Goal: Communication & Community: Share content

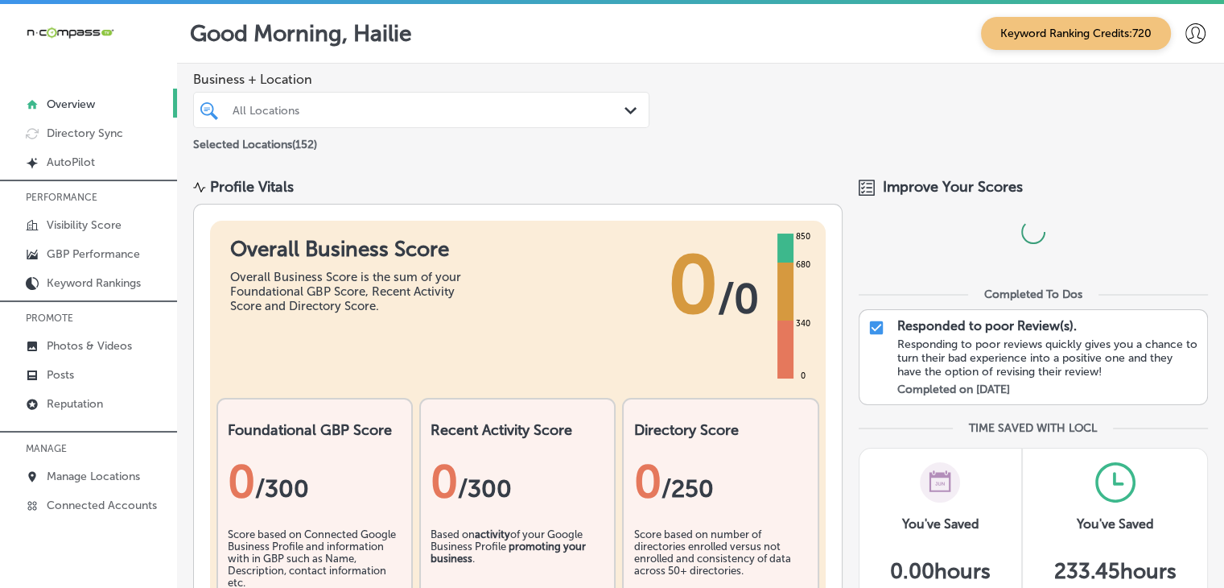
click at [944, 196] on div "Improve Your Scores" at bounding box center [1033, 228] width 349 height 101
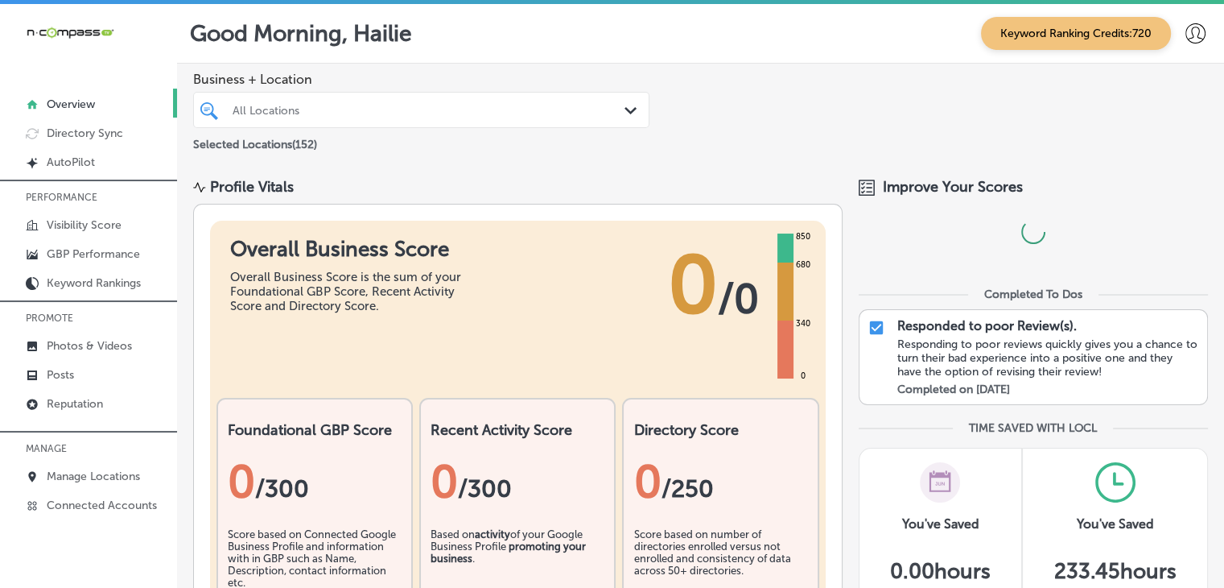
click at [944, 196] on div "Improve Your Scores" at bounding box center [1033, 228] width 349 height 101
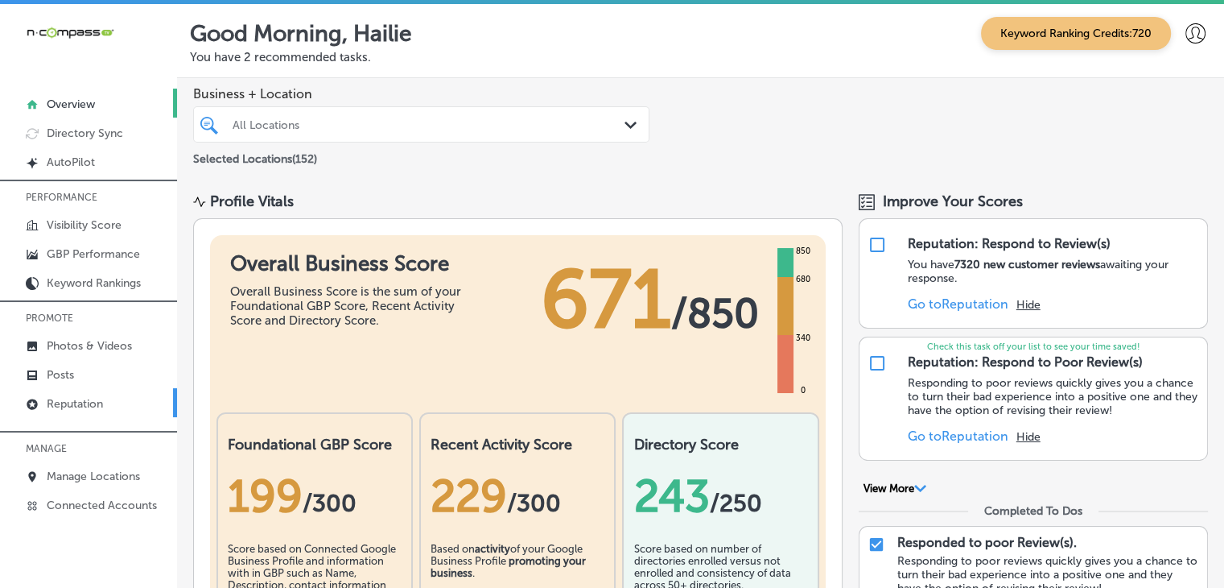
drag, startPoint x: 944, startPoint y: 196, endPoint x: 82, endPoint y: 388, distance: 883.3
click at [82, 388] on link "Reputation" at bounding box center [88, 402] width 177 height 29
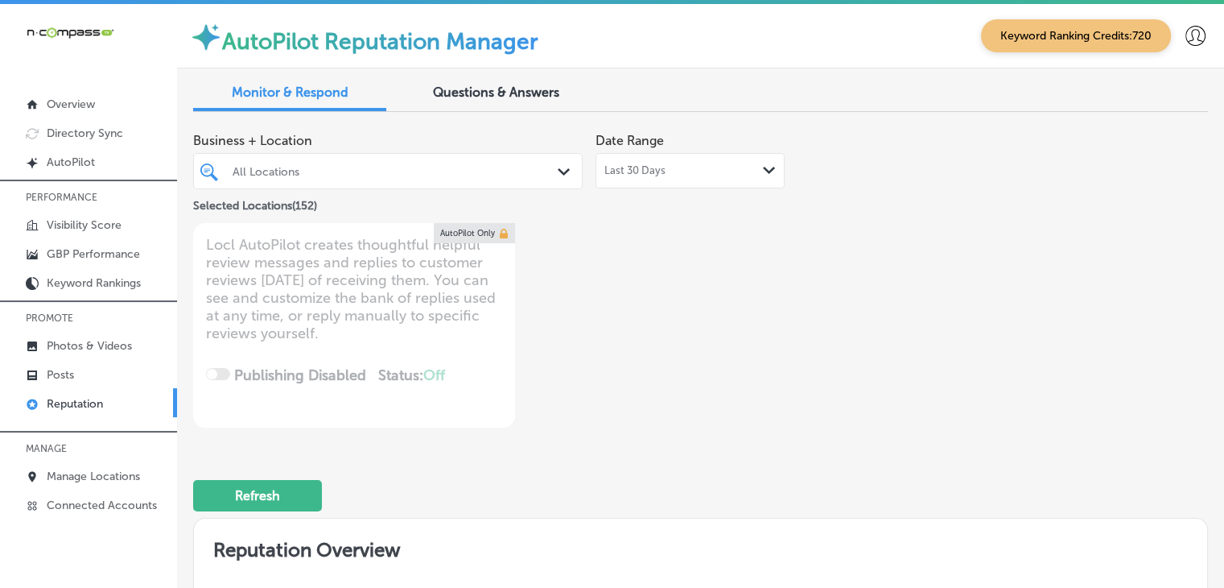
type textarea "x"
click at [238, 183] on div "All Locations" at bounding box center [388, 171] width 327 height 25
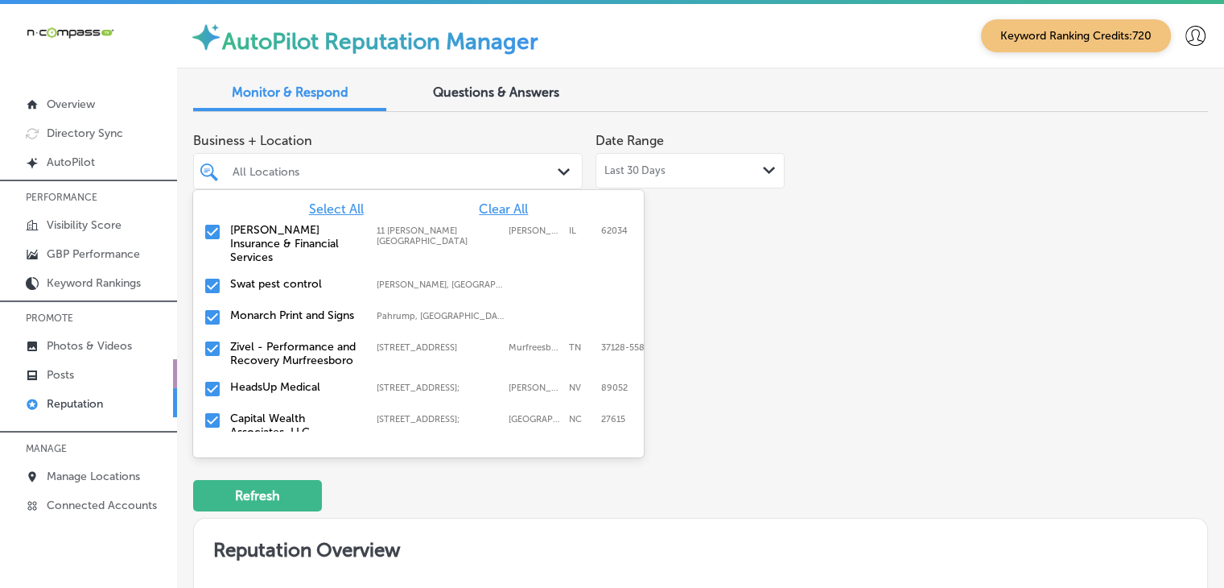
click at [101, 377] on link "Posts" at bounding box center [88, 373] width 177 height 29
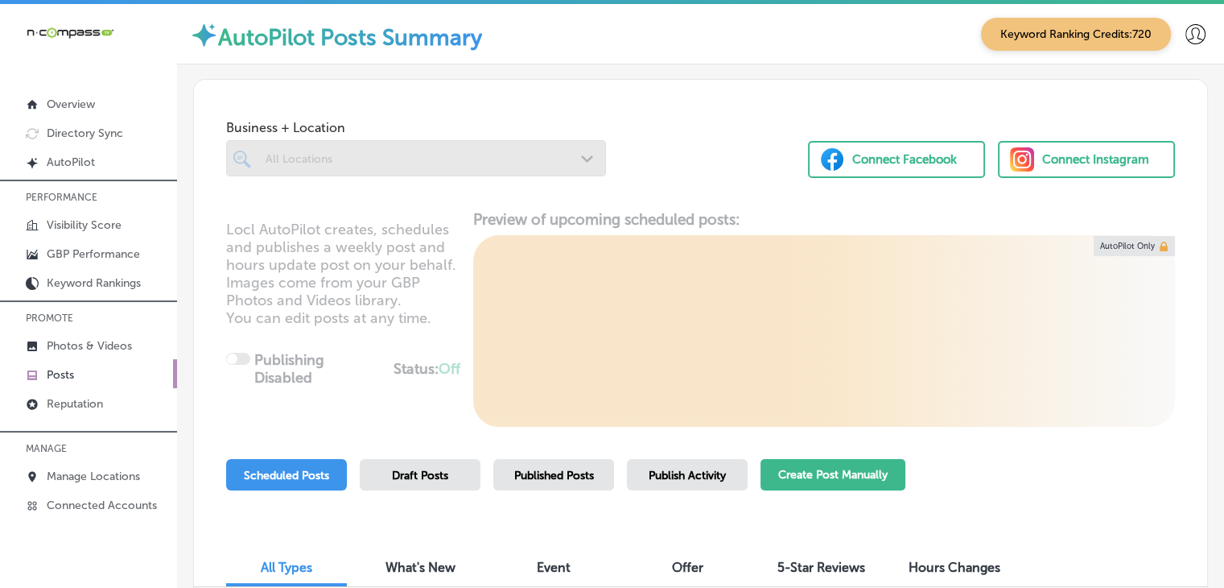
click at [908, 464] on div "Scheduled Posts Draft Posts Published Posts Publish Activity Create Post Manual…" at bounding box center [700, 495] width 949 height 73
click at [879, 465] on button "Create Post Manually" at bounding box center [833, 474] width 145 height 31
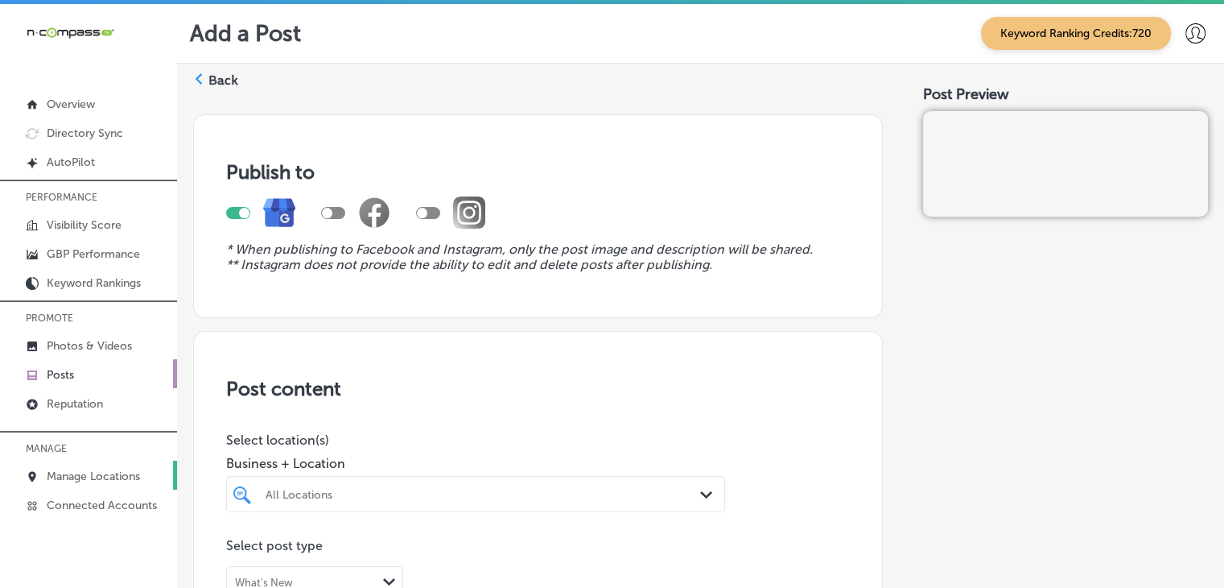
drag, startPoint x: 97, startPoint y: 456, endPoint x: 100, endPoint y: 464, distance: 8.4
click at [97, 456] on p "MANAGE" at bounding box center [88, 448] width 177 height 24
click at [100, 471] on p "Manage Locations" at bounding box center [93, 476] width 93 height 14
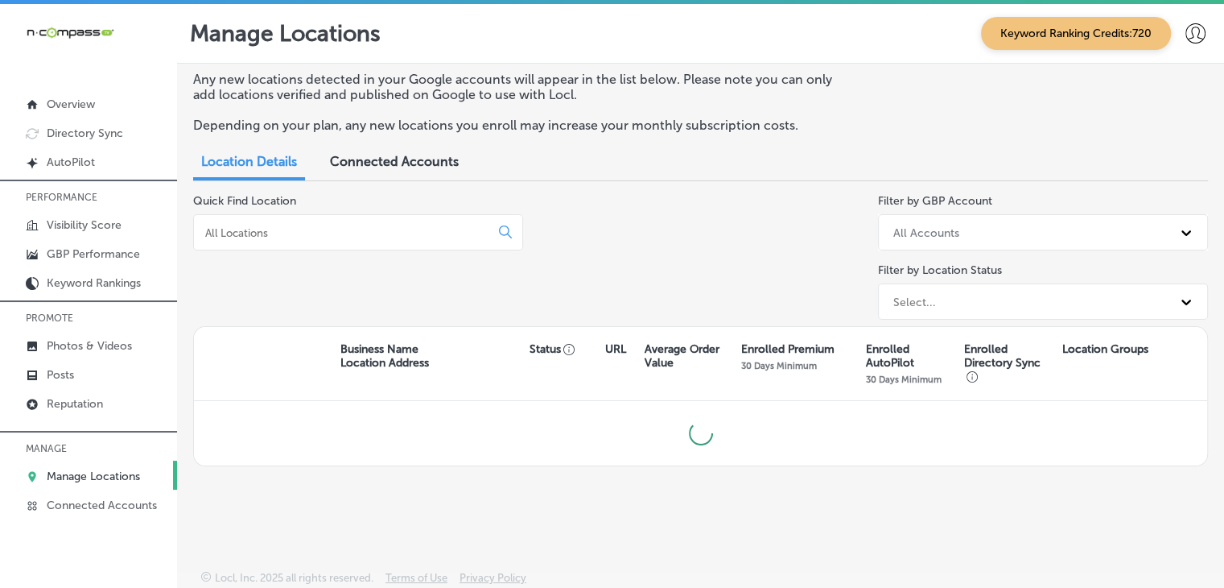
drag, startPoint x: 356, startPoint y: 250, endPoint x: 356, endPoint y: 240, distance: 9.7
click at [356, 250] on div at bounding box center [358, 232] width 330 height 36
click at [356, 240] on div at bounding box center [358, 232] width 330 height 36
click at [359, 229] on input at bounding box center [345, 232] width 283 height 14
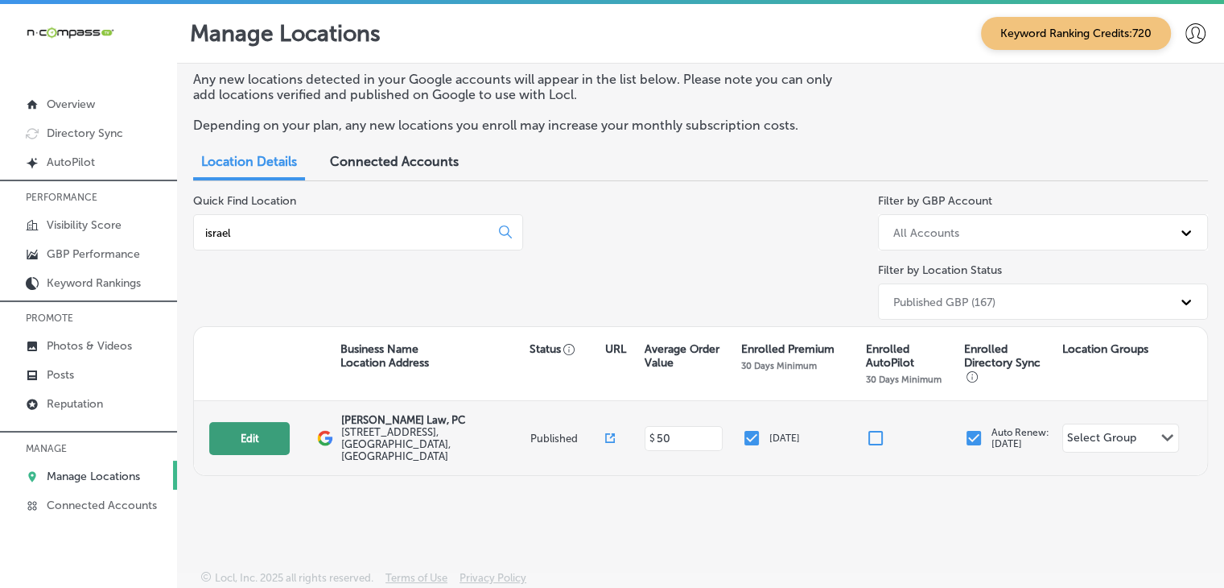
type input "israel"
click at [273, 428] on button "Edit" at bounding box center [249, 438] width 80 height 33
select select "US"
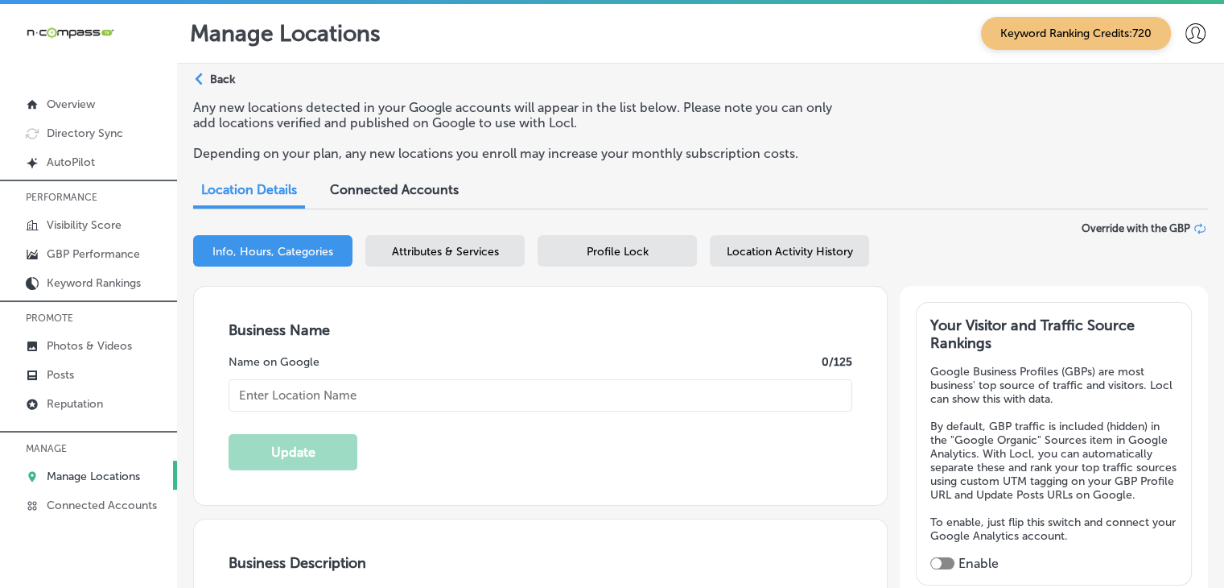
type input "[PERSON_NAME] Law, PC"
checkbox input "true"
type input "722, East Interstate 30"
type input "Rockwall"
type input "75087"
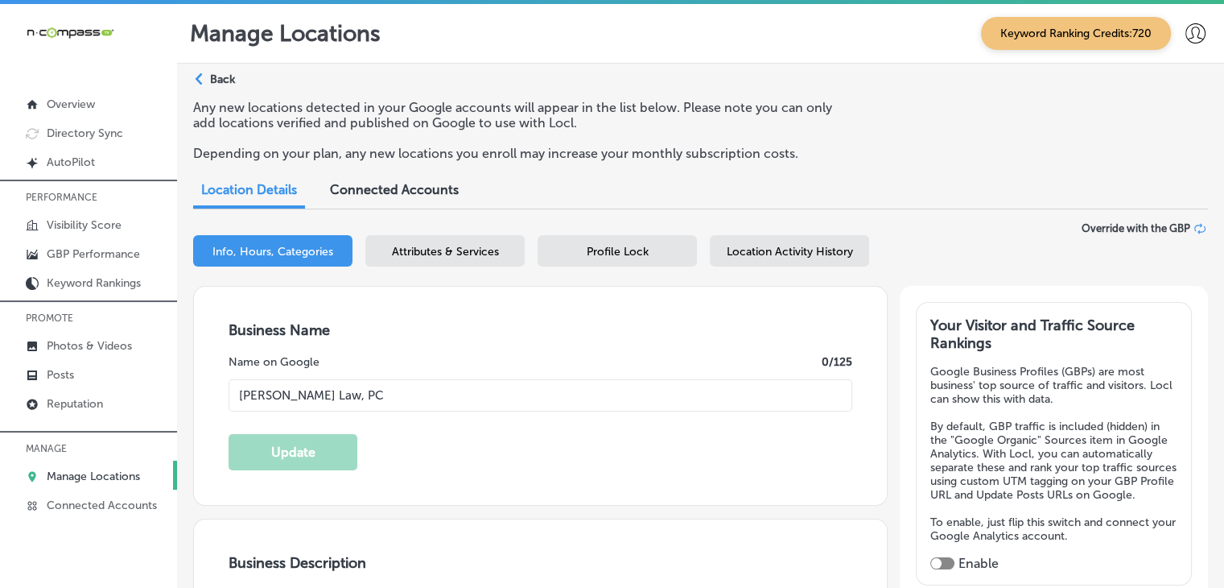
type input "US"
type input "http://israelperezlaw.com/"
type textarea "Have you been injured in a car accident in the Rockwall area? Don't try to batt…"
type input "+1 469 897 4000"
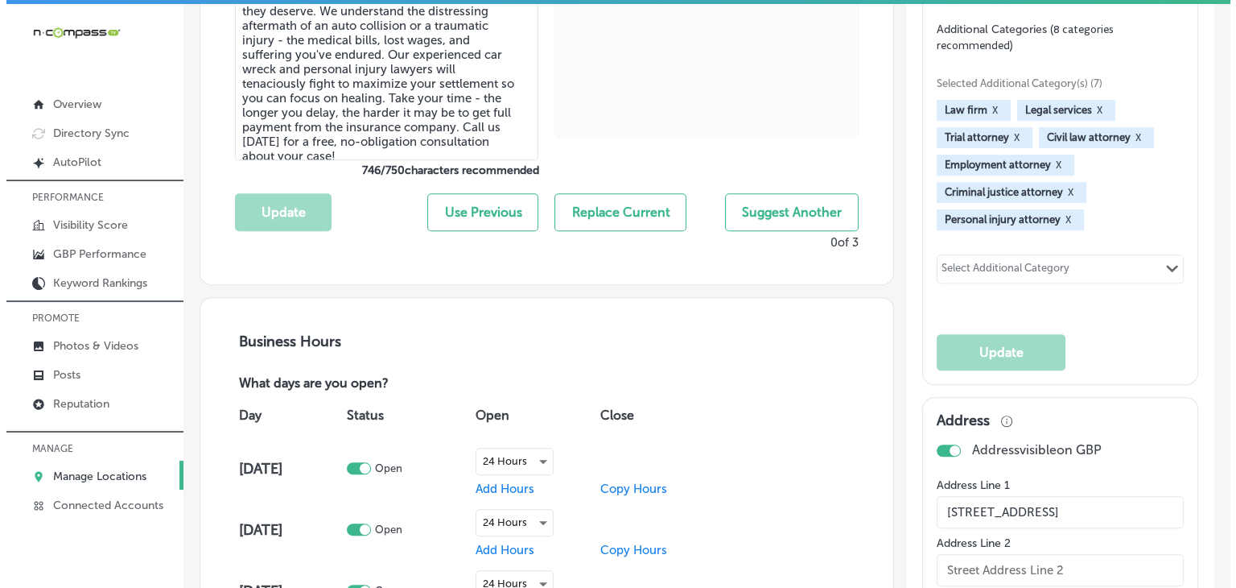
scroll to position [644, 0]
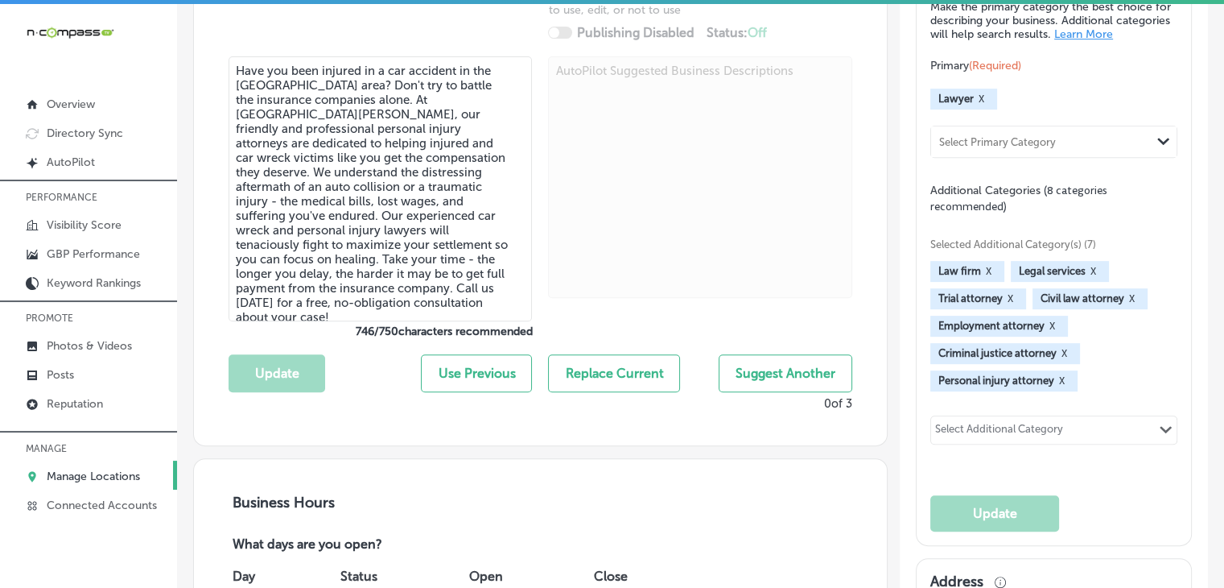
click at [1057, 360] on button "X" at bounding box center [1064, 353] width 15 height 13
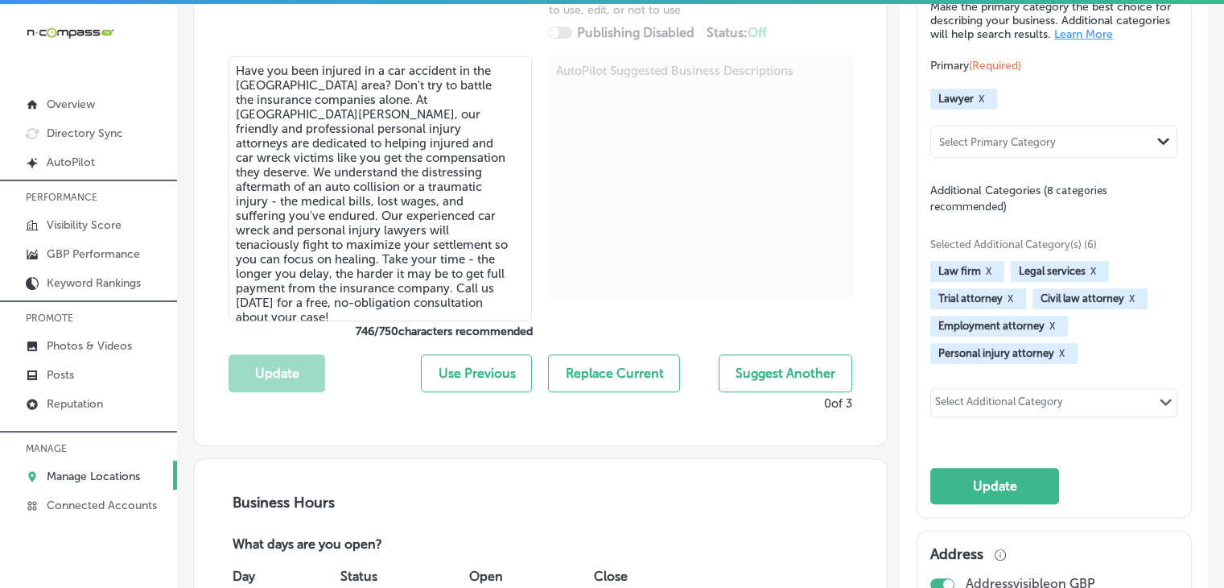
click at [1124, 305] on button "X" at bounding box center [1131, 298] width 15 height 13
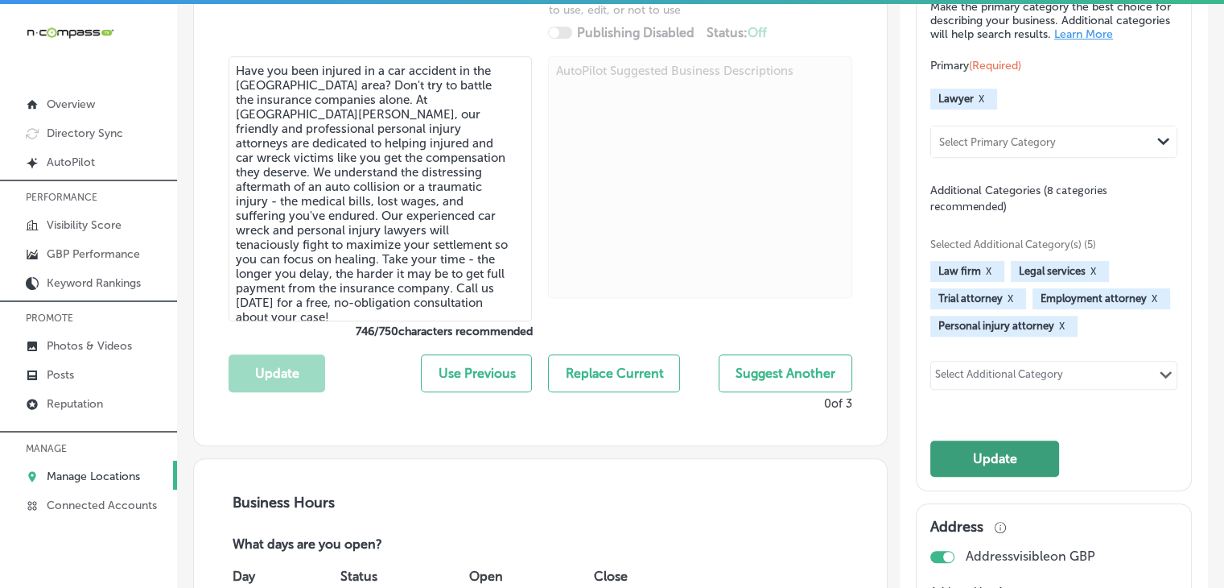
click at [992, 474] on button "Update" at bounding box center [994, 458] width 129 height 36
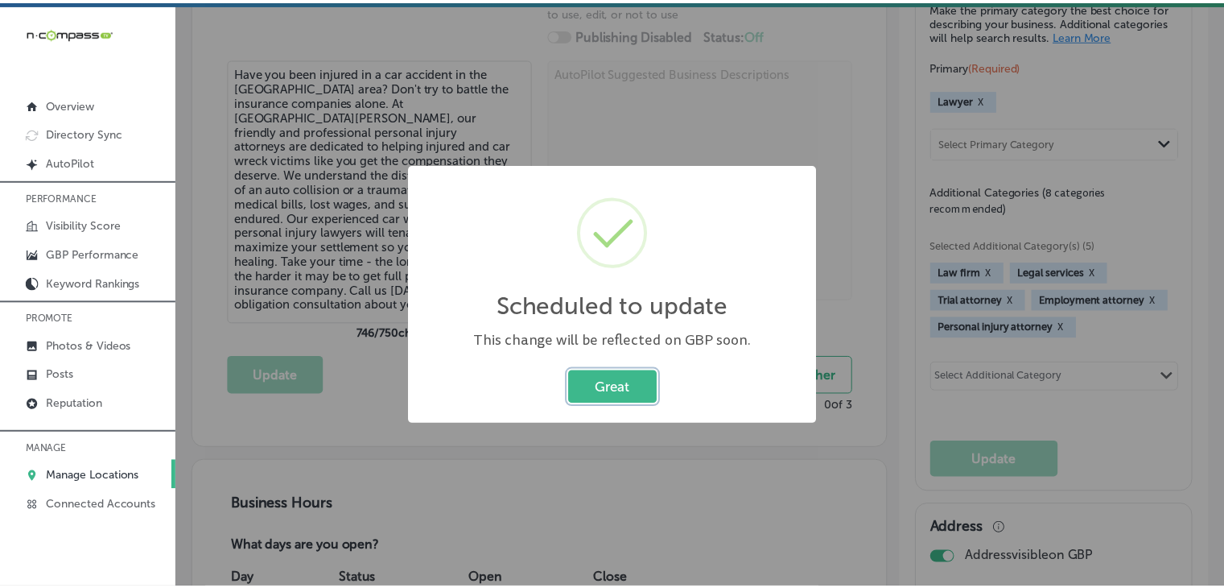
scroll to position [645, 0]
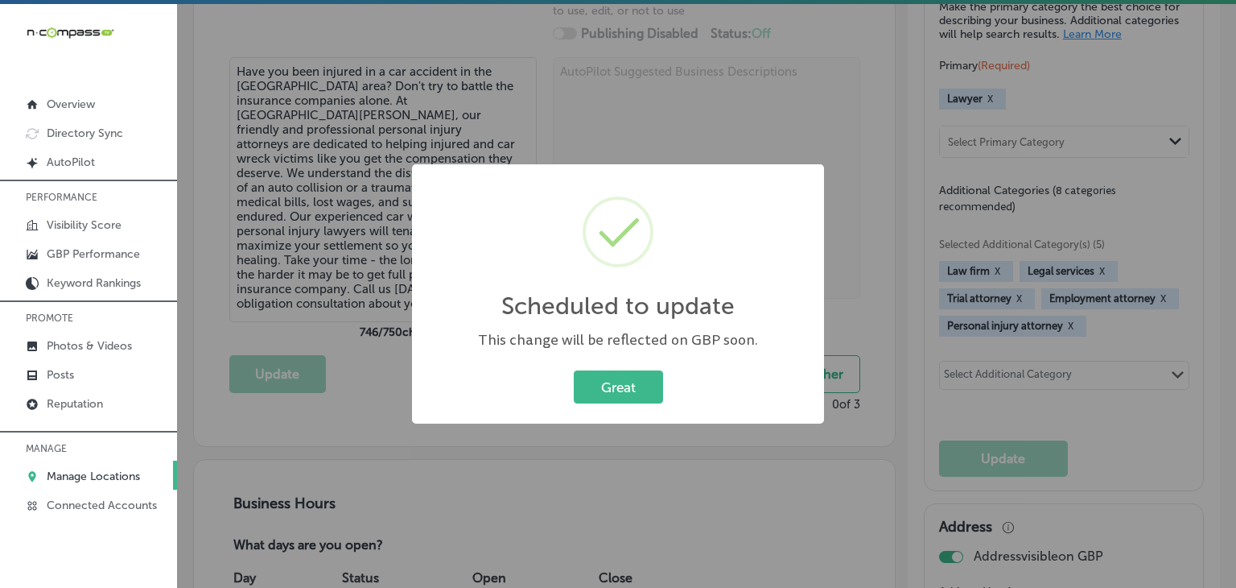
click at [551, 92] on div "Scheduled to update × This change will be reflected on GBP soon. Great Cancel" at bounding box center [618, 294] width 1236 height 588
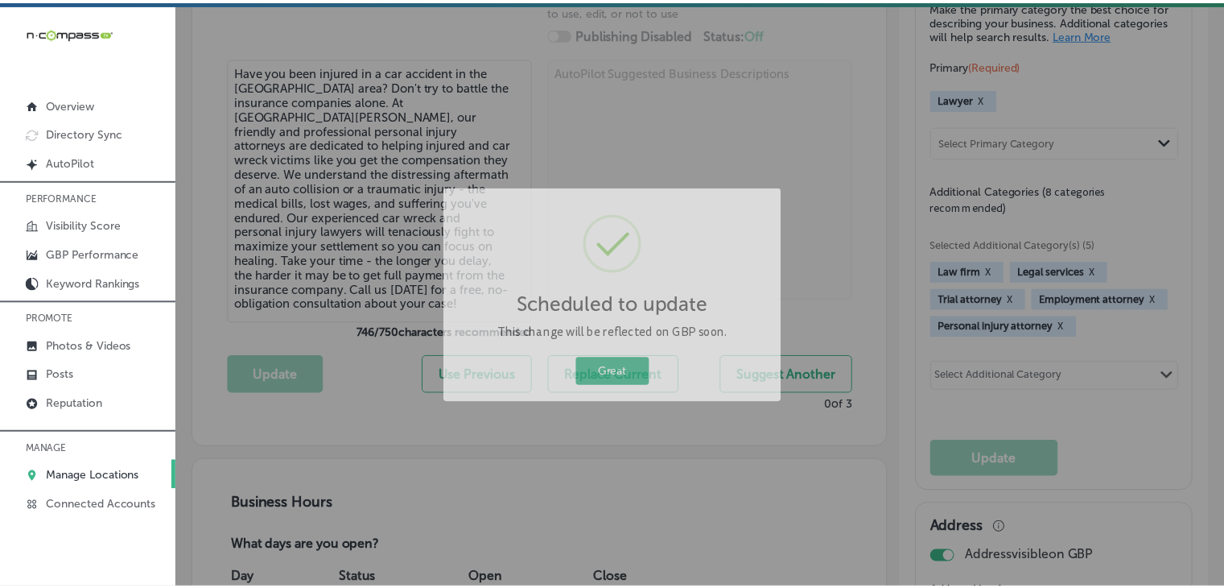
scroll to position [644, 0]
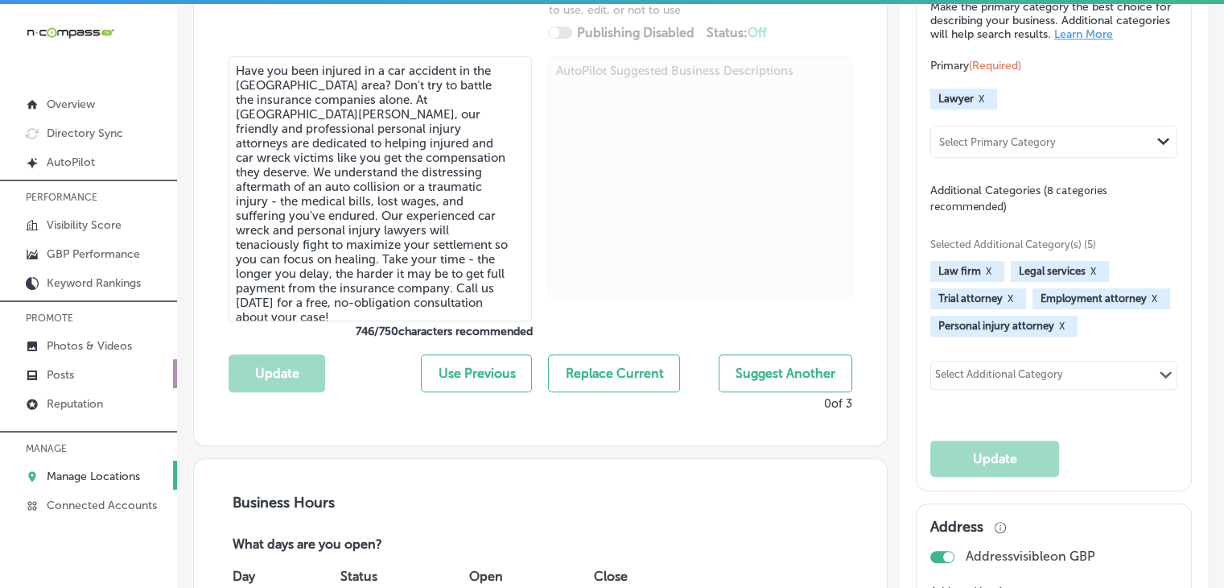
click at [139, 377] on link "Posts" at bounding box center [88, 373] width 177 height 29
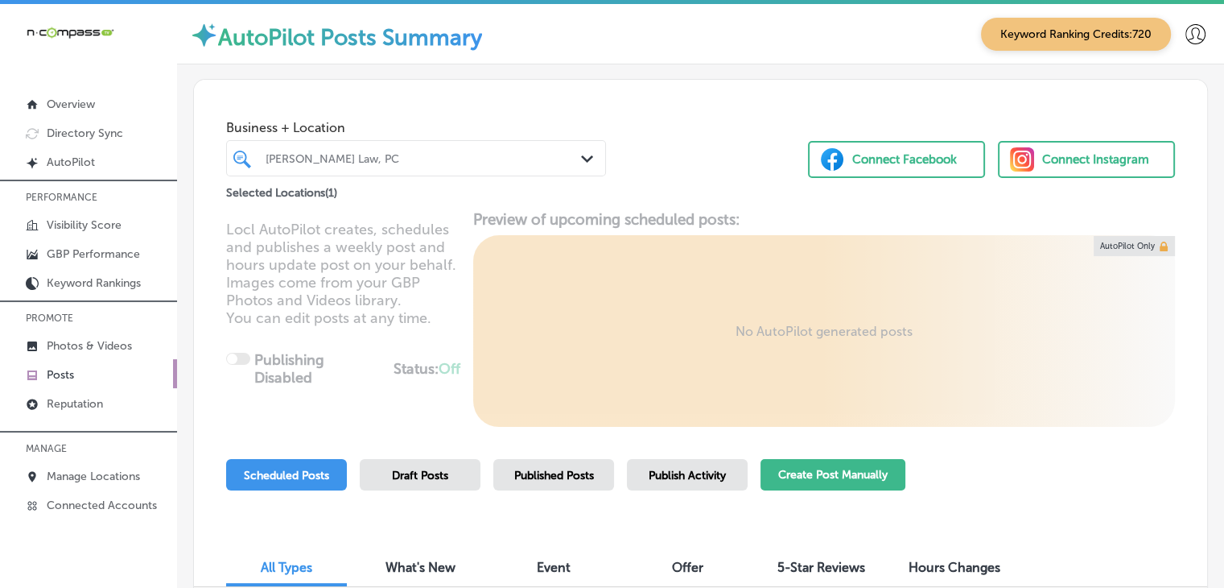
click at [848, 472] on button "Create Post Manually" at bounding box center [833, 474] width 145 height 31
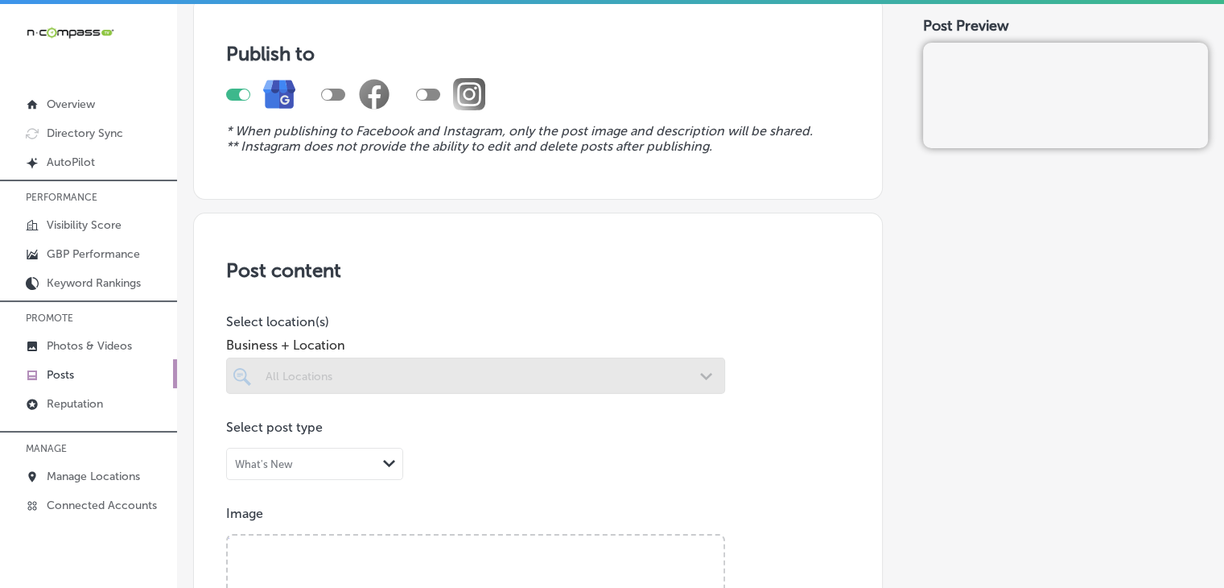
scroll to position [161, 0]
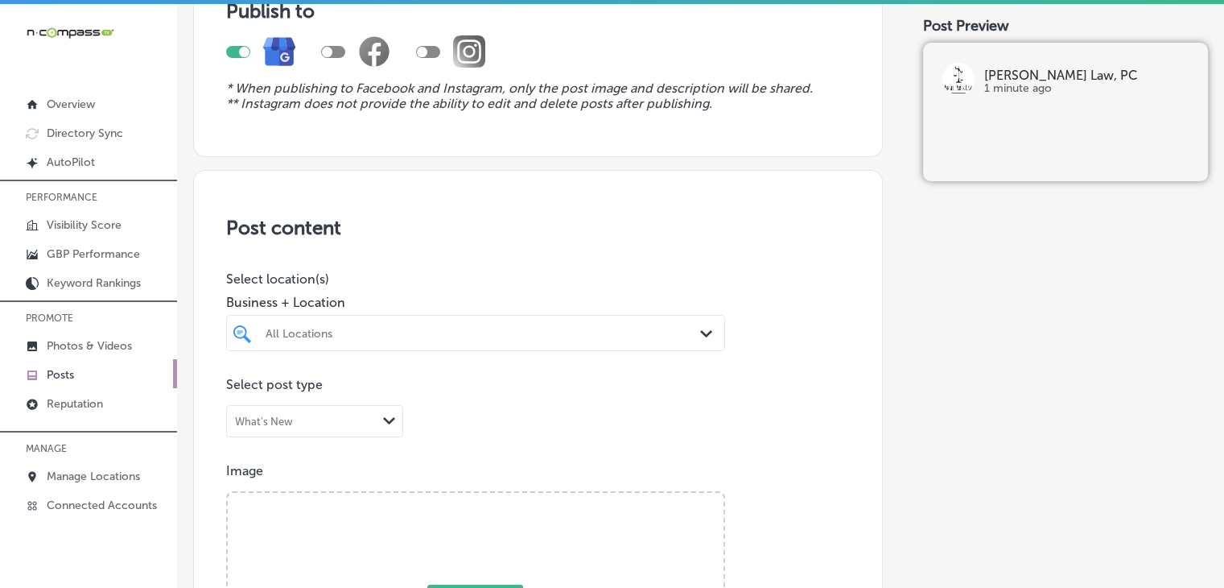
click at [472, 319] on div "All Locations Path Created with Sketch." at bounding box center [475, 333] width 499 height 36
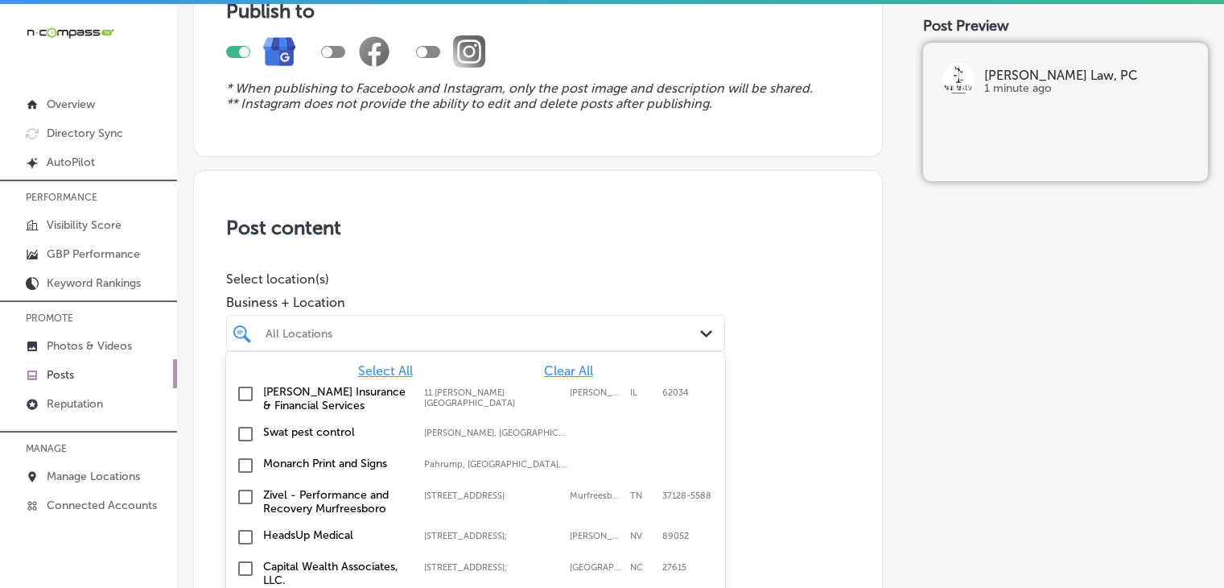
scroll to position [198, 0]
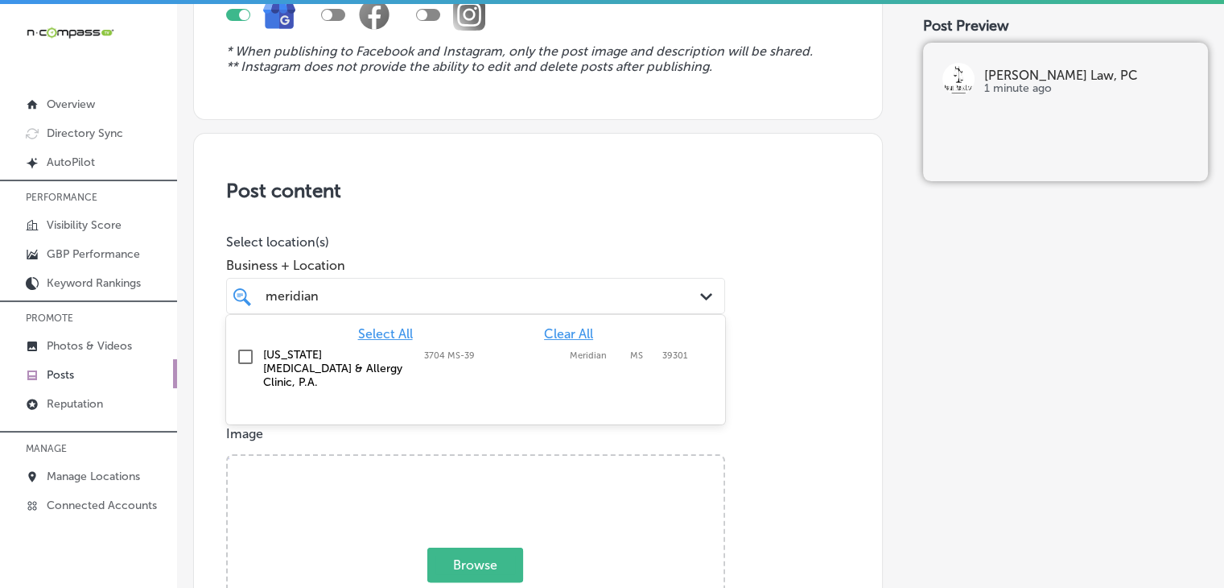
click at [464, 361] on div "Mississippi Asthma & Allergy Clinic, P.A. 3704 MS-39, Meridian, MS, 39301 3704 …" at bounding box center [444, 368] width 362 height 41
type input "meridian"
click at [529, 266] on span "Business + Location" at bounding box center [475, 265] width 499 height 15
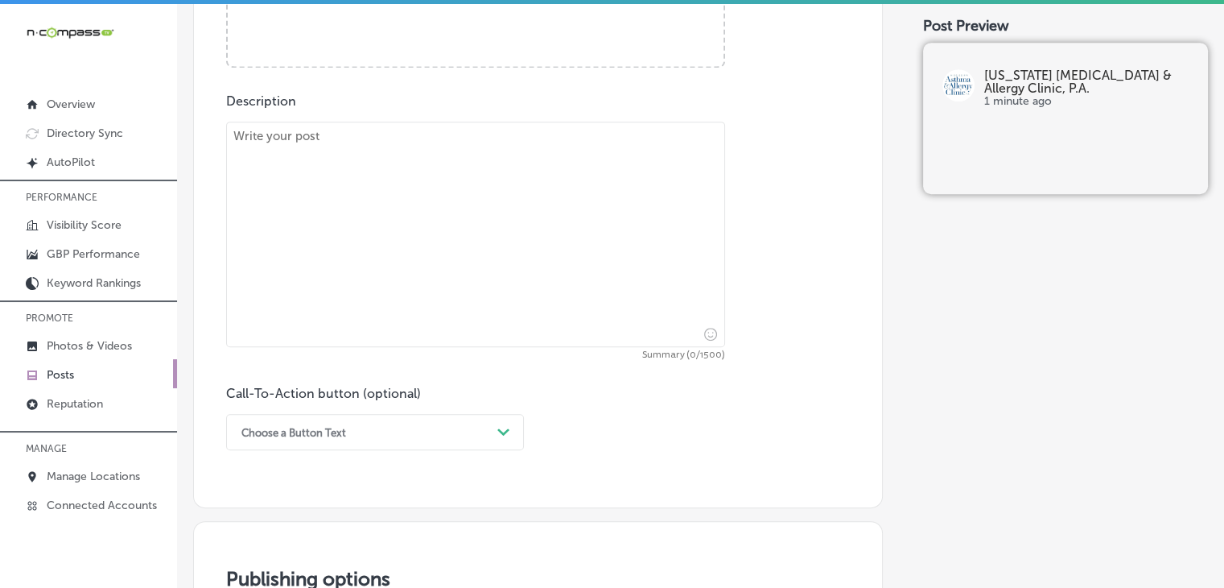
click at [450, 308] on textarea at bounding box center [475, 234] width 499 height 225
paste textarea "Struggling with seasonal allergies? At Mississippi Asthma & Allergy Clinic in M…"
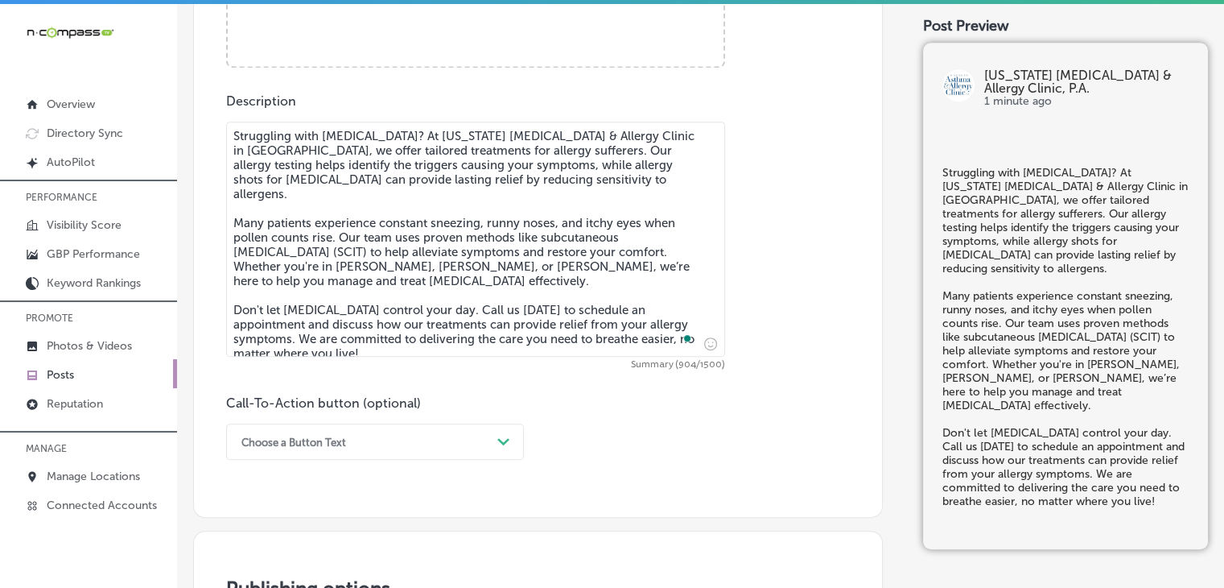
scroll to position [359, 0]
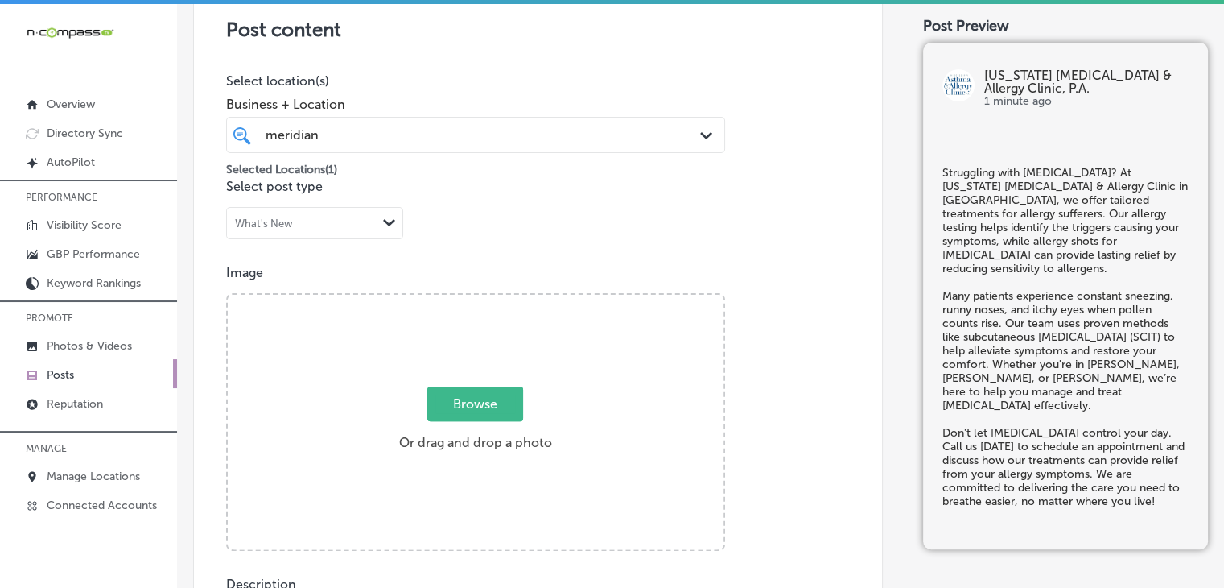
type textarea "Struggling with seasonal allergies? At Mississippi Asthma & Allergy Clinic in M…"
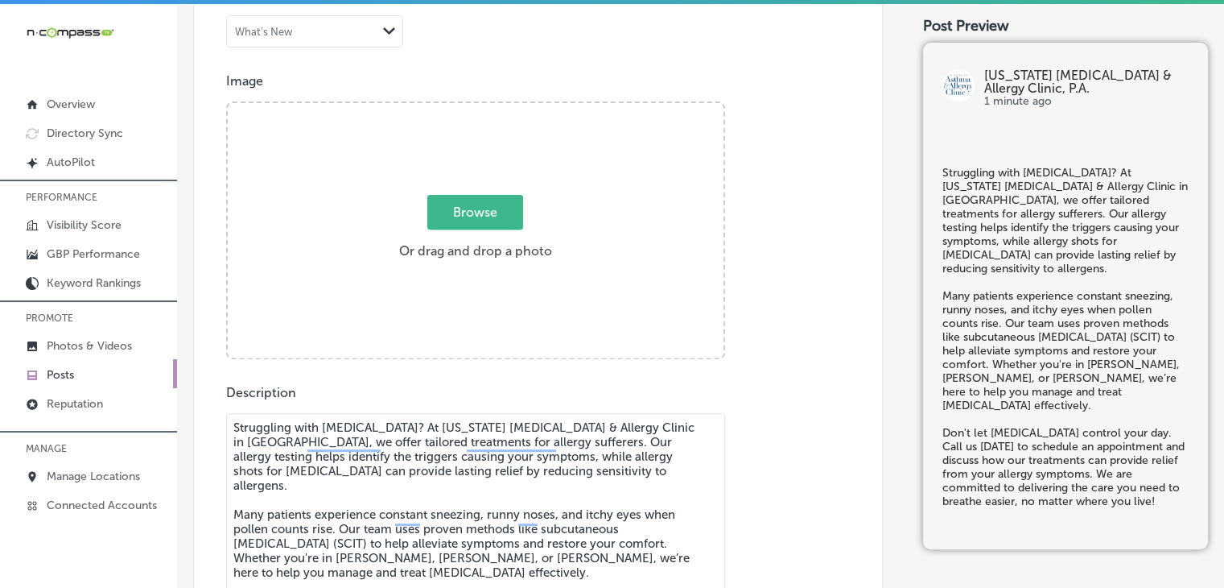
scroll to position [681, 0]
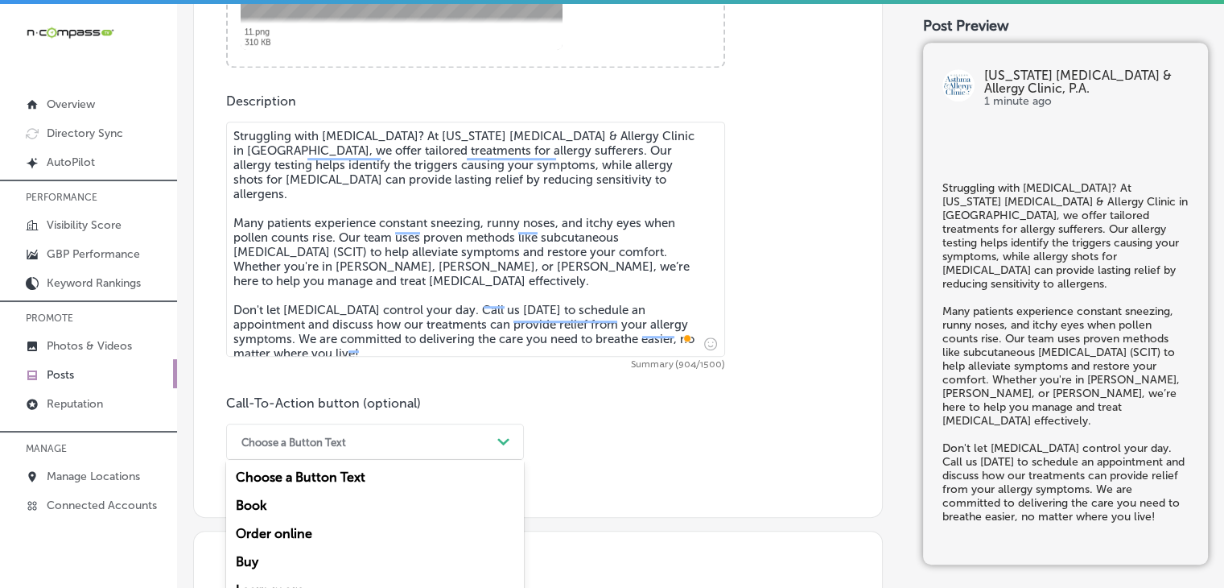
click at [312, 430] on div "option Book focused, 2 of 7. 7 results available. Use Up and Down to choose opt…" at bounding box center [375, 441] width 298 height 36
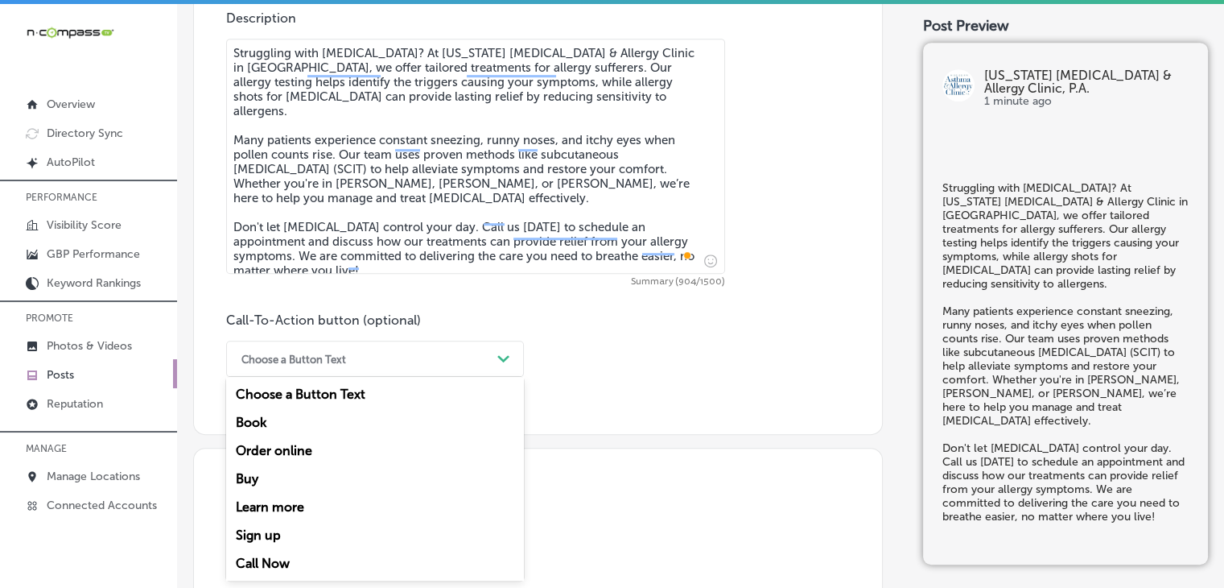
click at [273, 565] on div "Call Now" at bounding box center [375, 563] width 298 height 28
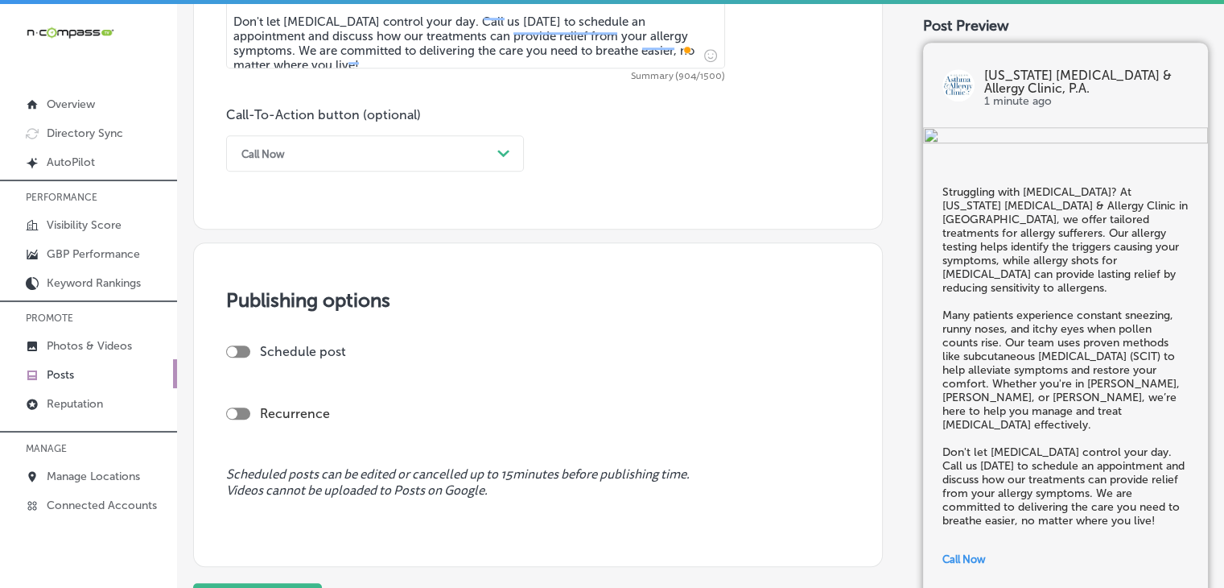
scroll to position [1086, 0]
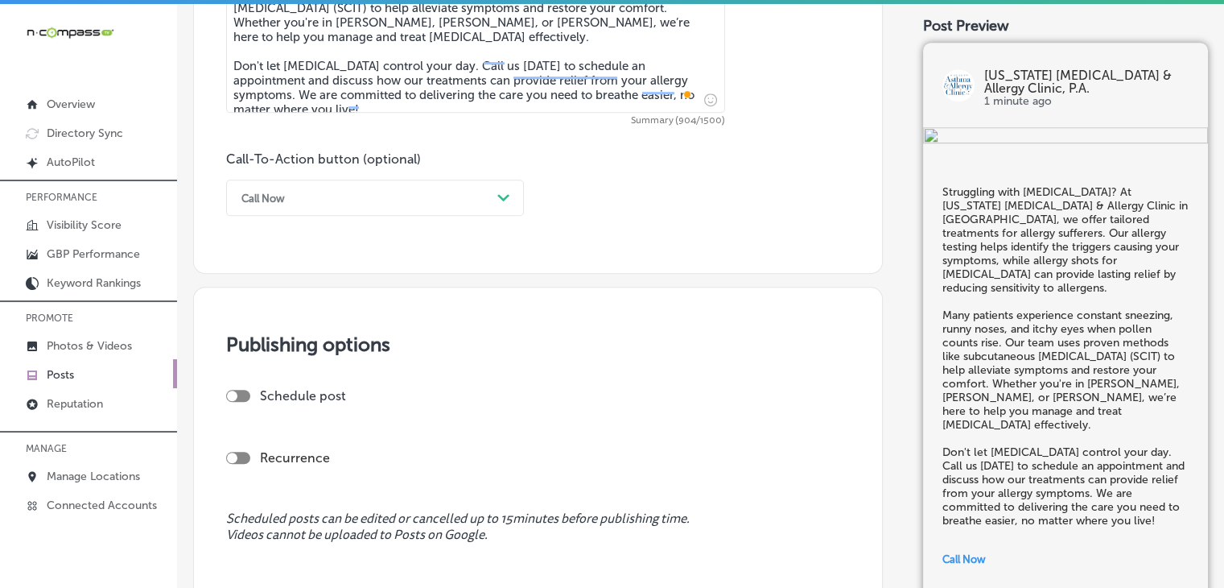
click at [235, 394] on div at bounding box center [232, 395] width 10 height 10
checkbox input "true"
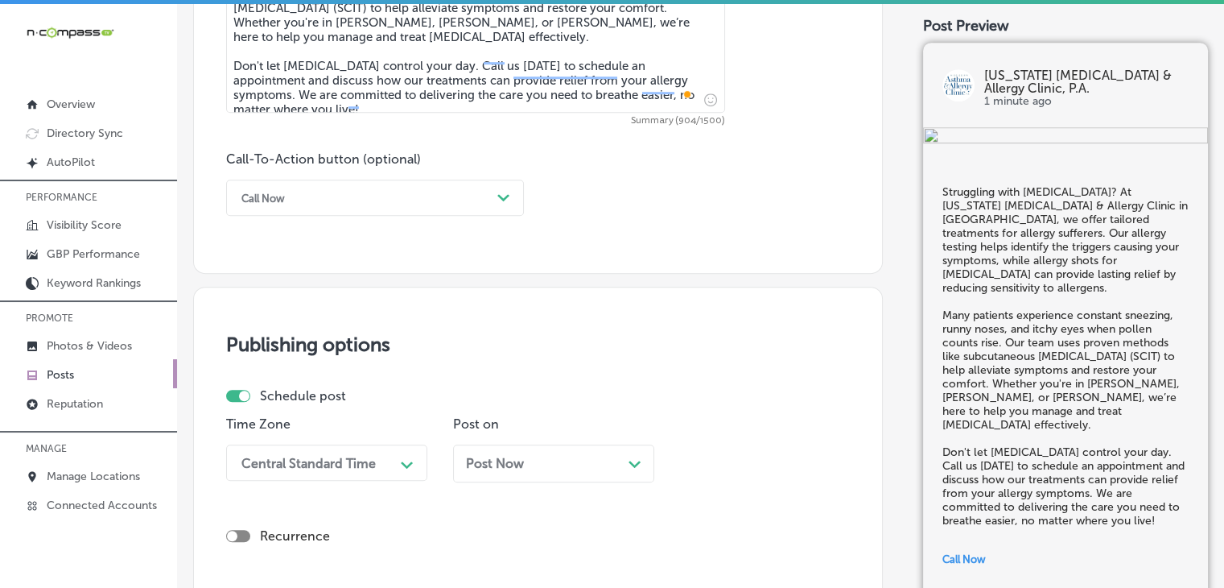
click at [321, 439] on div "Time Zone Central Standard Time Path Created with Sketch." at bounding box center [326, 455] width 201 height 78
click at [340, 454] on div "Central Standard Time Path Created with Sketch." at bounding box center [326, 462] width 201 height 36
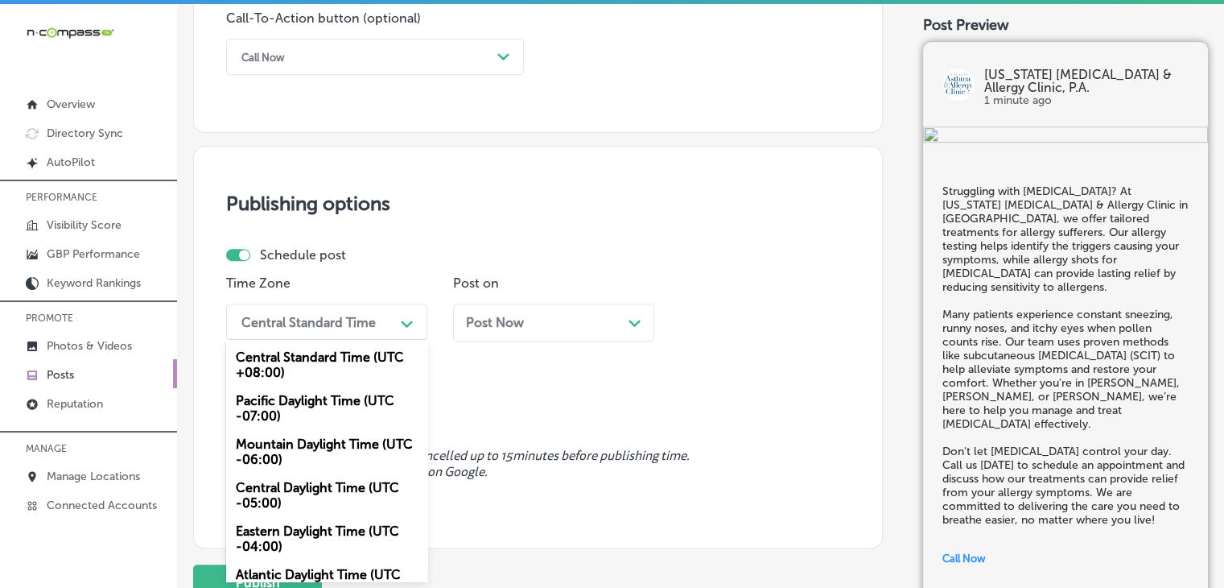
click at [339, 449] on div "Mountain Daylight Time (UTC -06:00)" at bounding box center [326, 451] width 201 height 43
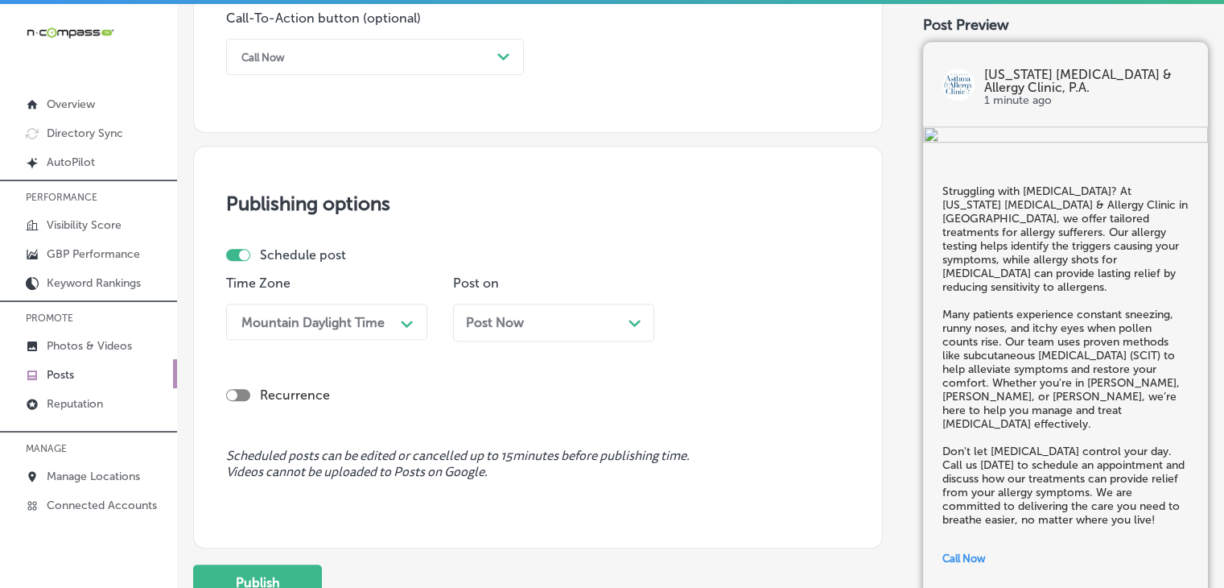
click at [512, 335] on div "Post Now Path Created with Sketch." at bounding box center [553, 322] width 201 height 38
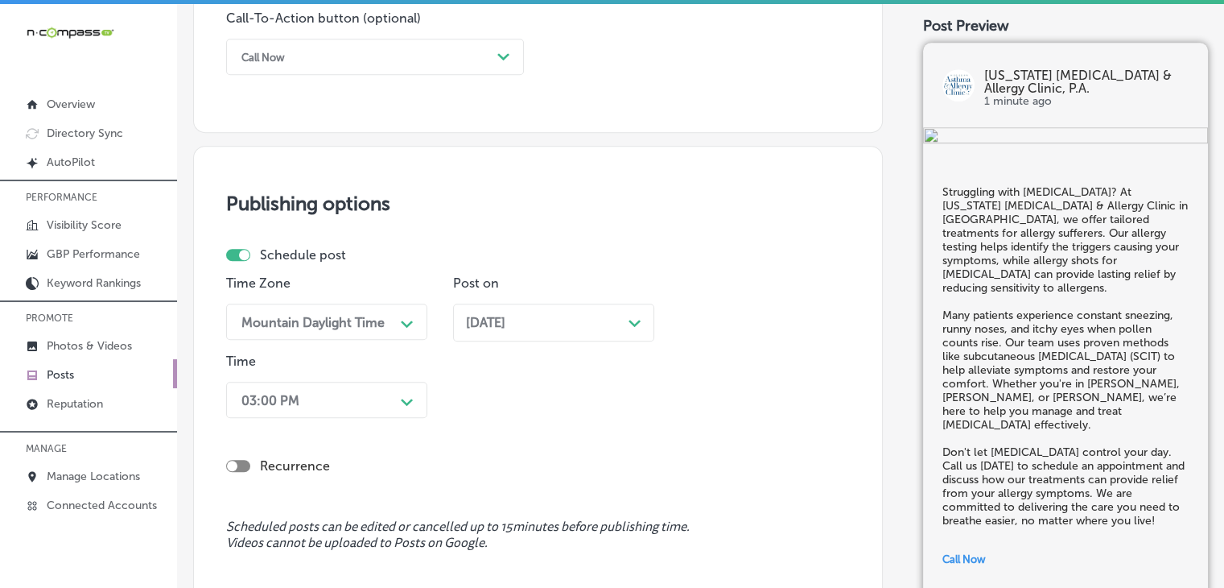
drag, startPoint x: 375, startPoint y: 372, endPoint x: 370, endPoint y: 384, distance: 13.0
click at [373, 373] on div "Time 03:00 PM Path Created with Sketch." at bounding box center [326, 388] width 201 height 71
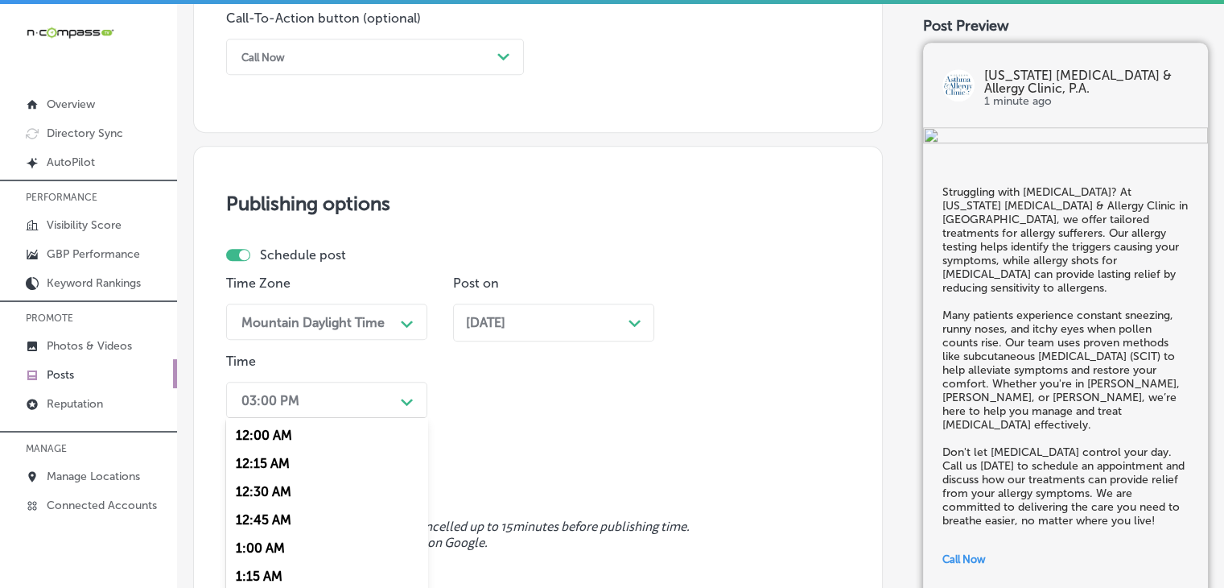
click at [367, 398] on div "option 12:15 AM focused, 2 of 96. 96 results available. Use Up and Down to choo…" at bounding box center [326, 400] width 201 height 36
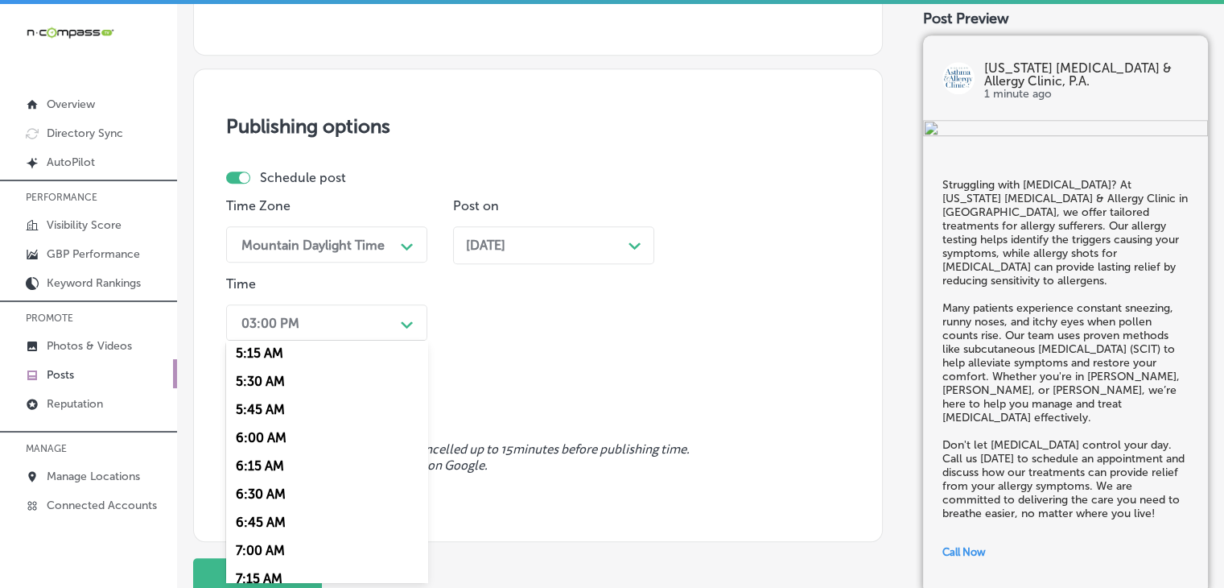
scroll to position [612, 0]
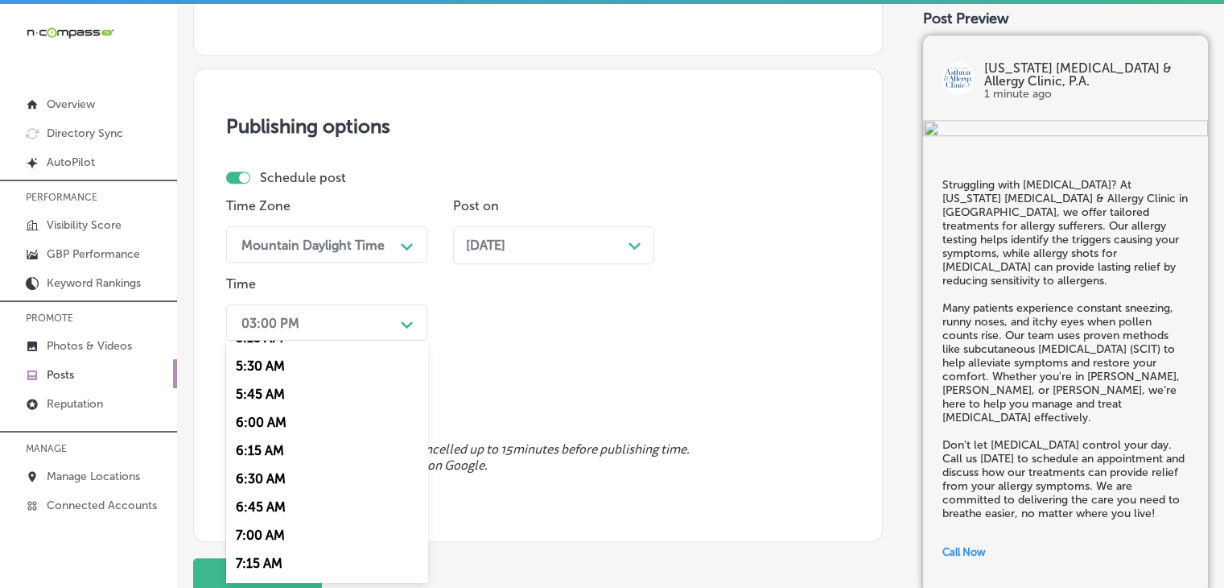
click at [261, 521] on div "6:45 AM" at bounding box center [326, 507] width 201 height 28
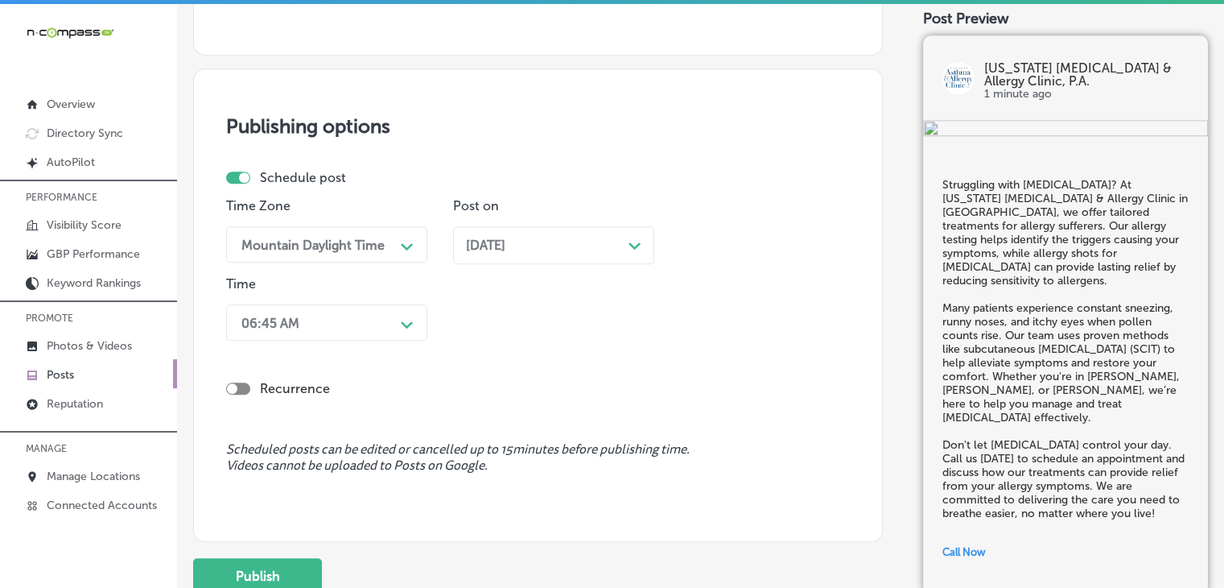
click at [329, 314] on div "06:45 AM" at bounding box center [313, 322] width 161 height 28
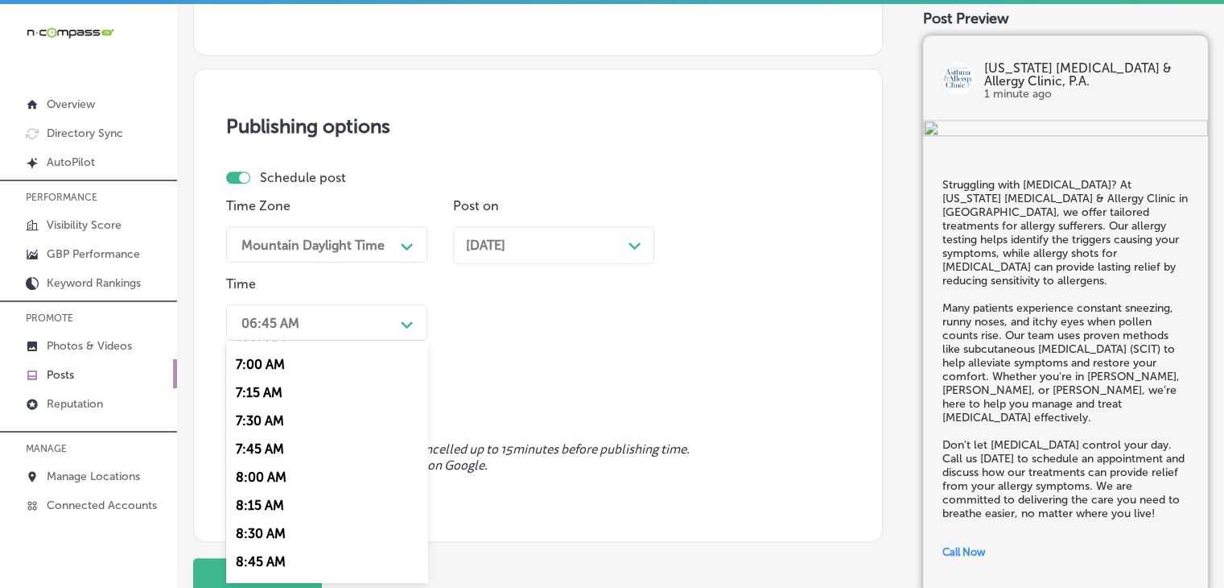
scroll to position [805, 0]
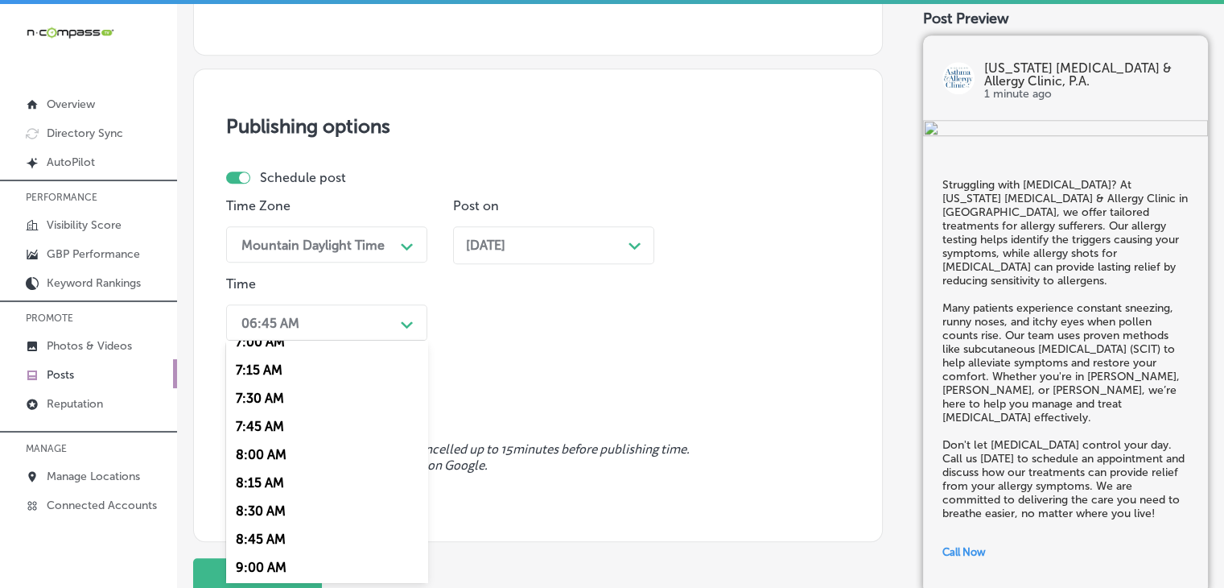
click at [284, 342] on div "7:00 AM" at bounding box center [326, 342] width 201 height 28
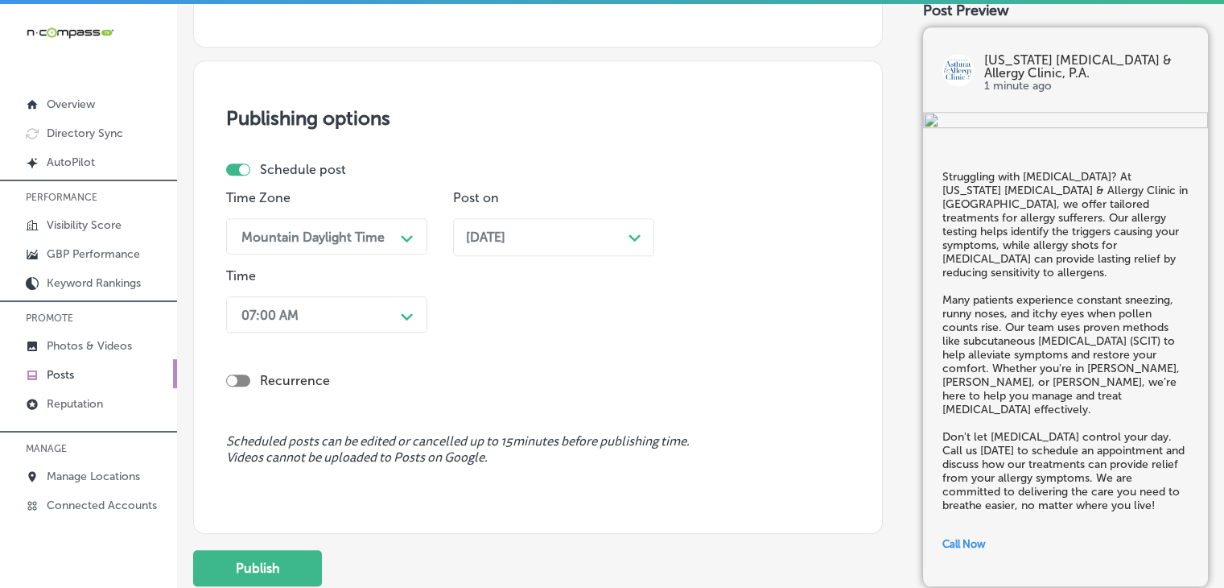
scroll to position [1427, 0]
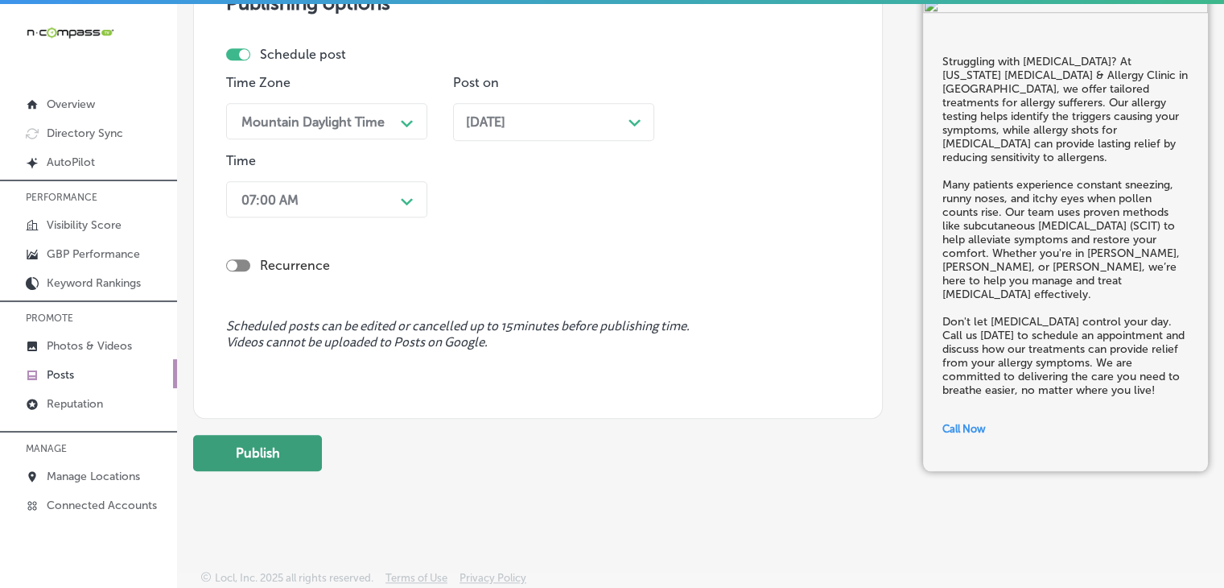
click at [277, 458] on button "Publish" at bounding box center [257, 453] width 129 height 36
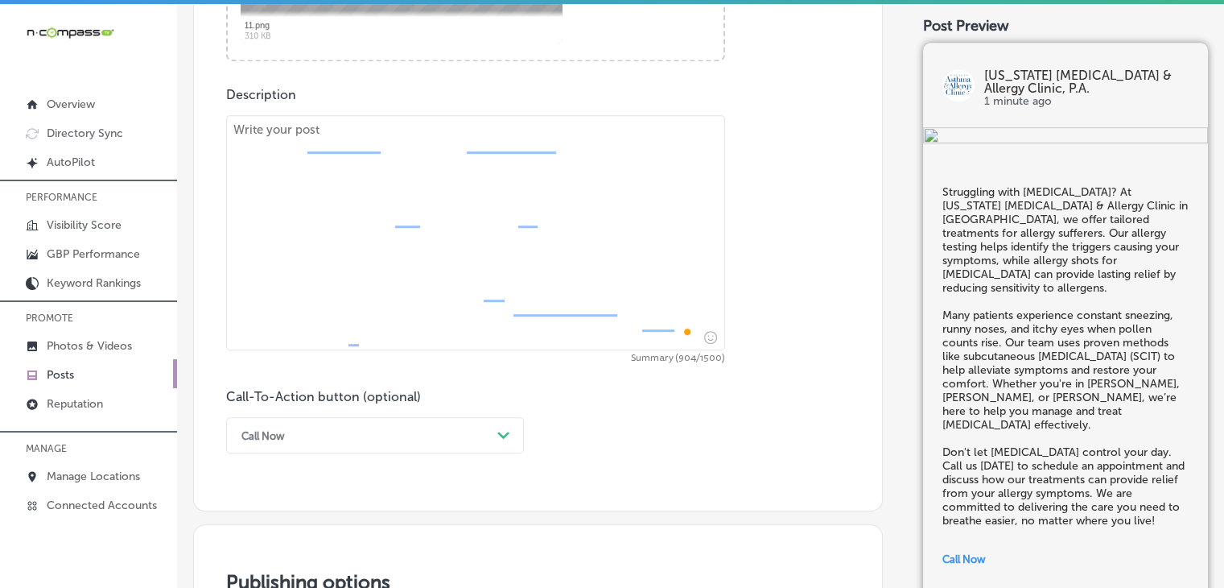
scroll to position [808, 0]
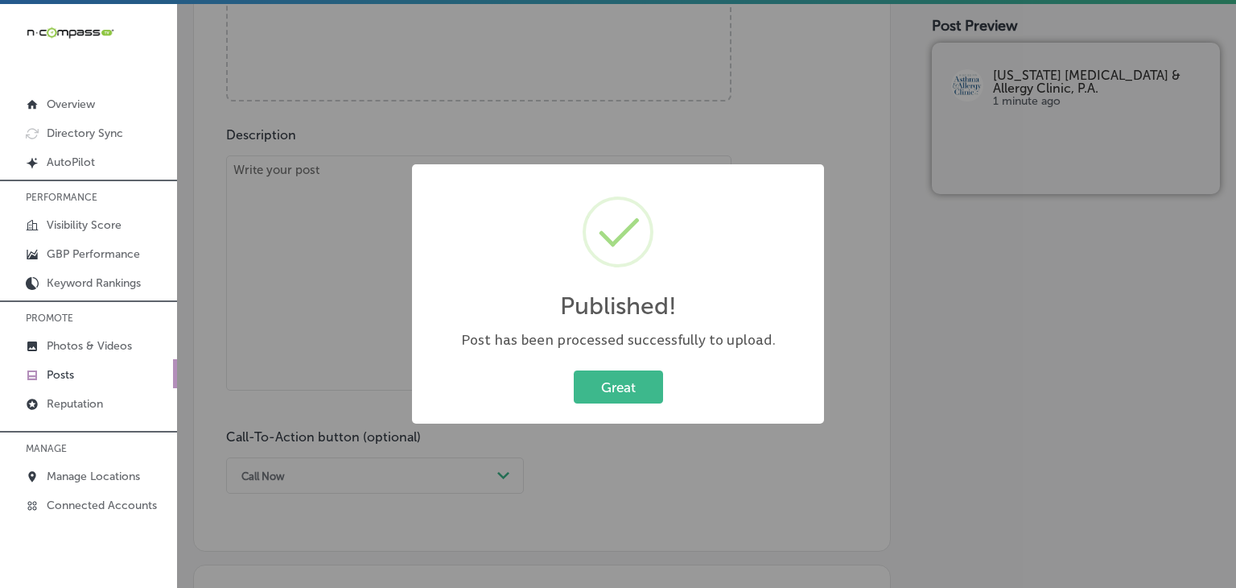
click at [306, 218] on div "Published! × Post has been processed successfully to upload. Great Cancel" at bounding box center [618, 294] width 1236 height 588
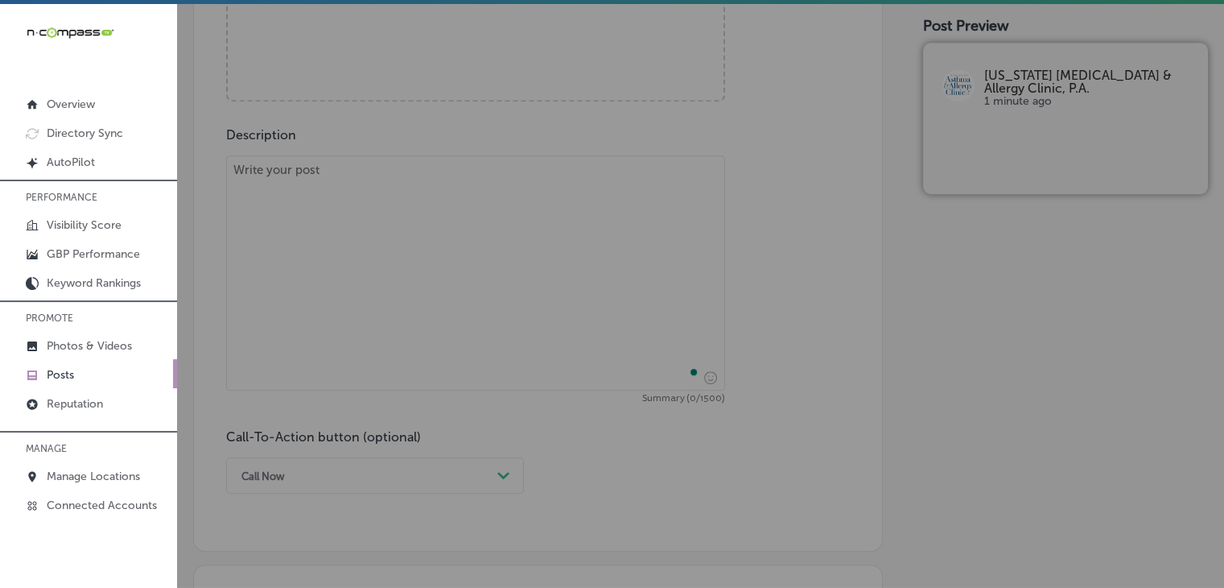
click at [333, 191] on textarea "To enrich screen reader interactions, please activate Accessibility in Grammarl…" at bounding box center [475, 272] width 499 height 235
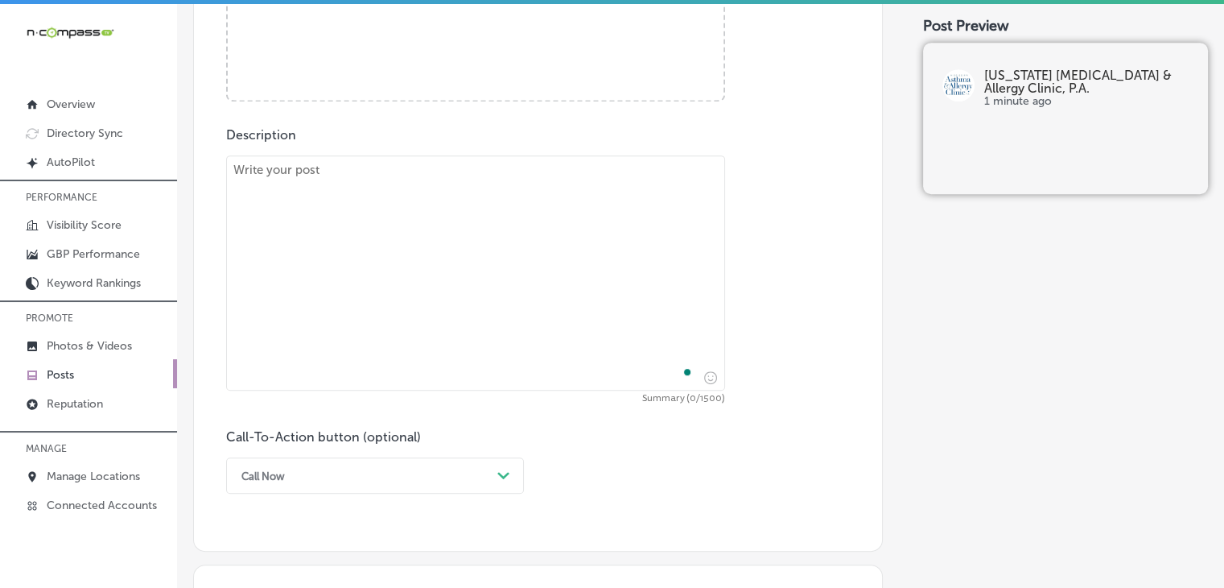
paste textarea "Food allergies can make eating stressful, but they don’t have to control your l…"
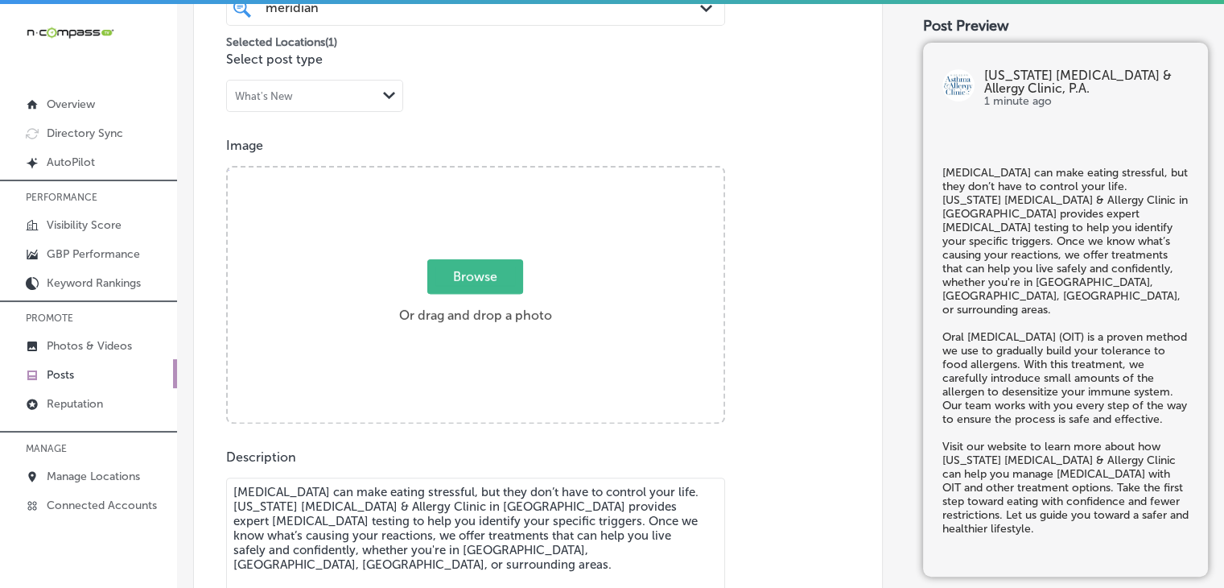
type textarea "Food allergies can make eating stressful, but they don’t have to control your l…"
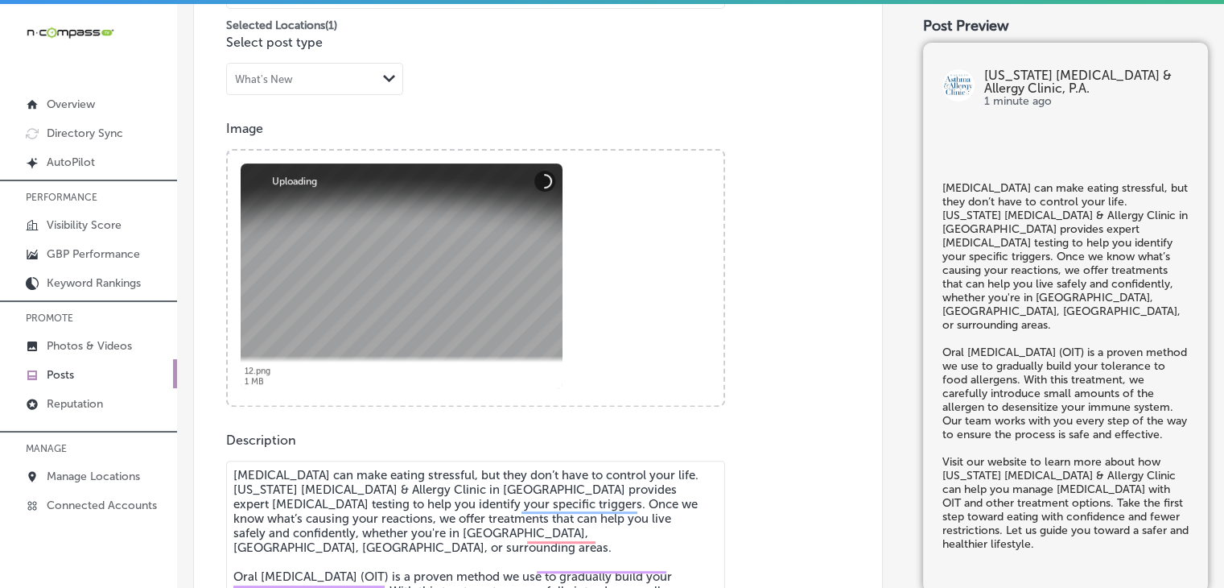
scroll to position [825, 0]
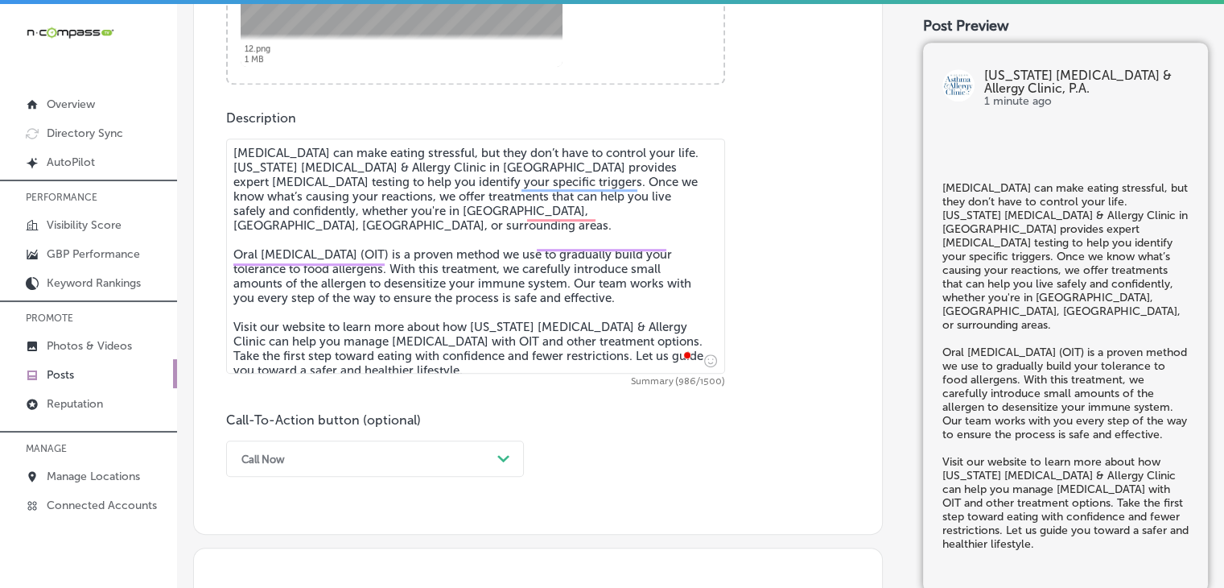
click at [301, 464] on div "option Call Now, selected. 0 results available. Select is focused , press Down …" at bounding box center [375, 458] width 298 height 36
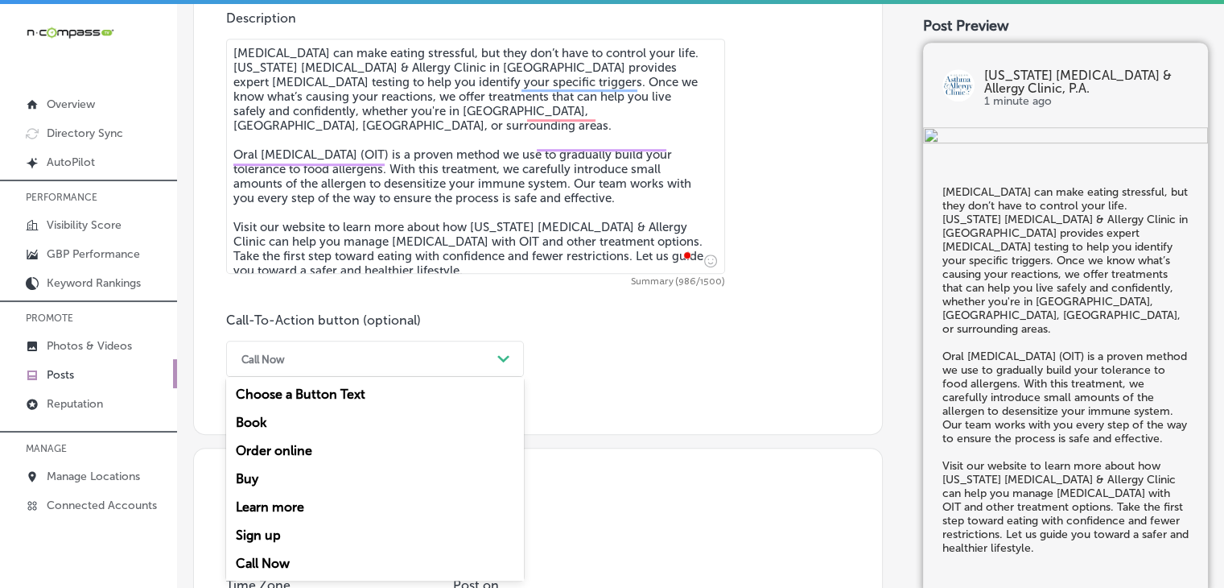
click at [281, 497] on div "Learn more" at bounding box center [375, 507] width 298 height 28
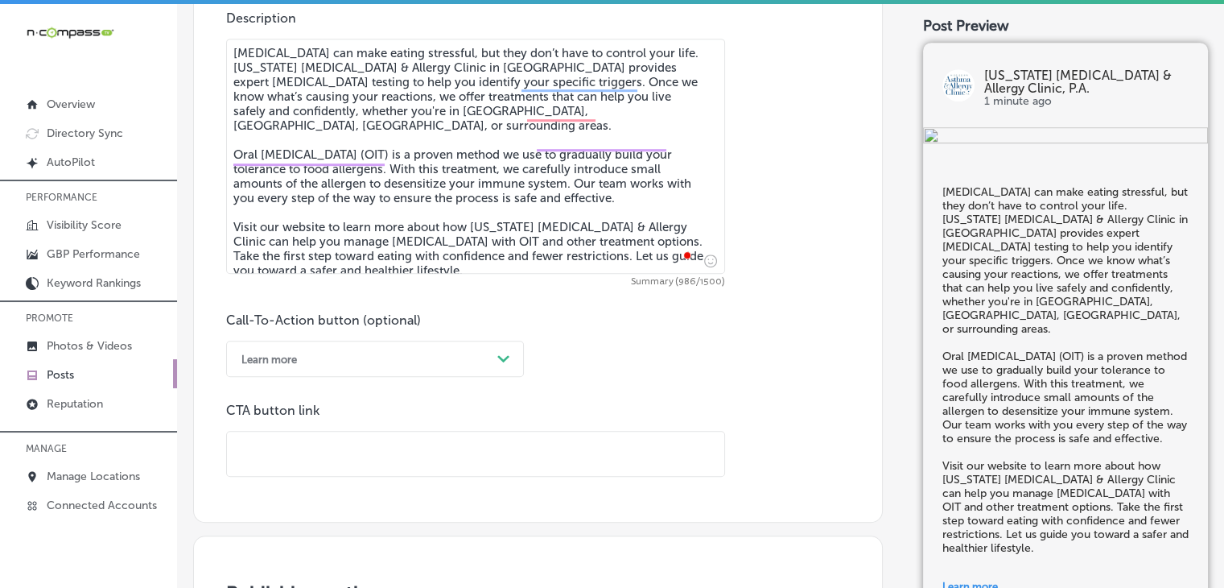
click at [460, 440] on input "text" at bounding box center [475, 453] width 497 height 44
paste input "https://www.msaac.com/"
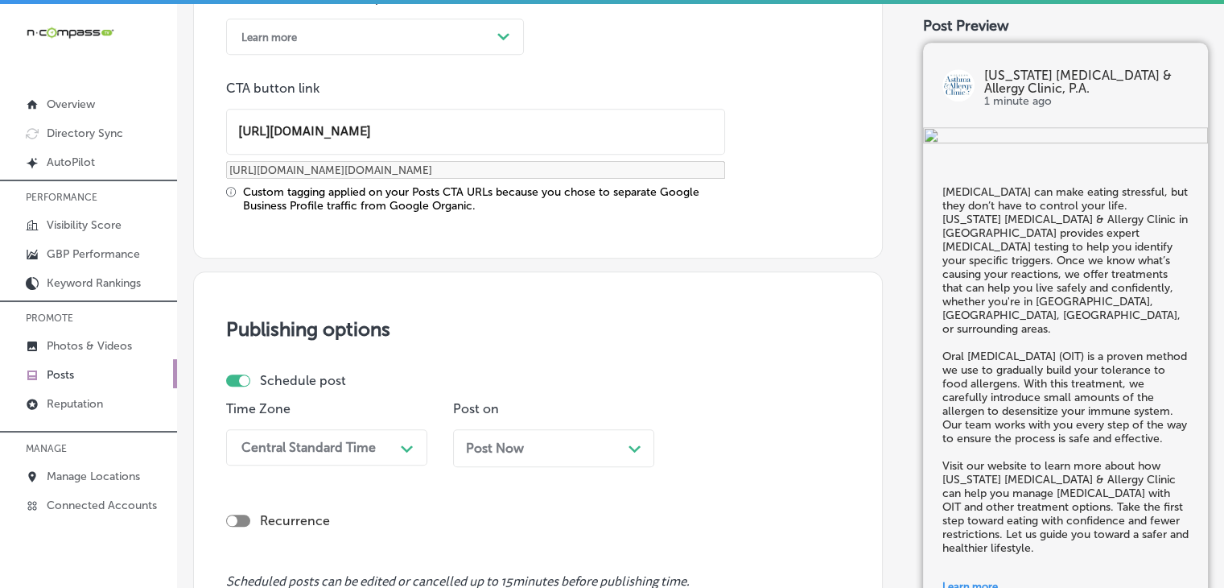
type input "https://www.msaac.com/"
click at [316, 448] on div "Central Standard Time Path Created with Sketch." at bounding box center [326, 447] width 201 height 36
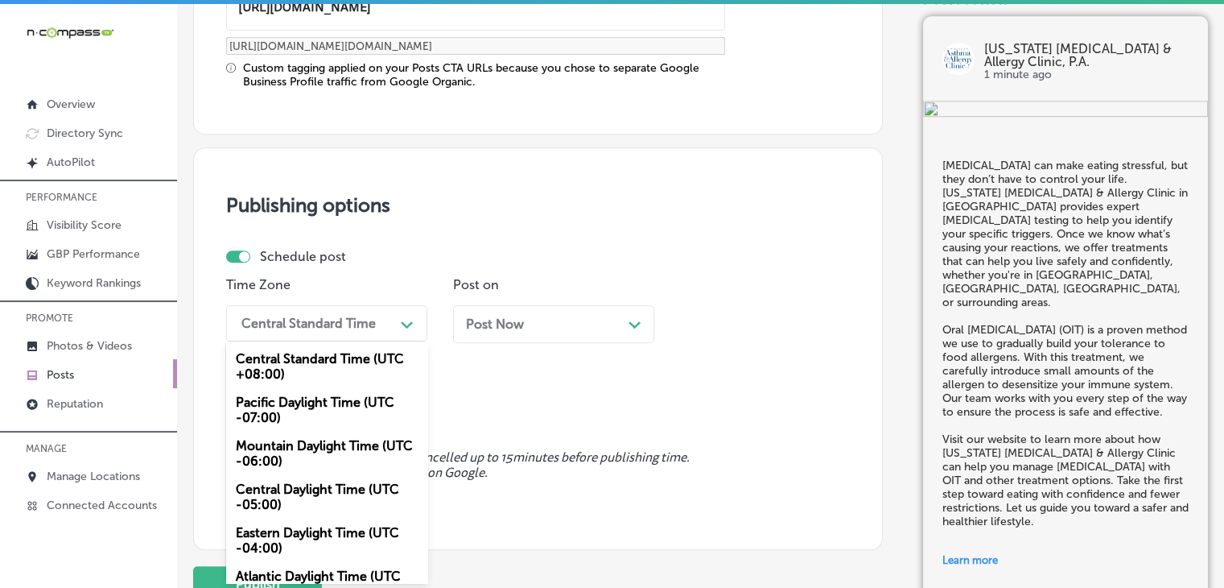
click at [315, 455] on div "Mountain Daylight Time (UTC -06:00)" at bounding box center [326, 452] width 201 height 43
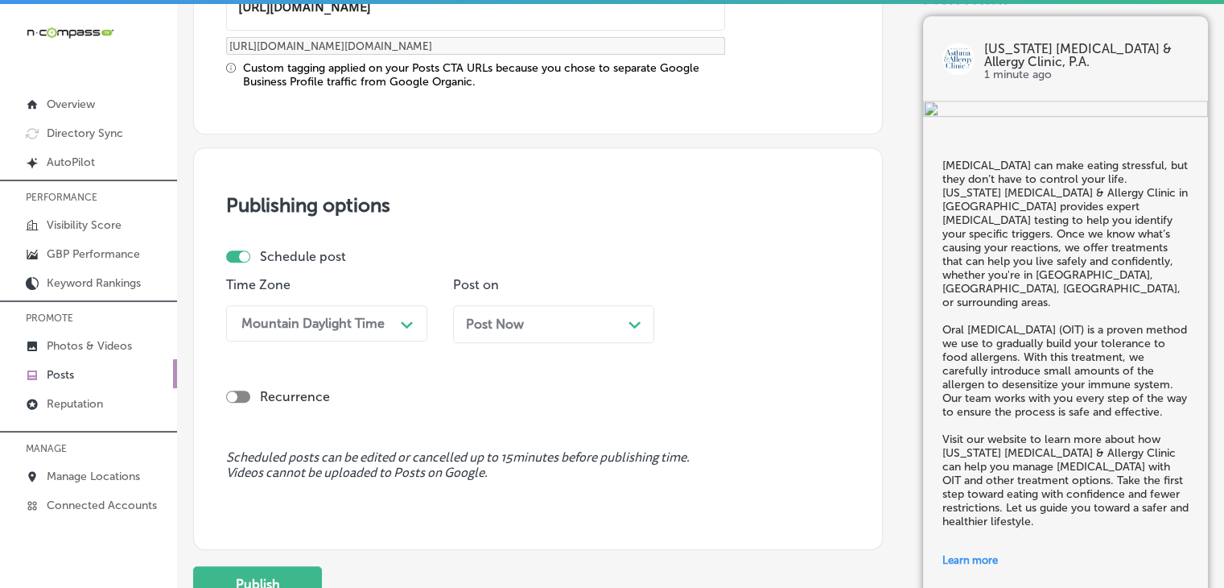
click at [558, 332] on div "Post Now Path Created with Sketch." at bounding box center [553, 324] width 201 height 38
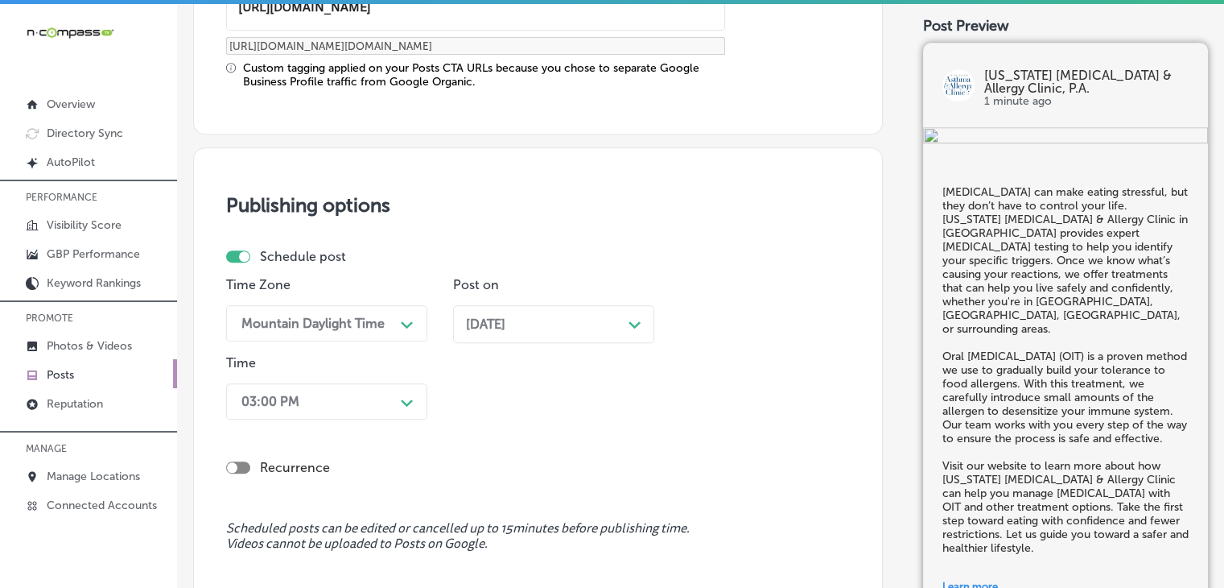
click at [384, 396] on div "03:00 PM Path Created with Sketch." at bounding box center [326, 401] width 201 height 36
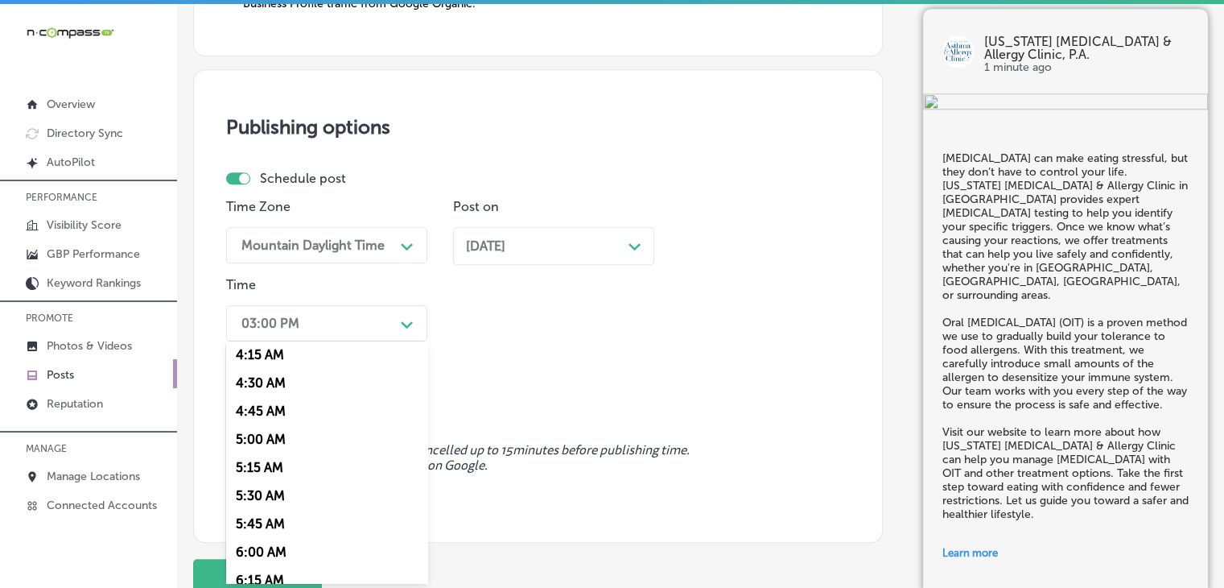
scroll to position [644, 0]
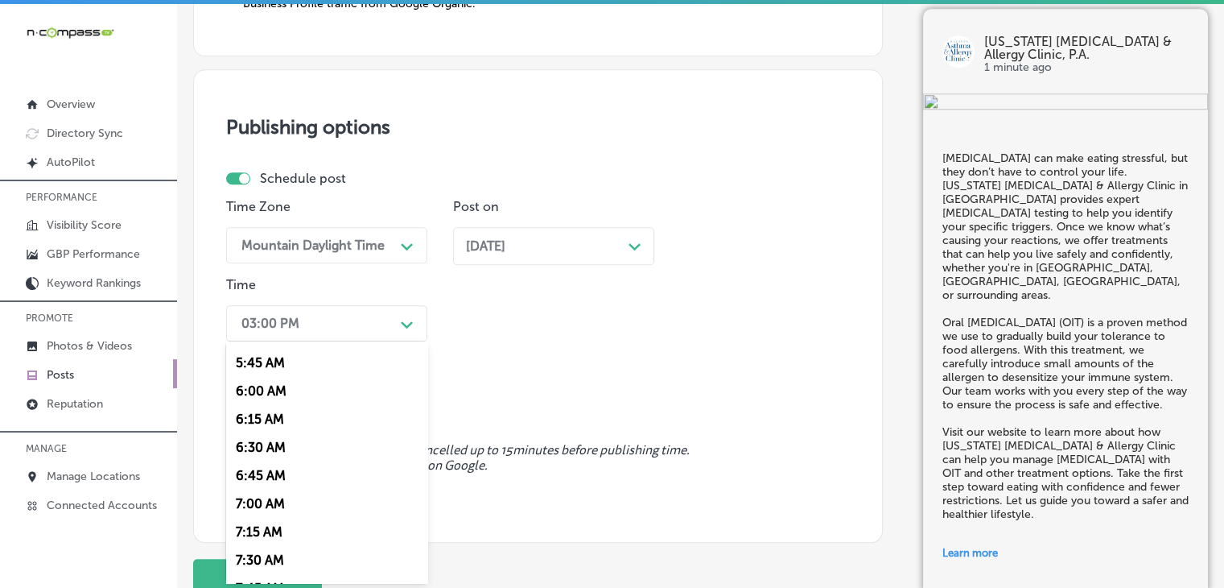
click at [267, 507] on div "7:00 AM" at bounding box center [326, 503] width 201 height 28
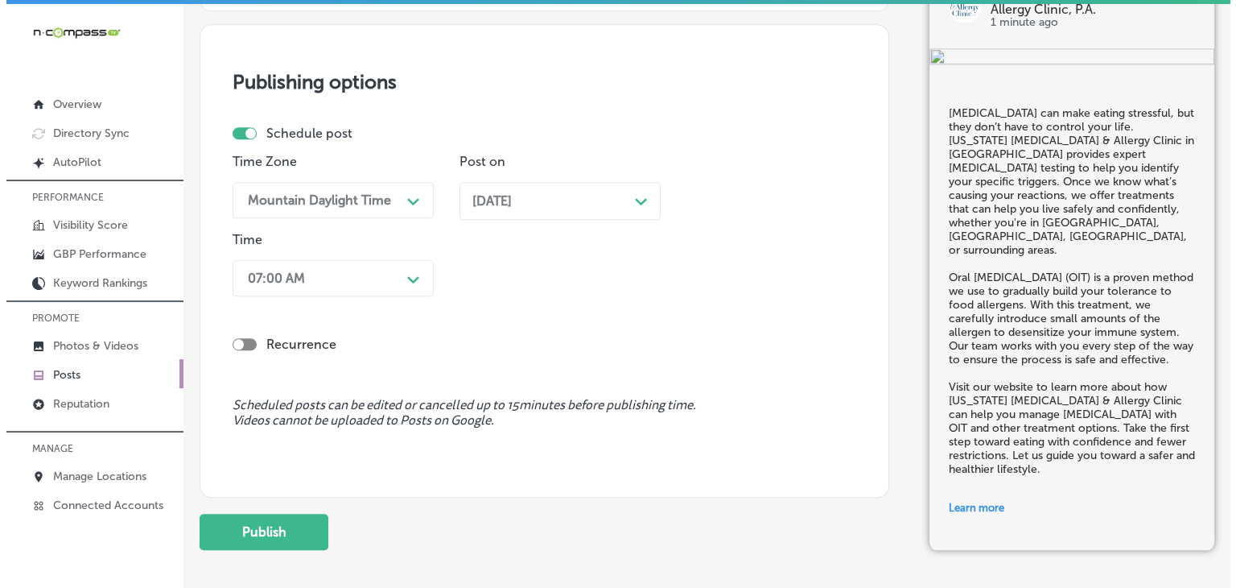
scroll to position [1571, 0]
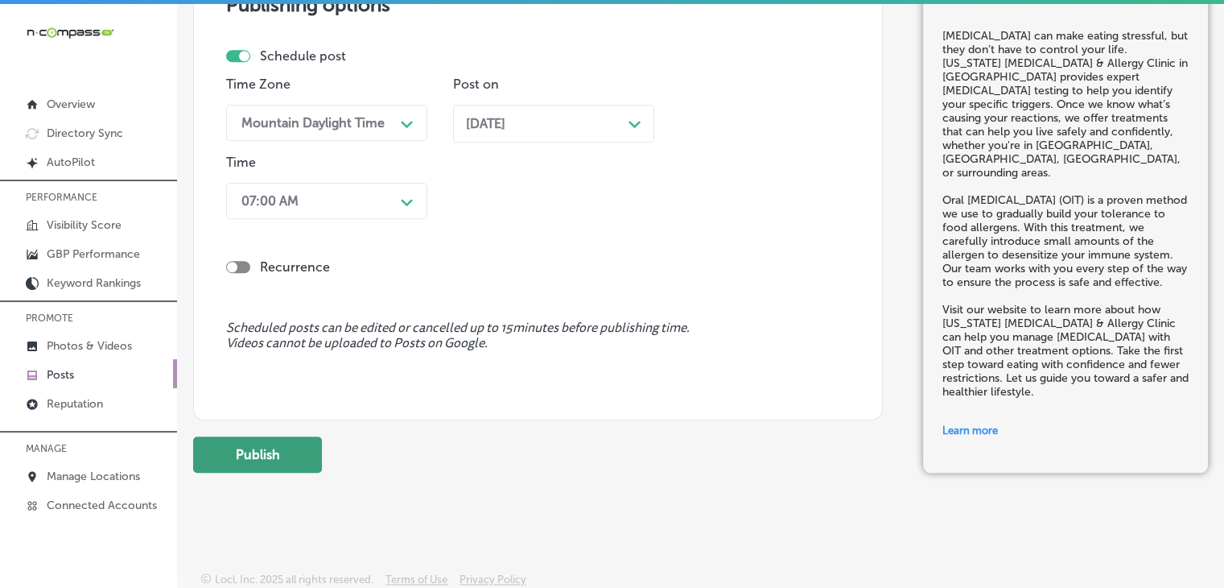
click at [268, 468] on button "Publish" at bounding box center [257, 454] width 129 height 36
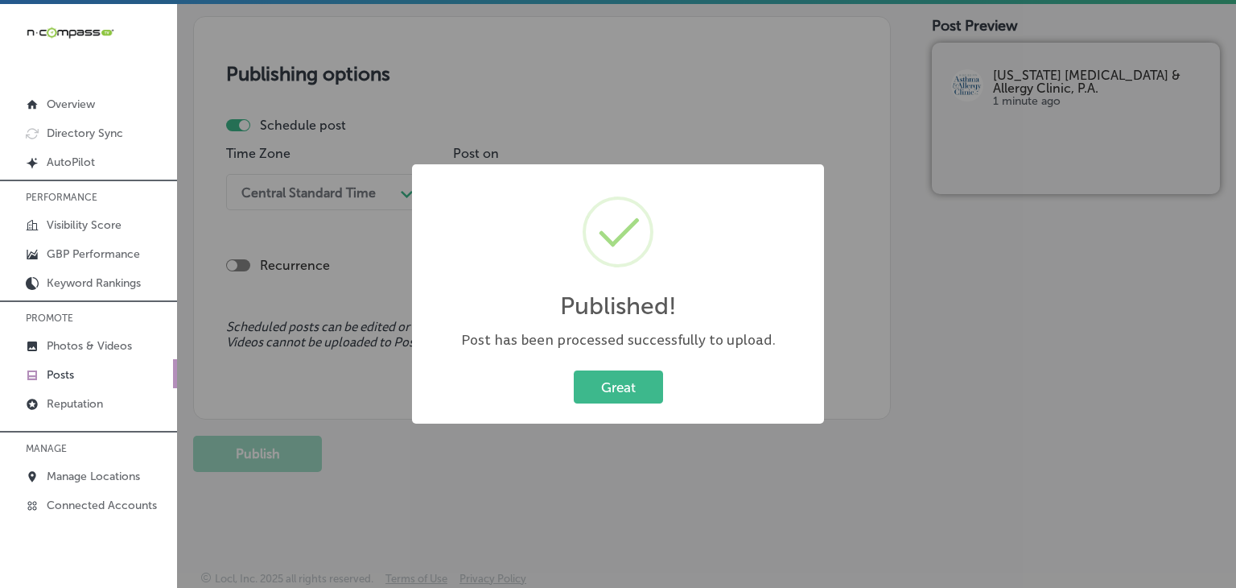
click at [683, 55] on div "Published! × Post has been processed successfully to upload. Great Cancel" at bounding box center [618, 294] width 1236 height 588
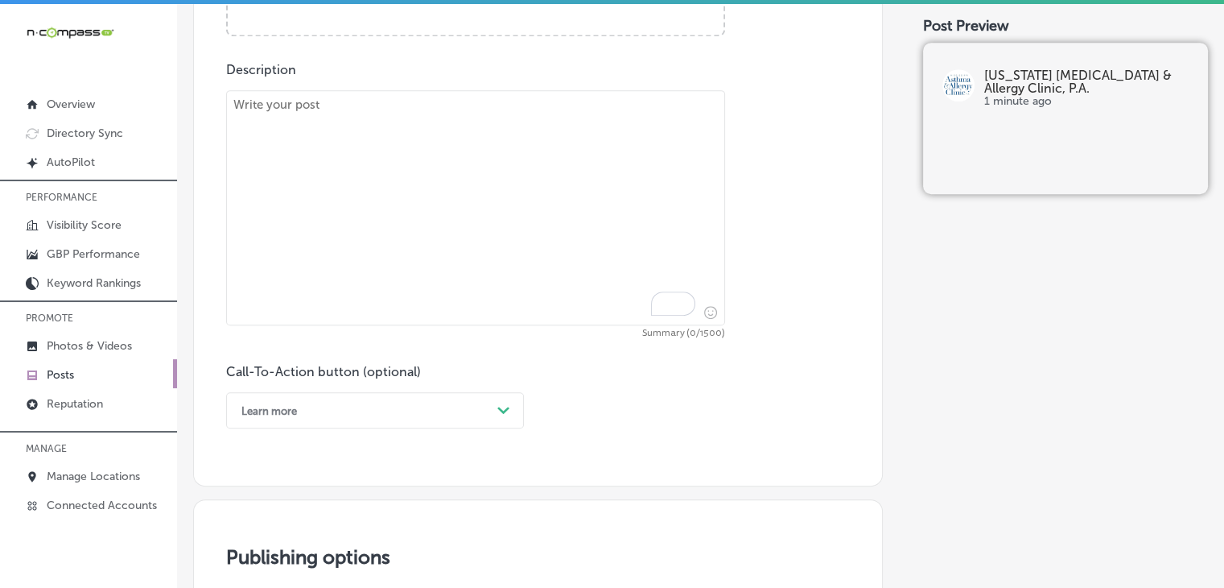
click at [583, 242] on textarea "To enrich screen reader interactions, please activate Accessibility in Grammarl…" at bounding box center [475, 207] width 499 height 235
paste textarea "Living with asthma can be exhausting, but it doesn’t have to stop you from livi…"
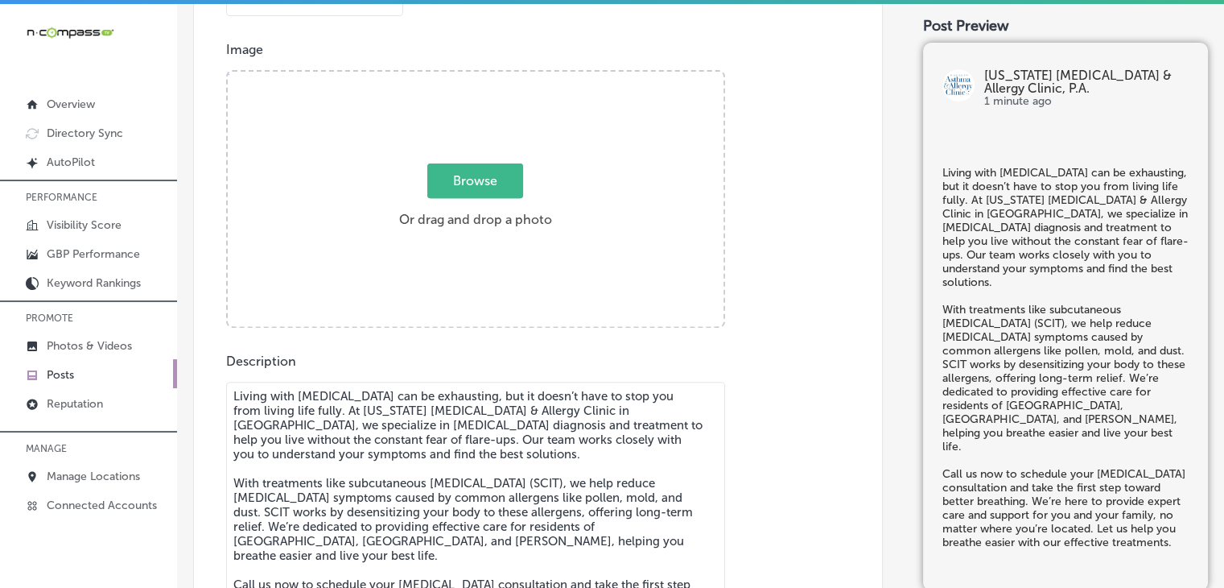
scroll to position [390, 0]
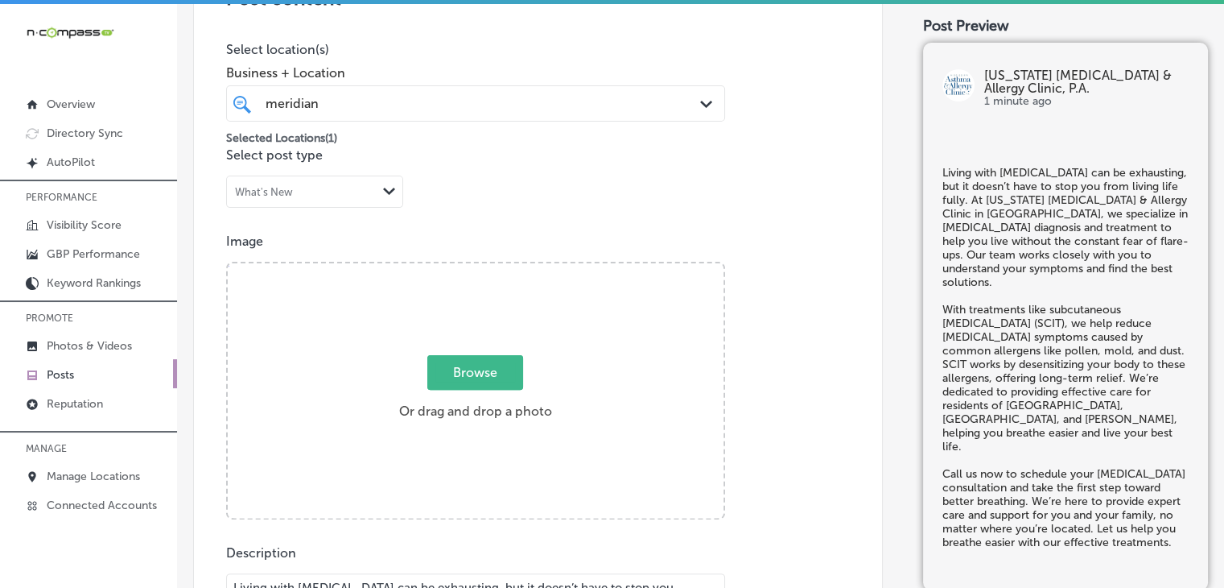
type textarea "Living with asthma can be exhausting, but it doesn’t have to stop you from livi…"
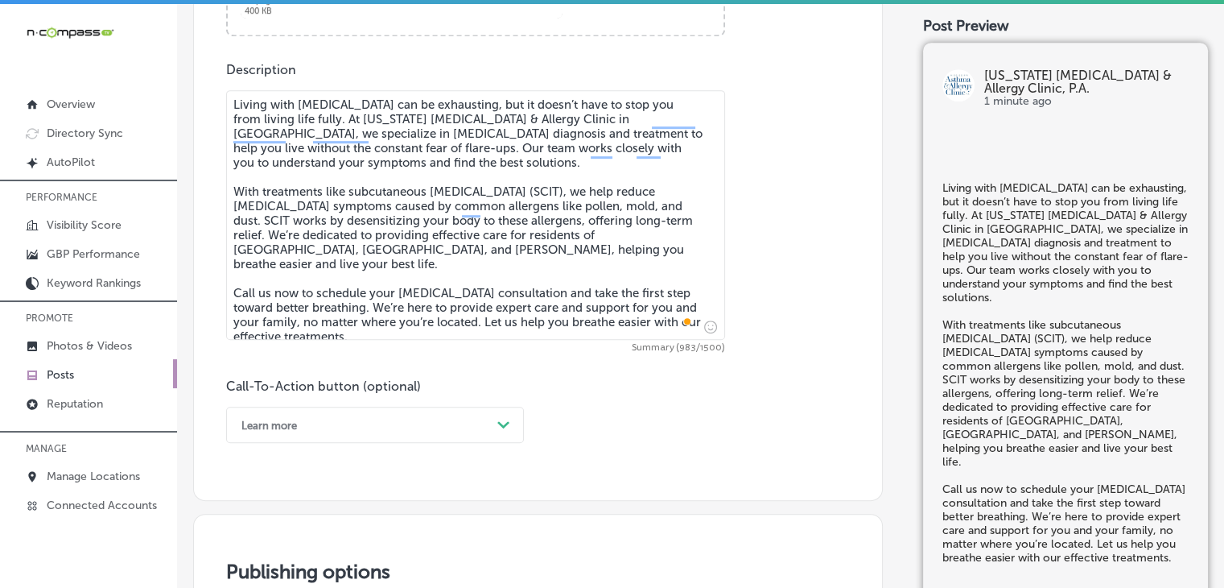
click at [331, 427] on div "Learn more Path Created with Sketch." at bounding box center [375, 424] width 298 height 36
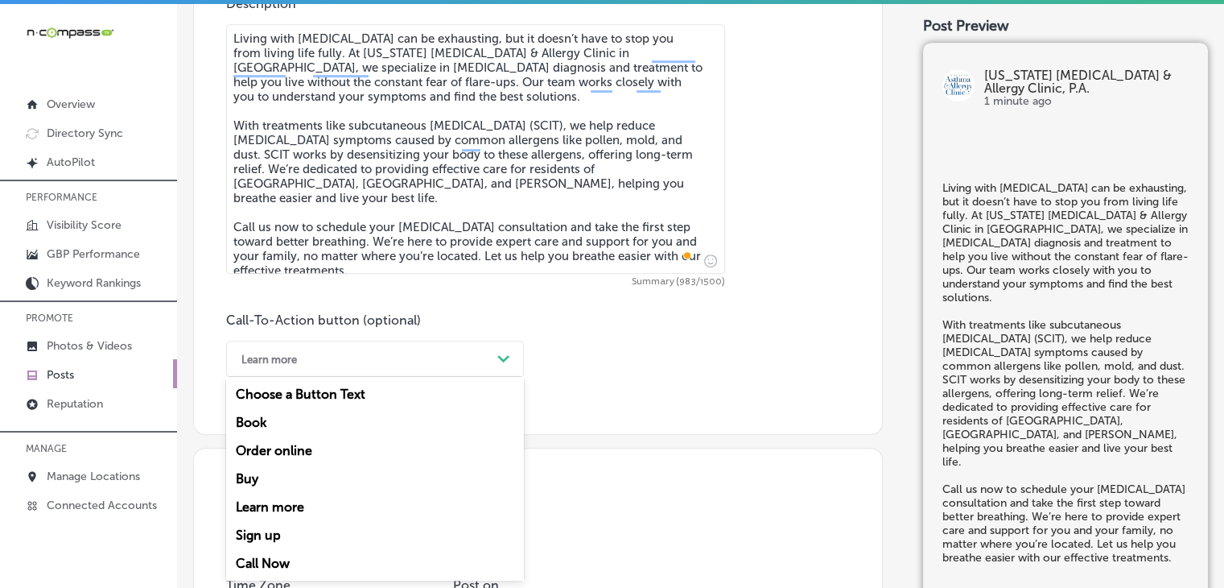
click at [296, 567] on div "Call Now" at bounding box center [375, 563] width 298 height 28
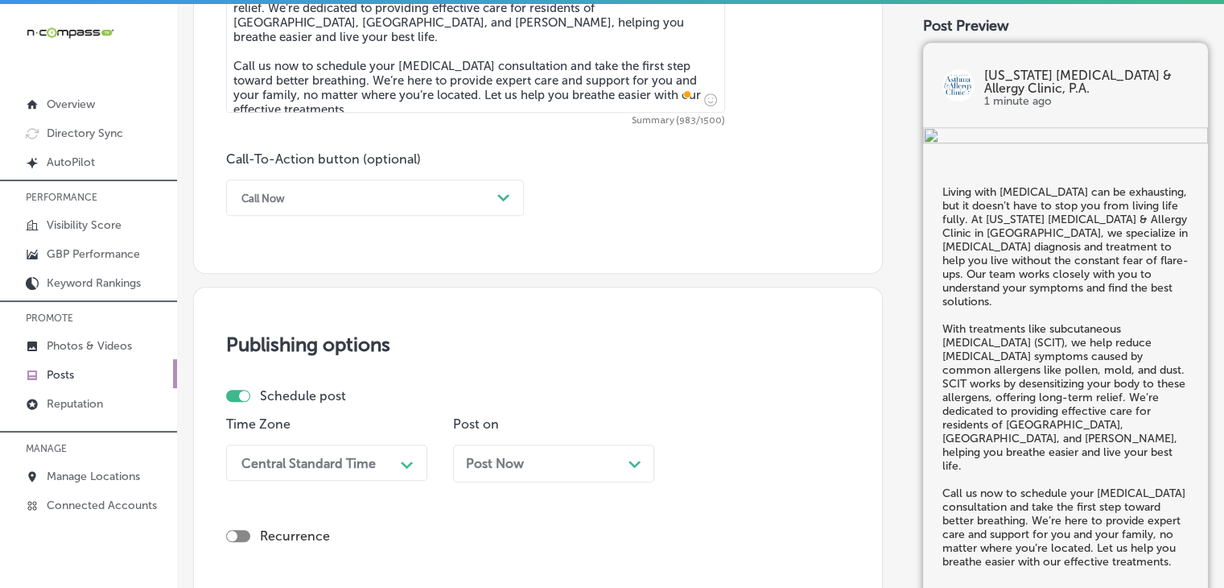
click at [370, 455] on div "Central Standard Time Path Created with Sketch." at bounding box center [326, 462] width 201 height 36
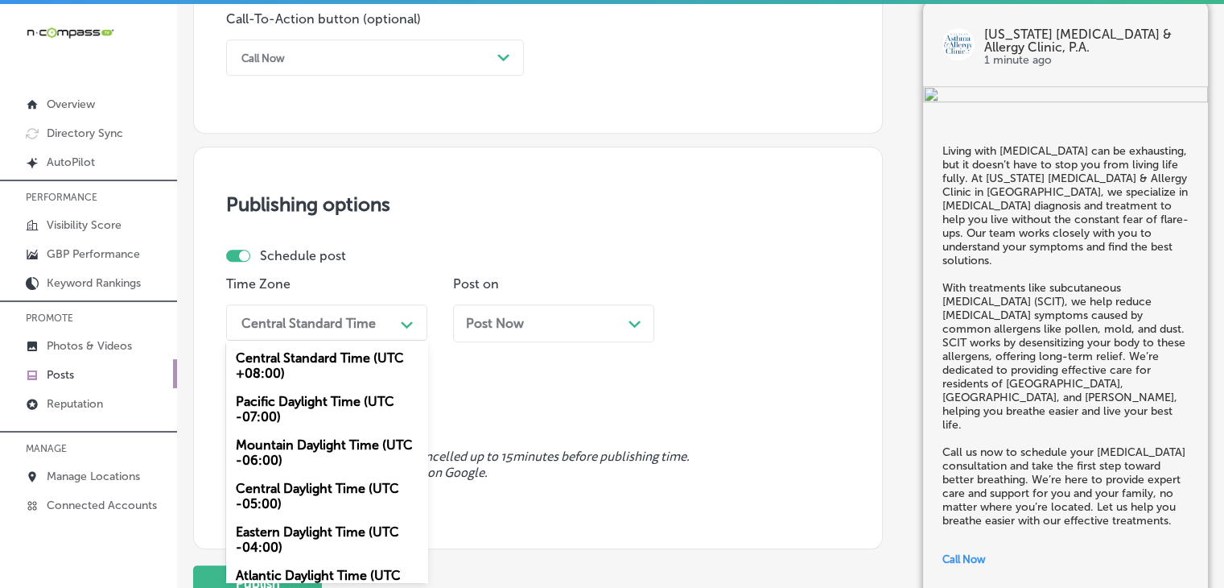
click at [344, 460] on div "Mountain Daylight Time (UTC -06:00)" at bounding box center [326, 452] width 201 height 43
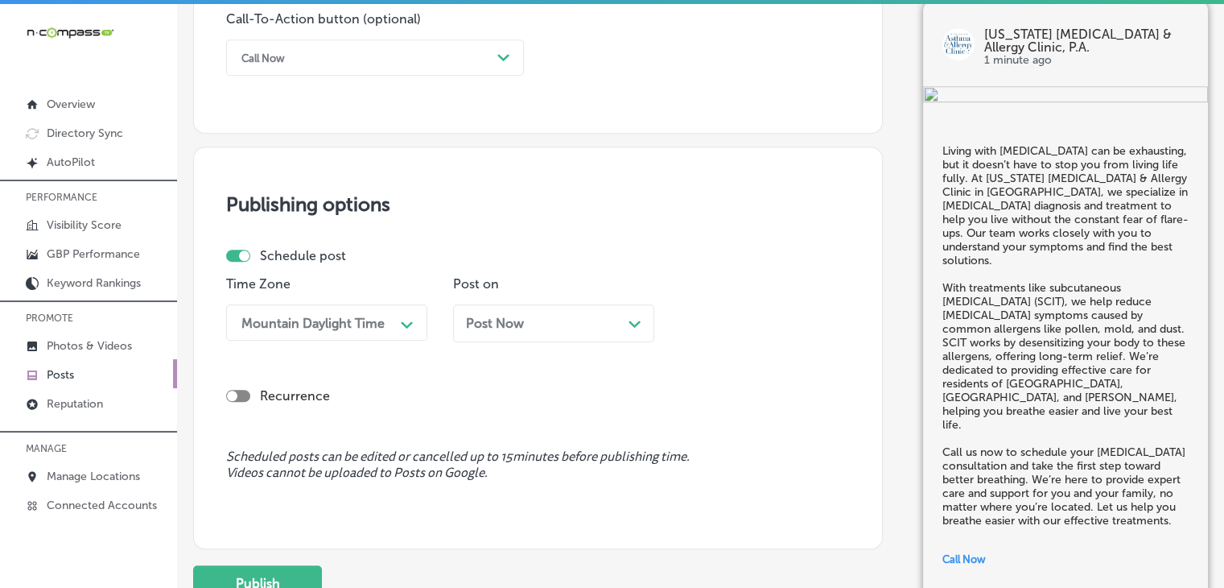
click at [621, 284] on p "Post on" at bounding box center [553, 283] width 201 height 15
click at [612, 322] on div "Post Now Path Created with Sketch." at bounding box center [553, 323] width 175 height 15
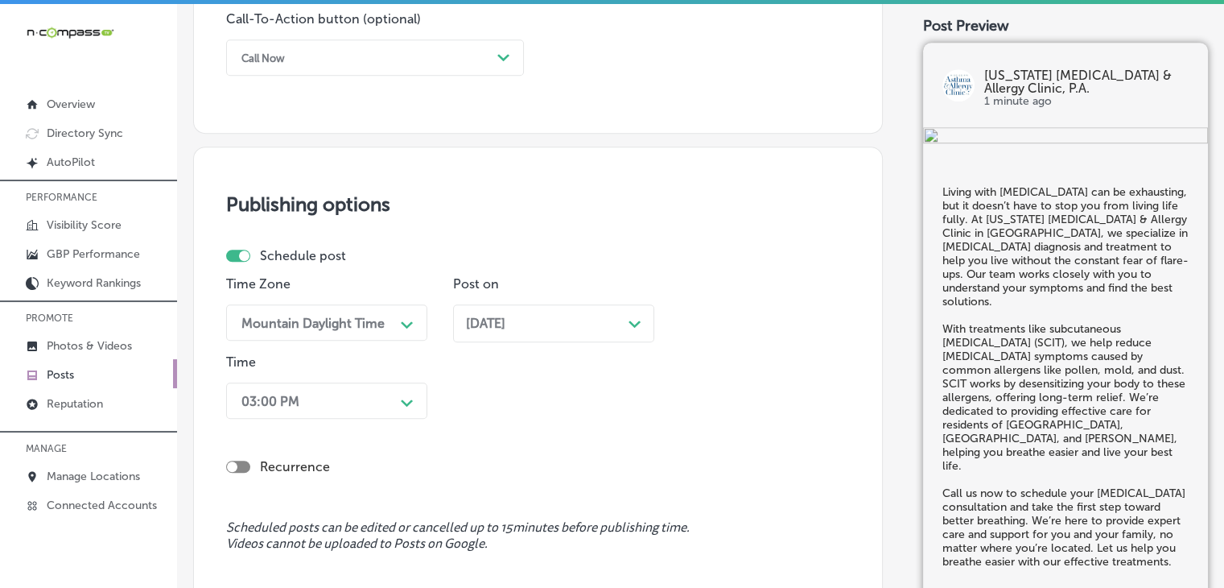
click at [317, 423] on div "Time 03:00 PM Path Created with Sketch." at bounding box center [326, 389] width 201 height 71
click at [317, 419] on div "Time 03:00 PM Path Created with Sketch." at bounding box center [326, 389] width 201 height 71
click at [320, 416] on div "03:00 PM Path Created with Sketch." at bounding box center [326, 400] width 201 height 36
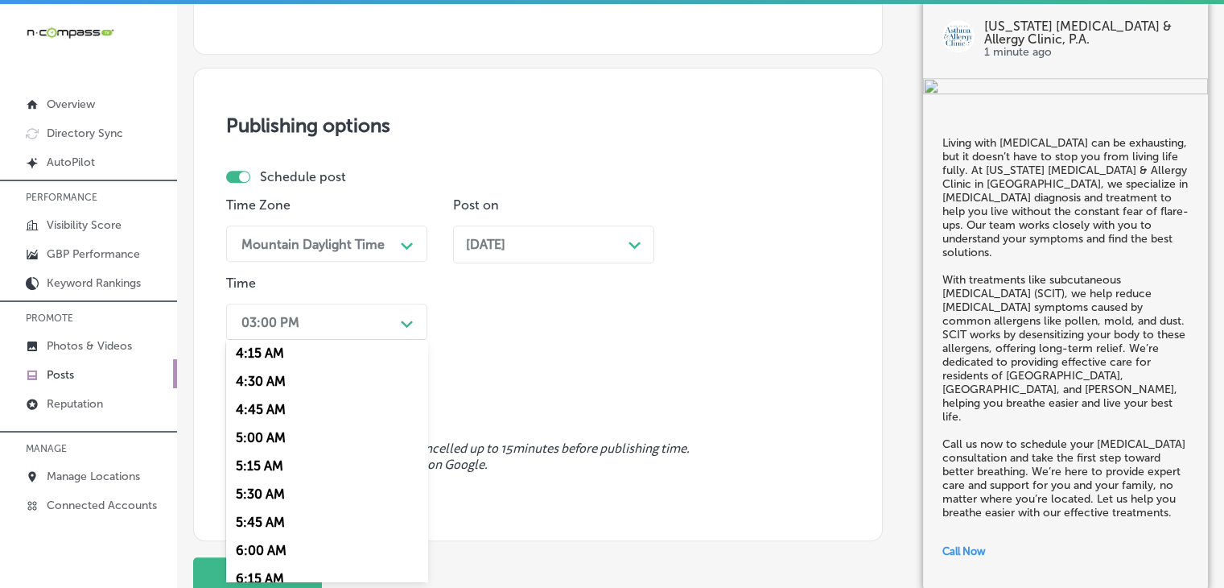
scroll to position [644, 0]
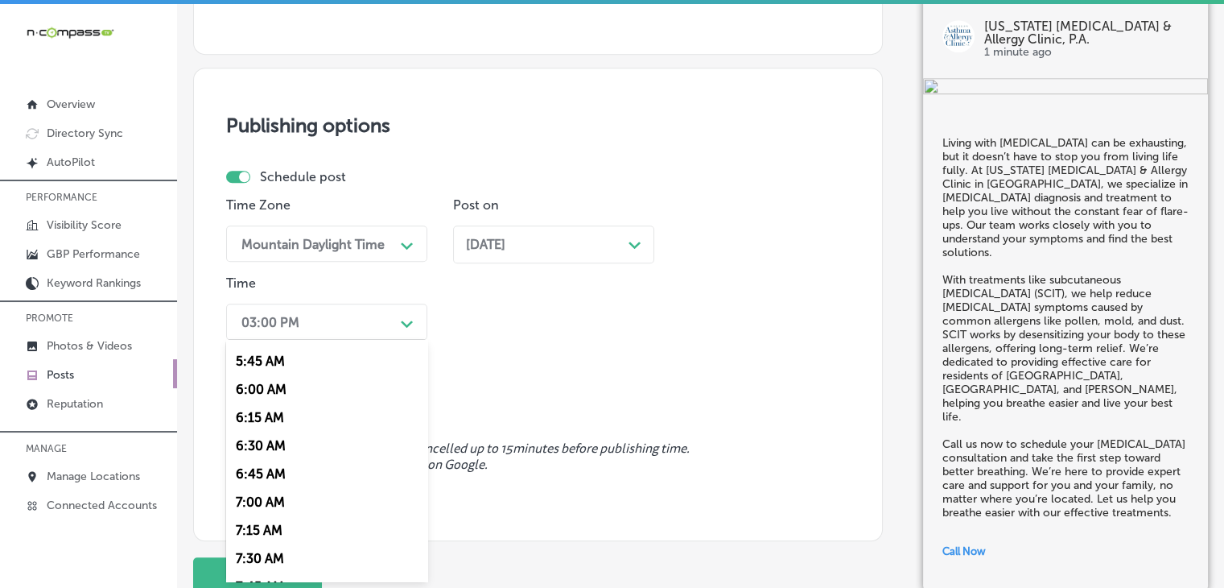
click at [306, 493] on div "7:00 AM" at bounding box center [326, 502] width 201 height 28
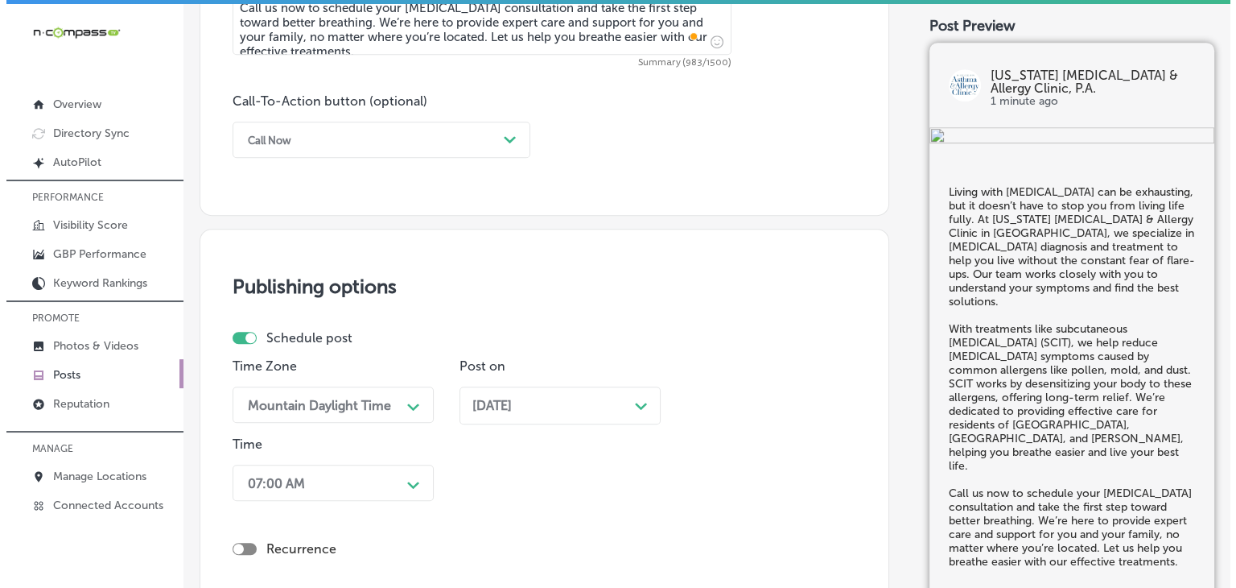
scroll to position [1442, 0]
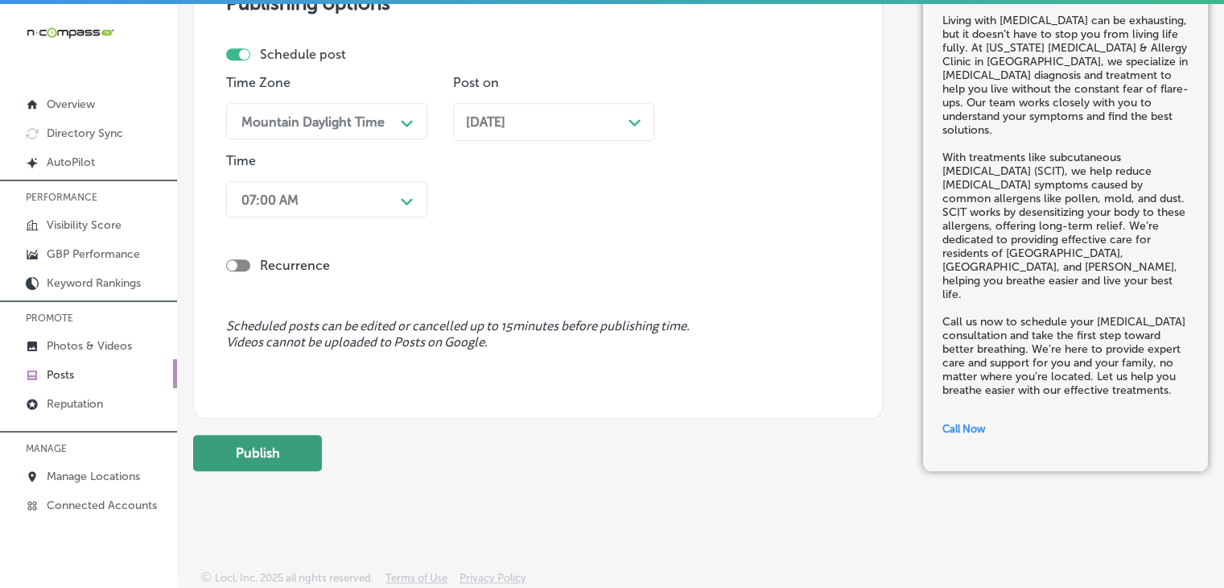
click at [255, 444] on button "Publish" at bounding box center [257, 453] width 129 height 36
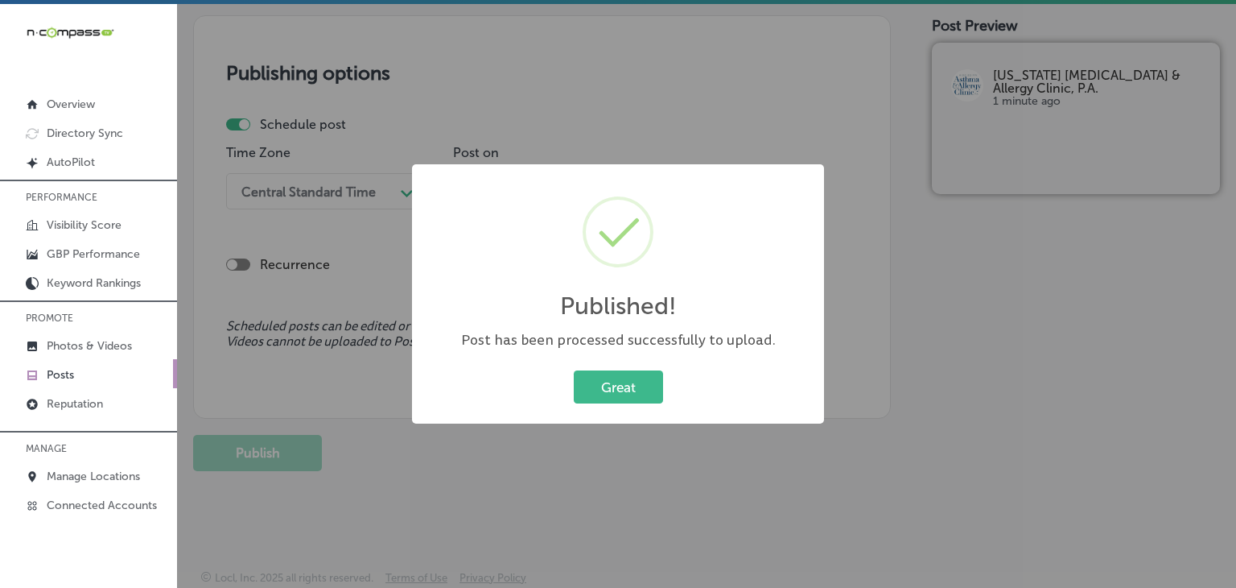
click at [679, 103] on div "Published! × Post has been processed successfully to upload. Great Cancel" at bounding box center [618, 294] width 1236 height 588
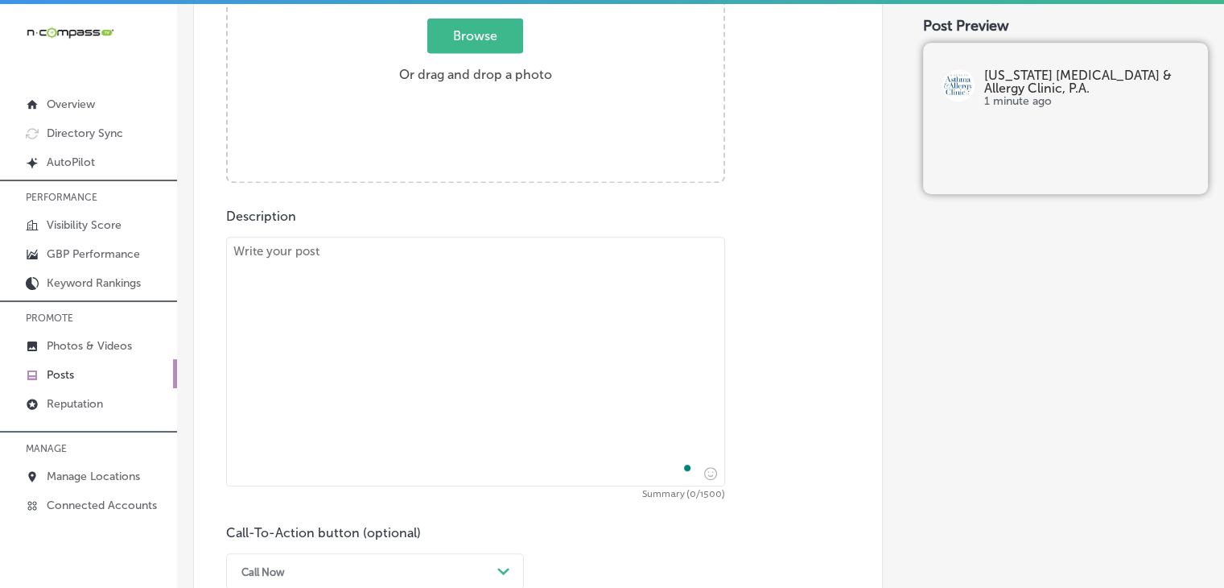
click at [606, 212] on div "Description Summary (0/1500) Call-To-Action button (optional) Call Now Path Cre…" at bounding box center [538, 398] width 624 height 381
click at [596, 255] on textarea "To enrich screen reader interactions, please activate Accessibility in Grammarl…" at bounding box center [475, 362] width 499 height 250
paste textarea "Are seasonal allergies making life more difficult? At Mississippi Asthma & Alle…"
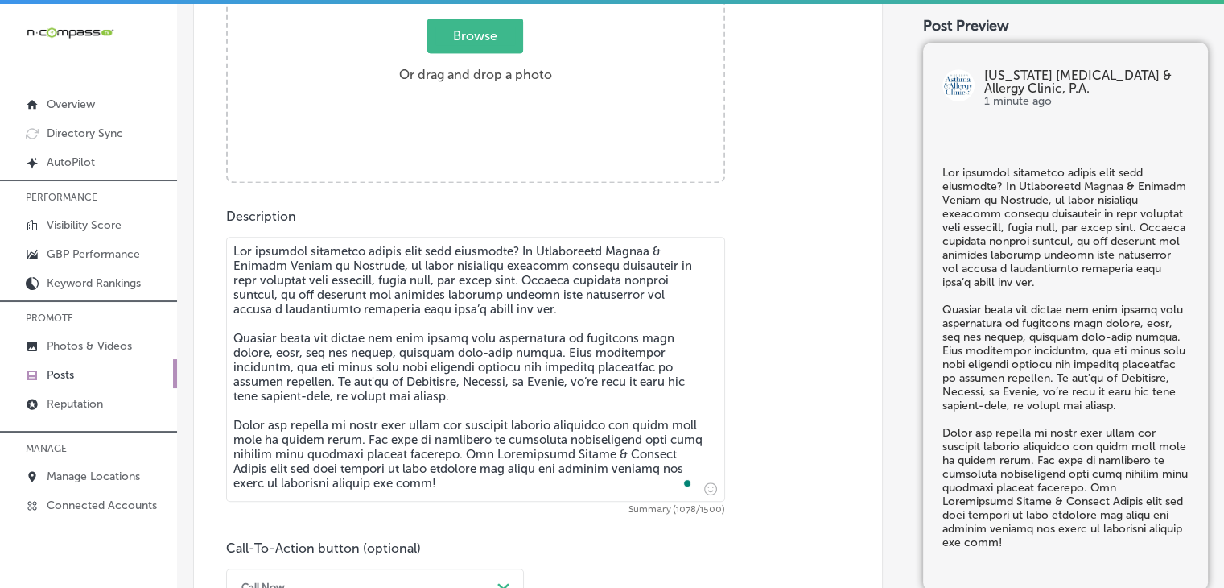
scroll to position [566, 0]
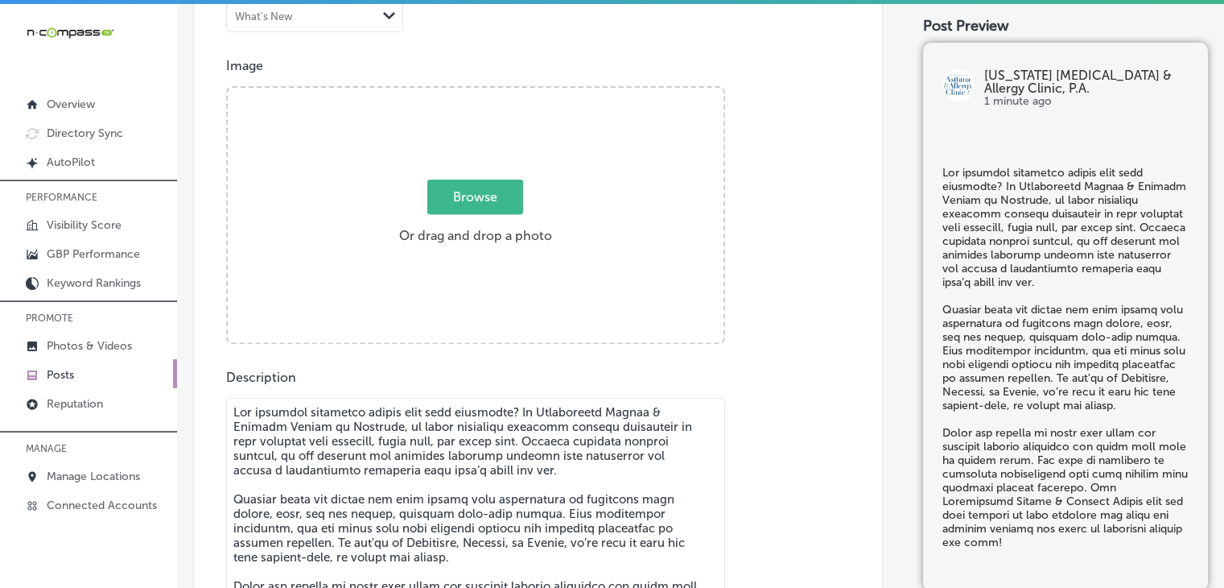
type textarea "Are seasonal allergies making life more difficult? At Mississippi Asthma & Alle…"
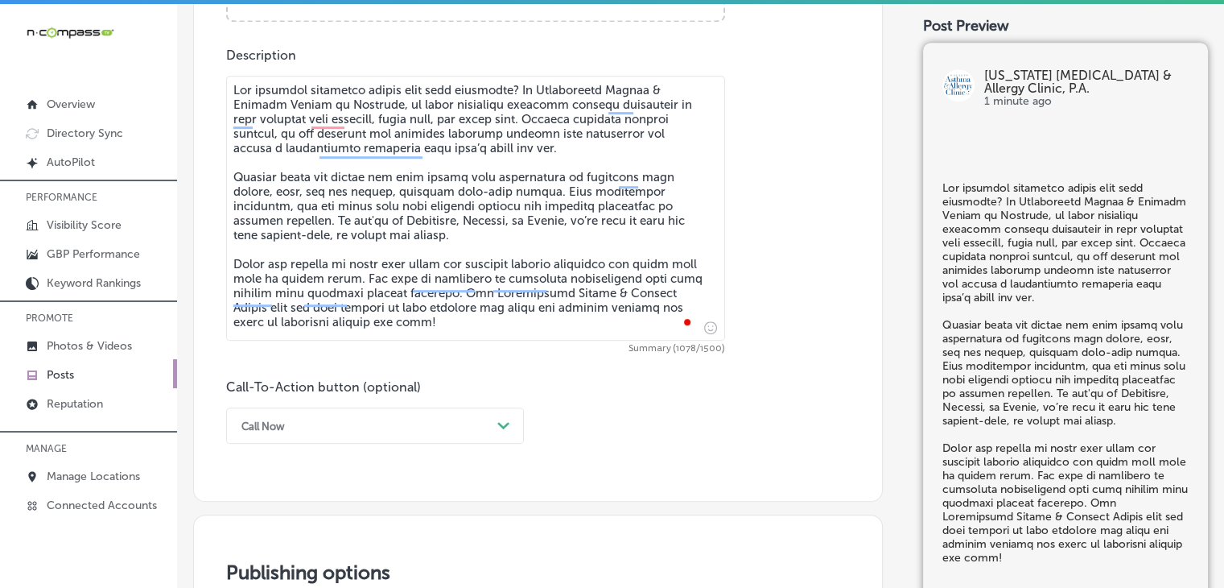
click at [302, 421] on div "Call Now Path Created with Sketch." at bounding box center [375, 425] width 298 height 36
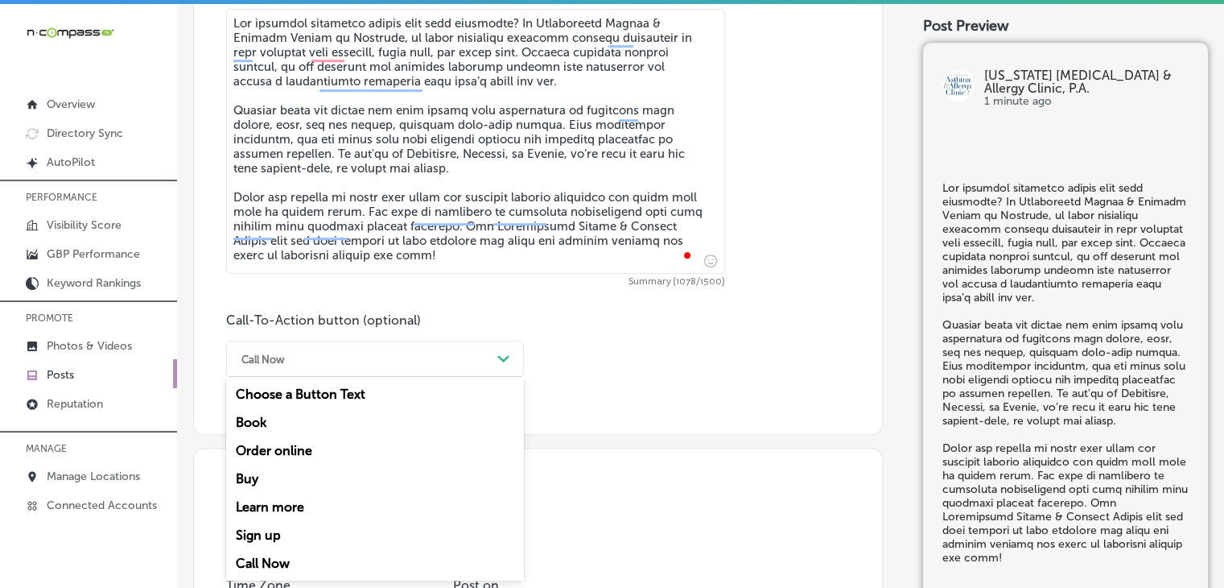
click at [264, 501] on div "Learn more" at bounding box center [375, 507] width 298 height 28
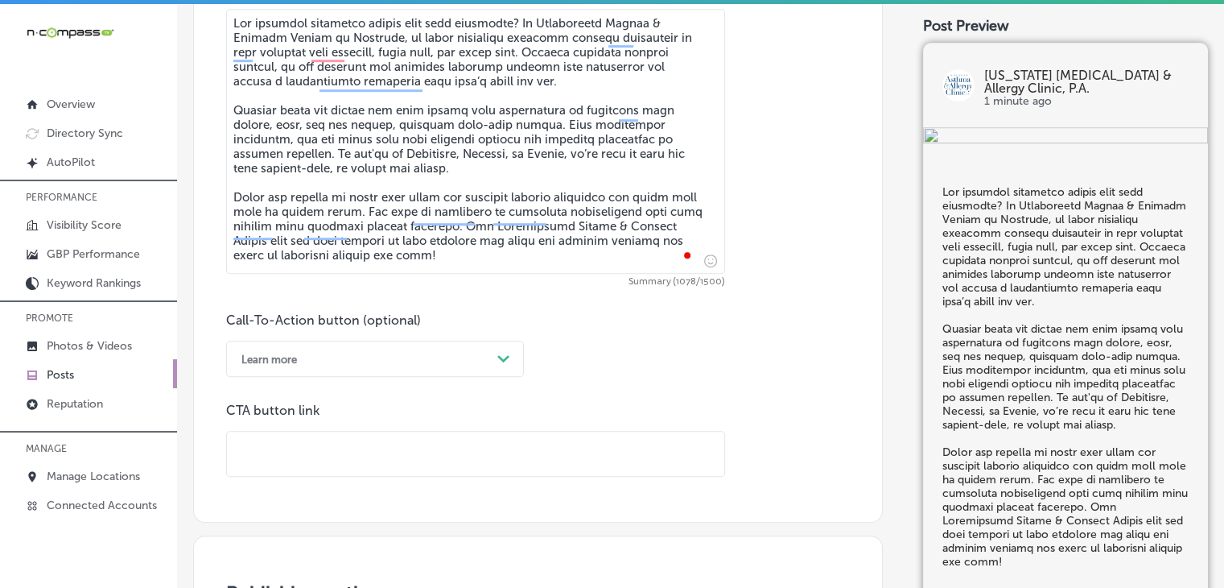
click at [429, 443] on input "text" at bounding box center [475, 453] width 497 height 44
paste input "https://www.msaac.com/"
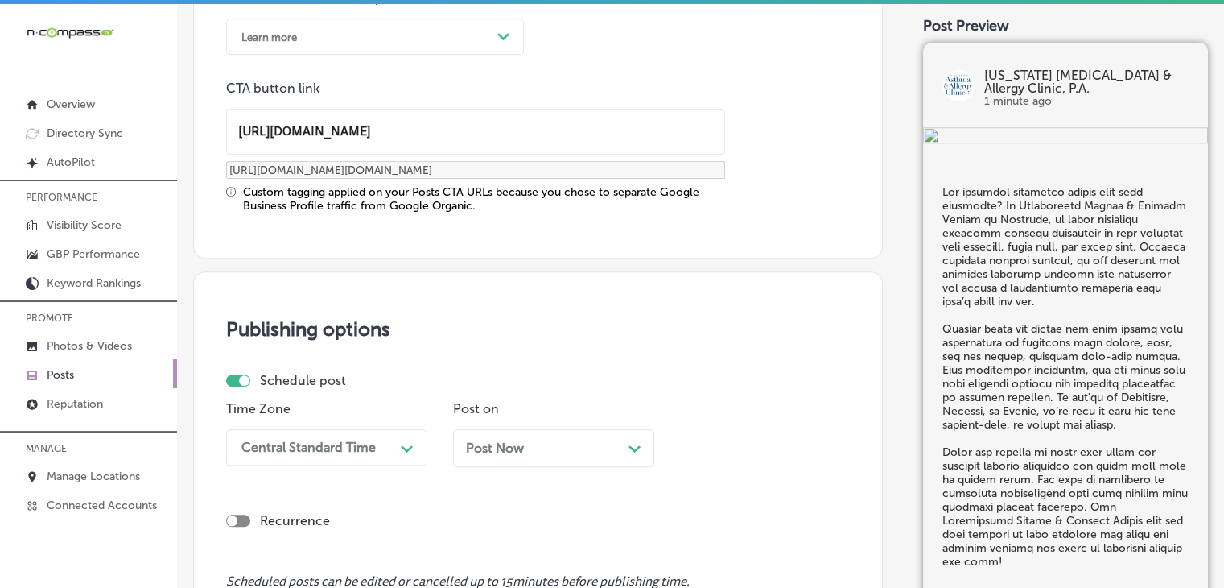
type input "https://www.msaac.com/"
click at [357, 452] on div "Central Standard Time Path Created with Sketch." at bounding box center [326, 447] width 201 height 36
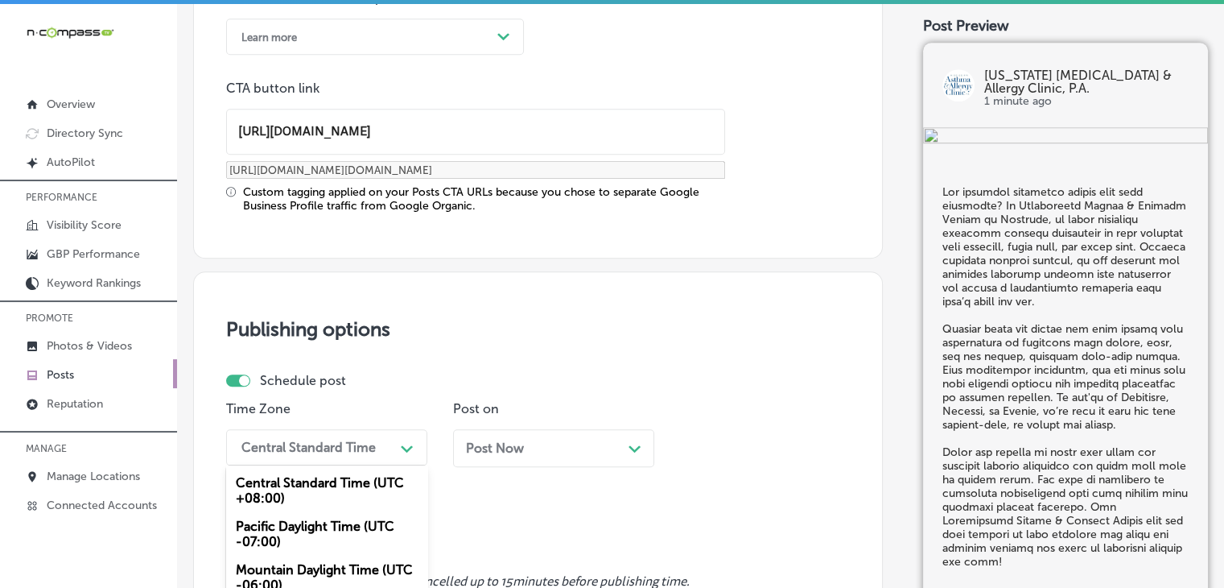
scroll to position [1401, 0]
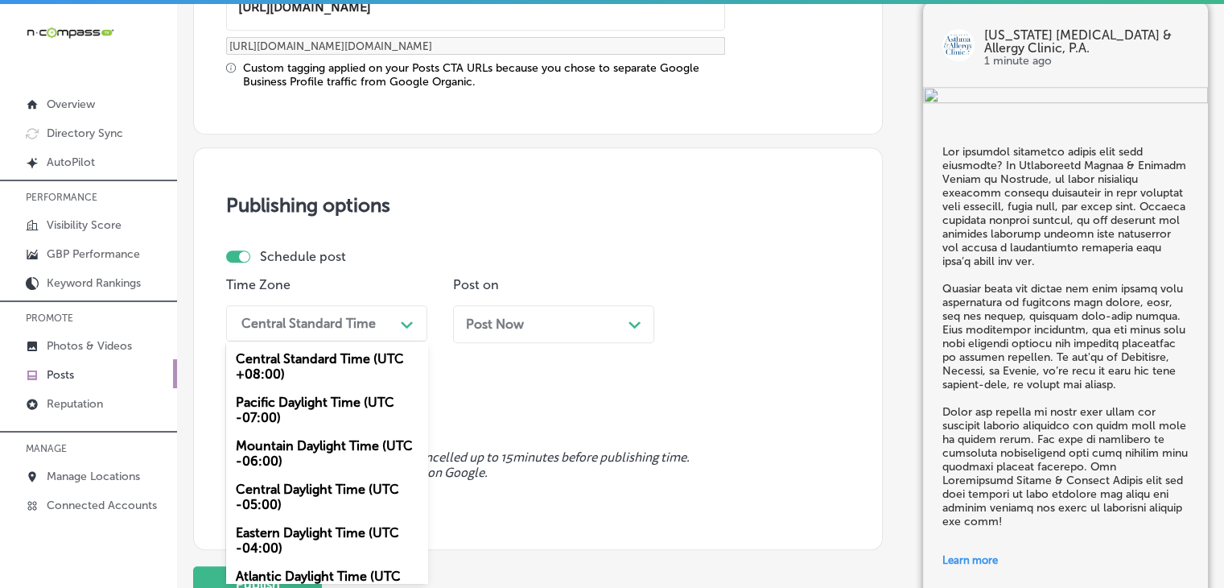
click at [336, 468] on div "Mountain Daylight Time (UTC -06:00)" at bounding box center [326, 452] width 201 height 43
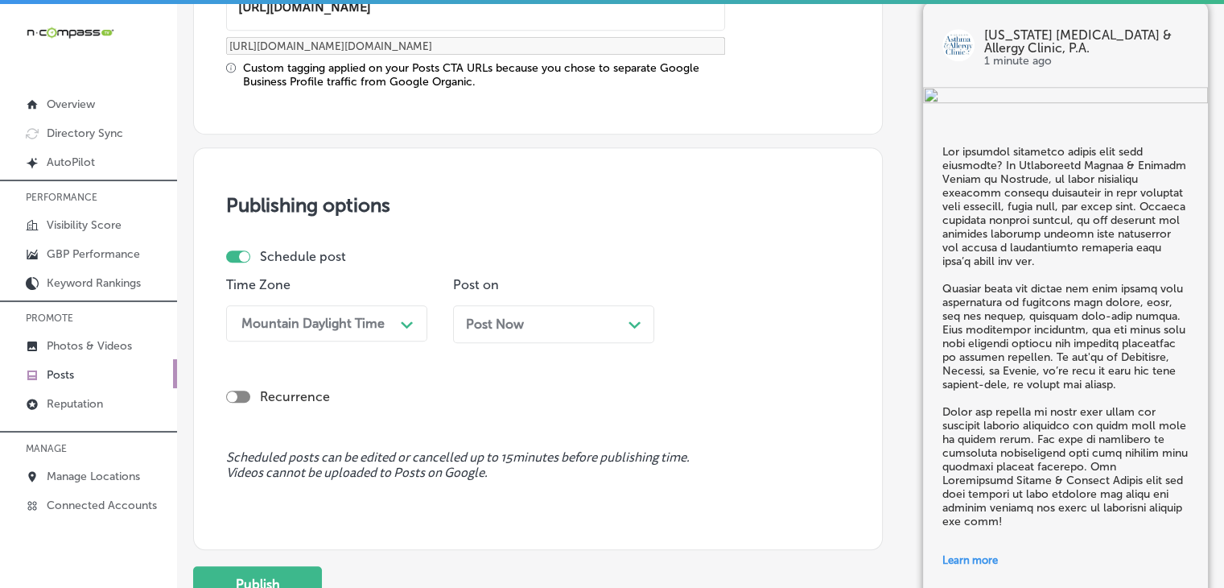
click at [586, 342] on div "Post Now Path Created with Sketch." at bounding box center [553, 330] width 201 height 50
click at [581, 328] on div "Post Now Path Created with Sketch." at bounding box center [553, 323] width 175 height 15
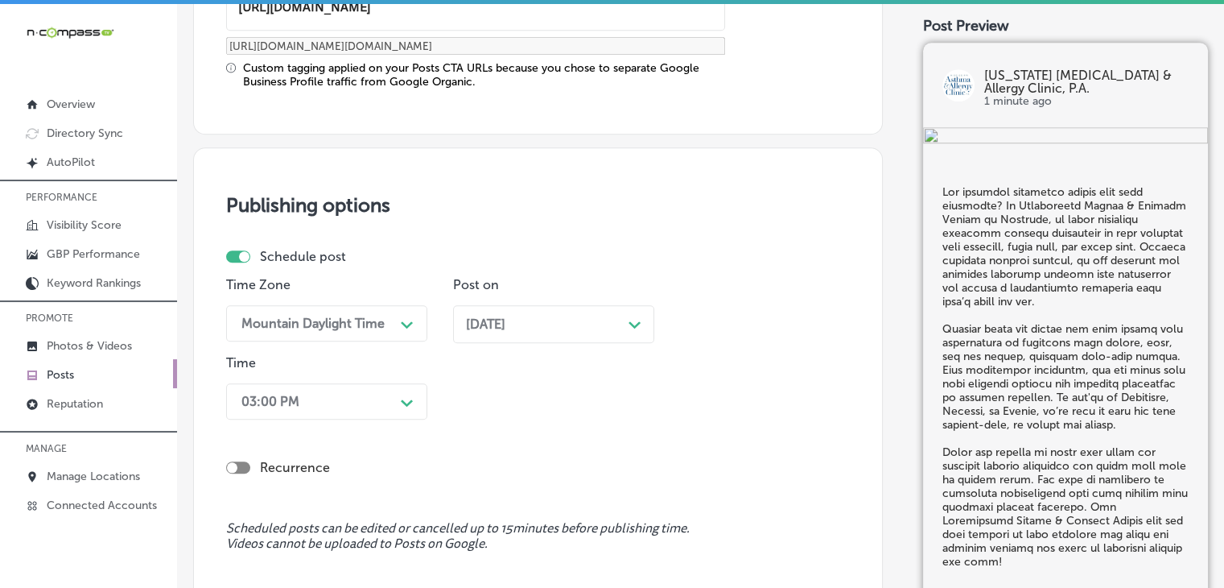
click at [343, 387] on div "Time 03:00 PM Path Created with Sketch." at bounding box center [326, 390] width 201 height 71
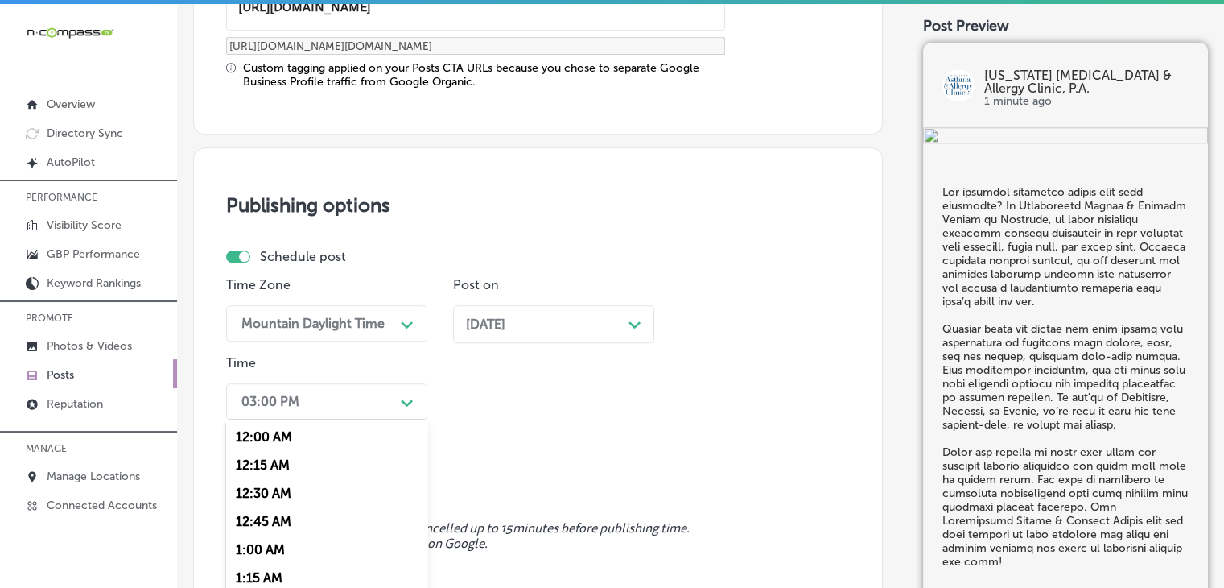
click at [343, 387] on div "option 7:00 AM, selected. option 12:15 AM focused, 2 of 96. 96 results availabl…" at bounding box center [326, 401] width 201 height 36
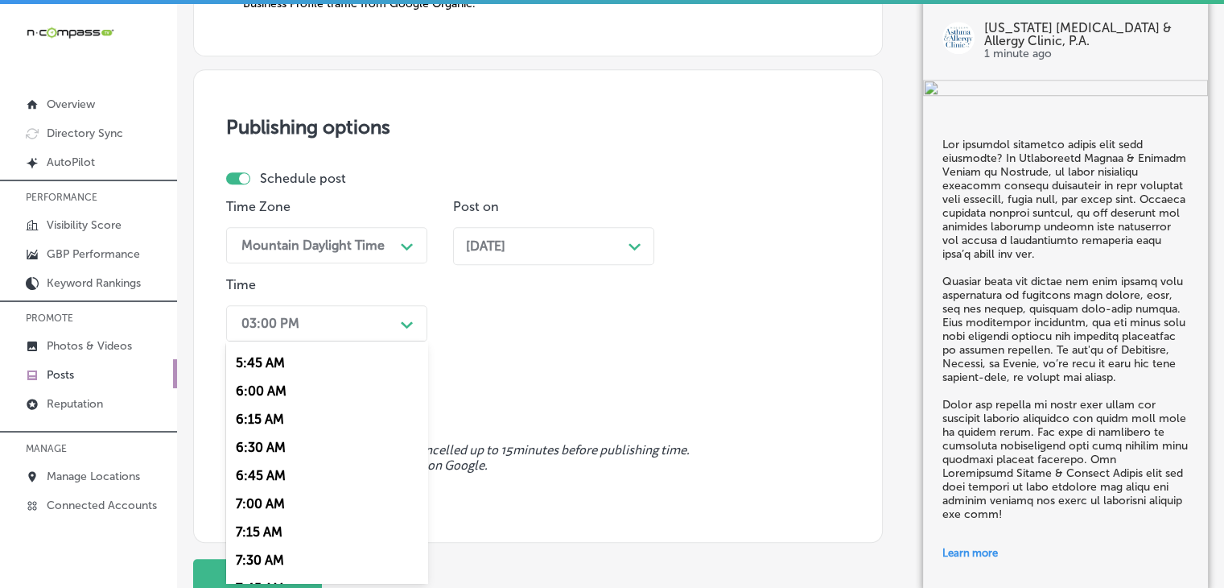
scroll to position [805, 0]
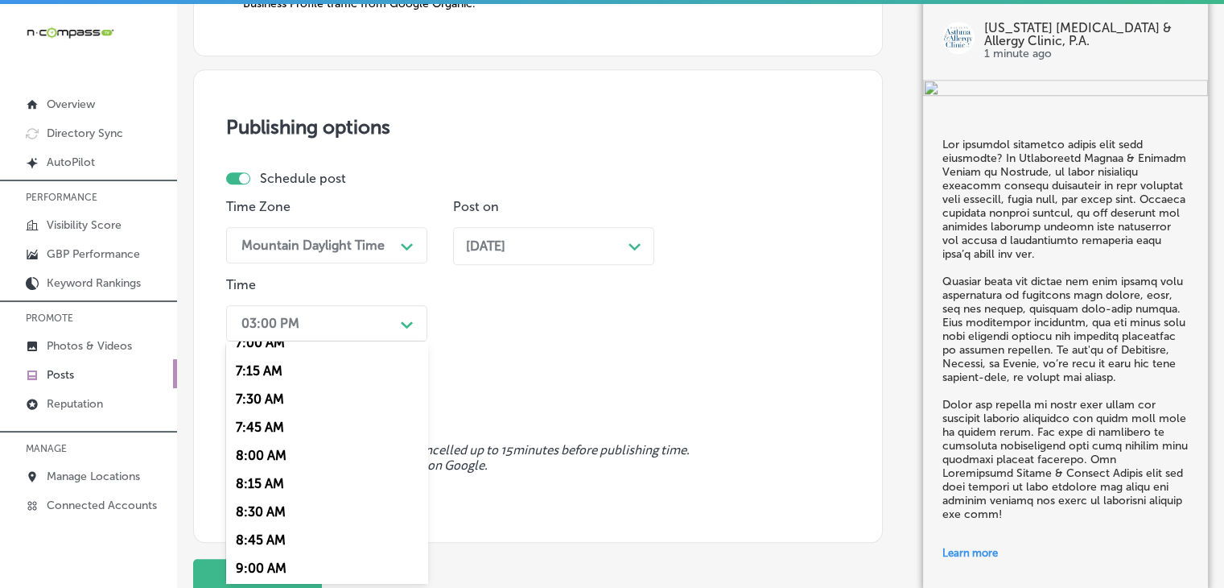
click at [276, 340] on div "7:00 AM" at bounding box center [326, 342] width 201 height 28
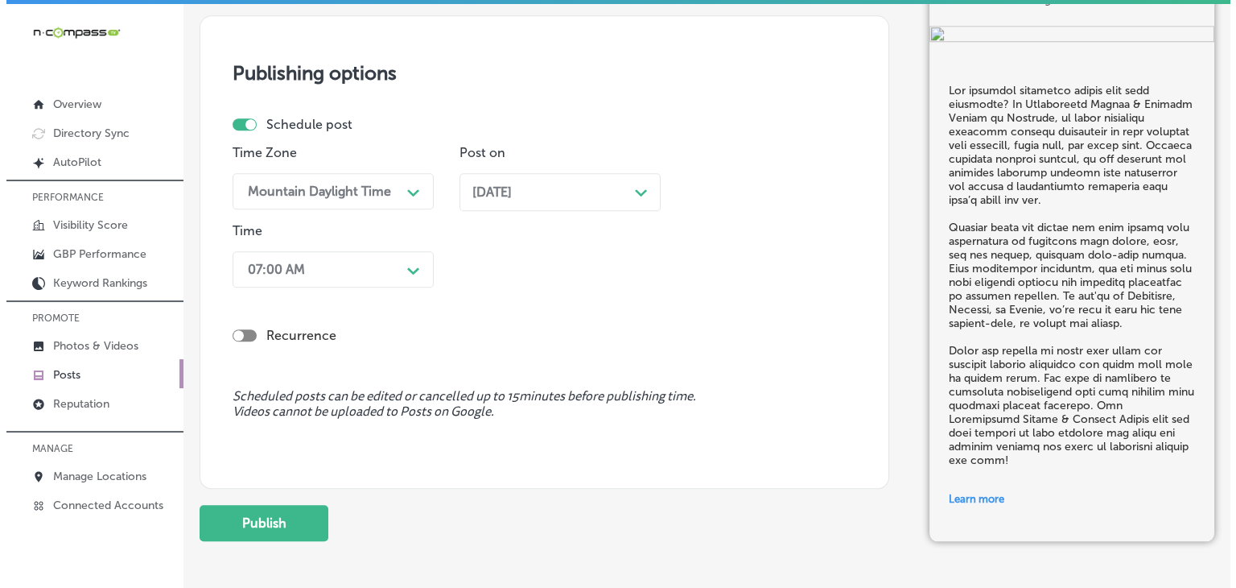
scroll to position [1602, 0]
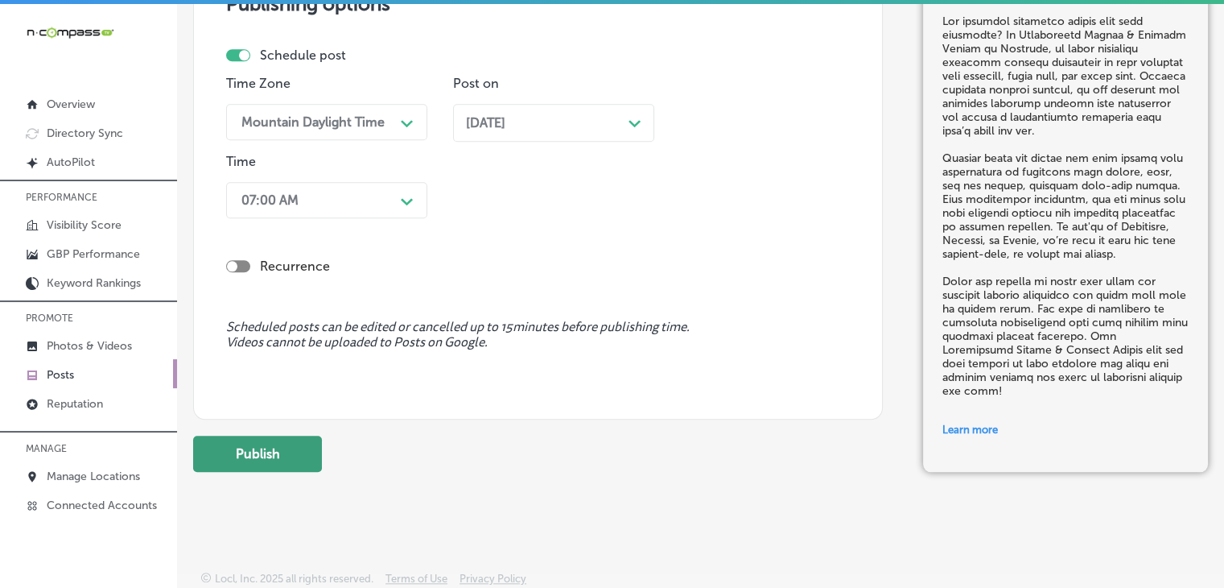
click at [300, 439] on button "Publish" at bounding box center [257, 453] width 129 height 36
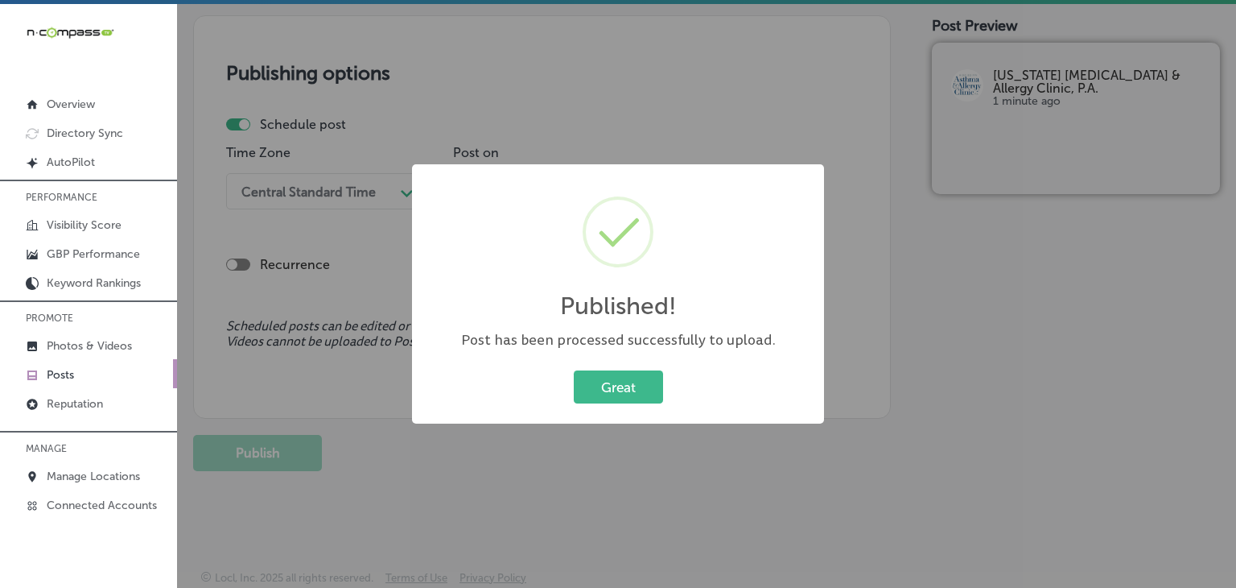
click at [733, 85] on div "Published! × Post has been processed successfully to upload. Great Cancel" at bounding box center [618, 294] width 1236 height 588
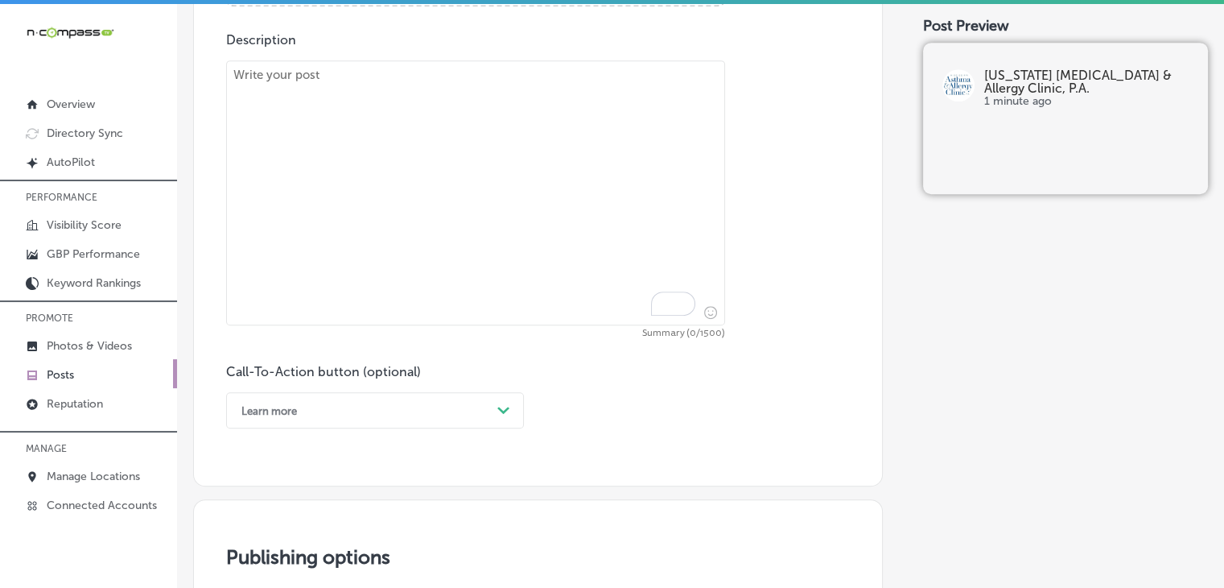
click at [605, 244] on textarea "To enrich screen reader interactions, please activate Accessibility in Grammarl…" at bounding box center [475, 192] width 499 height 265
paste textarea "Pediatric asthma care doesn’t have to be a struggle. At Mississippi Asthma & Al…"
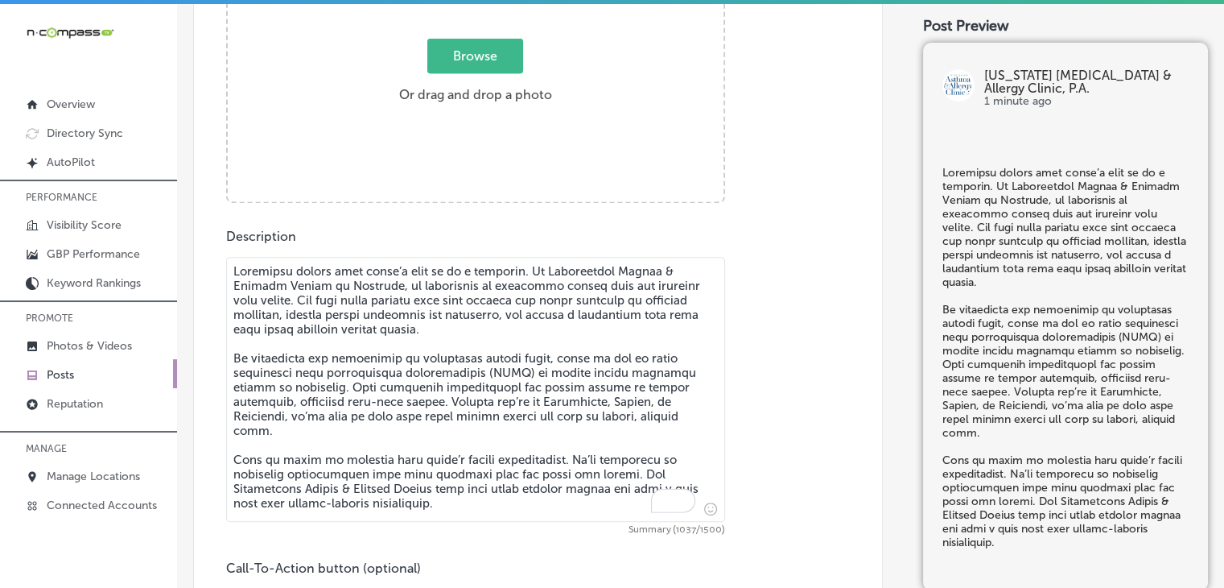
scroll to position [581, 0]
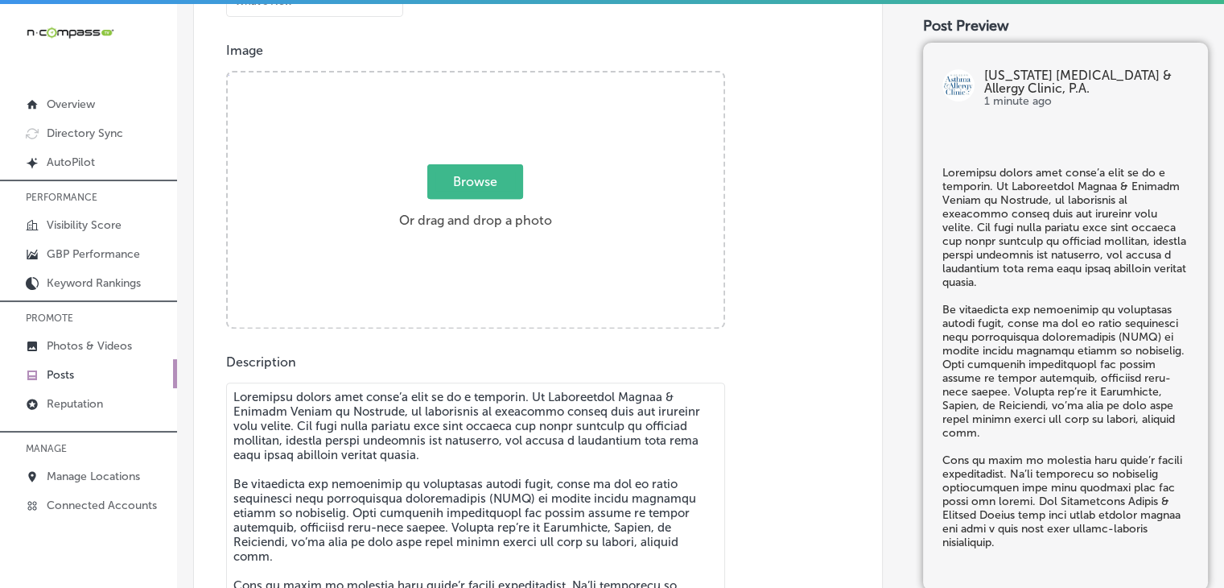
type textarea "Pediatric asthma care doesn’t have to be a struggle. At Mississippi Asthma & Al…"
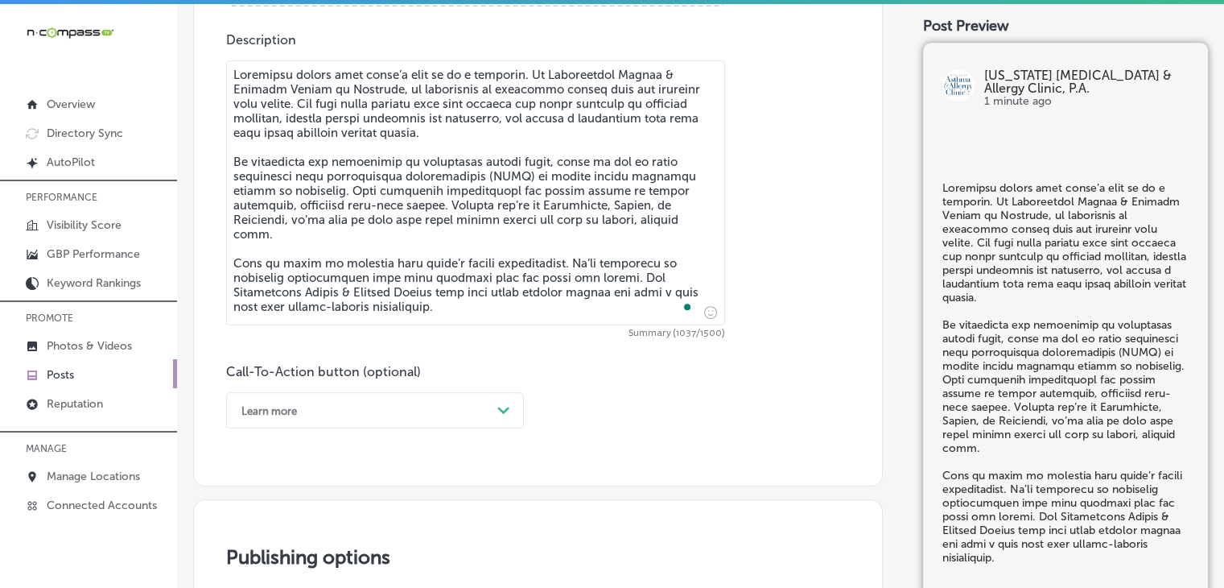
click at [311, 411] on div "Learn more Path Created with Sketch." at bounding box center [375, 410] width 298 height 36
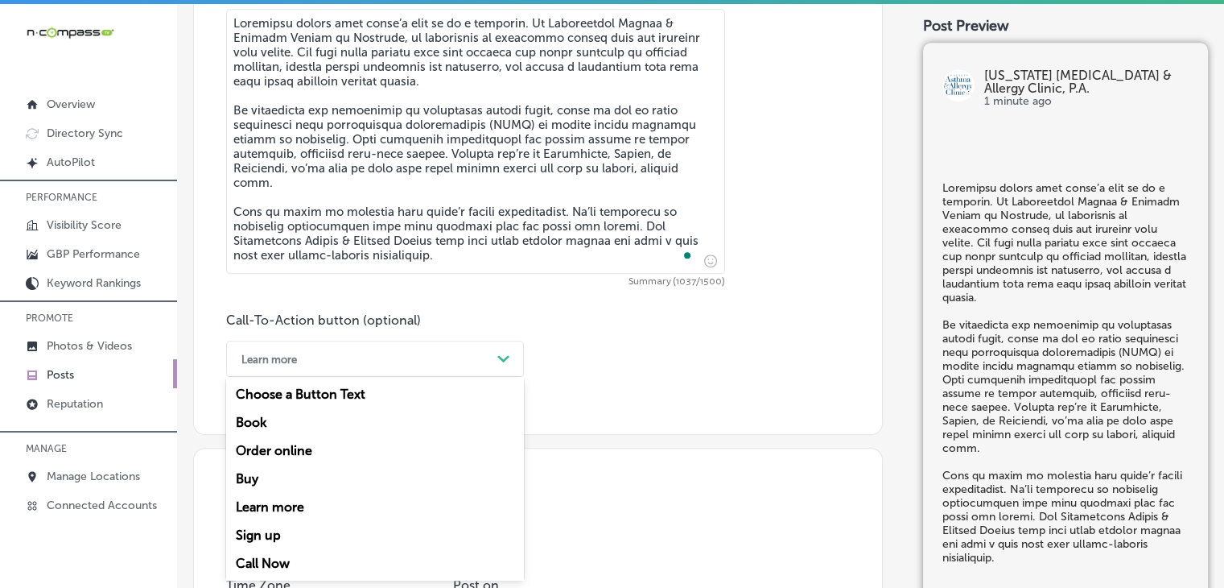
click at [269, 569] on div "Call Now" at bounding box center [375, 563] width 298 height 28
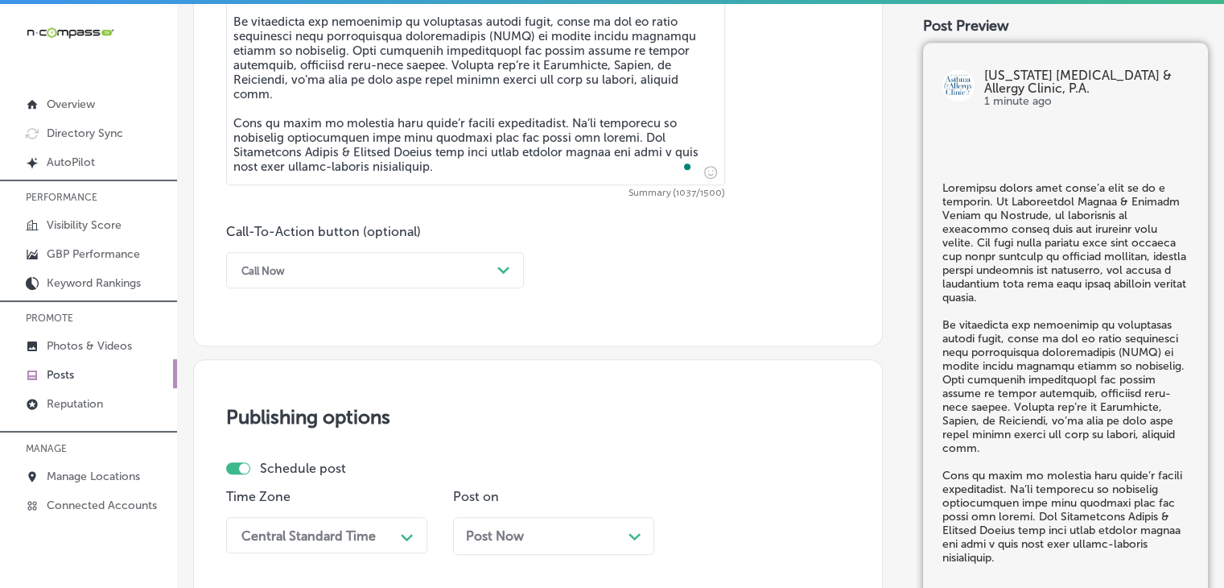
scroll to position [1277, 0]
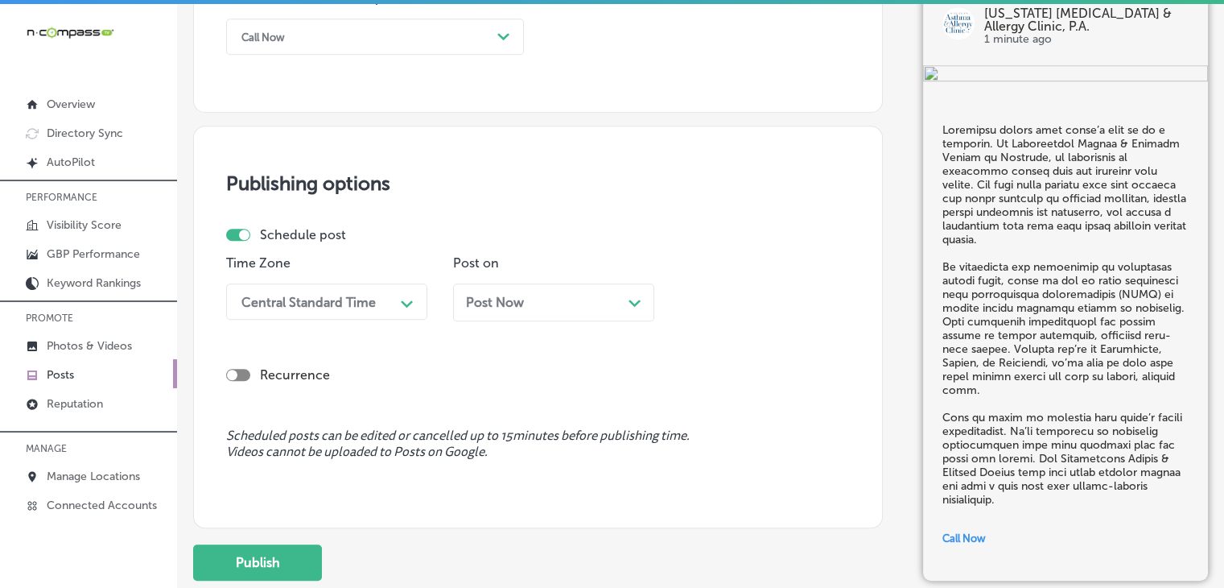
click at [332, 300] on div "Central Standard Time" at bounding box center [308, 301] width 134 height 15
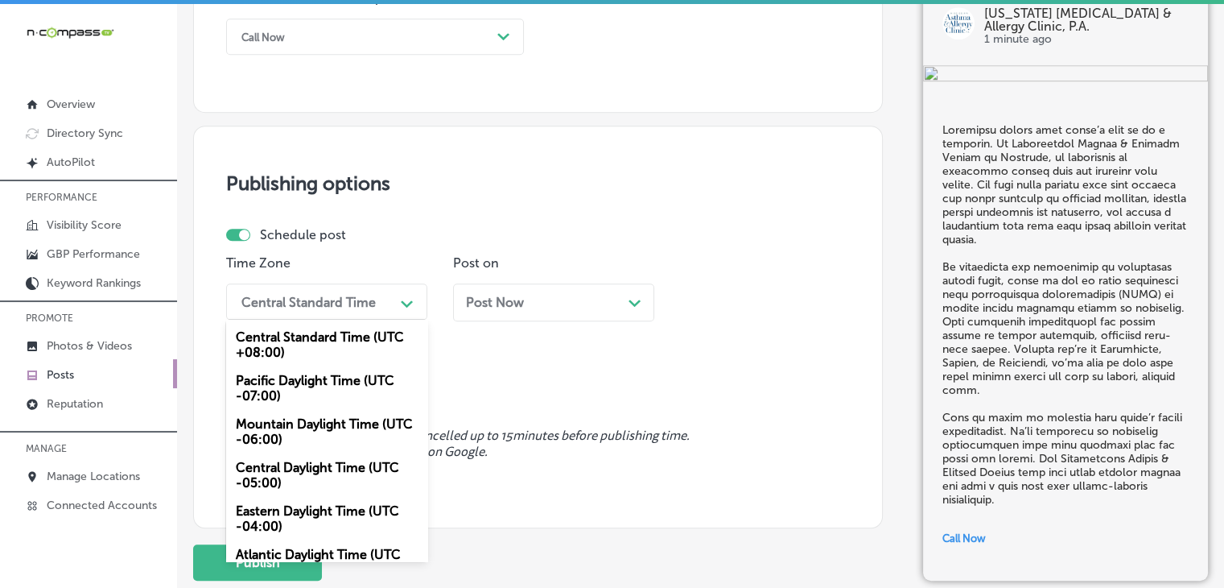
click at [299, 414] on div "Mountain Daylight Time (UTC -06:00)" at bounding box center [326, 431] width 201 height 43
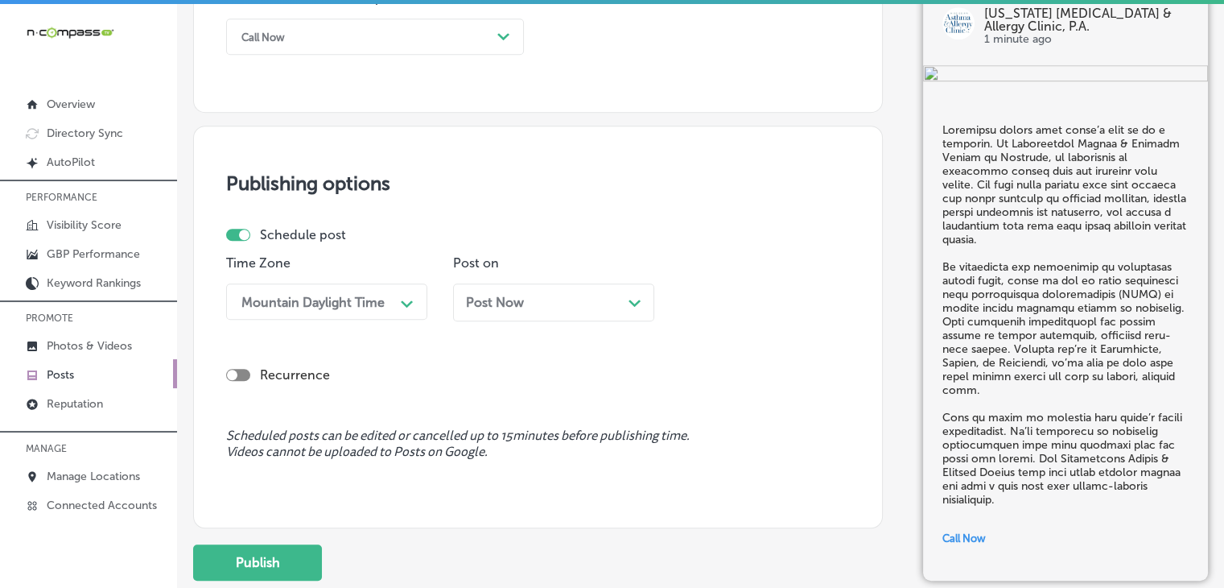
click at [584, 307] on div "Post Now Path Created with Sketch." at bounding box center [553, 302] width 175 height 15
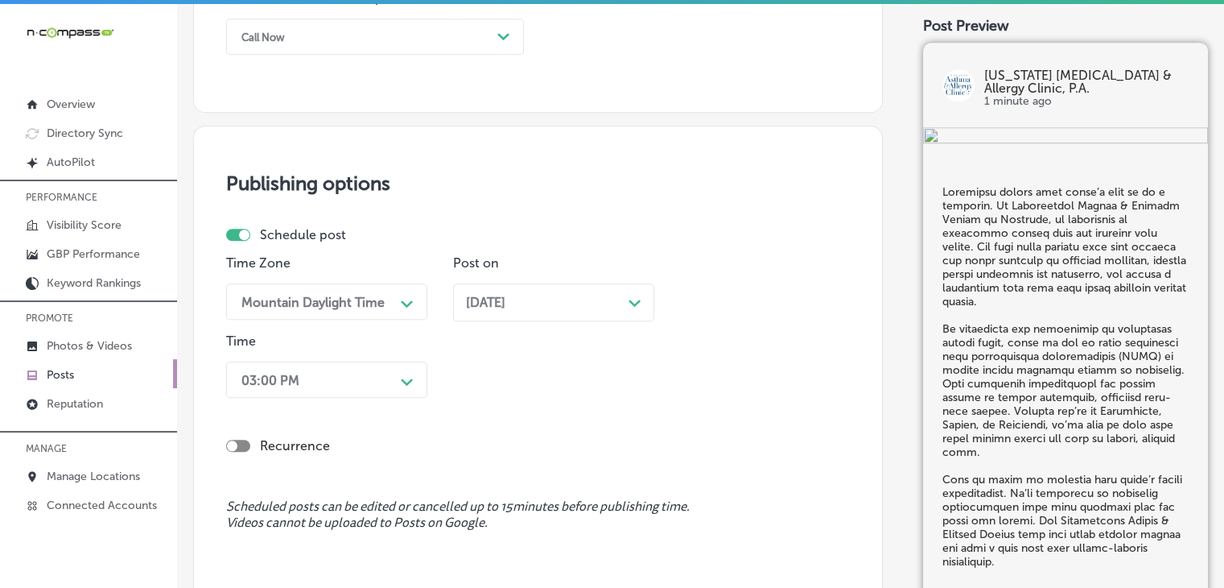
click at [370, 377] on div "03:00 PM Path Created with Sketch." at bounding box center [326, 379] width 201 height 36
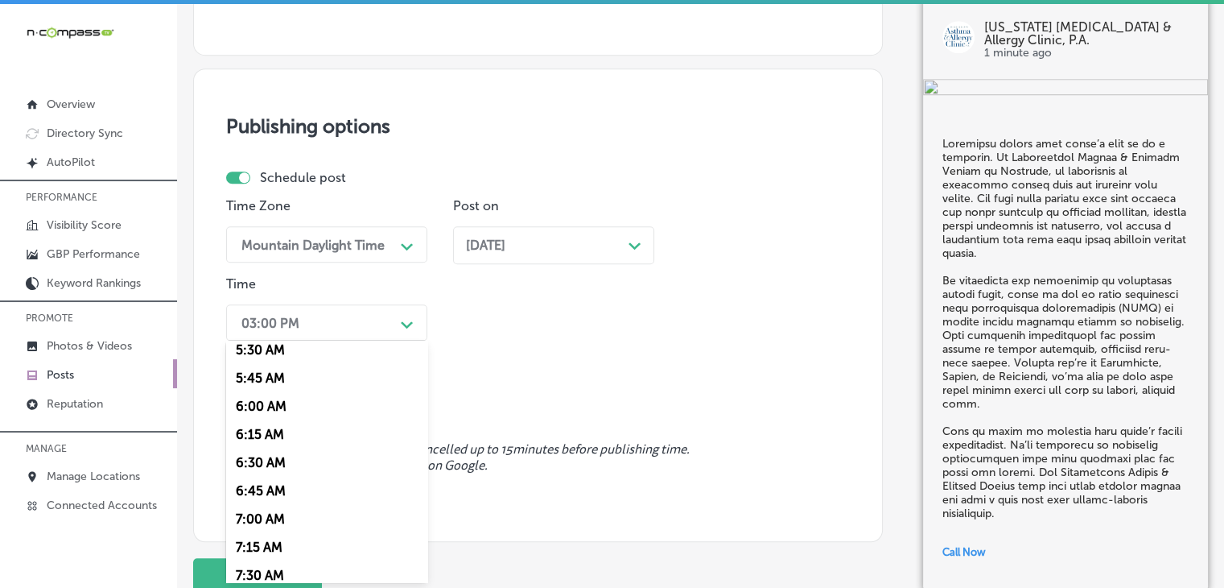
scroll to position [644, 0]
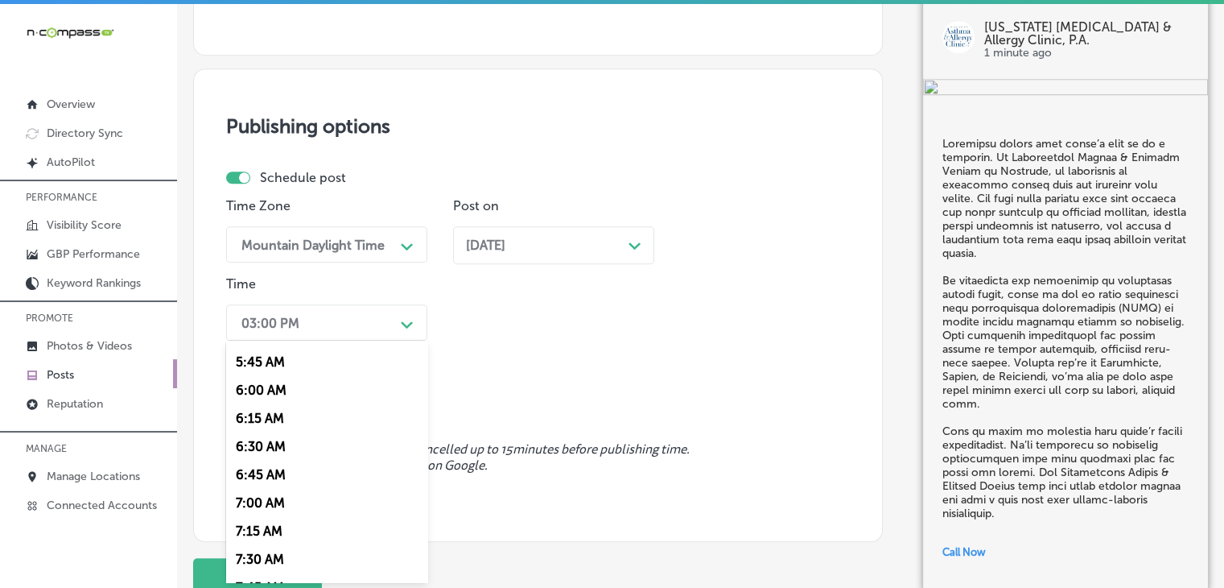
click at [287, 513] on div "7:00 AM" at bounding box center [326, 503] width 201 height 28
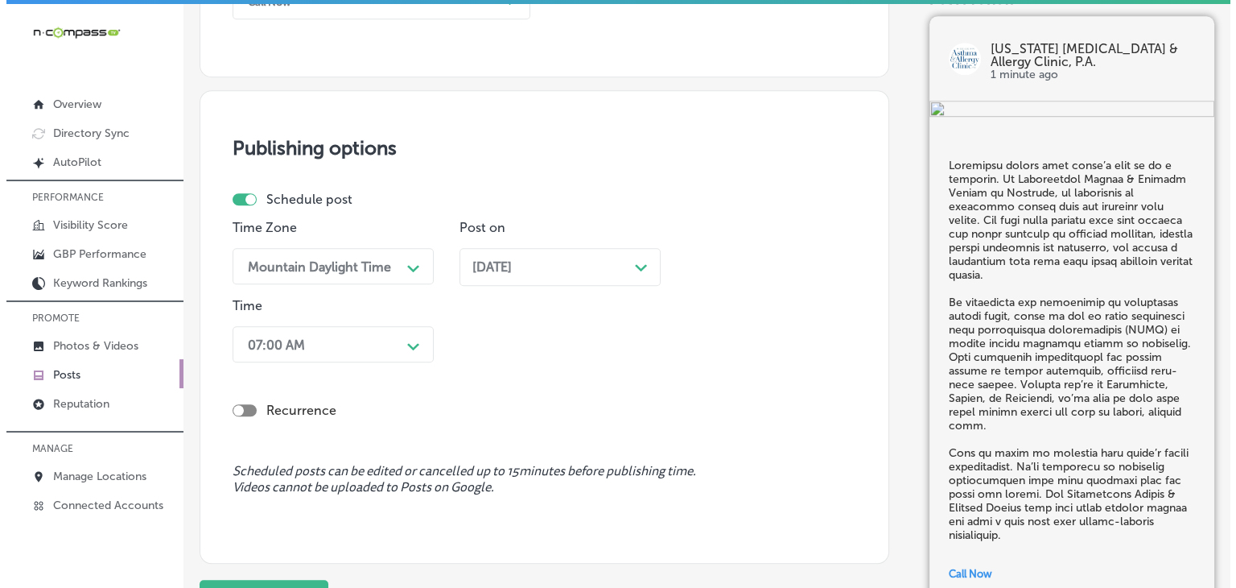
scroll to position [1457, 0]
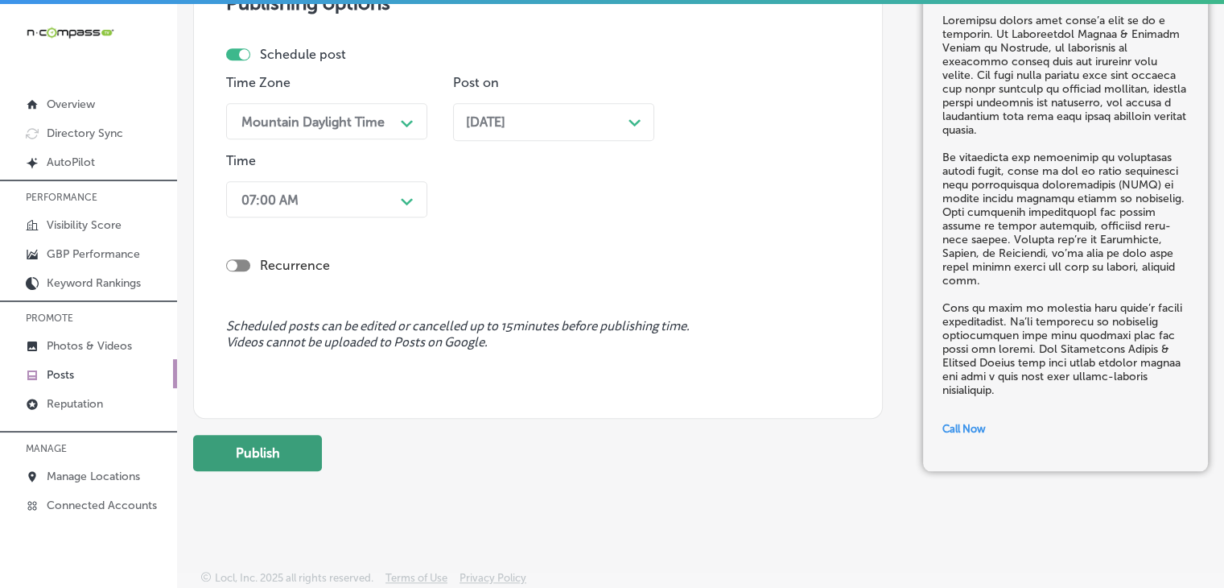
click at [287, 452] on button "Publish" at bounding box center [257, 453] width 129 height 36
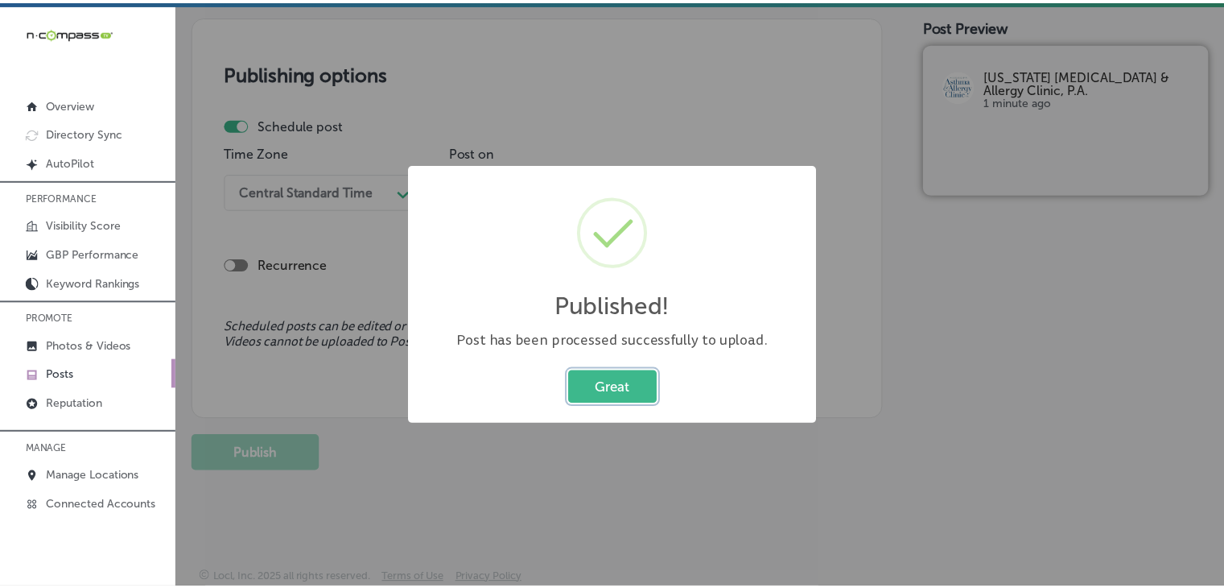
scroll to position [1387, 0]
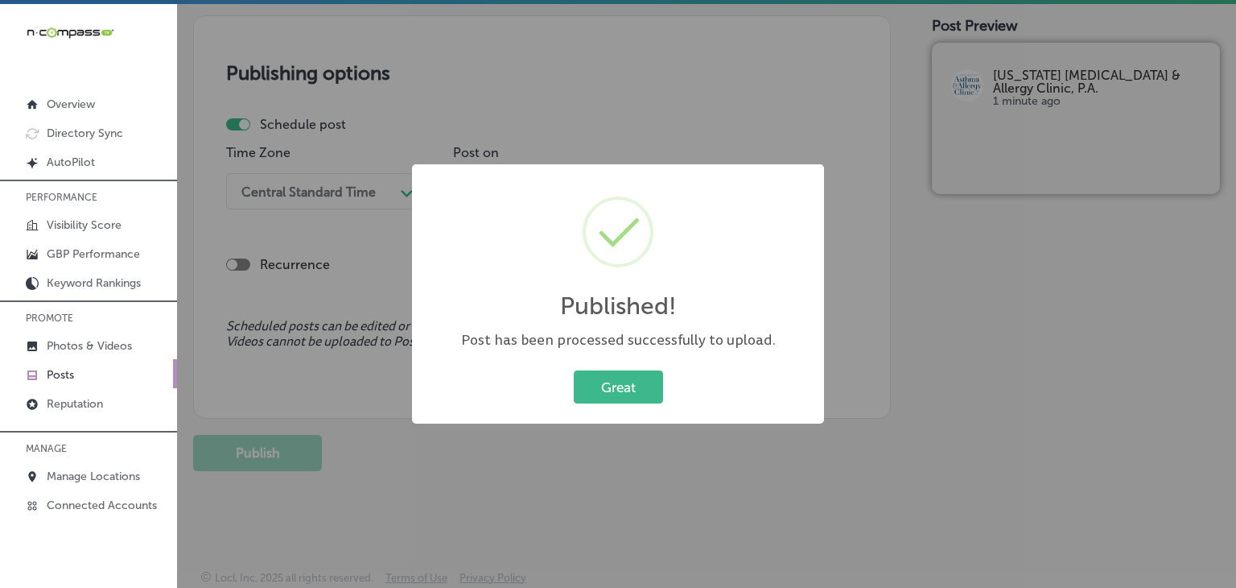
click at [557, 97] on div "Published! × Post has been processed successfully to upload. Great Cancel" at bounding box center [618, 294] width 1236 height 588
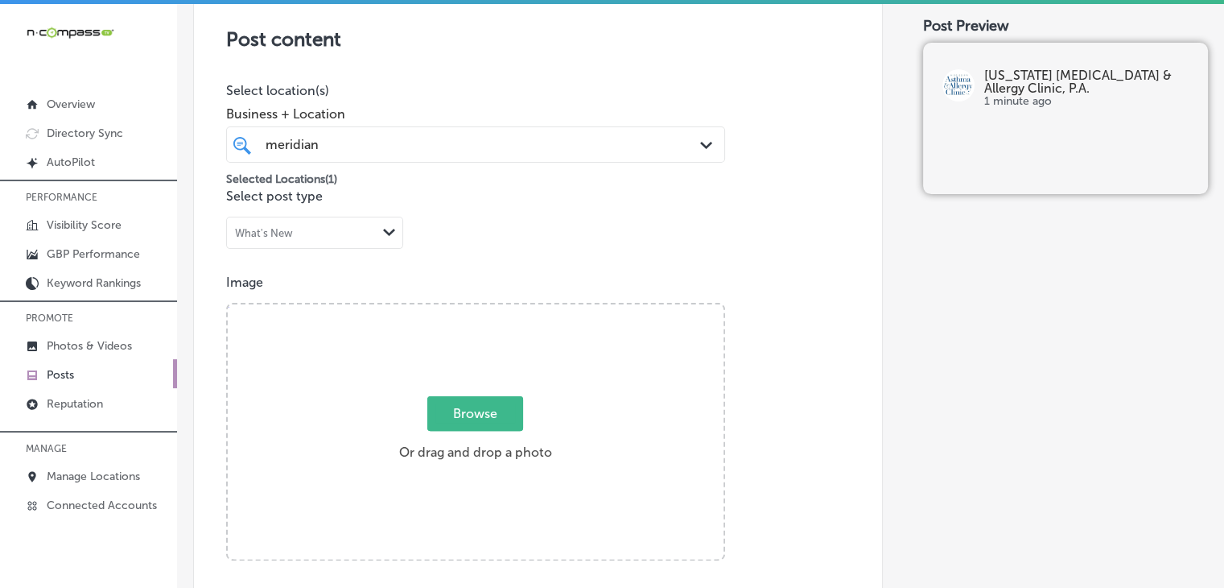
scroll to position [98, 0]
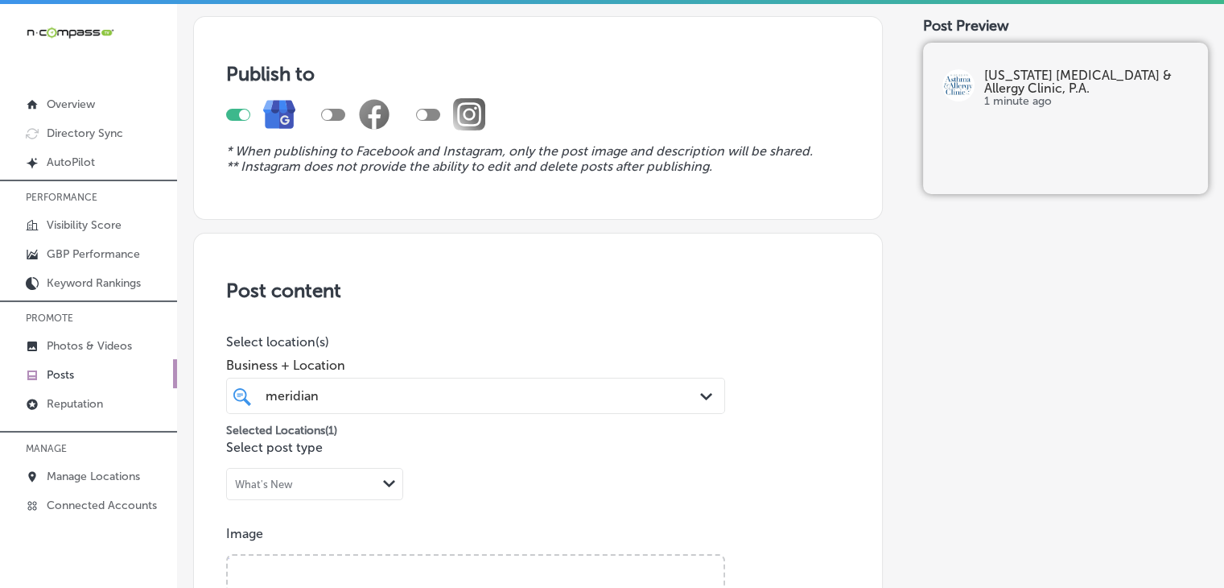
click at [410, 394] on div "meridian meridian" at bounding box center [454, 396] width 381 height 22
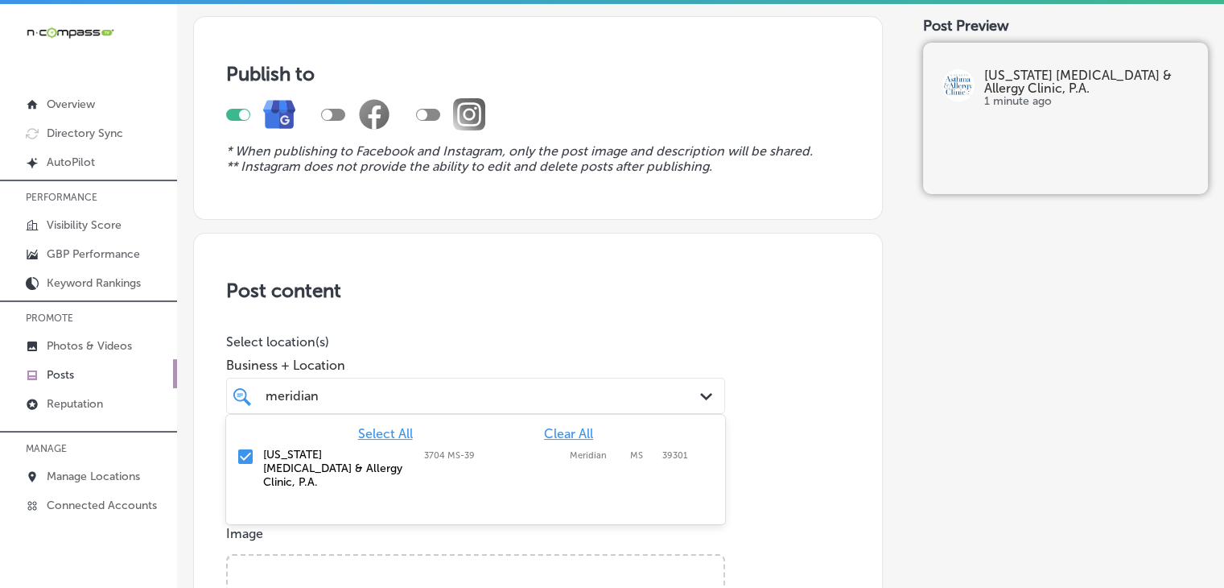
click at [557, 425] on div "Select All Clear All Mississippi Asthma & Allergy Clinic, P.A. 3704 MS-39, Meri…" at bounding box center [475, 457] width 499 height 84
click at [559, 427] on span "Clear All" at bounding box center [568, 433] width 49 height 15
click at [514, 444] on div "Spine of Life Upper Cervical Chiropractic 2225 A1A S, Suite A1, St. Augustine, …" at bounding box center [476, 461] width 486 height 34
type input "spine"
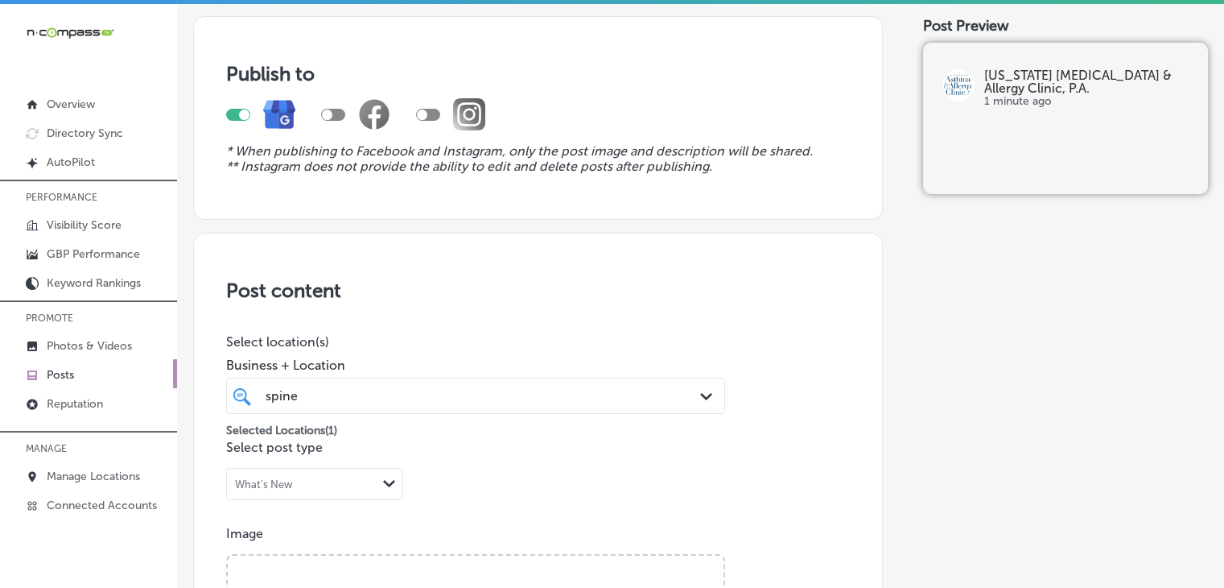
click at [522, 334] on p "Select location(s)" at bounding box center [475, 341] width 499 height 15
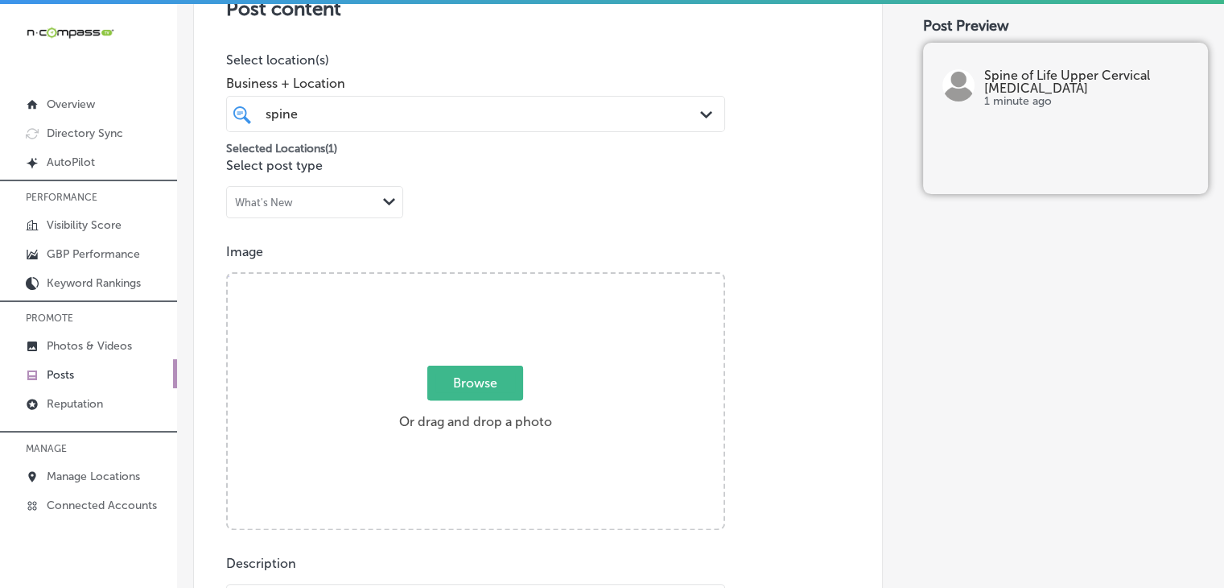
scroll to position [581, 0]
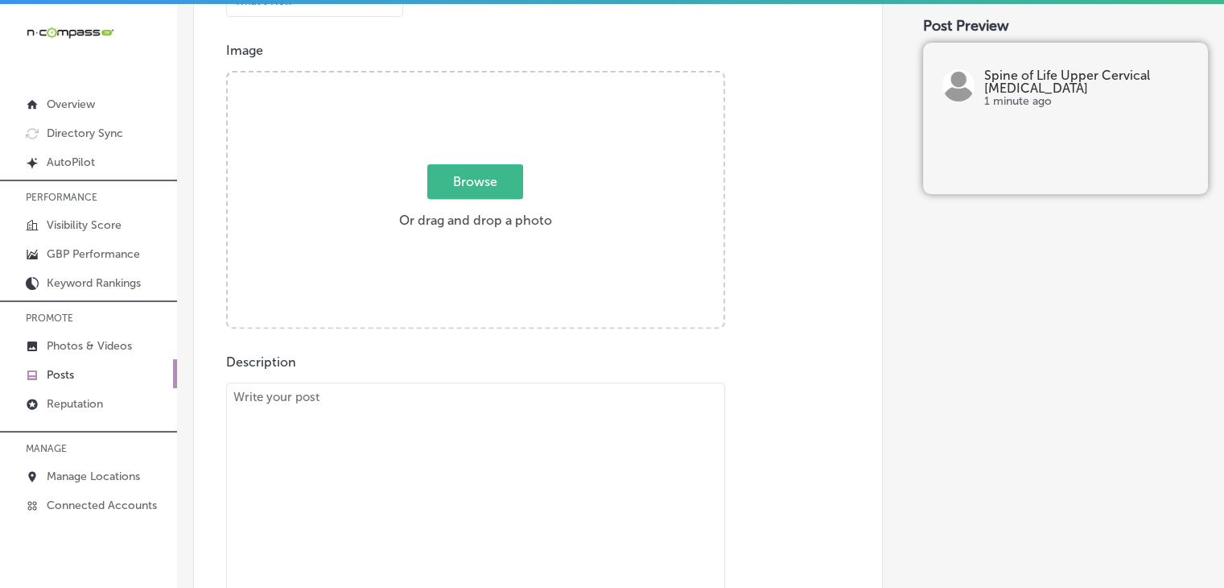
click at [451, 407] on textarea "To enrich screen reader interactions, please activate Accessibility in Grammarl…" at bounding box center [475, 514] width 499 height 265
paste textarea "Sick of battling migraines that just won’t go away? Migraines are often caused …"
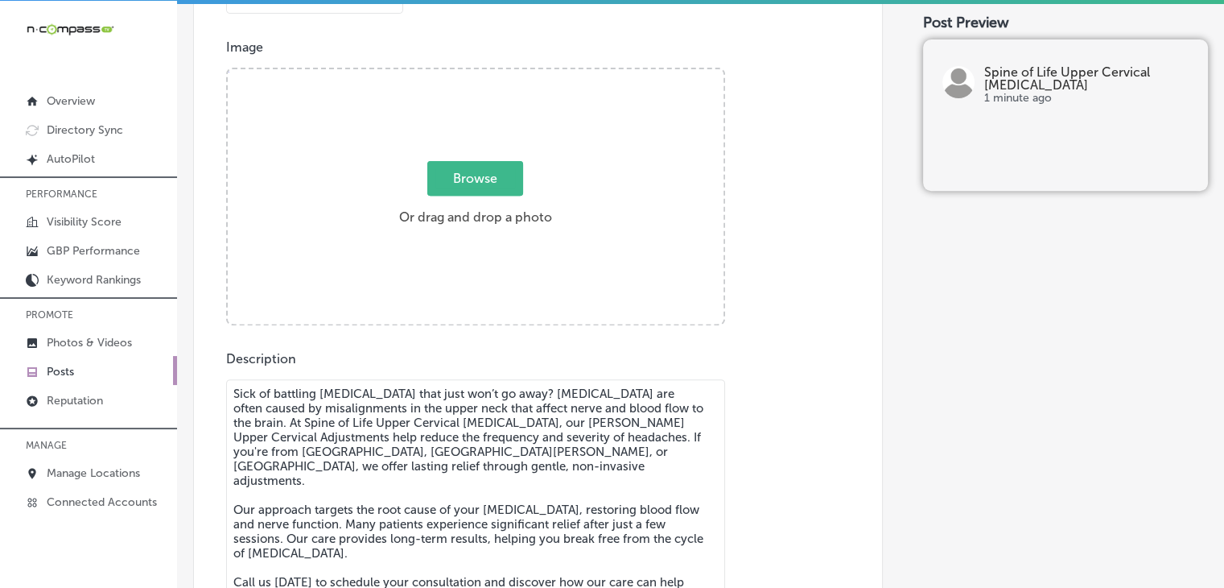
scroll to position [616, 0]
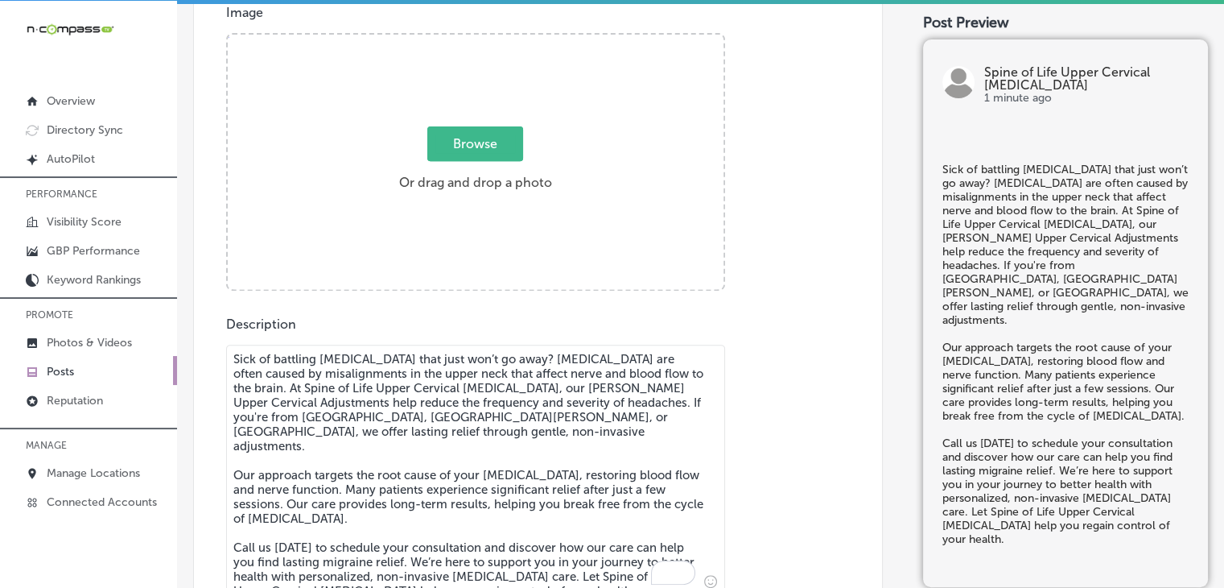
type textarea "Sick of battling migraines that just won’t go away? Migraines are often caused …"
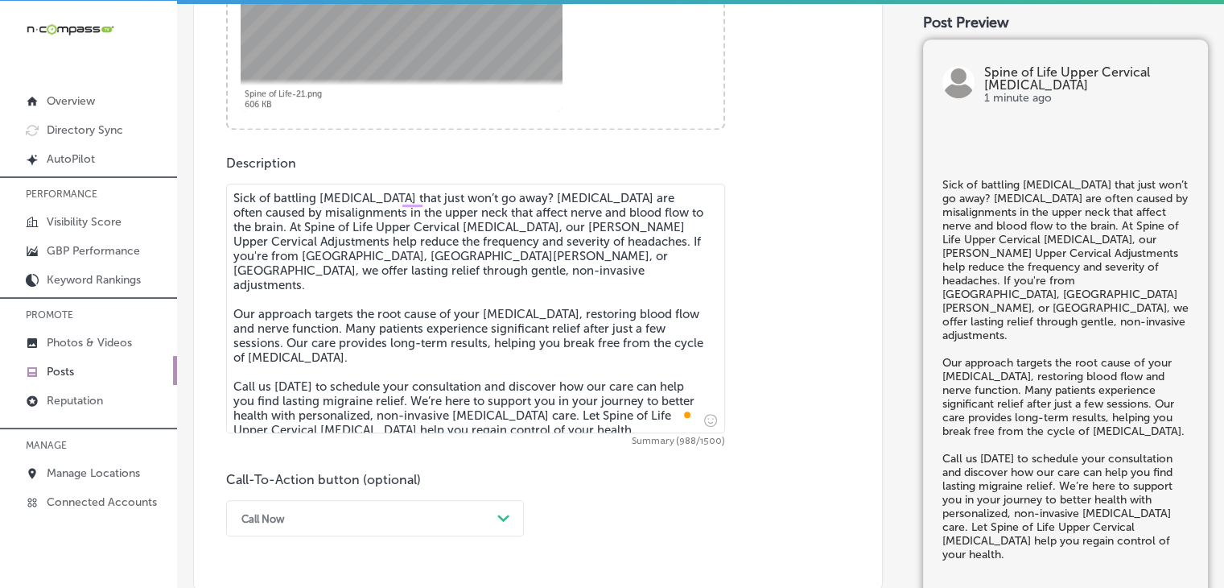
click at [274, 512] on div "Call Now Path Created with Sketch." at bounding box center [375, 518] width 298 height 36
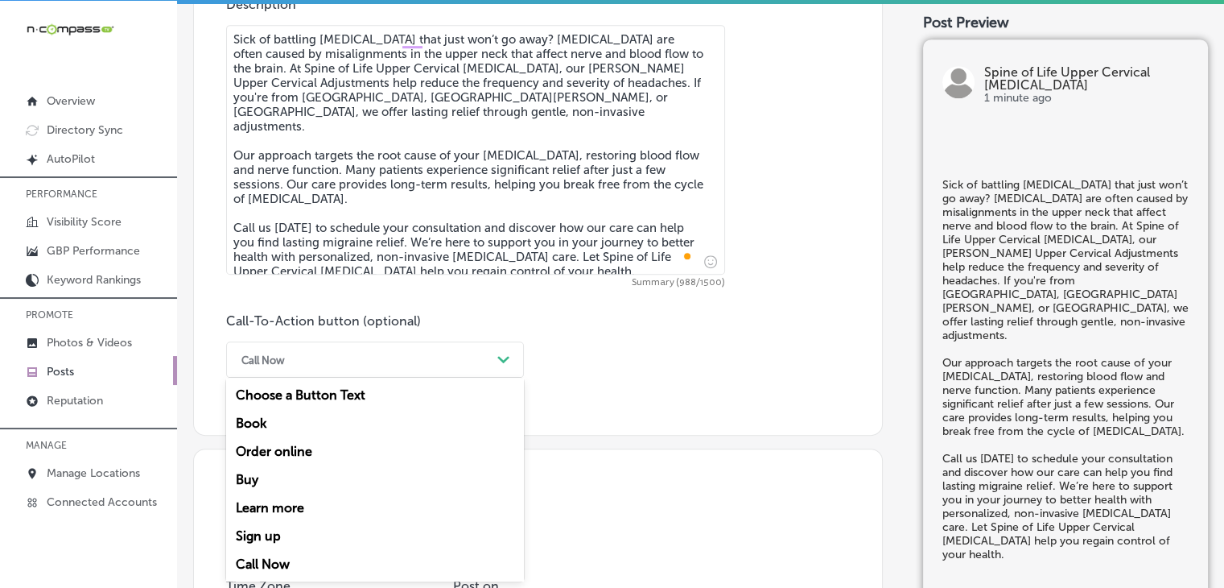
click at [274, 551] on div "Call Now" at bounding box center [375, 564] width 298 height 28
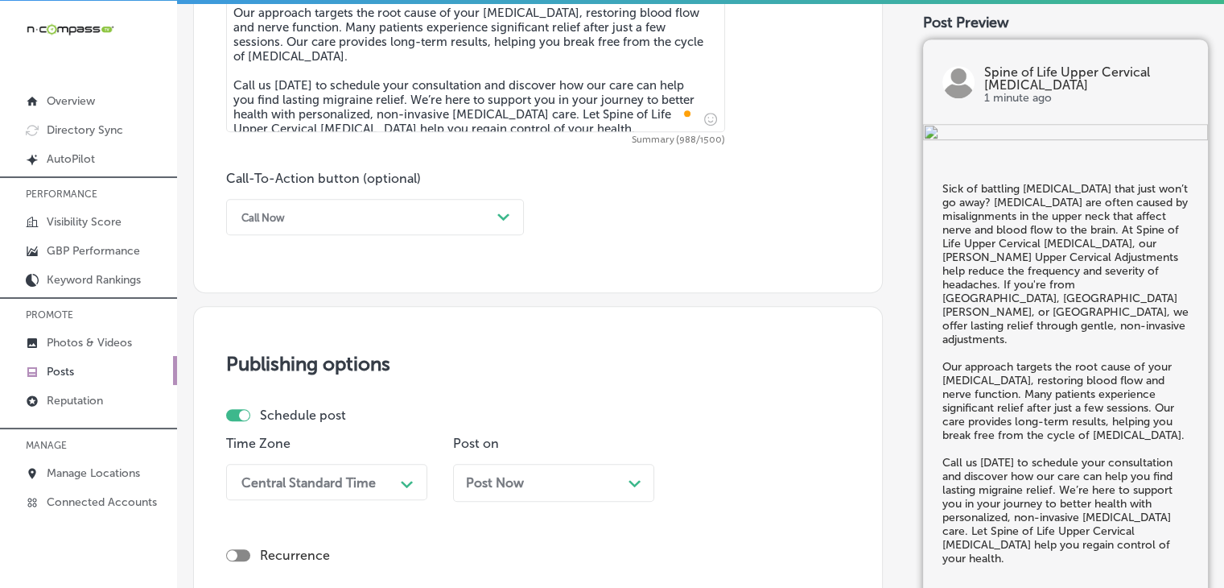
scroll to position [1257, 0]
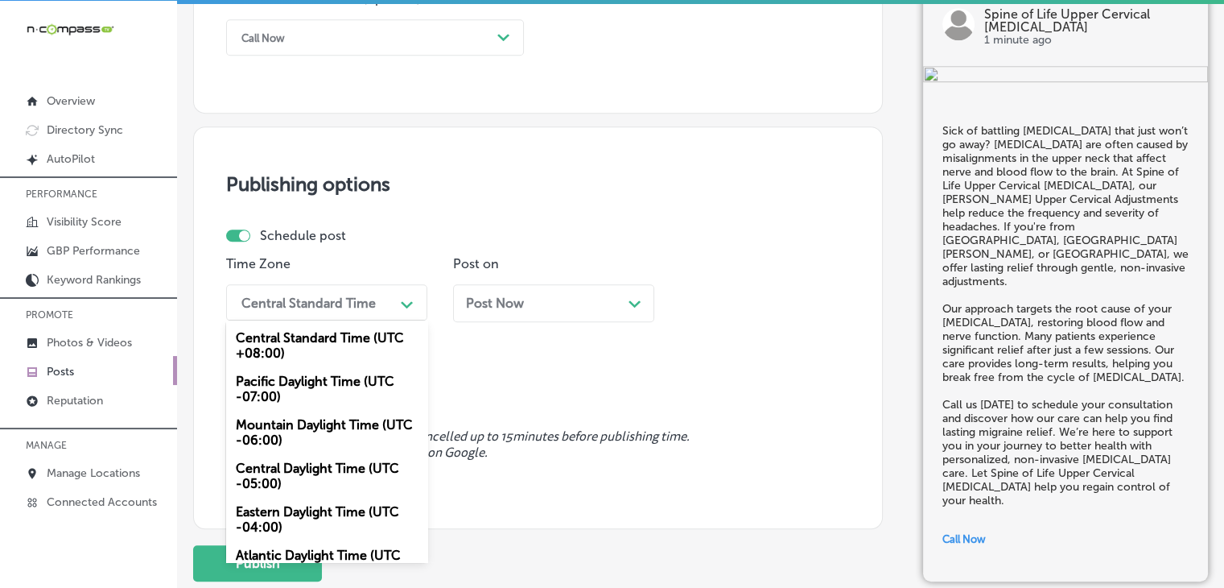
click at [325, 315] on div "Central Standard Time" at bounding box center [313, 302] width 161 height 28
click at [295, 452] on div "Mountain Daylight Time (UTC -06:00)" at bounding box center [326, 431] width 201 height 43
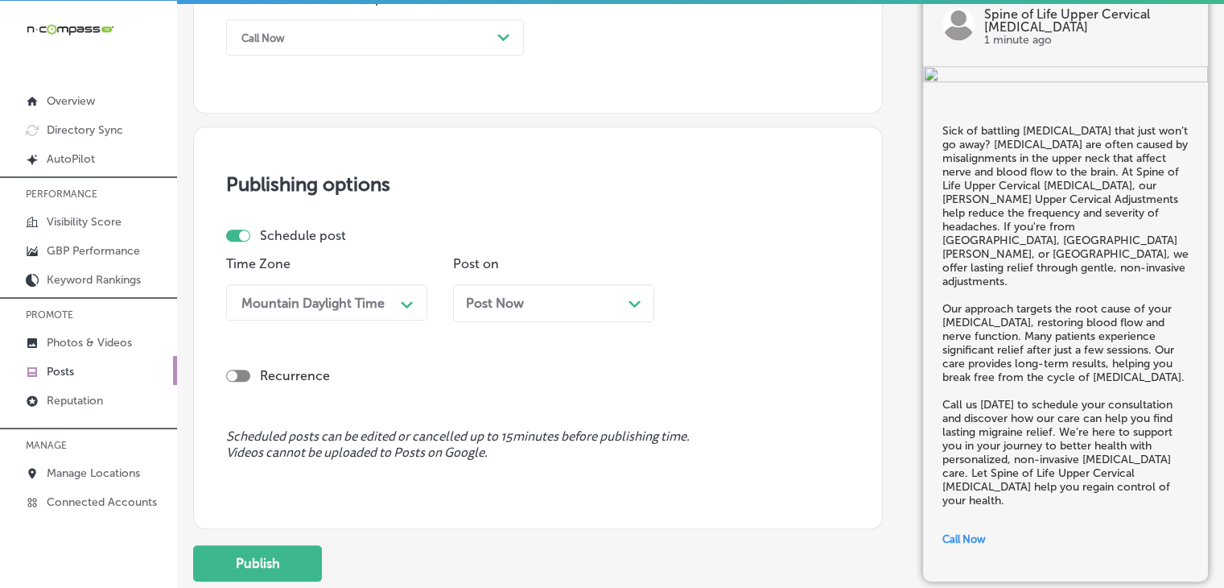
click at [551, 300] on div "Post Now Path Created with Sketch." at bounding box center [553, 302] width 175 height 15
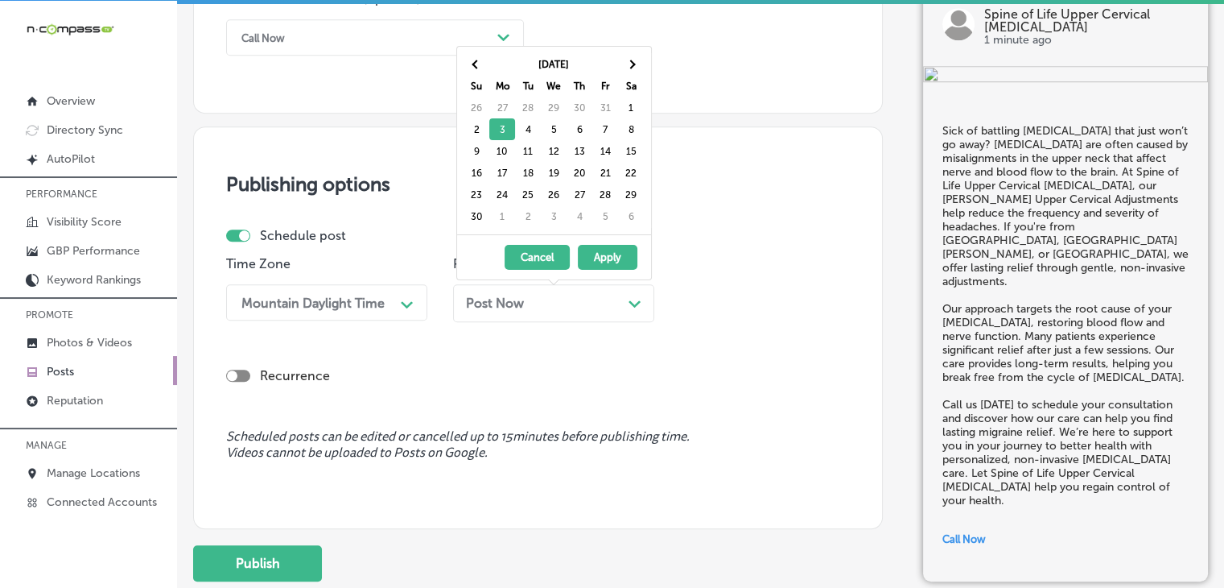
click at [489, 65] on th "[DATE]" at bounding box center [553, 64] width 129 height 22
click at [485, 61] on th at bounding box center [477, 64] width 26 height 22
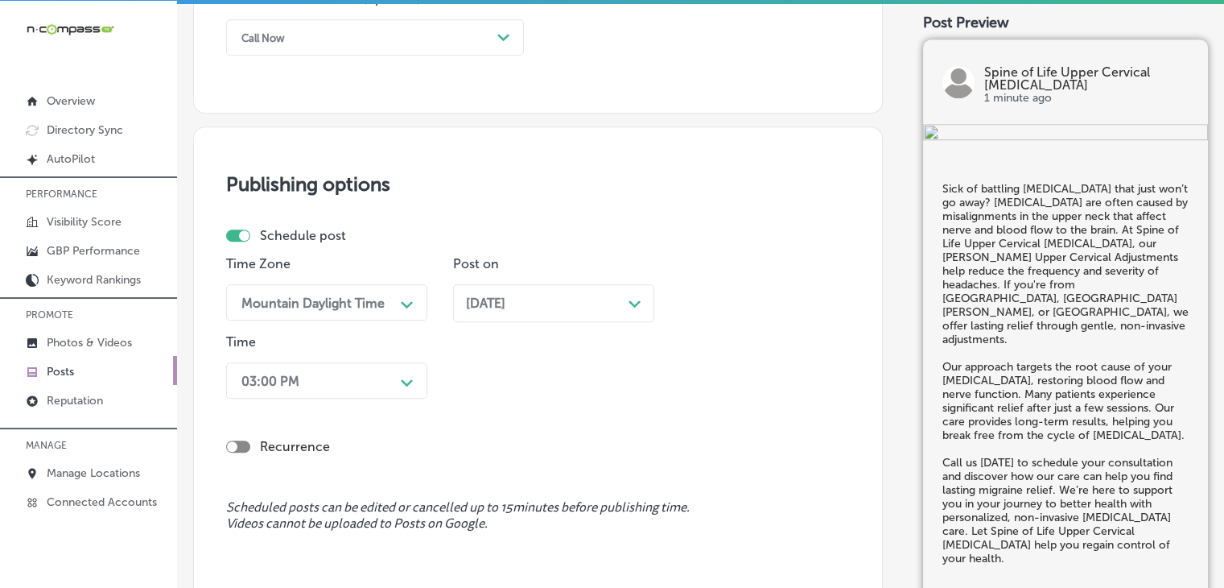
click at [362, 372] on div "03:00 PM Path Created with Sketch." at bounding box center [326, 380] width 201 height 36
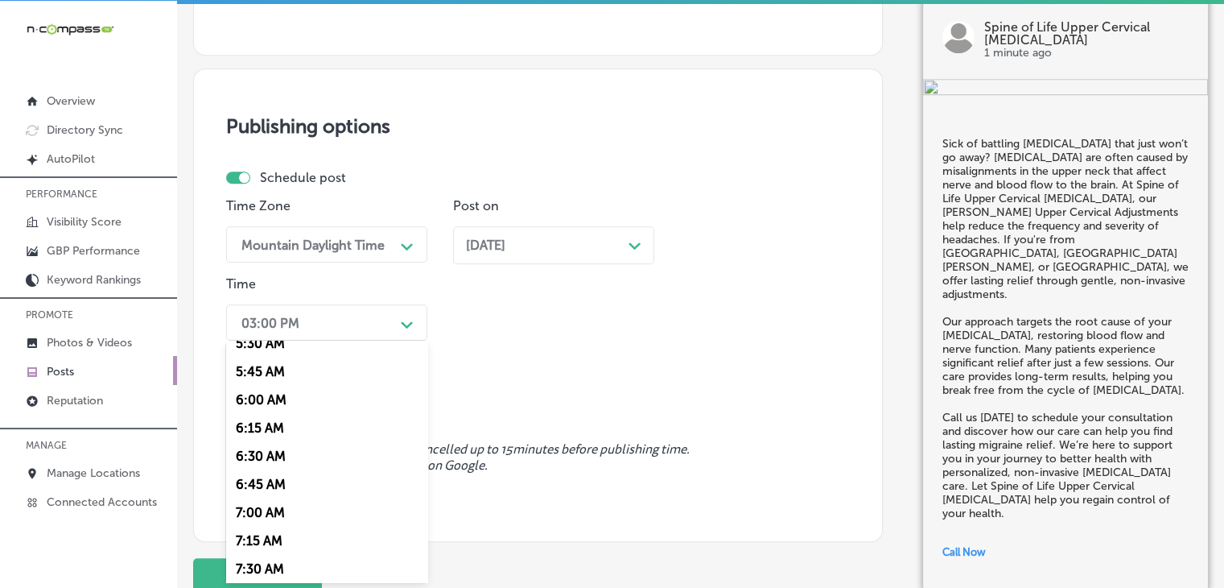
scroll to position [644, 0]
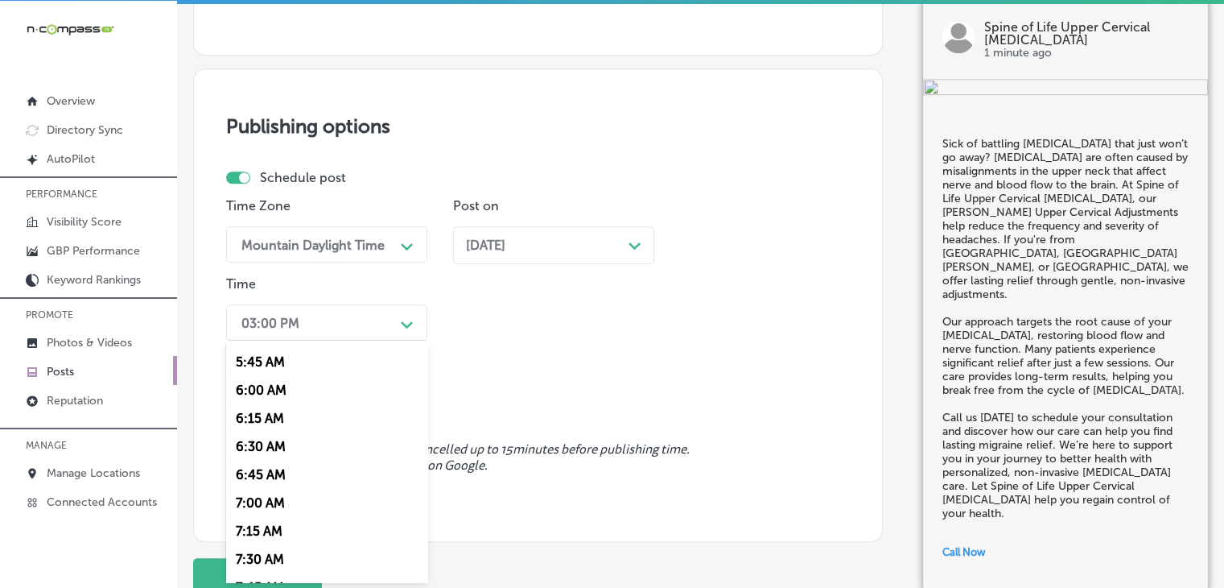
click at [250, 502] on div "7:00 AM" at bounding box center [326, 503] width 201 height 28
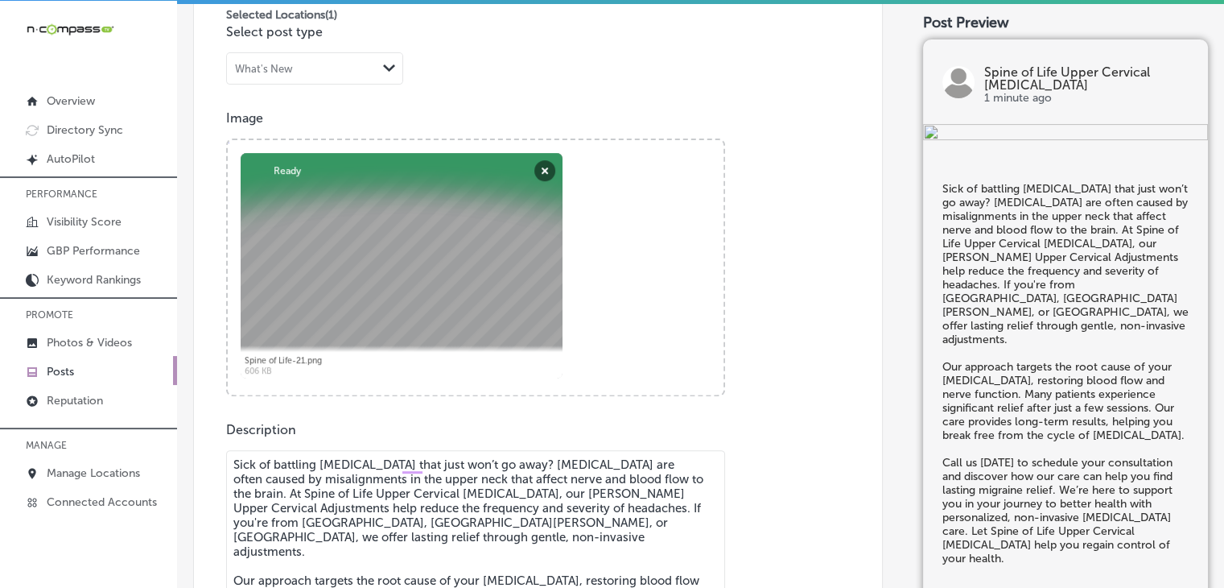
scroll to position [1442, 0]
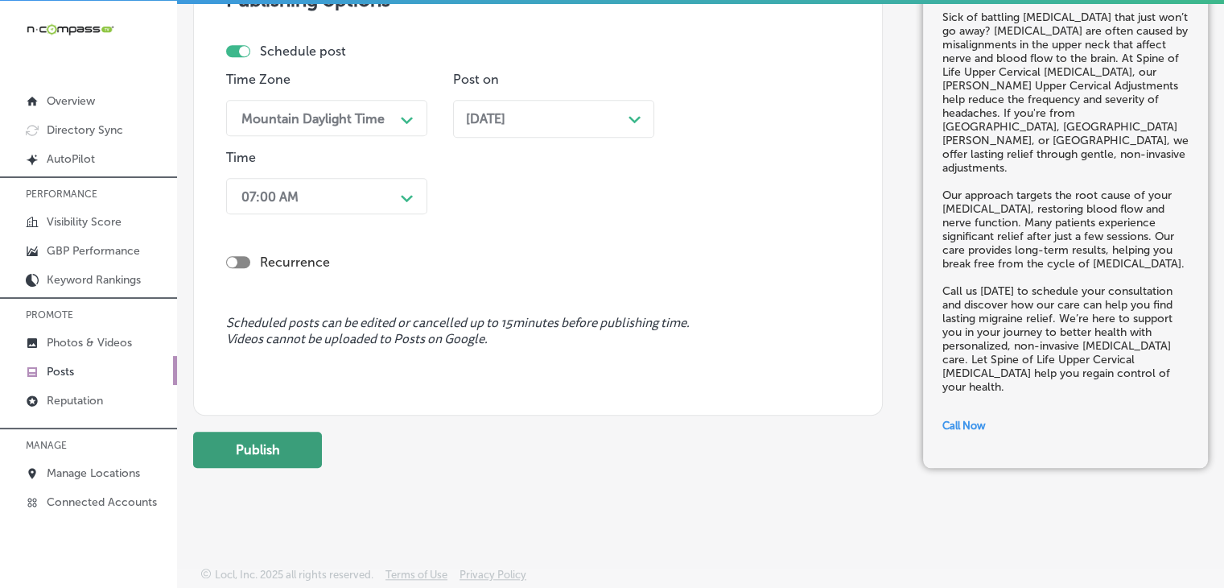
click at [238, 461] on button "Publish" at bounding box center [257, 449] width 129 height 36
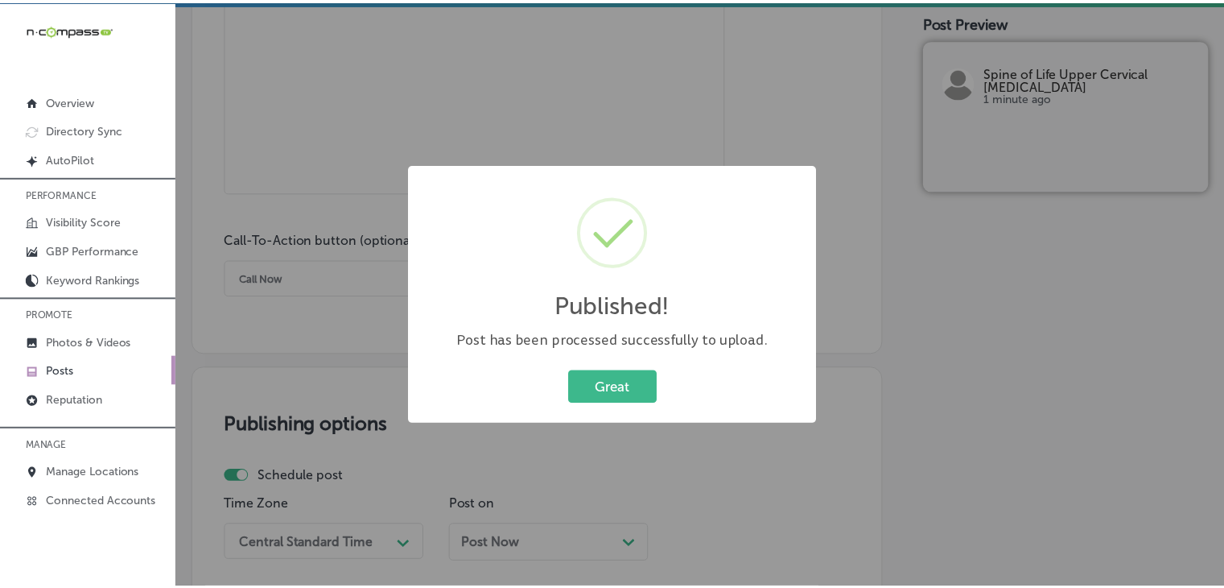
scroll to position [637, 0]
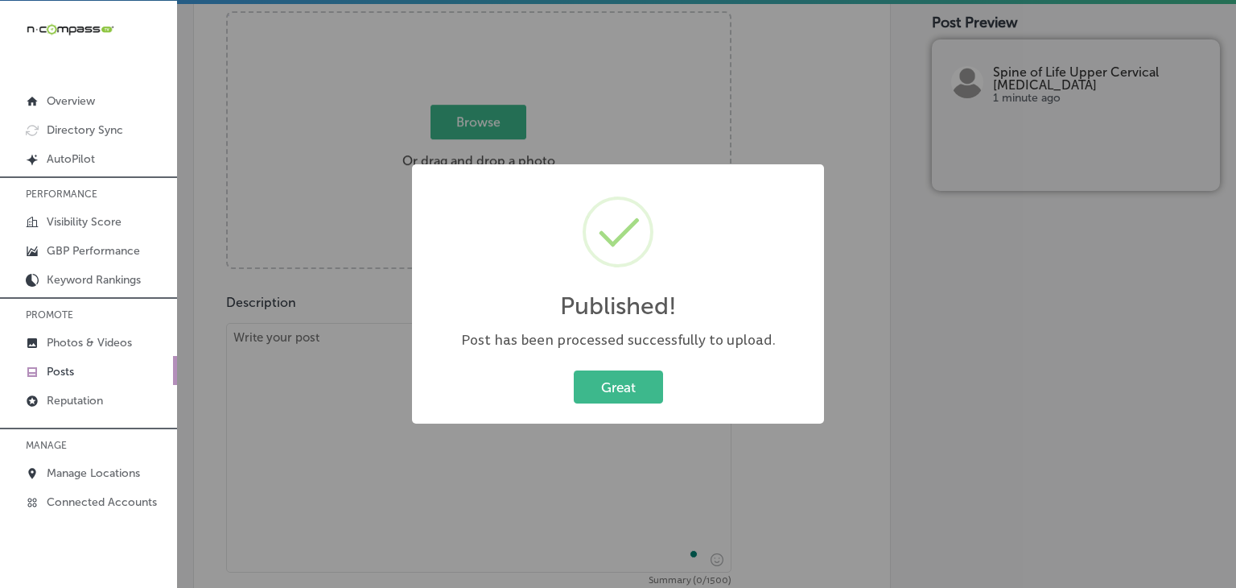
click at [586, 155] on div "Published! × Post has been processed successfully to upload. Great Cancel" at bounding box center [618, 294] width 1236 height 588
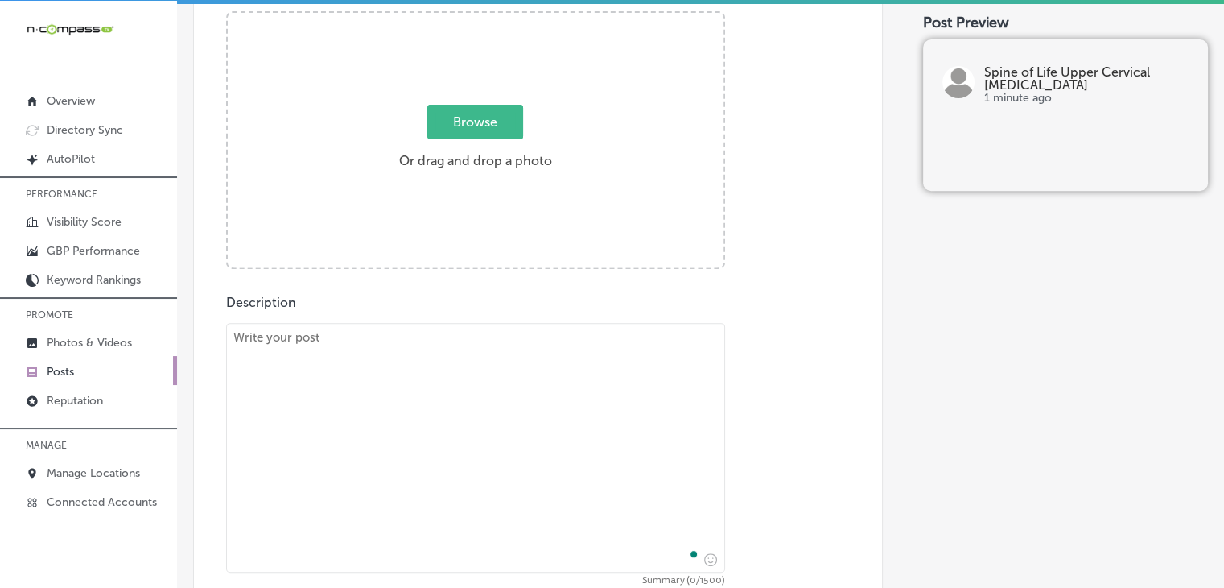
click at [386, 471] on textarea "To enrich screen reader interactions, please activate Accessibility in Grammarl…" at bounding box center [475, 448] width 499 height 250
paste textarea "Struggling with sharp, shooting pain down your leg? Sciatica pain often origina…"
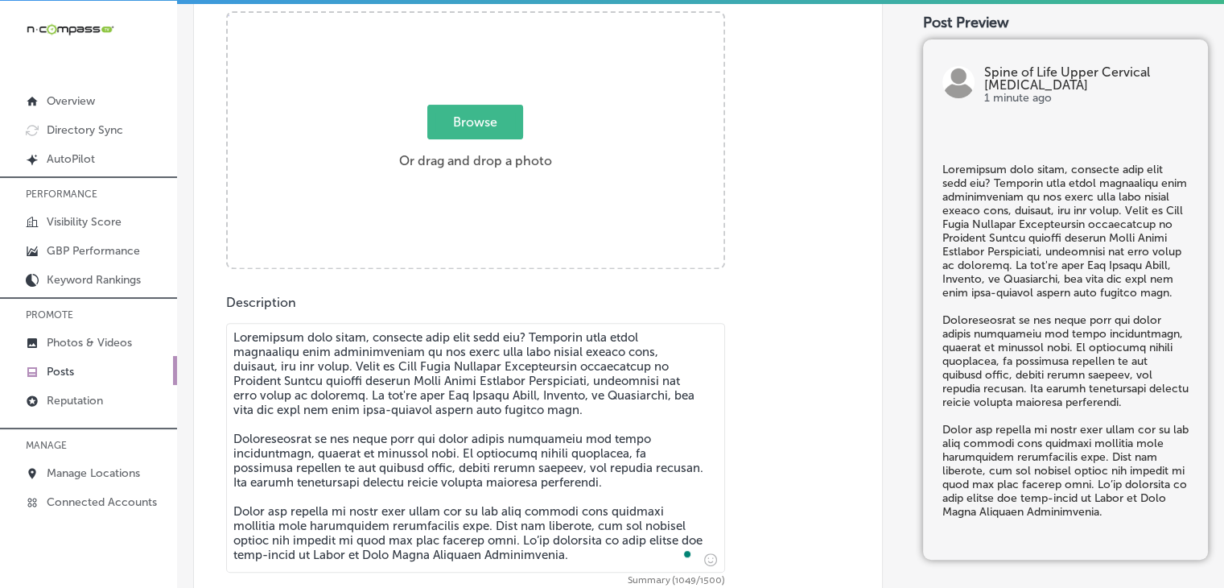
type textarea "Struggling with sharp, shooting pain down your leg? Sciatica pain often origina…"
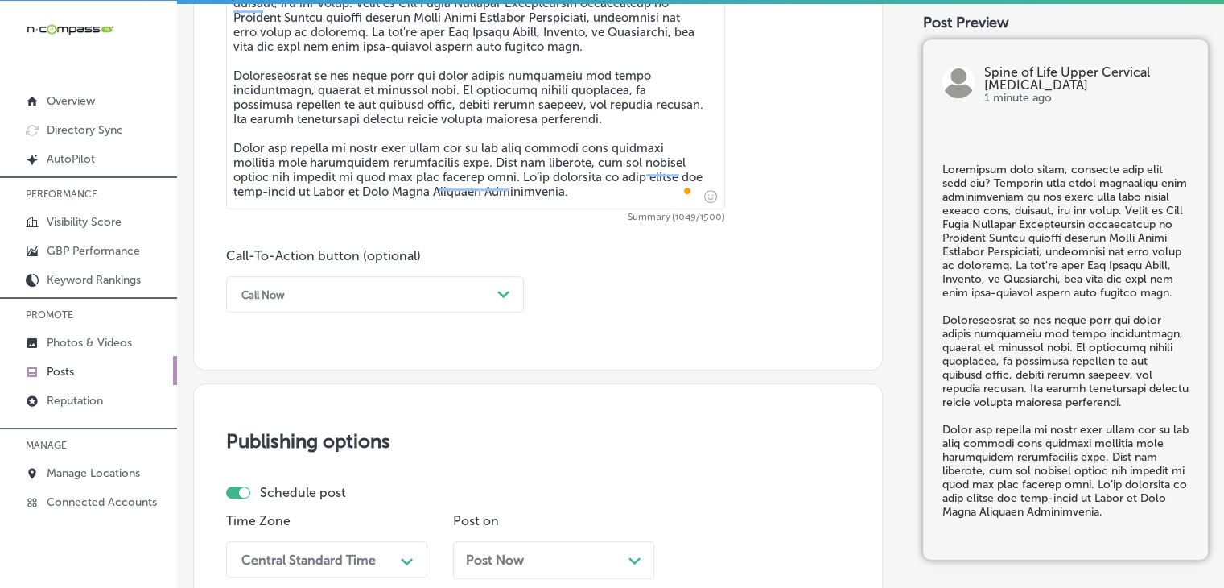
scroll to position [679, 0]
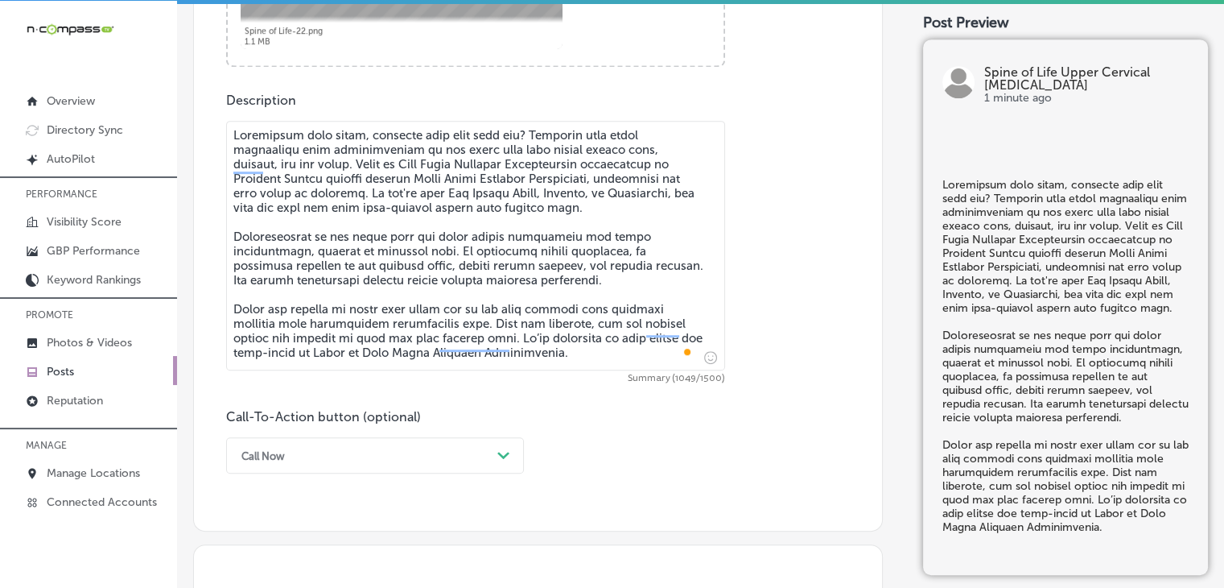
click at [286, 442] on div "option Call Now, selected. 0 results available. Select is focused , press Down …" at bounding box center [375, 455] width 298 height 36
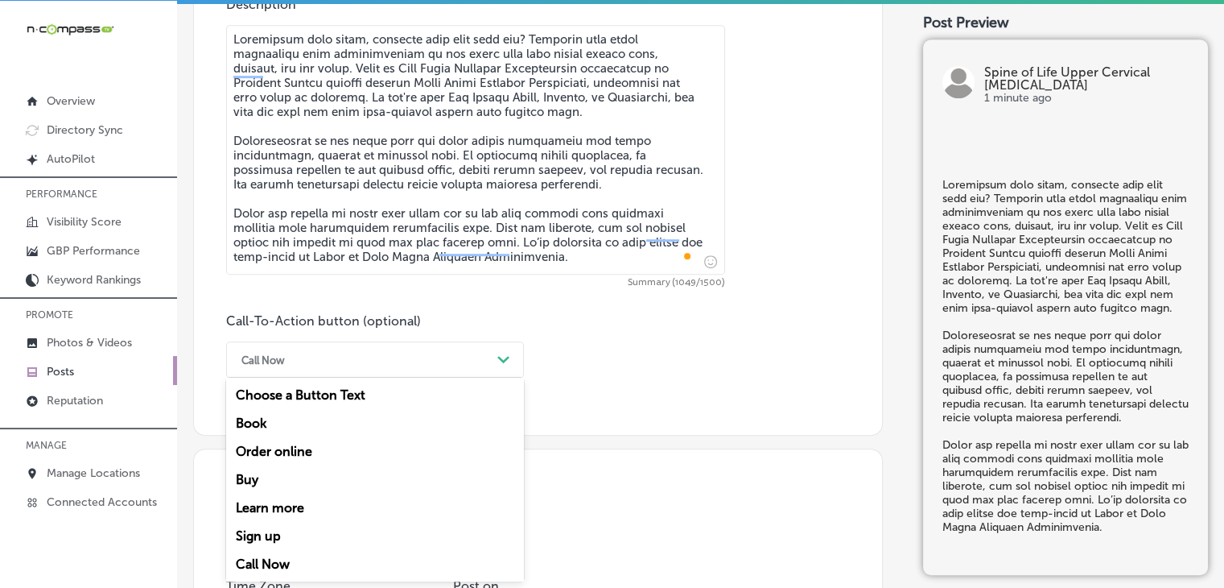
click at [274, 501] on div "Learn more" at bounding box center [375, 507] width 298 height 28
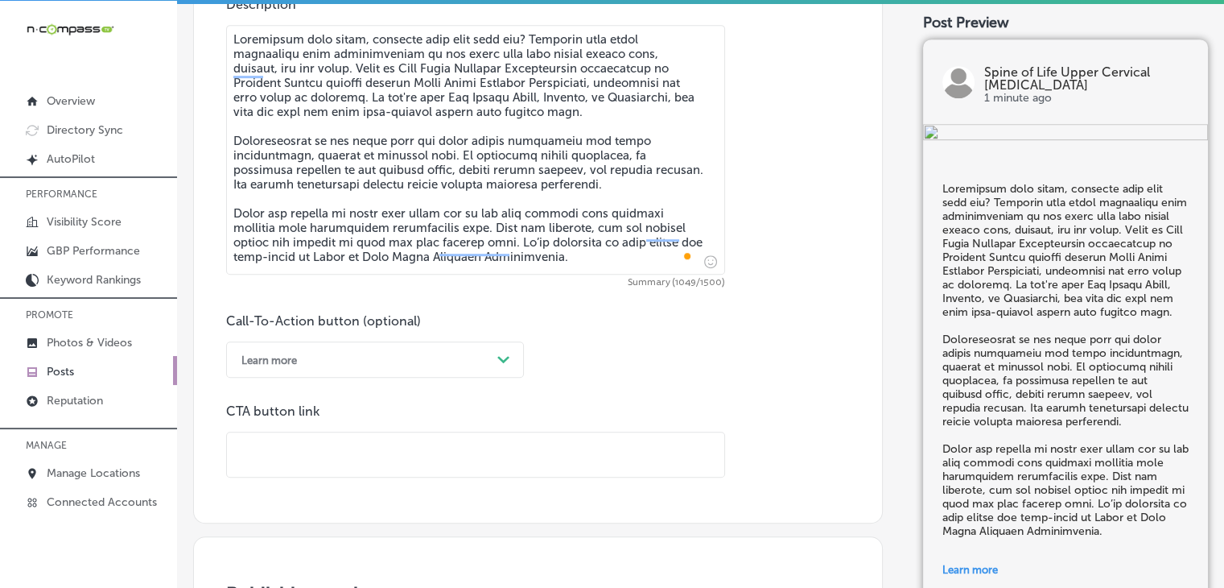
click at [451, 454] on input "text" at bounding box center [475, 454] width 497 height 44
paste input "https://www.spineoflifechiro.com/"
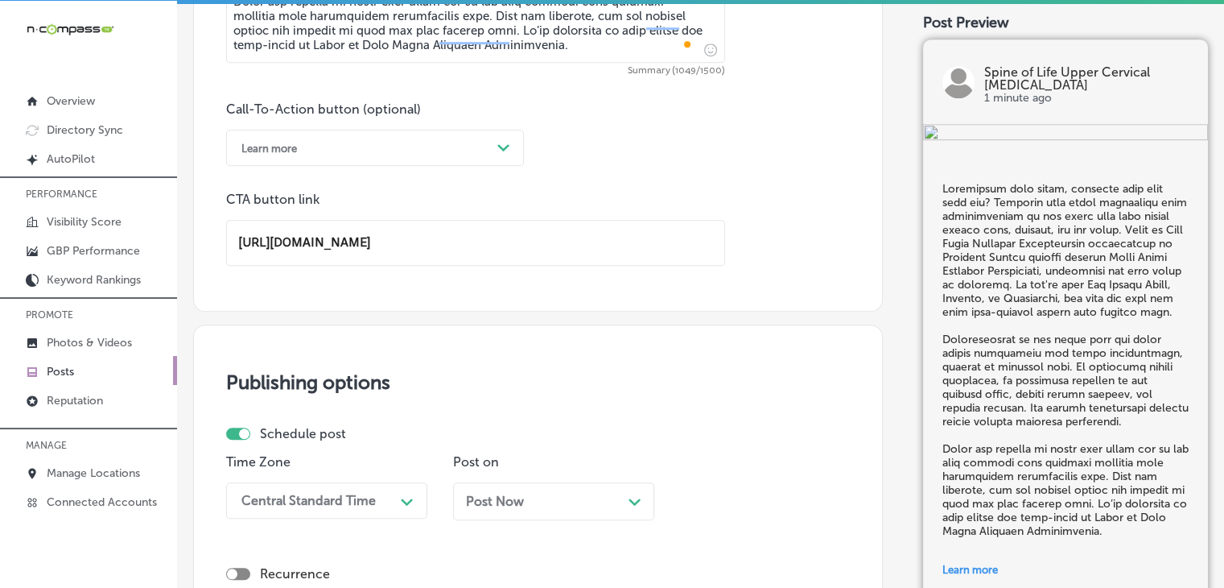
scroll to position [1418, 0]
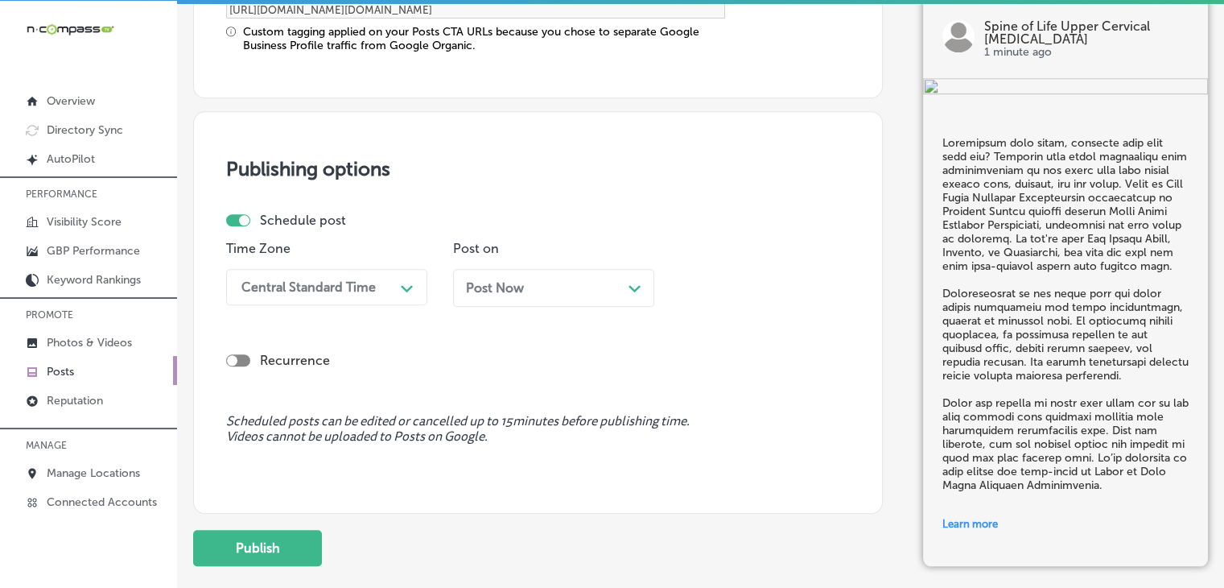
type input "https://www.spineoflifechiro.com/"
click at [345, 269] on div "Central Standard Time Path Created with Sketch." at bounding box center [326, 287] width 201 height 36
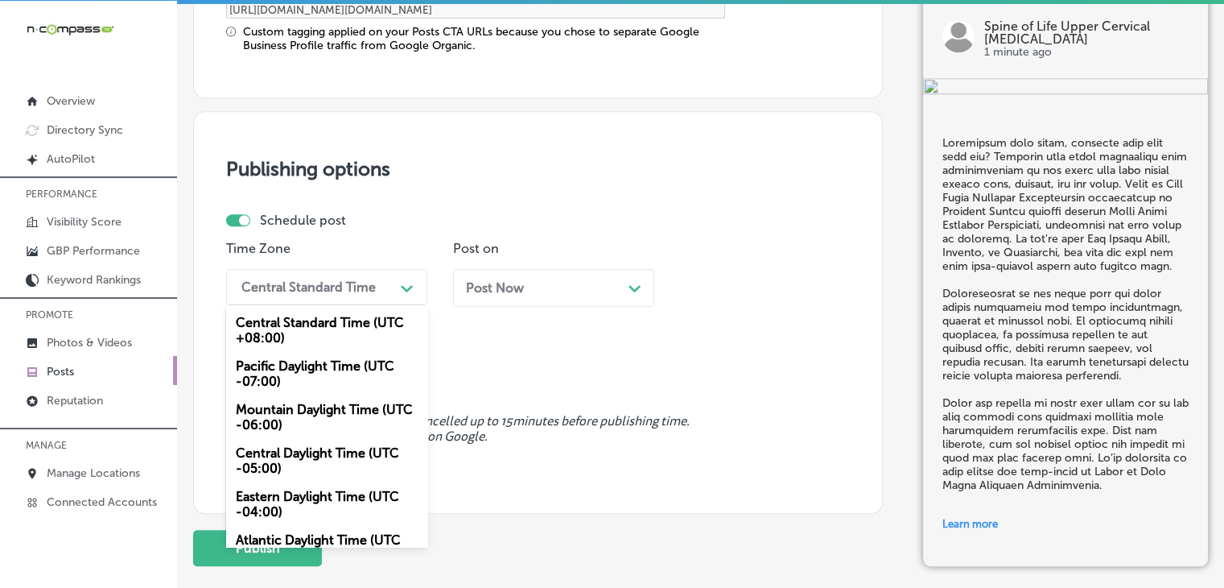
click at [279, 410] on div "Mountain Daylight Time (UTC -06:00)" at bounding box center [326, 416] width 201 height 43
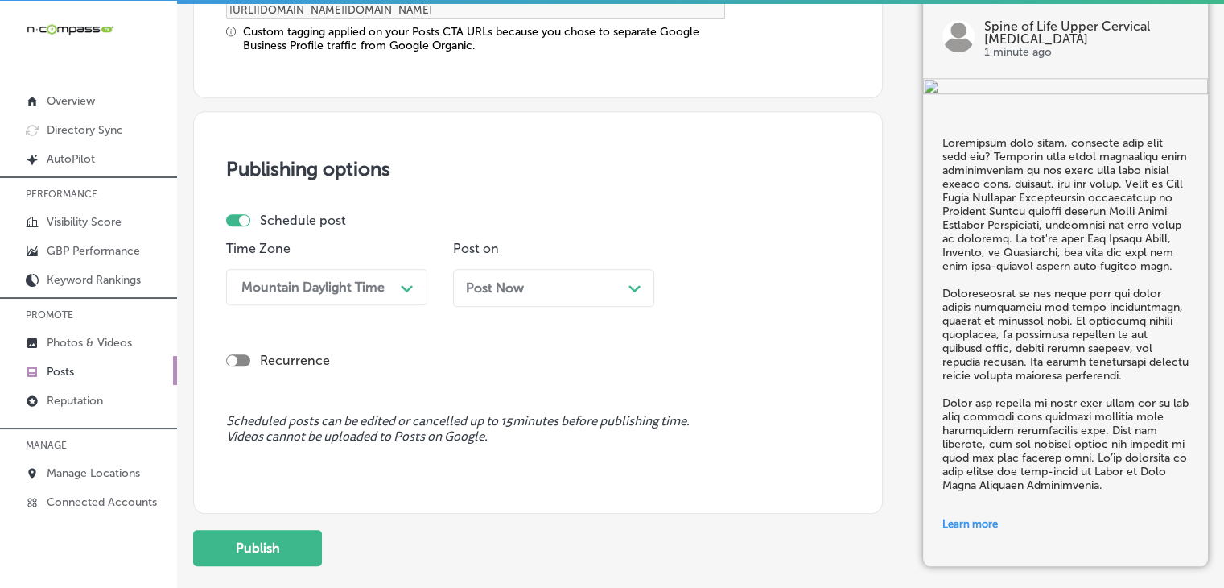
click at [497, 289] on span "Post Now" at bounding box center [495, 287] width 58 height 15
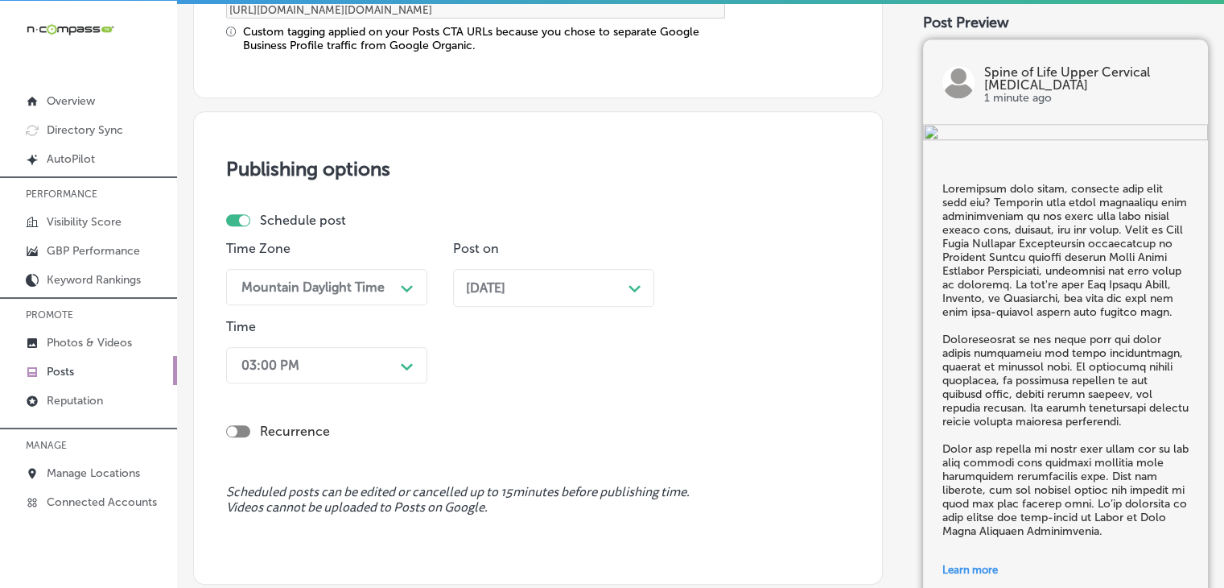
click at [368, 397] on div "Recurrence" at bounding box center [538, 418] width 624 height 57
click at [368, 385] on div "Time 03:00 PM Path Created with Sketch." at bounding box center [326, 354] width 201 height 71
click at [380, 368] on div "03:00 PM Path Created with Sketch." at bounding box center [326, 365] width 201 height 36
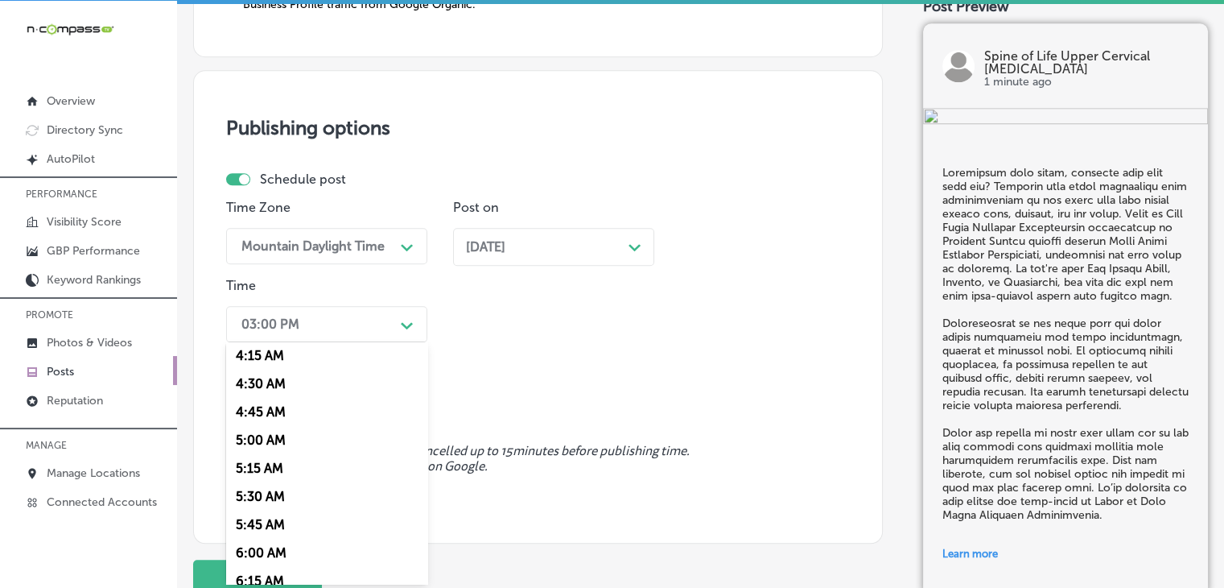
scroll to position [644, 0]
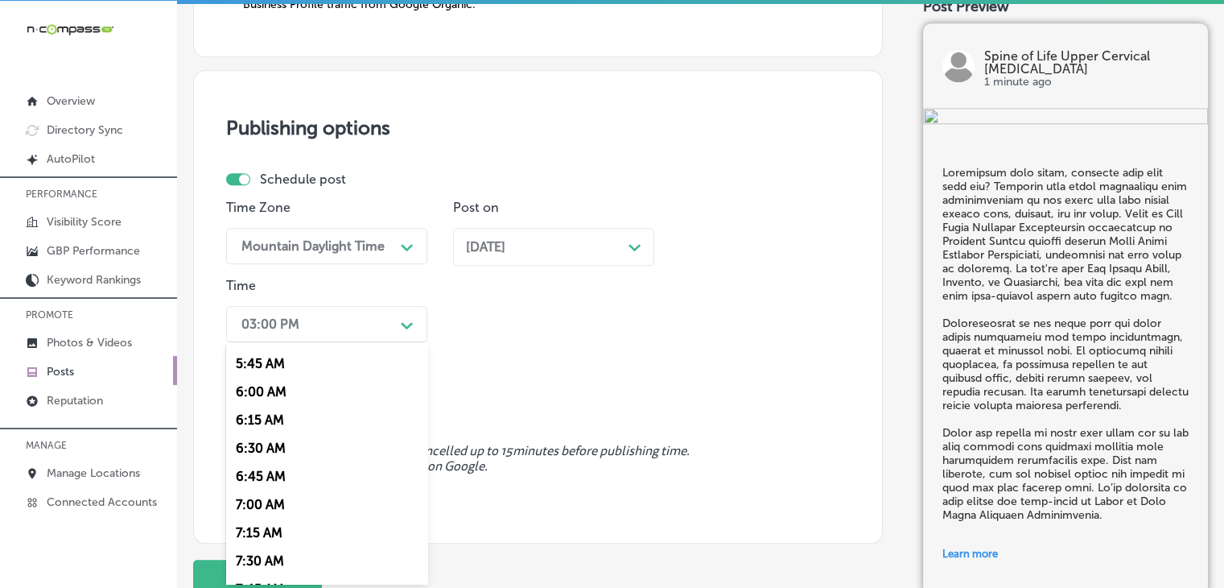
click at [283, 503] on div "7:00 AM" at bounding box center [326, 504] width 201 height 28
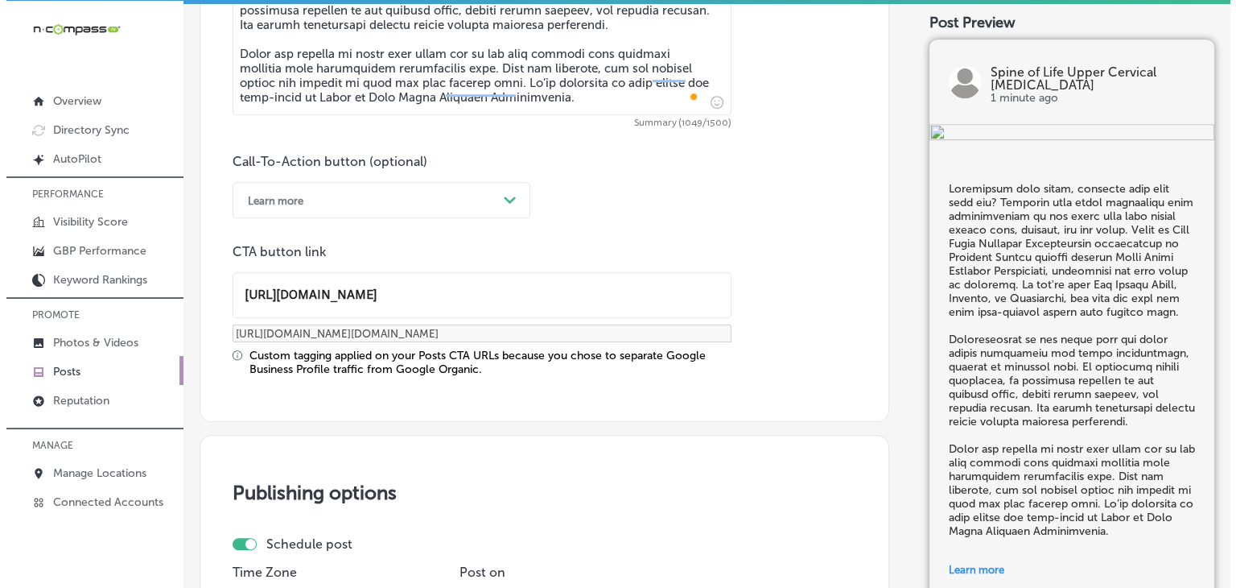
scroll to position [1586, 0]
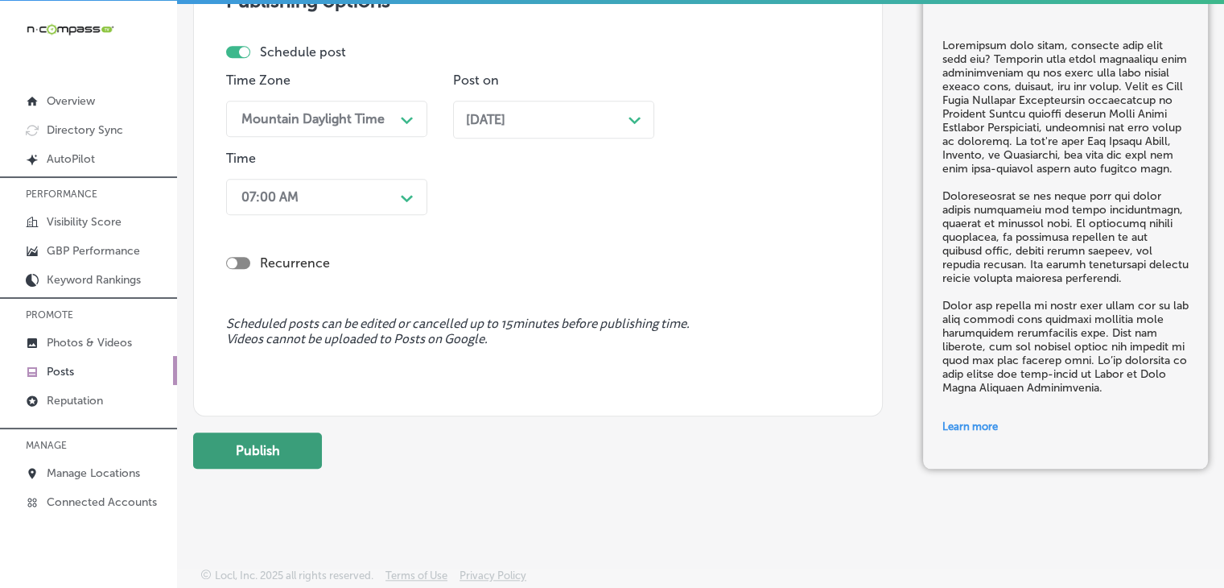
click at [295, 444] on button "Publish" at bounding box center [257, 450] width 129 height 36
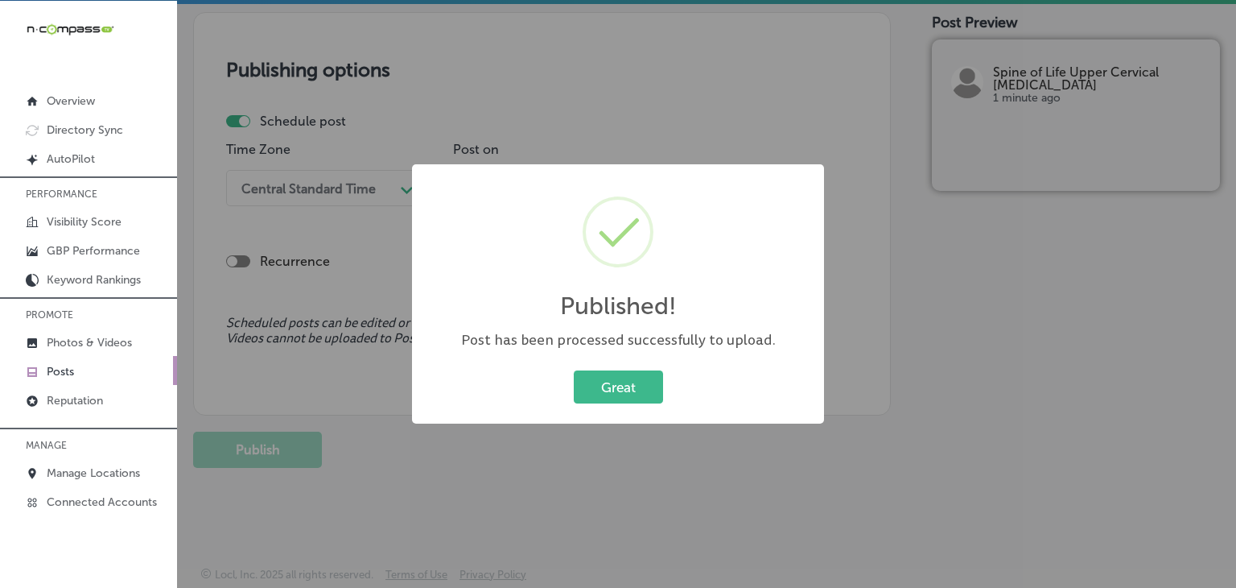
click at [677, 99] on div "Published! × Post has been processed successfully to upload. Great Cancel" at bounding box center [618, 294] width 1236 height 588
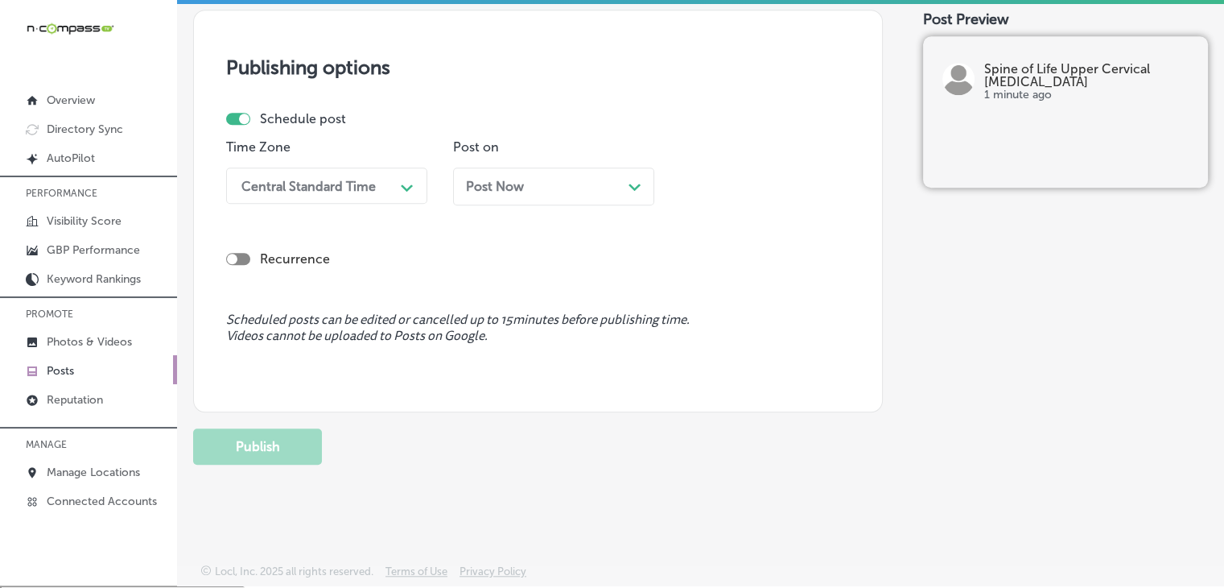
scroll to position [0, 0]
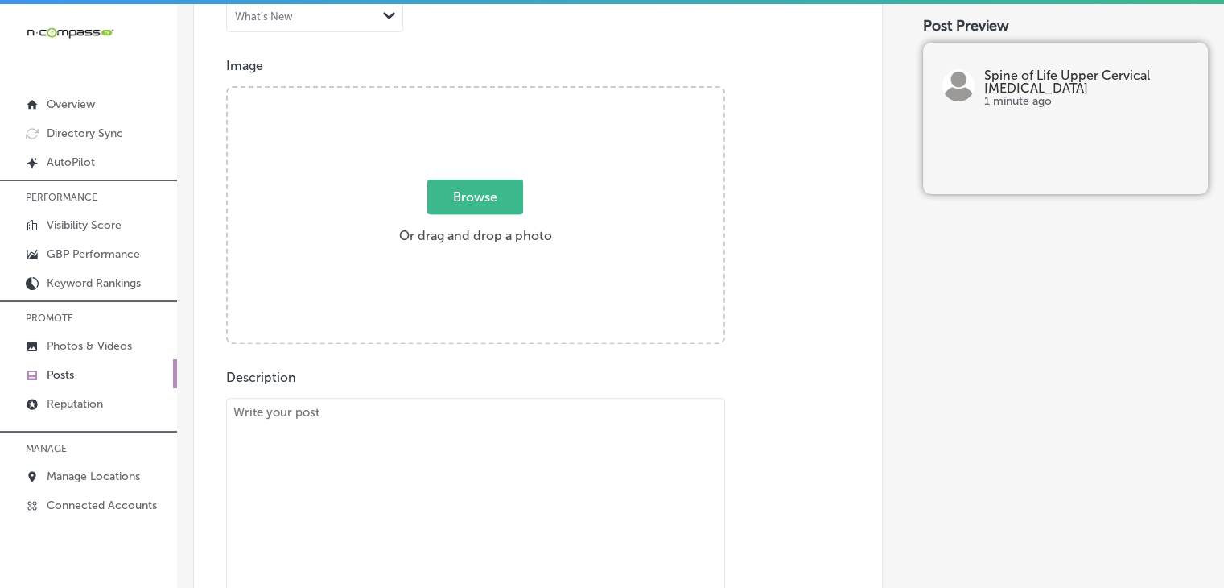
click at [495, 445] on textarea "To enrich screen reader interactions, please activate Accessibility in Grammarl…" at bounding box center [475, 523] width 499 height 250
paste textarea "Tired of the constant ringing in your ears? Tinnitus, the constant ringing in t…"
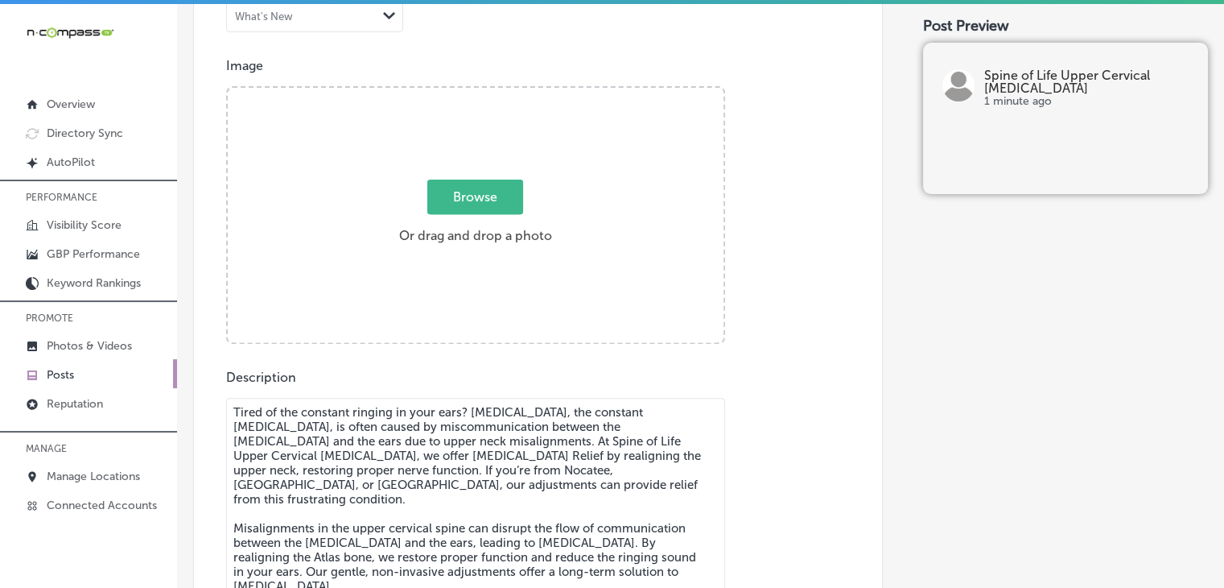
scroll to position [3, 0]
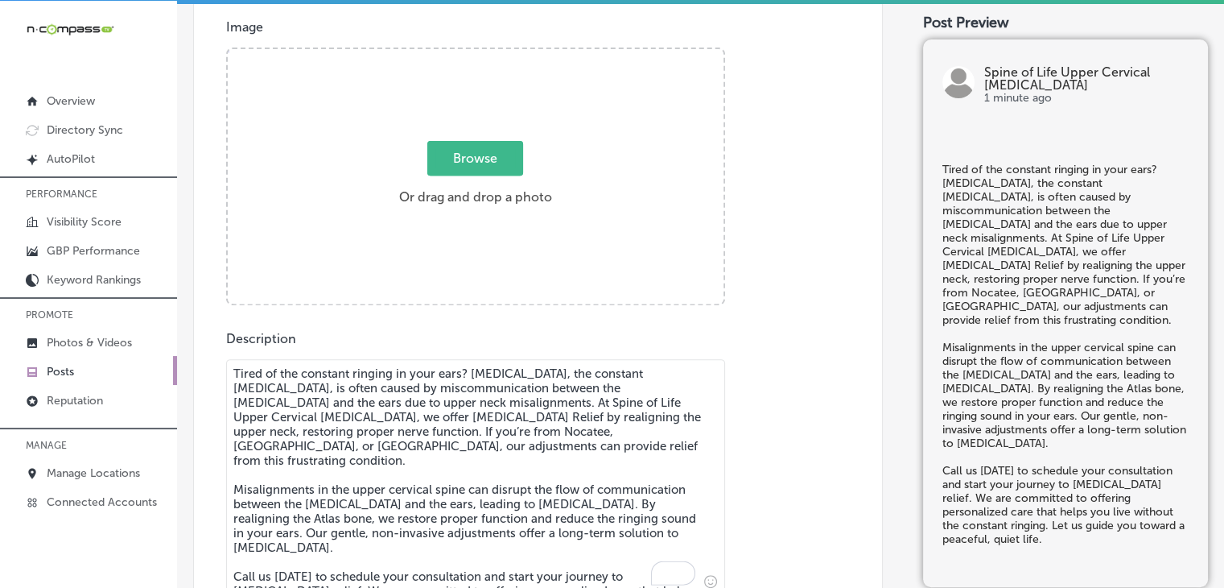
type textarea "Tired of the constant ringing in your ears? Tinnitus, the constant ringing in t…"
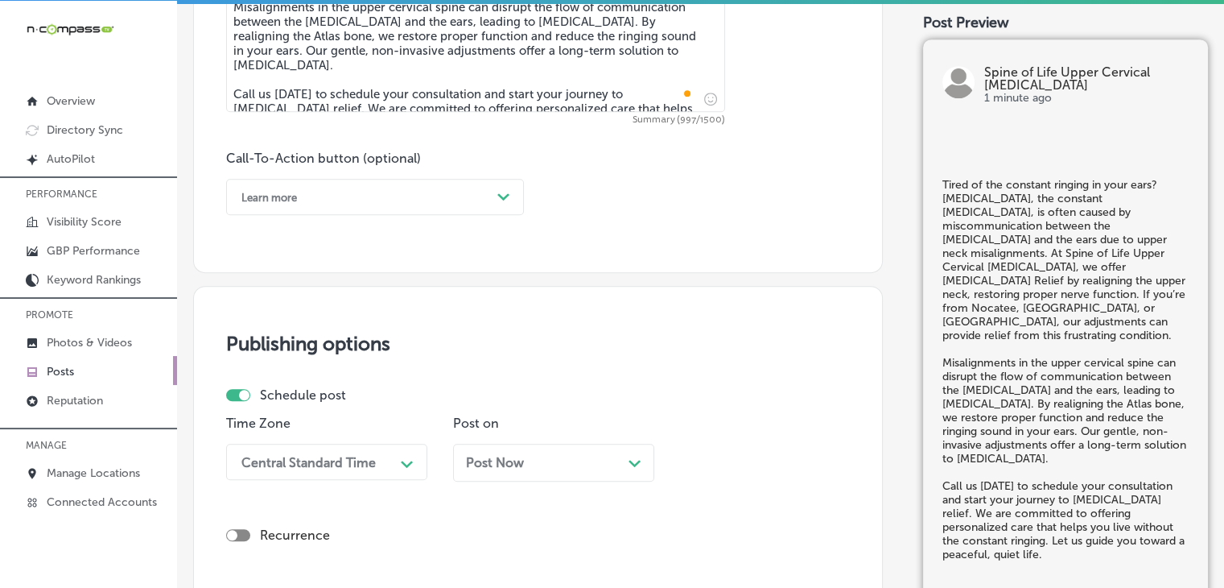
scroll to position [1084, 0]
click at [314, 184] on div "Learn more" at bounding box center [362, 196] width 258 height 25
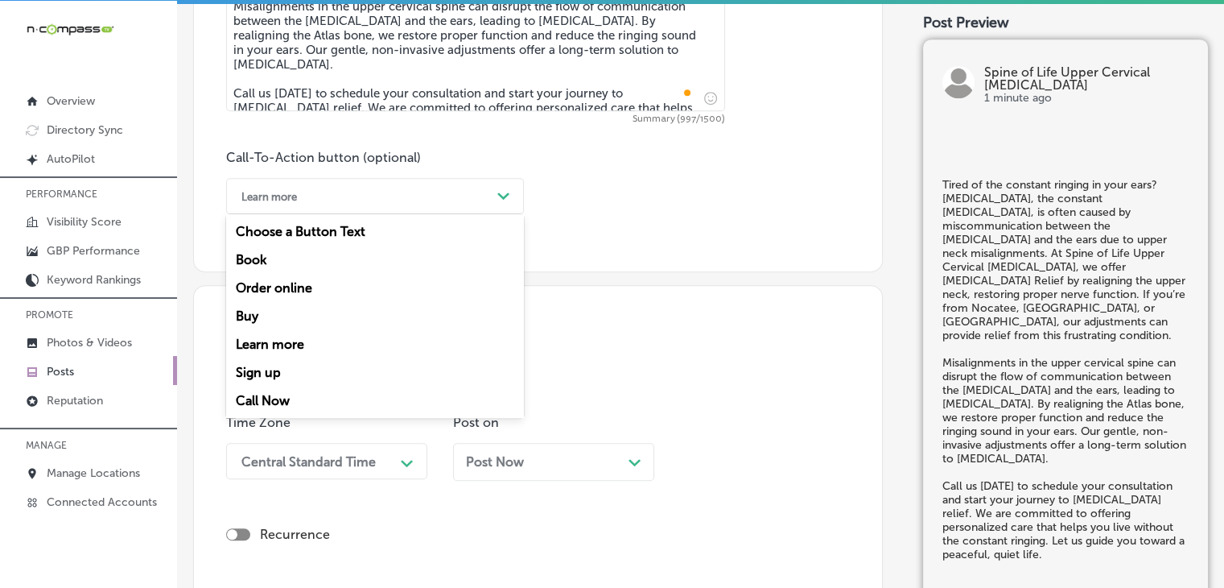
click at [300, 397] on div "Call Now" at bounding box center [375, 400] width 298 height 28
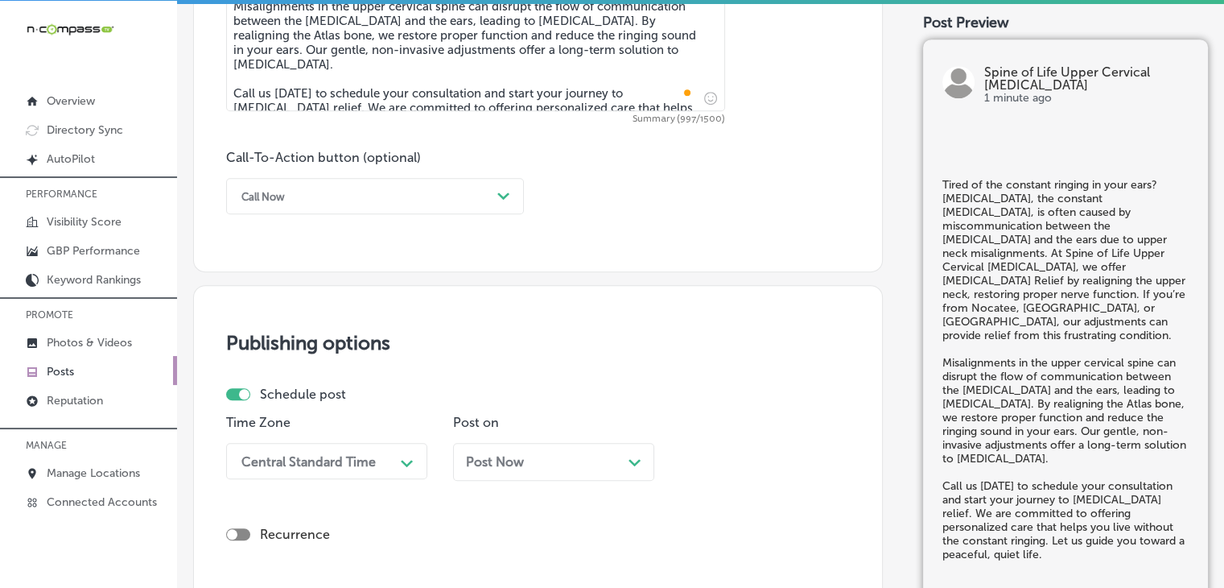
click at [291, 443] on div "Central Standard Time Path Created with Sketch." at bounding box center [326, 461] width 201 height 36
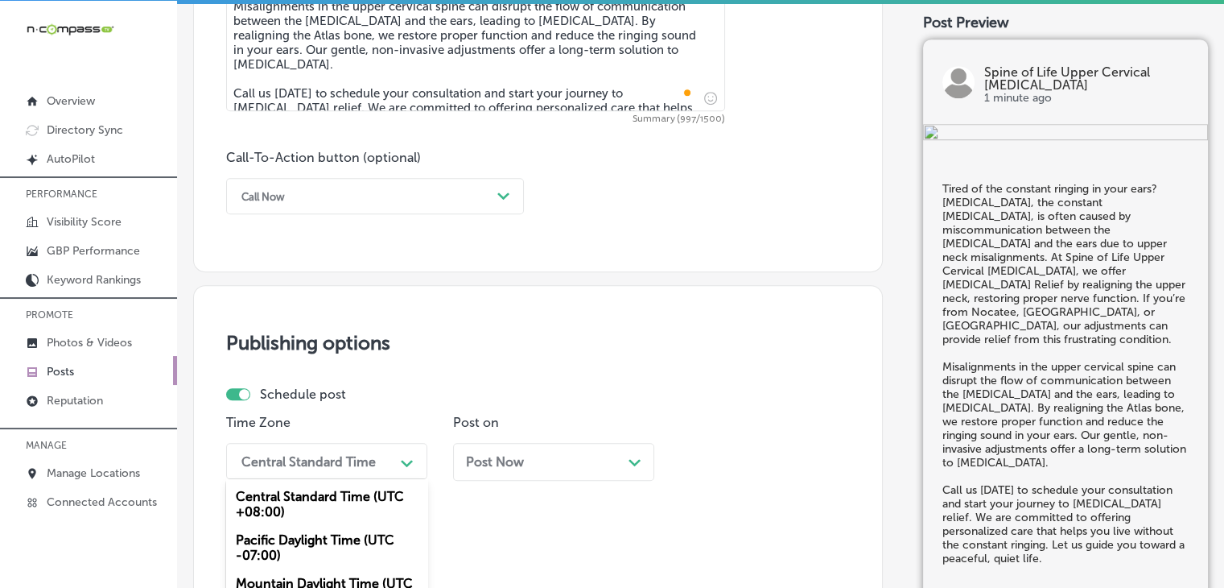
scroll to position [1223, 0]
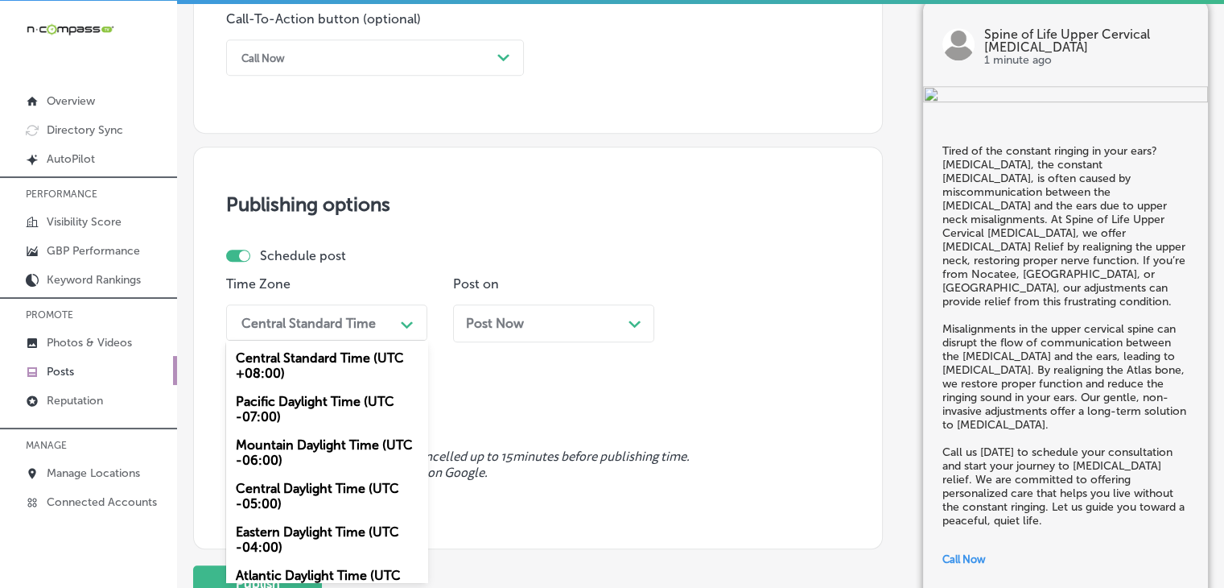
click at [306, 445] on div "Mountain Daylight Time (UTC -06:00)" at bounding box center [326, 452] width 201 height 43
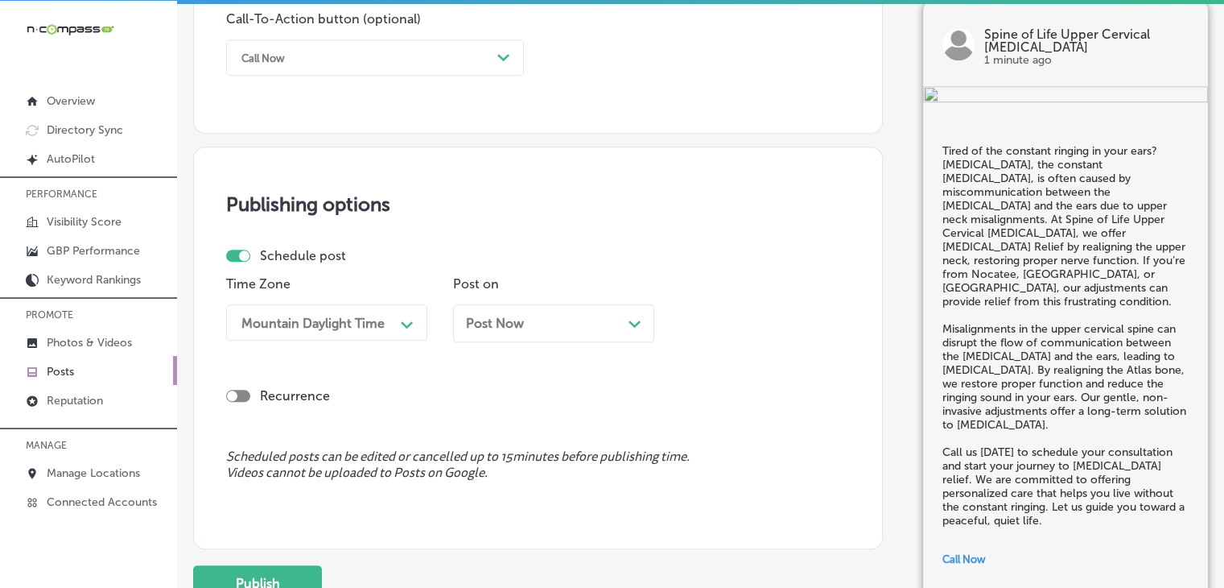
click at [459, 336] on div "Post Now Path Created with Sketch." at bounding box center [553, 323] width 201 height 38
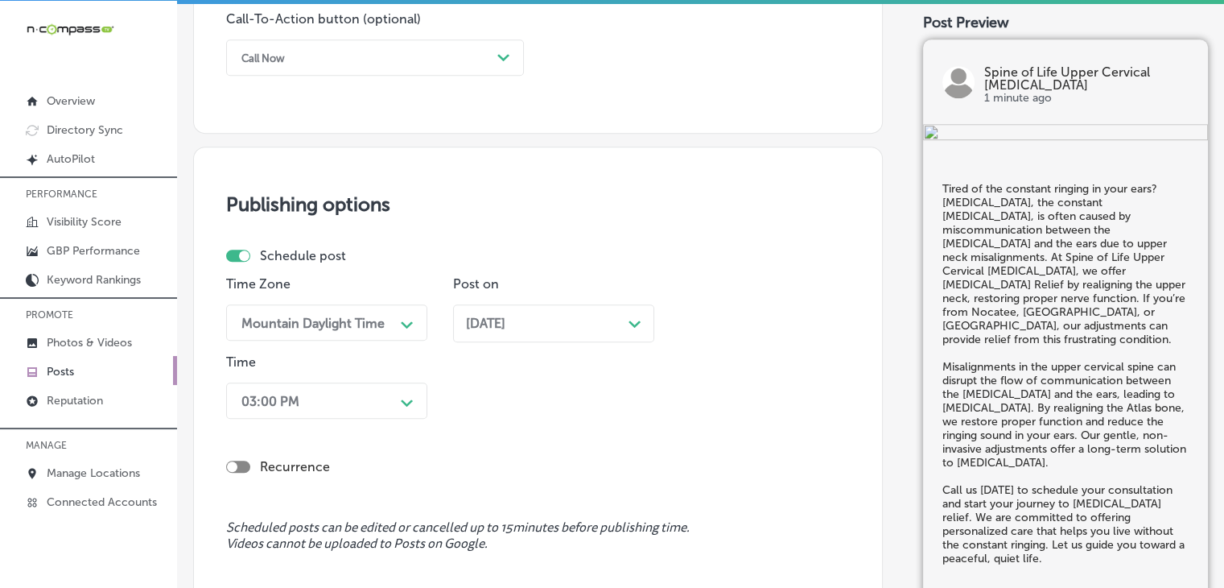
click at [386, 435] on div "Recurrence" at bounding box center [538, 453] width 624 height 57
click at [386, 403] on div "03:00 PM Path Created with Sketch." at bounding box center [326, 400] width 201 height 36
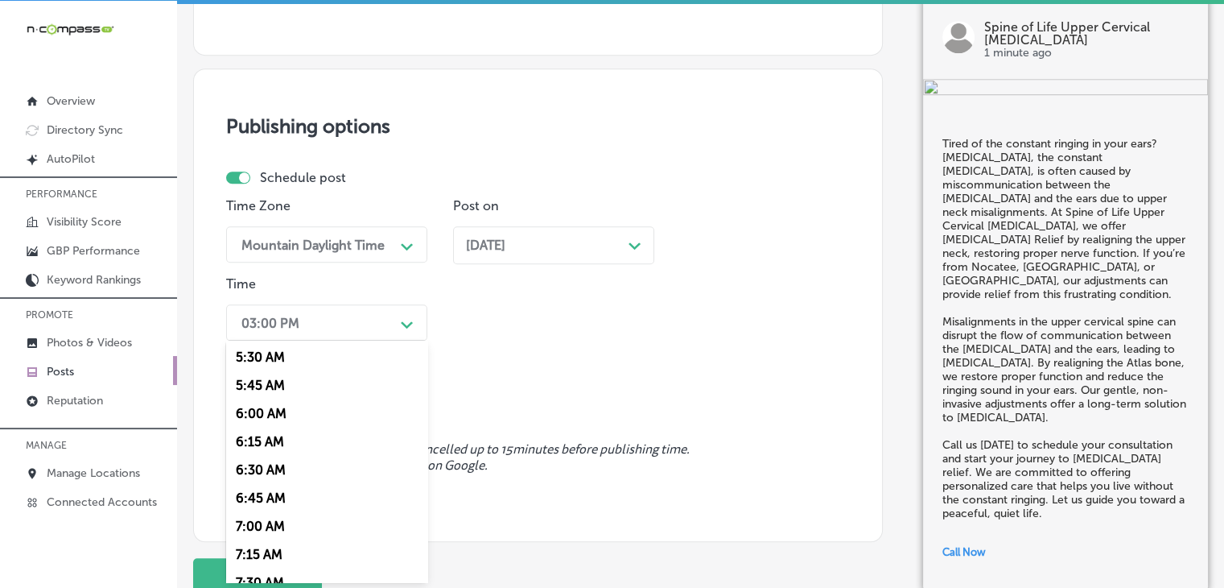
scroll to position [644, 0]
click at [258, 507] on div "7:00 AM" at bounding box center [326, 503] width 201 height 28
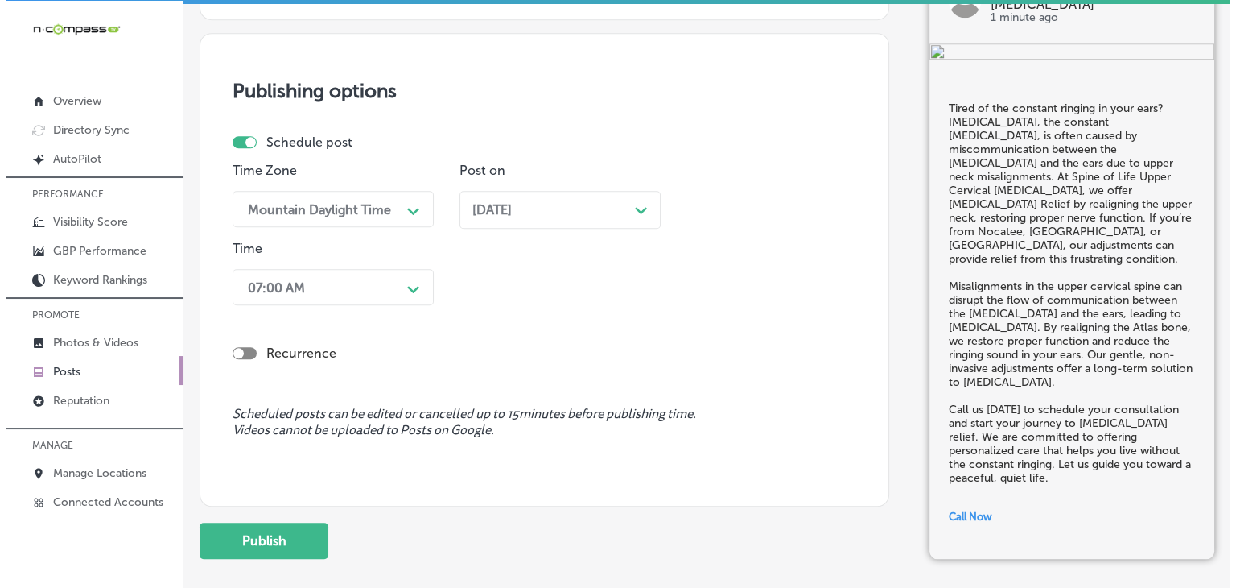
scroll to position [1427, 0]
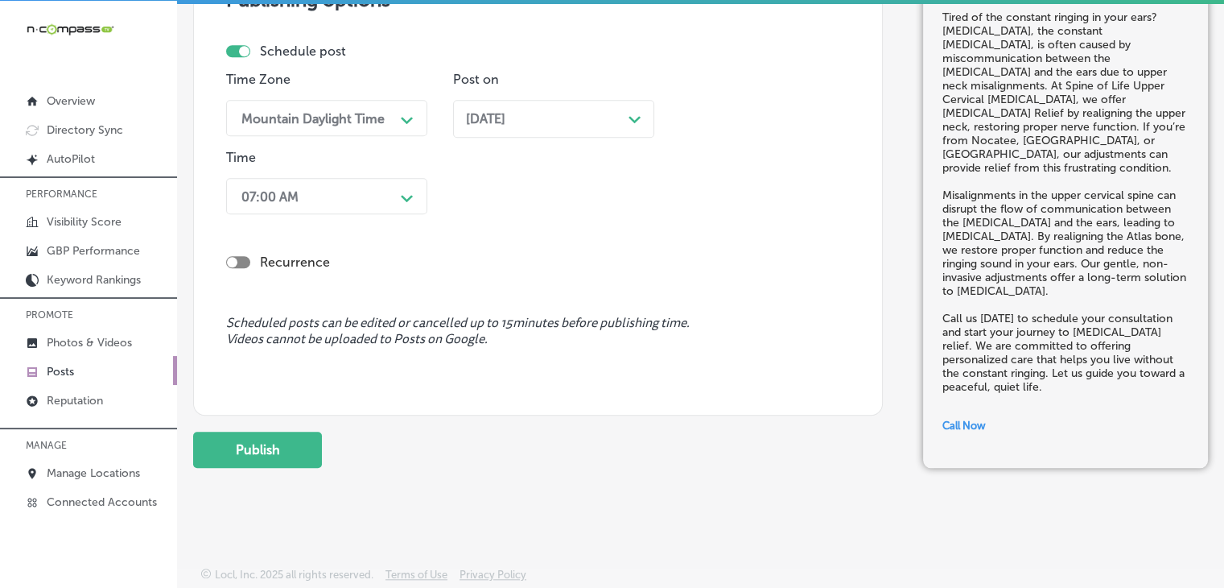
click at [290, 435] on button "Publish" at bounding box center [257, 449] width 129 height 36
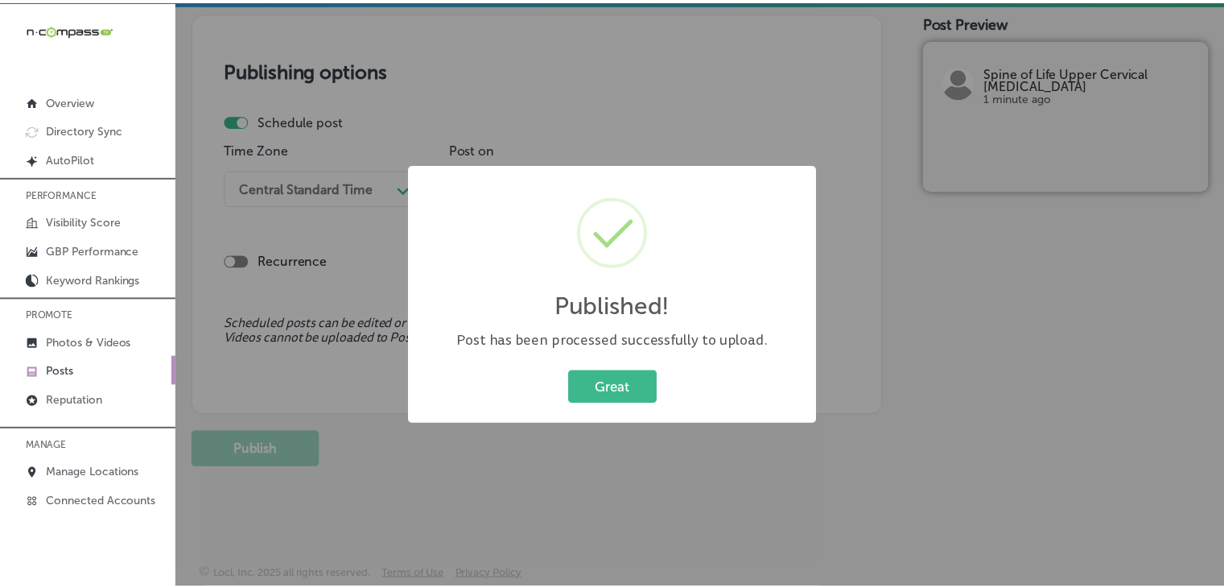
scroll to position [1356, 0]
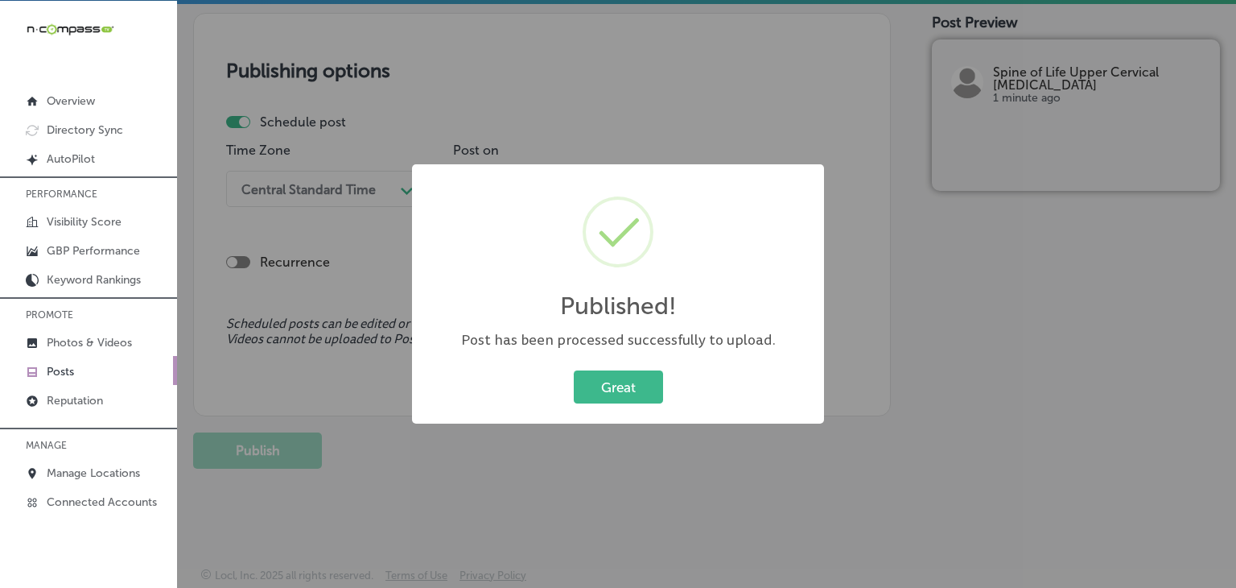
click at [728, 75] on div "Published! × Post has been processed successfully to upload. Great Cancel" at bounding box center [618, 294] width 1236 height 588
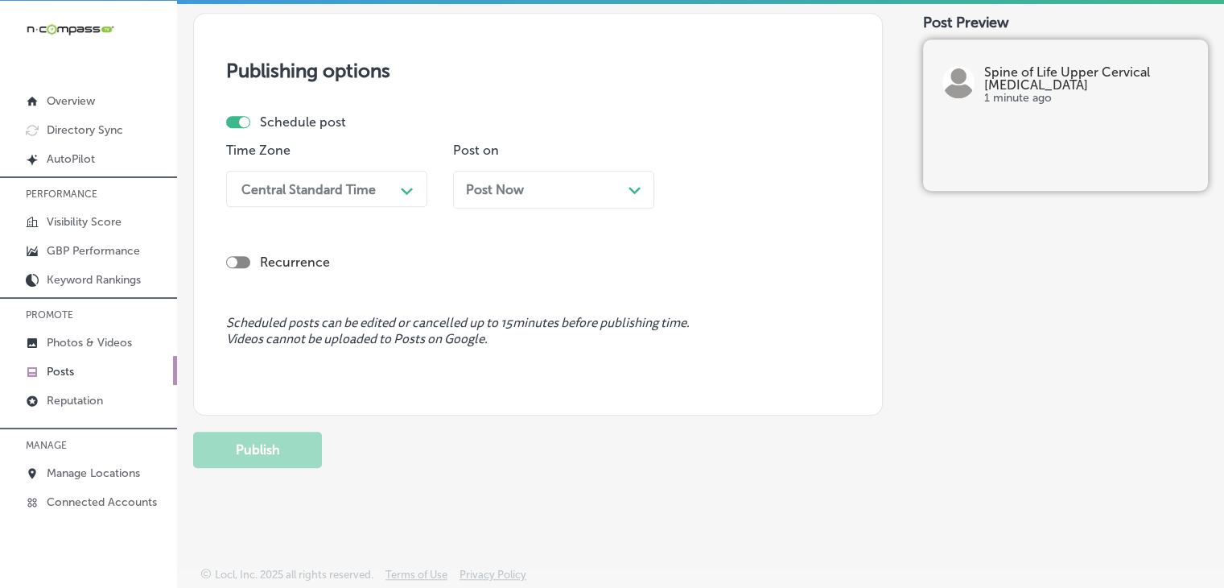
scroll to position [0, 0]
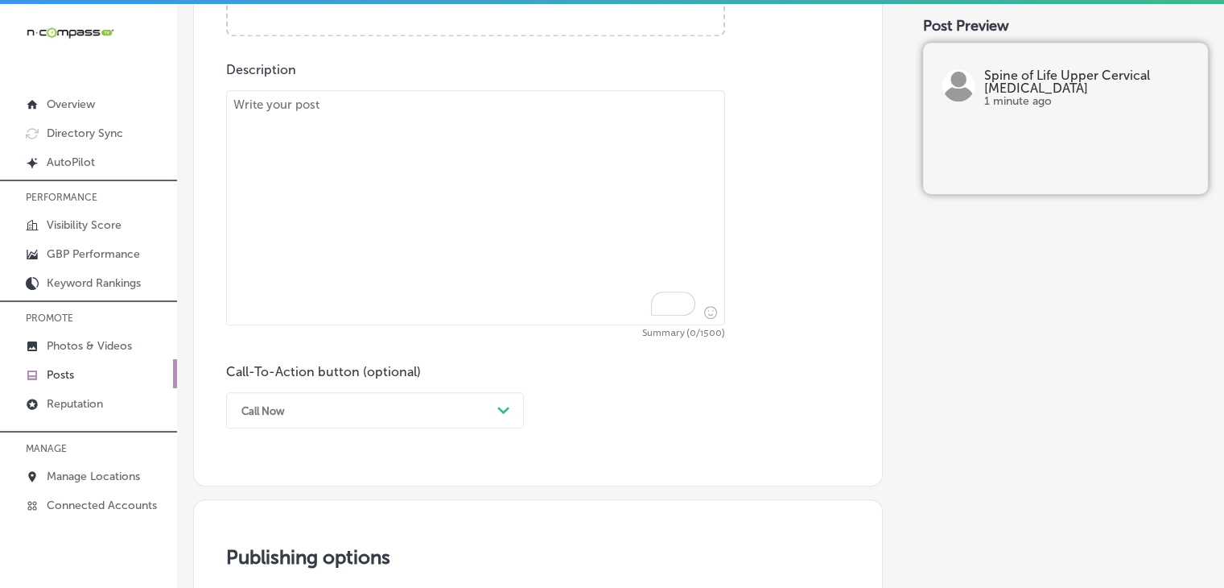
click at [567, 225] on textarea "To enrich screen reader interactions, please activate Accessibility in Grammarl…" at bounding box center [475, 207] width 499 height 235
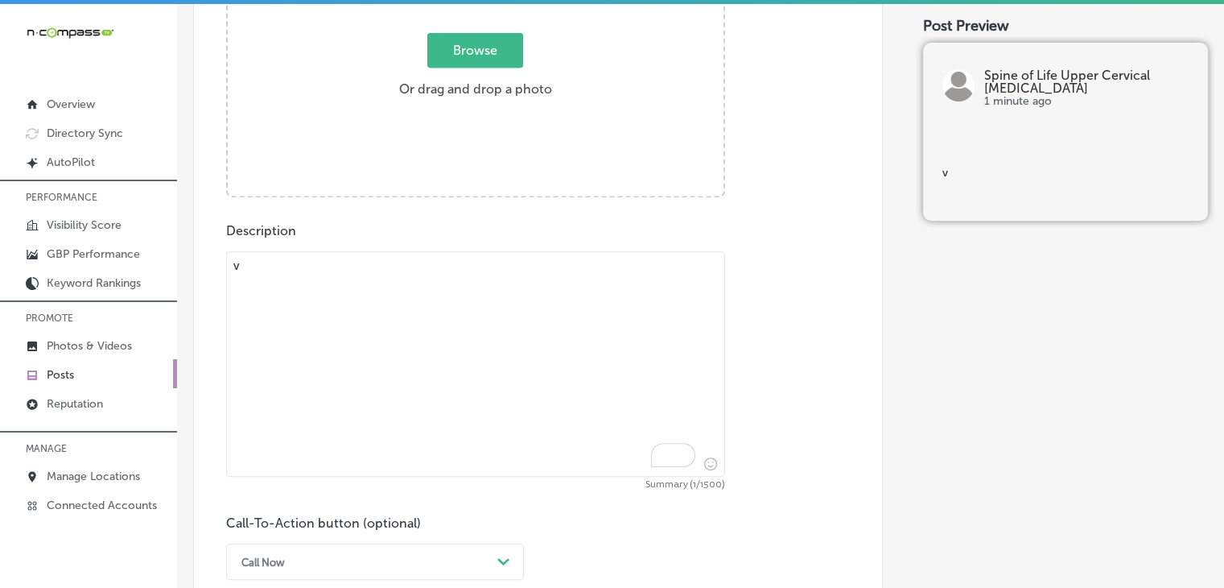
paste textarea "Feeling drained all the time? Chronic fatigue is often caused by an overstresse…"
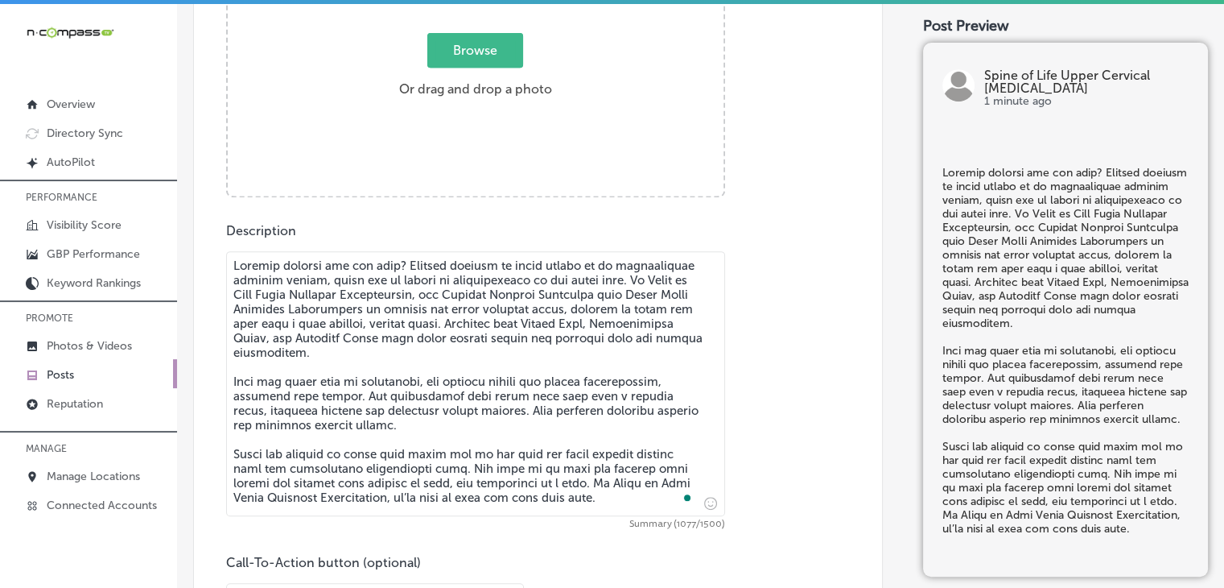
type textarea "Feeling drained all the time? Chronic fatigue is often caused by an overstresse…"
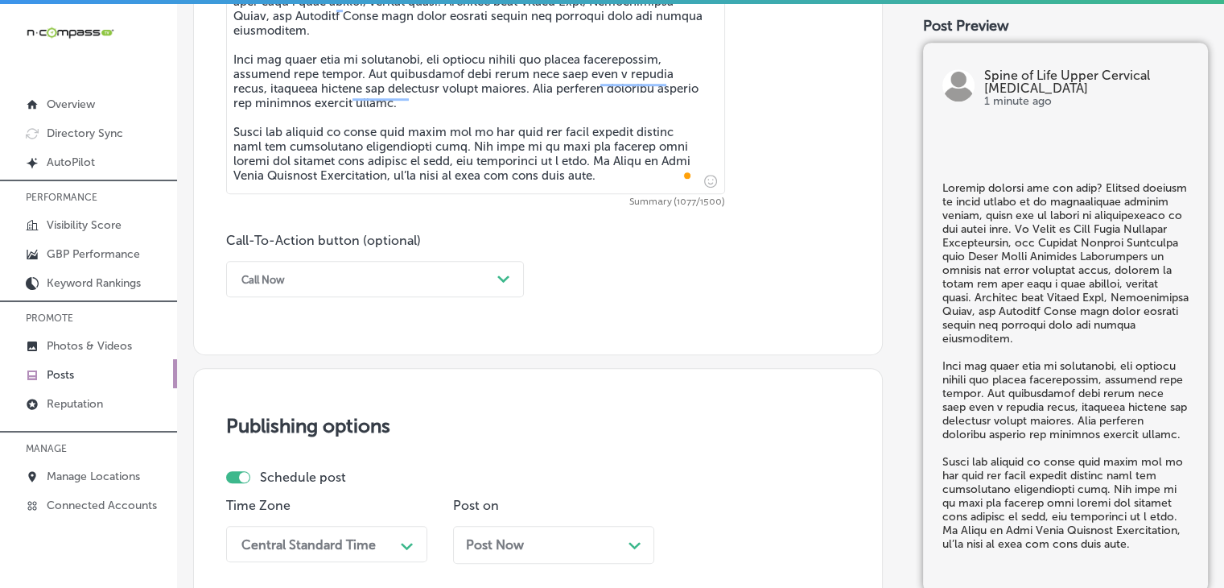
click at [369, 275] on div "Call Now" at bounding box center [362, 278] width 258 height 25
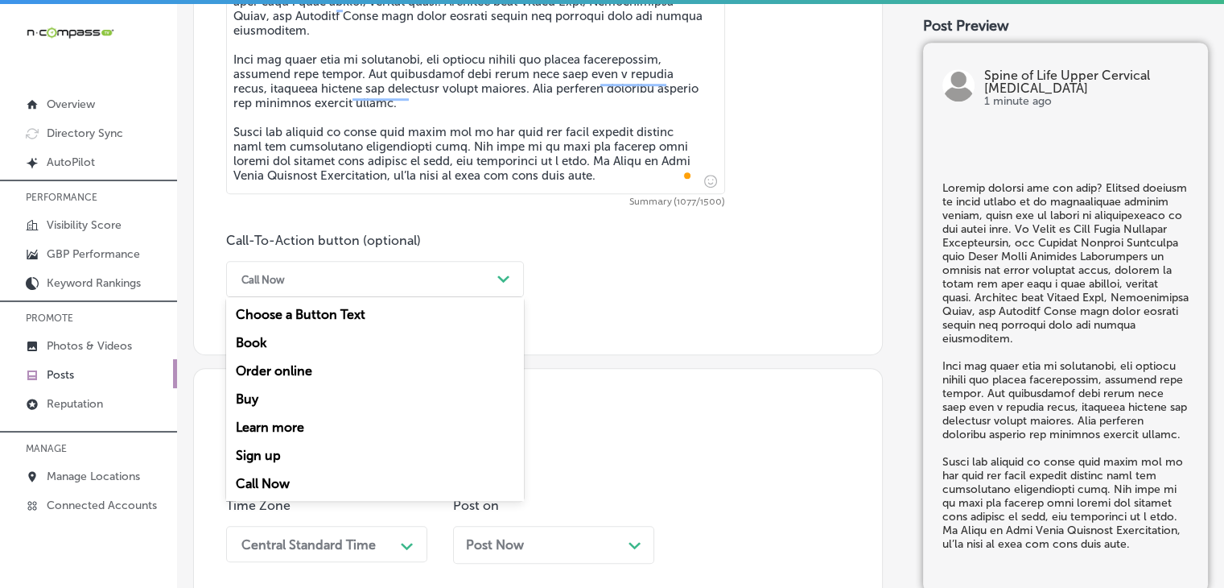
click at [290, 431] on div "Learn more" at bounding box center [375, 427] width 298 height 28
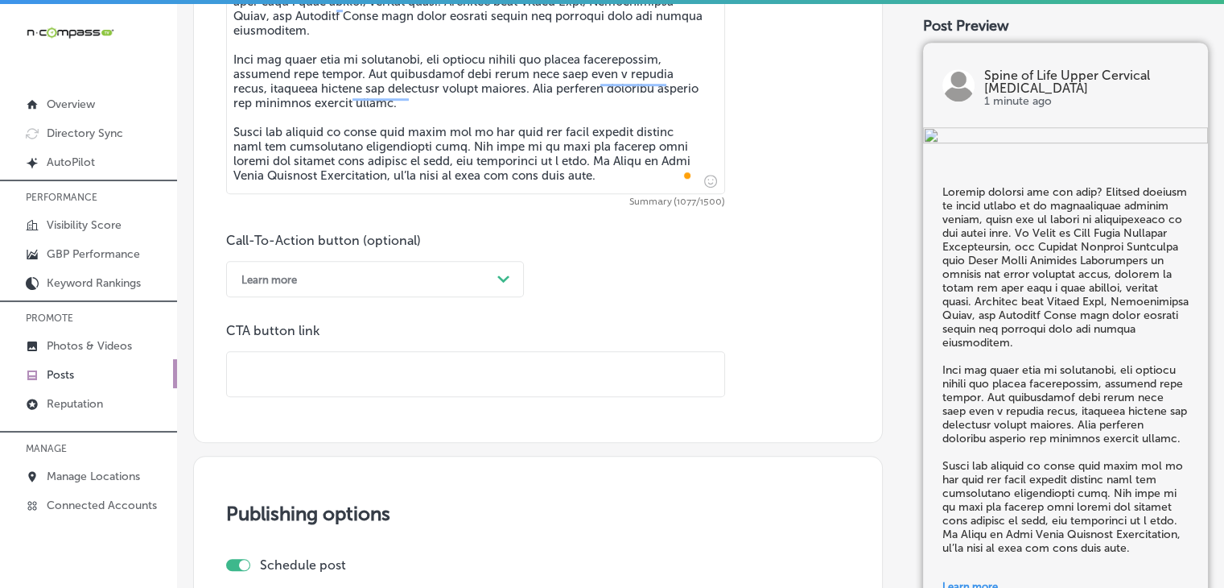
click at [452, 383] on input "text" at bounding box center [475, 374] width 497 height 44
paste input "https://www.spineoflifechiro.com/"
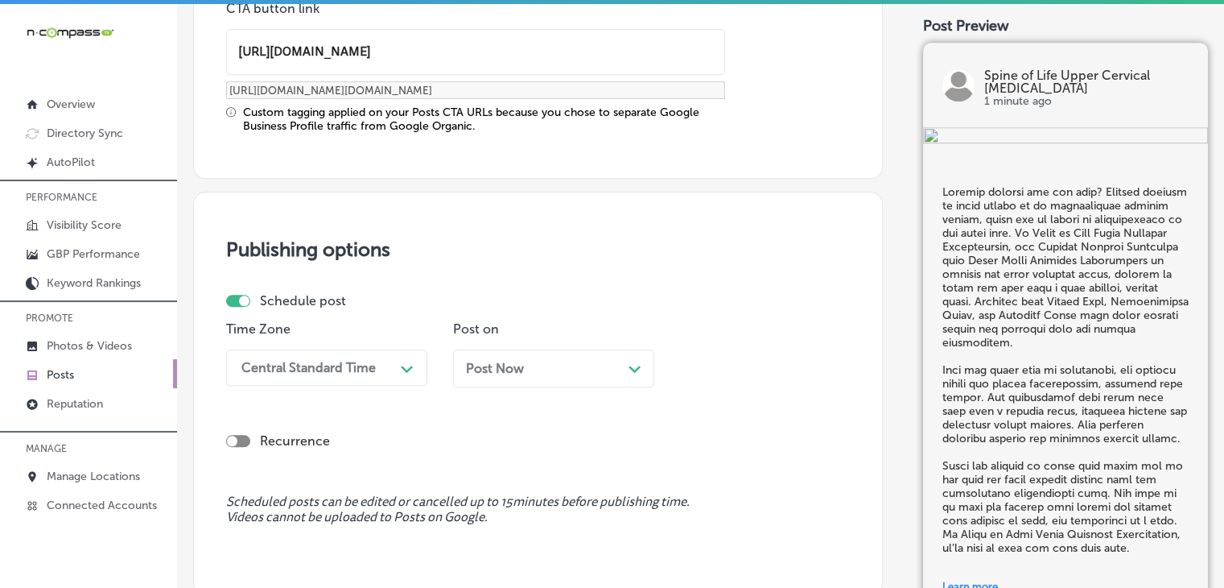
type input "https://www.spineoflifechiro.com/"
drag, startPoint x: 408, startPoint y: 342, endPoint x: 402, endPoint y: 354, distance: 13.7
click at [406, 346] on div "Time Zone Central Standard Time Path Created with Sketch." at bounding box center [326, 360] width 201 height 78
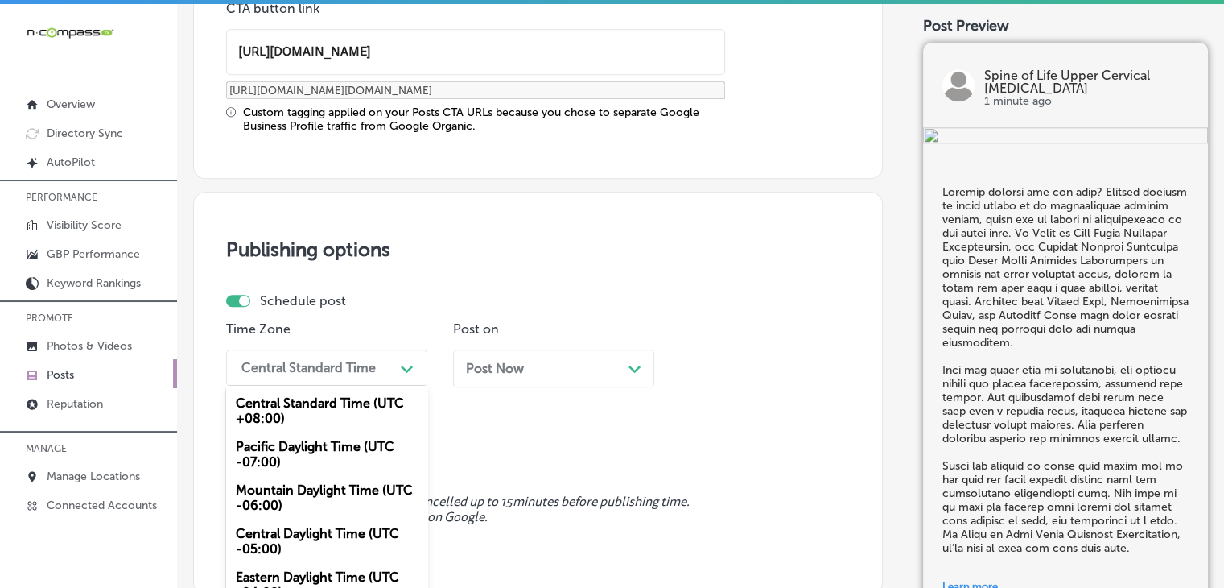
click at [396, 367] on div "option Mountain Daylight Time (UTC -06:00), selected. option Central Standard T…" at bounding box center [326, 367] width 201 height 36
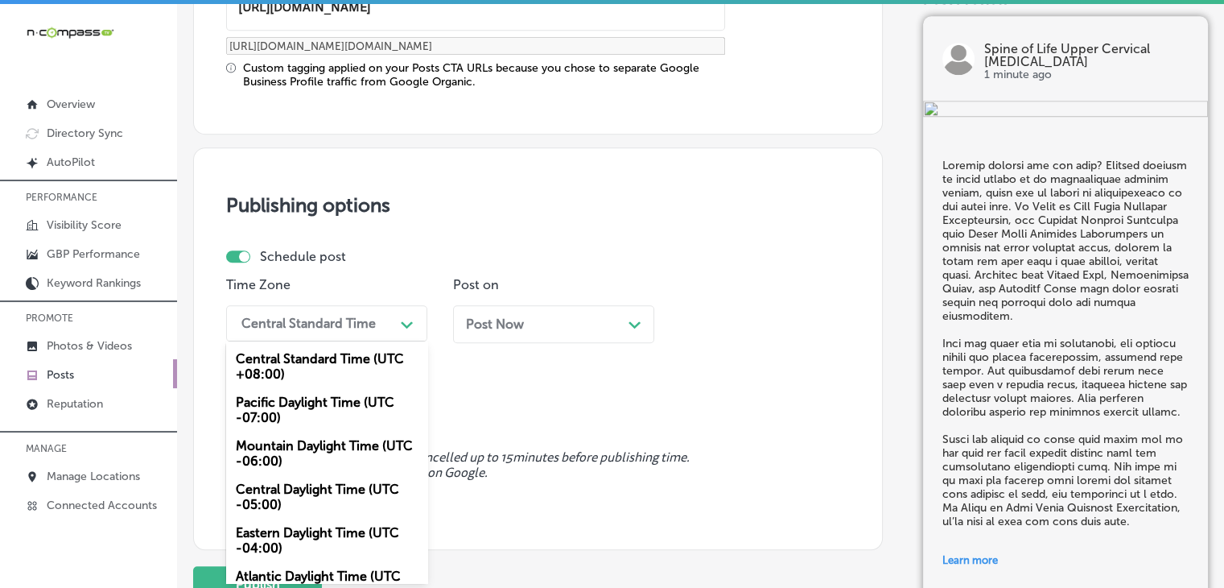
click at [289, 458] on div "Mountain Daylight Time (UTC -06:00)" at bounding box center [326, 452] width 201 height 43
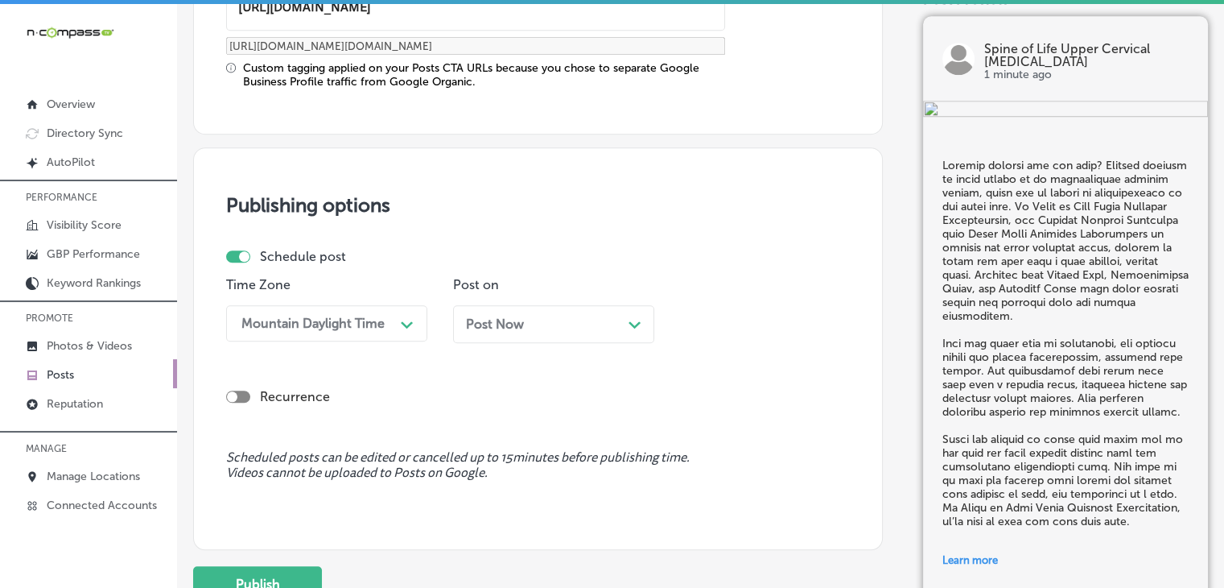
click at [526, 320] on div "Post Now Path Created with Sketch." at bounding box center [553, 323] width 175 height 15
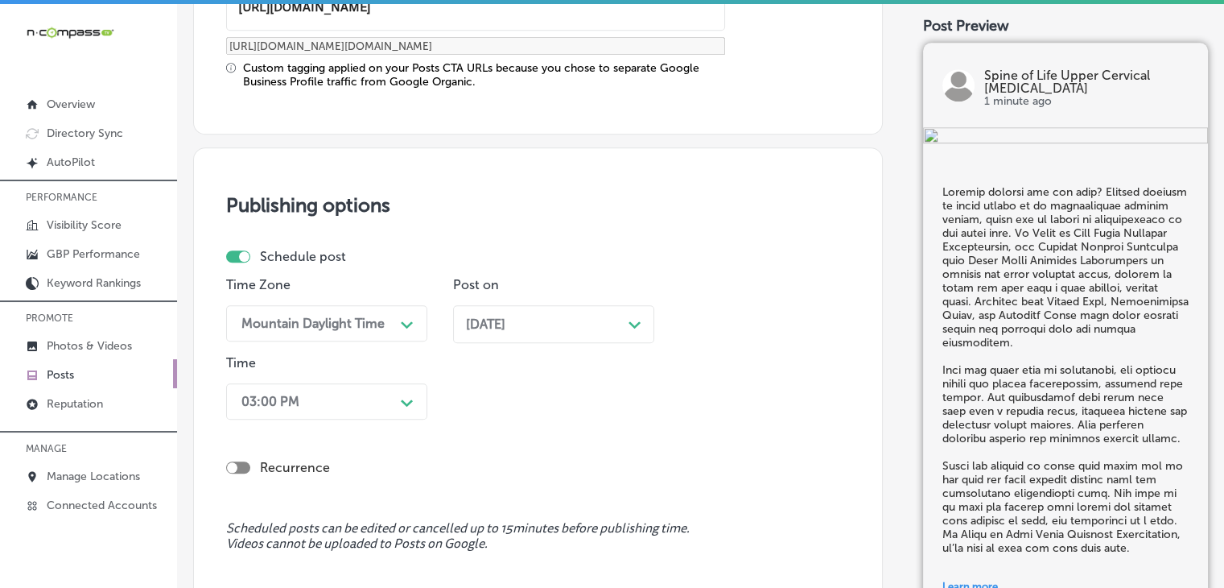
click at [365, 389] on div "03:00 PM Path Created with Sketch." at bounding box center [326, 401] width 201 height 36
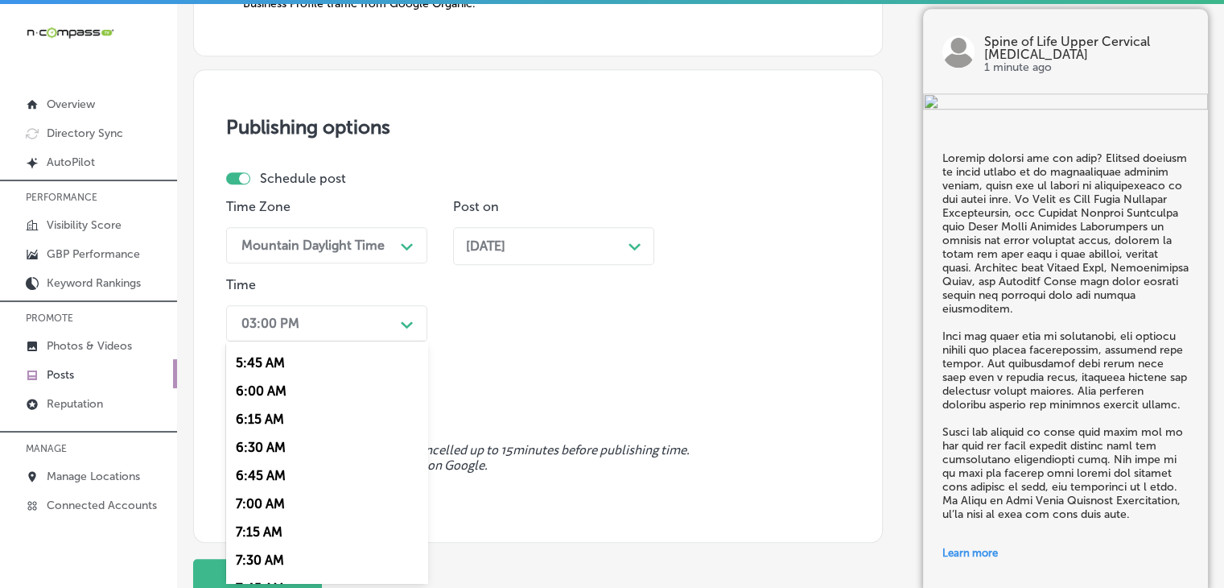
click at [283, 510] on div "7:00 AM" at bounding box center [326, 503] width 201 height 28
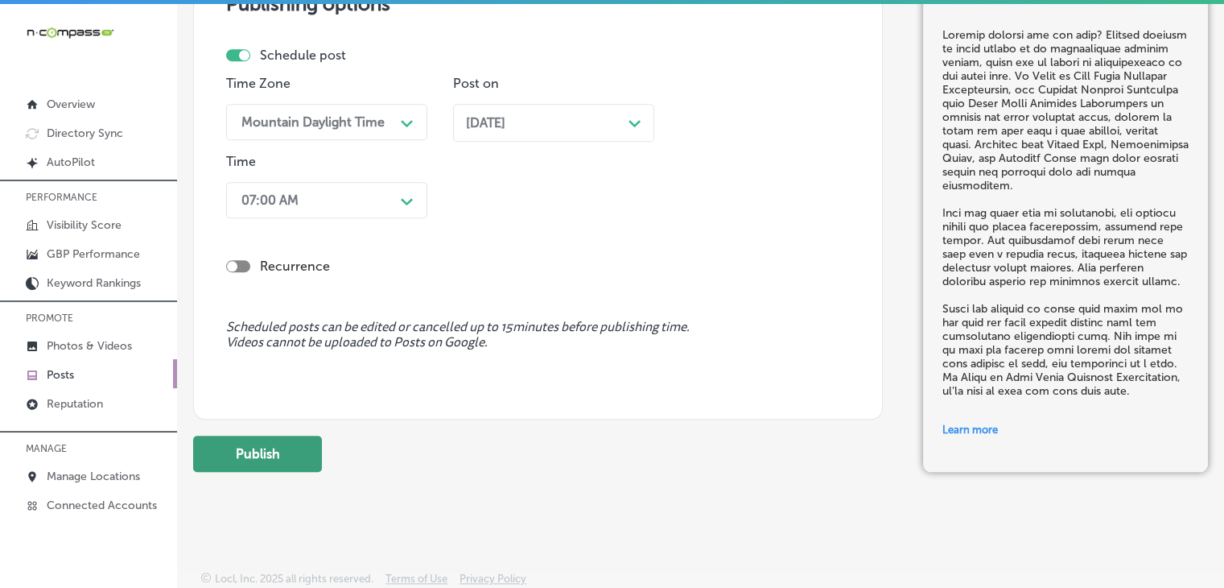
click at [280, 448] on button "Publish" at bounding box center [257, 453] width 129 height 36
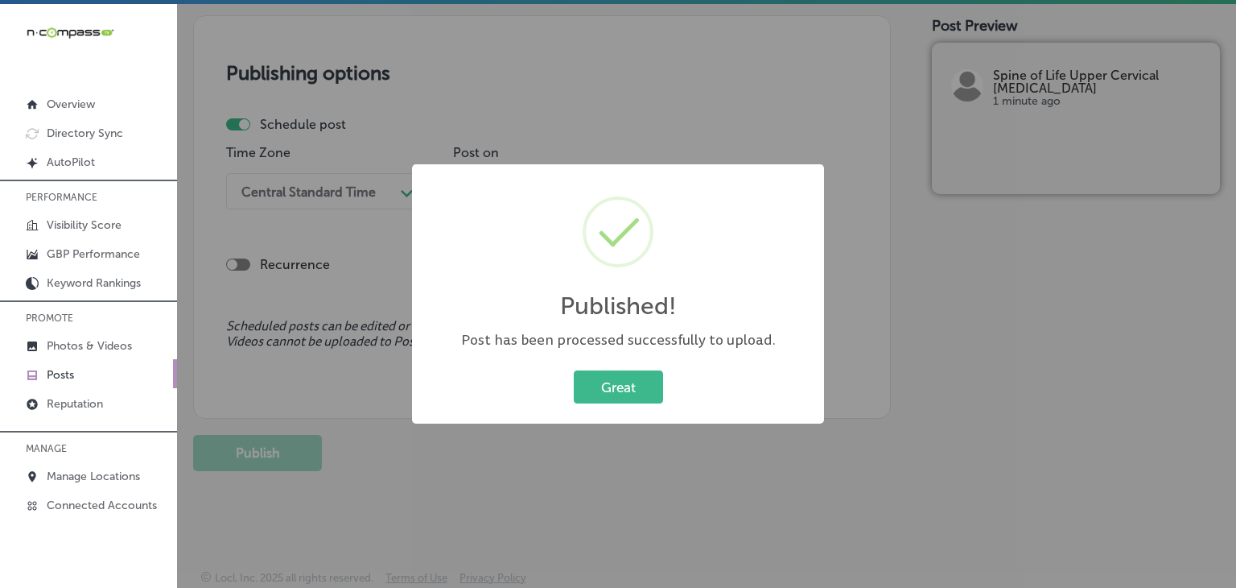
click at [599, 62] on div "Published! × Post has been processed successfully to upload. Great Cancel" at bounding box center [618, 294] width 1236 height 588
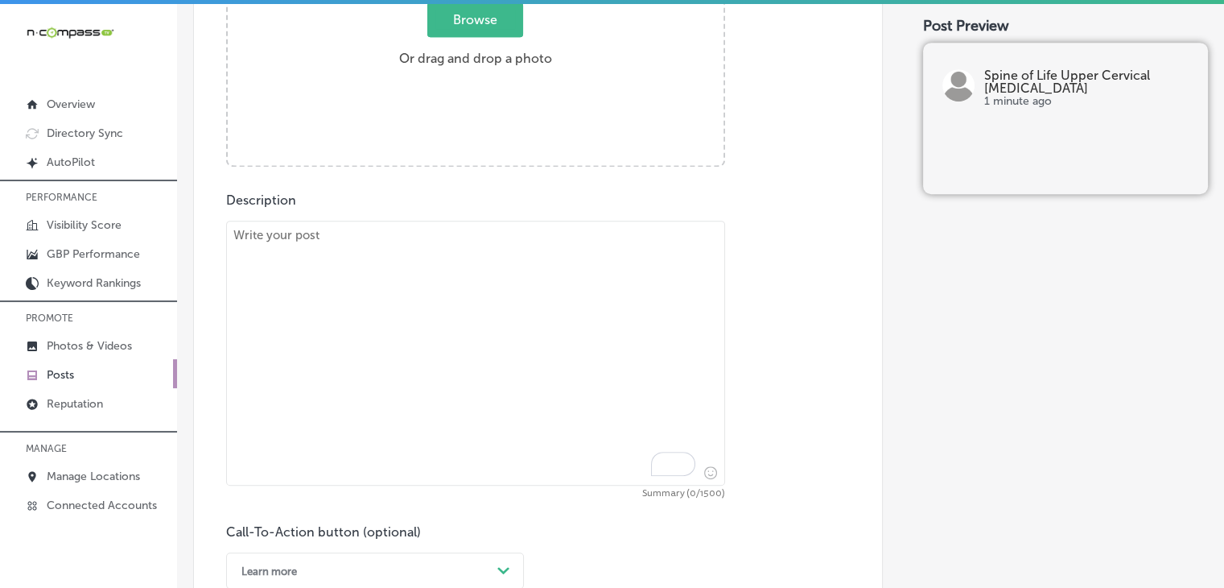
scroll to position [742, 0]
click at [550, 315] on textarea "To enrich screen reader interactions, please activate Accessibility in Grammarl…" at bounding box center [475, 353] width 499 height 265
paste textarea "Struggling with lingering post-concussion symptoms? After a concussion, misalig…"
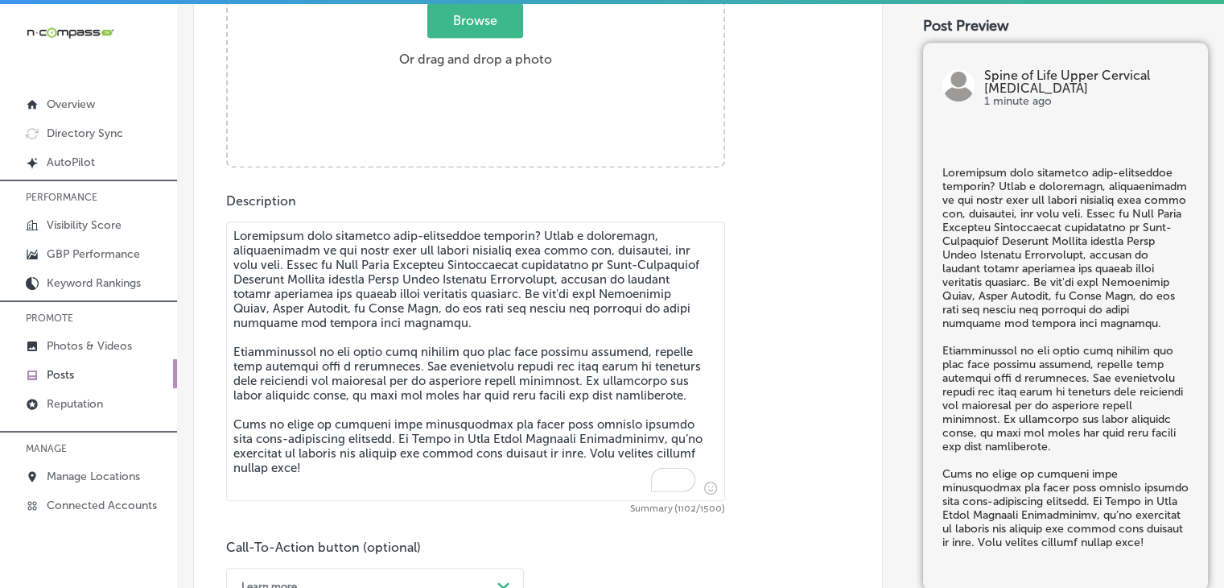
type textarea "Struggling with lingering post-concussion symptoms? After a concussion, misalig…"
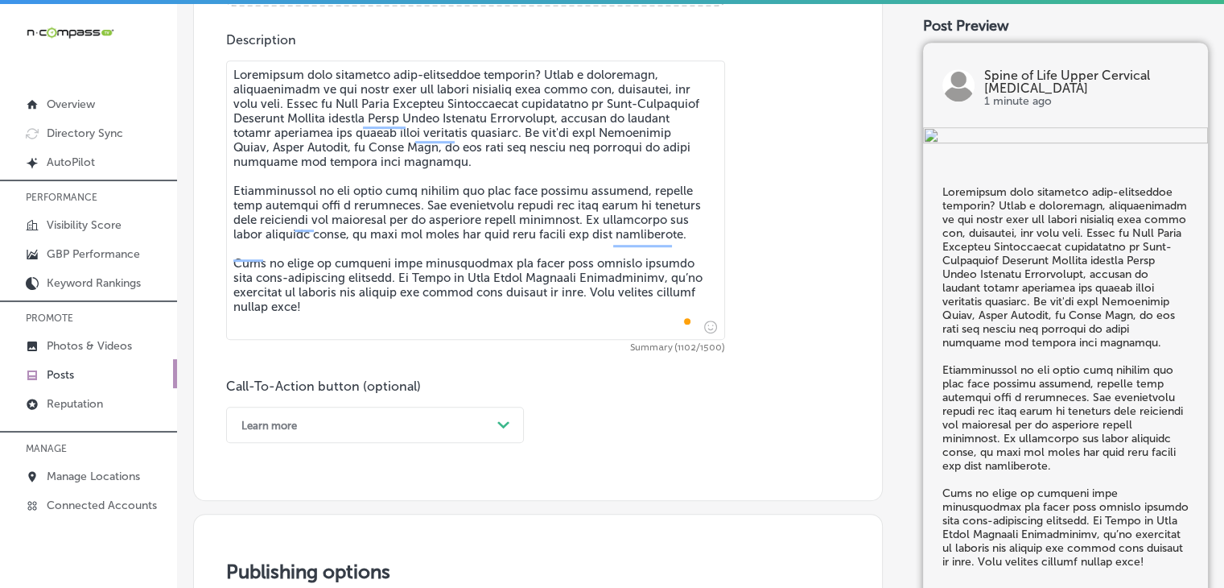
click at [339, 432] on div "Learn more Path Created with Sketch." at bounding box center [375, 424] width 298 height 36
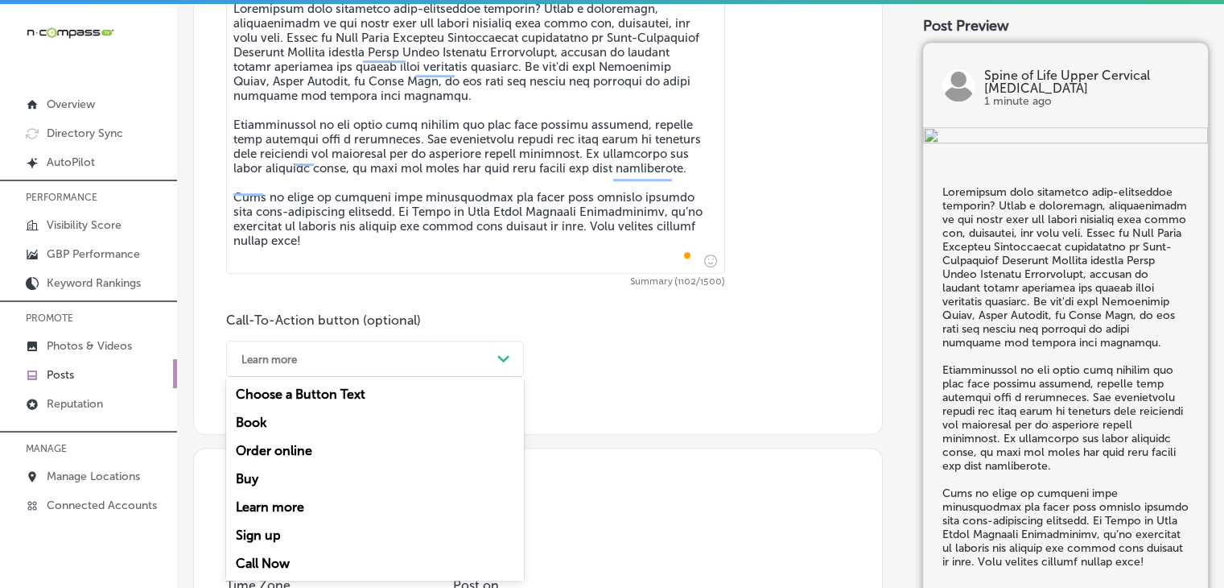
click at [273, 564] on div "Call Now" at bounding box center [375, 563] width 298 height 28
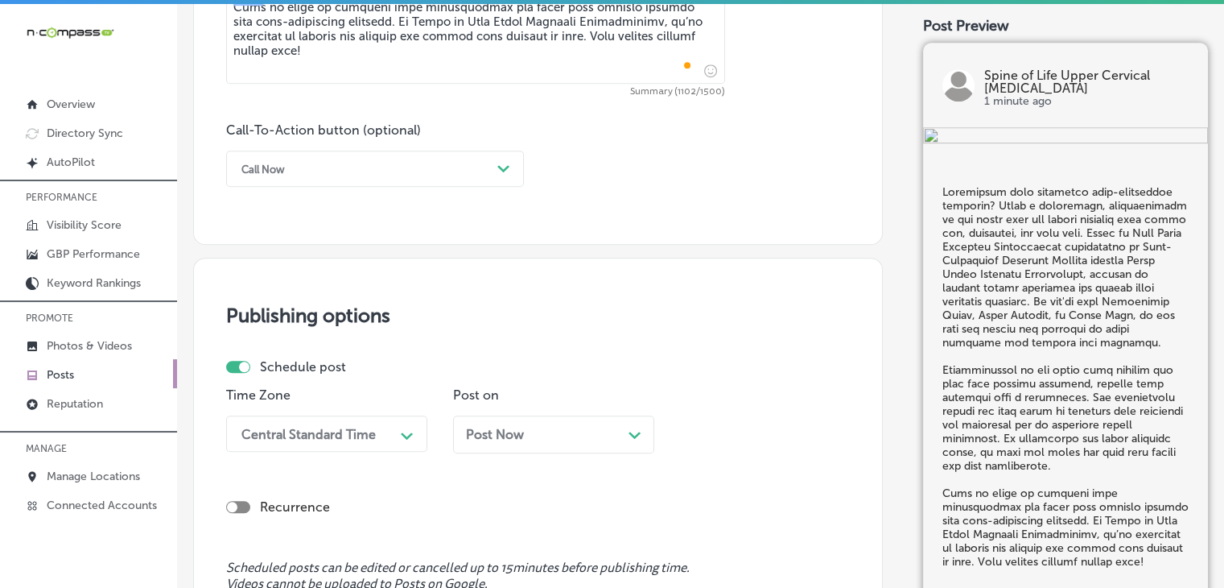
scroll to position [1291, 0]
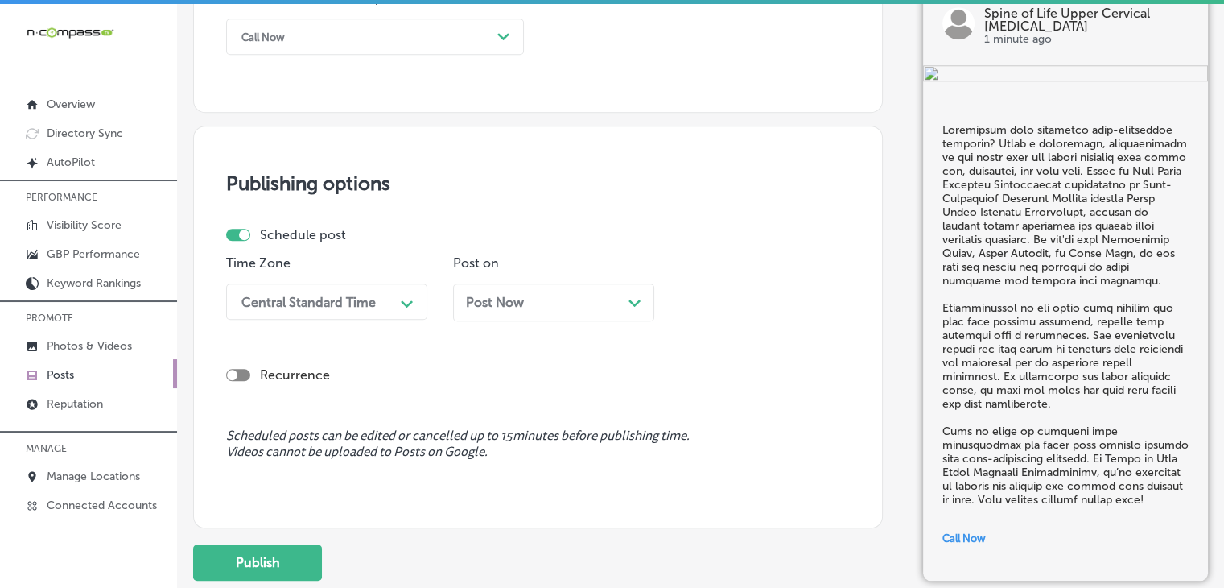
click at [402, 295] on div "Path Created with Sketch." at bounding box center [407, 301] width 13 height 13
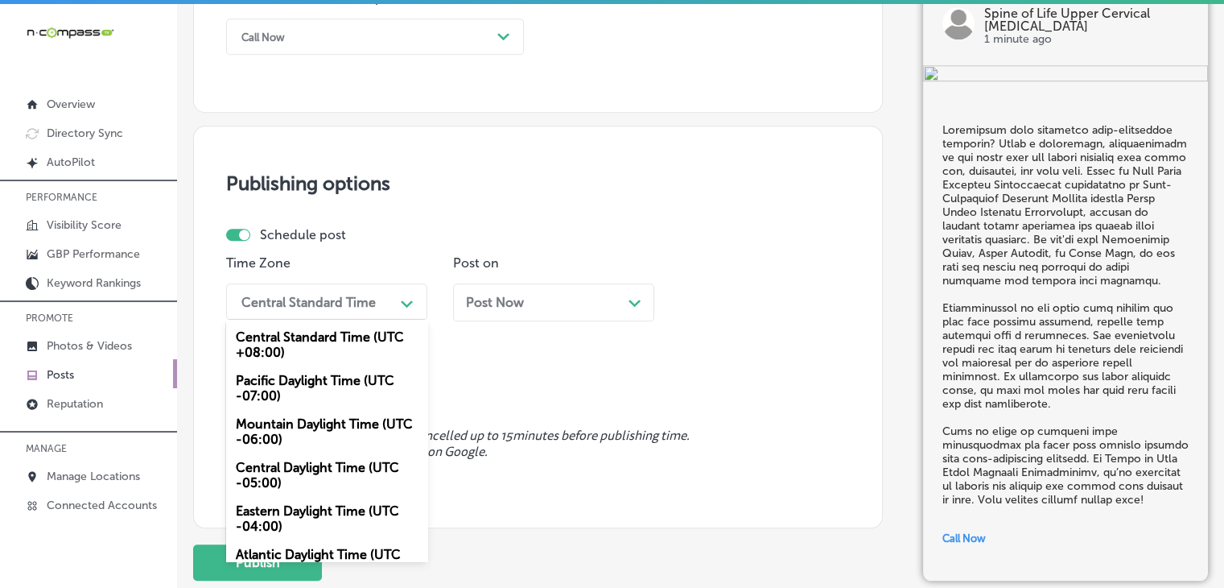
drag, startPoint x: 325, startPoint y: 424, endPoint x: 531, endPoint y: 307, distance: 237.2
click at [325, 425] on div "Mountain Daylight Time (UTC -06:00)" at bounding box center [326, 431] width 201 height 43
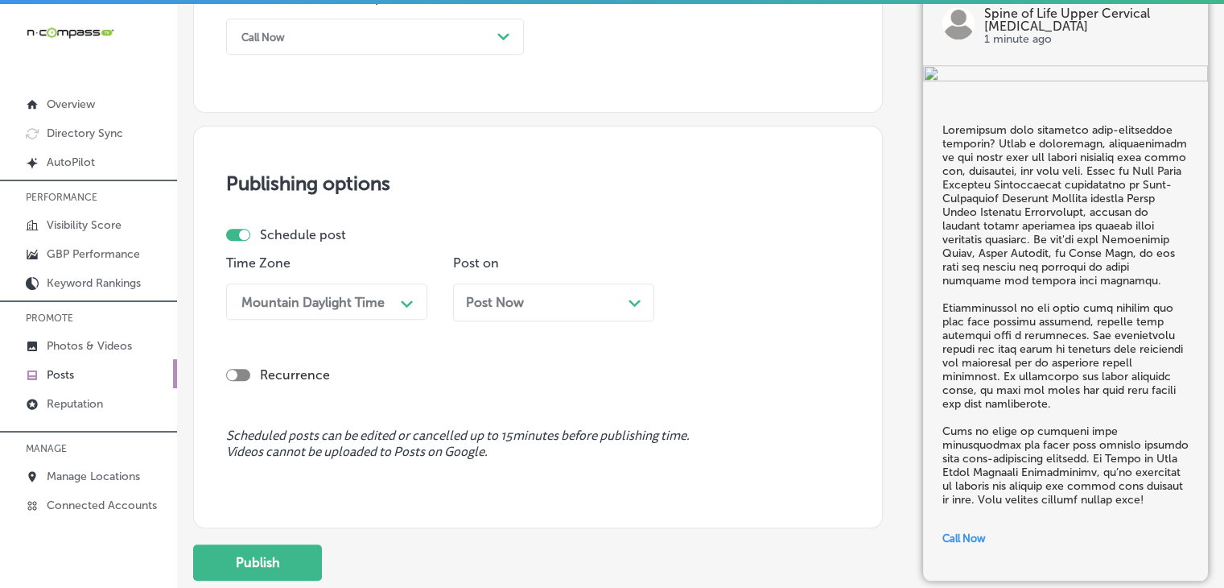
click at [566, 289] on div "Post Now Path Created with Sketch." at bounding box center [553, 302] width 201 height 38
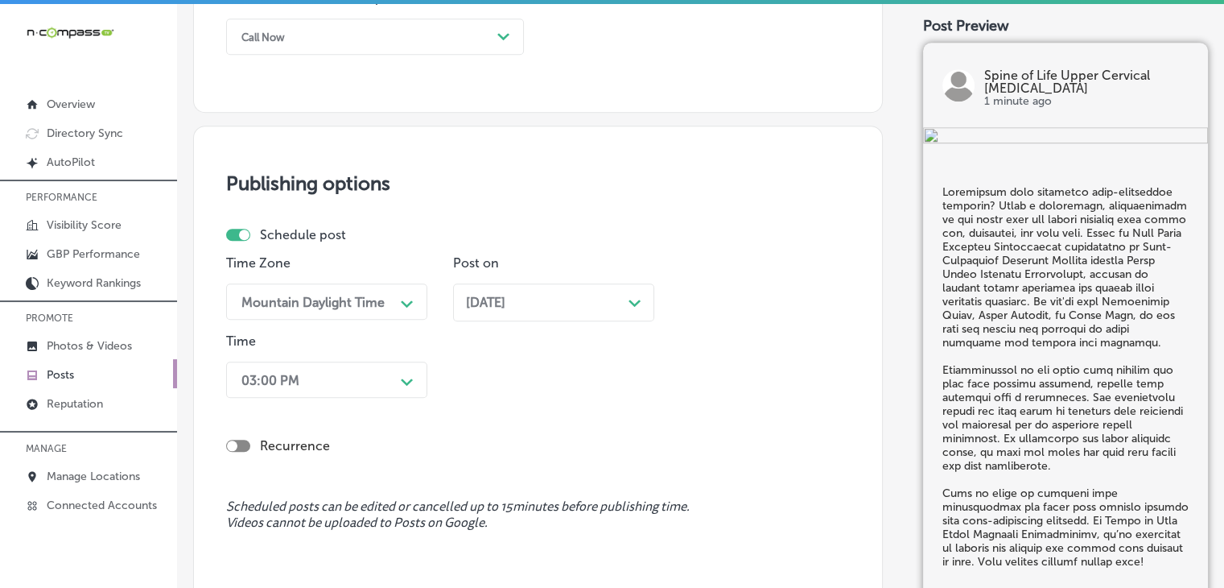
click at [326, 421] on div "Recurrence" at bounding box center [538, 432] width 624 height 57
click at [339, 381] on div "03:00 PM Path Created with Sketch." at bounding box center [326, 379] width 201 height 36
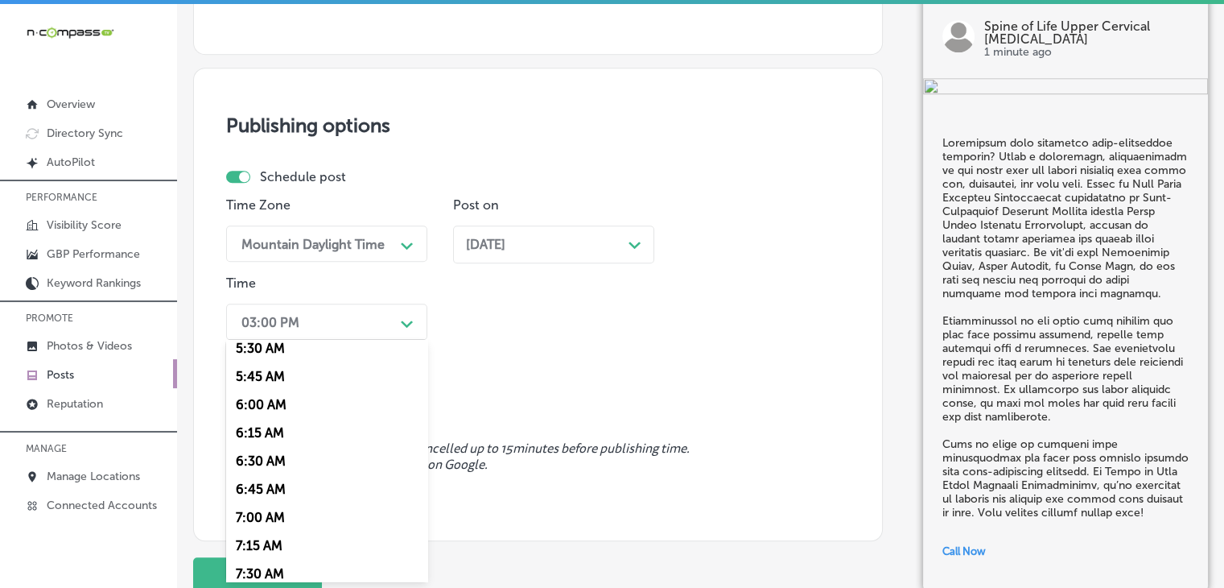
scroll to position [644, 0]
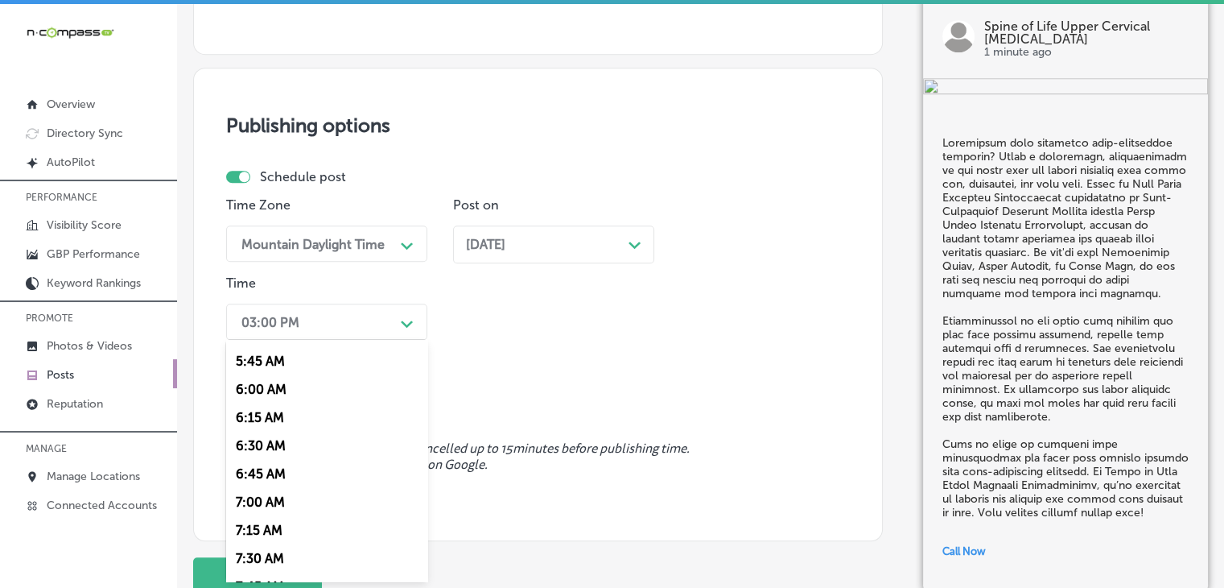
click at [263, 505] on div "7:00 AM" at bounding box center [326, 502] width 201 height 28
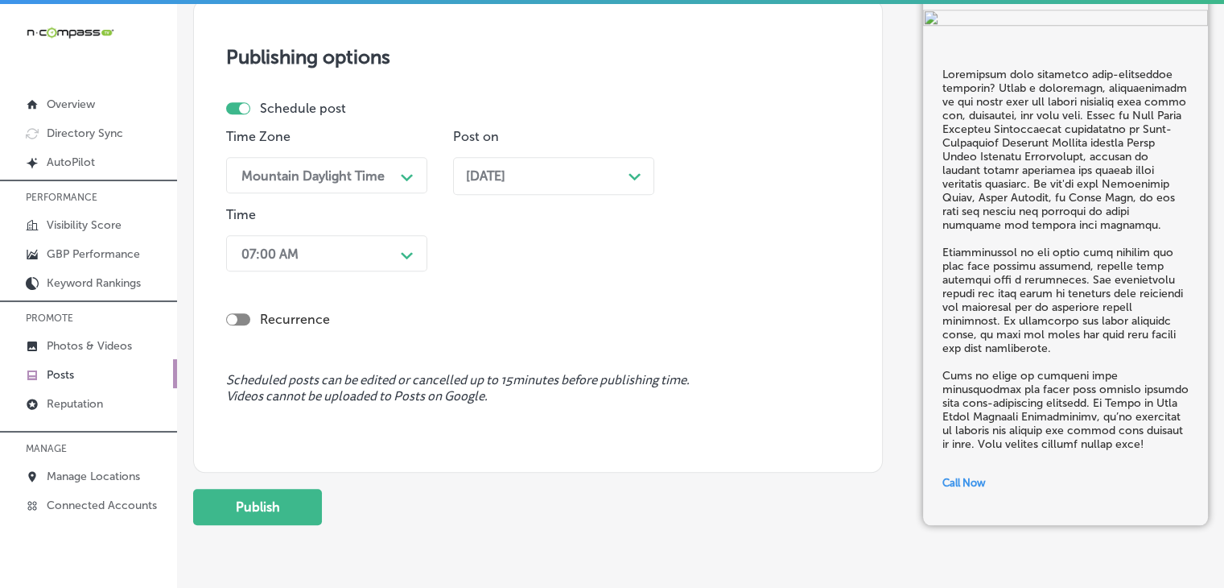
scroll to position [1471, 0]
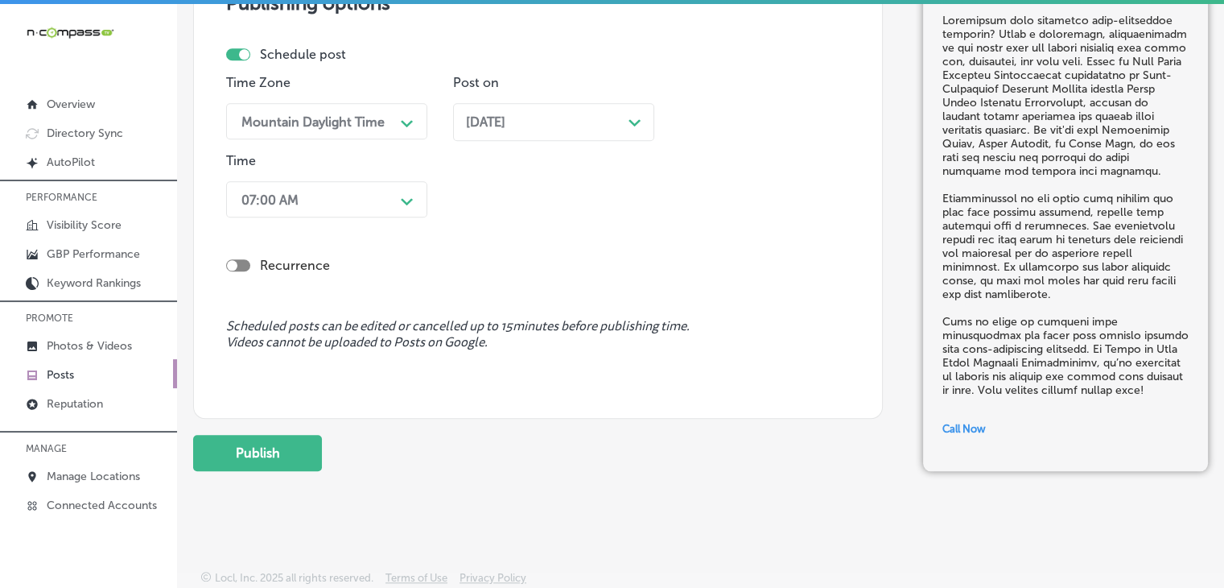
click at [268, 466] on button "Publish" at bounding box center [257, 453] width 129 height 36
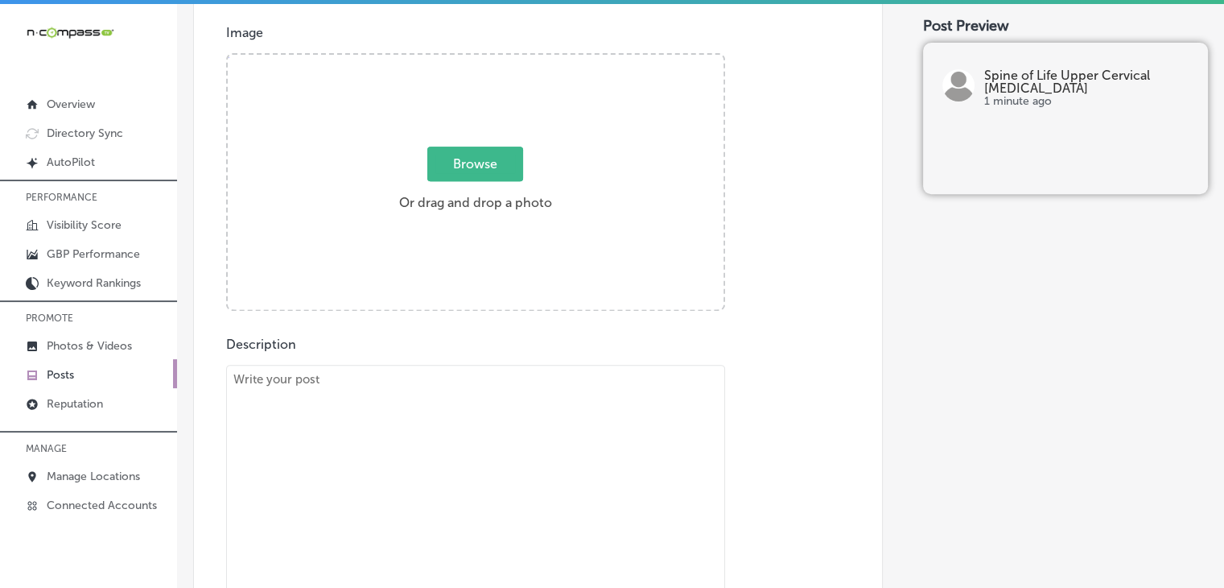
scroll to position [596, 0]
click at [509, 432] on textarea "To enrich screen reader interactions, please activate Accessibility in Grammarl…" at bounding box center [475, 507] width 499 height 279
paste textarea "Tired of feeling off-balance or dizzy? Vertigo and dizziness are often caused b…"
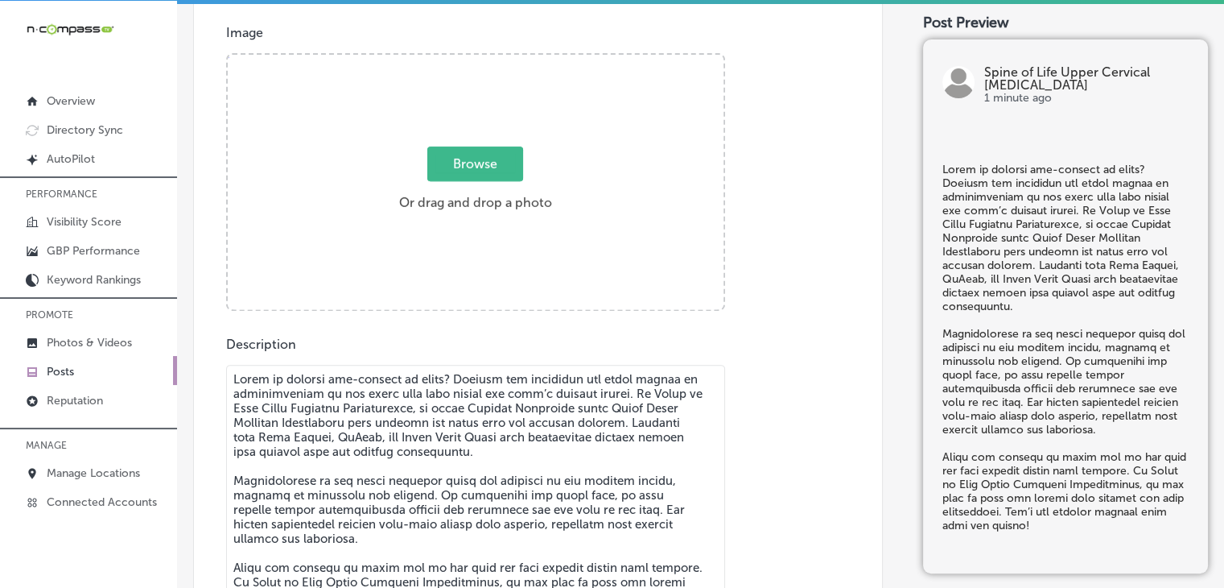
scroll to position [616, 0]
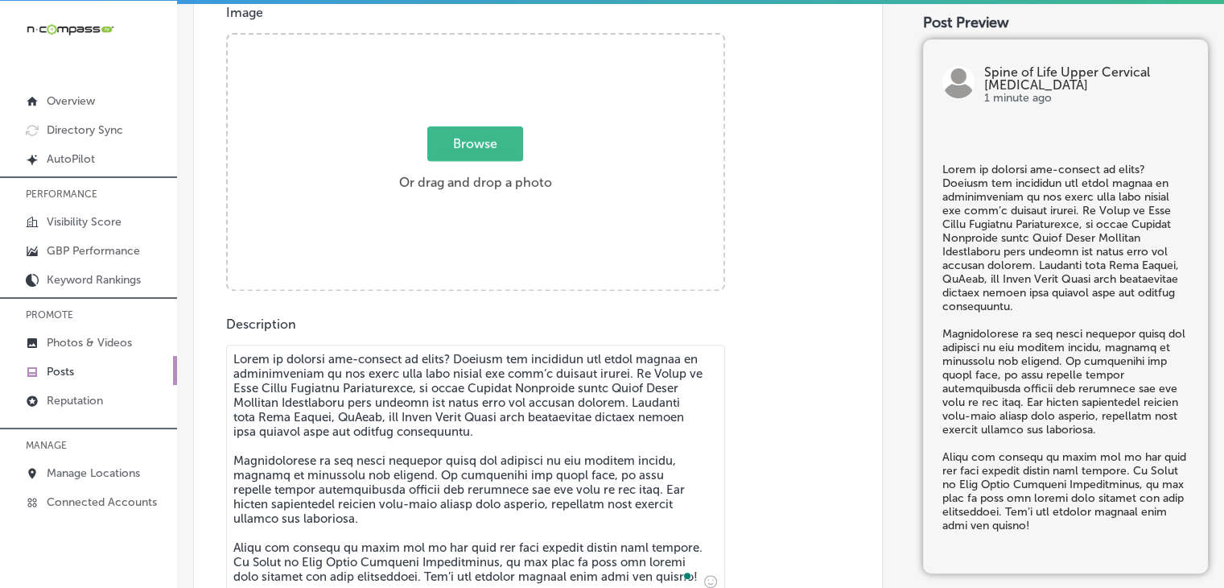
type textarea "Tired of feeling off-balance or dizzy? Vertigo and dizziness are often caused b…"
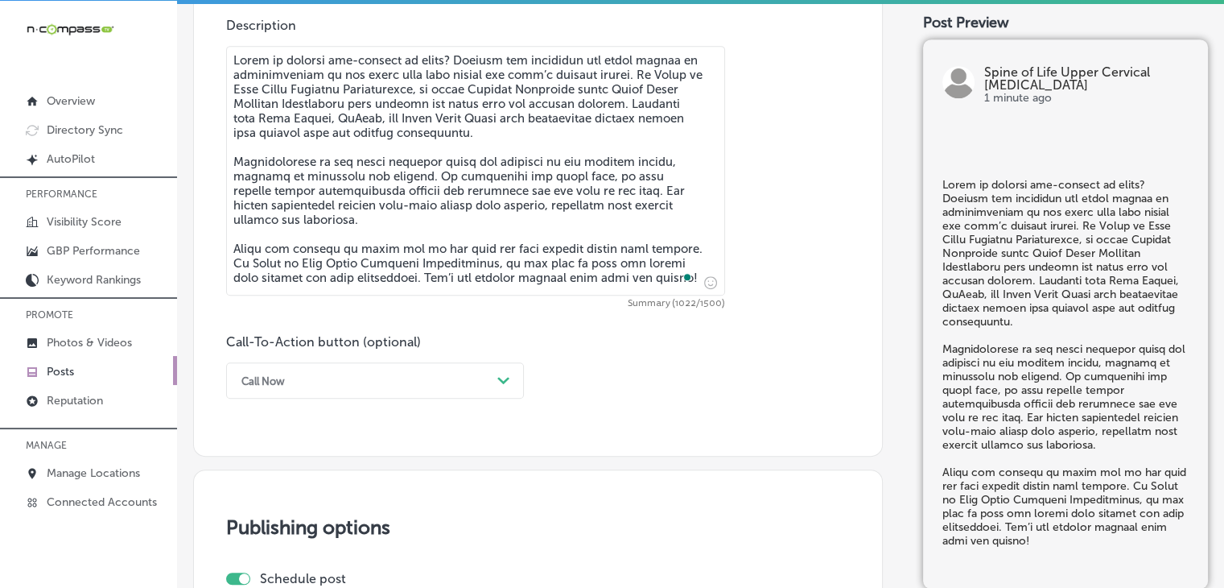
scroll to position [938, 0]
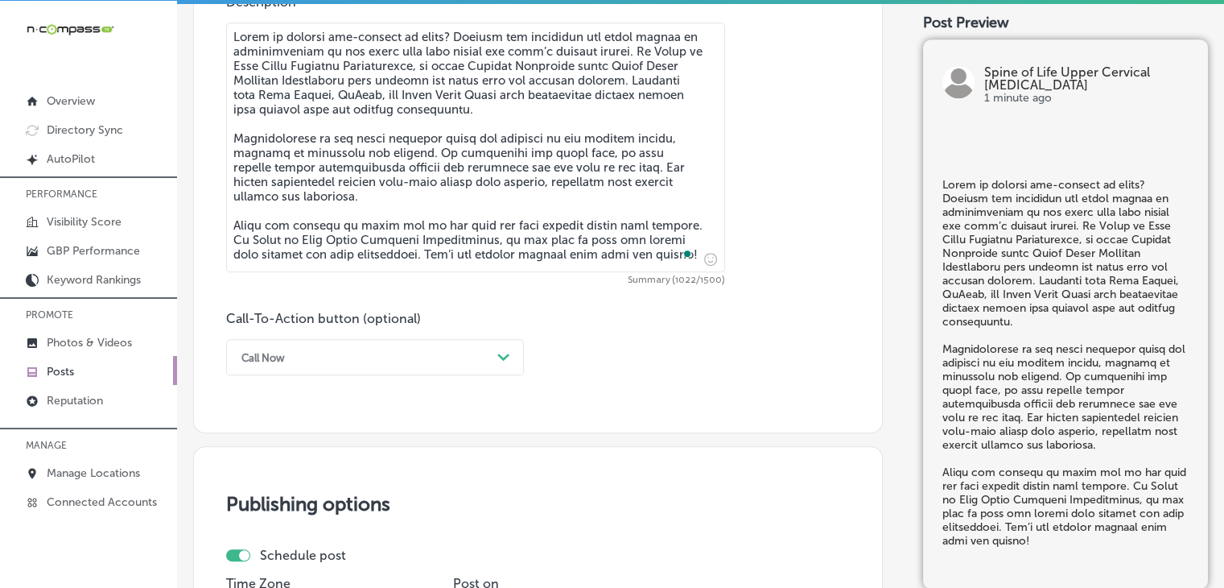
click at [303, 367] on div "Call Now" at bounding box center [362, 356] width 258 height 25
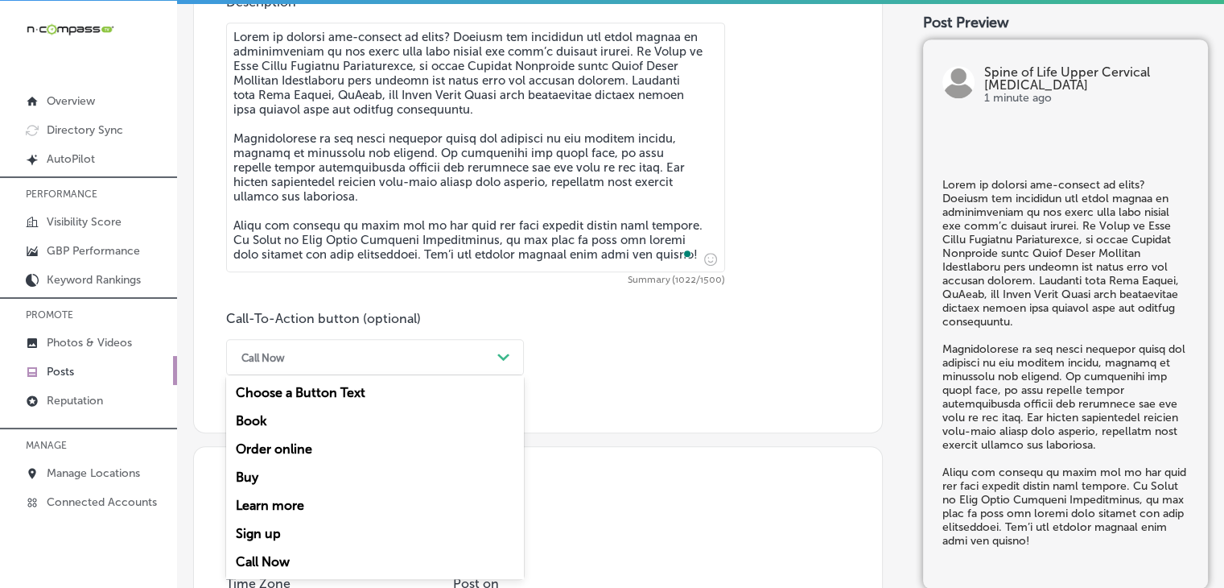
click at [279, 501] on div "Learn more" at bounding box center [375, 505] width 298 height 28
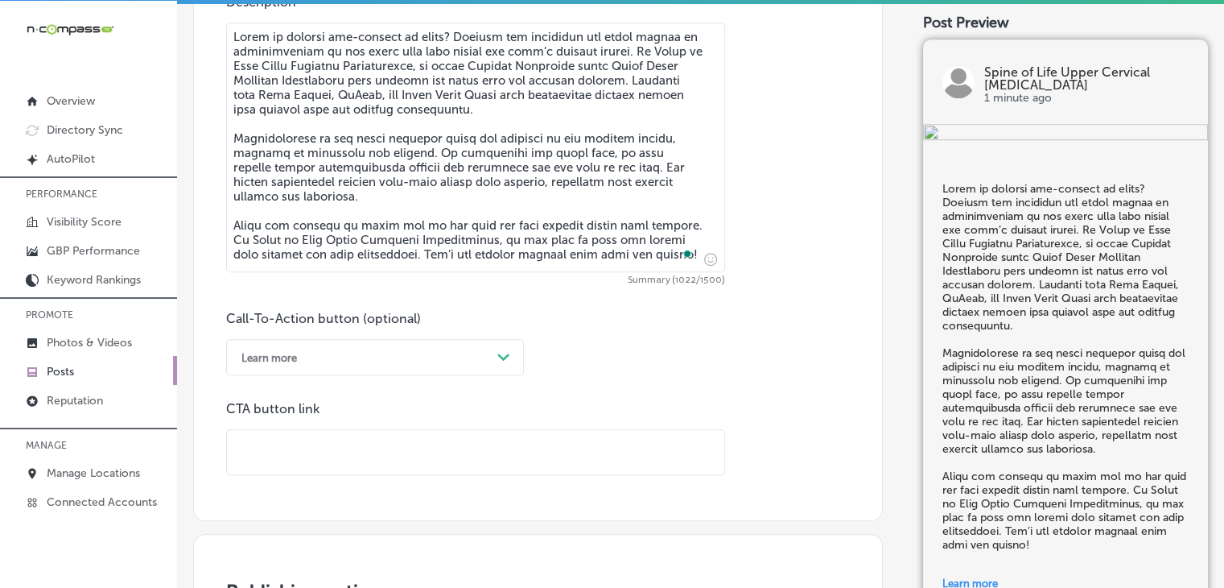
click at [416, 448] on input "text" at bounding box center [475, 452] width 497 height 44
paste input "https://www.spineoflifechiro.com/"
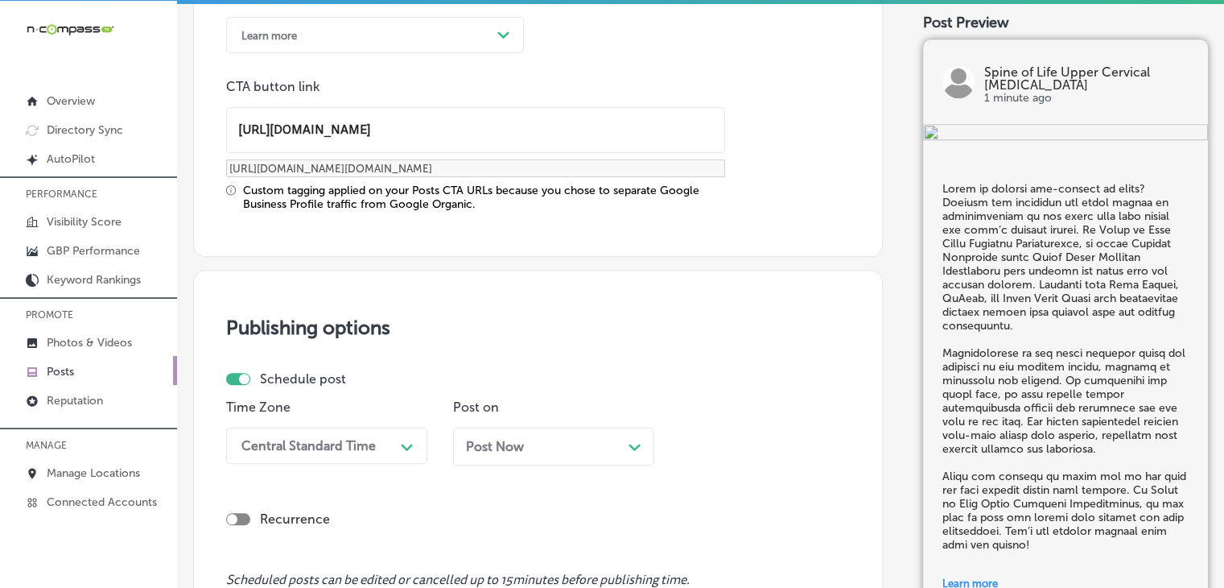
type input "https://www.spineoflifechiro.com/"
click at [353, 459] on div "Central Standard Time Path Created with Sketch." at bounding box center [326, 445] width 201 height 36
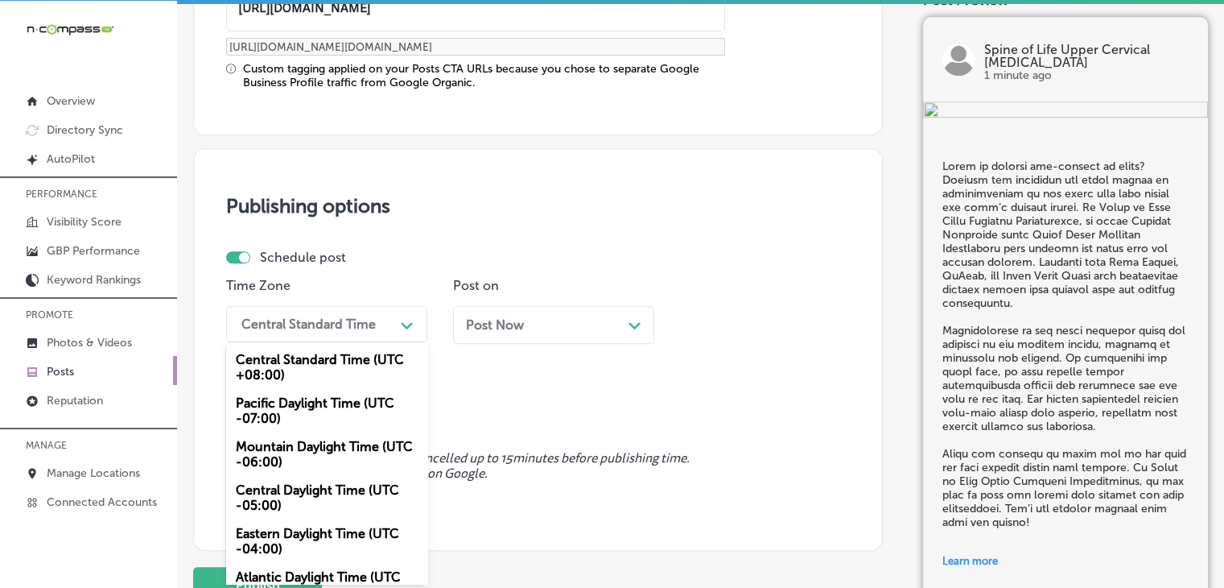
click at [349, 464] on div "Mountain Daylight Time (UTC -06:00)" at bounding box center [326, 453] width 201 height 43
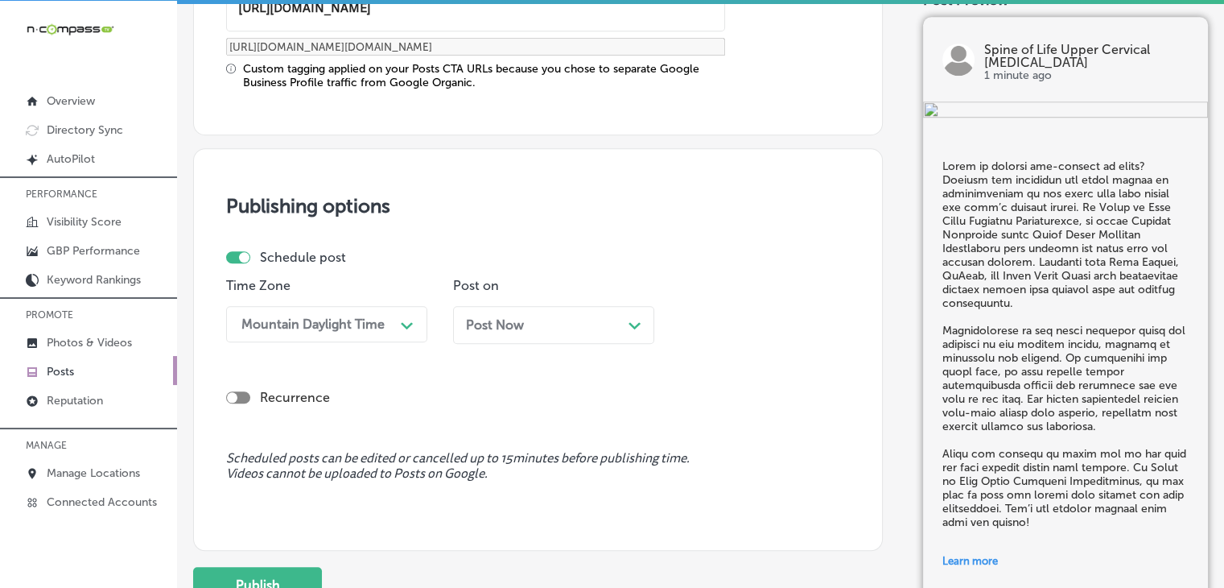
click at [540, 331] on div "Post Now Path Created with Sketch." at bounding box center [553, 325] width 201 height 38
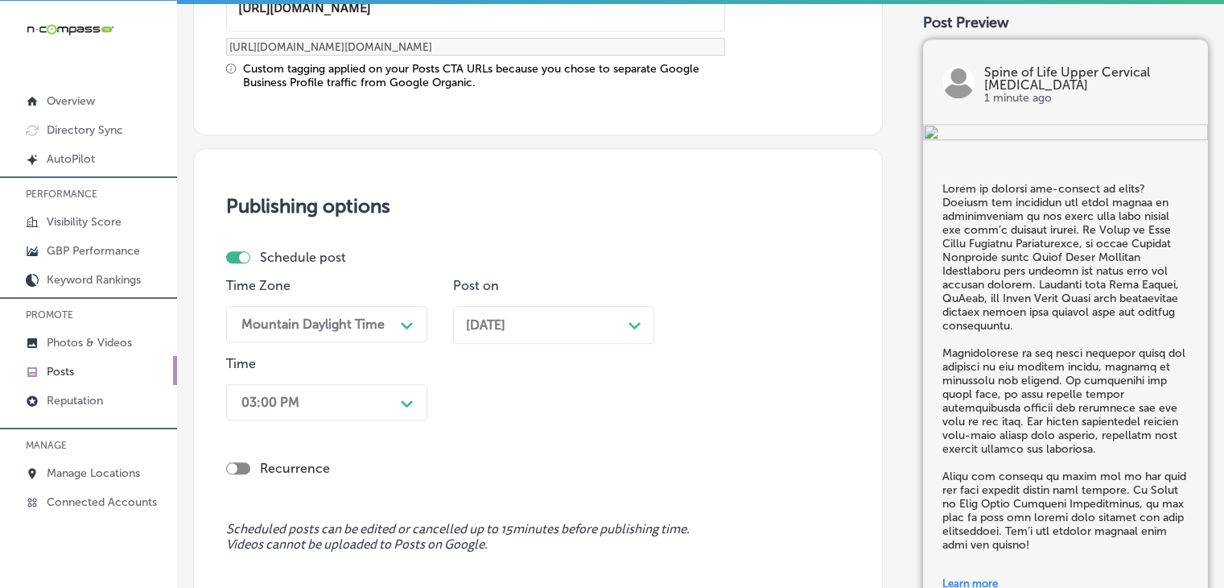
click at [357, 390] on div "03:00 PM Path Created with Sketch." at bounding box center [326, 402] width 201 height 36
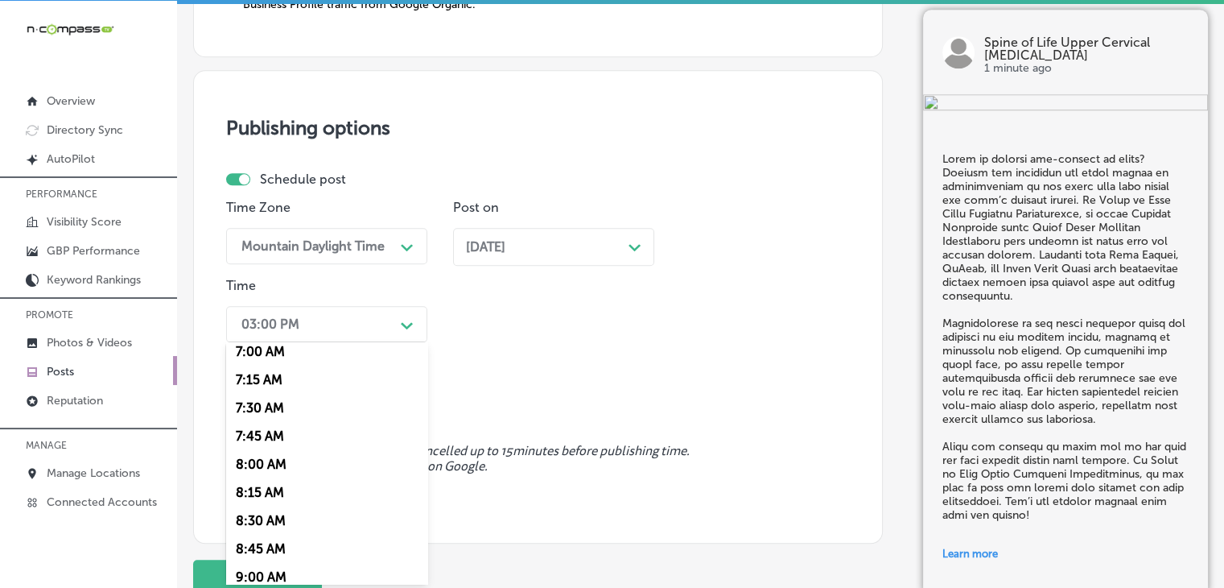
scroll to position [805, 0]
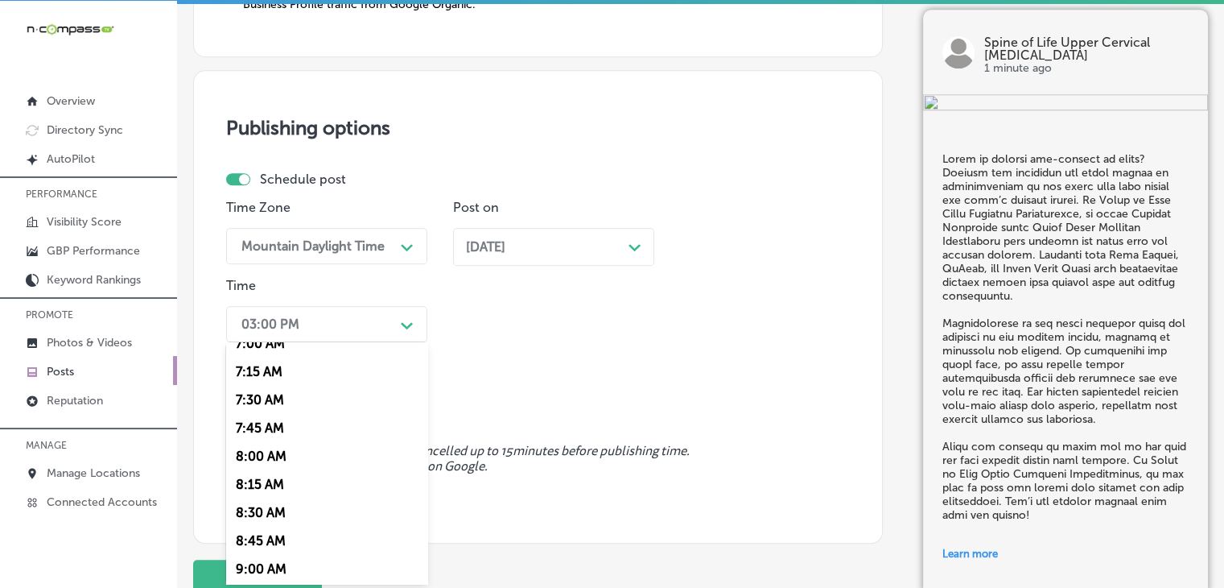
click at [291, 342] on div "7:00 AM" at bounding box center [326, 343] width 201 height 28
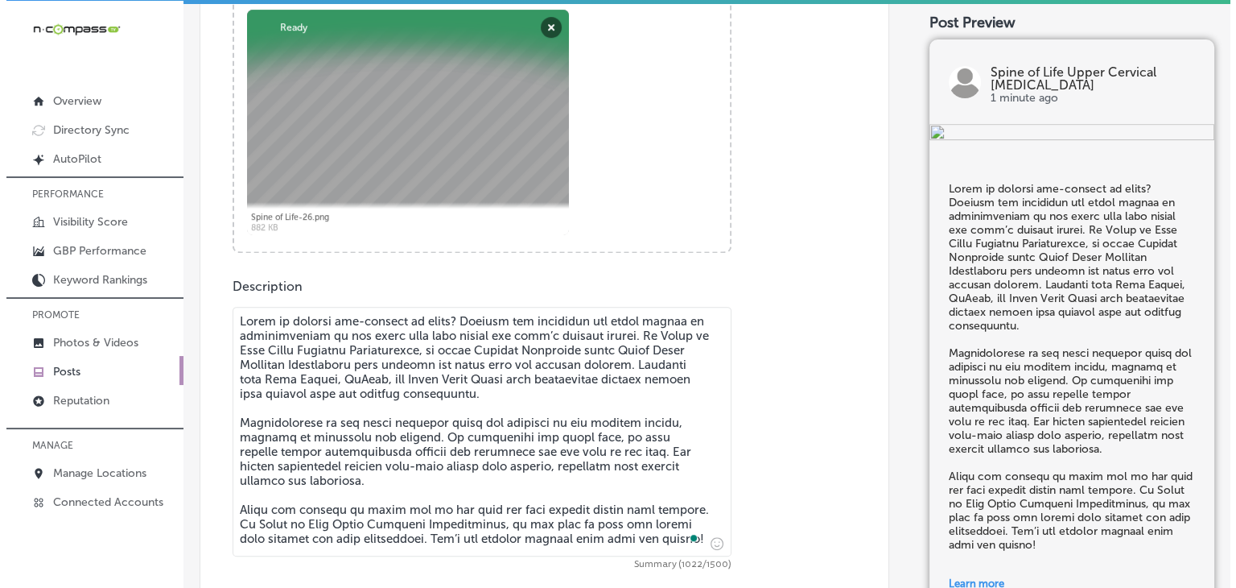
scroll to position [1586, 0]
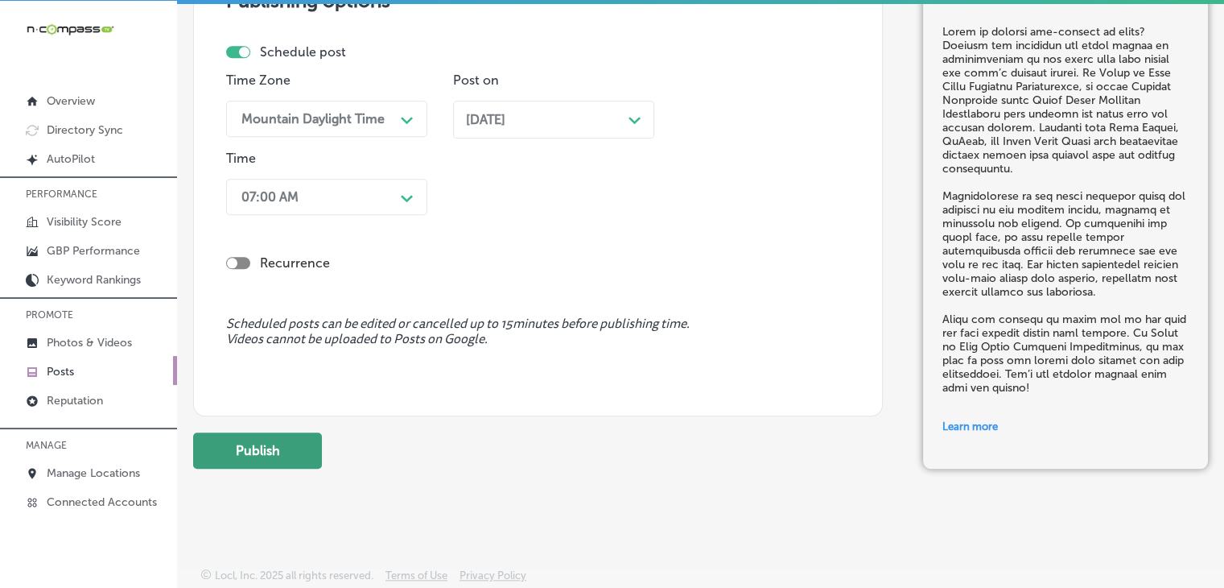
click at [283, 447] on button "Publish" at bounding box center [257, 450] width 129 height 36
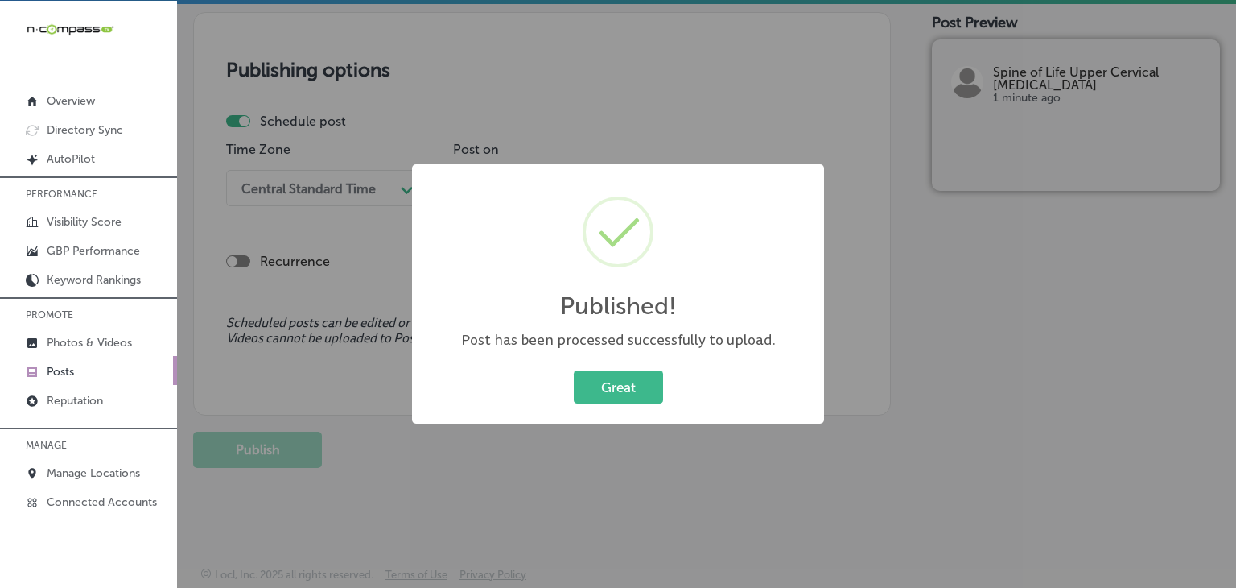
click at [726, 33] on div "Published! × Post has been processed successfully to upload. Great Cancel" at bounding box center [618, 294] width 1236 height 588
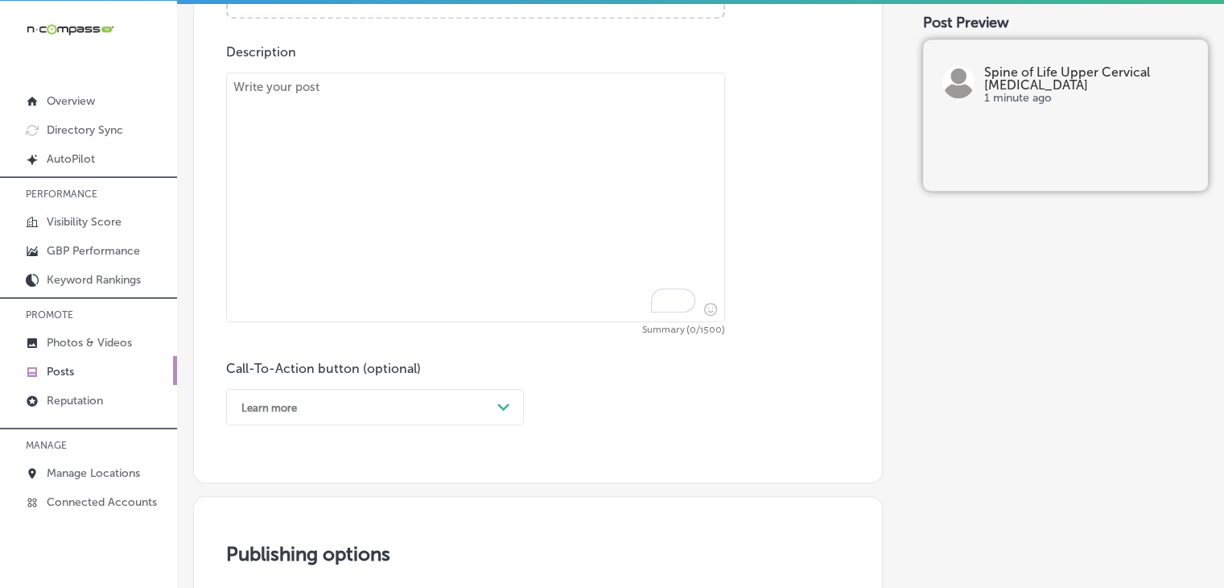
click at [615, 283] on textarea "To enrich screen reader interactions, please activate Accessibility in Grammarl…" at bounding box center [475, 197] width 499 height 250
paste textarea "Living with chronic pain and fatigue? Fibromyalgia is often caused by poor circ…"
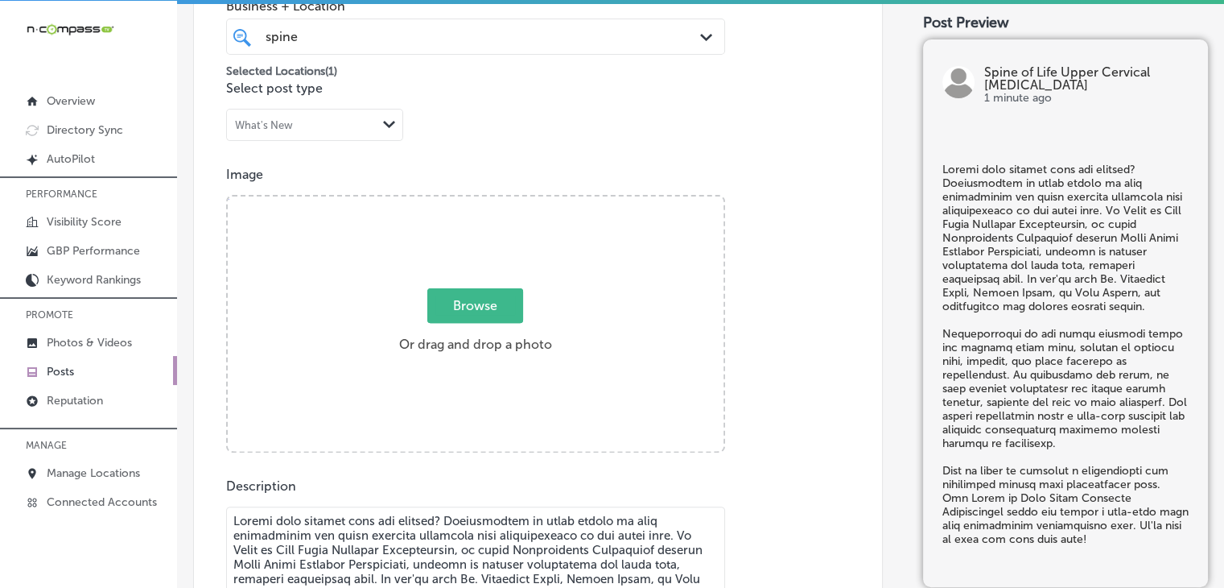
scroll to position [405, 0]
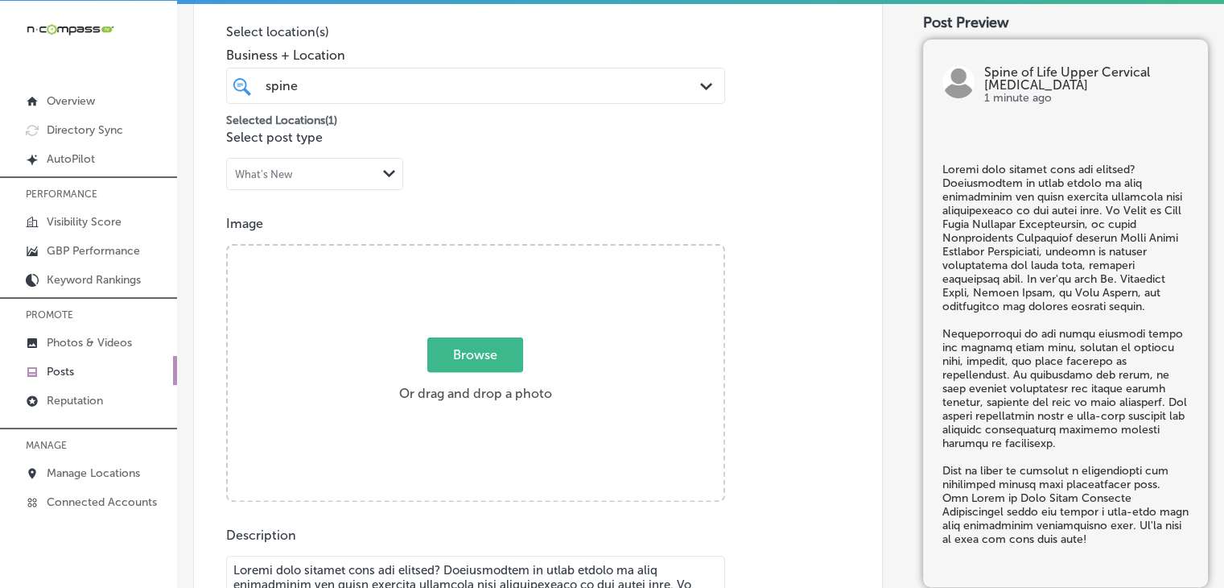
type textarea "Living with chronic pain and fatigue? Fibromyalgia is often caused by poor circ…"
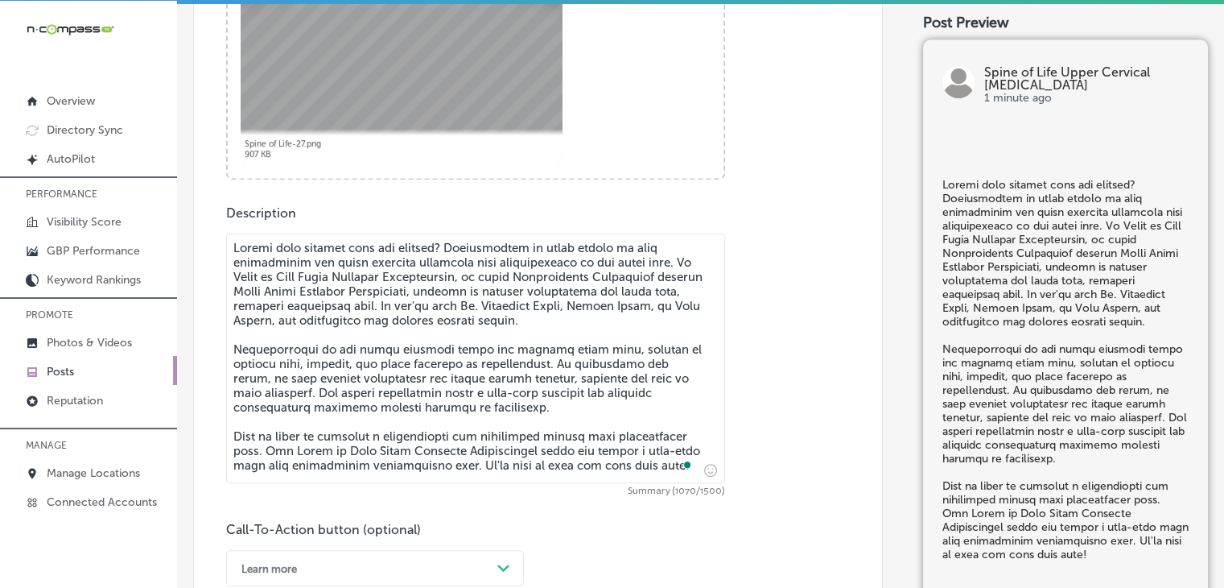
click at [282, 576] on div "Learn more Path Created with Sketch." at bounding box center [375, 568] width 298 height 36
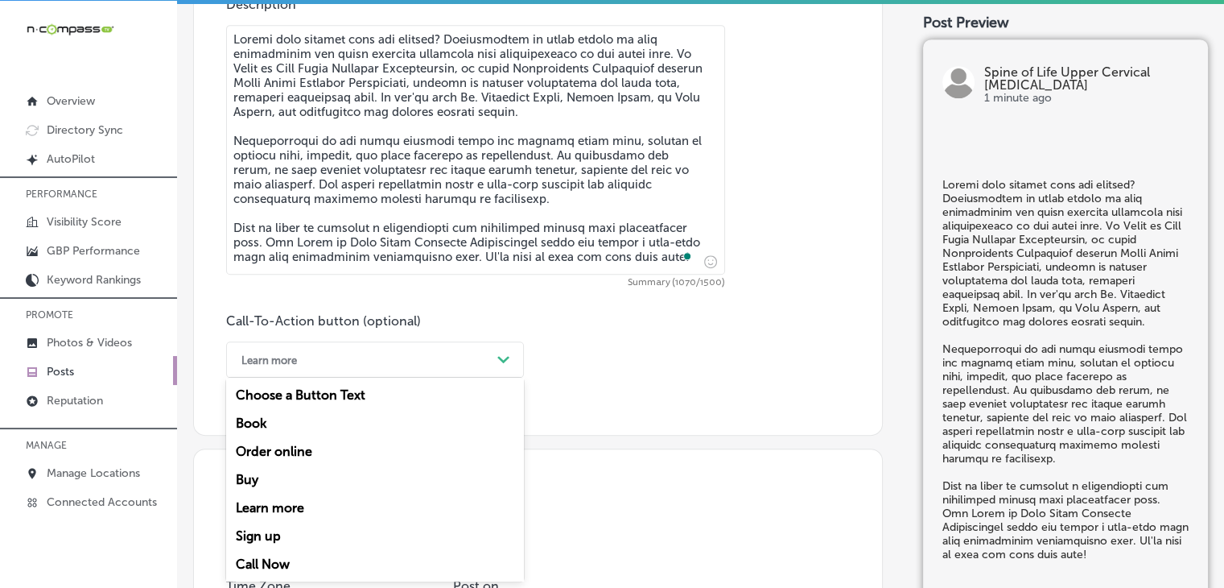
click at [285, 557] on div "Call Now" at bounding box center [375, 564] width 298 height 28
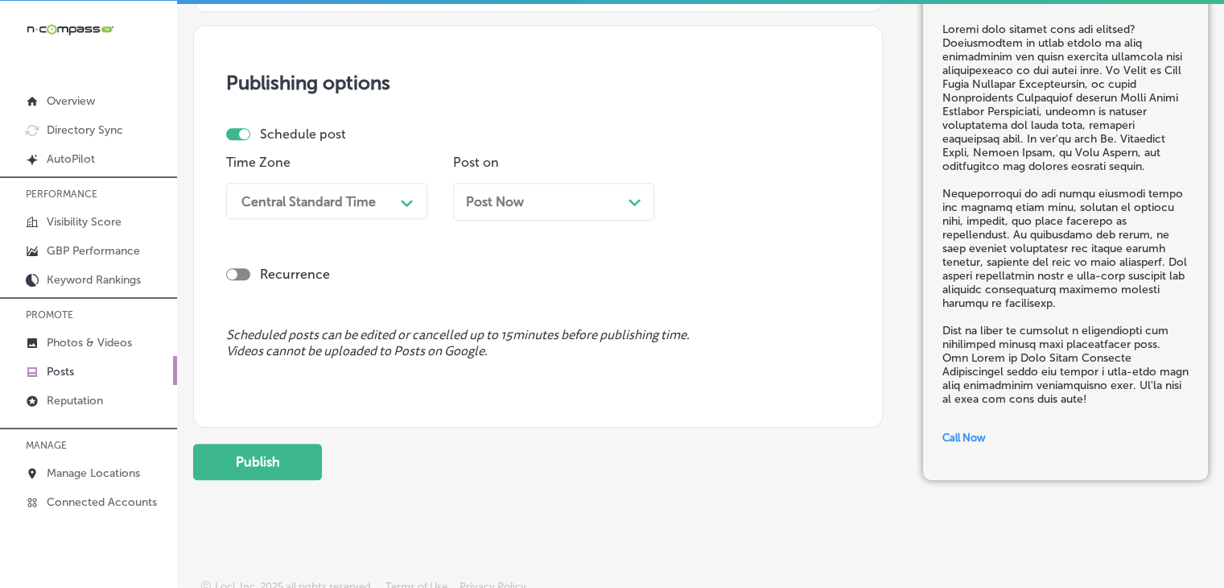
scroll to position [1371, 0]
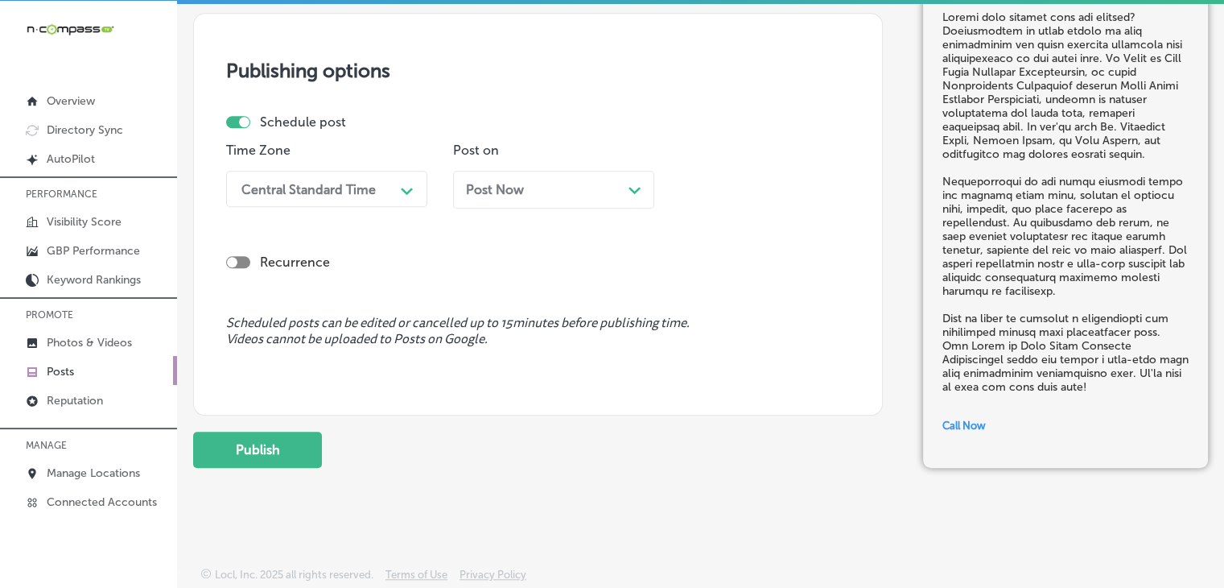
click at [360, 221] on div "Recurrence" at bounding box center [538, 249] width 624 height 57
click at [364, 201] on div "Central Standard Time" at bounding box center [313, 189] width 161 height 28
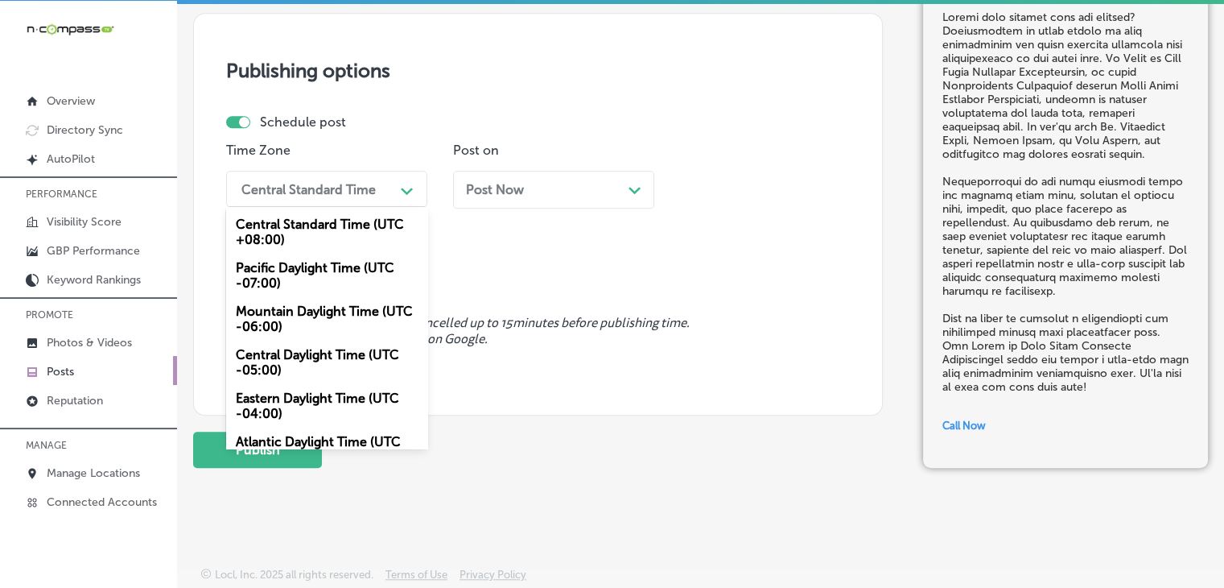
click at [339, 323] on div "Mountain Daylight Time (UTC -06:00)" at bounding box center [326, 318] width 201 height 43
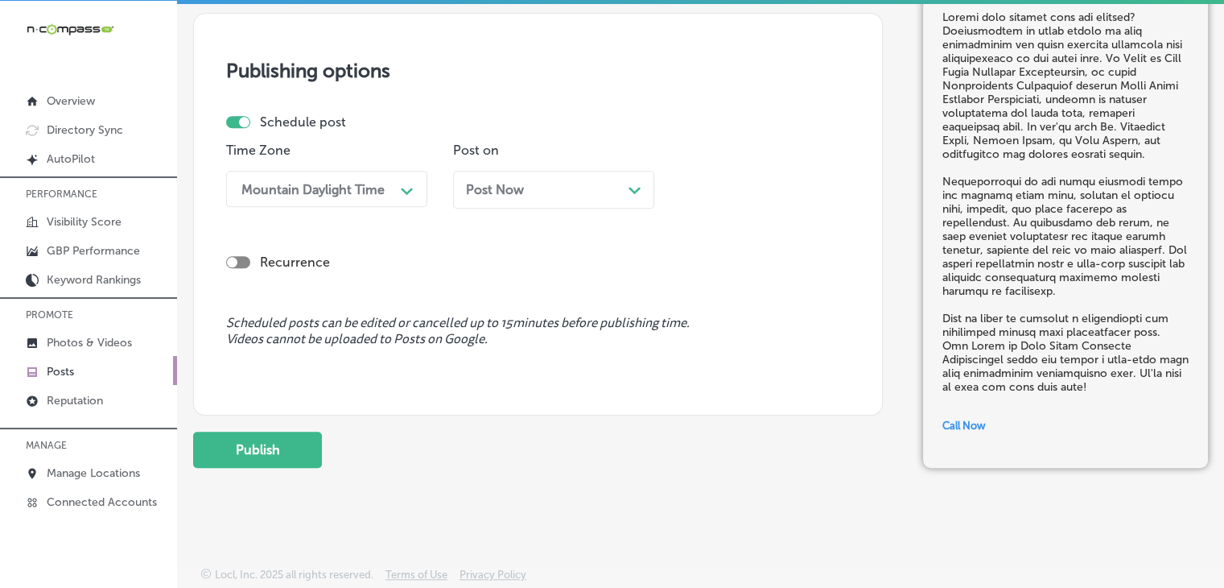
click at [604, 180] on div "Post Now Path Created with Sketch." at bounding box center [553, 190] width 201 height 38
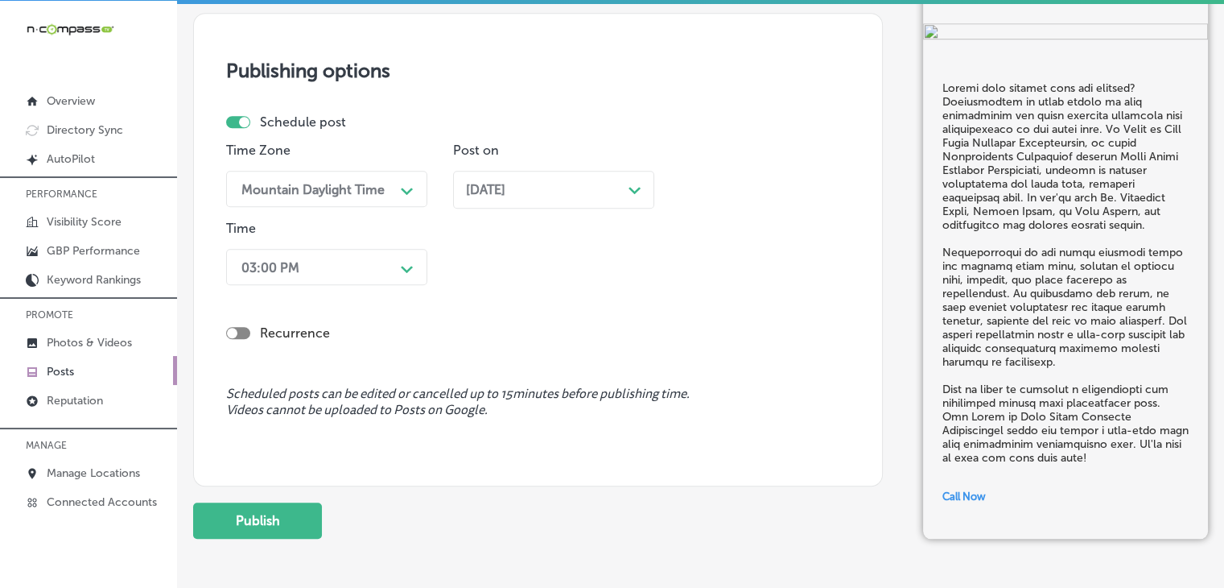
click at [298, 291] on div "Recurrence" at bounding box center [538, 319] width 624 height 57
click at [298, 287] on div "Time 03:00 PM Path Created with Sketch." at bounding box center [326, 256] width 201 height 71
click at [310, 274] on div "03:00 PM" at bounding box center [313, 267] width 161 height 28
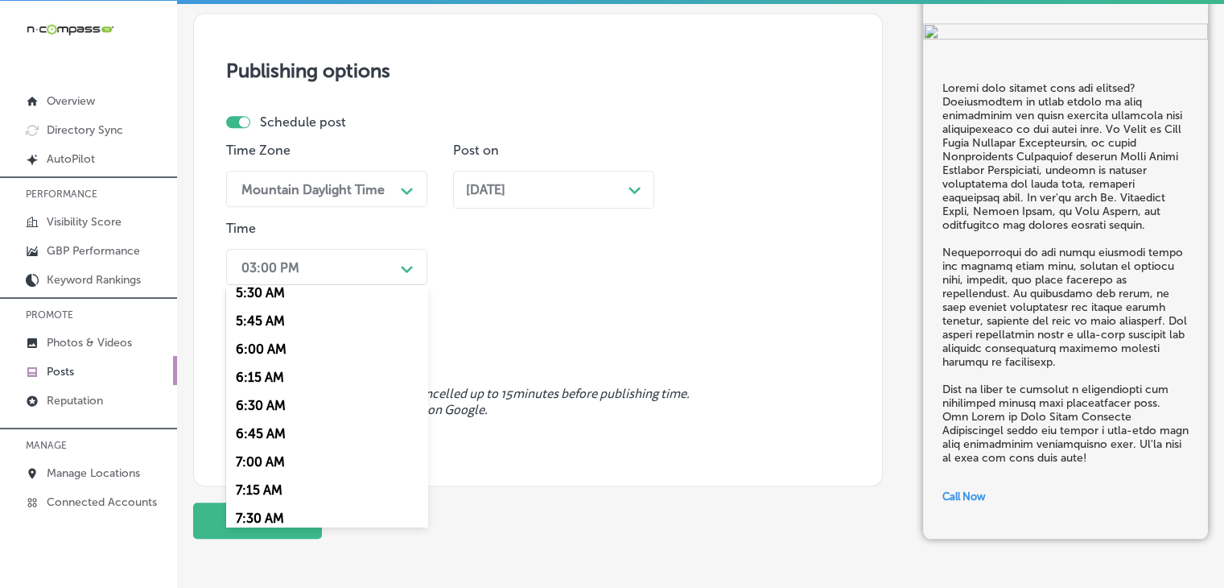
scroll to position [644, 0]
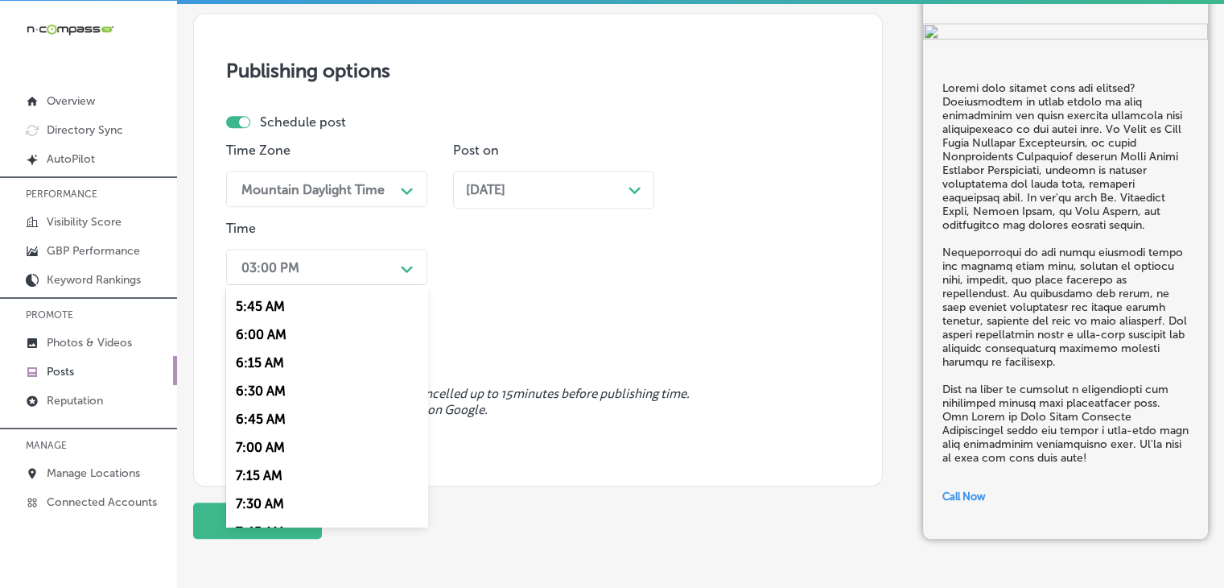
click at [265, 452] on div "7:00 AM" at bounding box center [326, 447] width 201 height 28
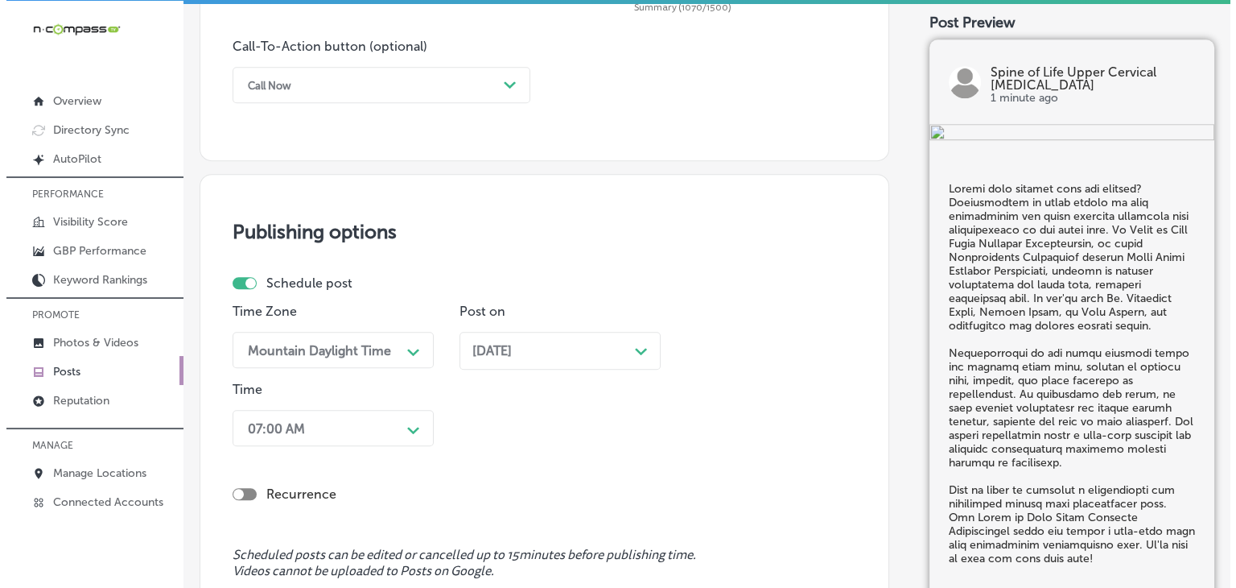
scroll to position [1442, 0]
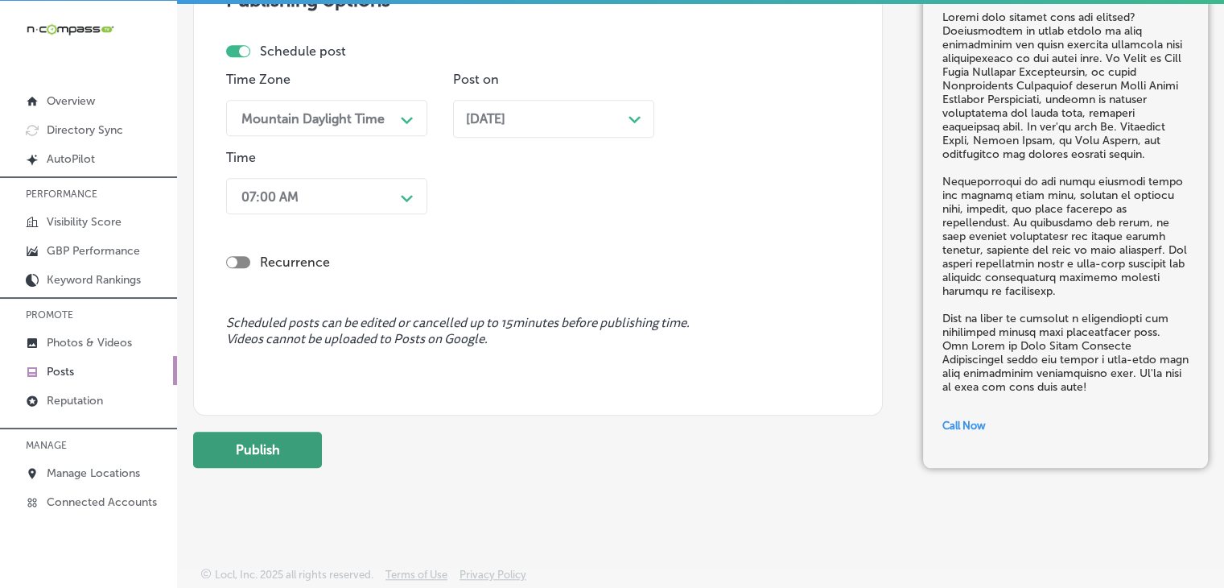
drag, startPoint x: 285, startPoint y: 443, endPoint x: 277, endPoint y: 458, distance: 17.3
click at [277, 458] on button "Publish" at bounding box center [257, 449] width 129 height 36
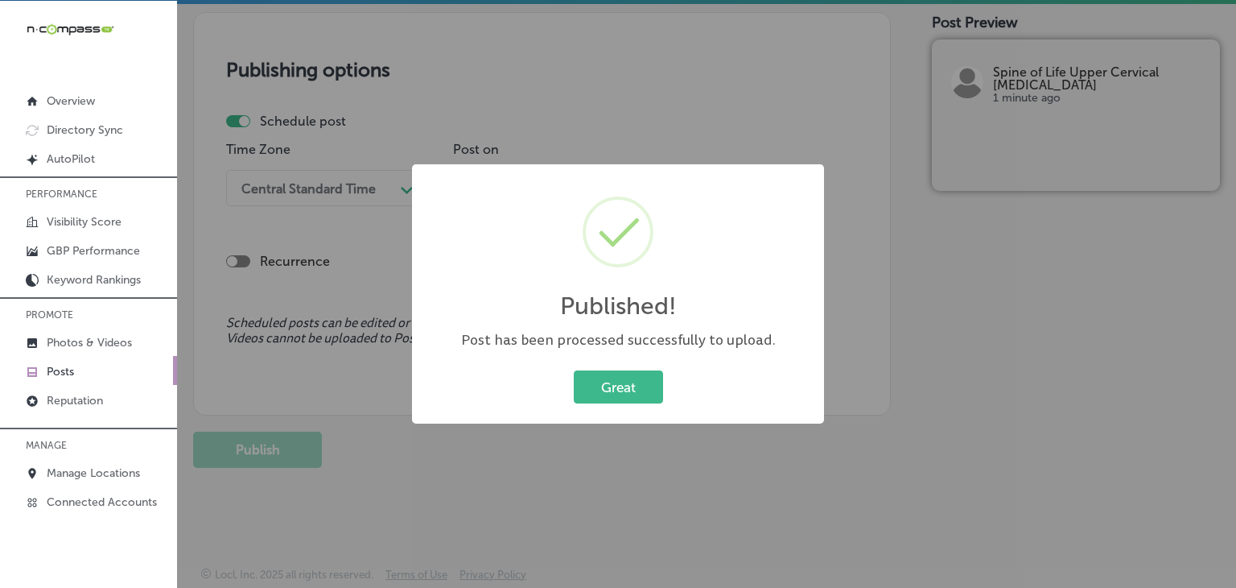
click at [666, 124] on div "Published! × Post has been processed successfully to upload. Great Cancel" at bounding box center [618, 294] width 1236 height 588
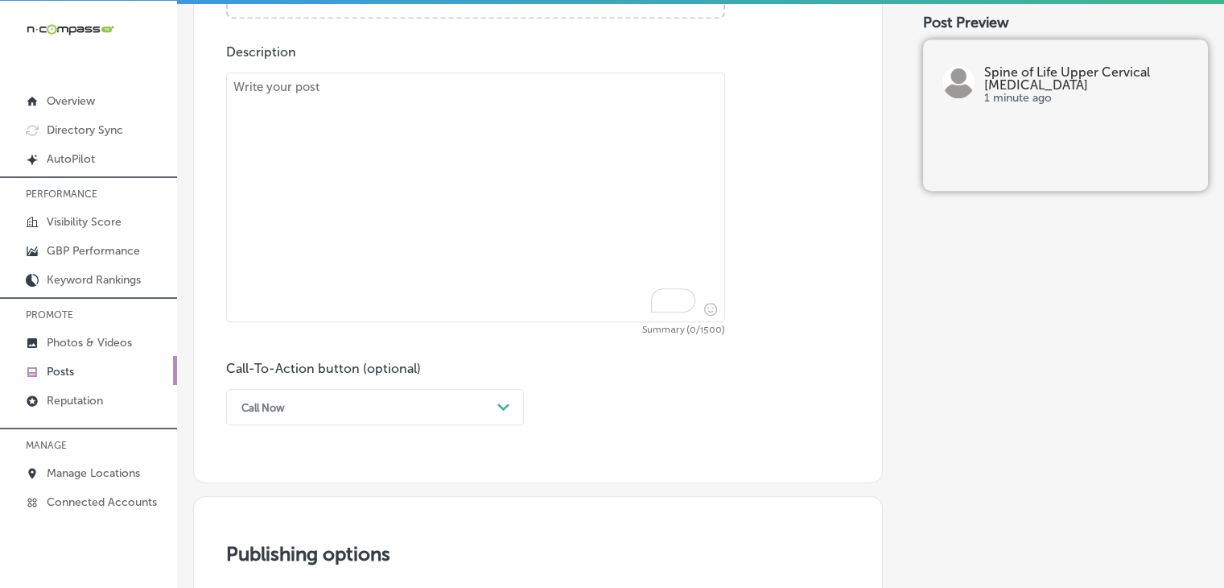
click at [551, 245] on textarea "To enrich screen reader interactions, please activate Accessibility in Grammarl…" at bounding box center [475, 197] width 499 height 250
paste textarea "Sick of persistent neck or back pain? Misalignments in the upper cervical spine…"
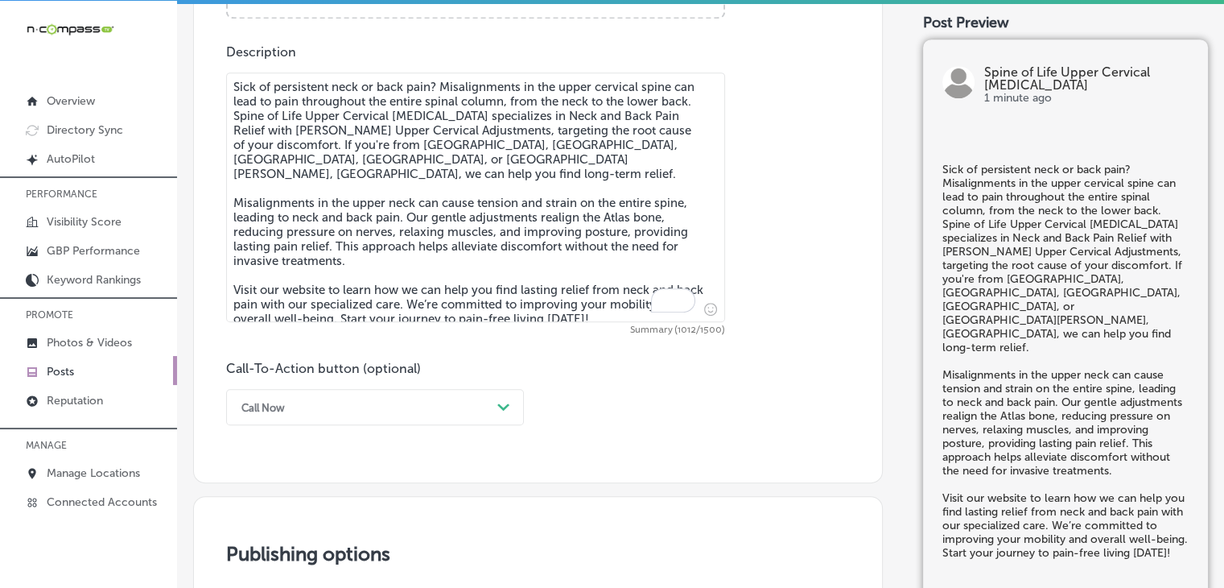
scroll to position [566, 0]
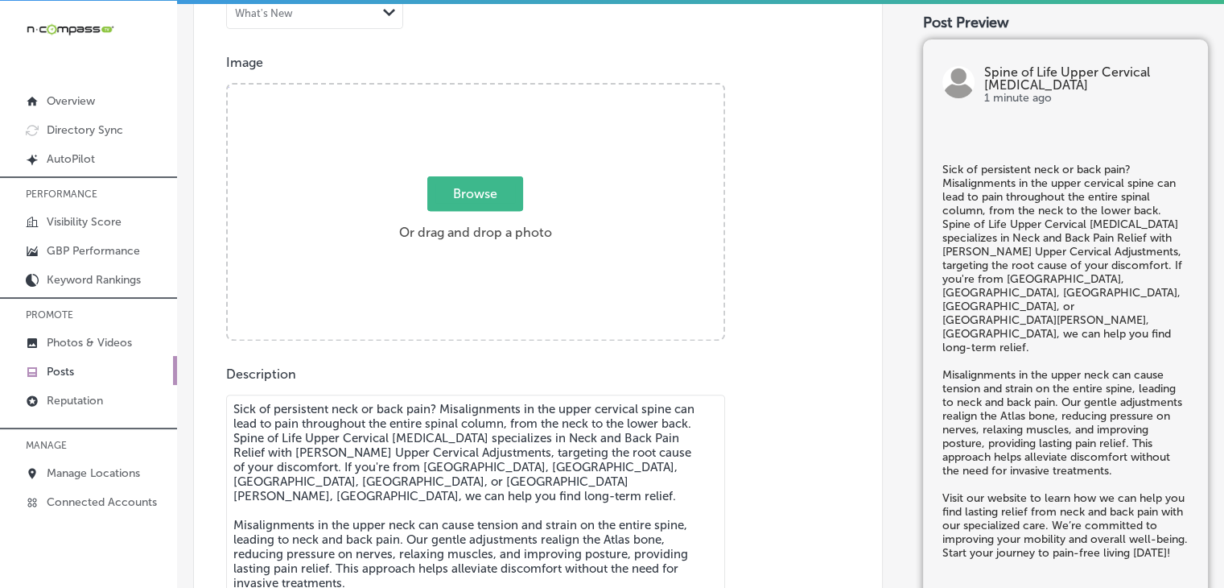
type textarea "Sick of persistent neck or back pain? Misalignments in the upper cervical spine…"
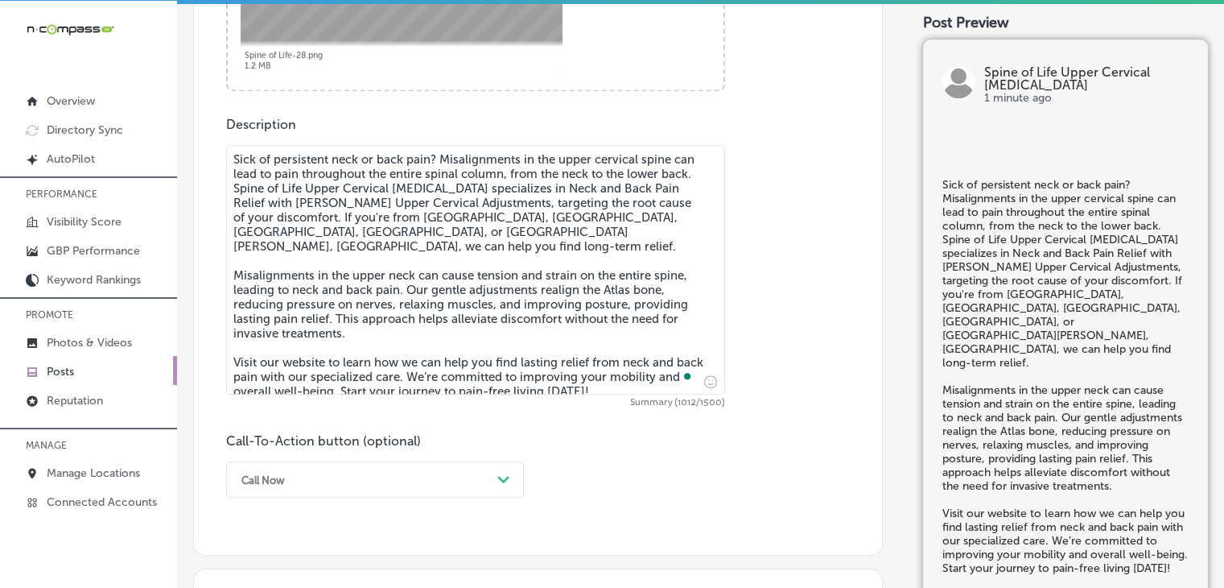
scroll to position [1049, 0]
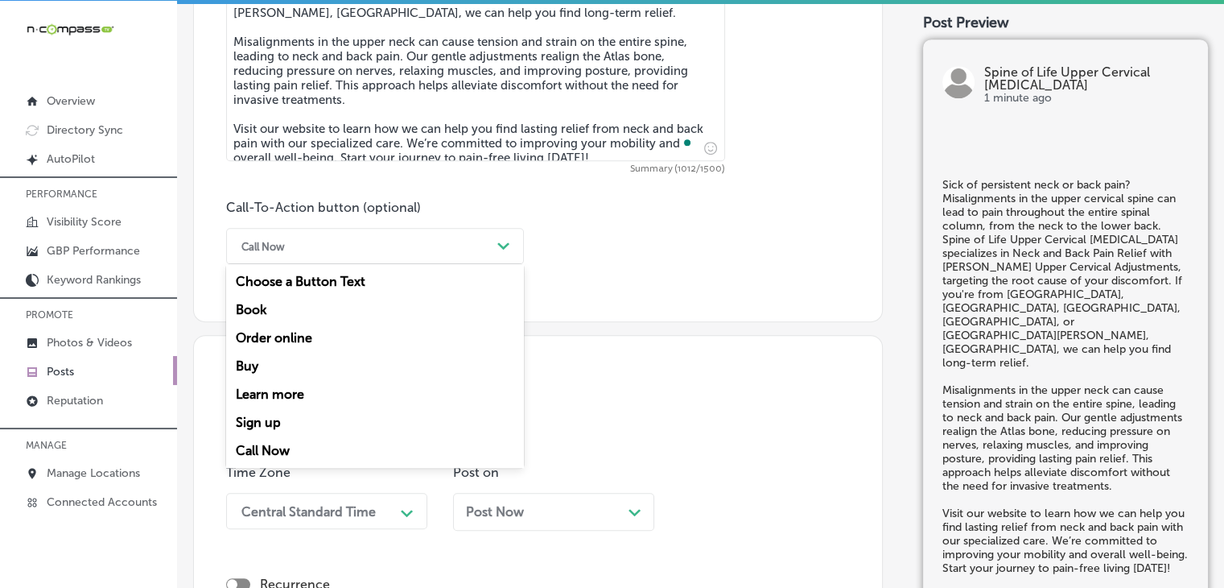
click at [370, 239] on div "Call Now" at bounding box center [362, 245] width 258 height 25
click at [293, 384] on div "Learn more" at bounding box center [375, 394] width 298 height 28
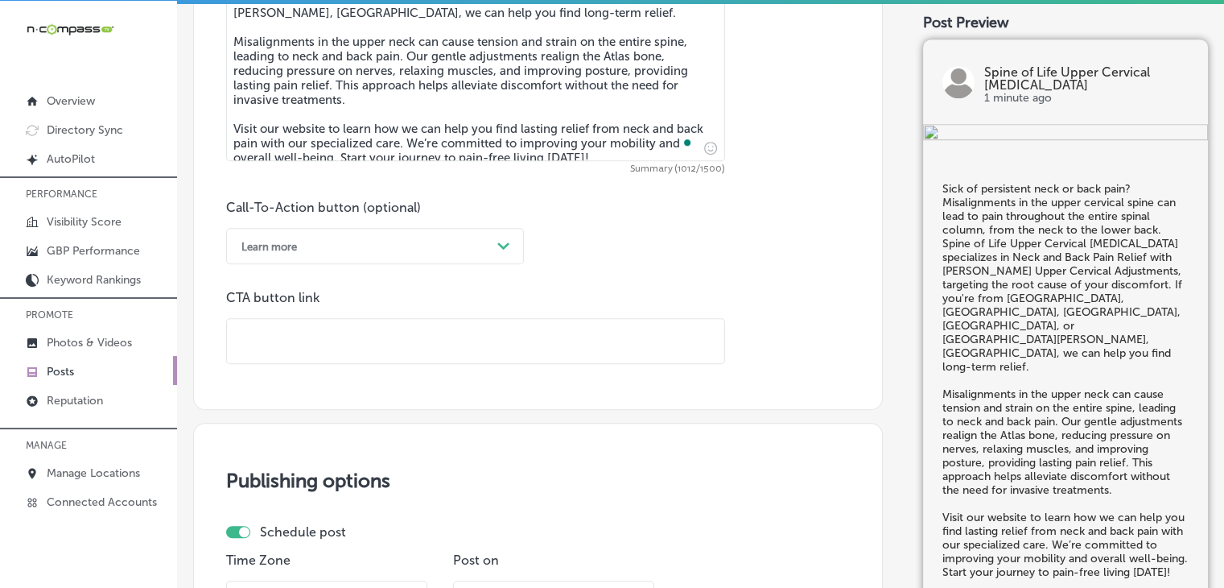
click at [496, 330] on input "text" at bounding box center [475, 341] width 497 height 44
paste input "https://www.spineoflifechiro.com/"
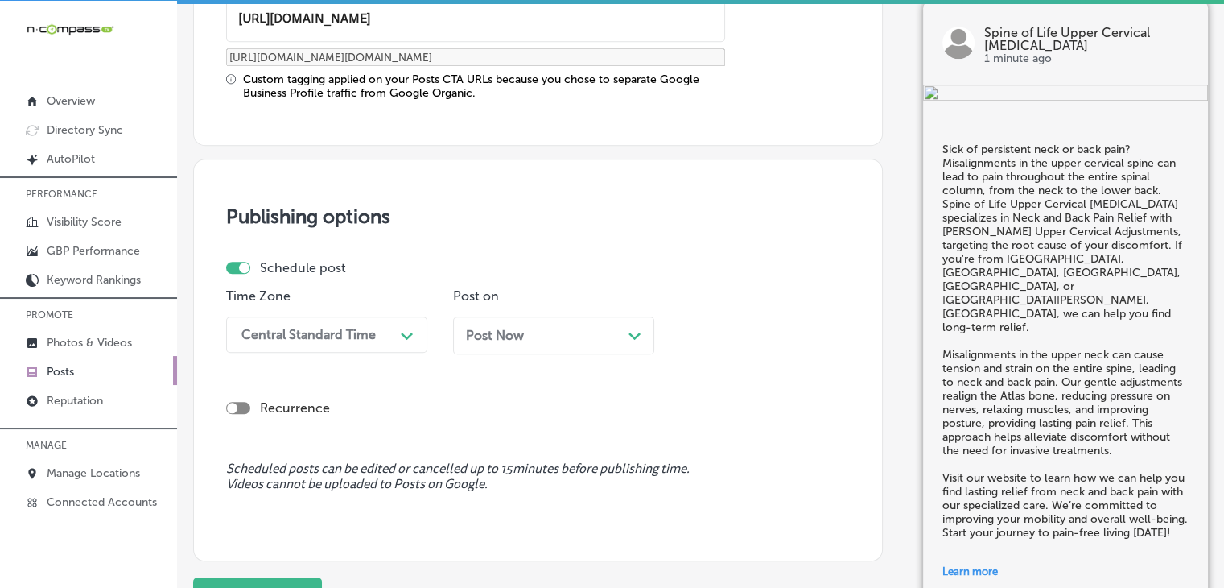
type input "https://www.spineoflifechiro.com/"
click at [392, 336] on div "Central Standard Time Path Created with Sketch." at bounding box center [326, 334] width 201 height 36
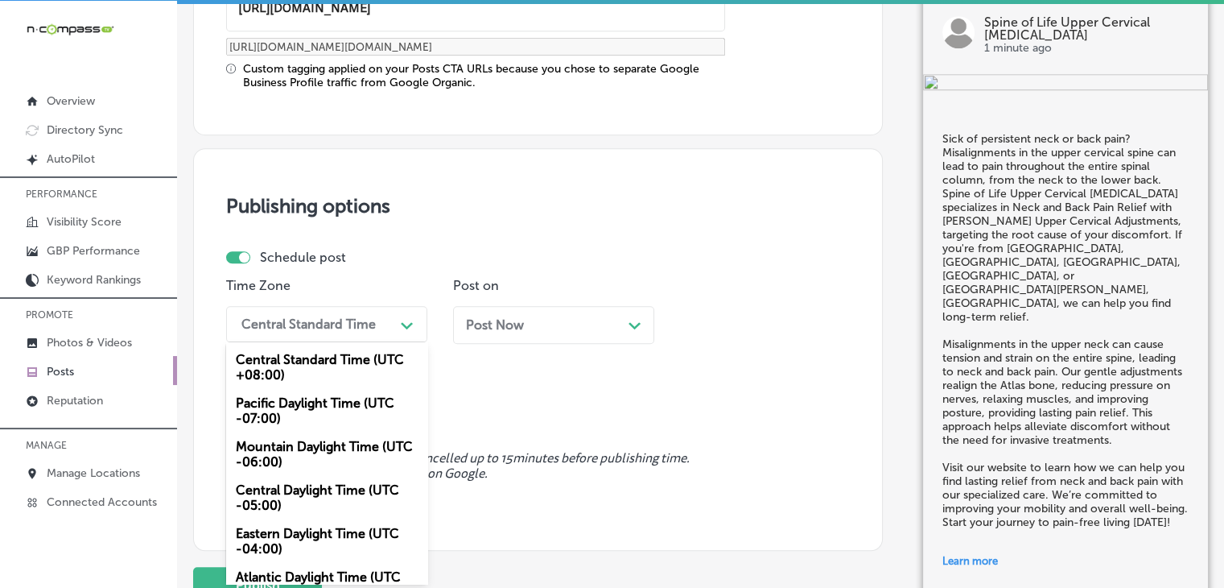
click at [344, 432] on div "Mountain Daylight Time (UTC -06:00)" at bounding box center [326, 453] width 201 height 43
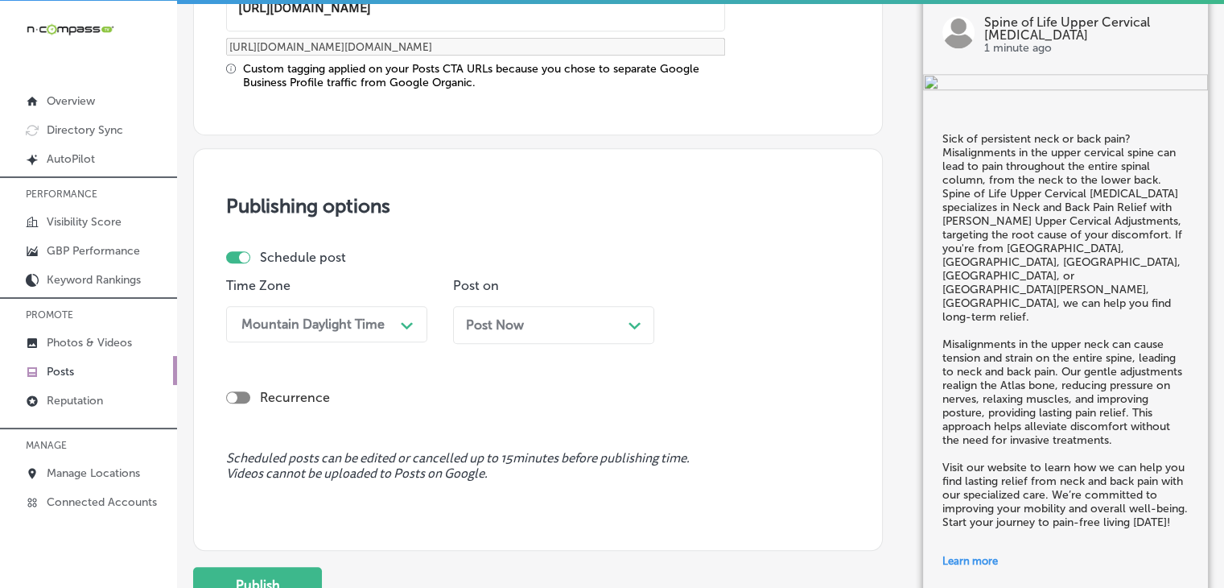
click at [569, 326] on div "Post Now Path Created with Sketch." at bounding box center [553, 324] width 175 height 15
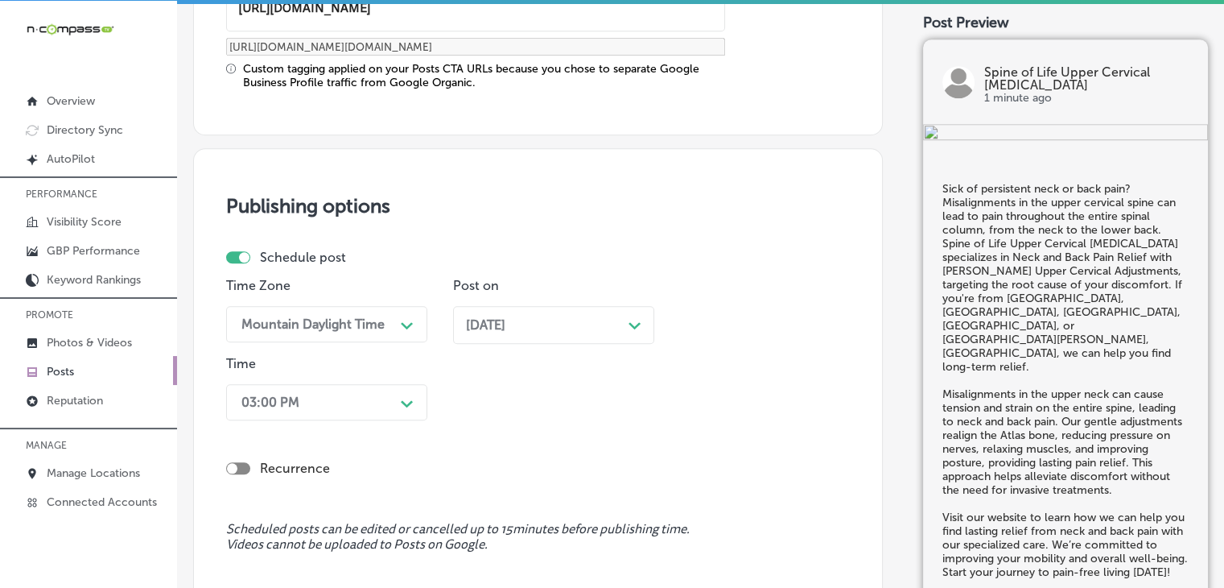
click at [364, 410] on div "03:00 PM Path Created with Sketch." at bounding box center [326, 402] width 201 height 36
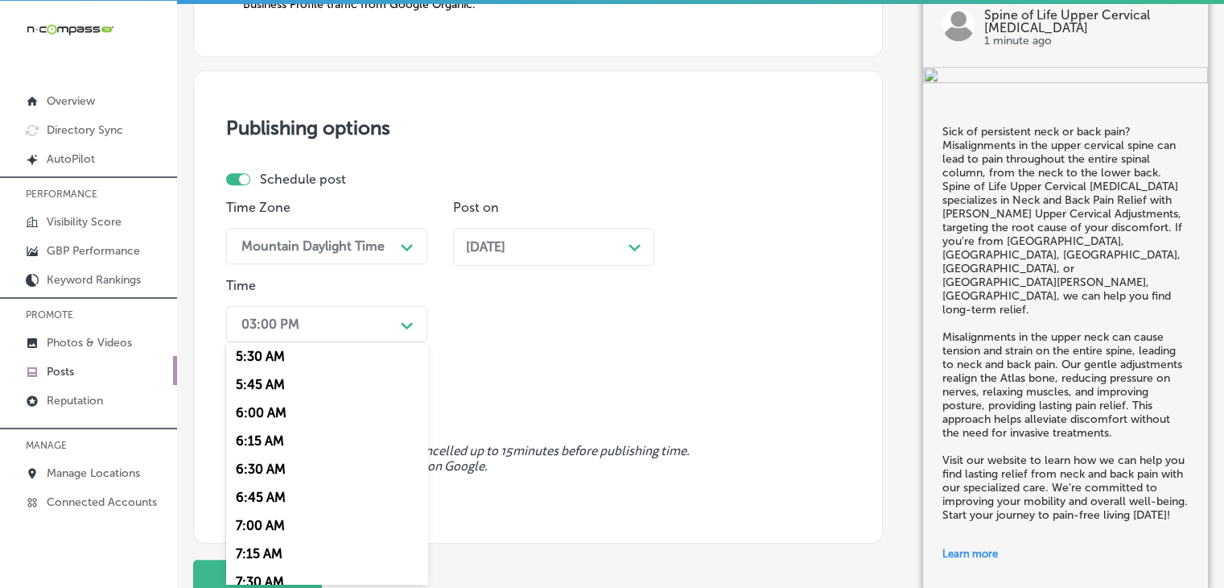
scroll to position [644, 0]
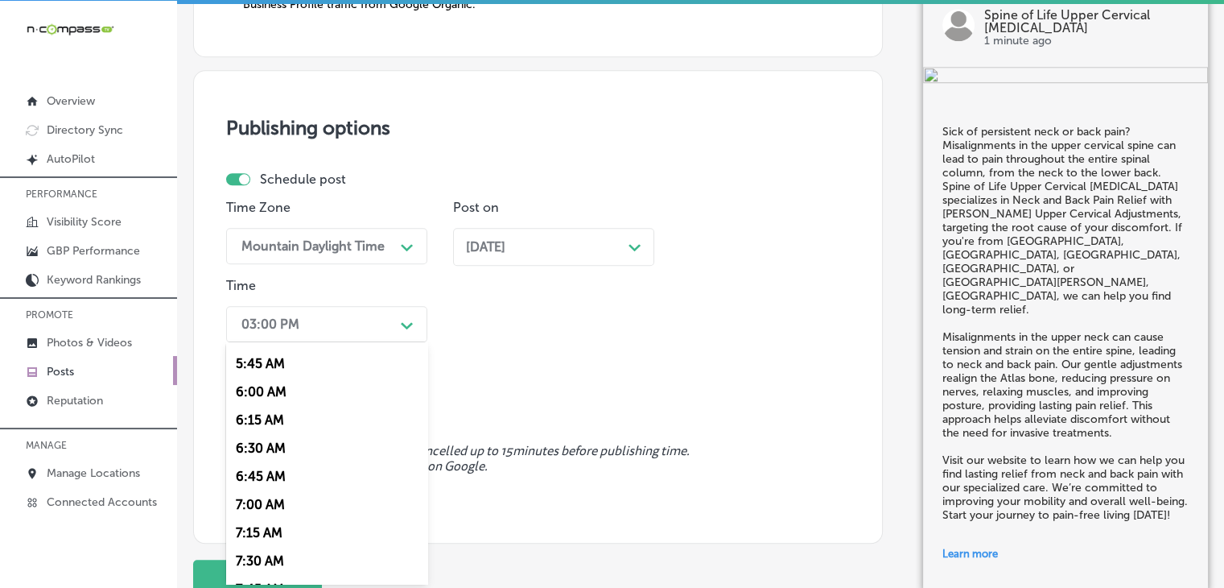
click at [277, 506] on div "7:00 AM" at bounding box center [326, 504] width 201 height 28
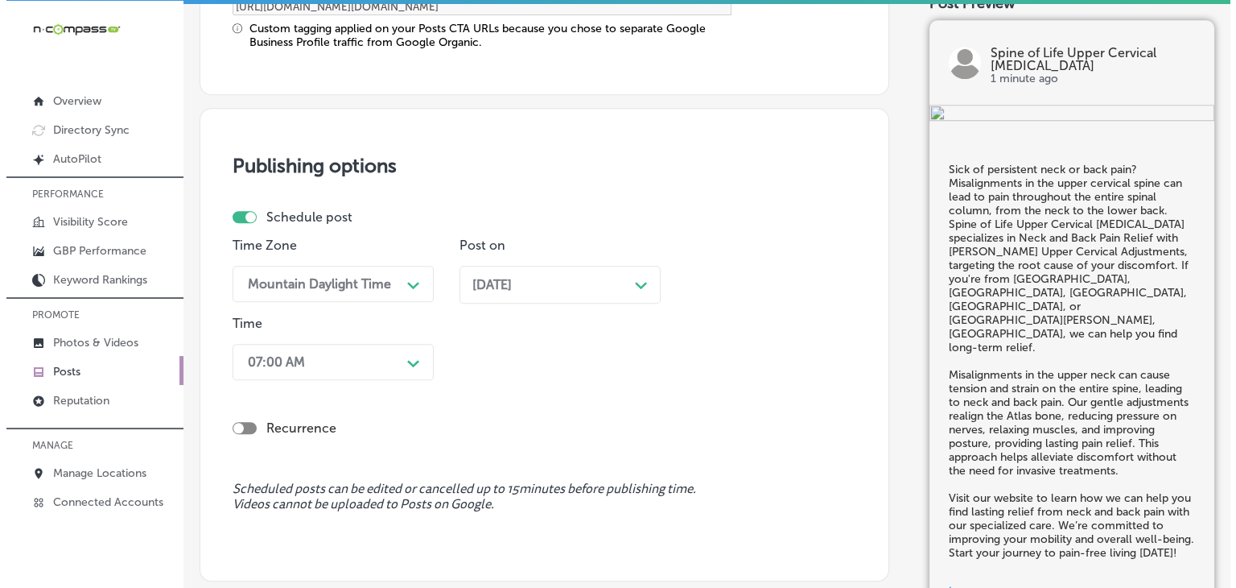
scroll to position [1586, 0]
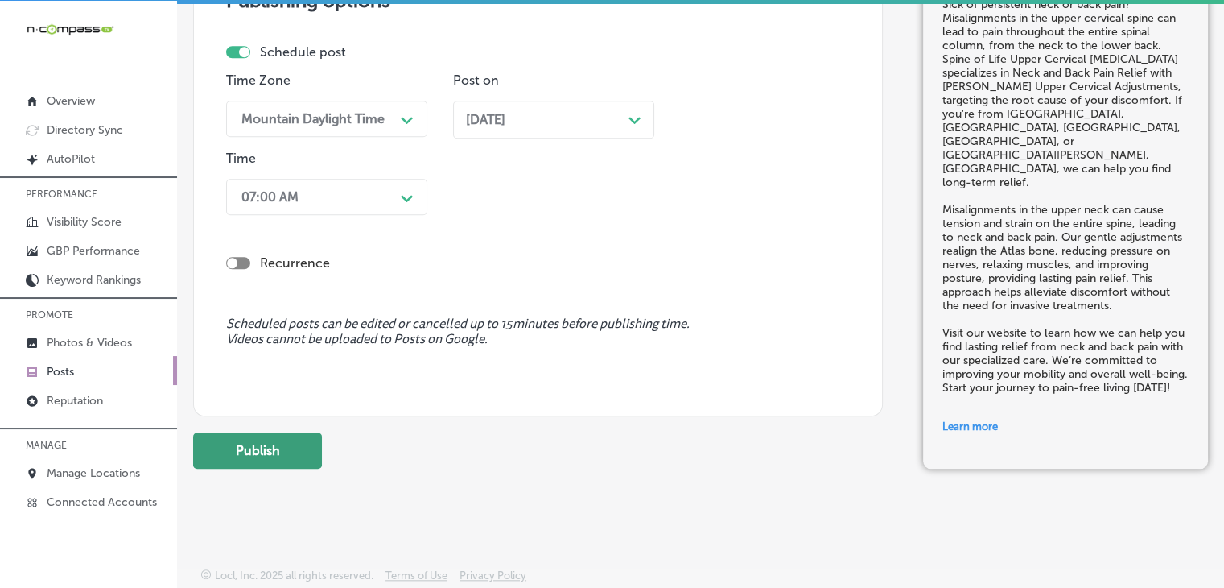
click at [275, 457] on button "Publish" at bounding box center [257, 450] width 129 height 36
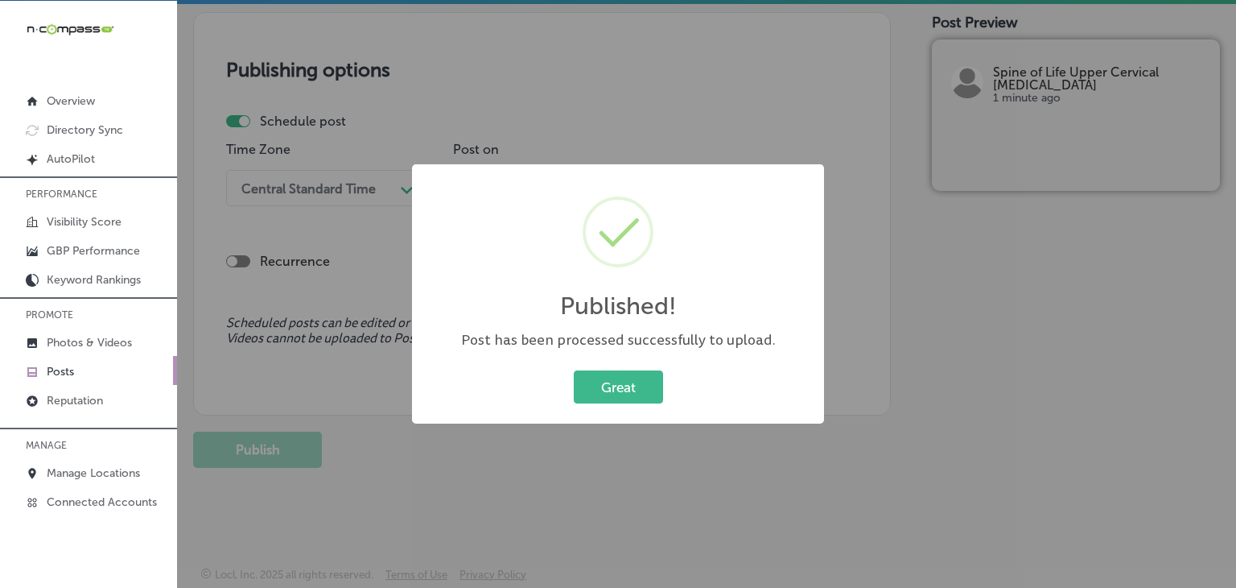
click at [675, 130] on div "Published! × Post has been processed successfully to upload. Great Cancel" at bounding box center [618, 294] width 1236 height 588
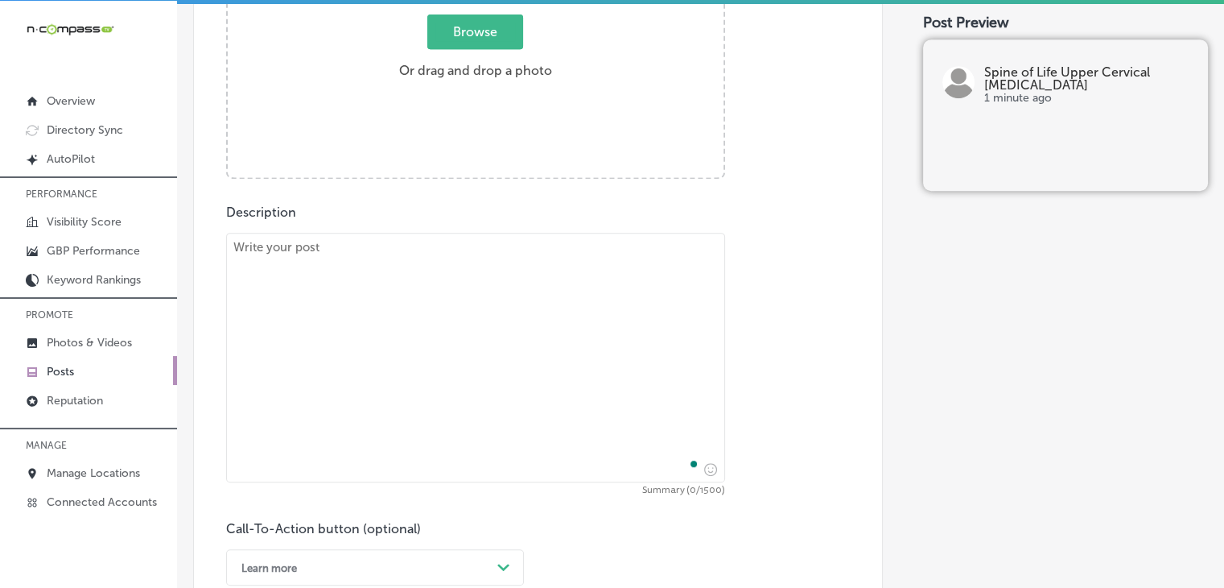
scroll to position [727, 0]
click at [522, 365] on textarea "To enrich screen reader interactions, please activate Accessibility in Grammarl…" at bounding box center [475, 358] width 499 height 250
paste textarea "Experiencing numbness or tingling in your arms or legs? These sensations are of…"
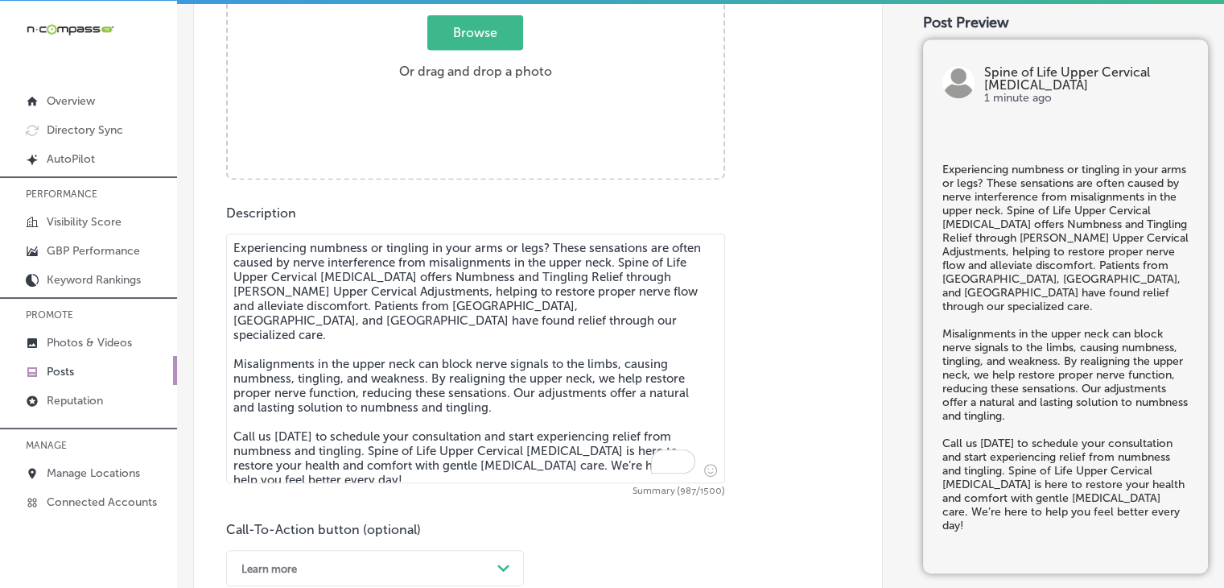
type textarea "Experiencing numbness or tingling in your arms or legs? These sensations are of…"
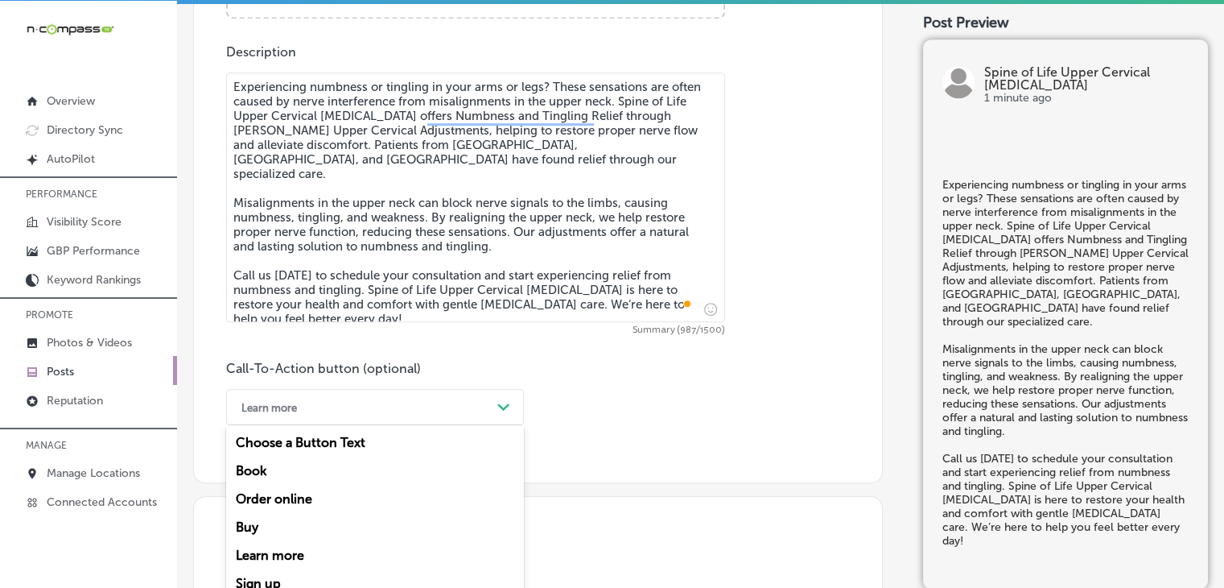
click at [394, 416] on div "option Learn more, selected. option Book focused, 2 of 7. 7 results available. …" at bounding box center [375, 407] width 298 height 36
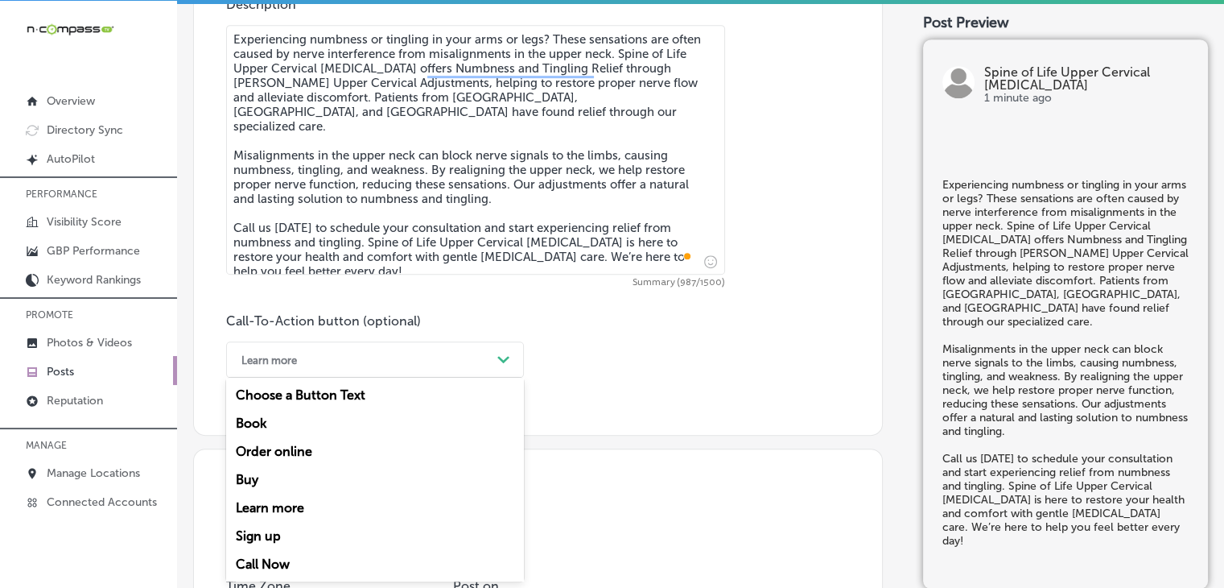
click at [311, 563] on div "Call Now" at bounding box center [375, 564] width 298 height 28
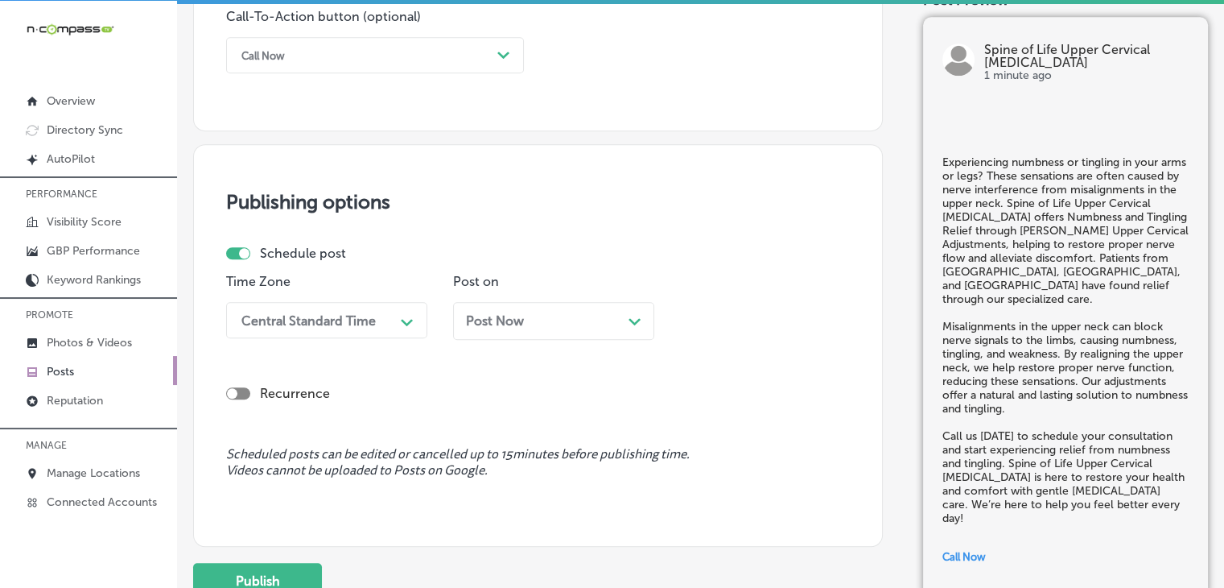
scroll to position [1371, 0]
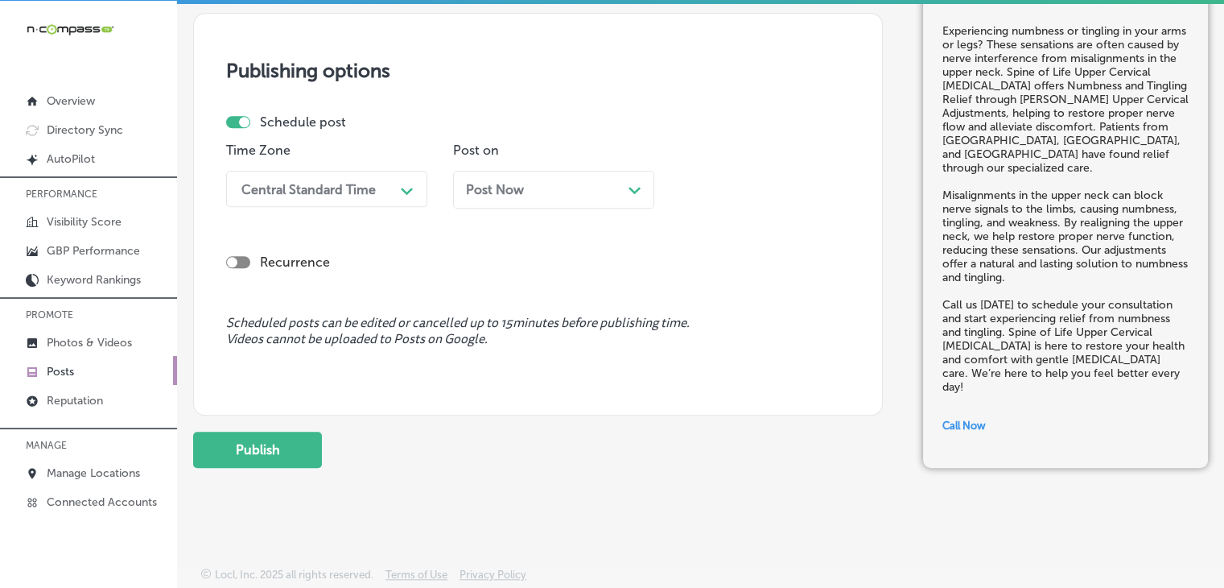
click at [332, 172] on div "Central Standard Time Path Created with Sketch." at bounding box center [326, 189] width 201 height 36
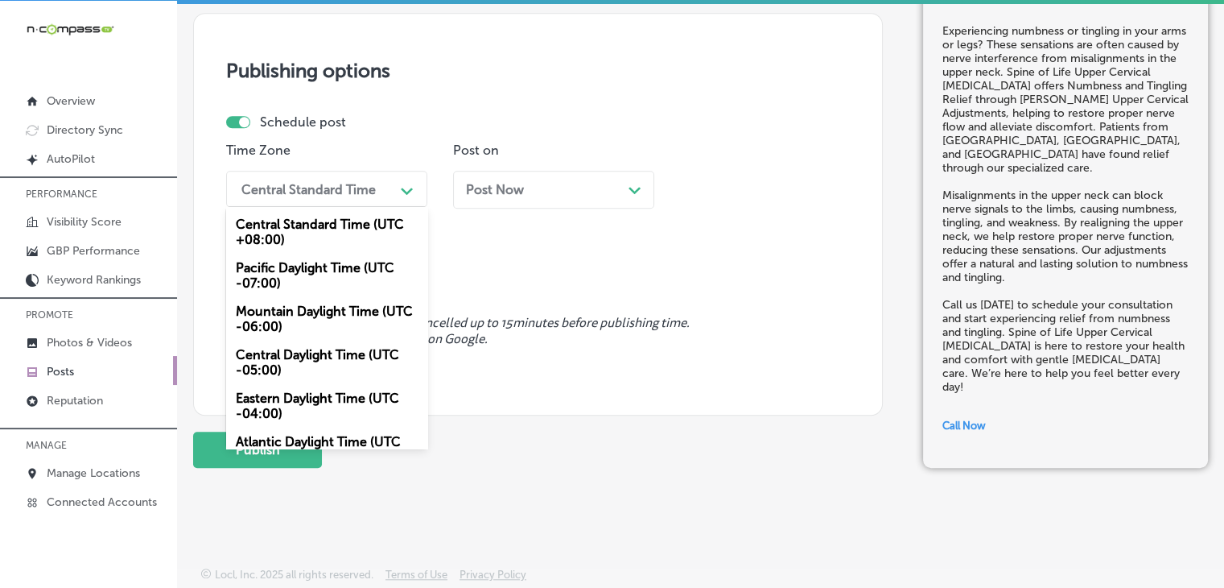
click at [325, 318] on div "Mountain Daylight Time (UTC -06:00)" at bounding box center [326, 318] width 201 height 43
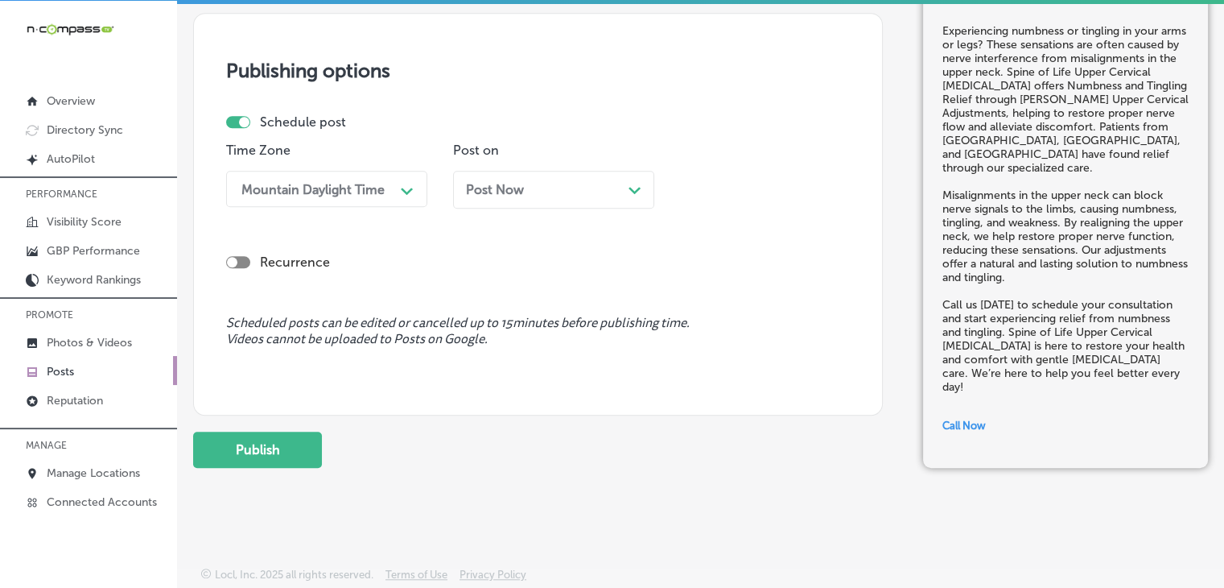
click at [617, 194] on div "Post Now Path Created with Sketch." at bounding box center [553, 189] width 175 height 15
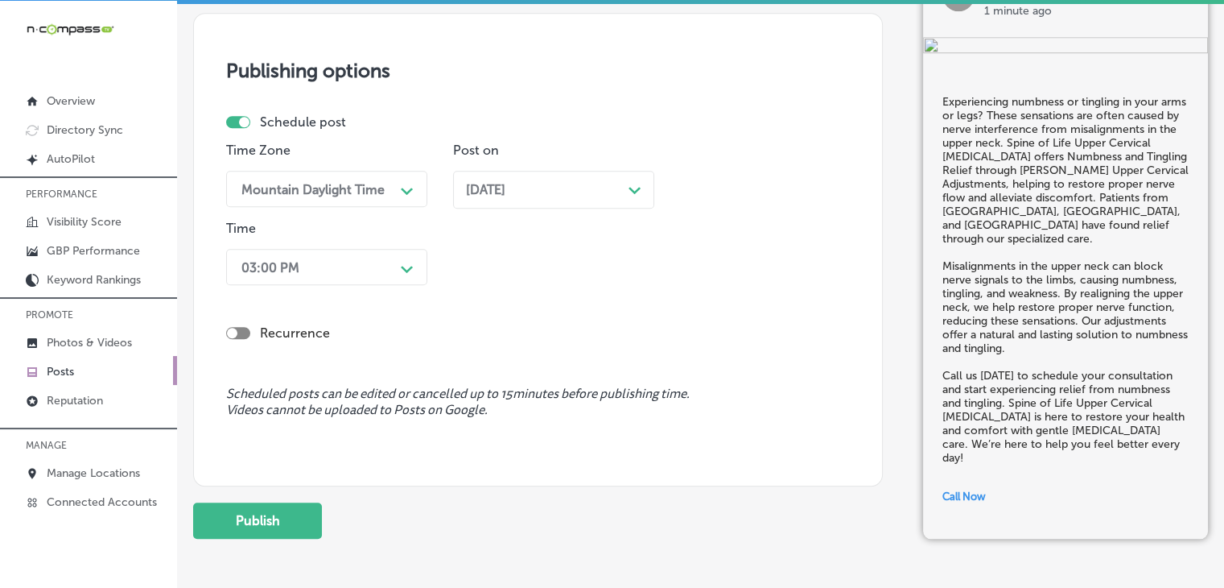
click at [369, 253] on div "03:00 PM" at bounding box center [313, 267] width 161 height 28
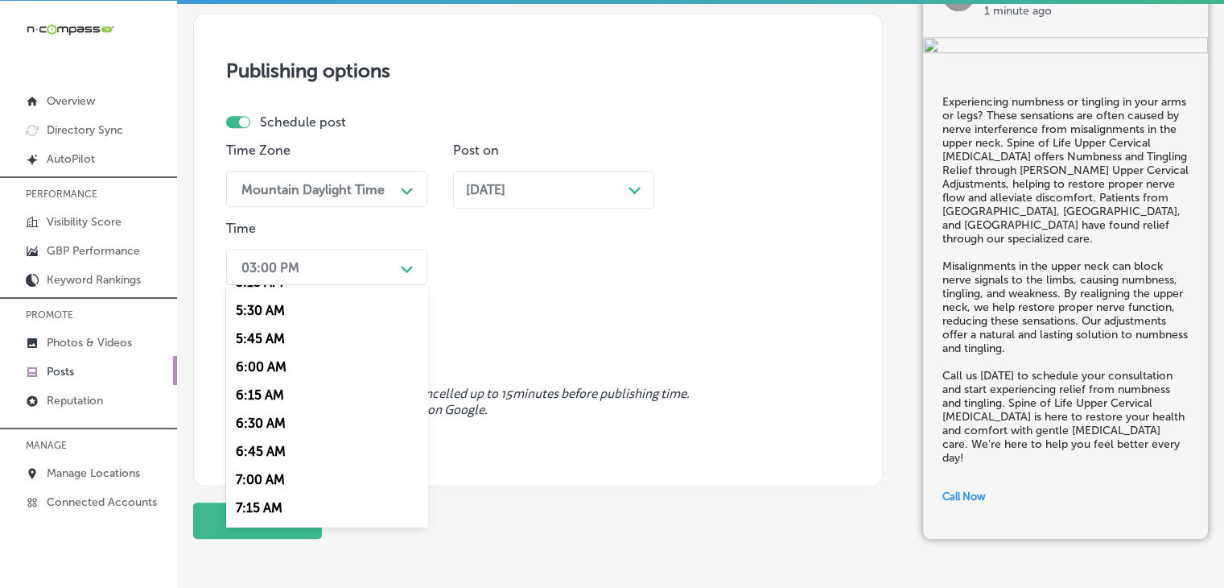
scroll to position [773, 0]
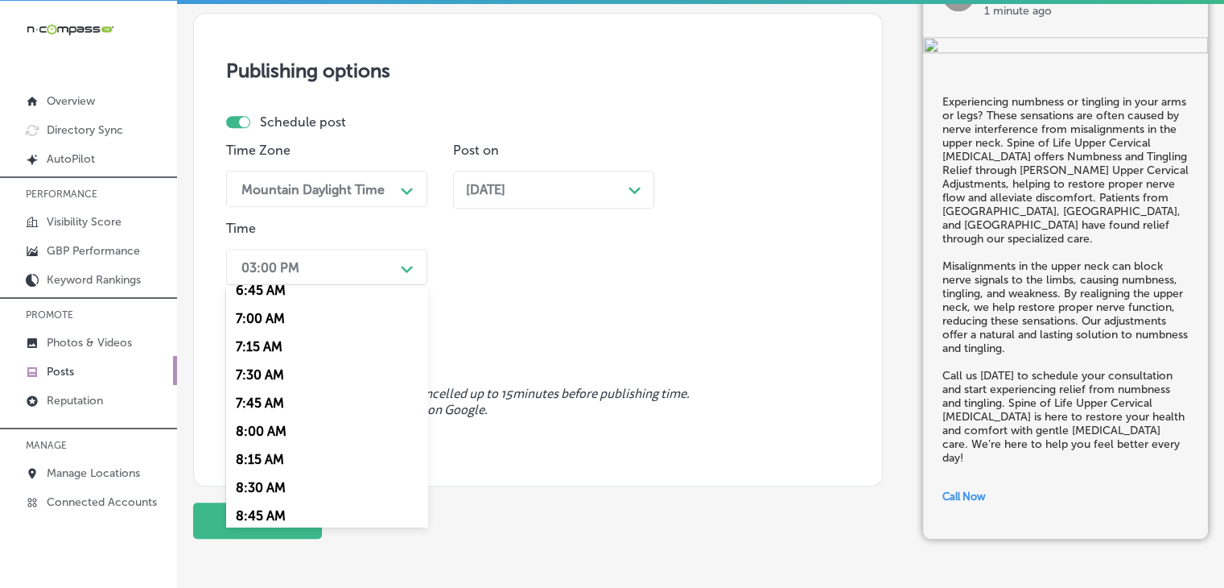
click at [298, 323] on div "7:00 AM" at bounding box center [326, 318] width 201 height 28
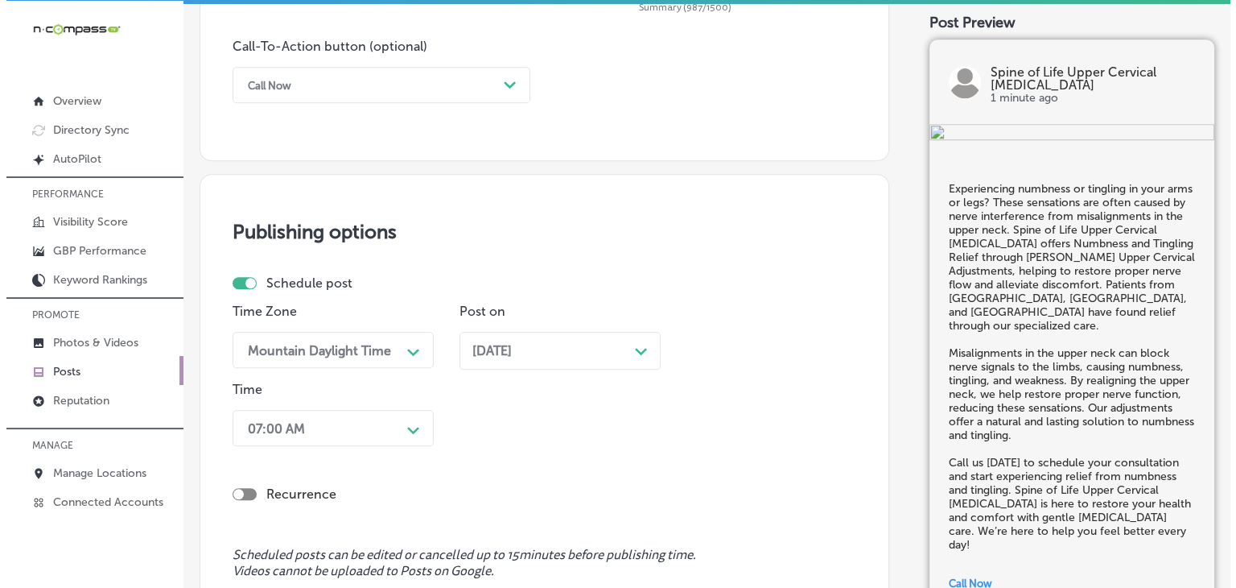
scroll to position [1442, 0]
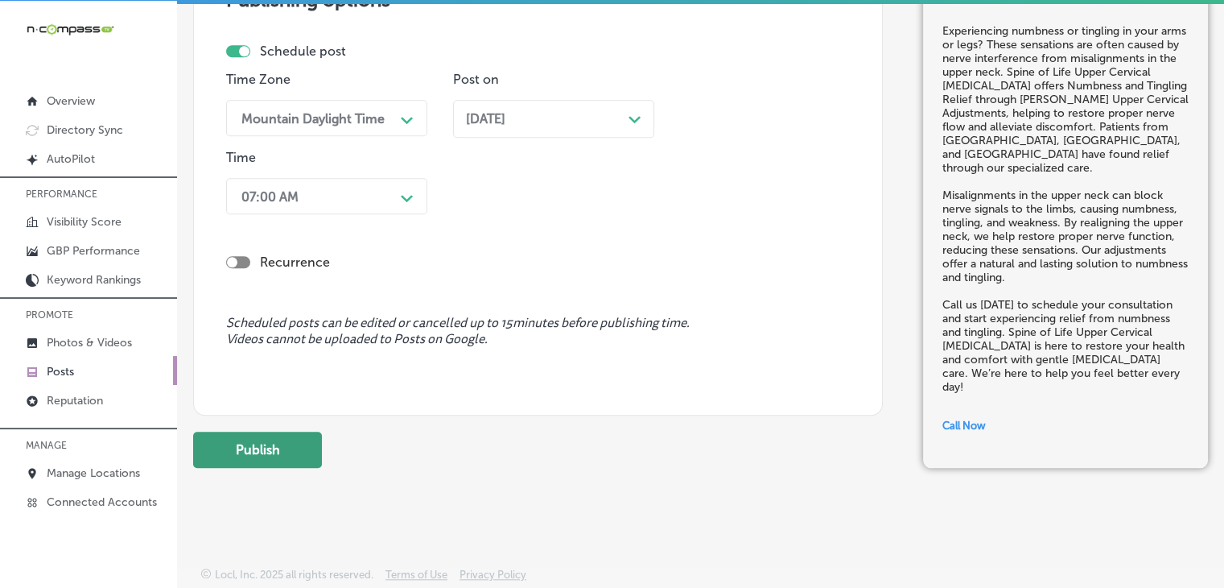
click at [308, 436] on button "Publish" at bounding box center [257, 449] width 129 height 36
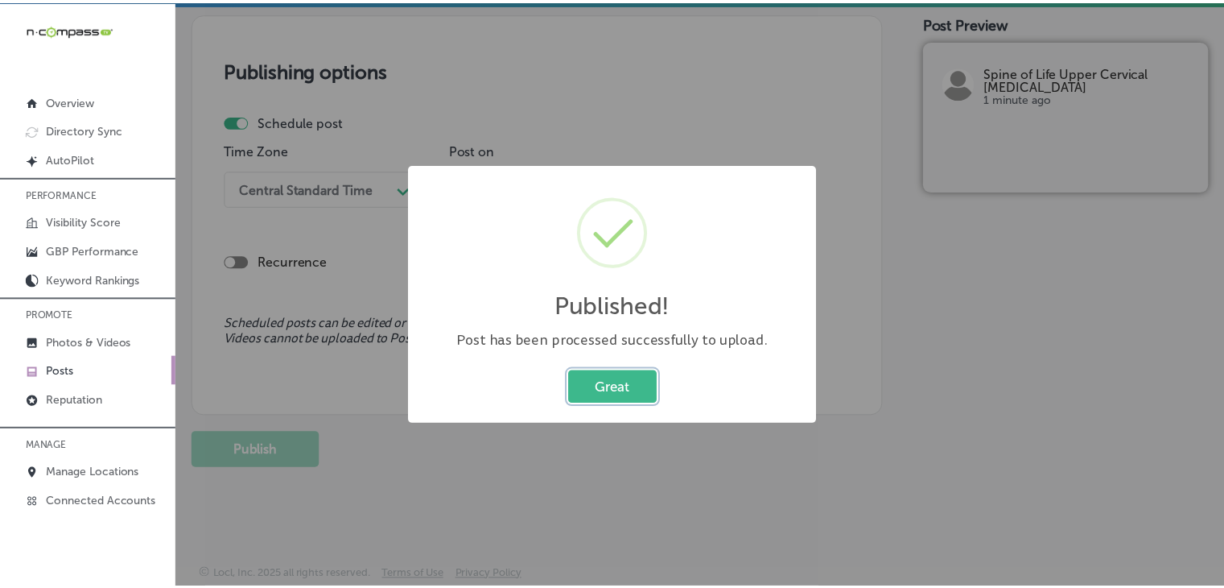
scroll to position [1372, 0]
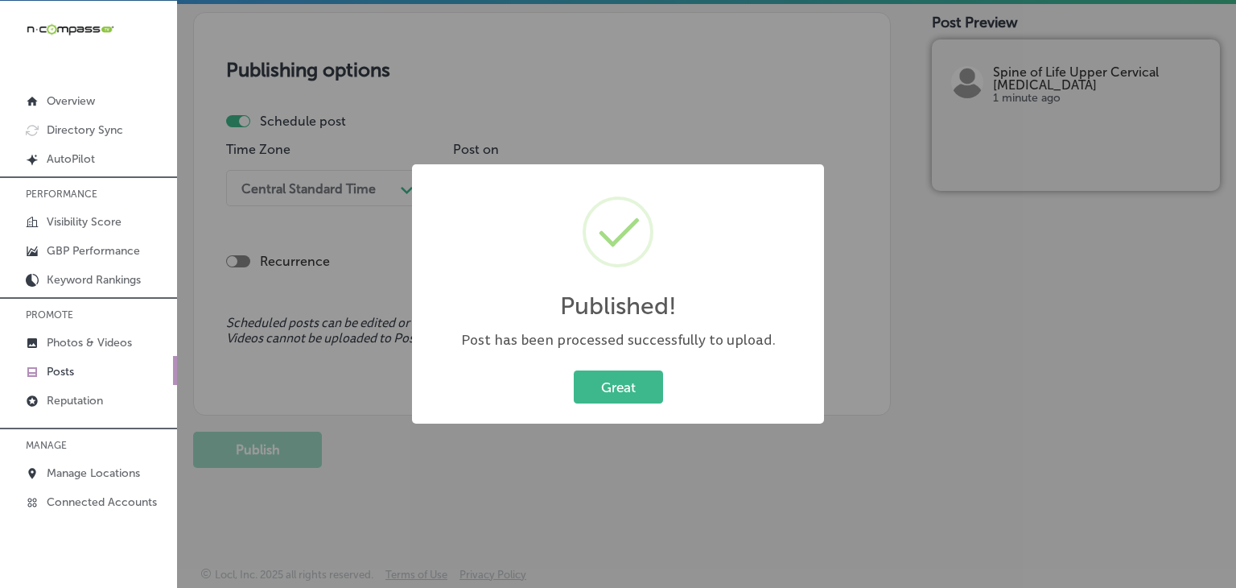
click at [786, 196] on div "Published! ×" at bounding box center [618, 255] width 380 height 150
click at [786, 117] on div "Published! × Post has been processed successfully to upload. Great Cancel" at bounding box center [618, 294] width 1236 height 588
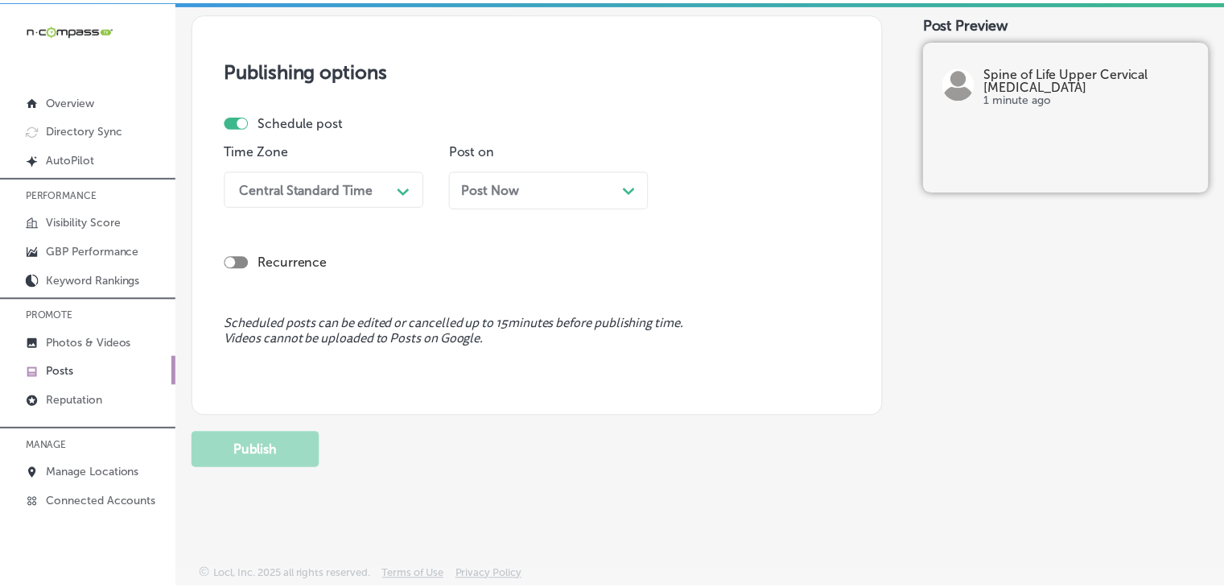
scroll to position [1371, 0]
click at [56, 381] on link "Posts" at bounding box center [88, 370] width 177 height 29
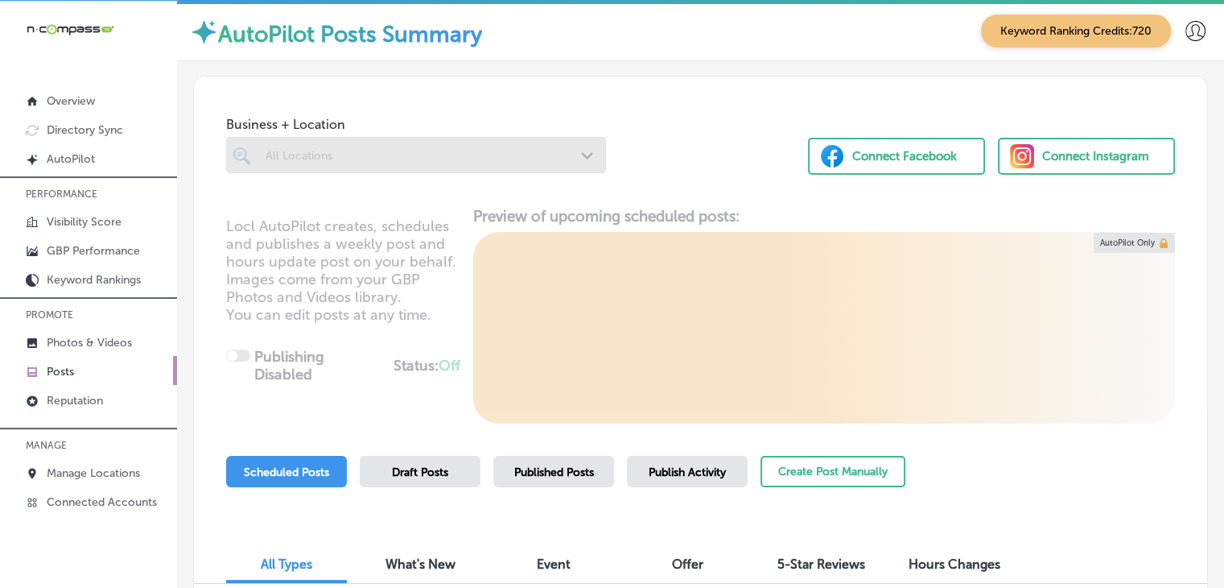
click at [808, 452] on div "Business + Location All Locations Path Created with Sketch. Connect Facebook Co…" at bounding box center [700, 358] width 1015 height 565
click at [805, 461] on button "Create Post Manually" at bounding box center [833, 471] width 145 height 31
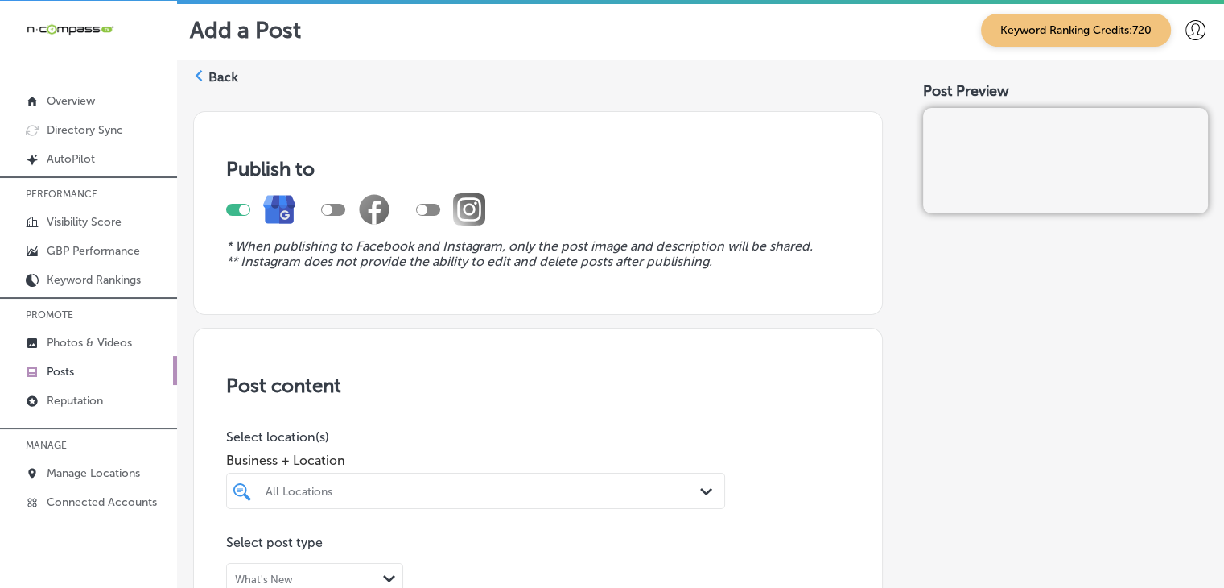
click at [483, 472] on div "All Locations Path Created with Sketch." at bounding box center [475, 490] width 499 height 36
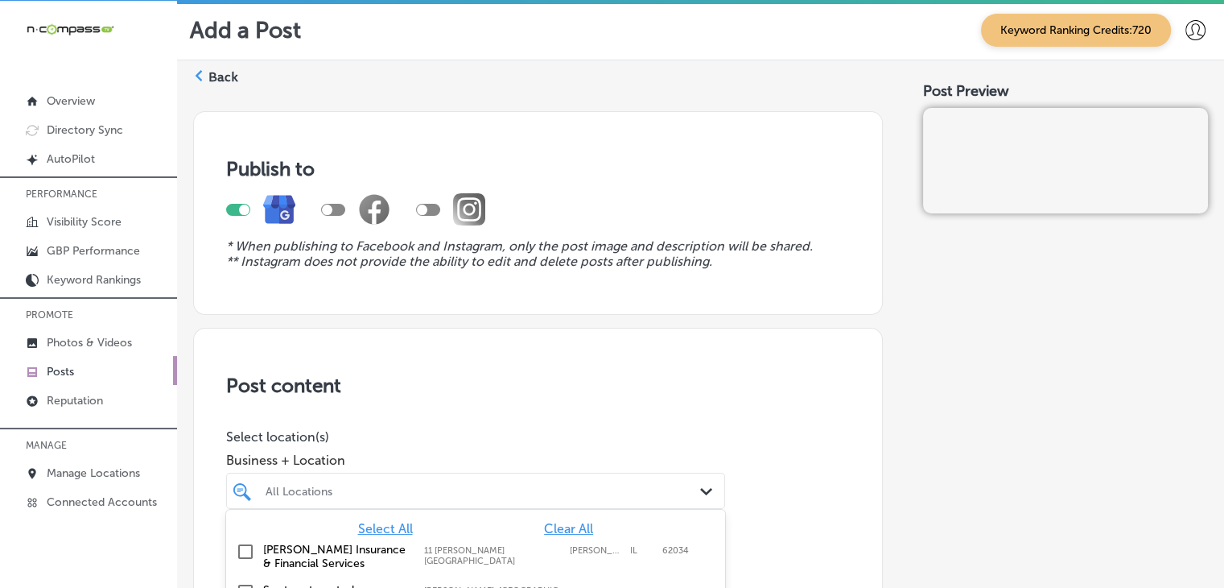
scroll to position [194, 0]
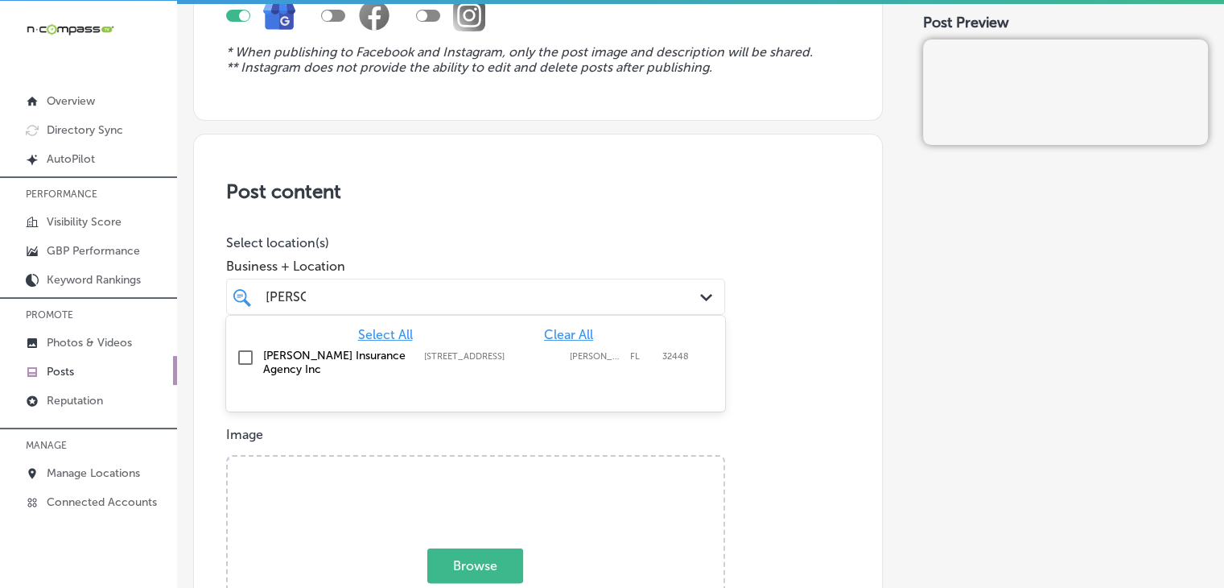
click at [494, 377] on div "[PERSON_NAME] Insurance Agency Inc [STREET_ADDRESS][PERSON_NAME] [STREET_ADDRES…" at bounding box center [475, 362] width 499 height 40
type input "[PERSON_NAME]"
click at [485, 194] on h3 "Post content" at bounding box center [538, 190] width 624 height 23
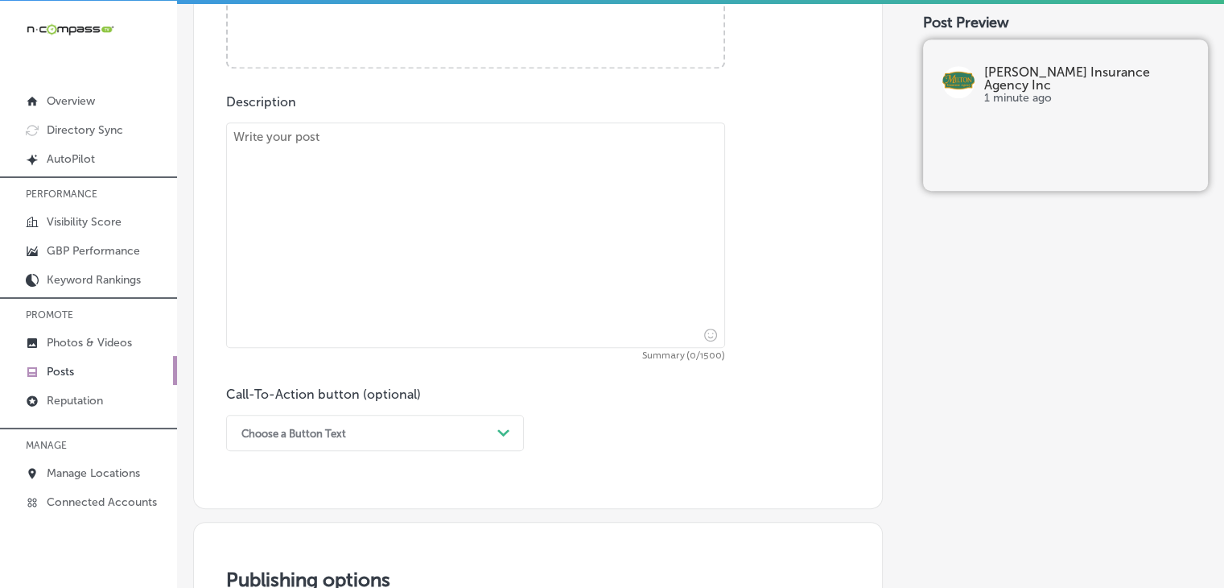
click at [440, 447] on div "Choose a Button Text Path Created with Sketch." at bounding box center [375, 433] width 298 height 36
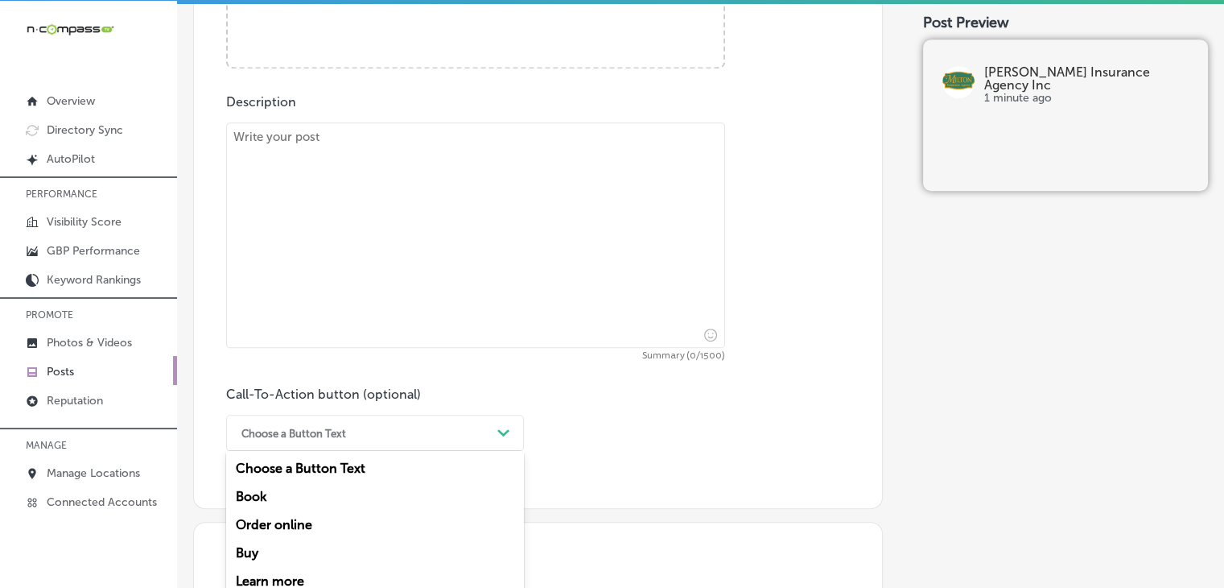
scroll to position [911, 0]
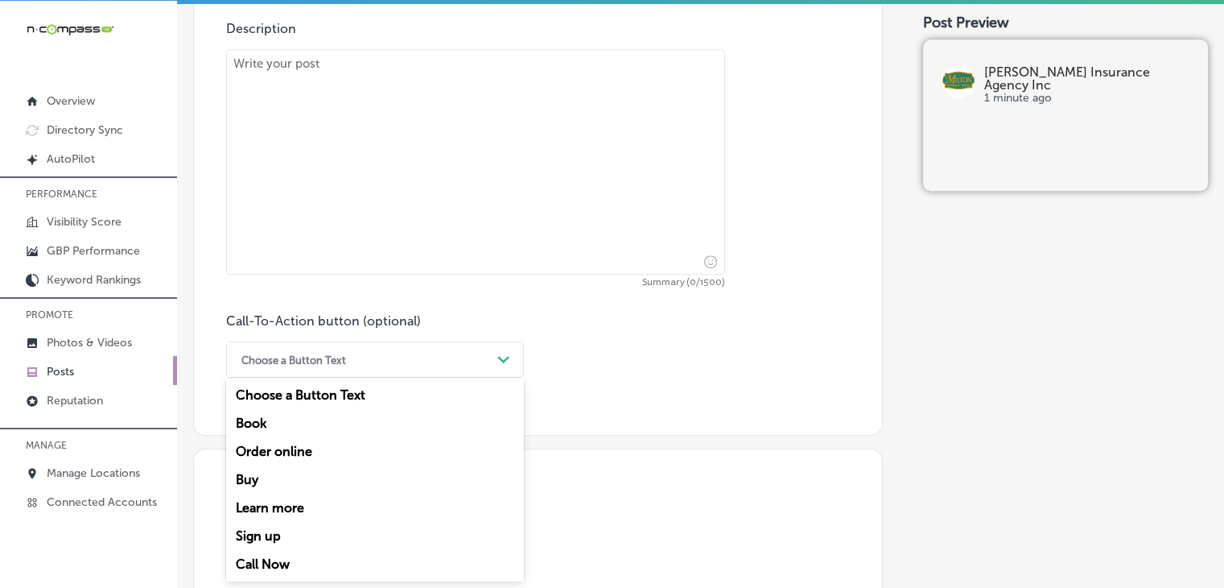
click at [468, 374] on div "Choose a Button Text Path Created with Sketch." at bounding box center [375, 359] width 298 height 36
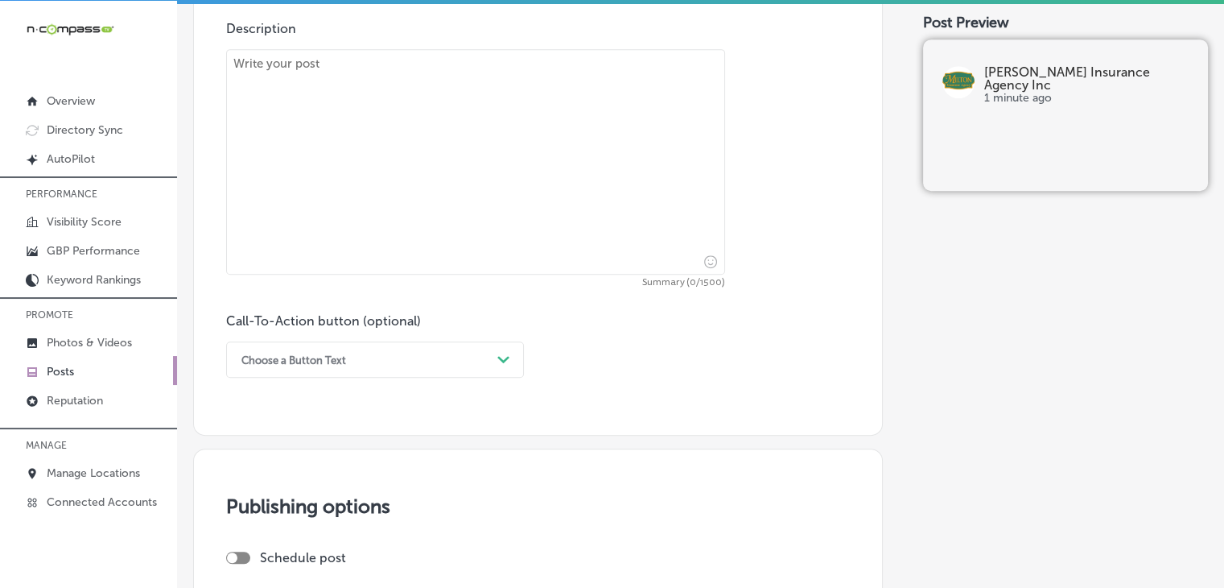
click at [541, 274] on div "Summary (0/1500)" at bounding box center [475, 168] width 499 height 238
click at [547, 255] on textarea at bounding box center [475, 161] width 499 height 225
paste textarea ""Are you prepared for the unexpected? Liability coverage from Milton Insurance …"
type textarea ""Are you prepared for the unexpected? Liability coverage from Milton Insurance …"
click at [694, 93] on textarea "To enrich screen reader interactions, please activate Accessibility in Grammarl…" at bounding box center [475, 161] width 499 height 225
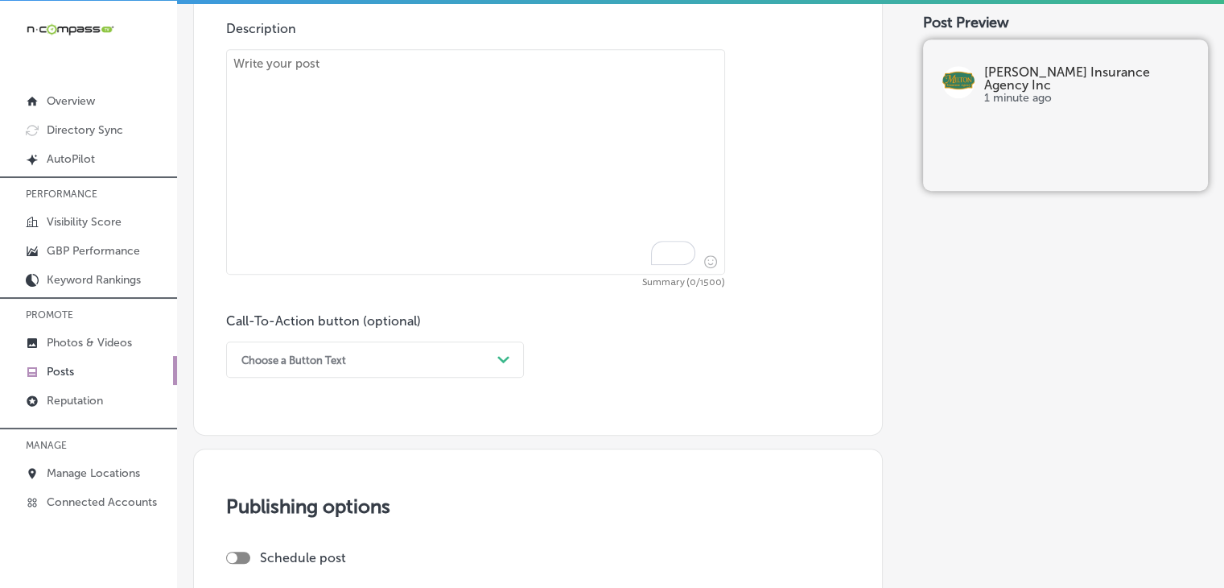
paste textarea "Are you prepared for the unexpected? Liability coverage from [PERSON_NAME] Insu…"
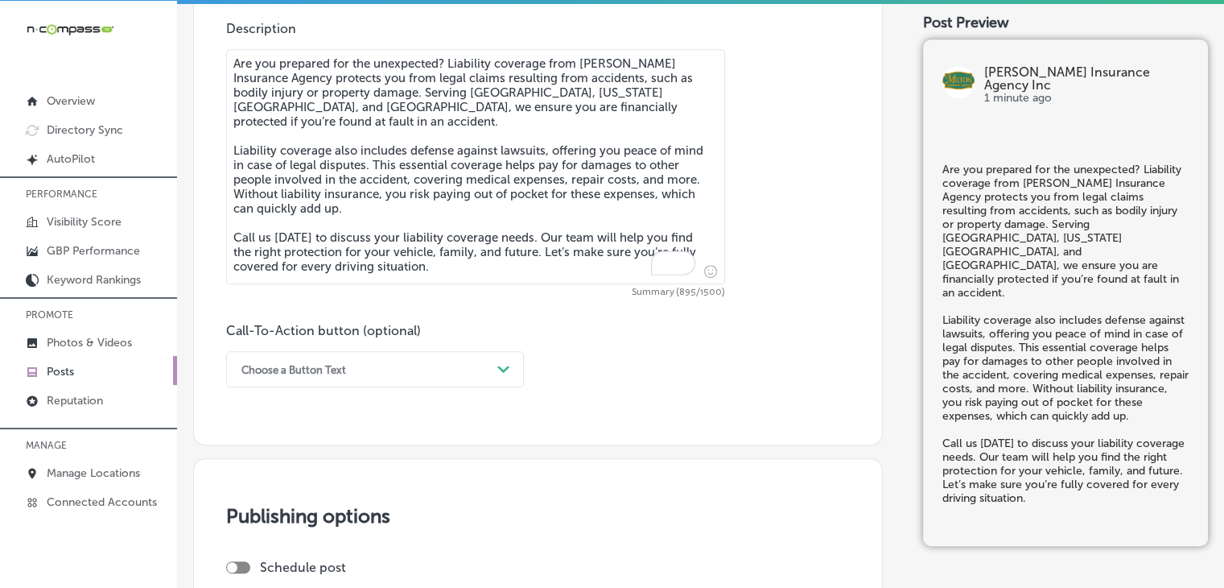
scroll to position [428, 0]
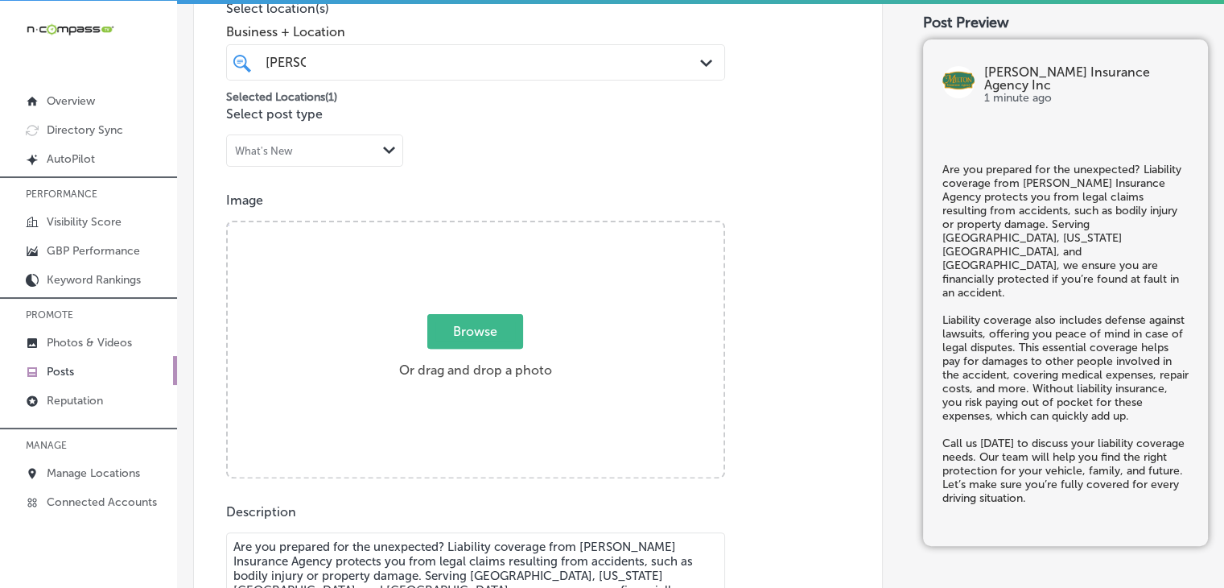
type textarea "Are you prepared for the unexpected? Liability coverage from [PERSON_NAME] Insu…"
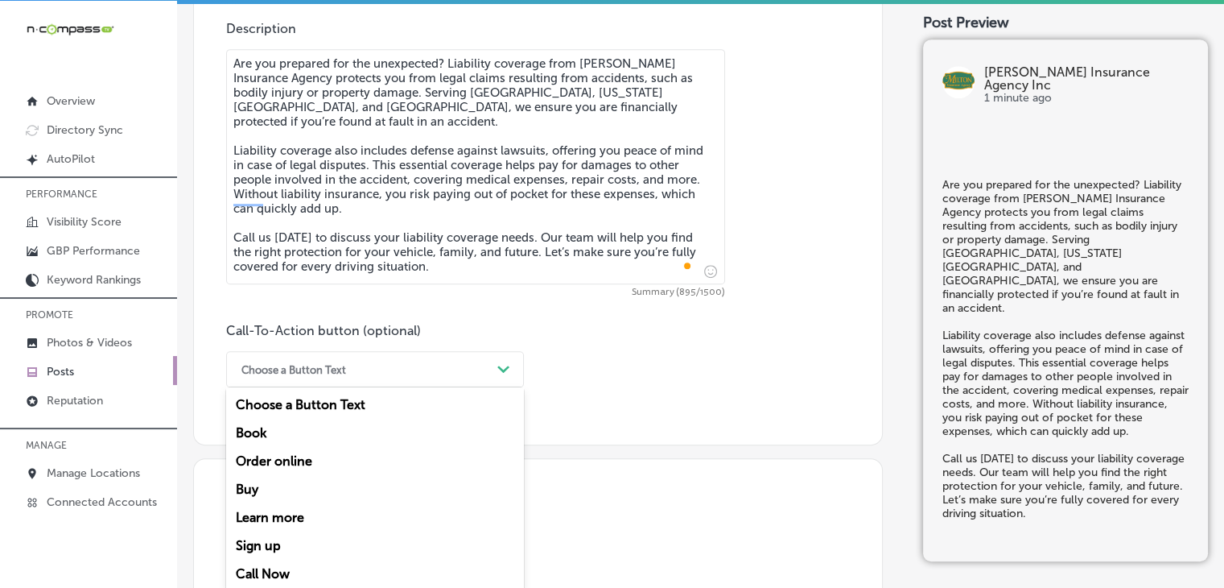
click at [325, 358] on div "Choose a Button Text" at bounding box center [362, 369] width 258 height 25
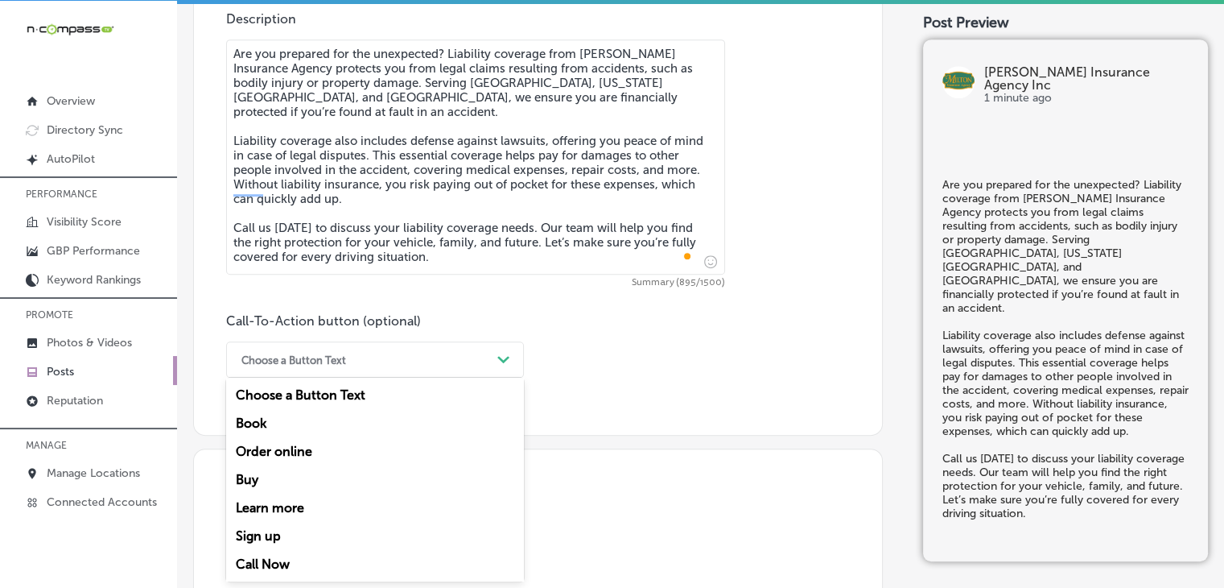
click at [298, 561] on div "Call Now" at bounding box center [375, 564] width 298 height 28
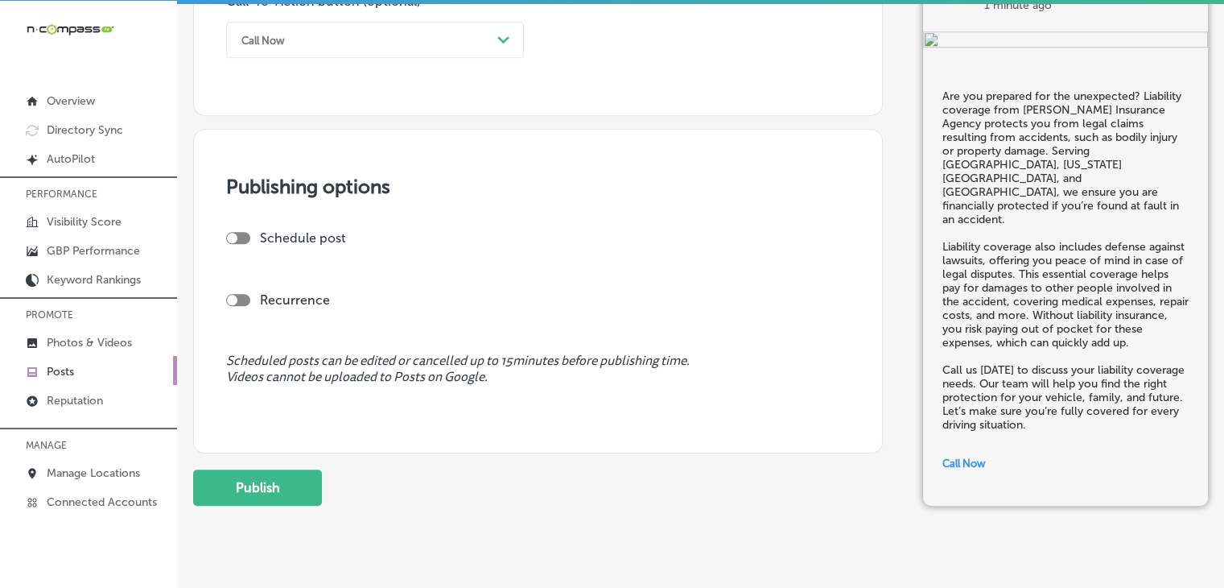
scroll to position [1243, 0]
click at [229, 233] on div at bounding box center [232, 235] width 10 height 10
checkbox input "true"
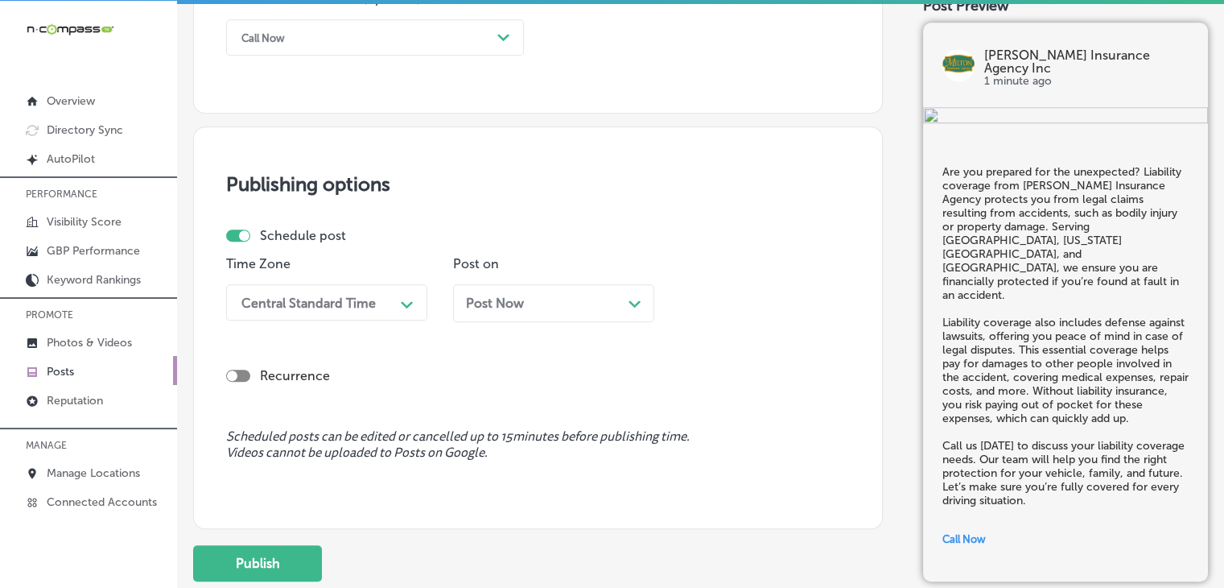
click at [310, 303] on div "Central Standard Time" at bounding box center [308, 302] width 134 height 15
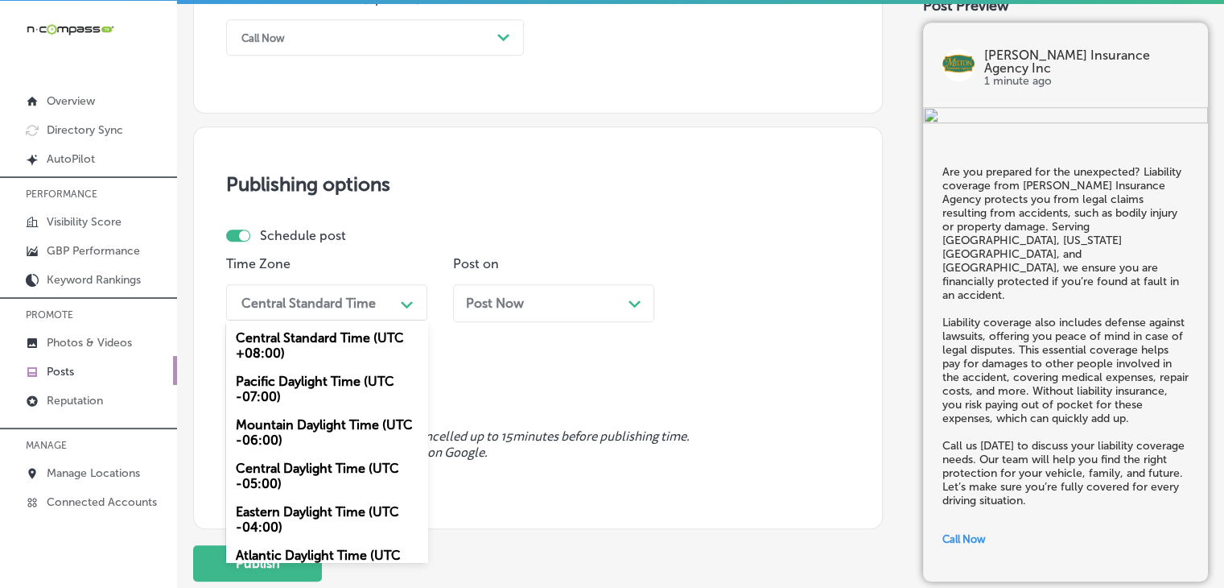
click at [331, 436] on div "Mountain Daylight Time (UTC -06:00)" at bounding box center [326, 431] width 201 height 43
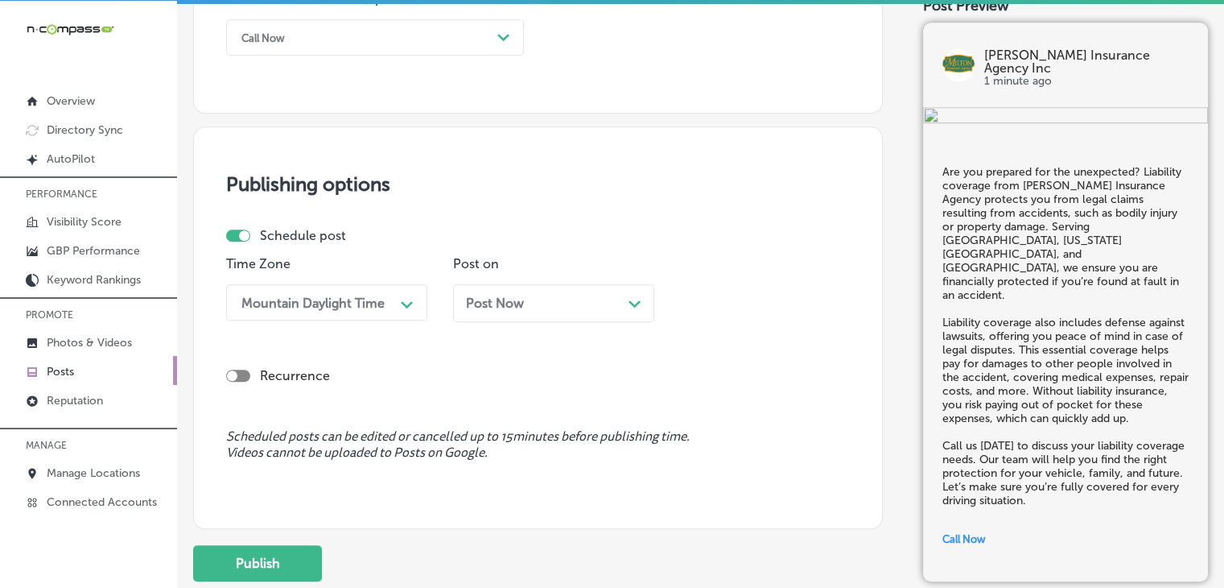
click at [615, 287] on div "Post Now Path Created with Sketch." at bounding box center [553, 303] width 201 height 38
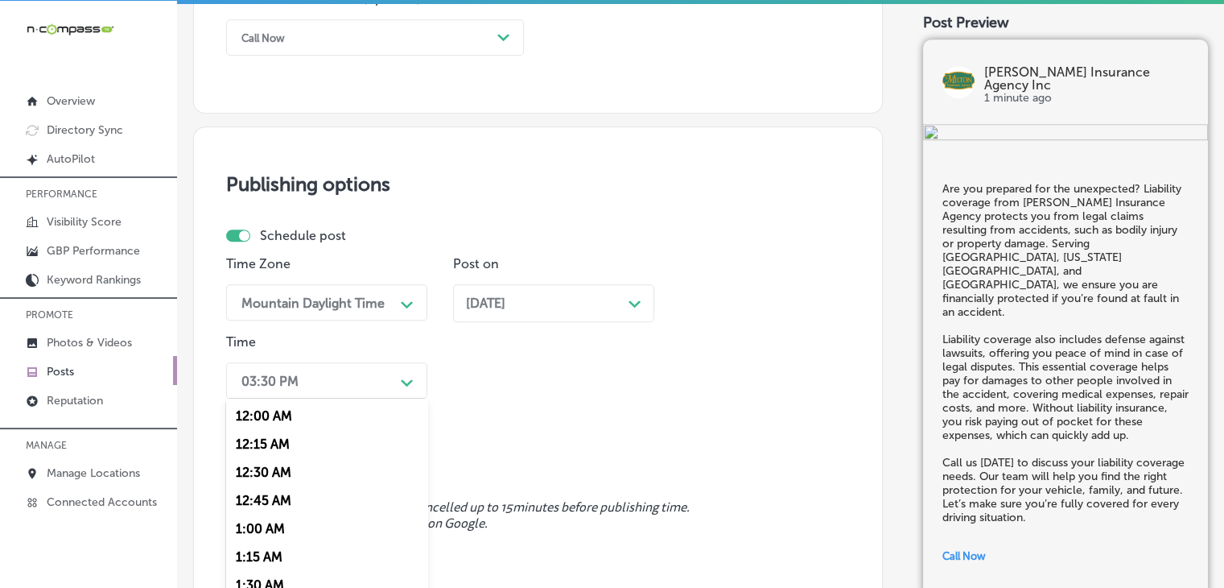
click at [352, 362] on div "option 12:00 AM focused, 1 of 96. 96 results available. Use Up and Down to choo…" at bounding box center [326, 380] width 201 height 36
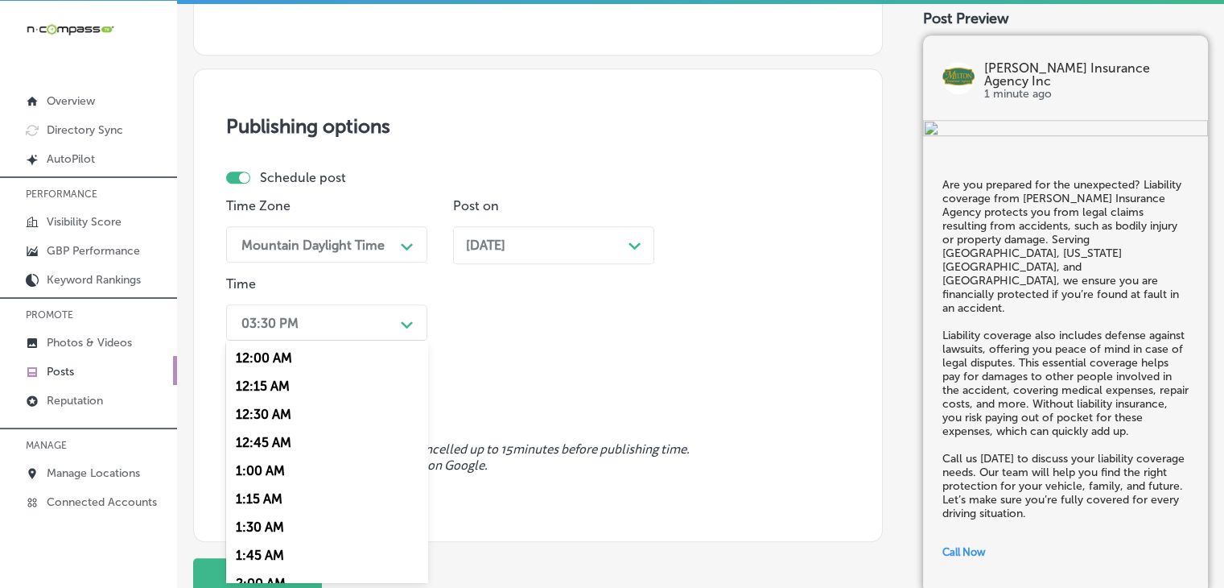
scroll to position [644, 0]
click at [273, 503] on div "7:00 AM" at bounding box center [326, 503] width 201 height 28
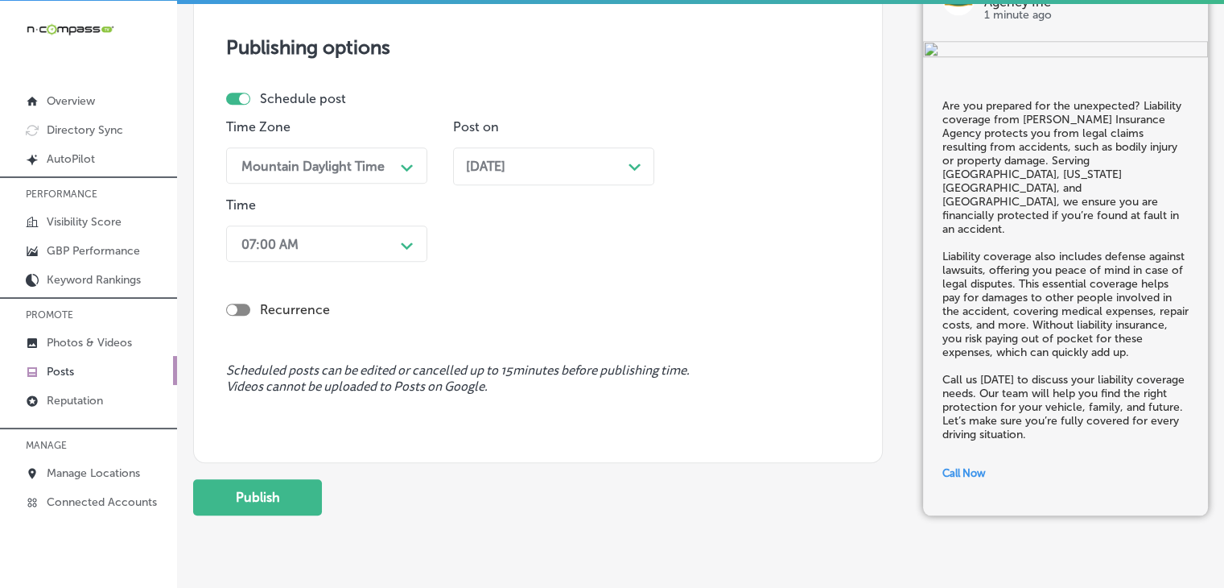
scroll to position [1427, 0]
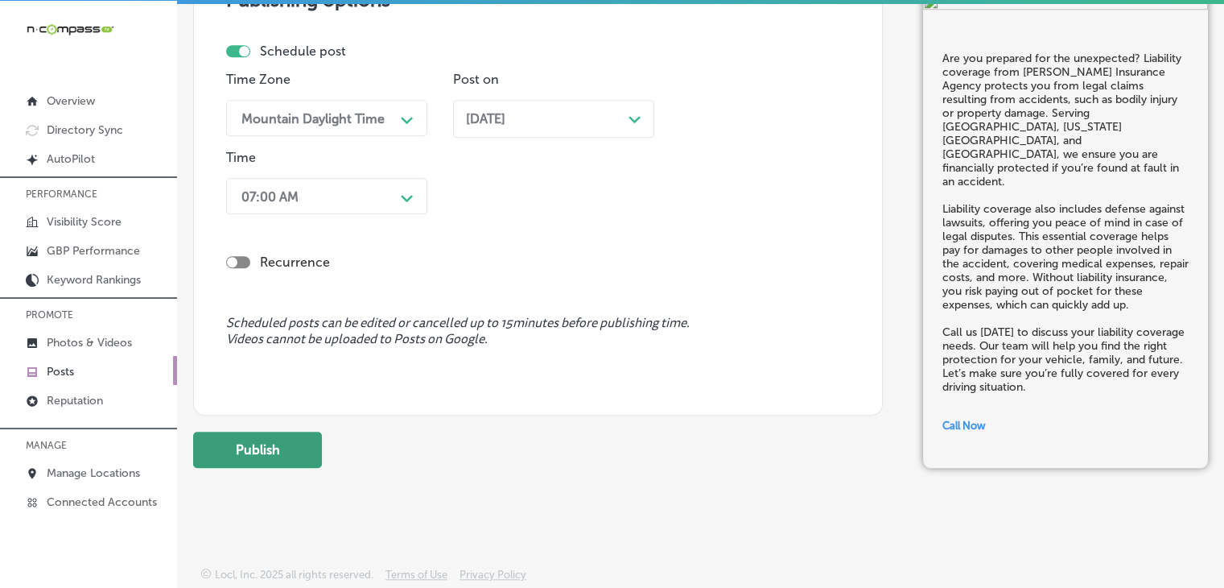
click at [245, 439] on button "Publish" at bounding box center [257, 449] width 129 height 36
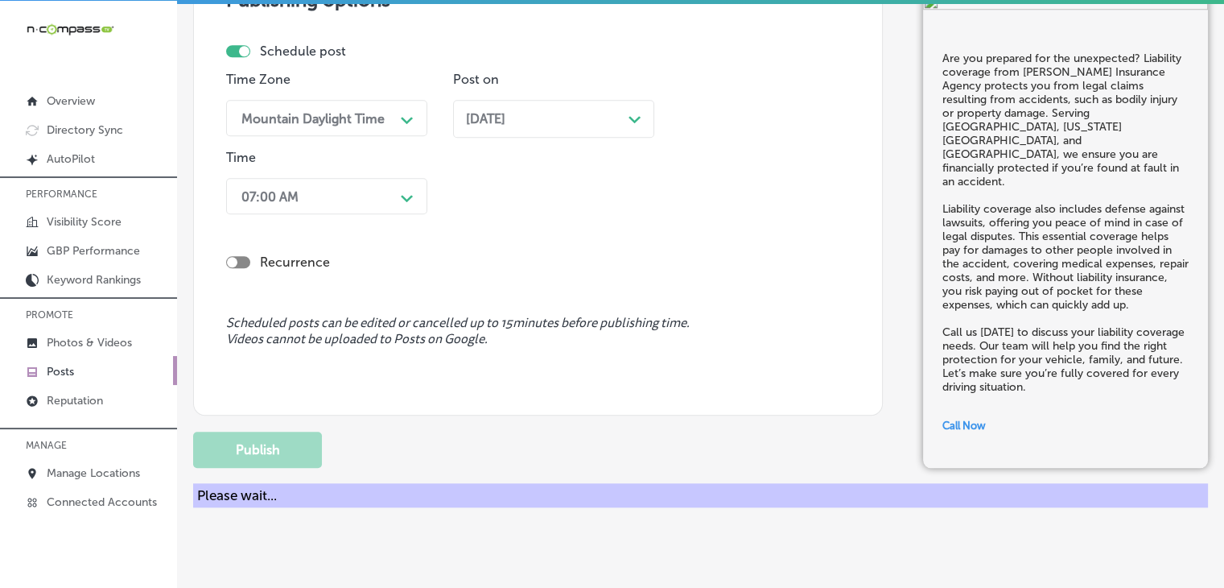
click at [846, 62] on div "Publishing options Schedule post Time Zone Mountain Daylight Time Path Created …" at bounding box center [538, 178] width 690 height 473
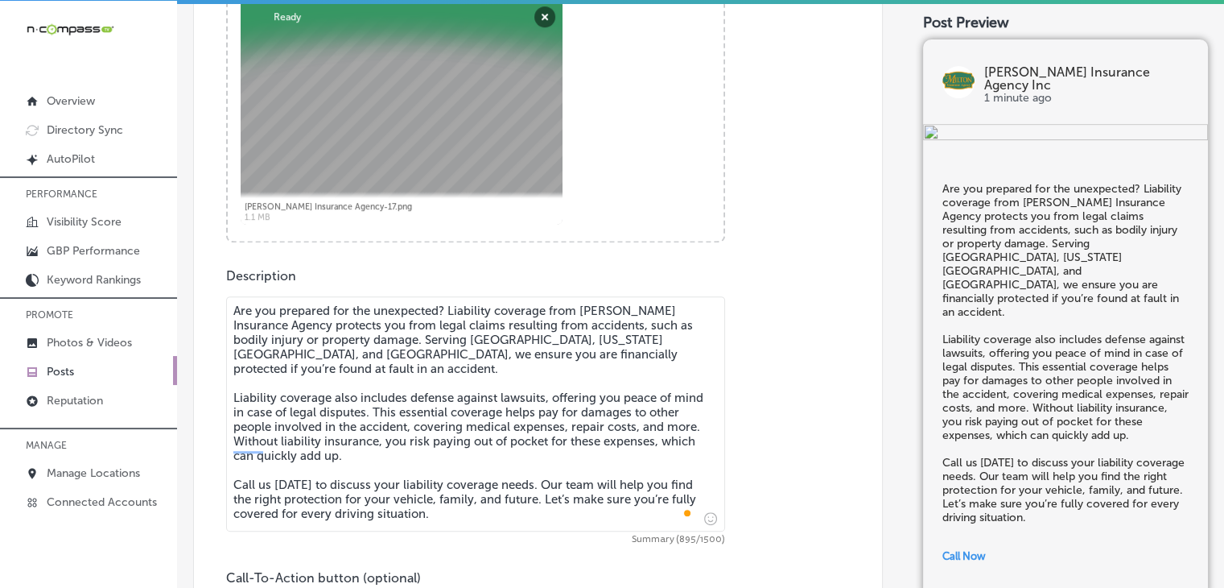
scroll to position [647, 0]
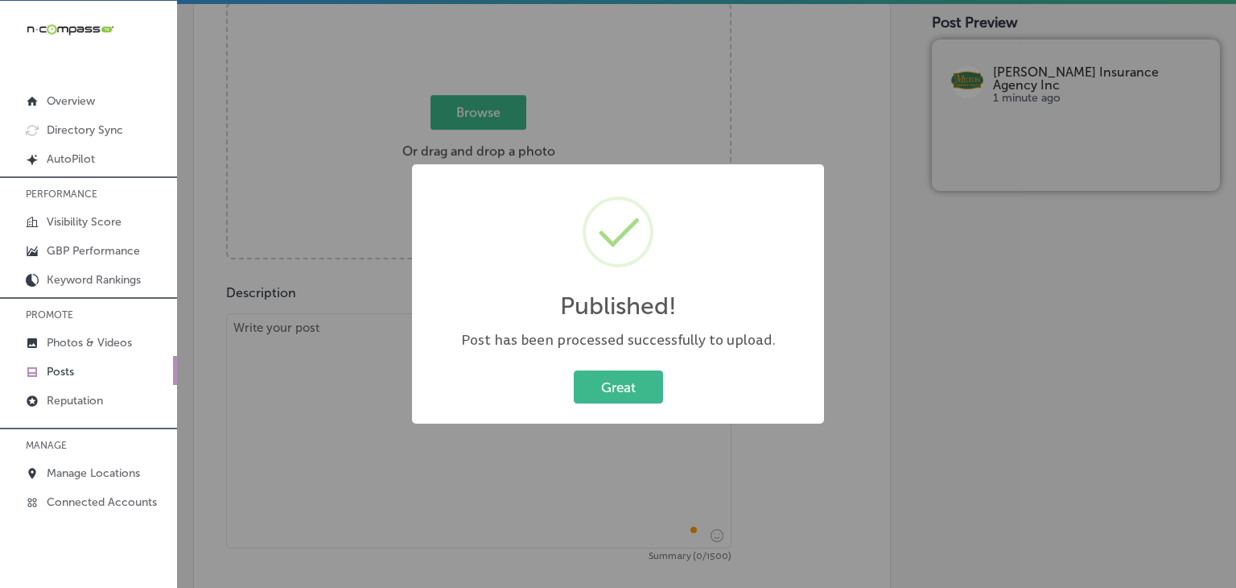
click at [361, 302] on div "Published! × Post has been processed successfully to upload. Great Cancel" at bounding box center [618, 294] width 1236 height 588
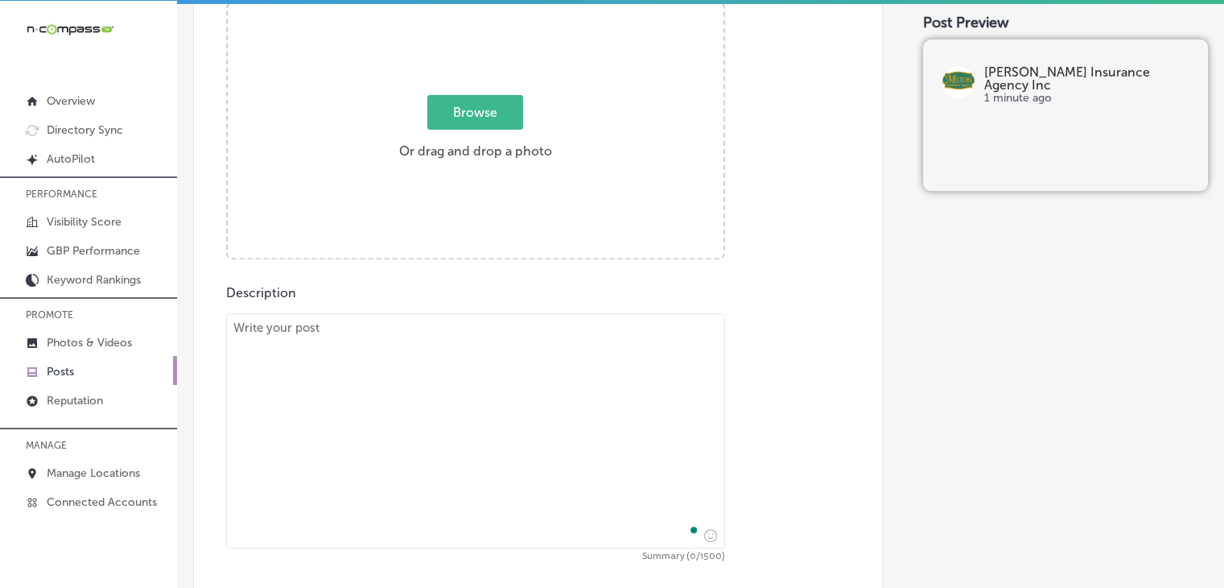
click at [340, 357] on textarea "To enrich screen reader interactions, please activate Accessibility in Grammarl…" at bounding box center [475, 430] width 499 height 235
paste textarea "Is your vehicle covered for risks beyond accidents? Comprehensive auto insuranc…"
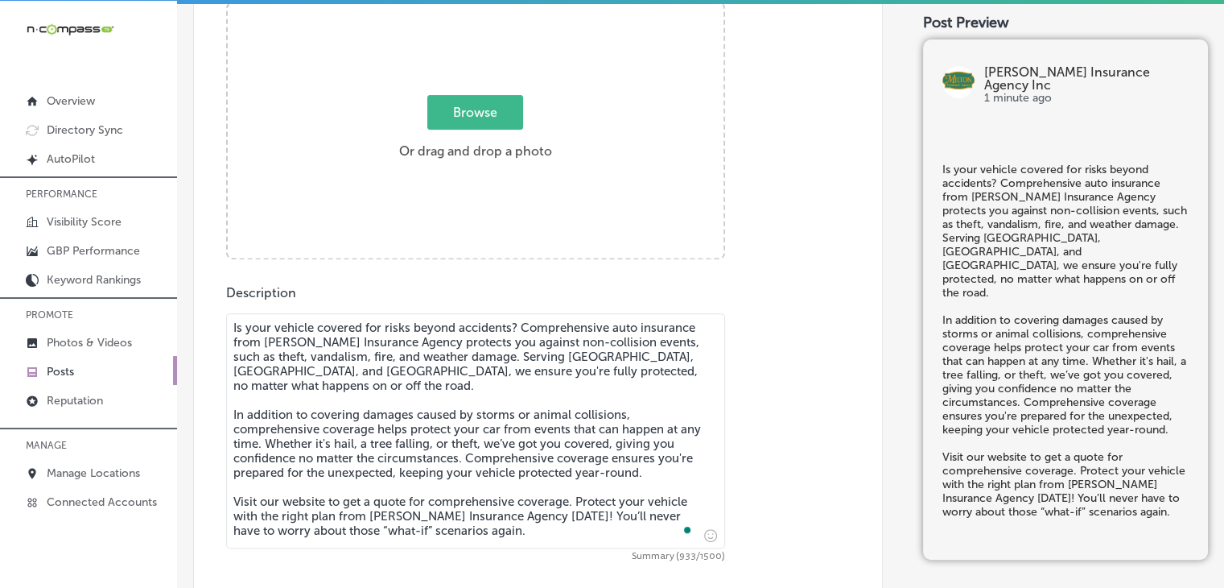
type textarea "Is your vehicle covered for risks beyond accidents? Comprehensive auto insuranc…"
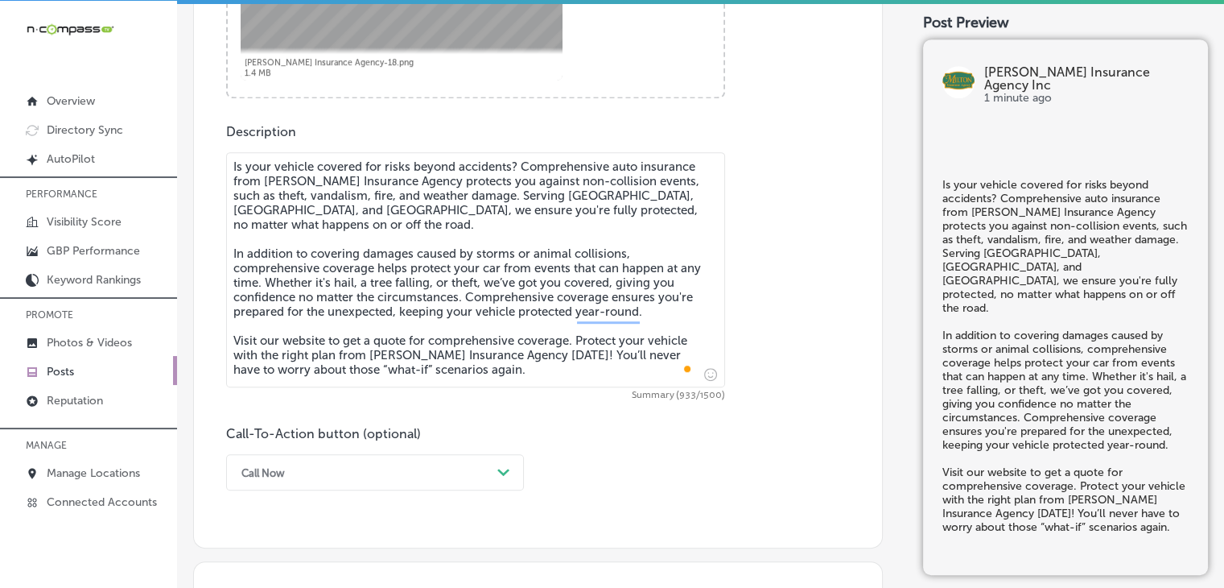
scroll to position [1130, 0]
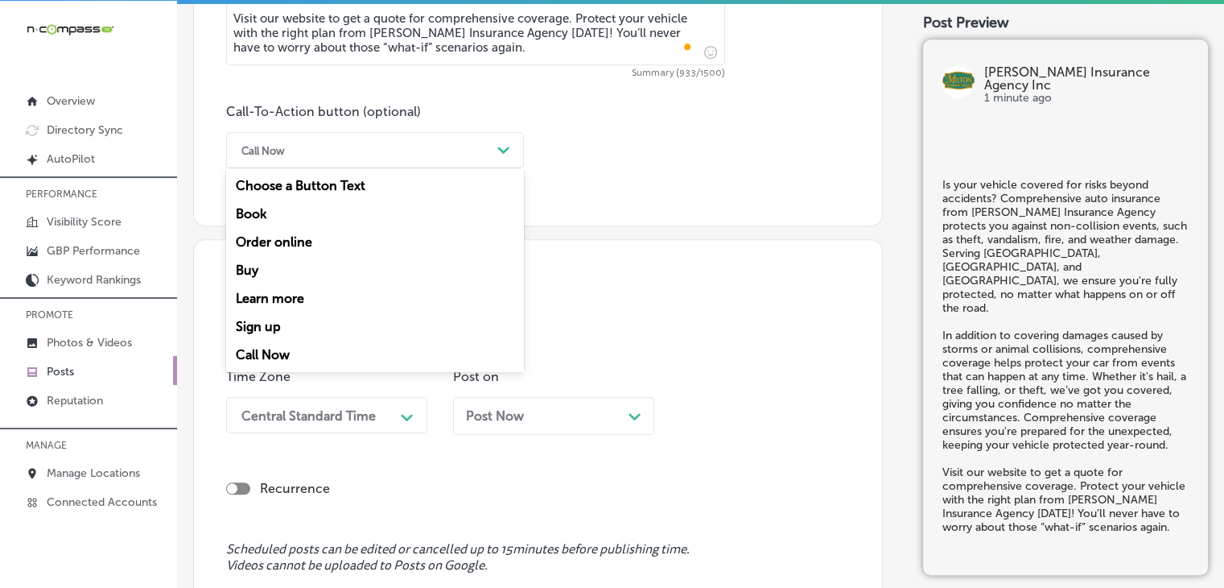
click at [337, 144] on div "Call Now" at bounding box center [362, 150] width 258 height 25
click at [306, 288] on div "Learn more" at bounding box center [375, 298] width 298 height 28
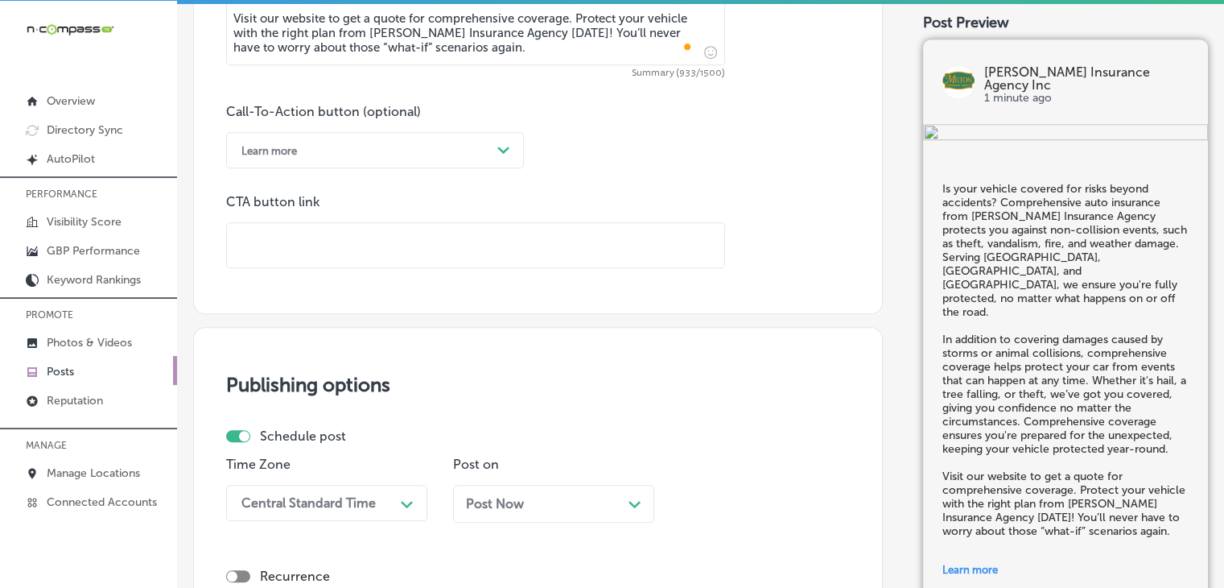
click at [650, 262] on input "text" at bounding box center [475, 245] width 497 height 44
paste input "[URL][DOMAIN_NAME]"
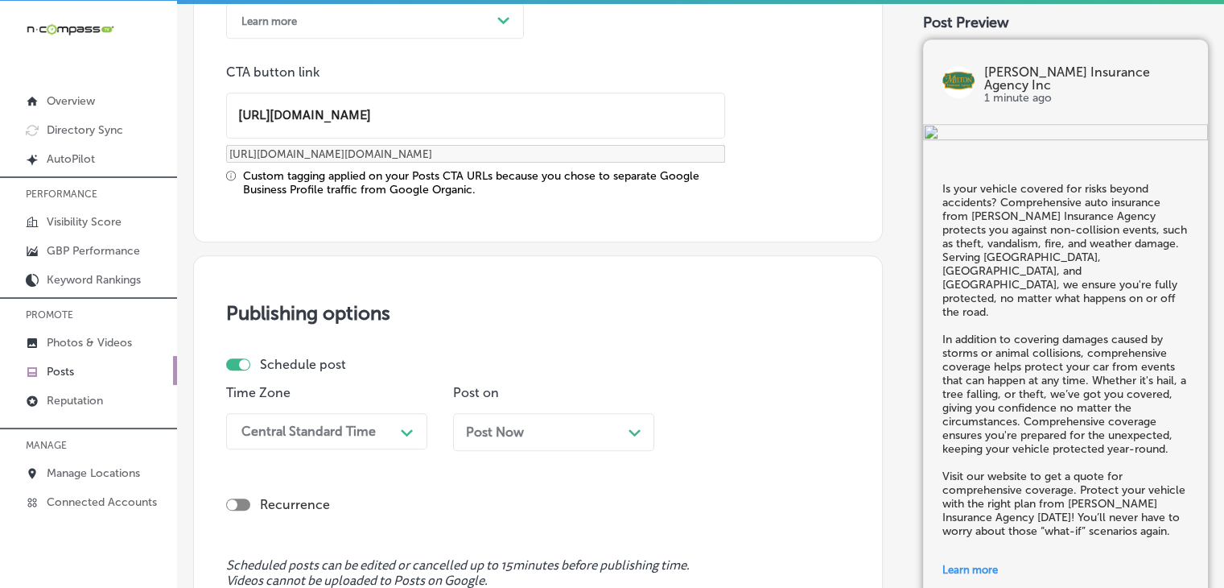
scroll to position [1444, 0]
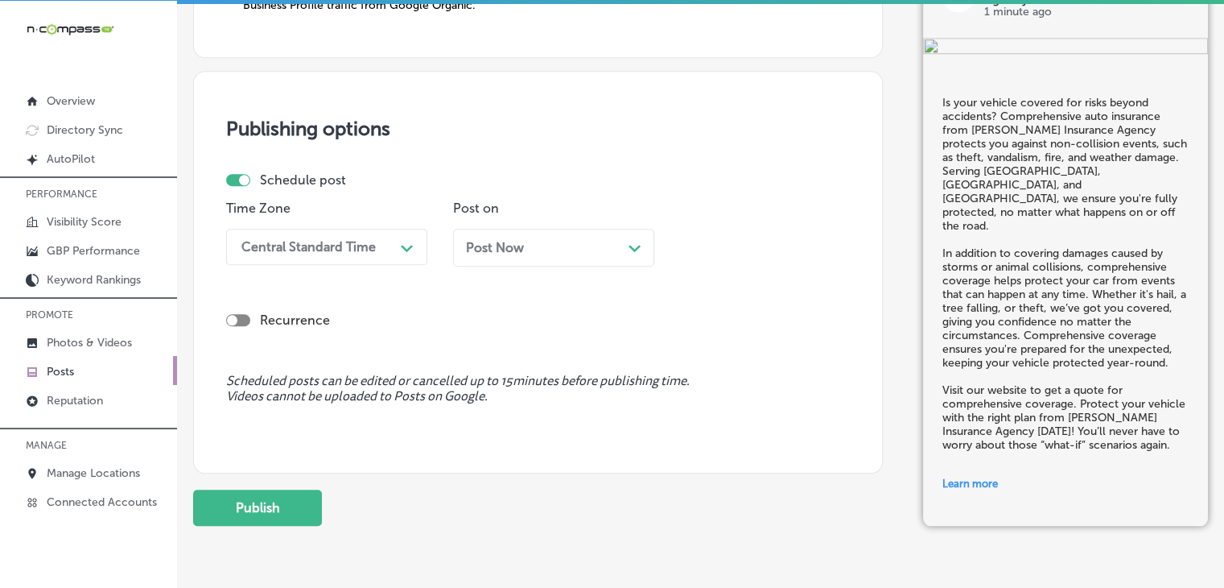
type input "[URL][DOMAIN_NAME]"
drag, startPoint x: 436, startPoint y: 233, endPoint x: 385, endPoint y: 240, distance: 52.0
click at [428, 235] on div "Time Zone Central Standard Time Path Created with Sketch. Post on Post Now Path…" at bounding box center [531, 239] width 611 height 78
click at [385, 240] on div "Central Standard Time" at bounding box center [313, 247] width 161 height 28
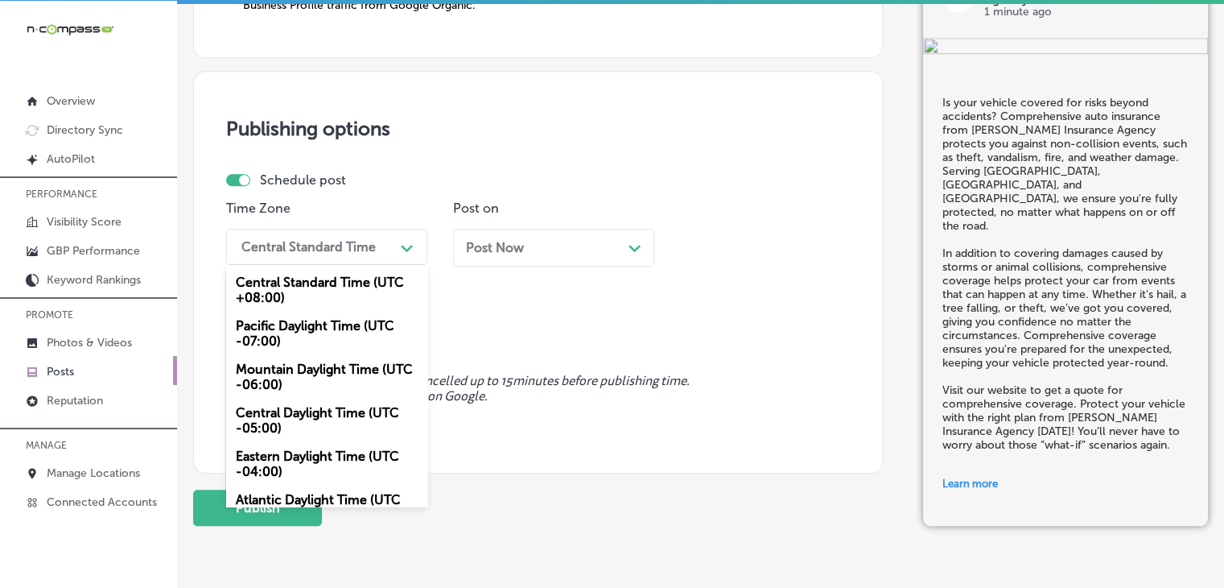
click at [365, 370] on div "Mountain Daylight Time (UTC -06:00)" at bounding box center [326, 376] width 201 height 43
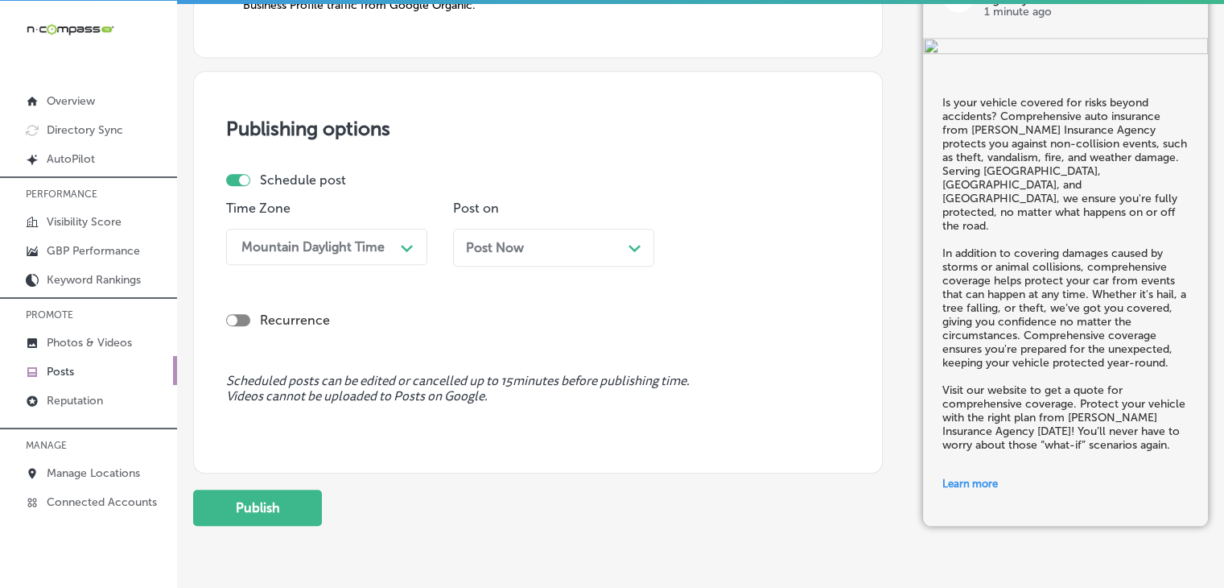
click at [495, 254] on div "Post Now Path Created with Sketch." at bounding box center [553, 248] width 201 height 38
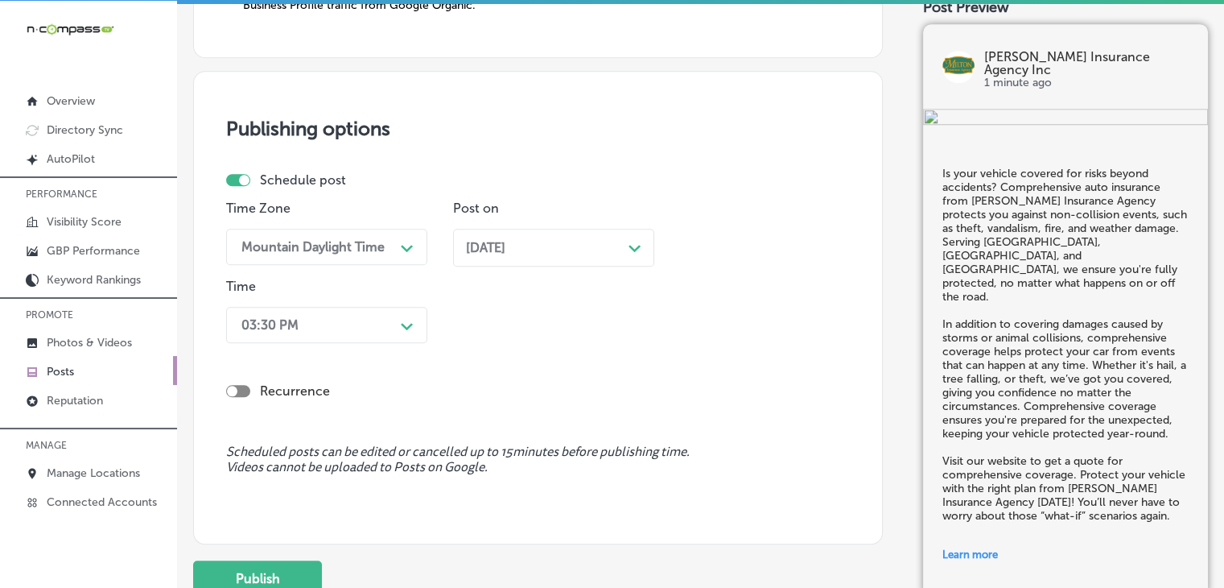
click at [352, 321] on div "03:30 PM" at bounding box center [313, 325] width 161 height 28
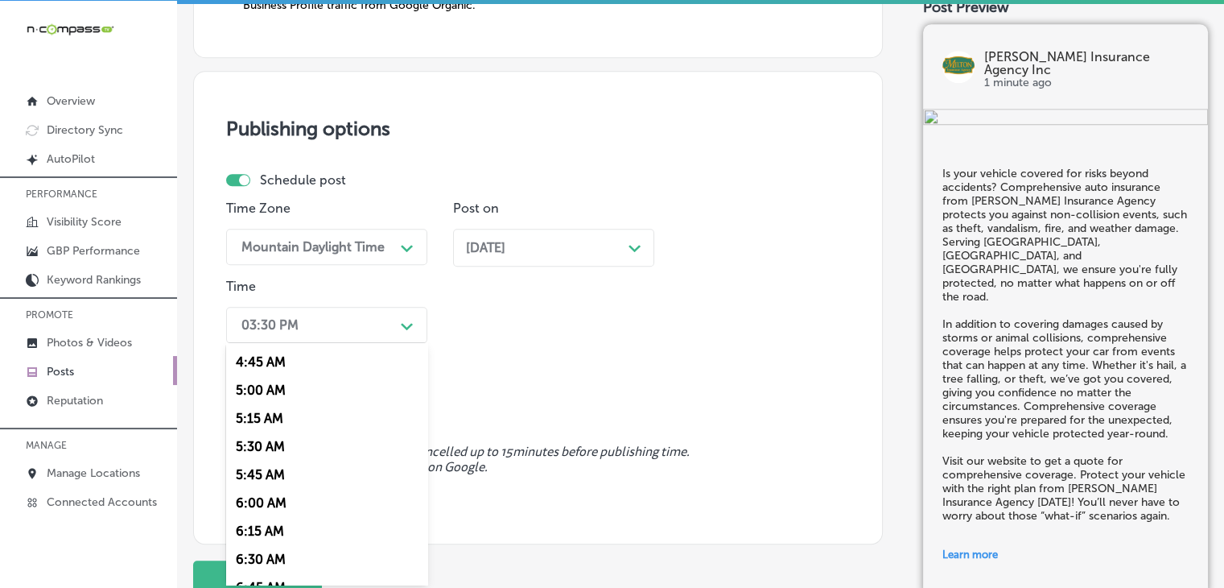
scroll to position [644, 0]
click at [304, 505] on div "7:00 AM" at bounding box center [326, 505] width 201 height 28
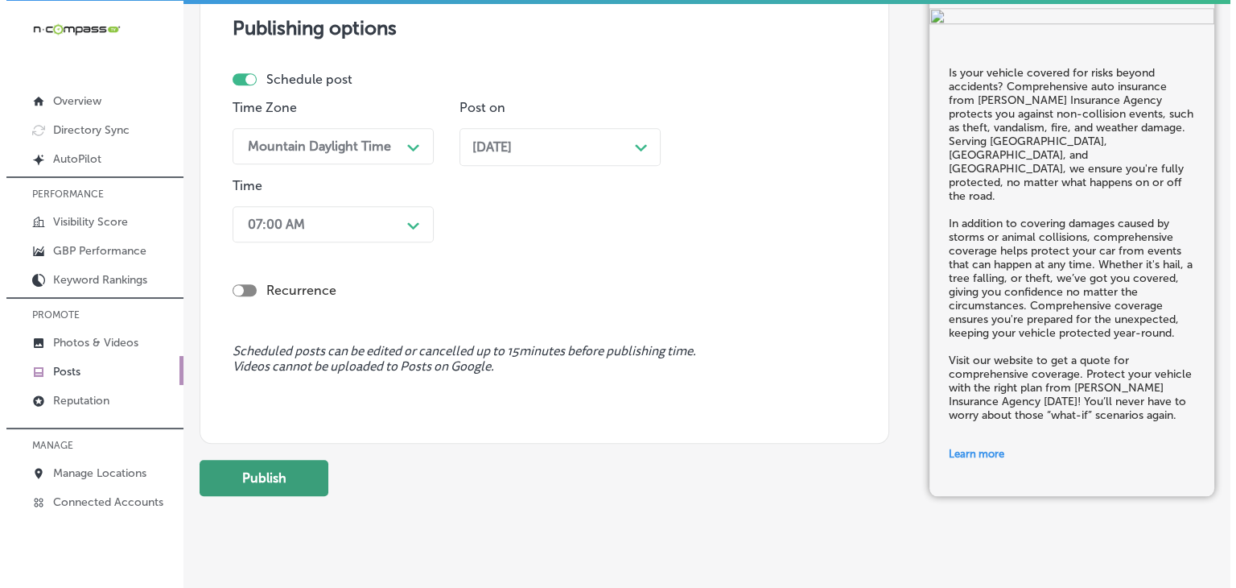
scroll to position [1571, 0]
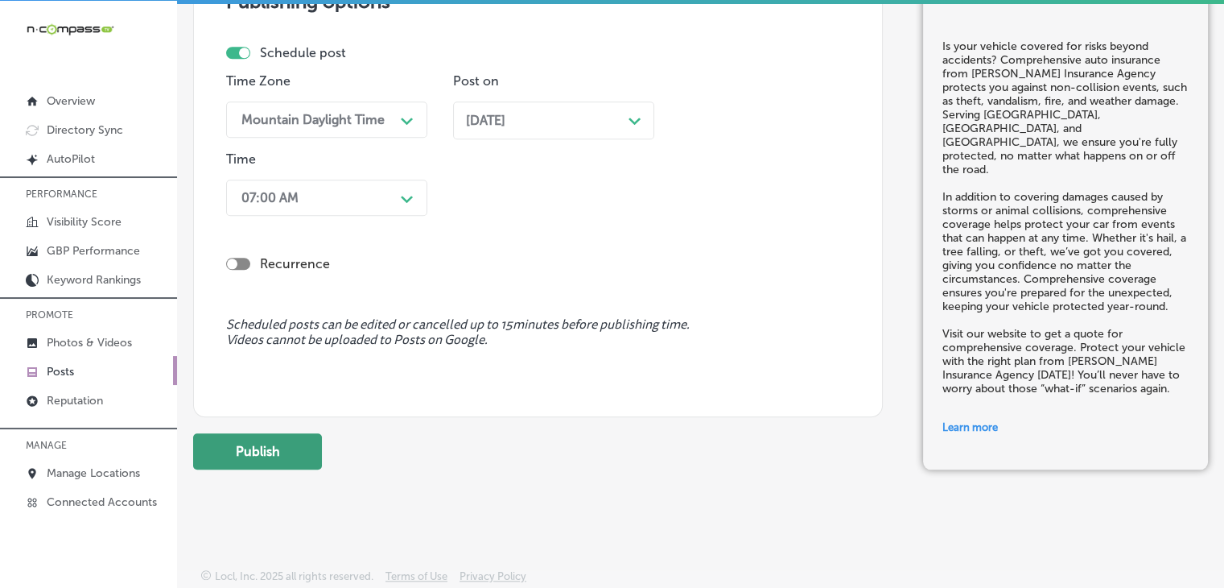
click at [264, 435] on button "Publish" at bounding box center [257, 451] width 129 height 36
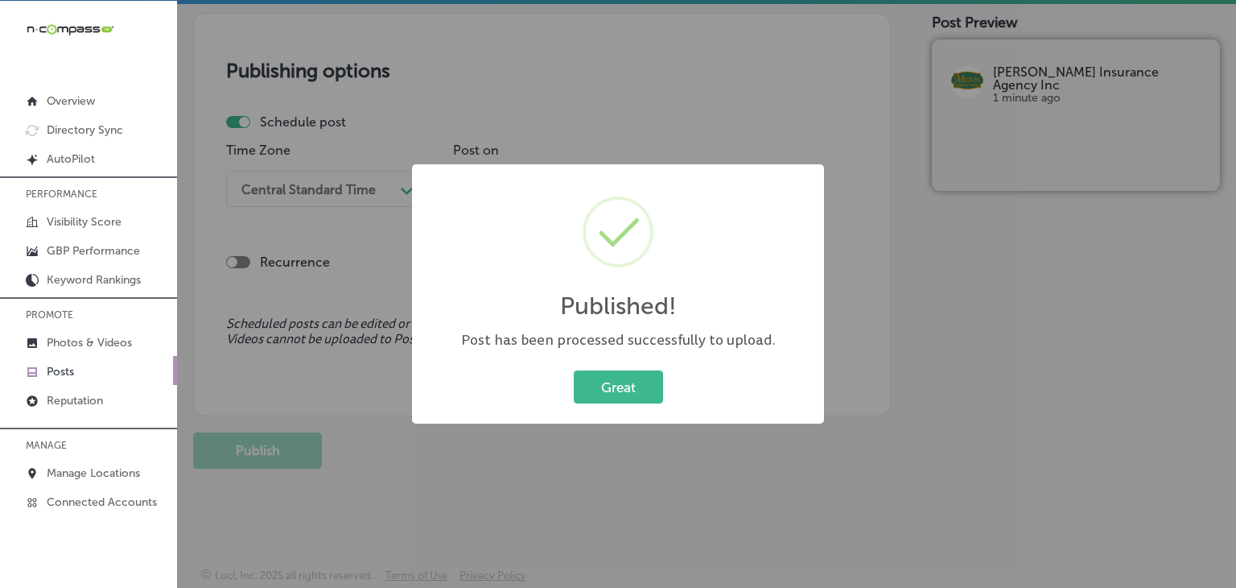
click at [810, 104] on div "Published! × Post has been processed successfully to upload. Great Cancel" at bounding box center [618, 294] width 1236 height 588
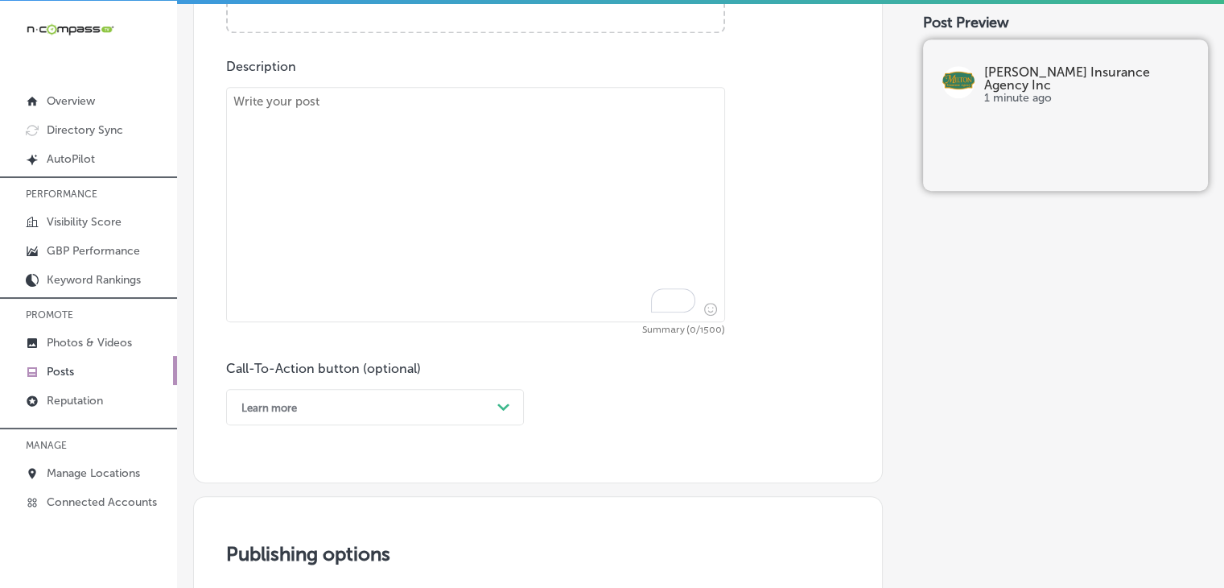
click at [587, 178] on textarea "To enrich screen reader interactions, please activate Accessibility in Grammarl…" at bounding box center [475, 204] width 499 height 235
paste textarea "What happens if your home becomes uninhabitable due to a disaster? [PERSON_NAME…"
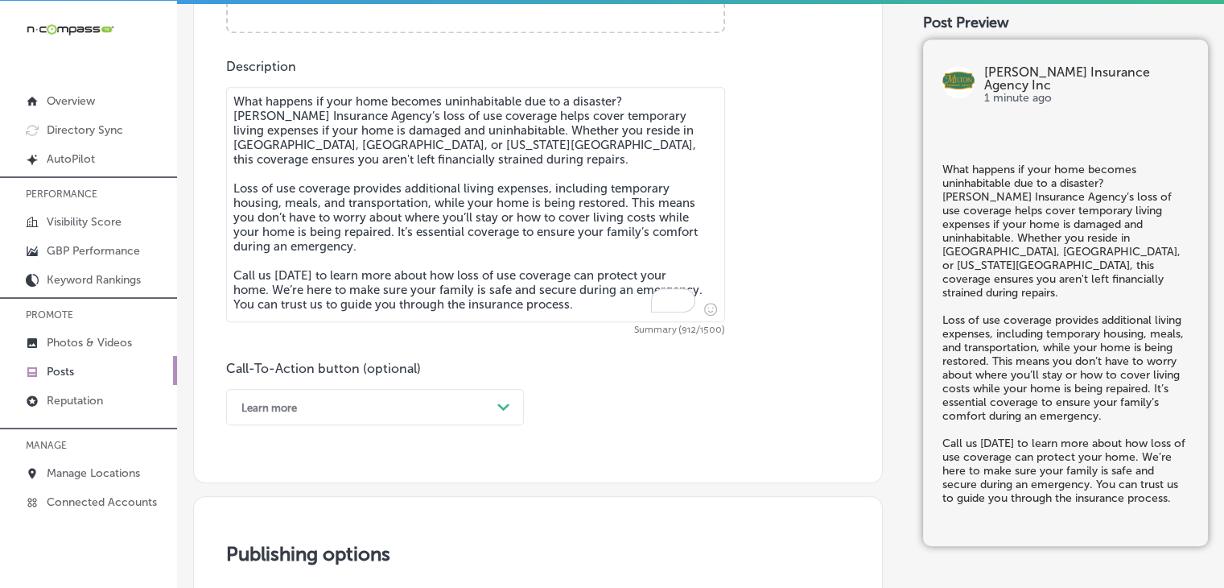
scroll to position [551, 0]
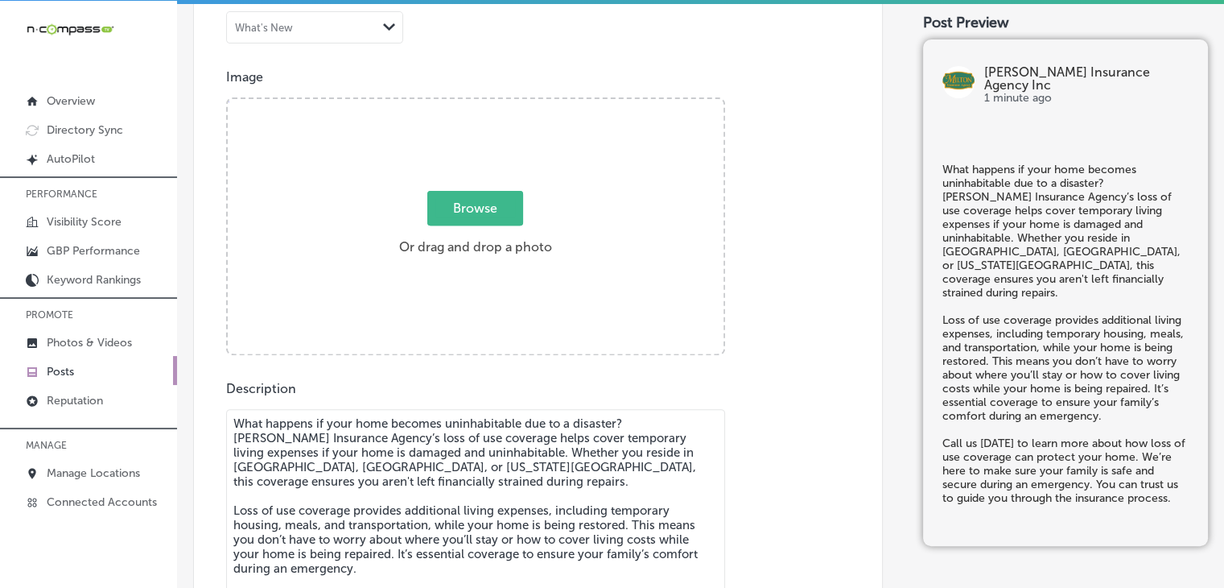
type textarea "What happens if your home becomes uninhabitable due to a disaster? [PERSON_NAME…"
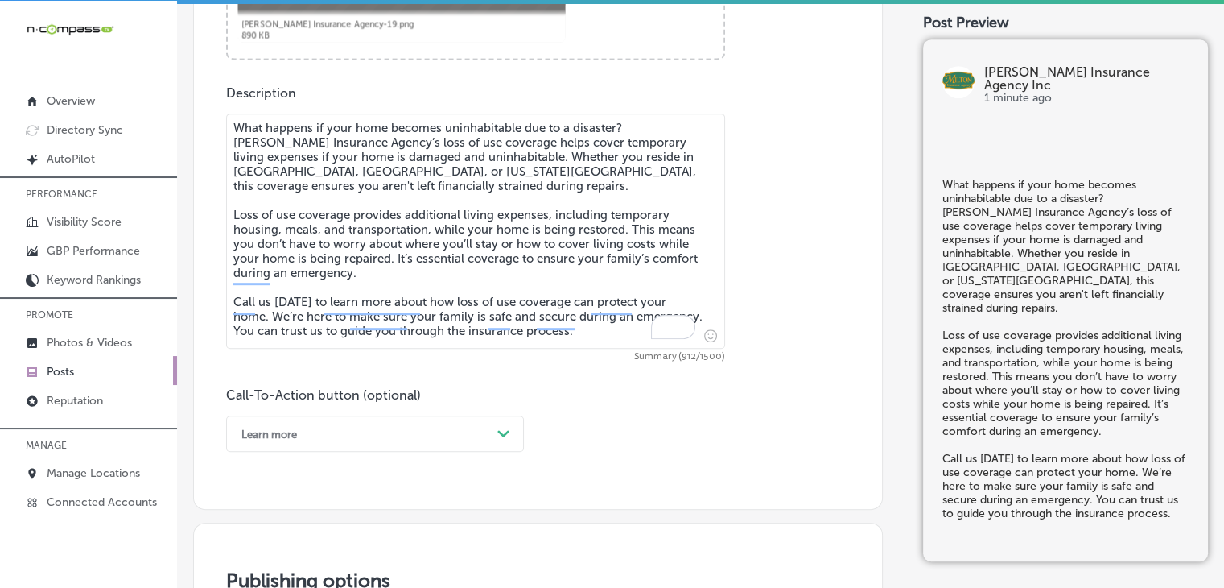
scroll to position [1034, 0]
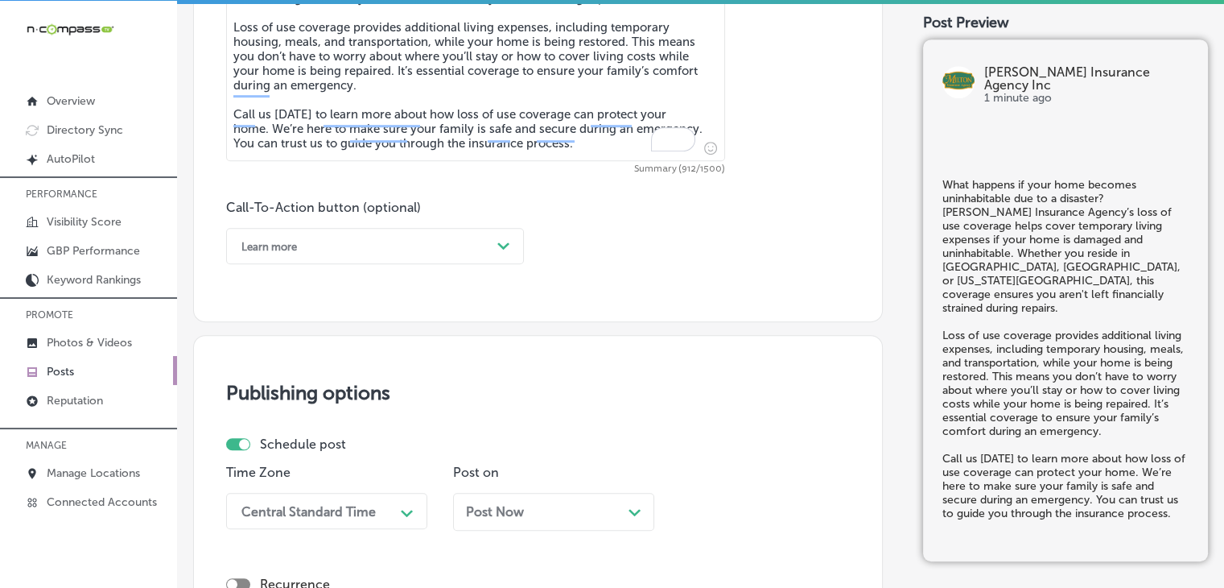
click at [364, 262] on div "Learn more Path Created with Sketch." at bounding box center [375, 246] width 298 height 36
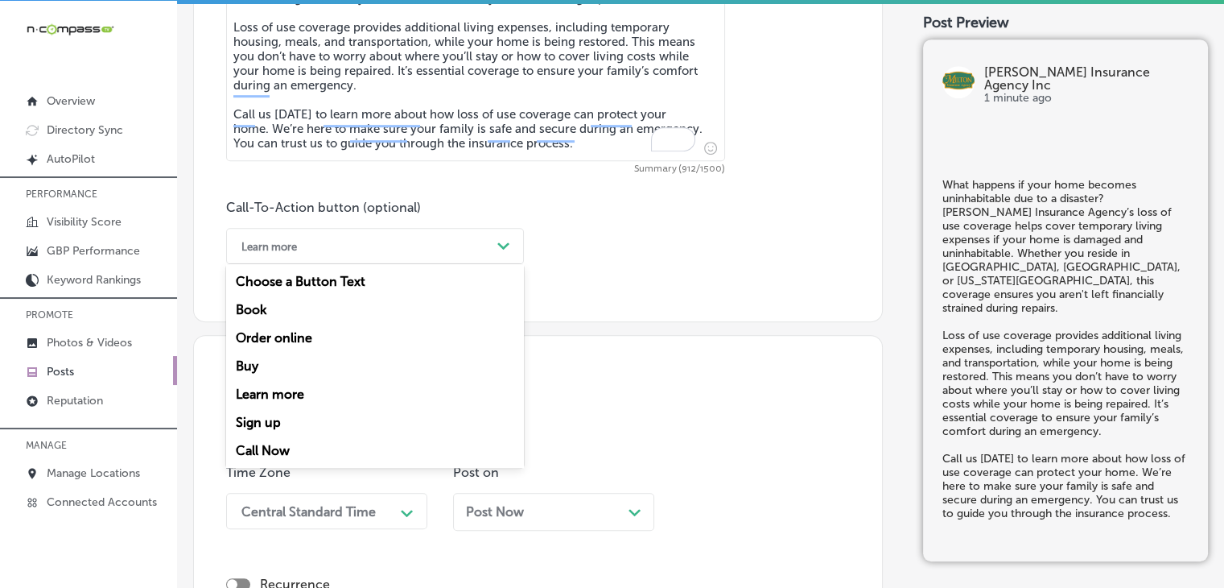
click at [270, 454] on div "Call Now" at bounding box center [375, 450] width 298 height 28
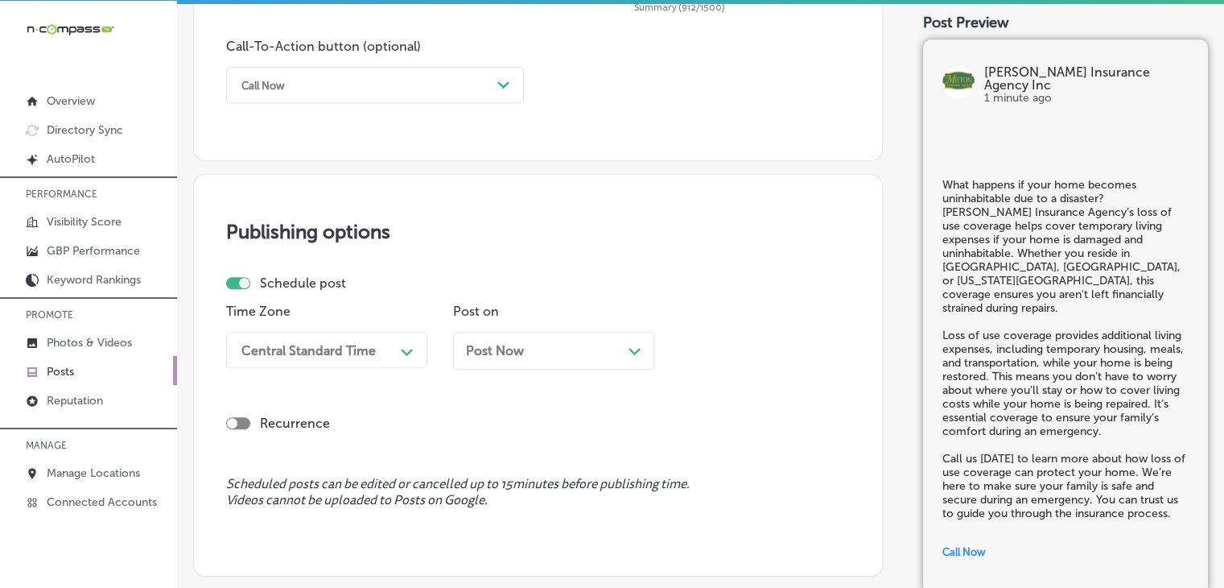
click at [393, 328] on div "Time Zone Central Standard Time Path Created with Sketch." at bounding box center [326, 342] width 201 height 78
click at [374, 376] on div "Time Zone Central Standard Time Path Created with Sketch." at bounding box center [326, 342] width 201 height 78
click at [374, 364] on div "Central Standard Time Path Created with Sketch." at bounding box center [326, 350] width 201 height 36
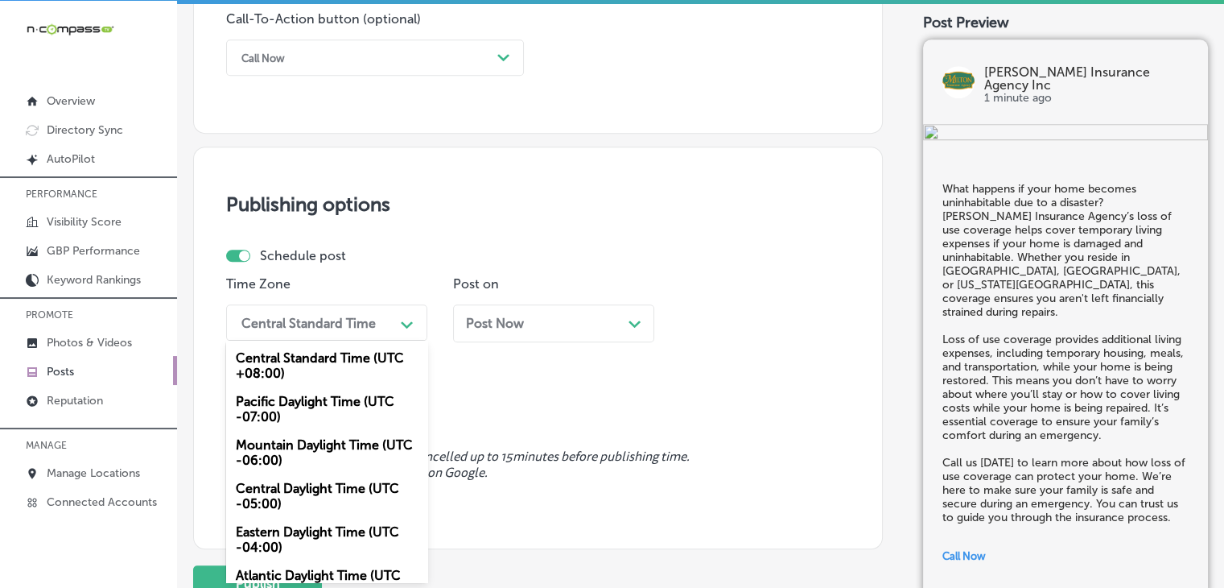
click at [316, 454] on div "Mountain Daylight Time (UTC -06:00)" at bounding box center [326, 452] width 201 height 43
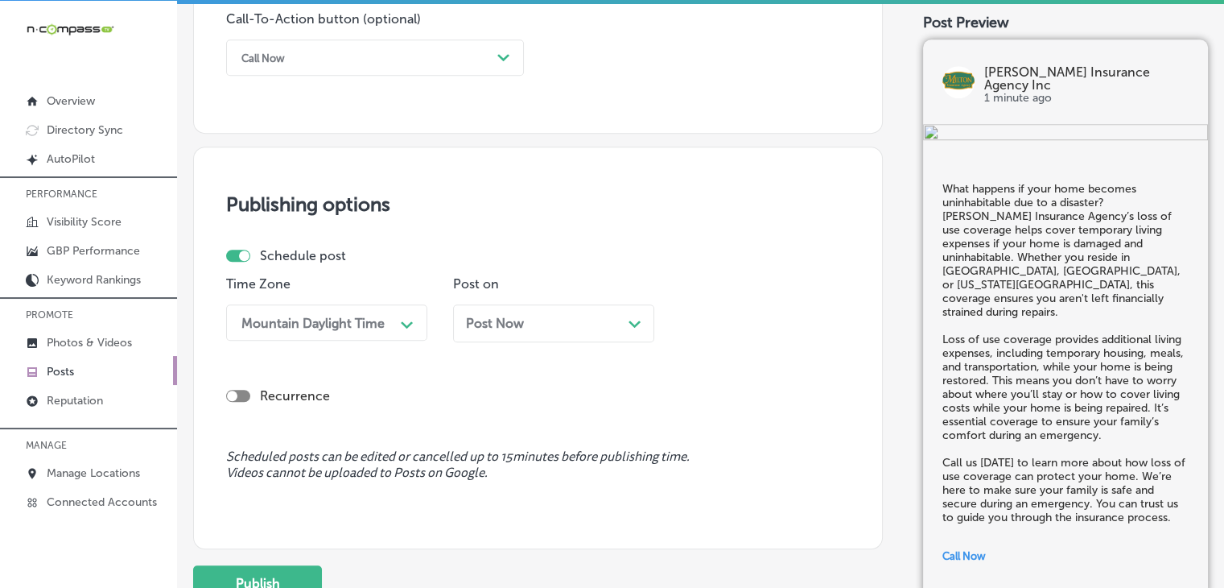
click at [536, 339] on div "Post Now Path Created with Sketch." at bounding box center [553, 323] width 201 height 38
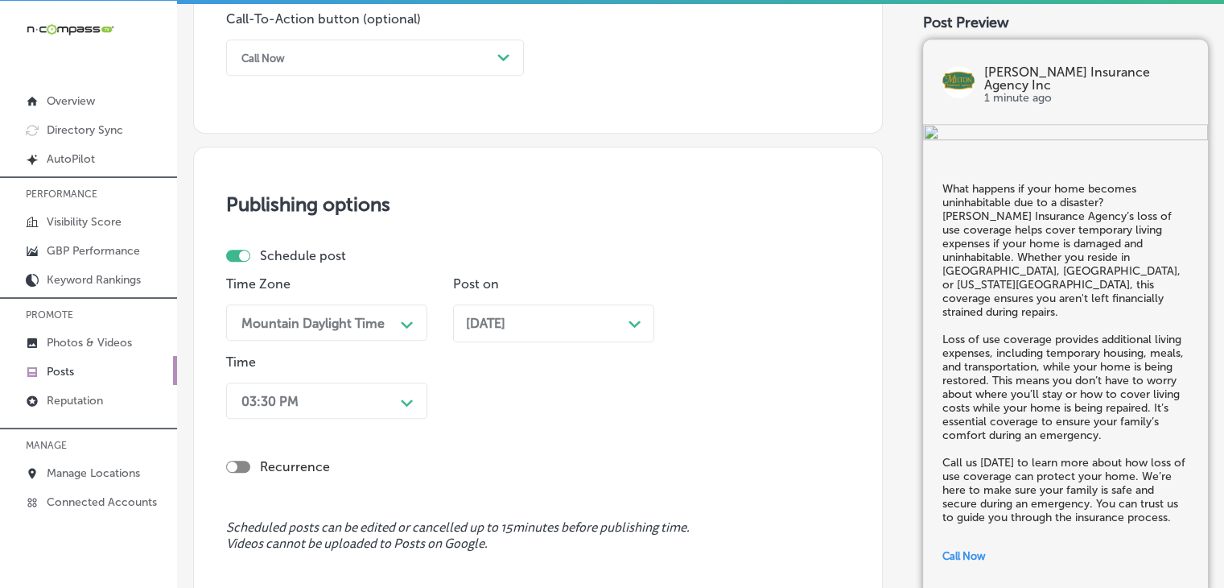
click at [354, 402] on div "03:30 PM Path Created with Sketch." at bounding box center [326, 400] width 201 height 36
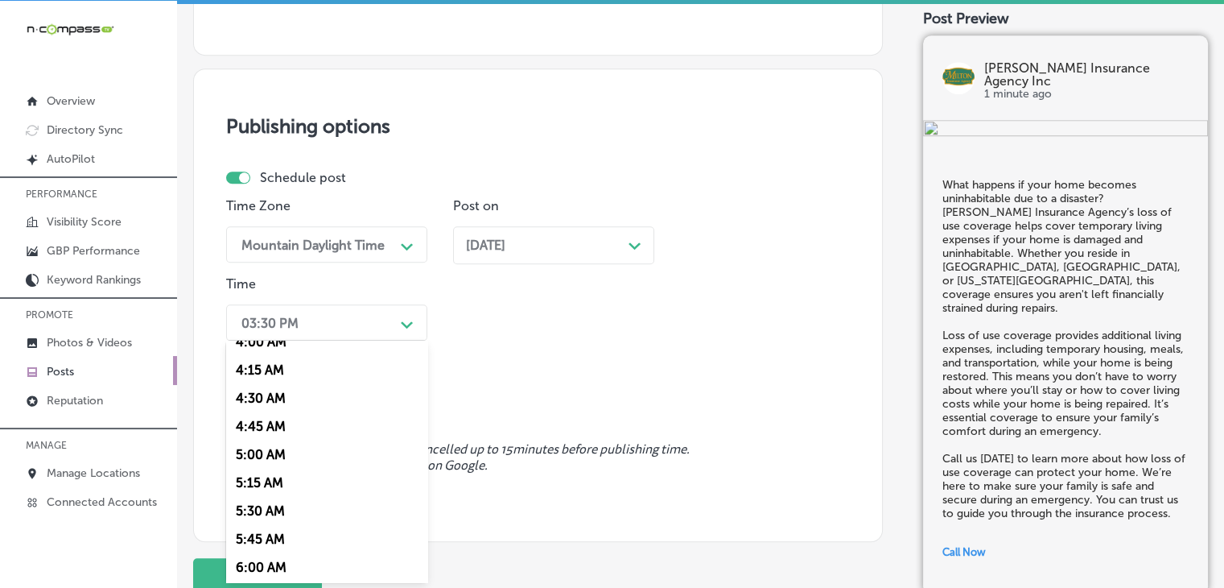
scroll to position [628, 0]
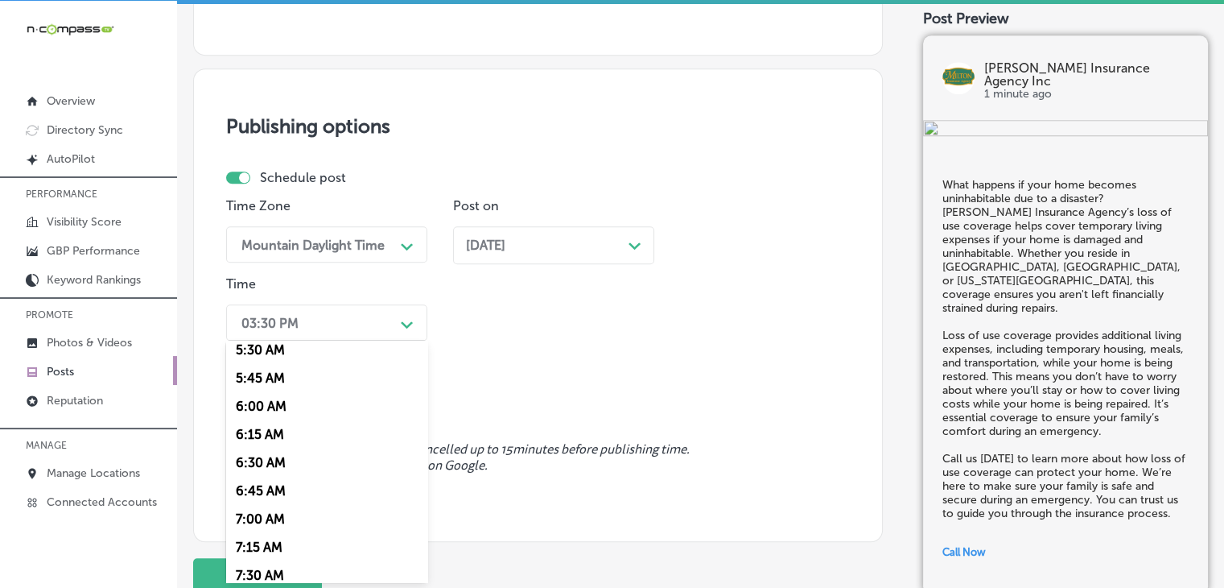
click at [252, 524] on div "7:00 AM" at bounding box center [326, 519] width 201 height 28
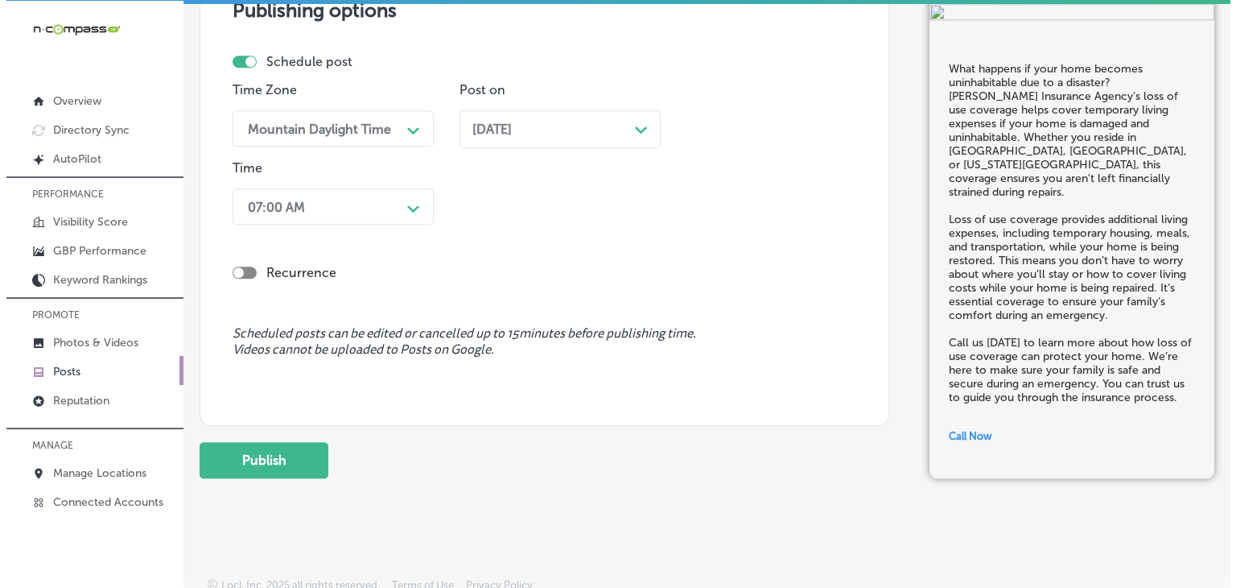
scroll to position [1427, 0]
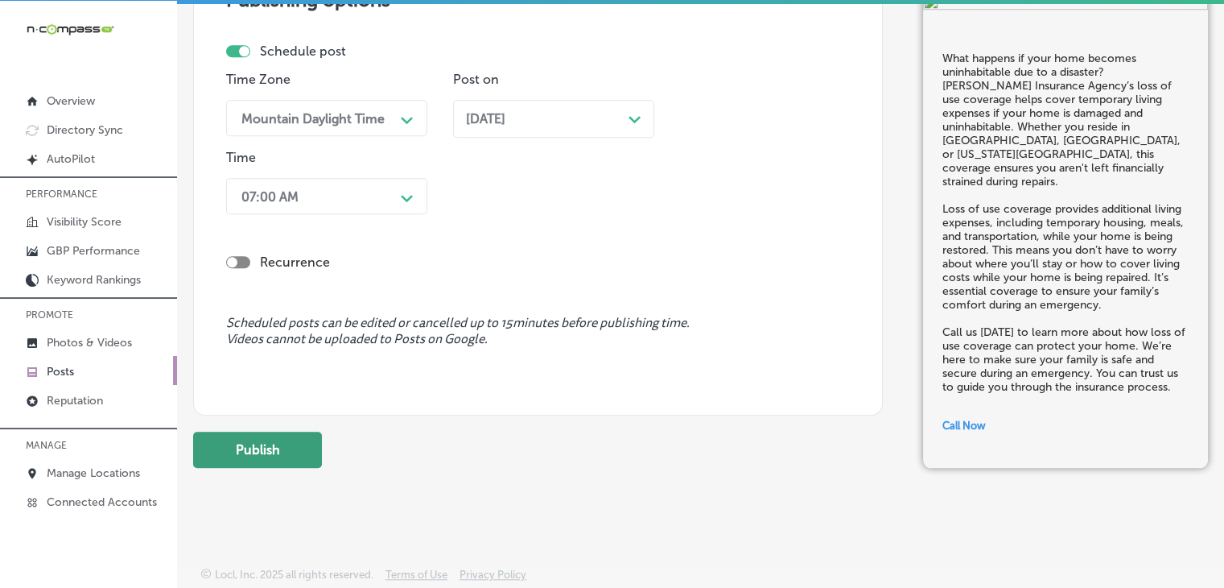
click at [273, 442] on button "Publish" at bounding box center [257, 449] width 129 height 36
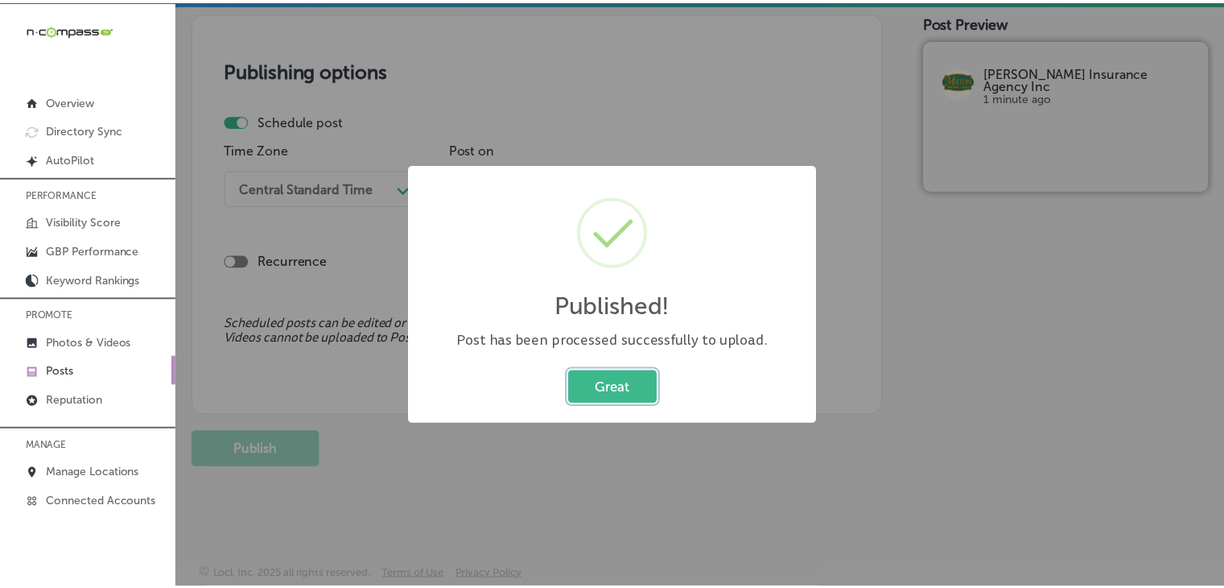
scroll to position [1356, 0]
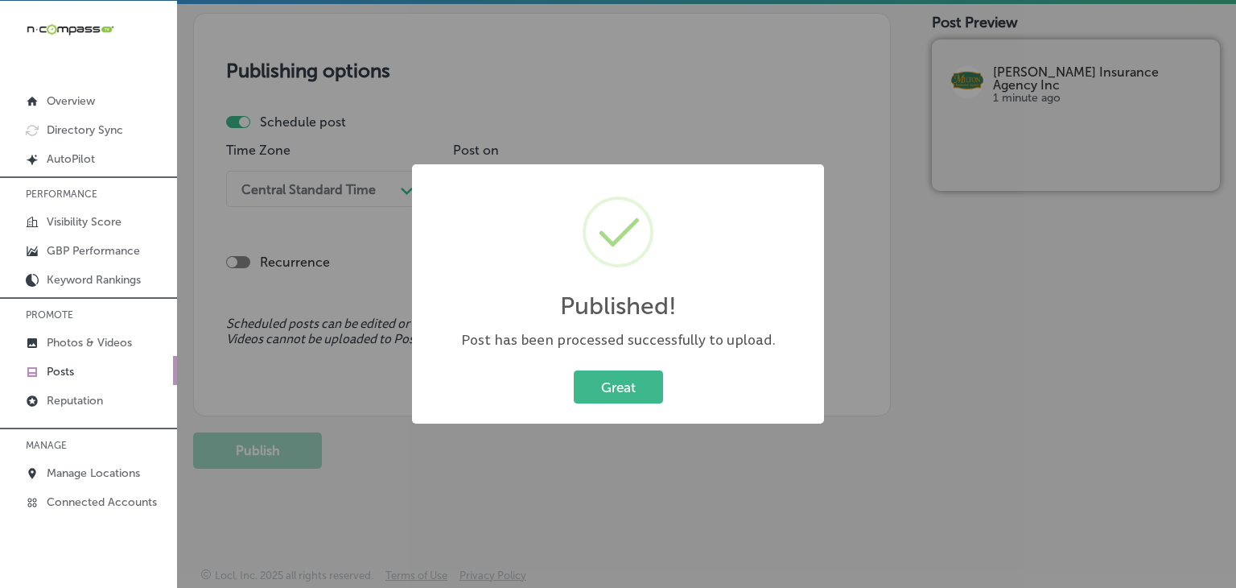
click at [908, 200] on div "Published! × Post has been processed successfully to upload. Great Cancel" at bounding box center [618, 294] width 1236 height 588
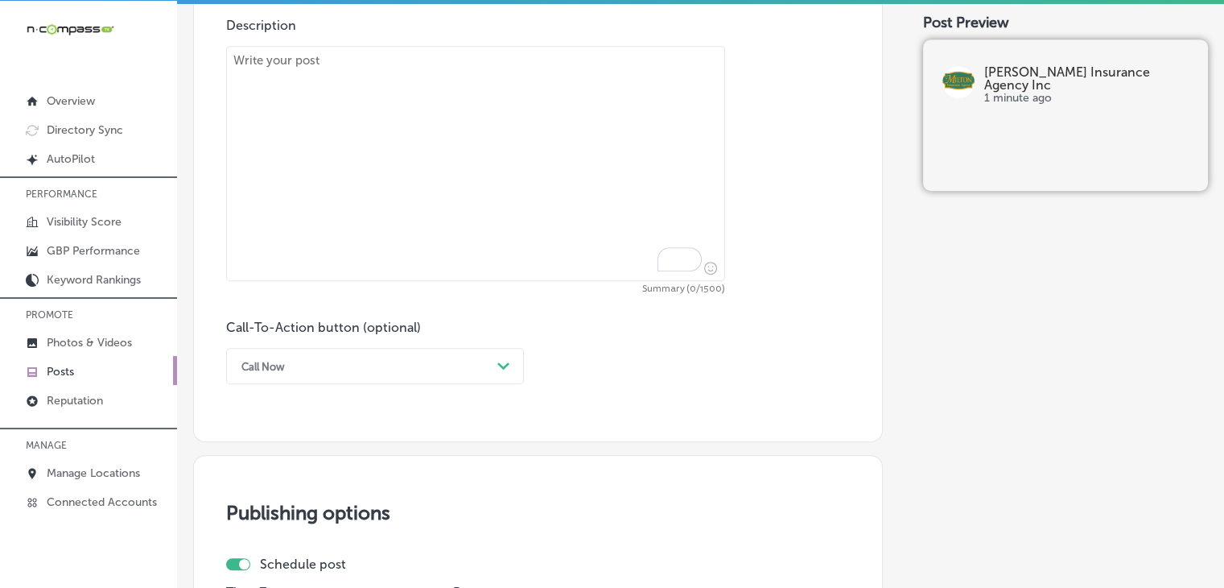
scroll to position [712, 0]
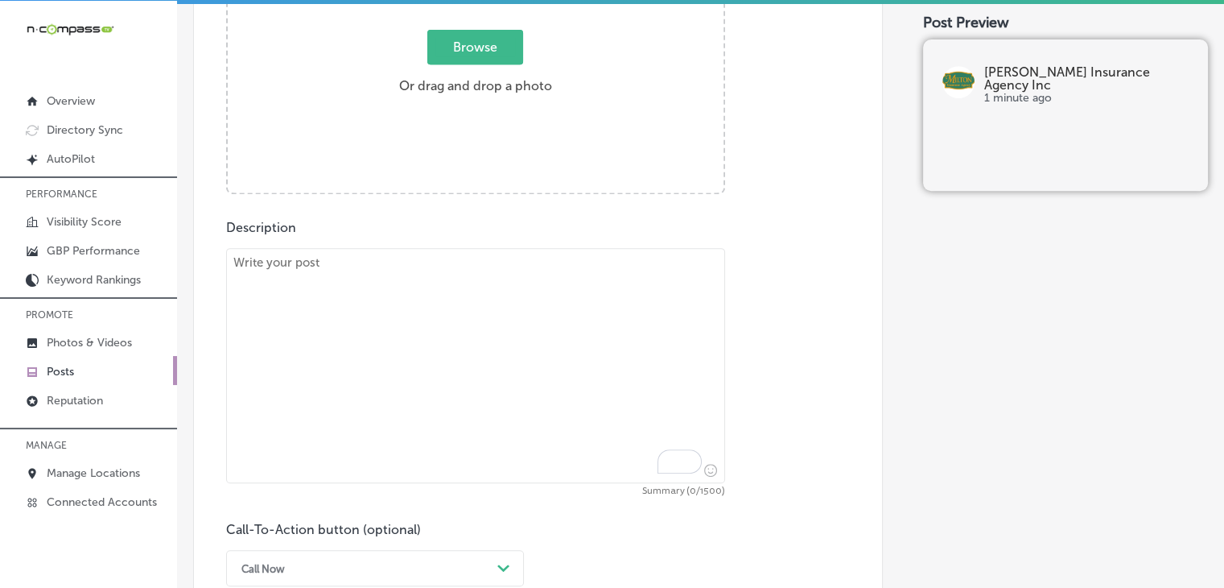
click at [559, 304] on textarea "To enrich screen reader interactions, please activate Accessibility in Grammarl…" at bounding box center [475, 365] width 499 height 235
paste textarea "Are your belongings truly protected in your rental? Renters insurance from [PER…"
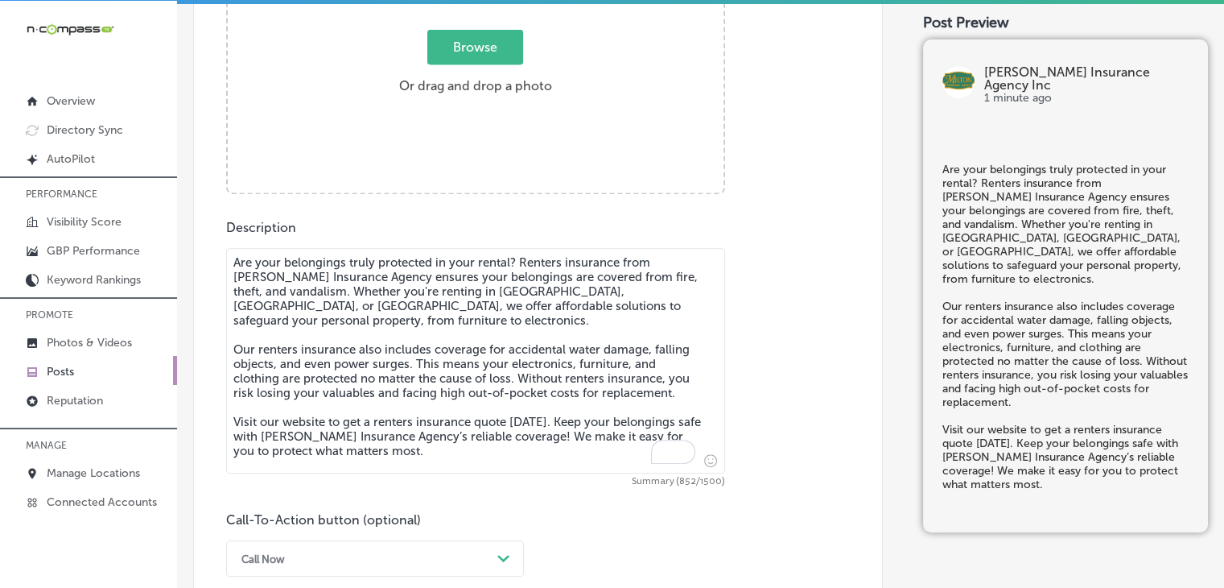
type textarea "Are your belongings truly protected in your rental? Renters insurance from [PER…"
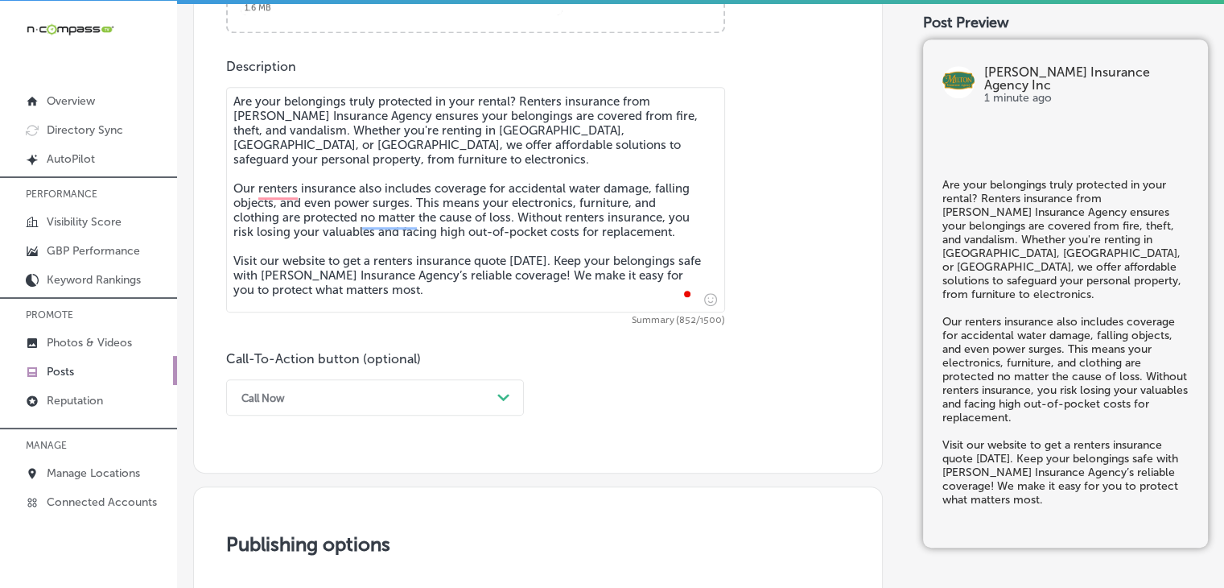
click at [338, 386] on div "Call Now Path Created with Sketch." at bounding box center [375, 397] width 298 height 36
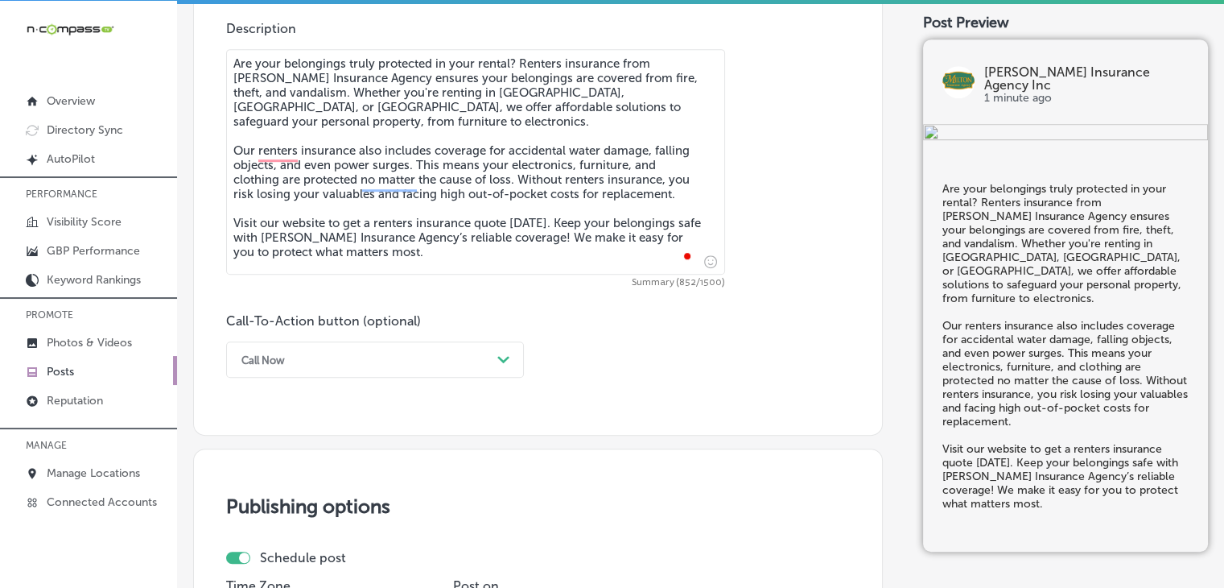
click at [452, 373] on div "Call Now Path Created with Sketch." at bounding box center [375, 359] width 298 height 36
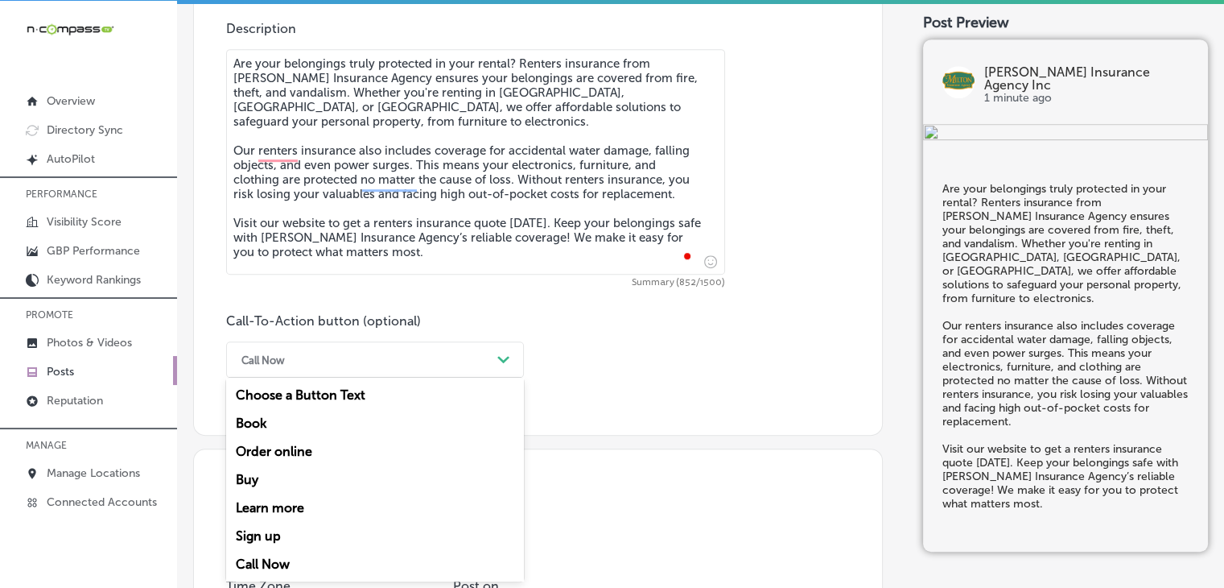
click at [317, 503] on div "Learn more" at bounding box center [375, 507] width 298 height 28
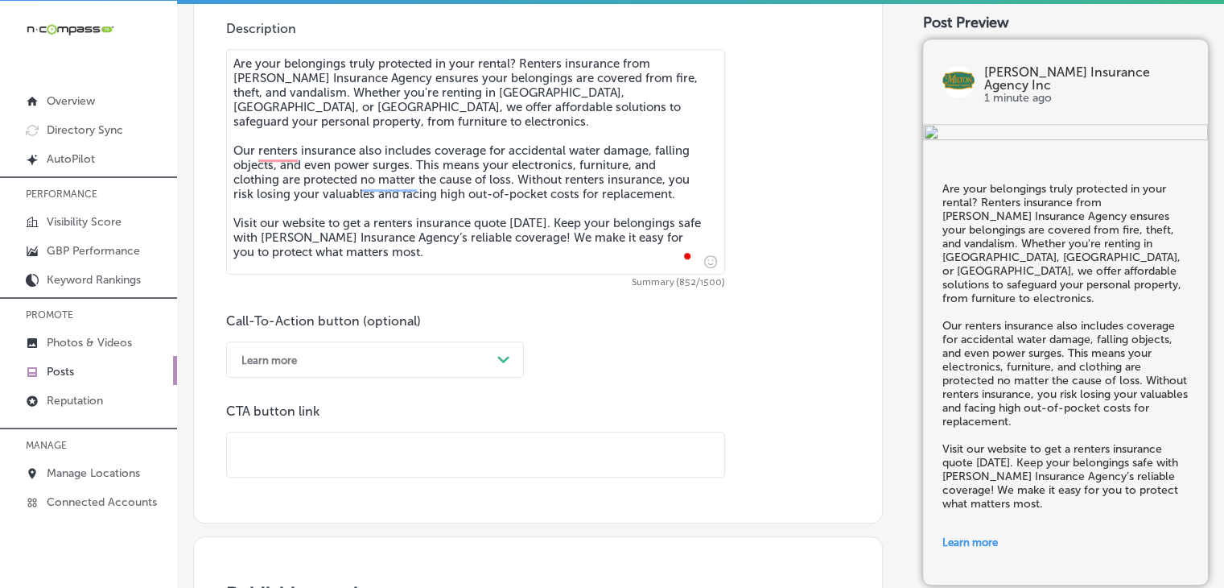
click at [337, 461] on input "text" at bounding box center [475, 454] width 497 height 44
paste input "[URL][DOMAIN_NAME]"
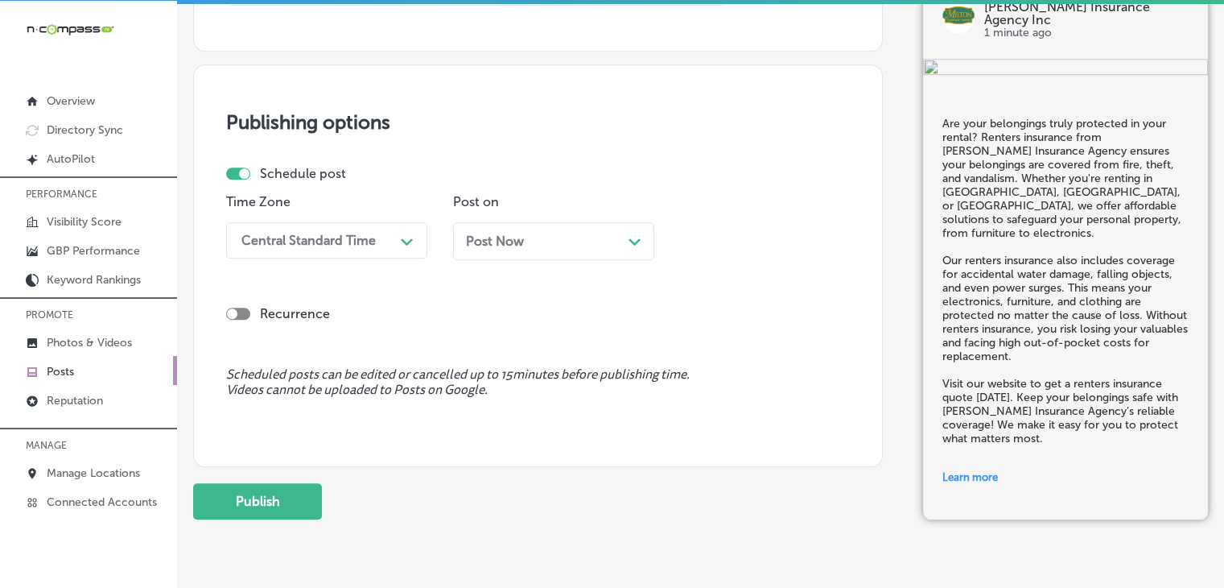
scroll to position [1394, 0]
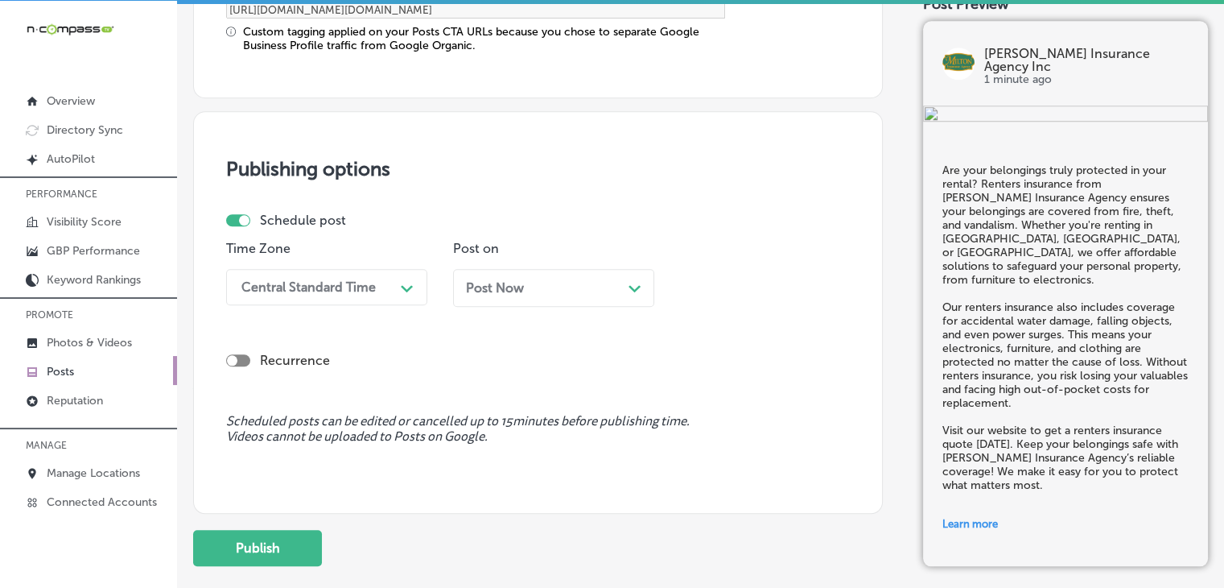
type input "[URL][DOMAIN_NAME]"
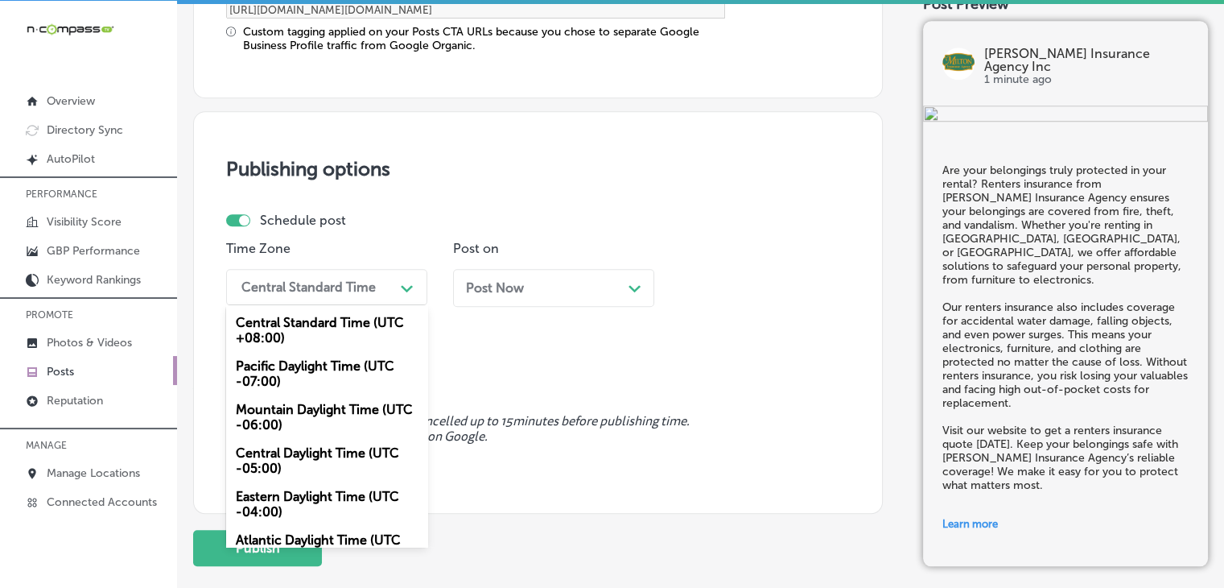
click at [382, 279] on div "Central Standard Time" at bounding box center [313, 287] width 161 height 28
click at [316, 408] on div "Mountain Daylight Time (UTC -06:00)" at bounding box center [326, 416] width 201 height 43
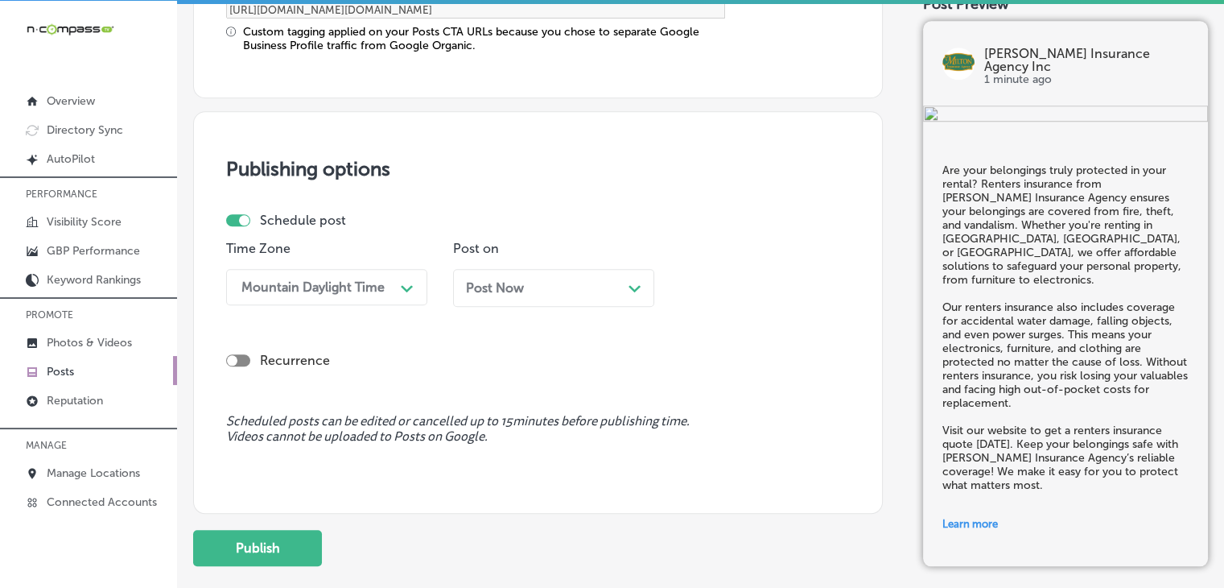
click at [592, 290] on div "Post Now Path Created with Sketch." at bounding box center [553, 287] width 175 height 15
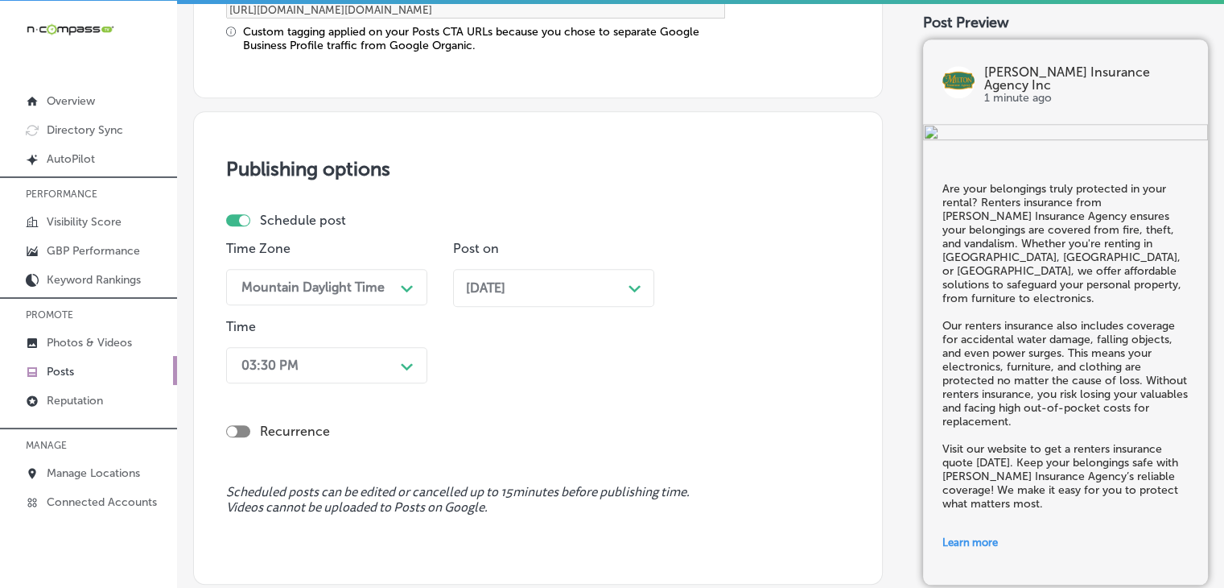
drag, startPoint x: 340, startPoint y: 383, endPoint x: 344, endPoint y: 374, distance: 10.1
click at [344, 374] on div "Time 03:30 PM Path Created with Sketch." at bounding box center [326, 354] width 201 height 71
click at [344, 377] on div "03:30 PM Path Created with Sketch." at bounding box center [326, 365] width 201 height 36
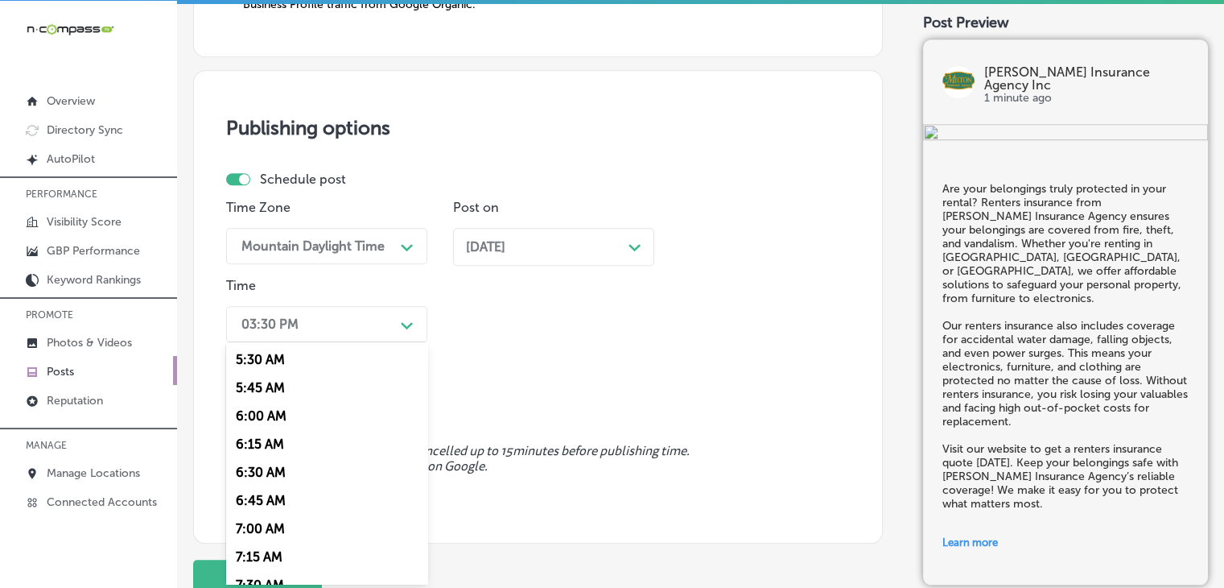
scroll to position [644, 0]
click at [278, 505] on div "7:00 AM" at bounding box center [326, 504] width 201 height 28
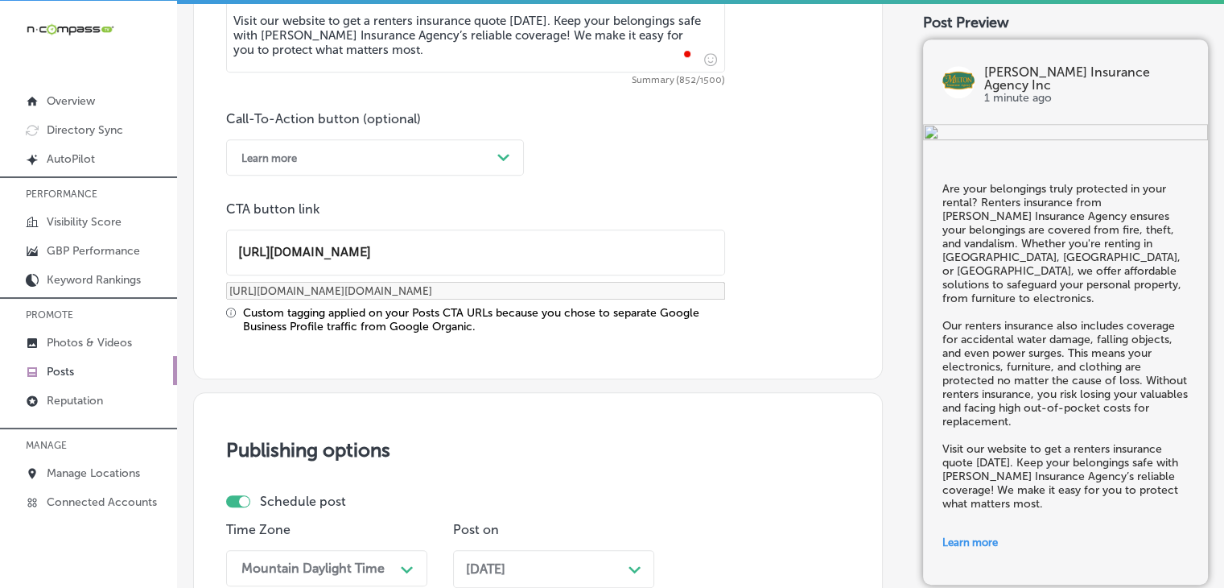
scroll to position [1435, 0]
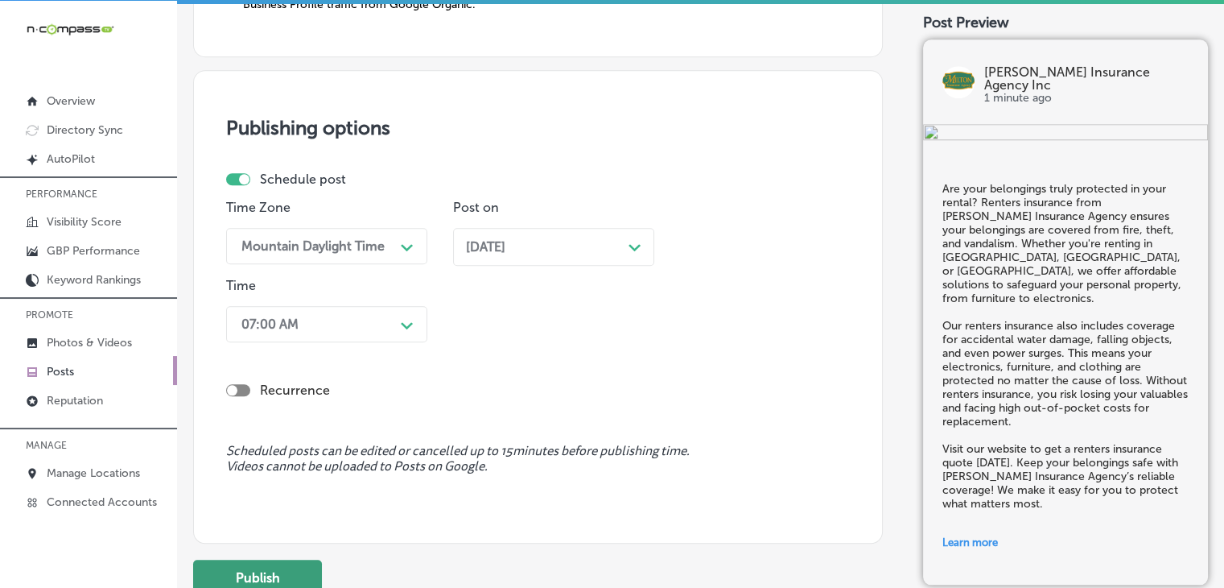
click at [261, 576] on button "Publish" at bounding box center [257, 577] width 129 height 36
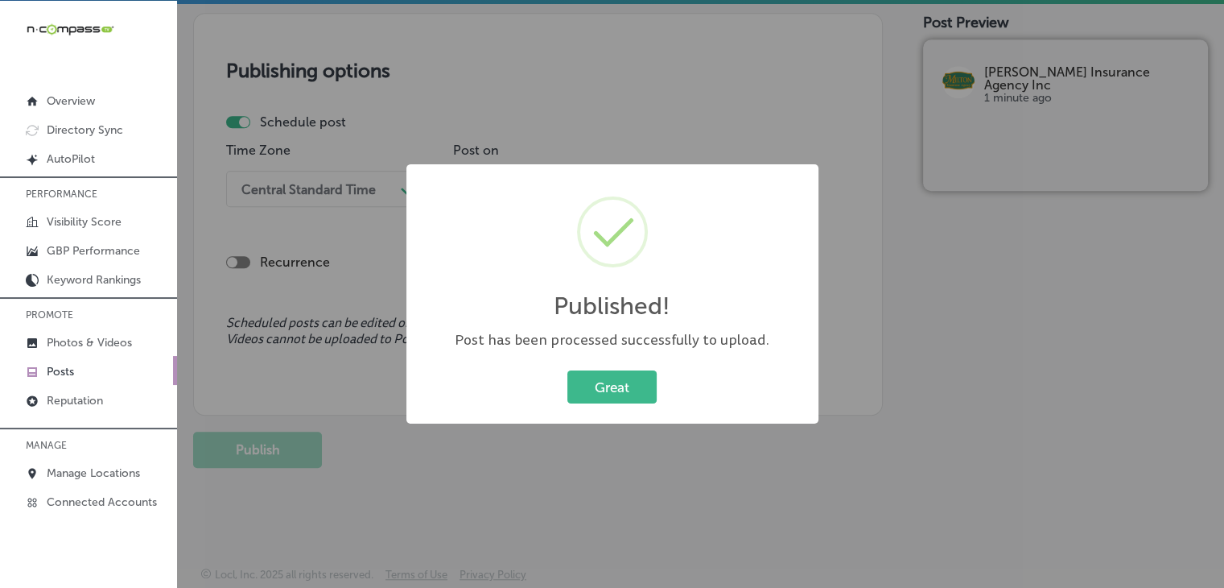
scroll to position [1347, 0]
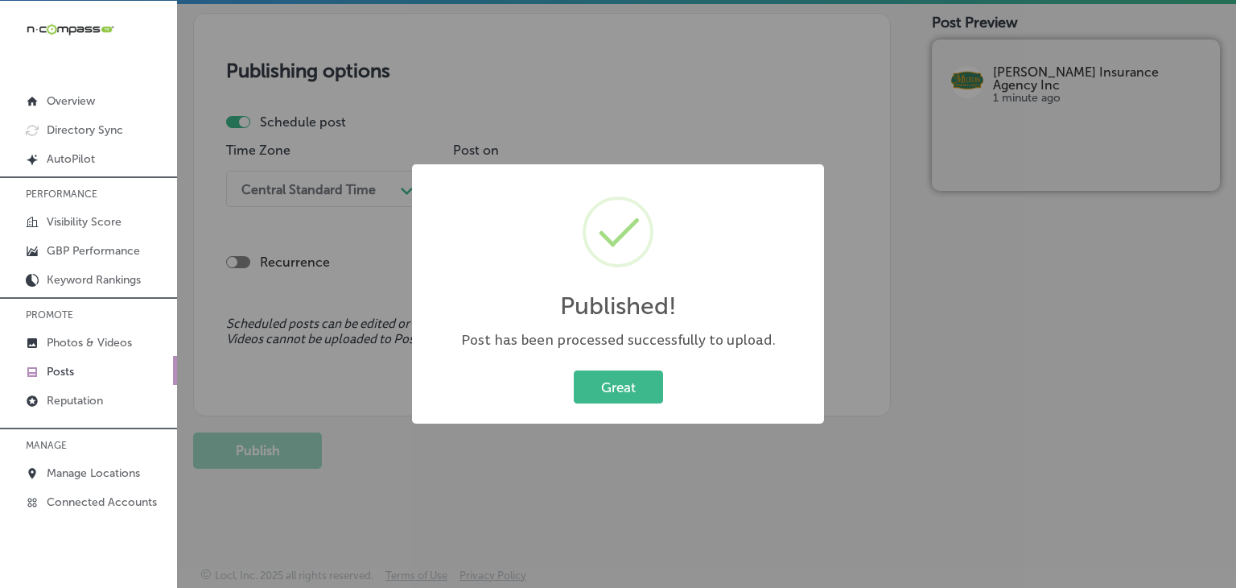
click at [1062, 163] on div "Published! × Post has been processed successfully to upload. Great Cancel" at bounding box center [618, 294] width 1236 height 588
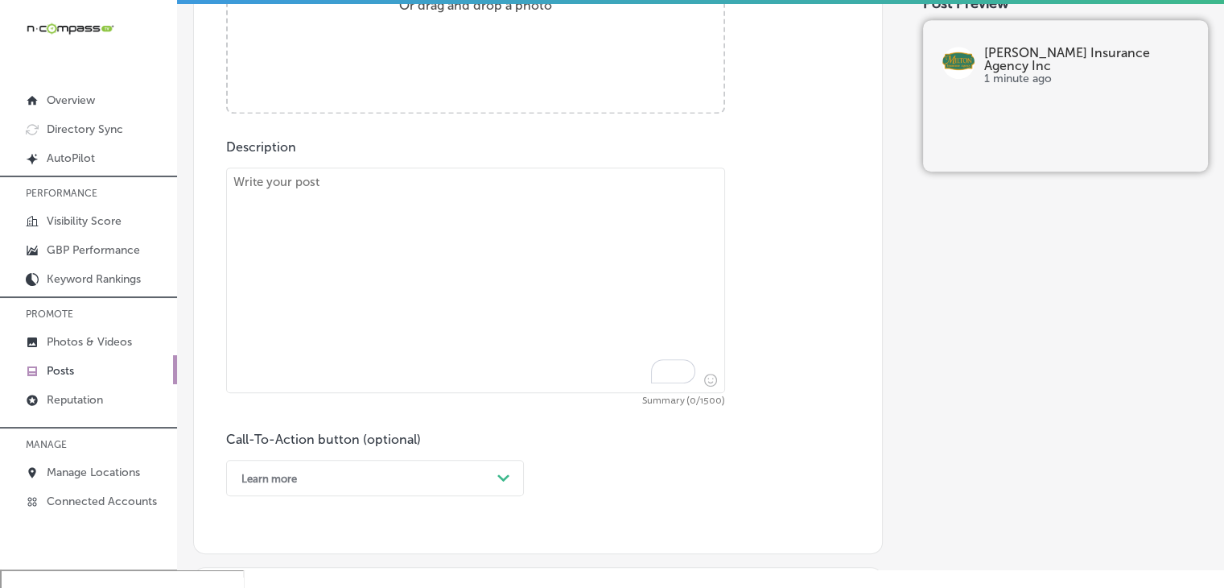
scroll to position [703, 0]
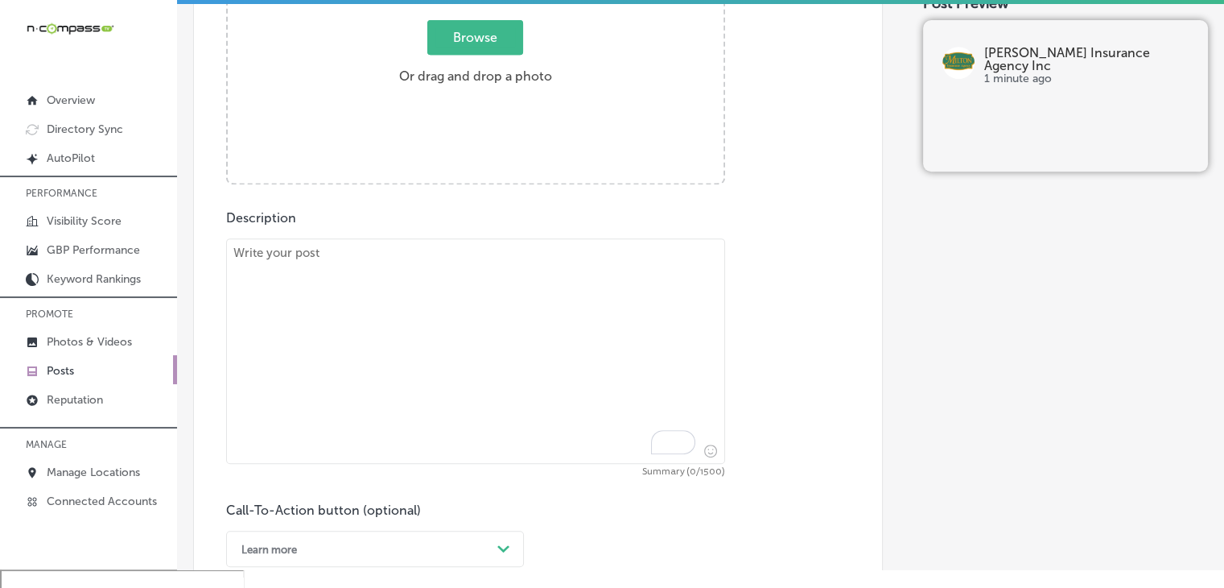
click at [583, 280] on textarea "To enrich screen reader interactions, please activate Accessibility in Grammarl…" at bounding box center [475, 350] width 499 height 225
paste textarea "What happens if someone is injured on your property? Personal liability coverag…"
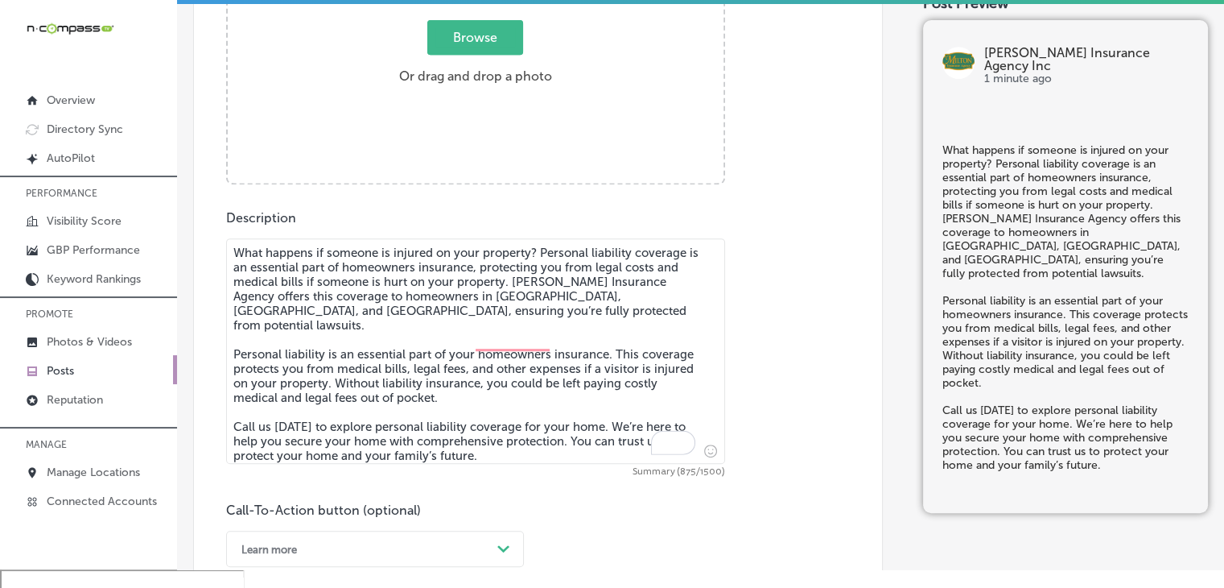
type textarea "What happens if someone is injured on your property? Personal liability coverag…"
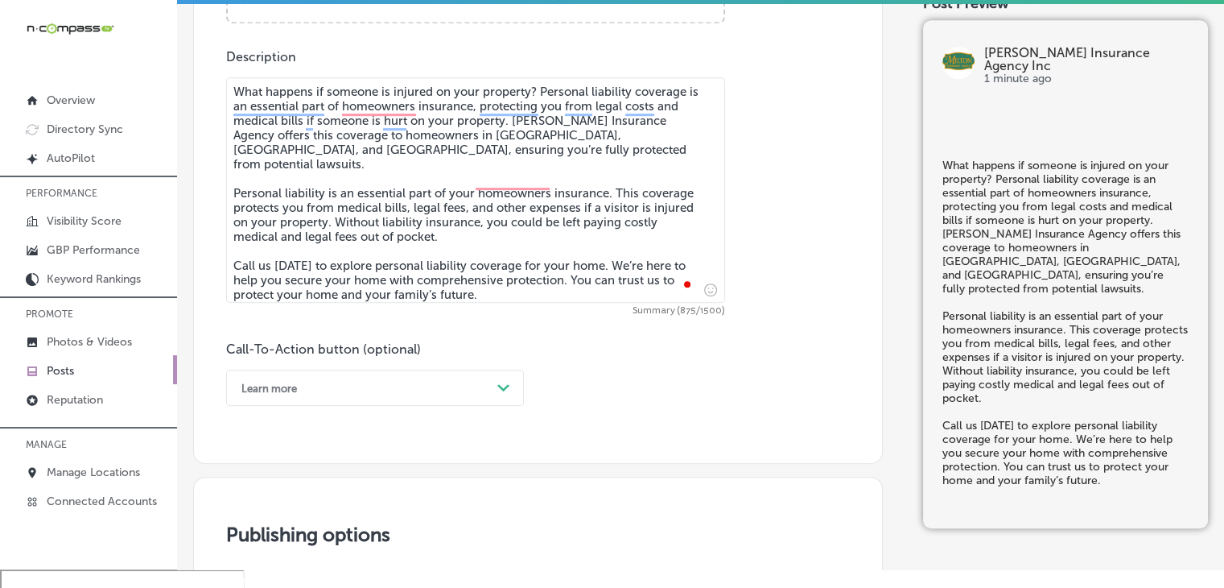
click at [303, 373] on div "Learn more Path Created with Sketch." at bounding box center [375, 387] width 298 height 36
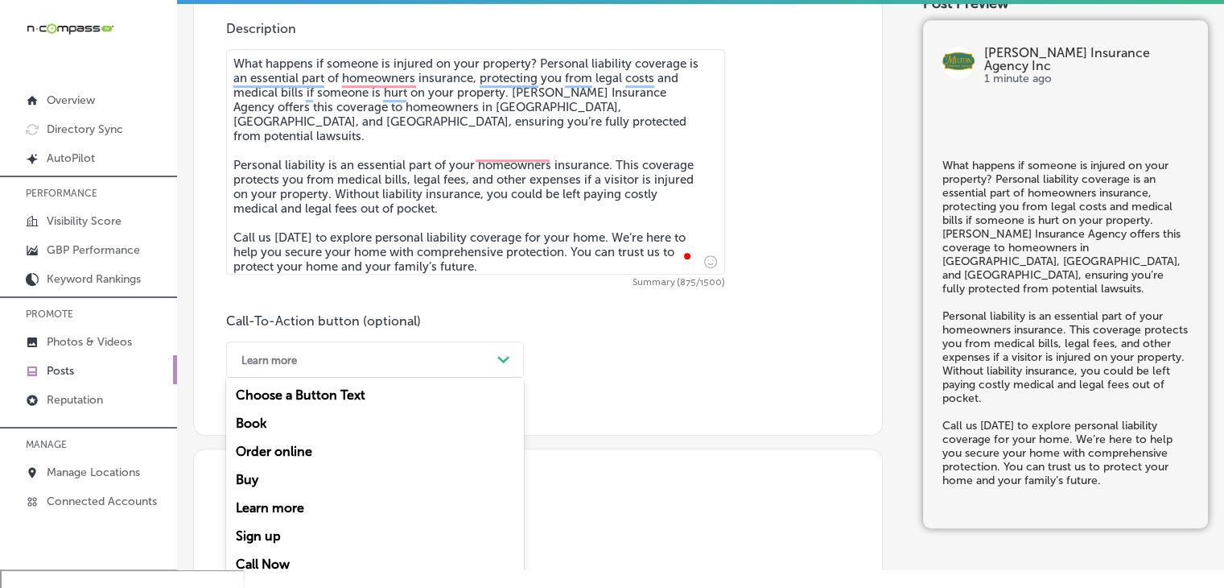
click at [277, 550] on div "Call Now" at bounding box center [375, 564] width 298 height 28
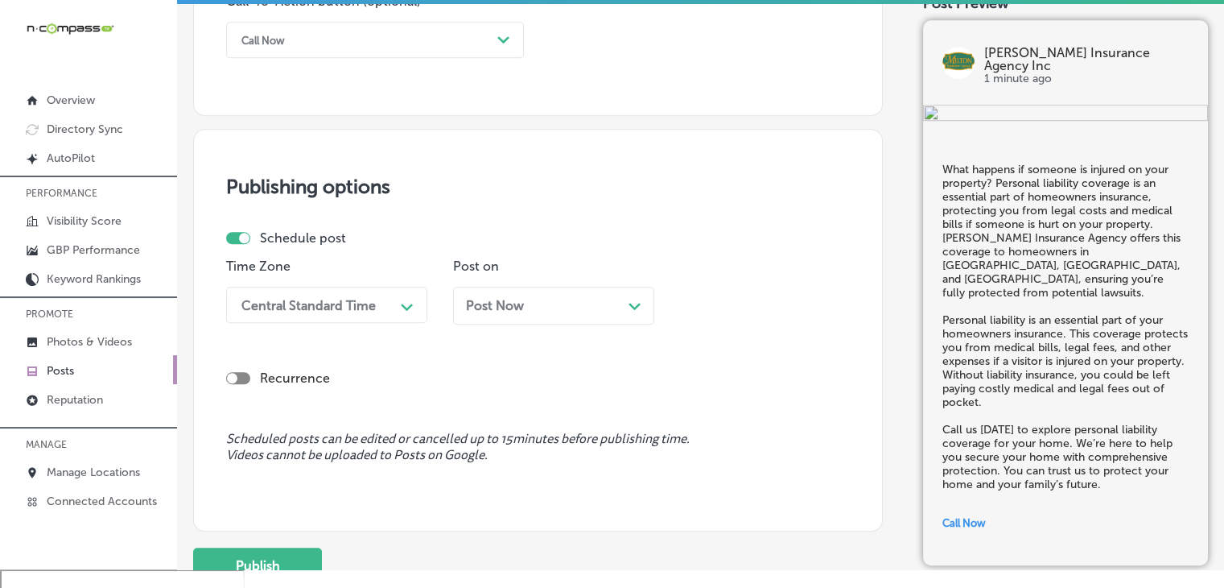
scroll to position [1214, 0]
click at [343, 302] on div "Central Standard Time" at bounding box center [308, 302] width 134 height 15
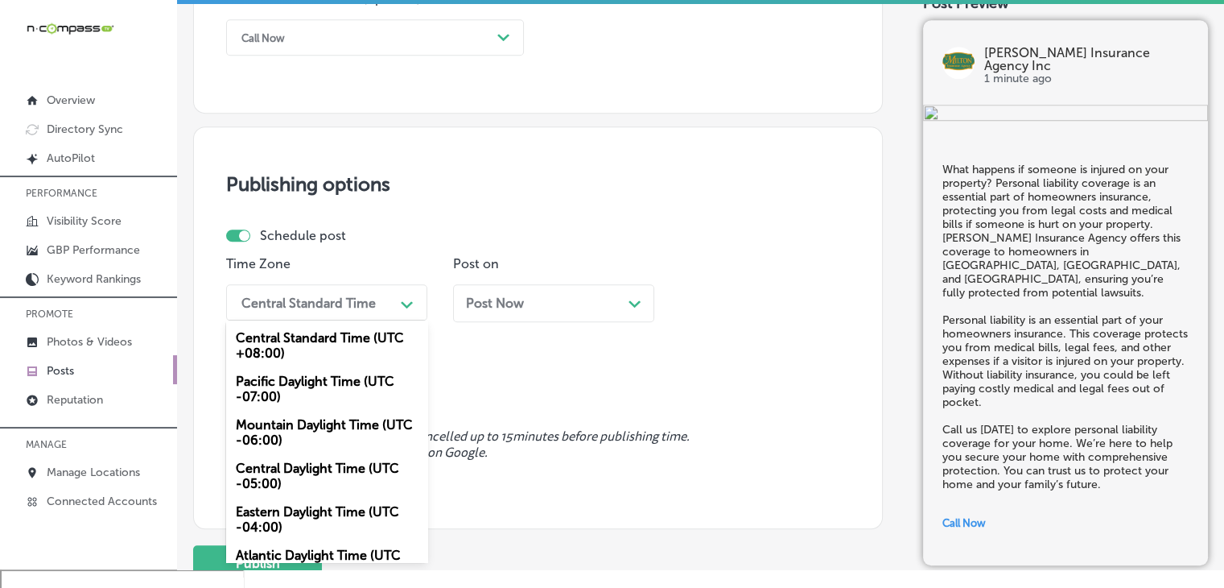
click at [261, 438] on div "Mountain Daylight Time (UTC -06:00)" at bounding box center [326, 431] width 201 height 43
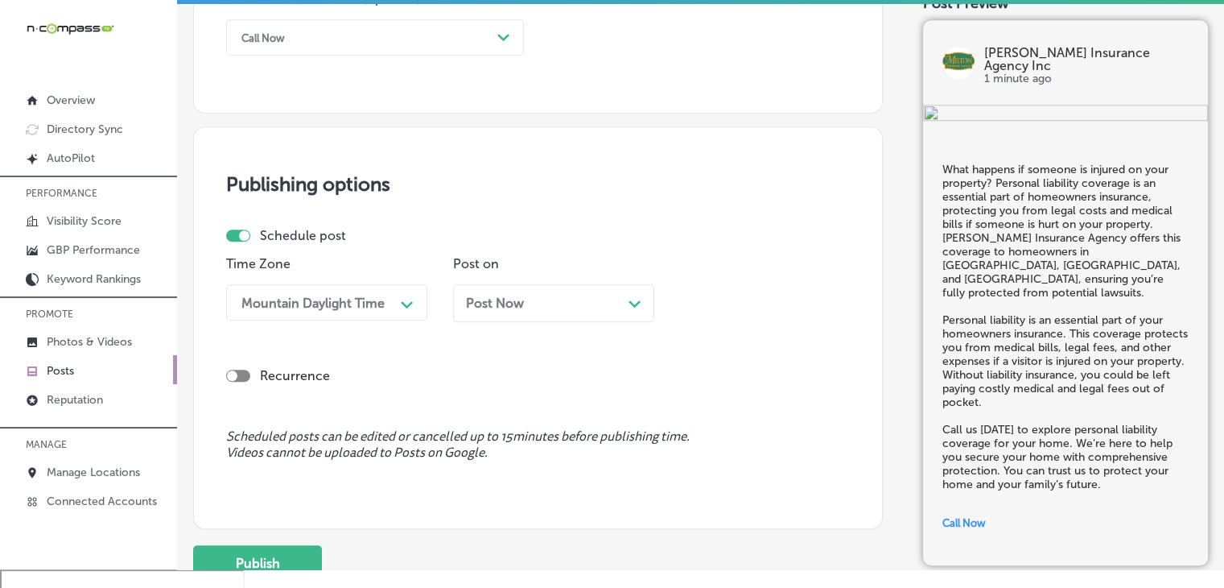
click at [531, 284] on div "Post Now Path Created with Sketch." at bounding box center [553, 303] width 201 height 38
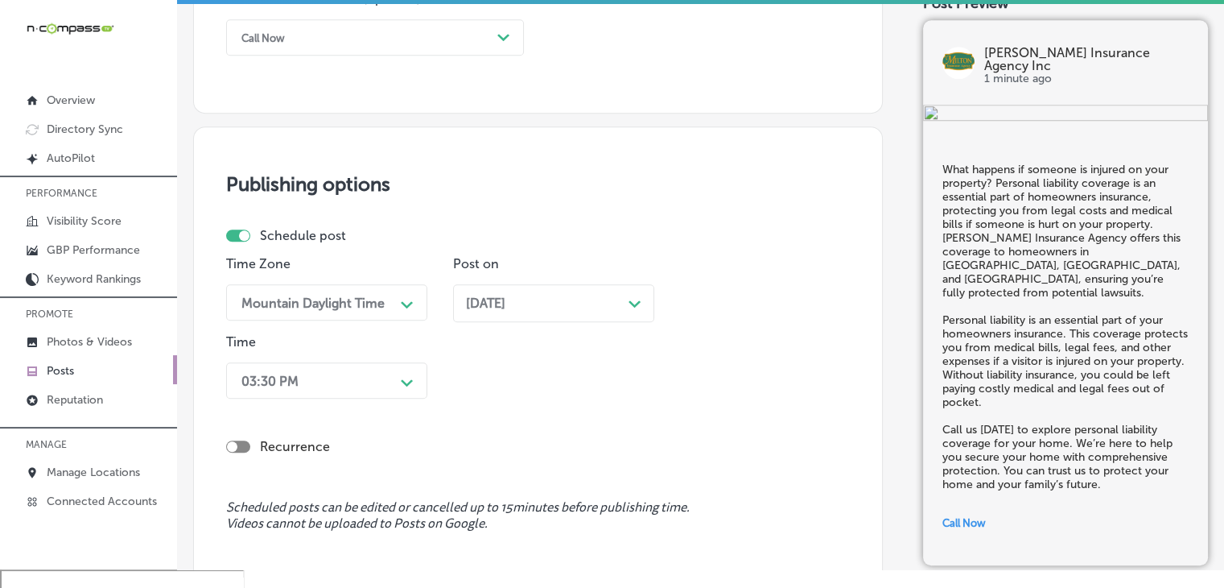
click at [373, 359] on div "Time 03:30 PM Path Created with Sketch." at bounding box center [326, 369] width 201 height 71
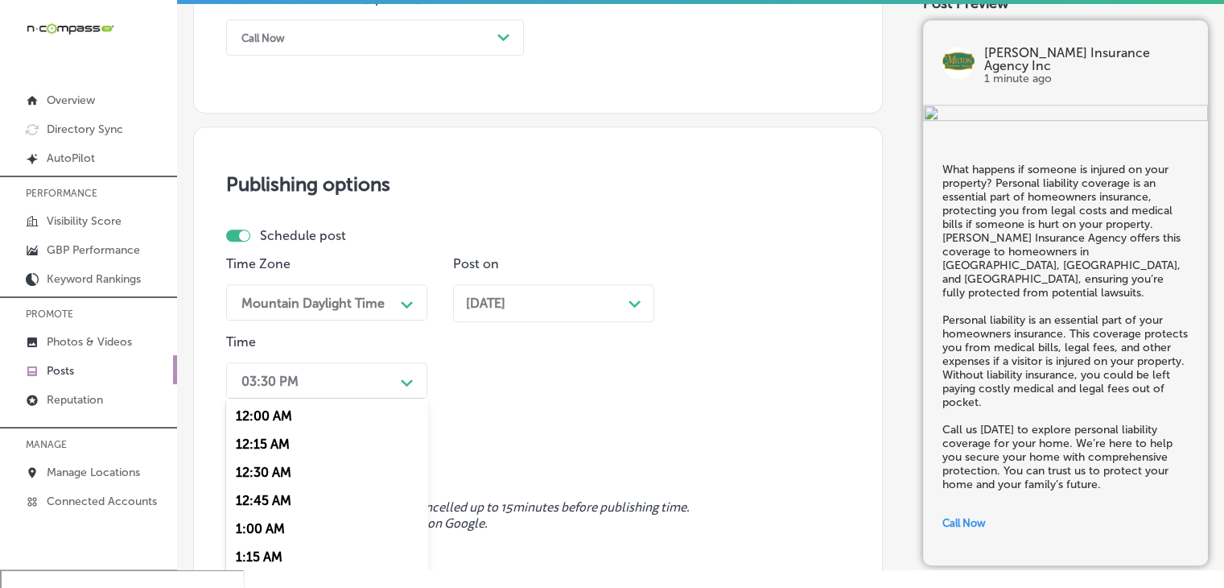
click at [365, 390] on div "option 7:00 AM, selected. option 12:15 AM focused, 2 of 96. 96 results availabl…" at bounding box center [326, 380] width 201 height 36
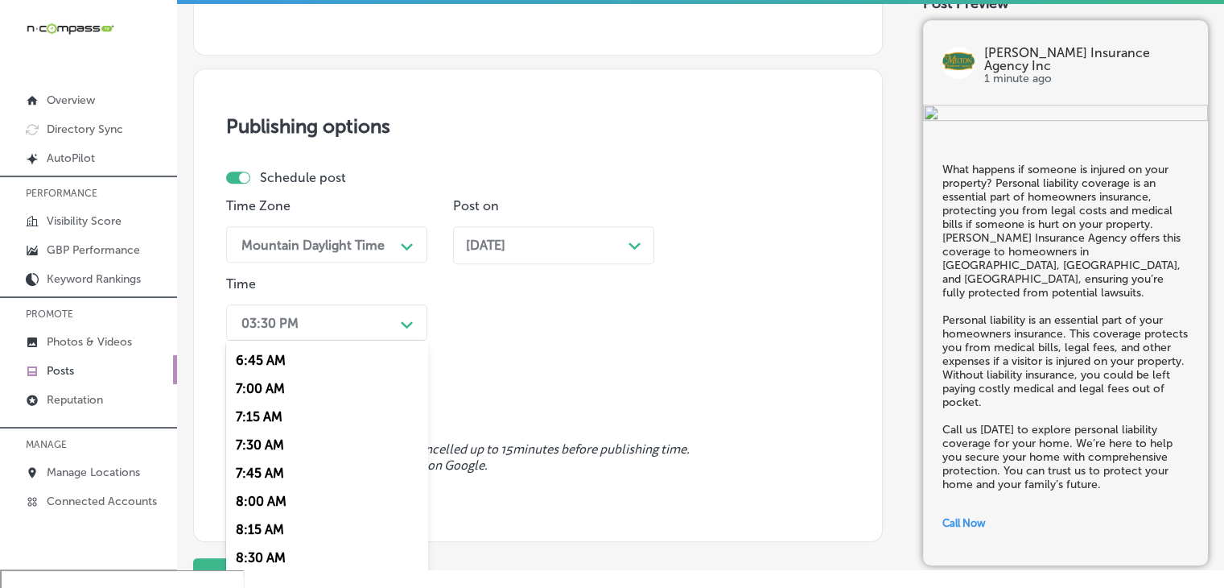
scroll to position [805, 0]
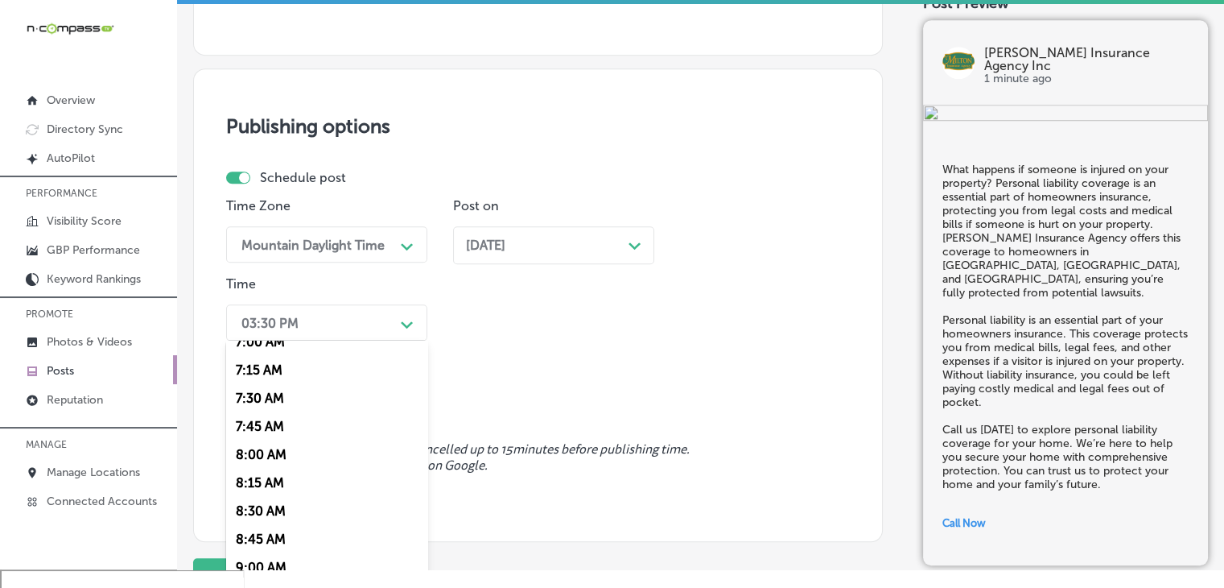
click at [272, 348] on div "7:00 AM" at bounding box center [326, 342] width 201 height 28
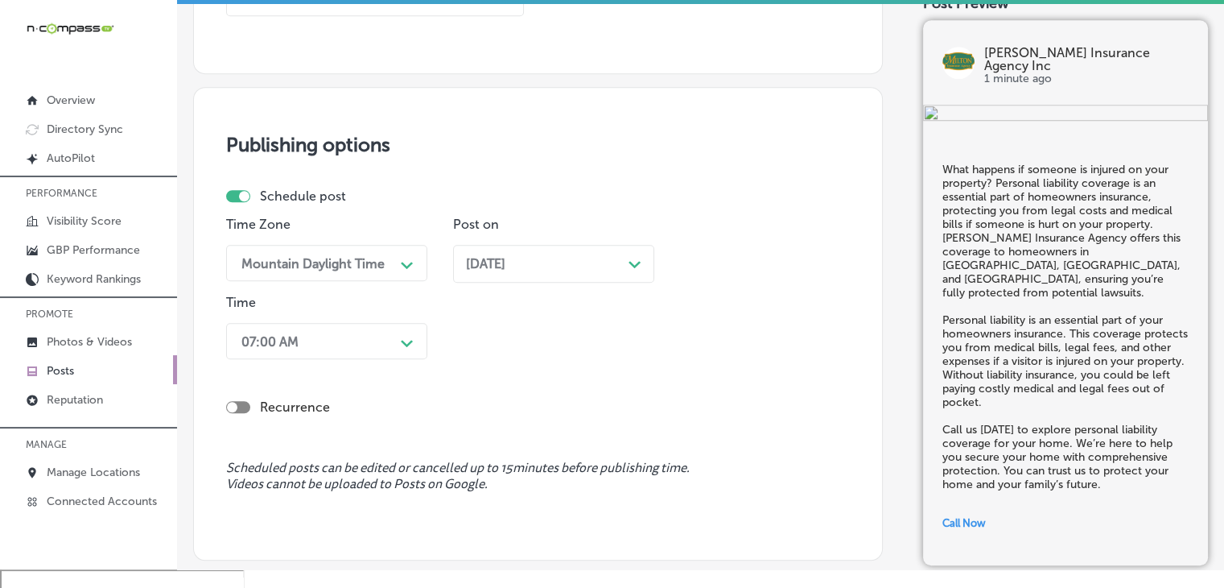
scroll to position [1417, 0]
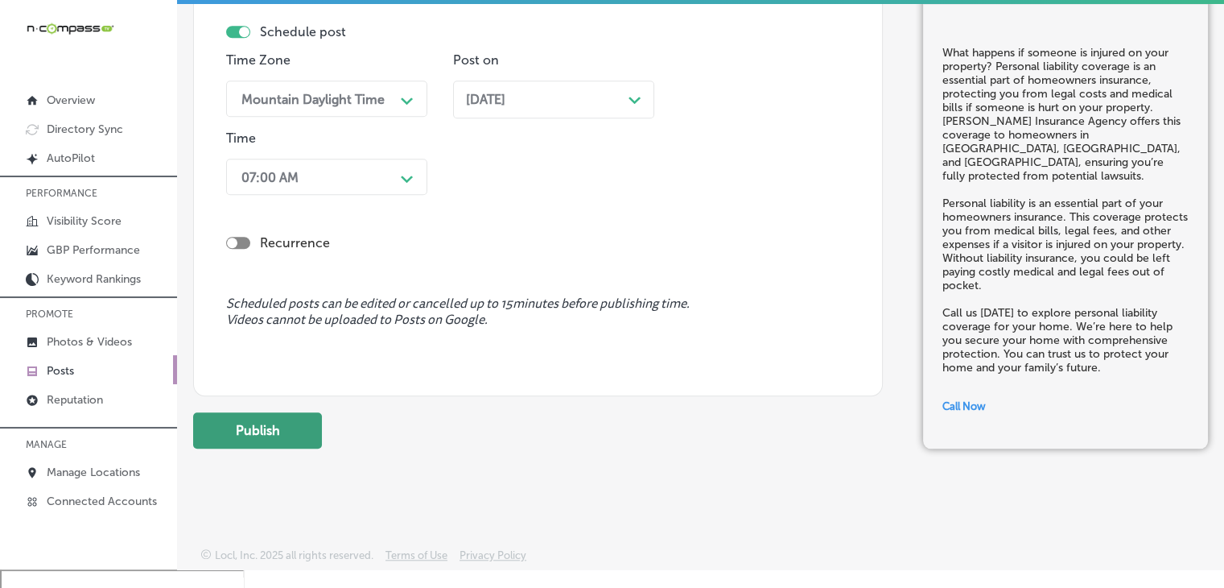
click at [245, 418] on button "Publish" at bounding box center [257, 430] width 129 height 36
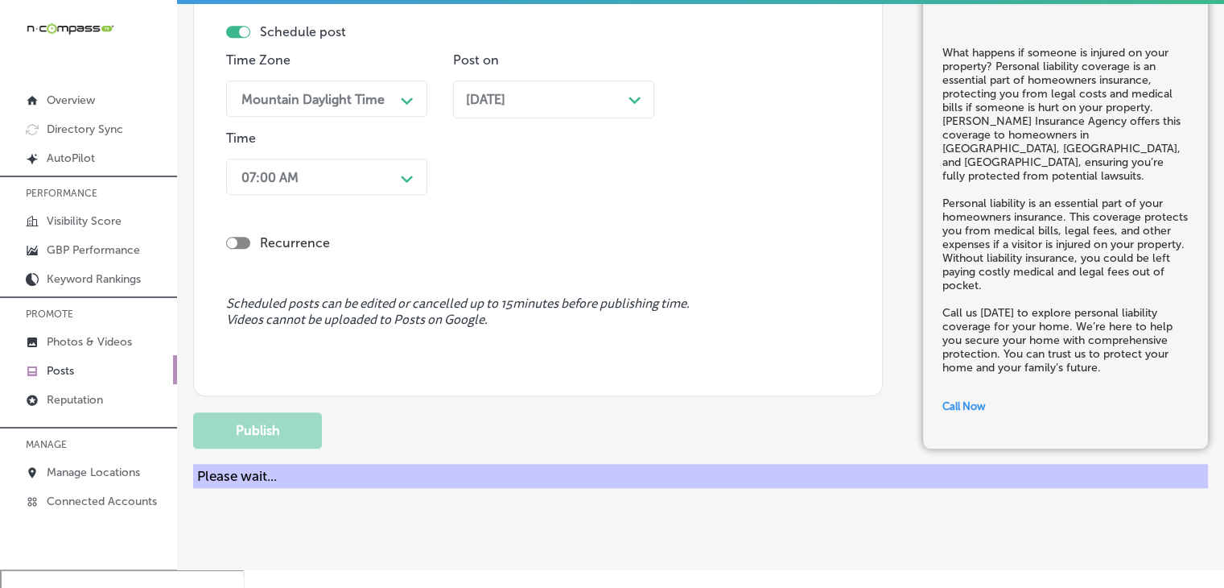
scroll to position [1347, 0]
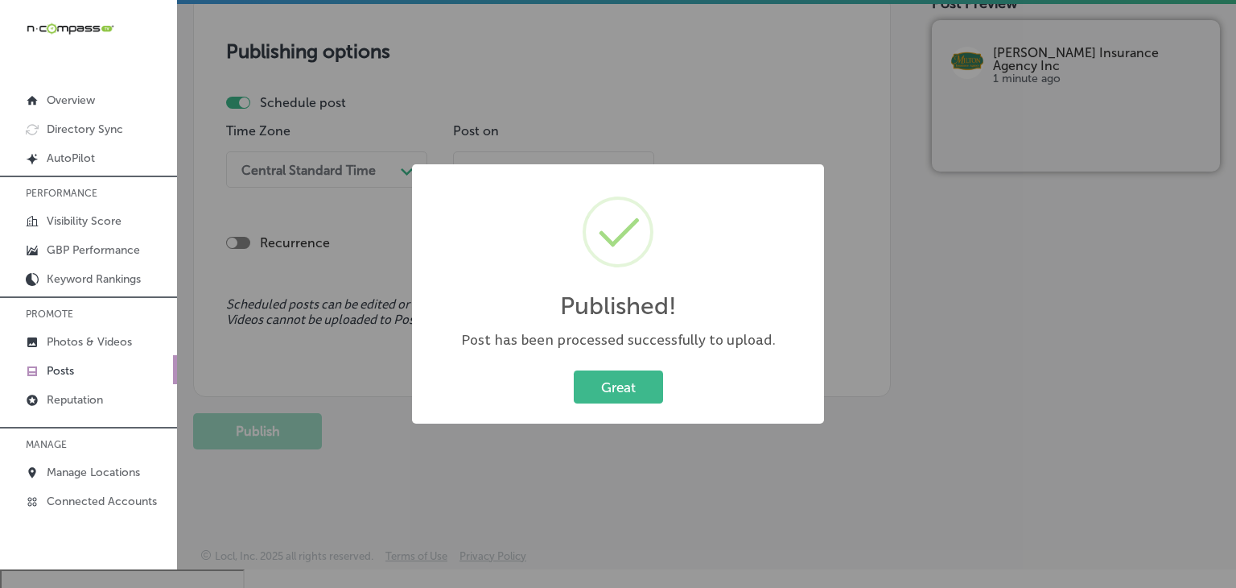
click at [612, 145] on div "Published! × Post has been processed successfully to upload. Great Cancel" at bounding box center [618, 294] width 1236 height 588
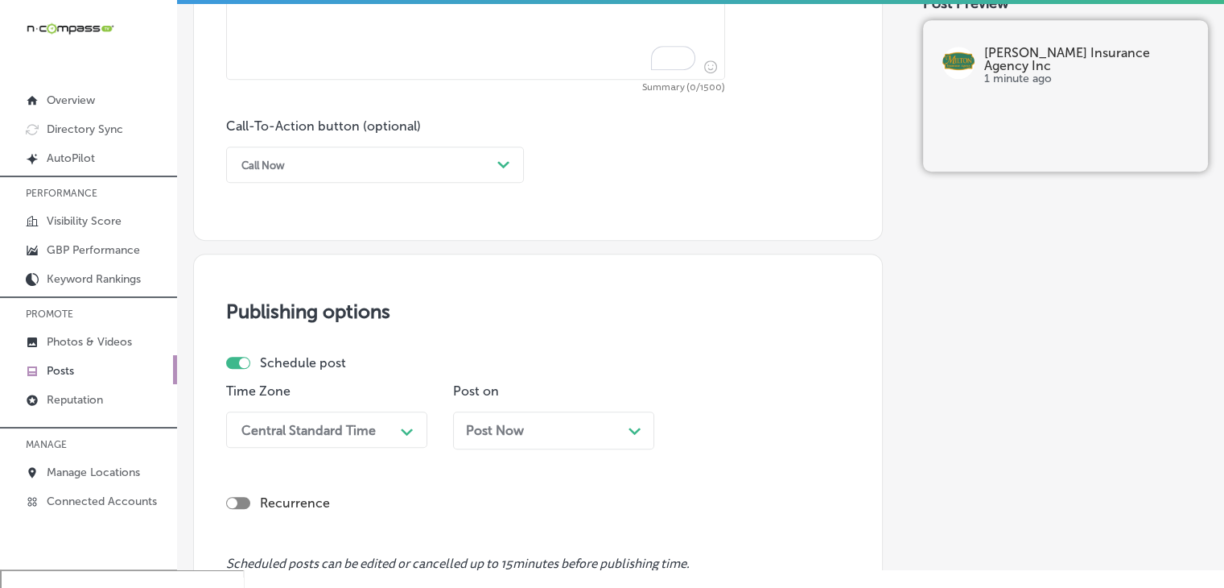
scroll to position [1025, 0]
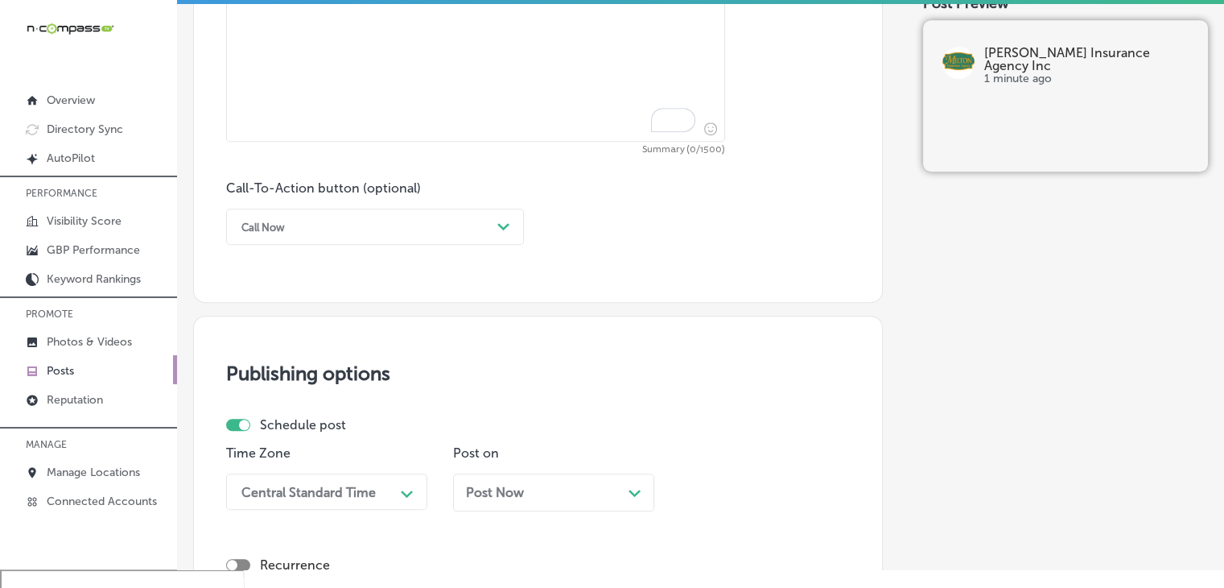
click at [538, 101] on textarea "To enrich screen reader interactions, please activate Accessibility in Grammarl…" at bounding box center [475, 28] width 499 height 225
paste textarea "Even if you're cautious, you can't control other drivers. Uninsured motorist co…"
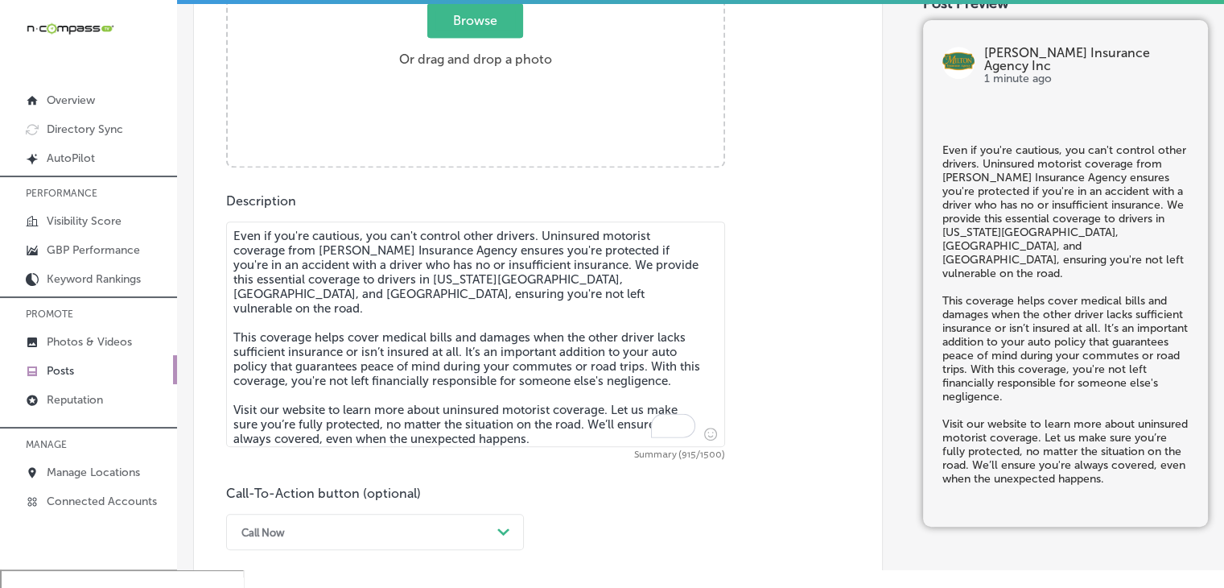
scroll to position [542, 0]
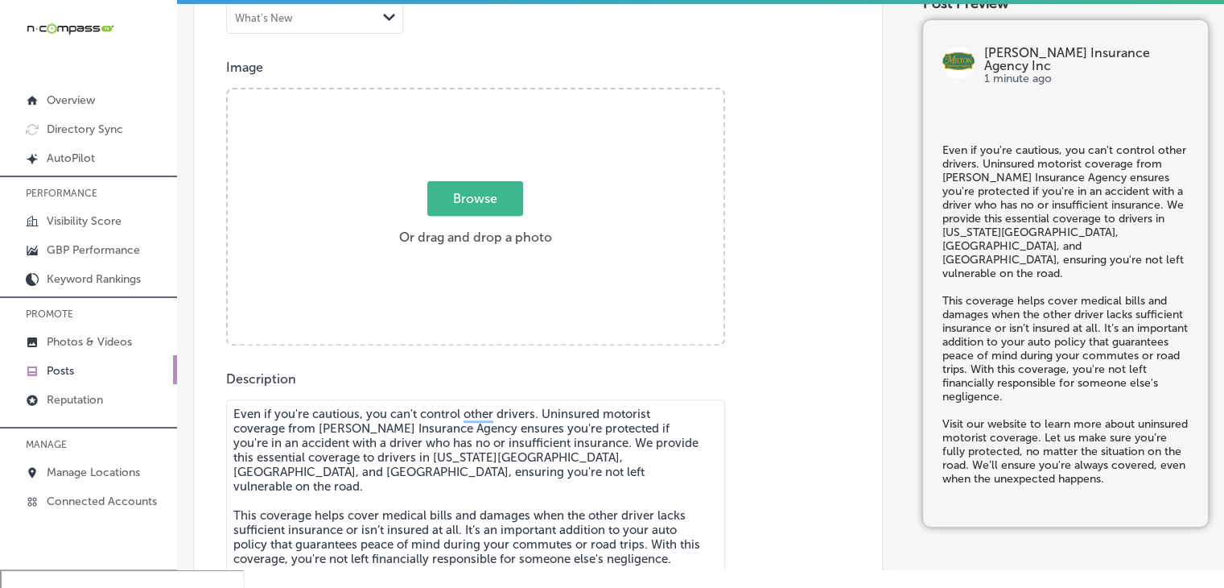
type textarea "Even if you're cautious, you can't control other drivers. Uninsured motorist co…"
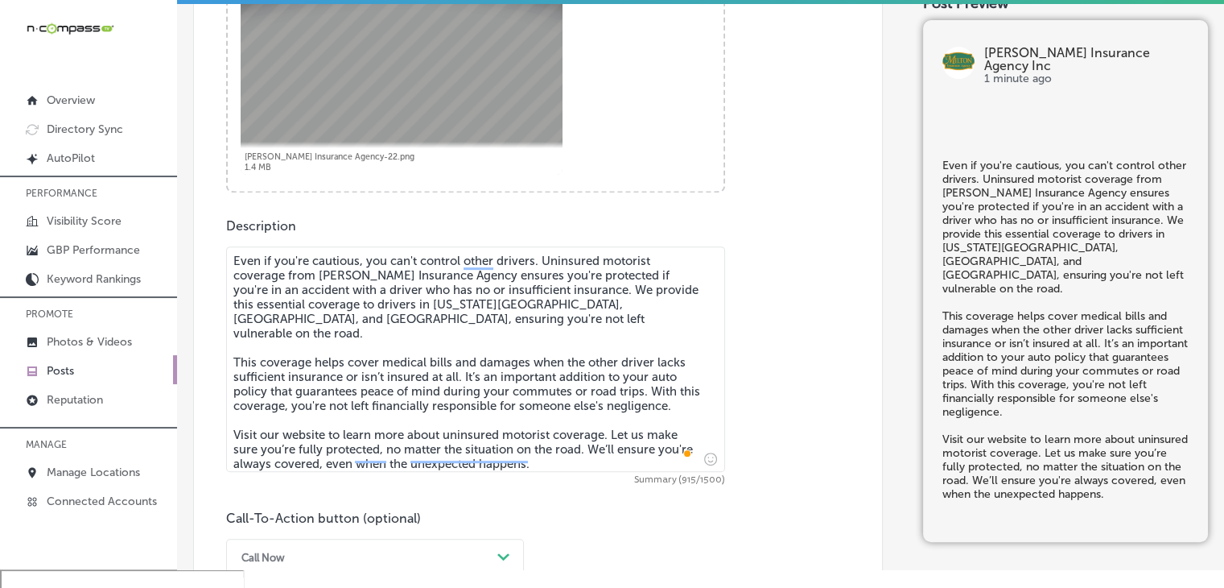
scroll to position [703, 0]
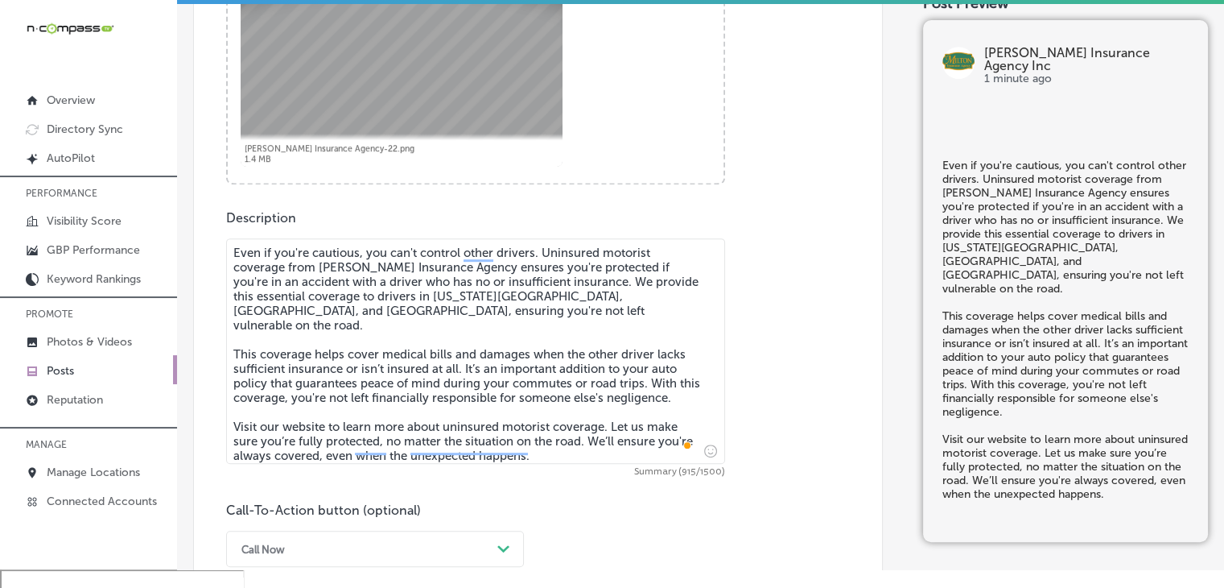
click at [269, 563] on div "Call Now Path Created with Sketch." at bounding box center [375, 548] width 298 height 36
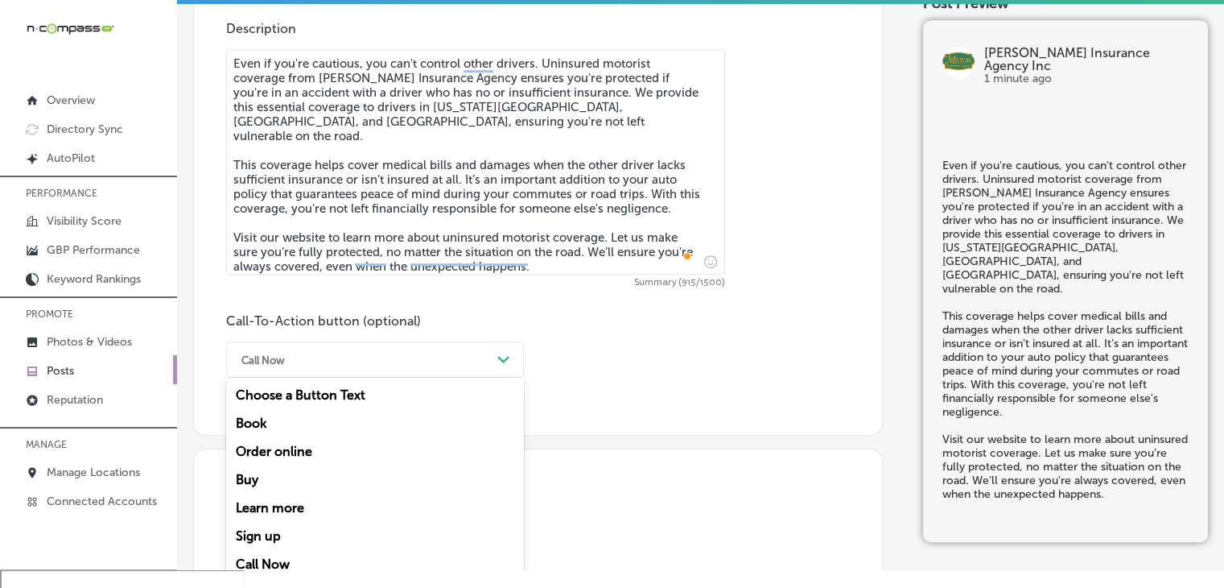
click at [296, 490] on div "Buy" at bounding box center [375, 479] width 298 height 28
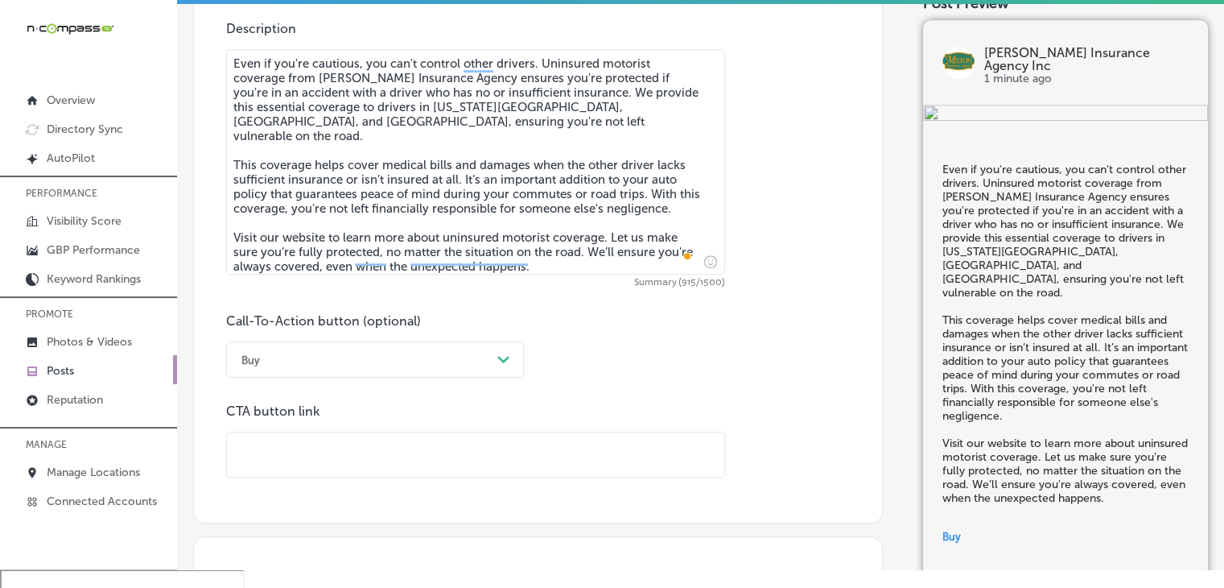
click at [328, 368] on div "Buy" at bounding box center [362, 359] width 258 height 25
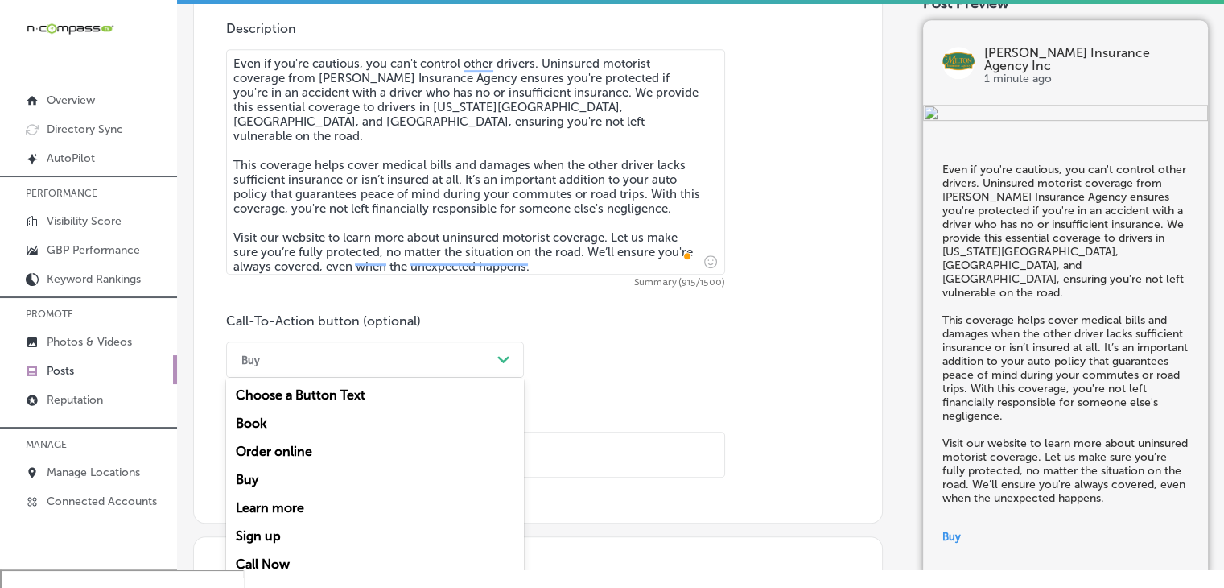
click at [309, 497] on div "Learn more" at bounding box center [375, 507] width 298 height 28
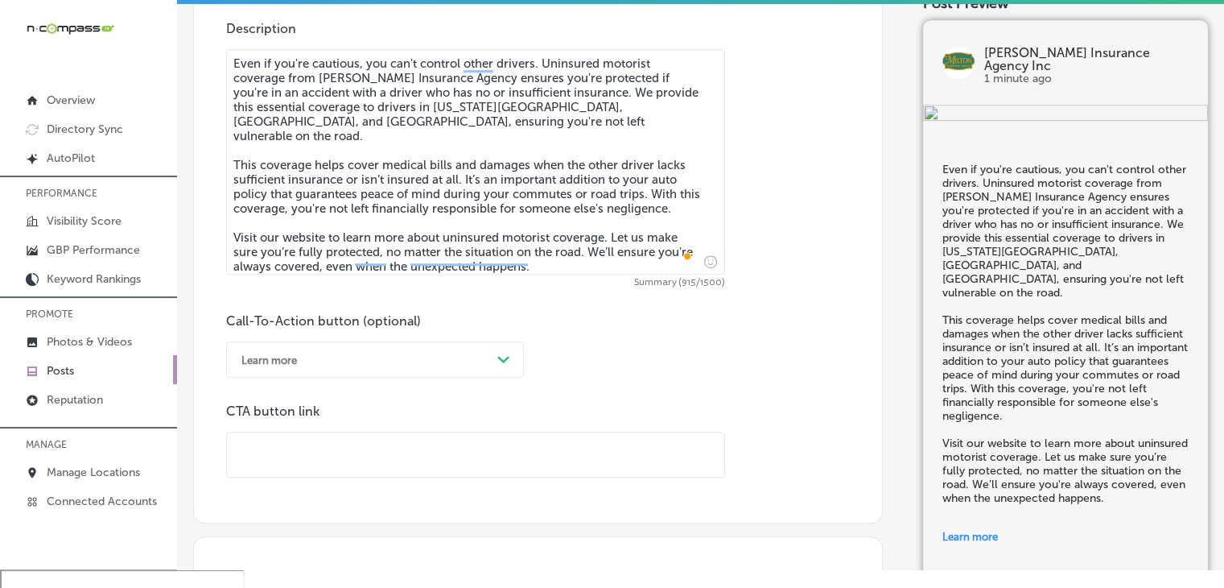
click at [481, 441] on input "text" at bounding box center [475, 454] width 497 height 44
paste input "[URL][DOMAIN_NAME]"
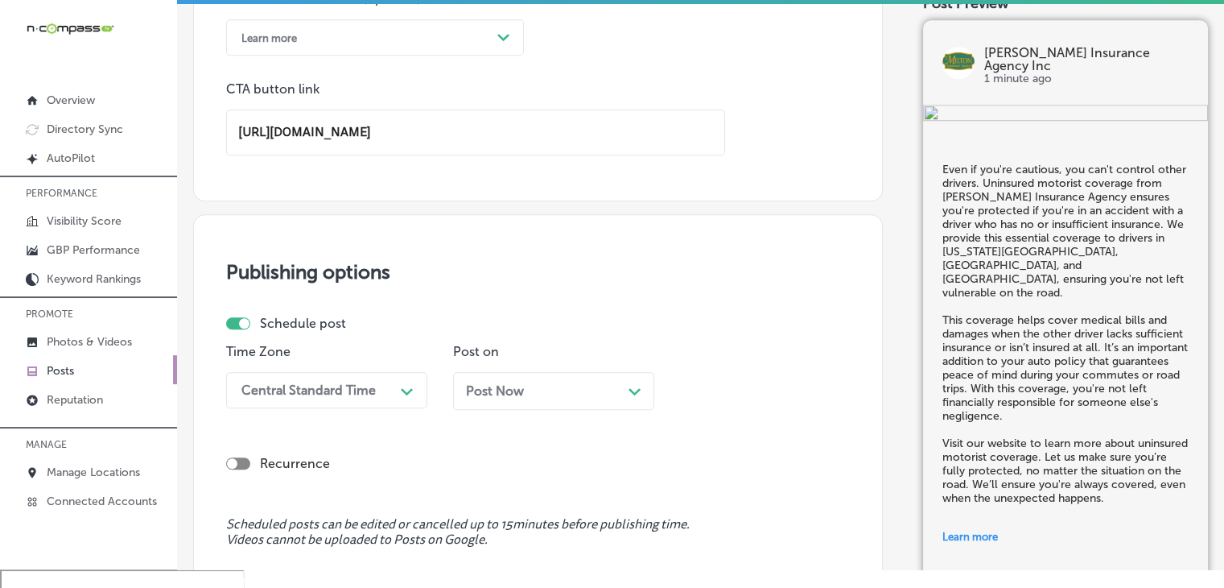
scroll to position [1375, 0]
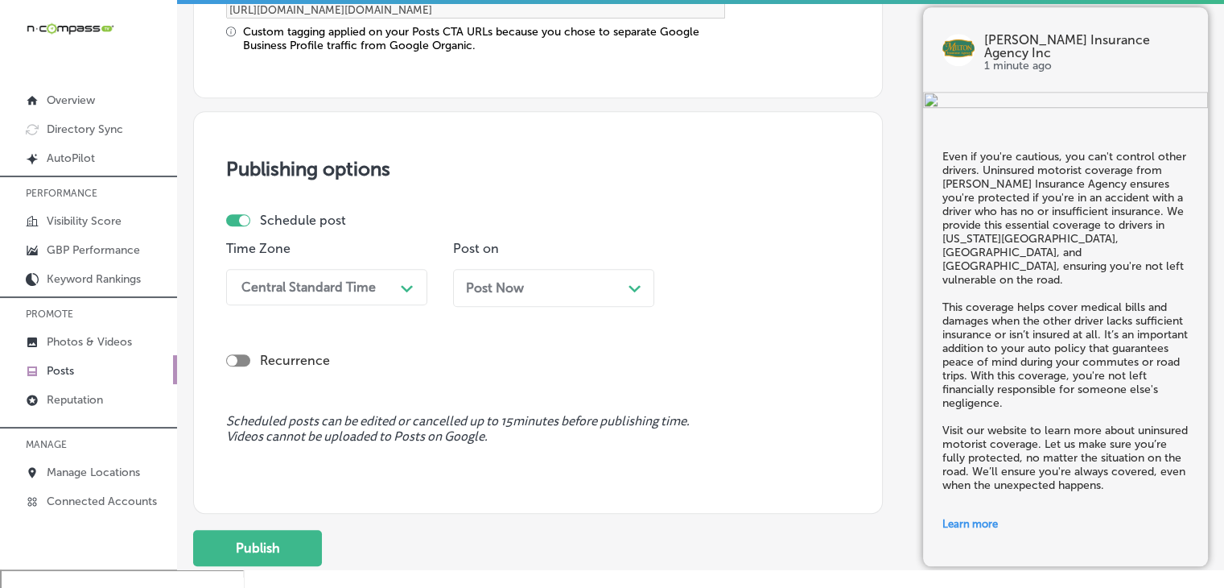
type input "[URL][DOMAIN_NAME]"
click at [379, 269] on div "Central Standard Time Path Created with Sketch." at bounding box center [326, 287] width 201 height 36
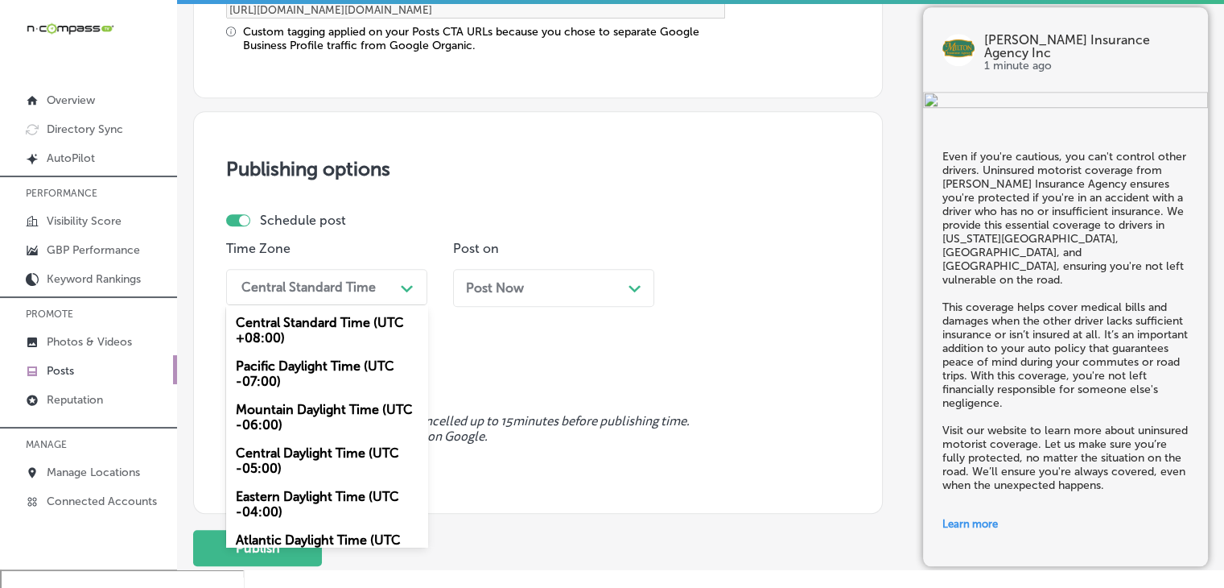
click at [340, 419] on div "Mountain Daylight Time (UTC -06:00)" at bounding box center [326, 416] width 201 height 43
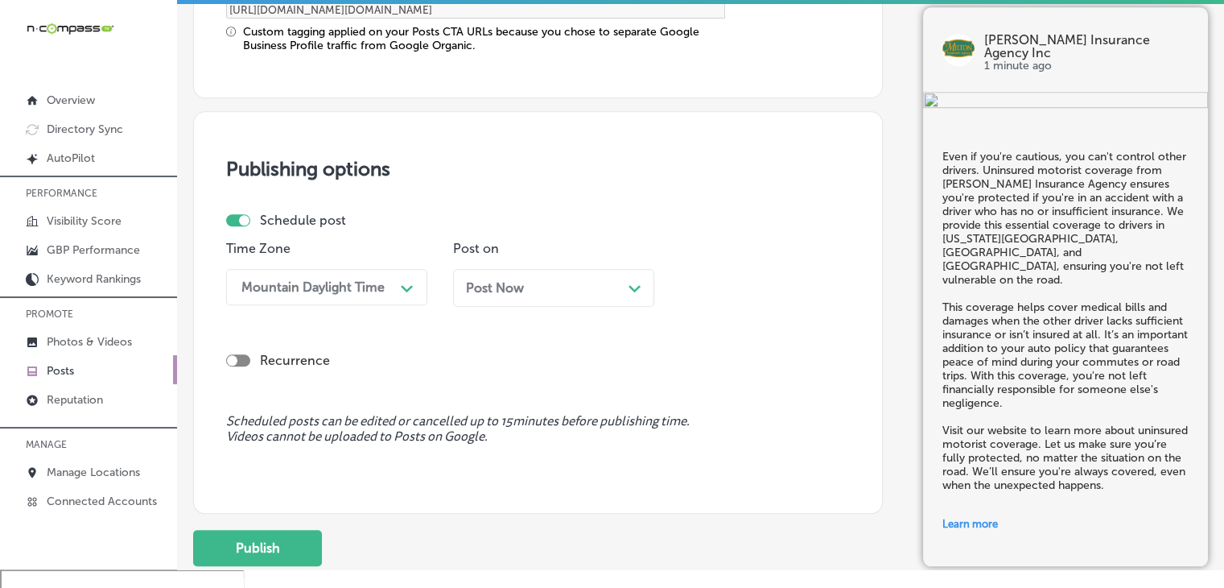
drag, startPoint x: 580, startPoint y: 293, endPoint x: 581, endPoint y: 284, distance: 8.9
click at [580, 292] on div "Post Now Path Created with Sketch." at bounding box center [553, 288] width 201 height 38
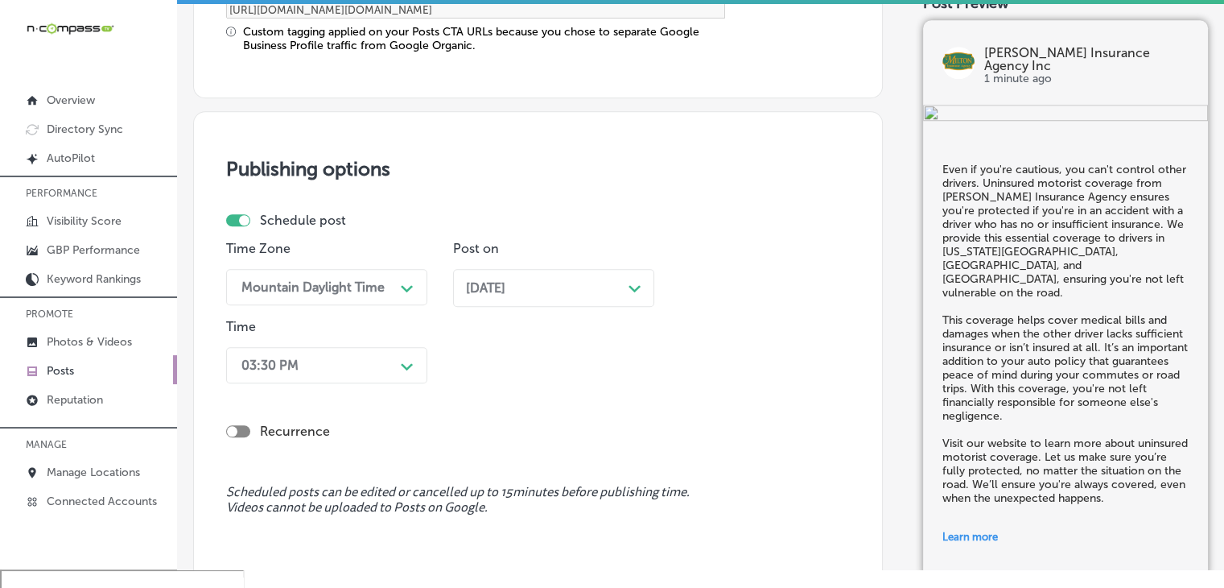
click at [364, 329] on p "Time" at bounding box center [326, 326] width 201 height 15
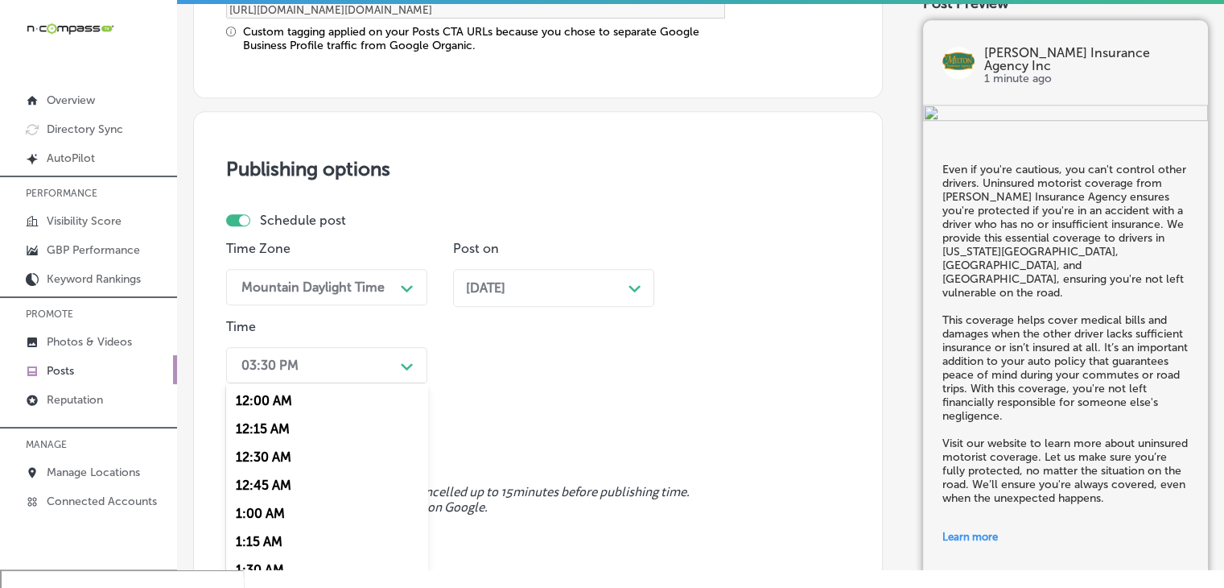
click at [352, 361] on div "option 7:00 AM, selected. option 12:00 AM focused, 1 of 96. 96 results availabl…" at bounding box center [326, 365] width 201 height 36
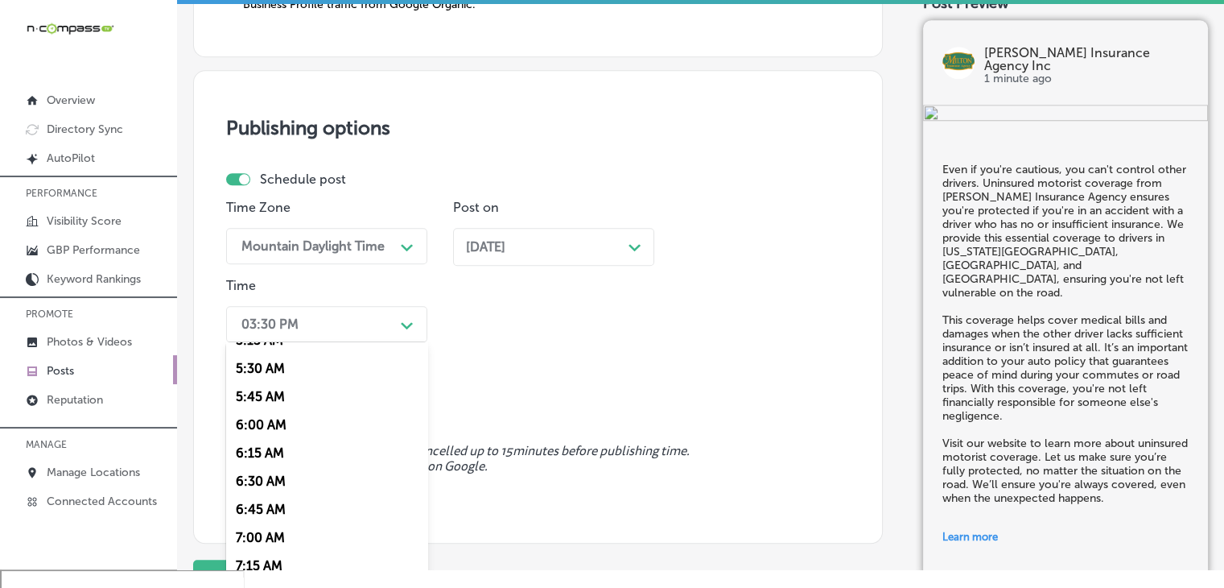
scroll to position [644, 0]
click at [264, 503] on div "7:00 AM" at bounding box center [326, 504] width 201 height 28
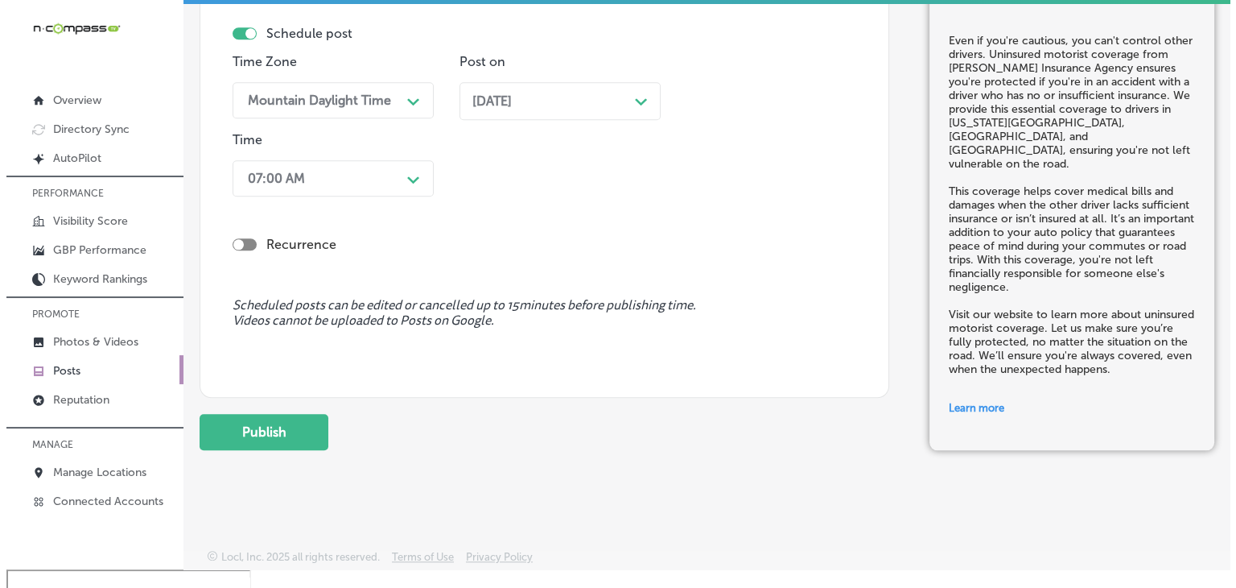
scroll to position [1562, 0]
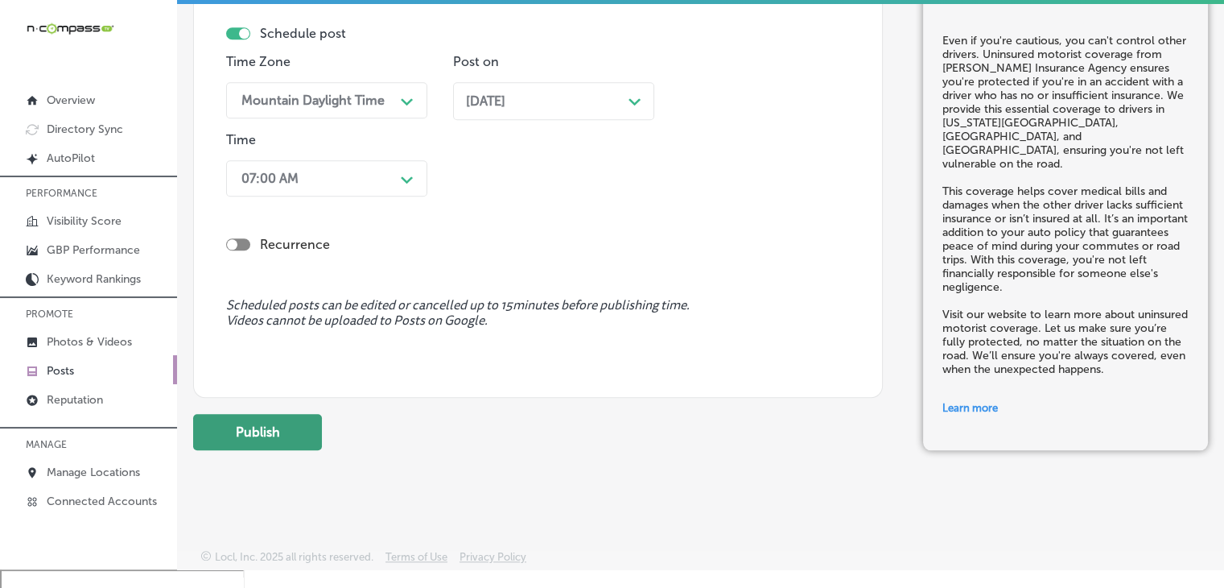
click at [246, 426] on button "Publish" at bounding box center [257, 432] width 129 height 36
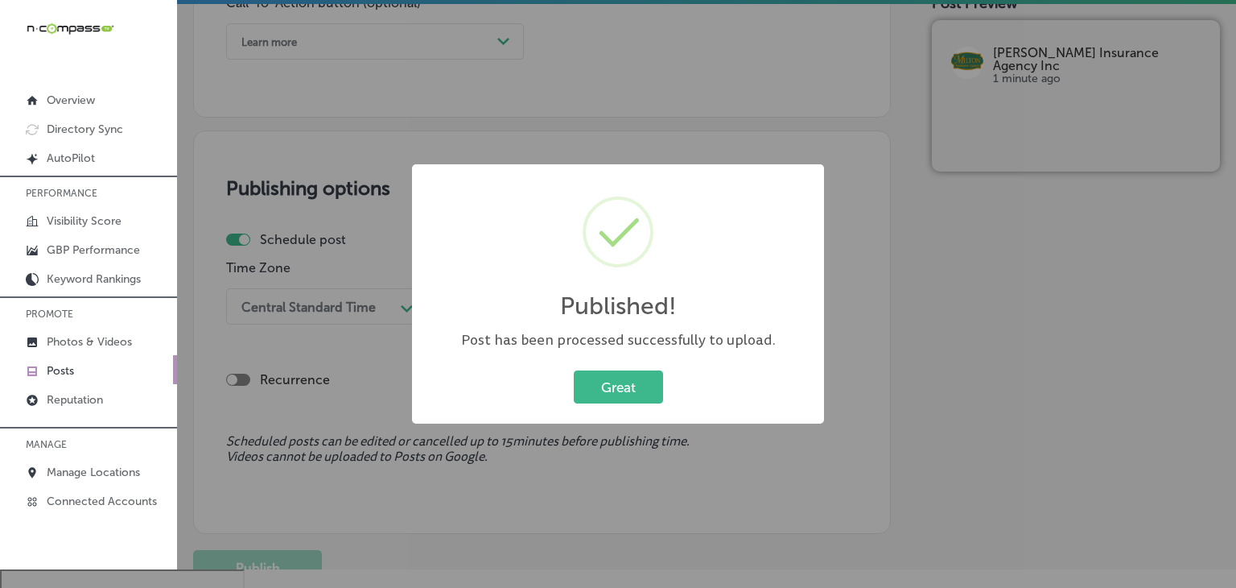
click at [538, 74] on div "Published! × Post has been processed successfully to upload. Great Cancel" at bounding box center [618, 294] width 1236 height 588
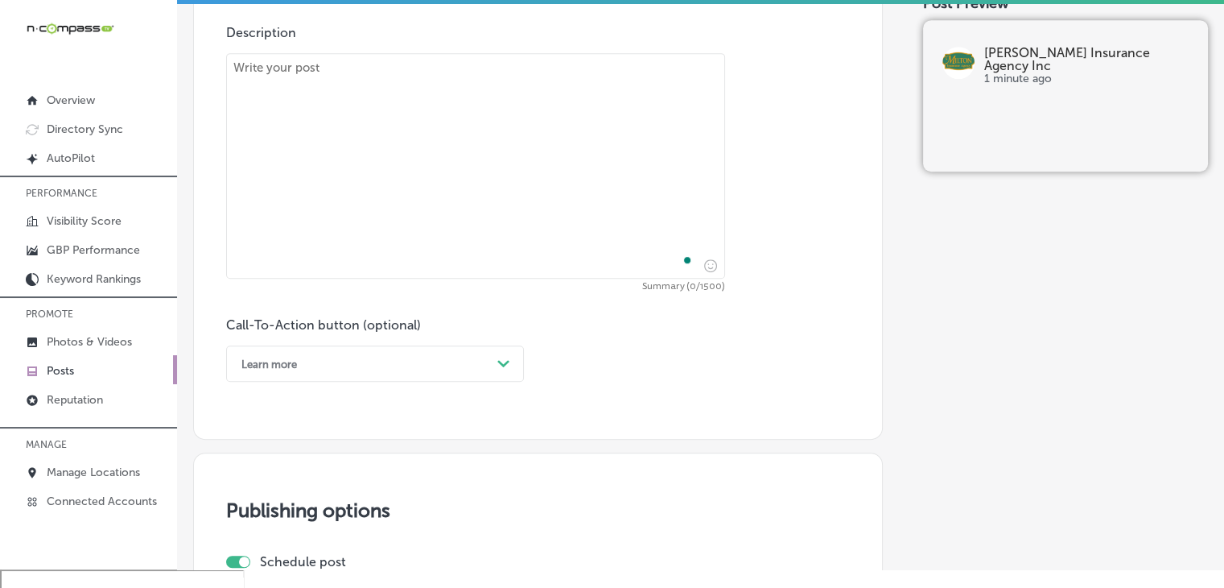
click at [528, 165] on textarea "To enrich screen reader interactions, please activate Accessibility in Grammarl…" at bounding box center [475, 165] width 499 height 225
paste textarea "Car trouble is never convenient, but we're here to help. Roadside coverage from…"
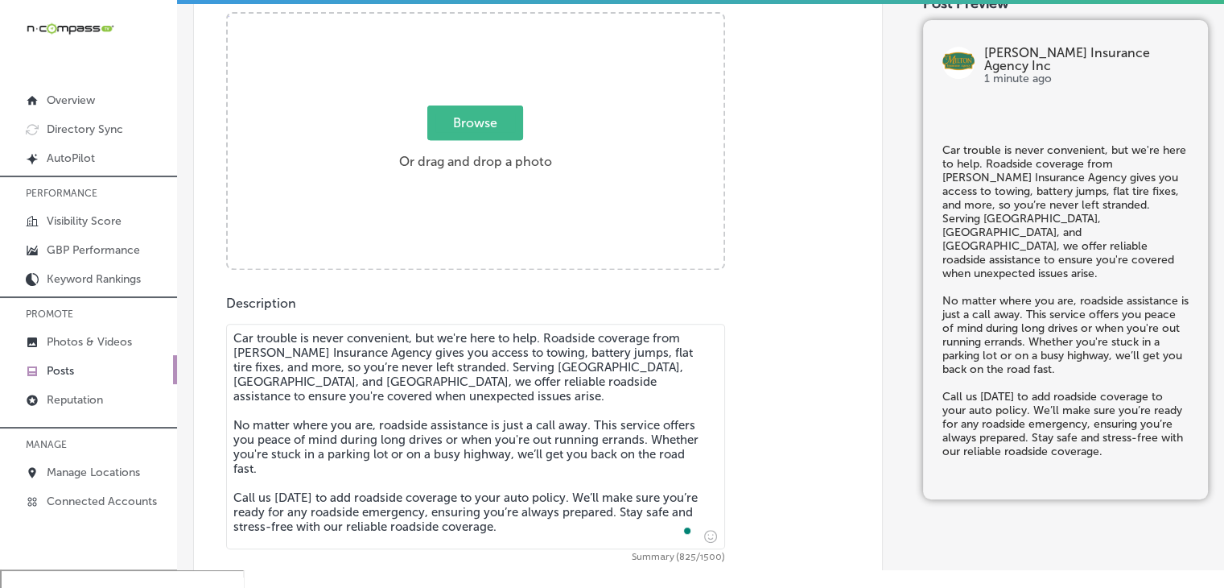
scroll to position [566, 0]
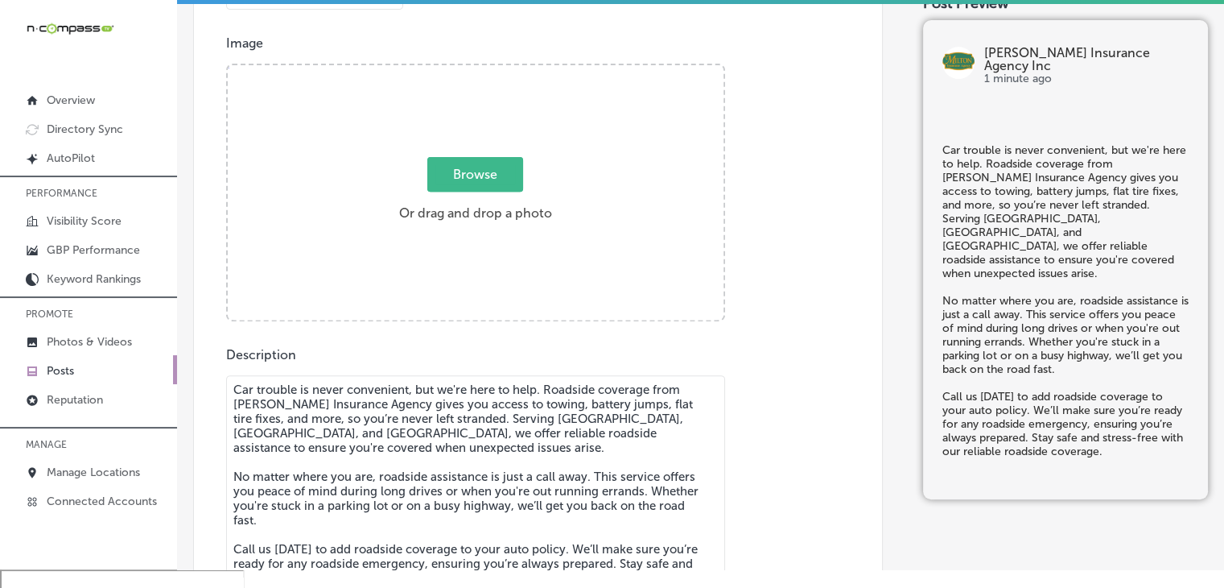
type textarea "Car trouble is never convenient, but we're here to help. Roadside coverage from…"
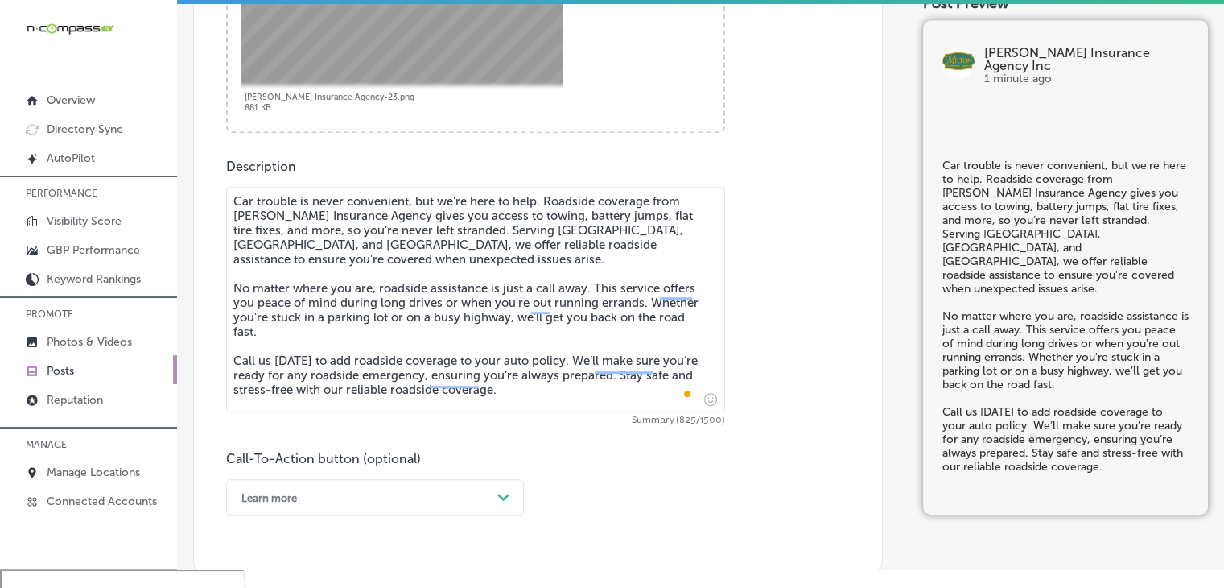
scroll to position [888, 0]
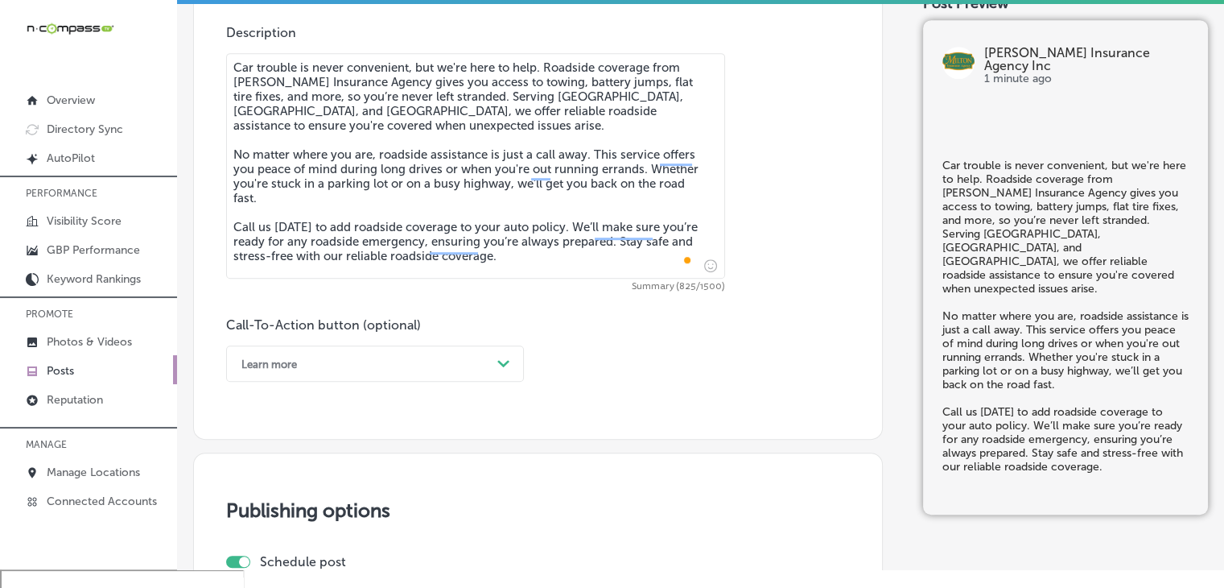
click at [314, 351] on div "Learn more" at bounding box center [362, 363] width 258 height 25
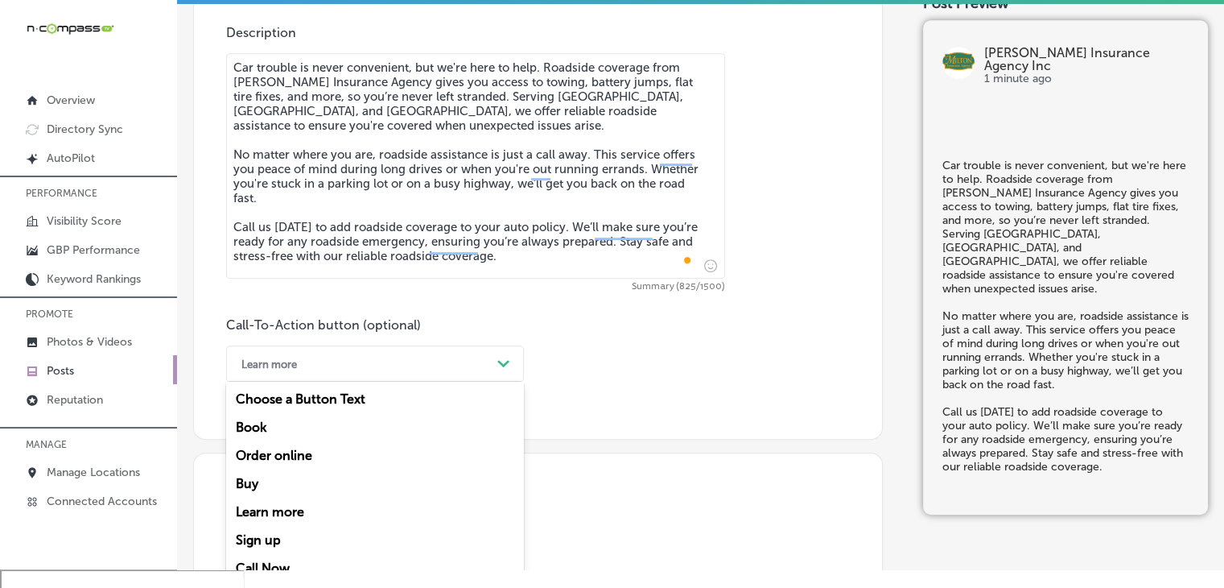
click at [248, 564] on div "Call Now" at bounding box center [375, 568] width 298 height 28
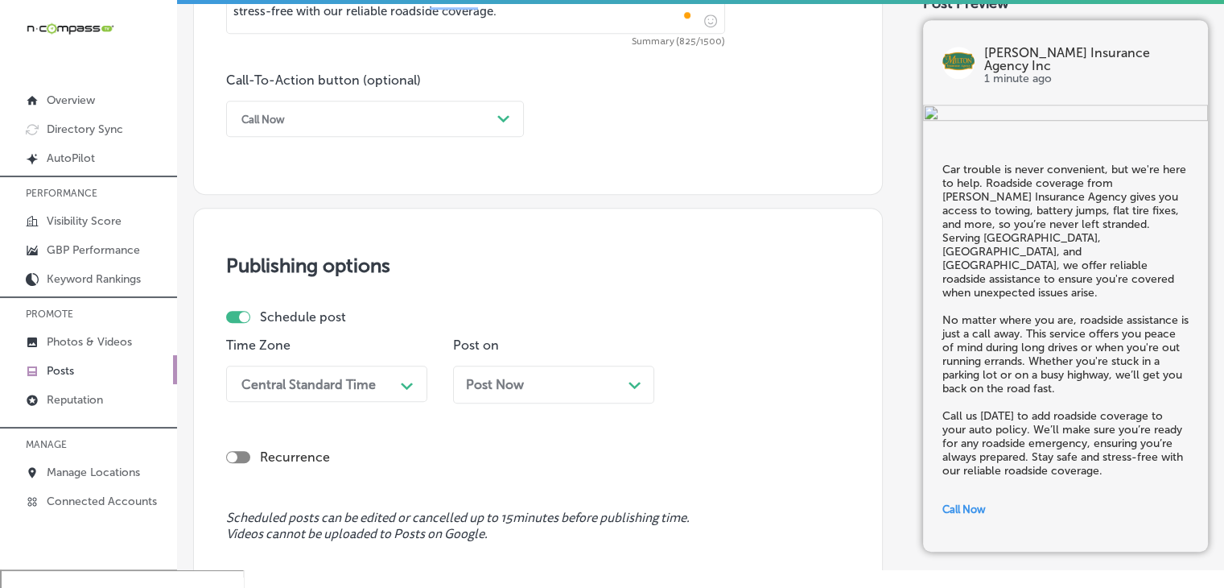
scroll to position [1210, 0]
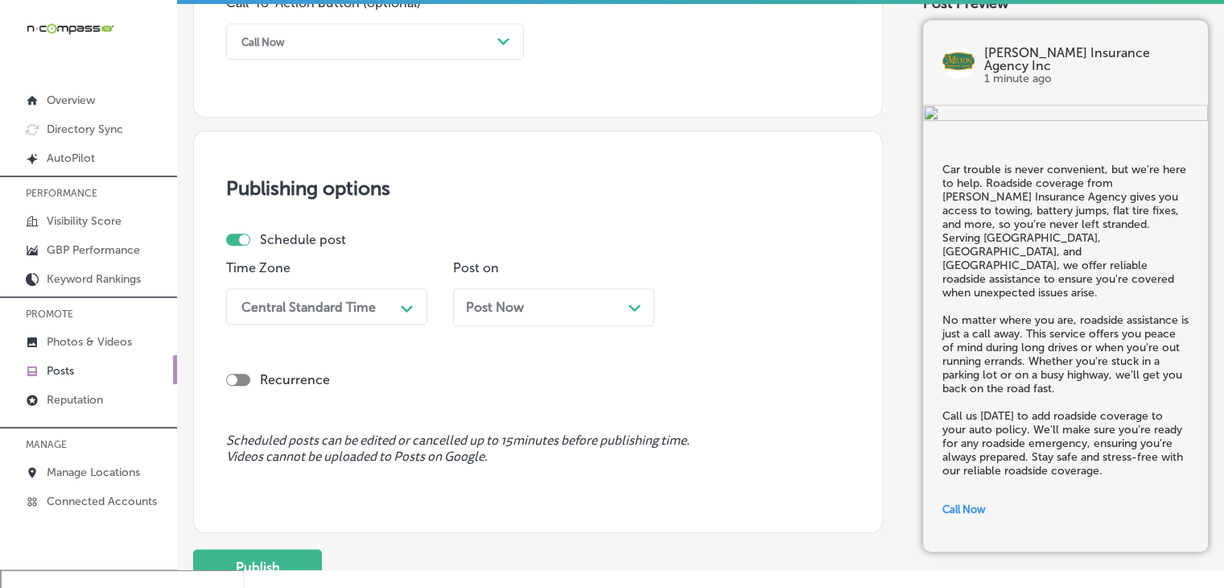
click at [378, 293] on div "Central Standard Time" at bounding box center [313, 306] width 161 height 28
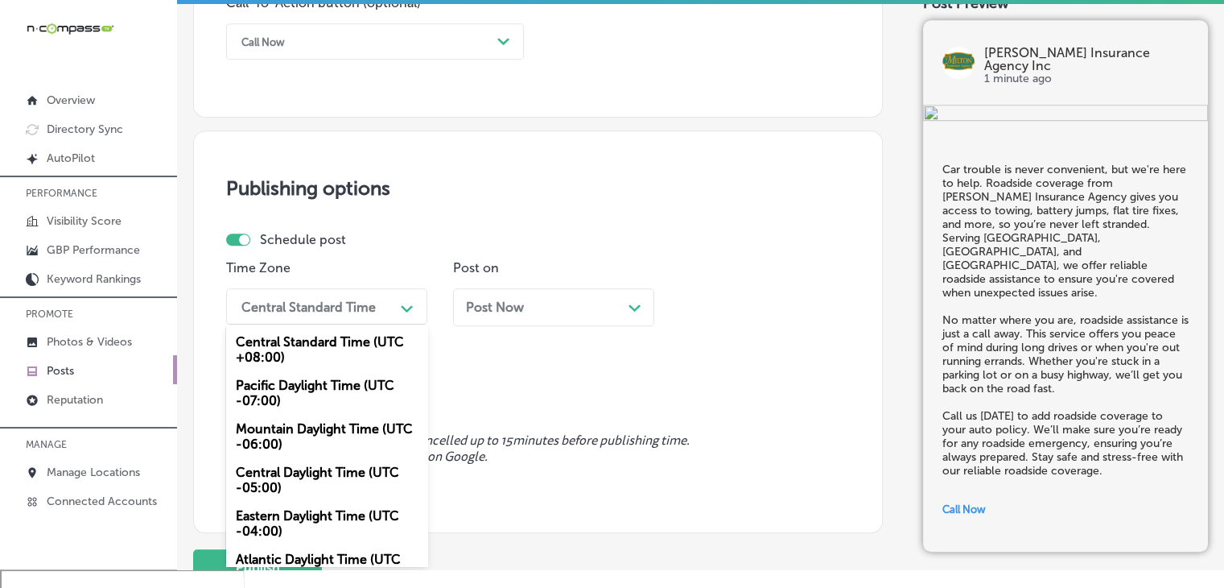
click at [336, 429] on div "Mountain Daylight Time (UTC -06:00)" at bounding box center [326, 436] width 201 height 43
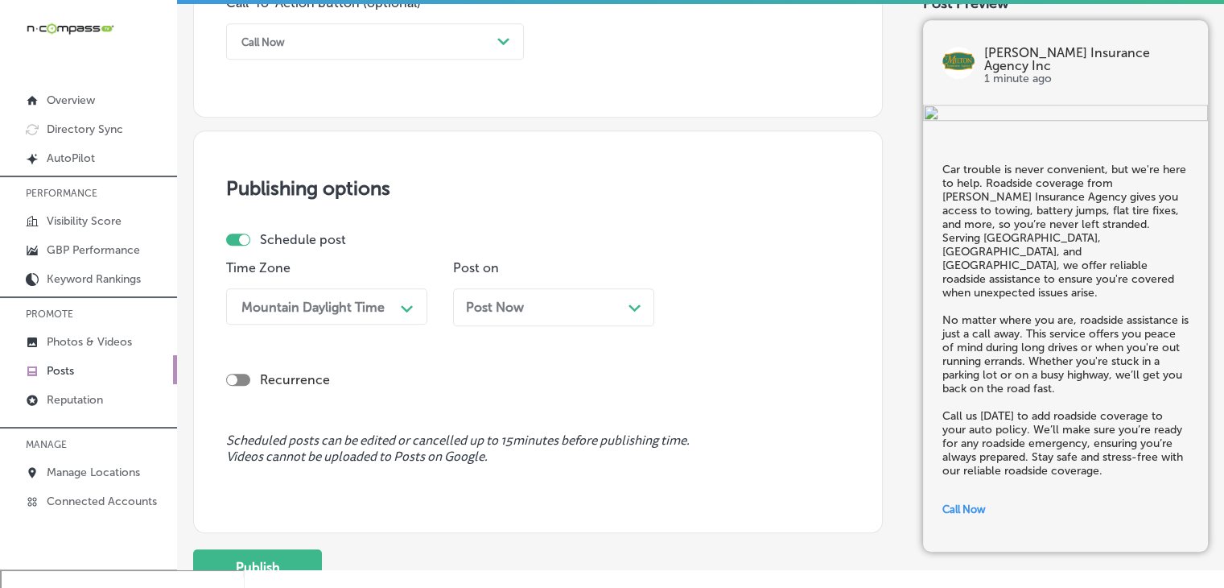
click at [579, 288] on div "Post Now Path Created with Sketch." at bounding box center [553, 307] width 201 height 38
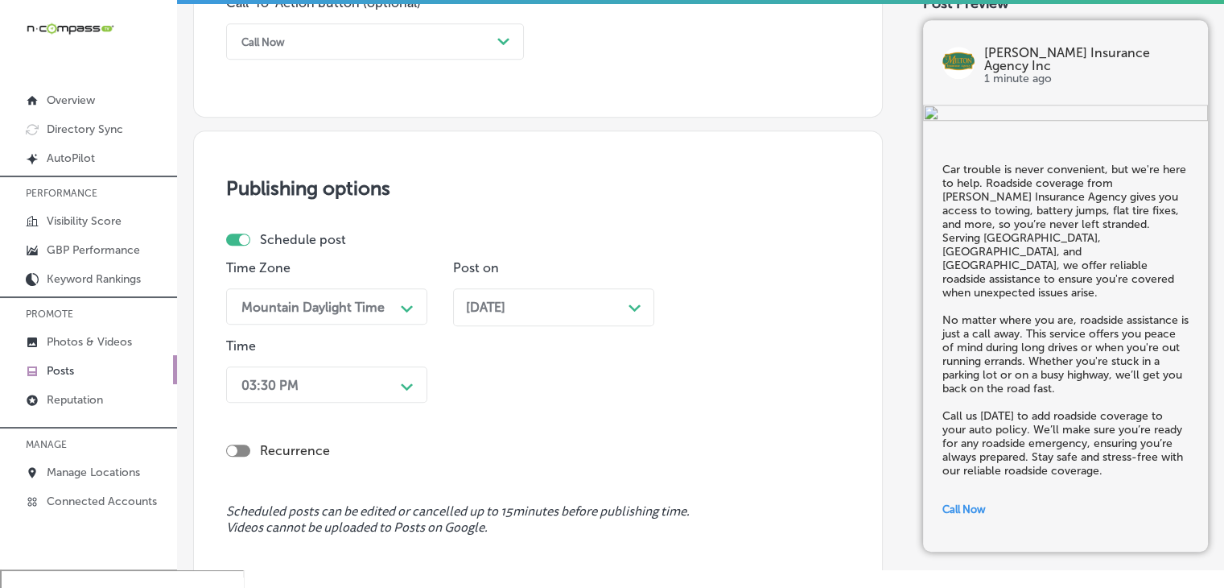
click at [375, 370] on div "03:30 PM Path Created with Sketch." at bounding box center [326, 384] width 201 height 36
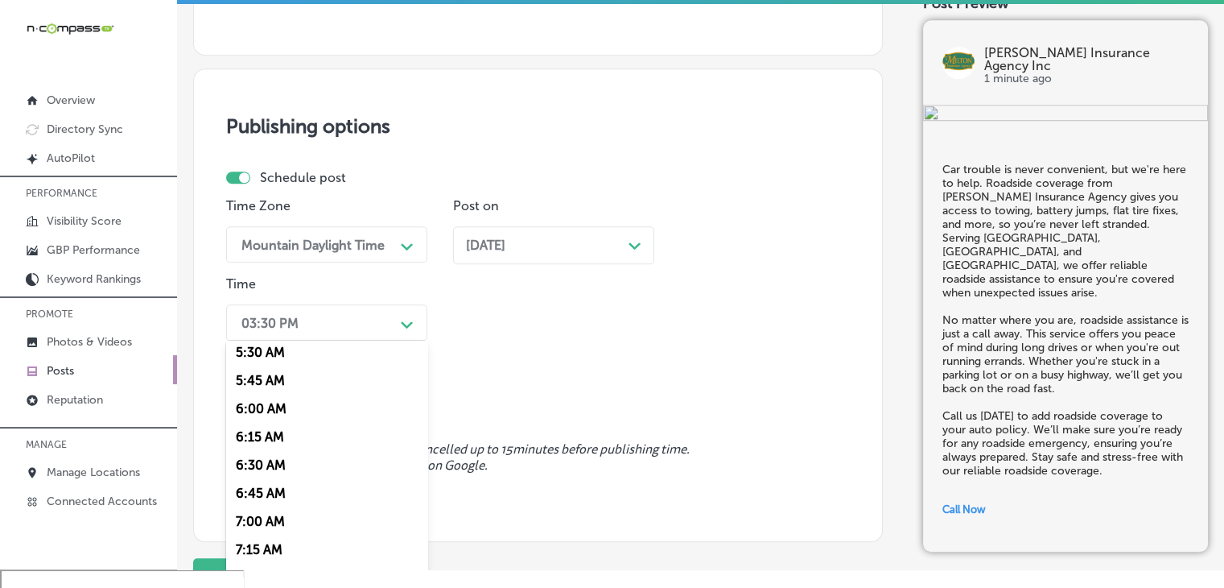
scroll to position [644, 0]
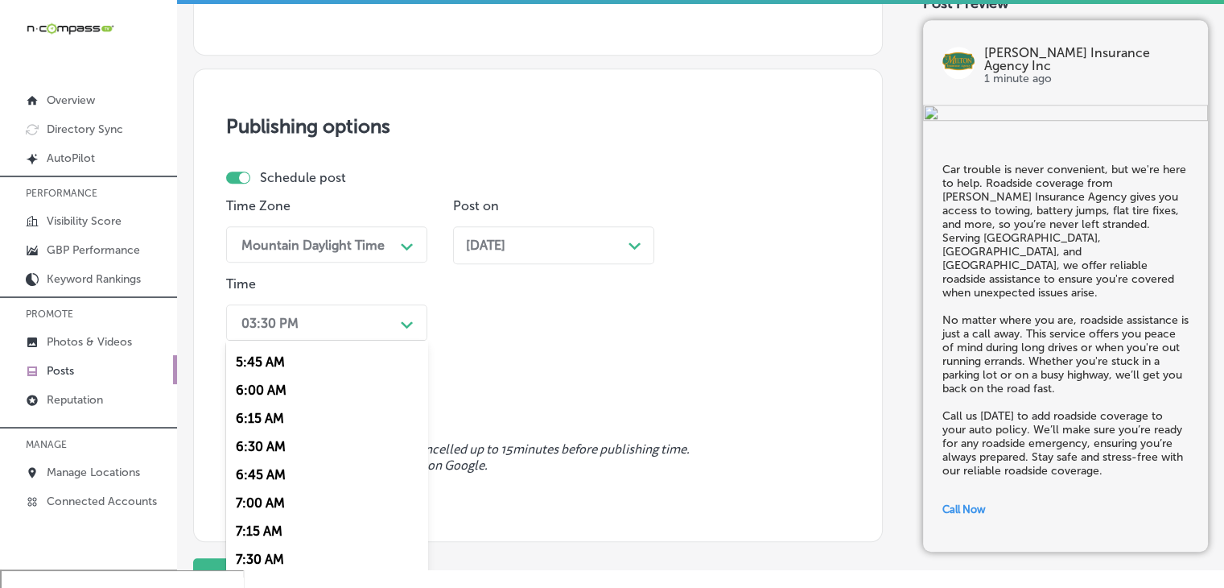
drag, startPoint x: 268, startPoint y: 501, endPoint x: 284, endPoint y: 485, distance: 22.8
click at [268, 502] on div "7:00 AM" at bounding box center [326, 503] width 201 height 28
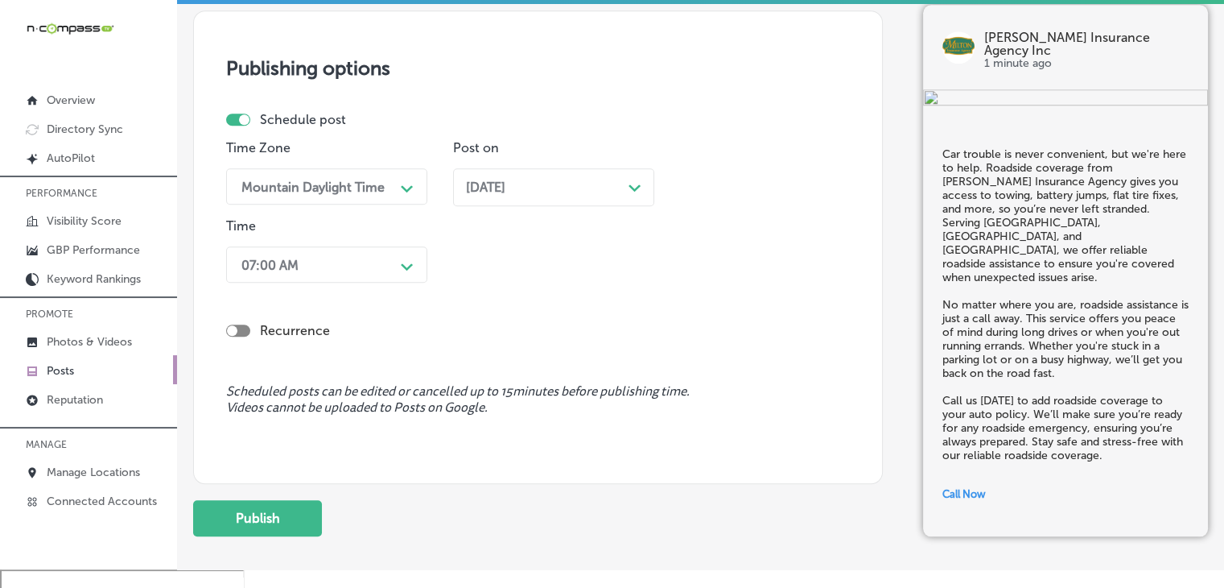
scroll to position [1417, 0]
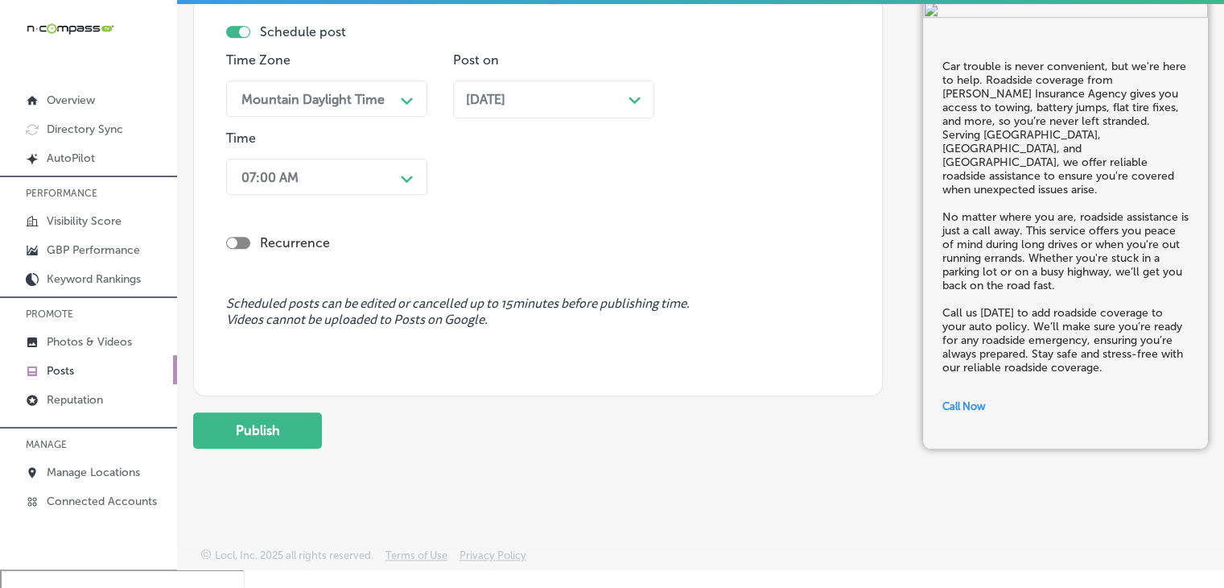
click at [316, 442] on button "Publish" at bounding box center [257, 430] width 129 height 36
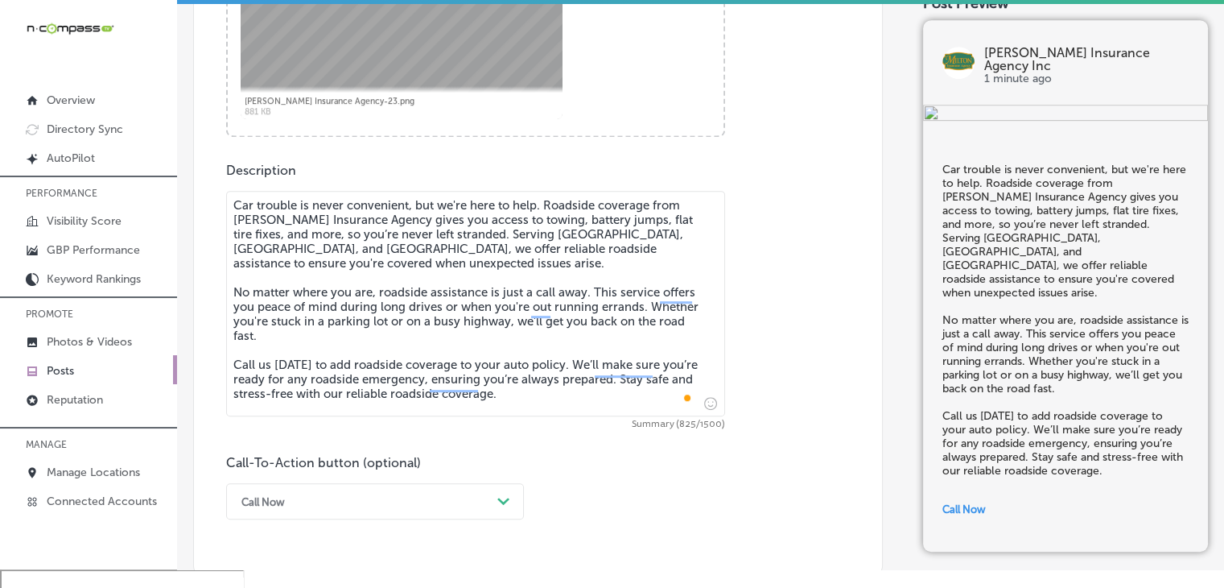
scroll to position [613, 0]
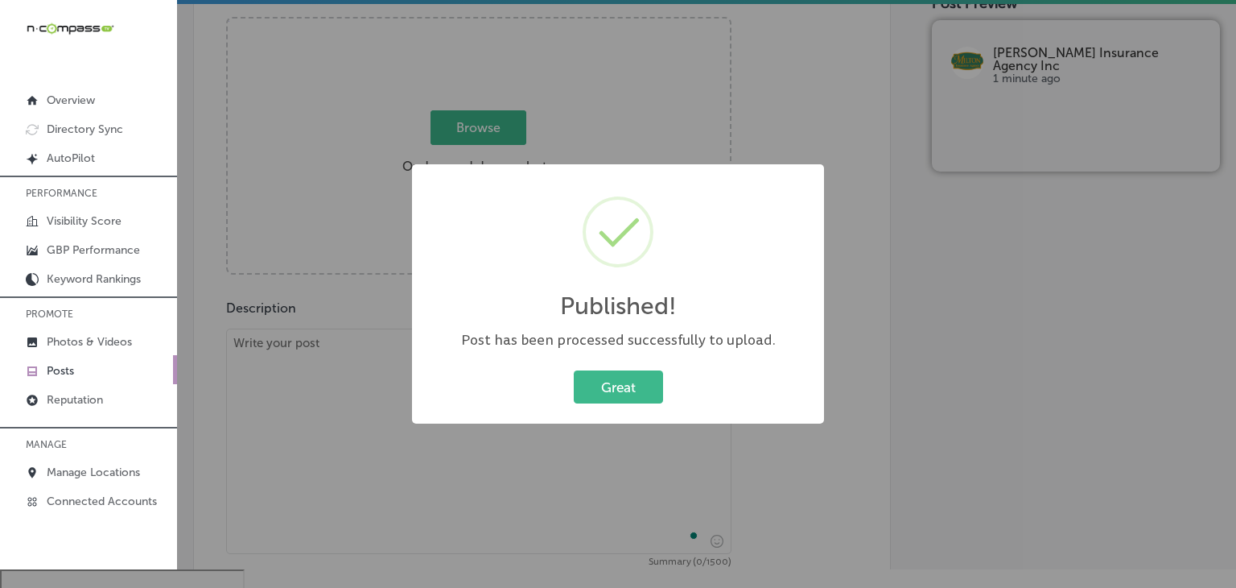
click at [350, 354] on div "Published! × Post has been processed successfully to upload. Great Cancel" at bounding box center [618, 294] width 1236 height 588
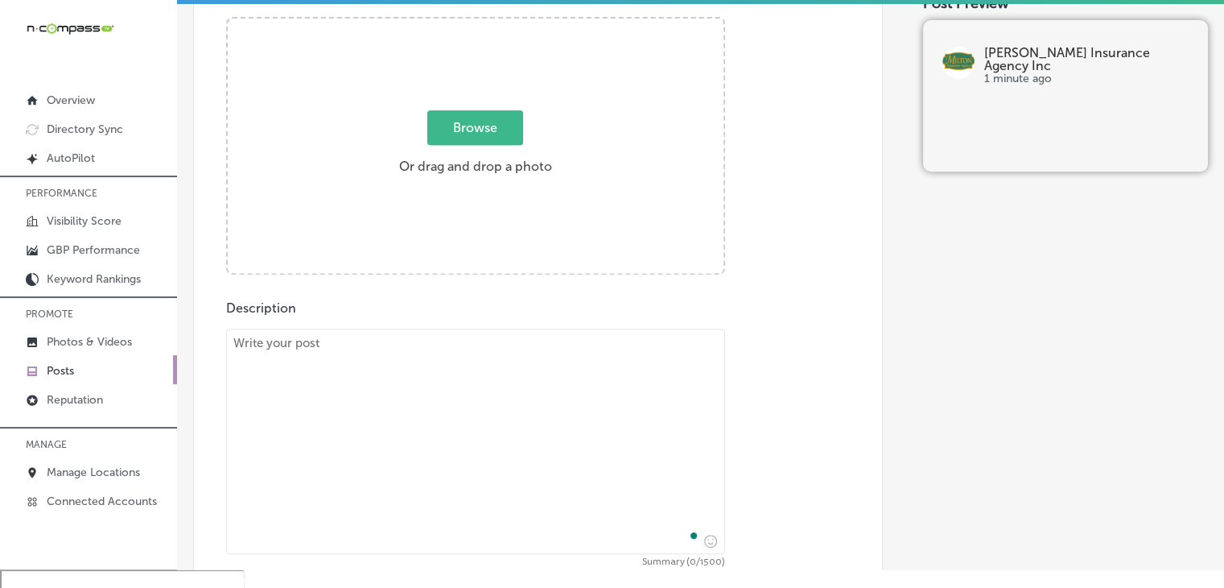
click at [364, 346] on textarea "To enrich screen reader interactions, please activate Accessibility in Grammarl…" at bounding box center [475, 440] width 499 height 225
paste textarea "Injuries can happen even when you’re being cautious. Personal Injury Protection…"
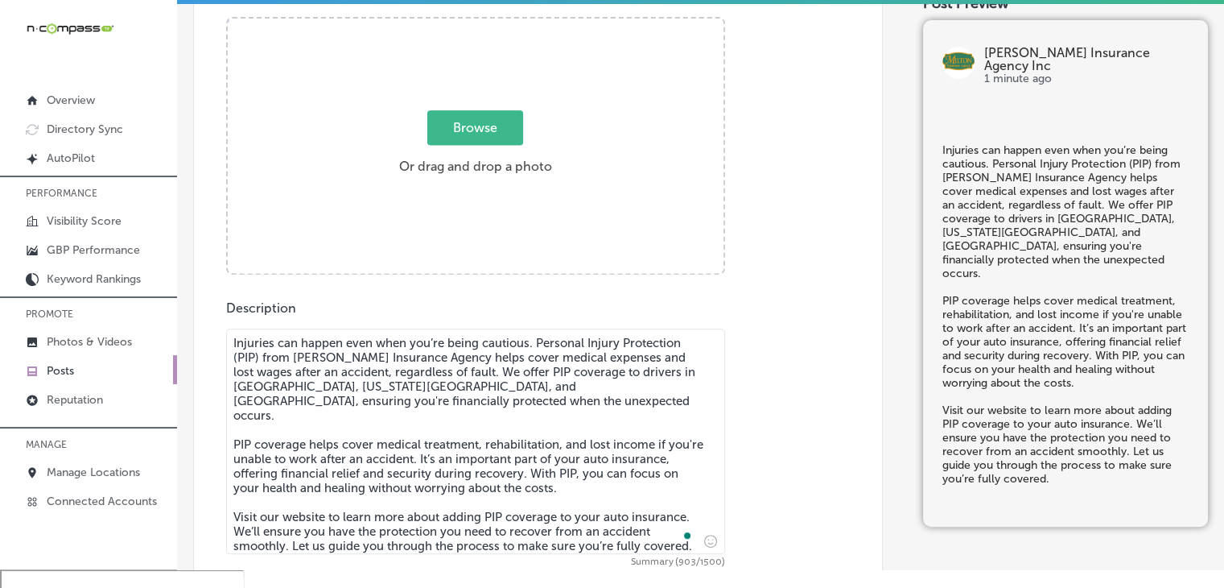
type textarea "Injuries can happen even when you’re being cautious. Personal Injury Protection…"
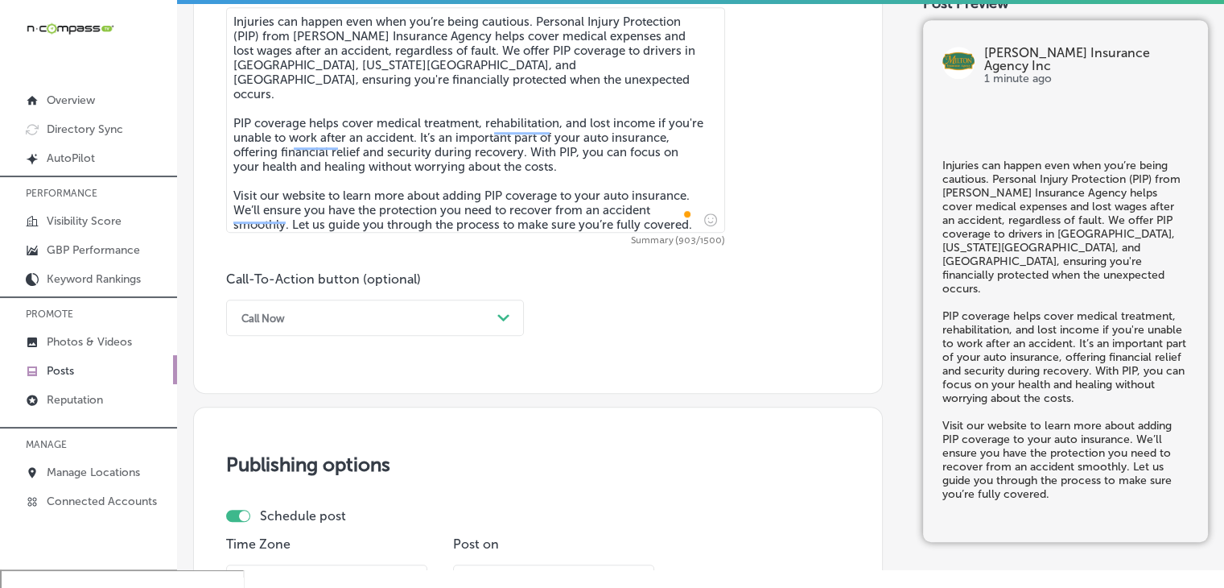
scroll to position [934, 0]
click at [282, 307] on div "Call Now" at bounding box center [362, 316] width 258 height 25
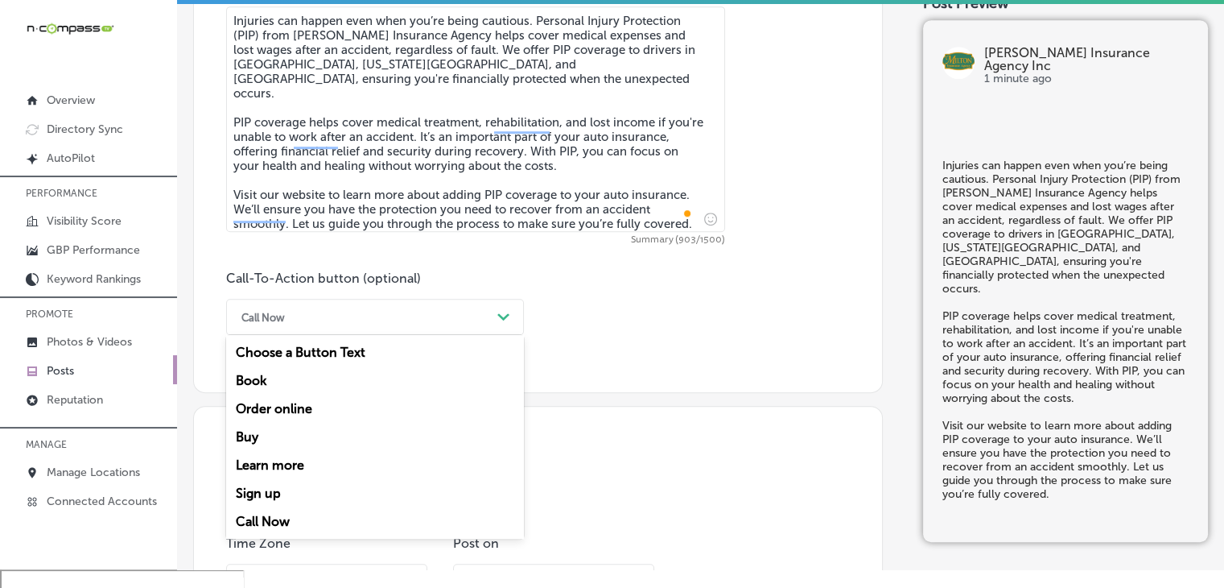
click at [269, 456] on div "Learn more" at bounding box center [375, 465] width 298 height 28
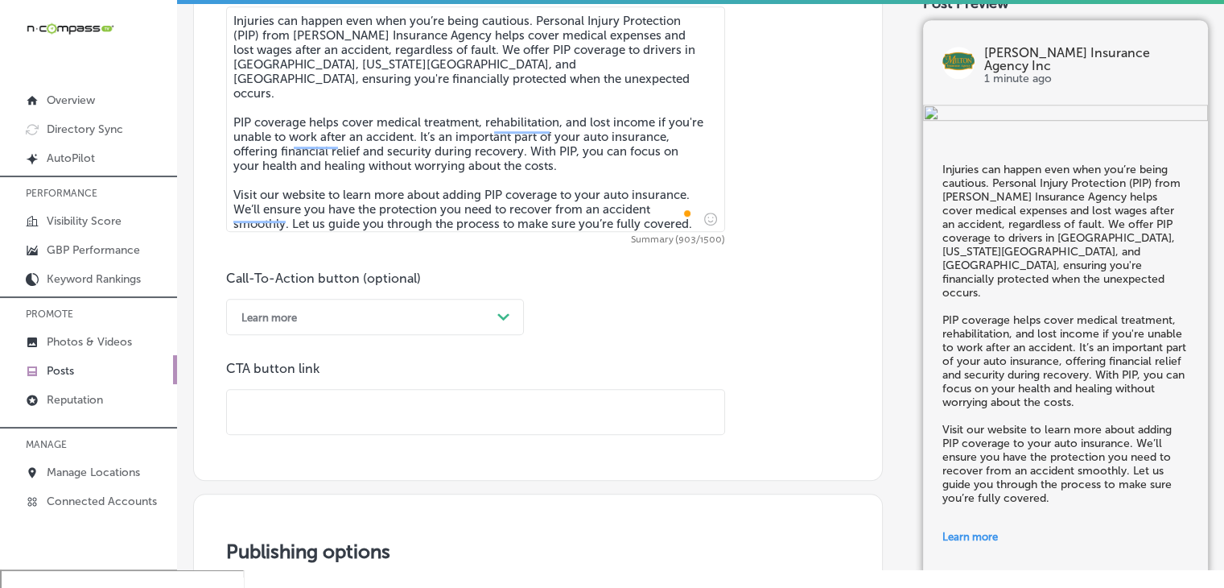
drag, startPoint x: 435, startPoint y: 412, endPoint x: 439, endPoint y: 401, distance: 11.7
click at [435, 412] on input "text" at bounding box center [475, 412] width 497 height 44
paste input "[URL][DOMAIN_NAME]"
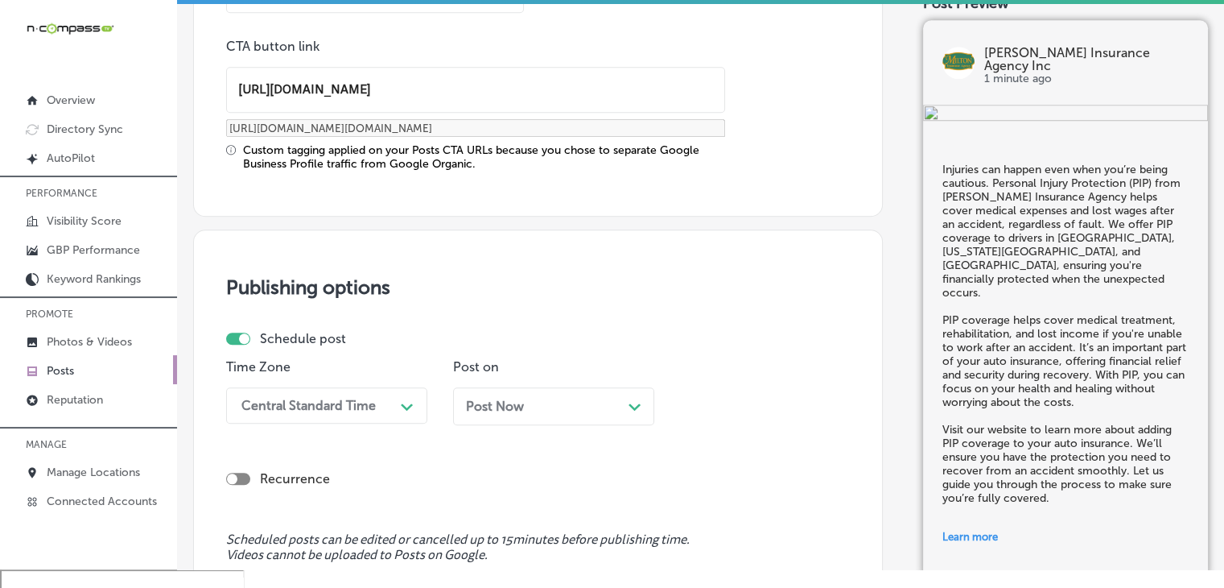
type input "[URL][DOMAIN_NAME]"
click at [367, 387] on div "Central Standard Time Path Created with Sketch." at bounding box center [326, 405] width 201 height 36
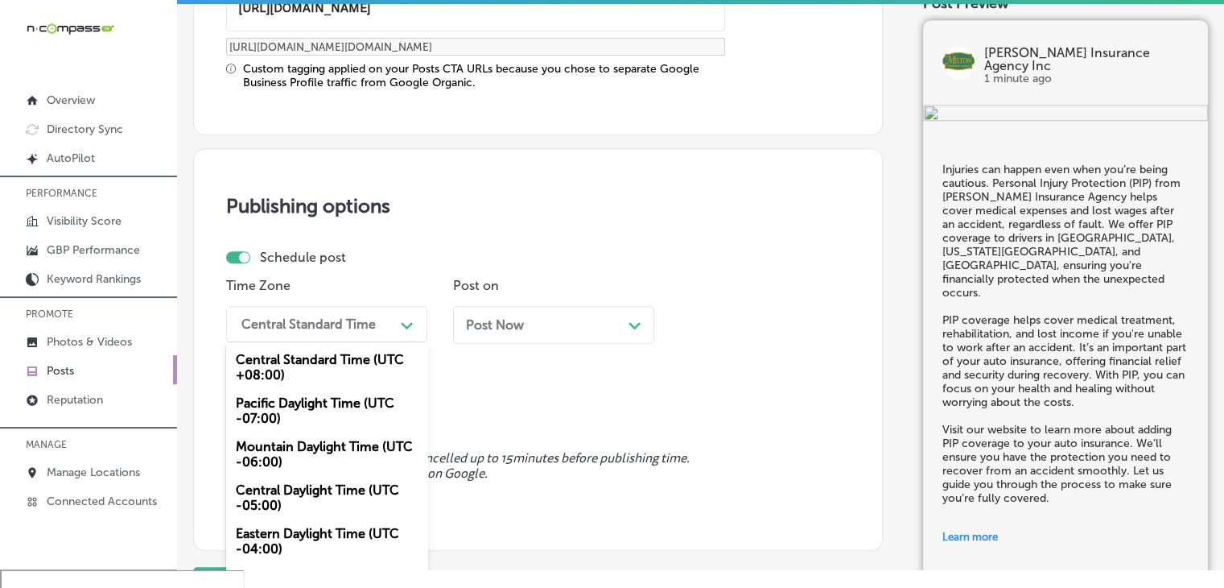
click at [330, 456] on div "Mountain Daylight Time (UTC -06:00)" at bounding box center [326, 453] width 201 height 43
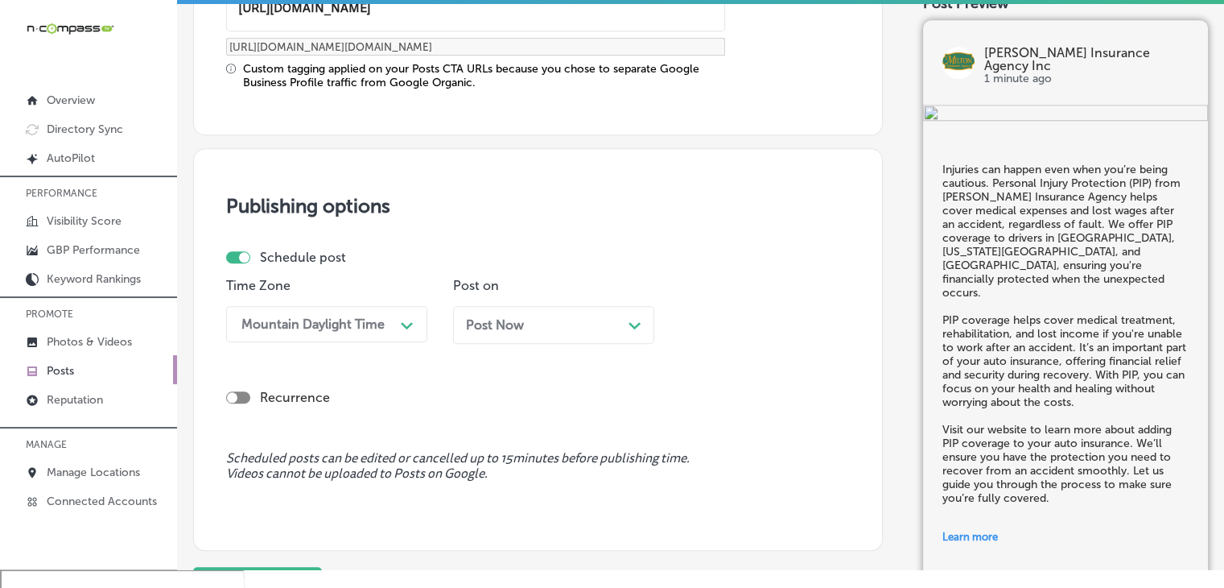
click at [573, 294] on div "Post on Post Now Path Created with Sketch." at bounding box center [553, 317] width 201 height 78
click at [563, 319] on div "Post Now Path Created with Sketch." at bounding box center [553, 324] width 175 height 15
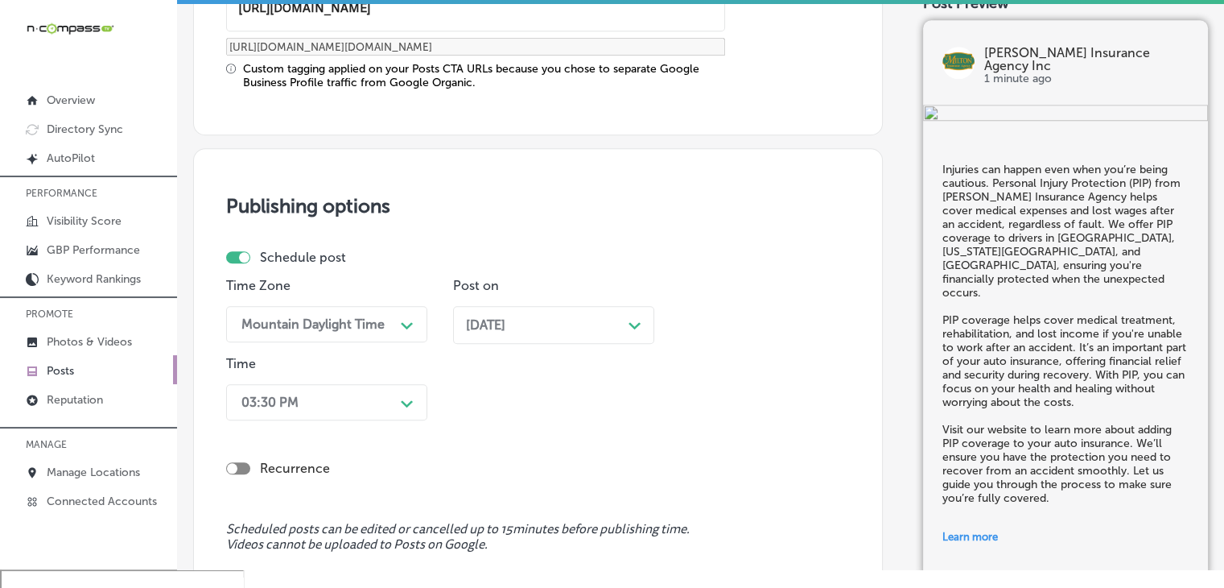
click at [391, 389] on div "03:30 PM Path Created with Sketch." at bounding box center [326, 402] width 201 height 36
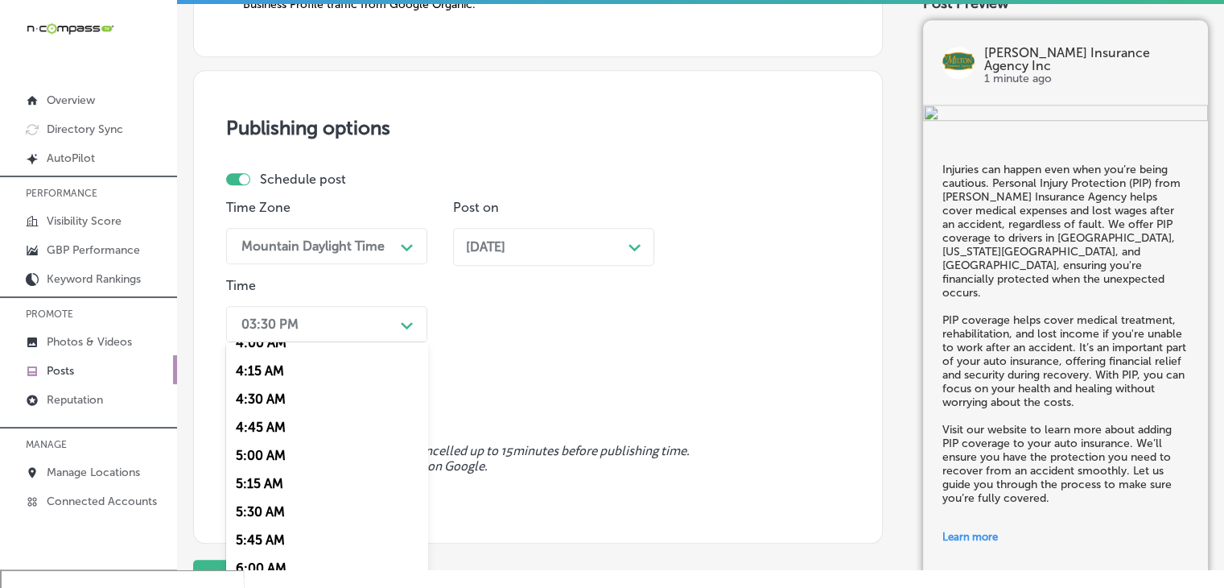
scroll to position [629, 0]
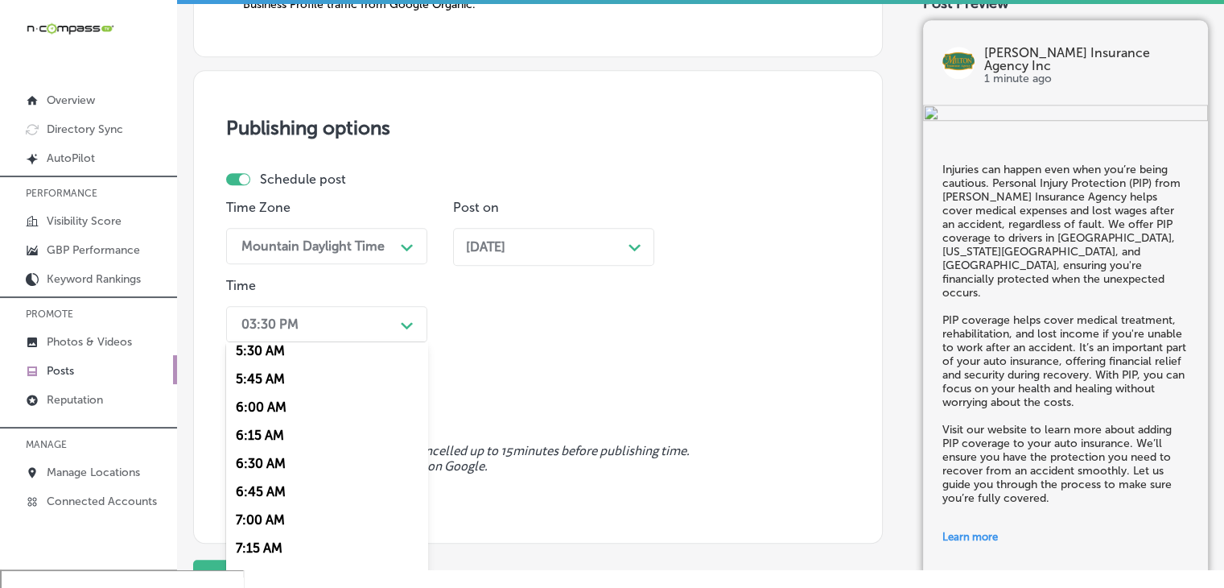
click at [274, 521] on div "7:00 AM" at bounding box center [326, 519] width 201 height 28
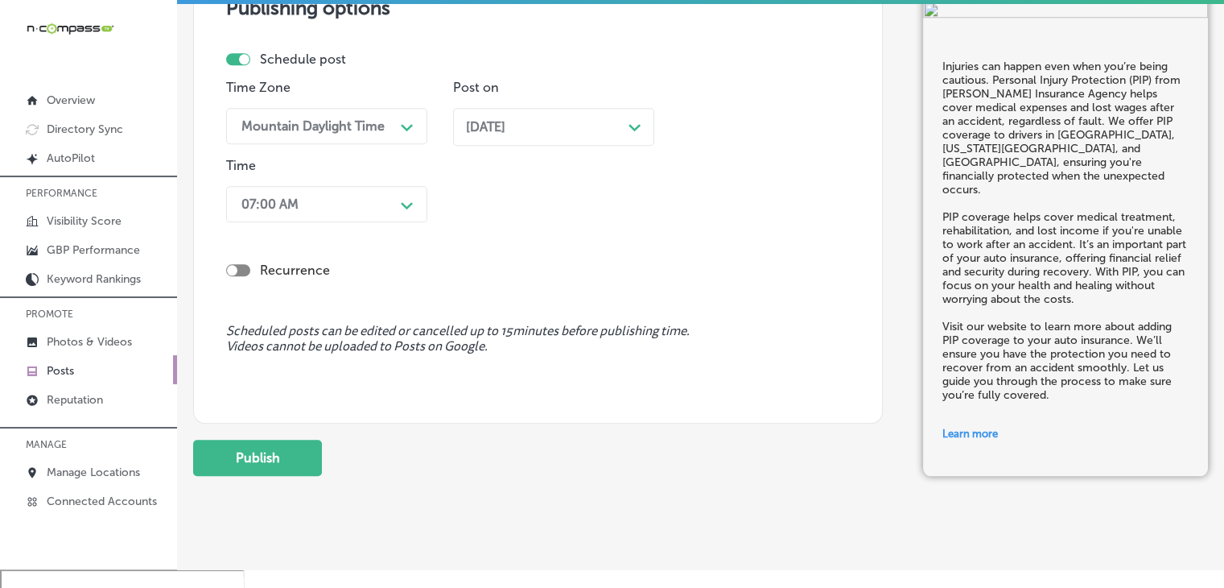
scroll to position [1562, 0]
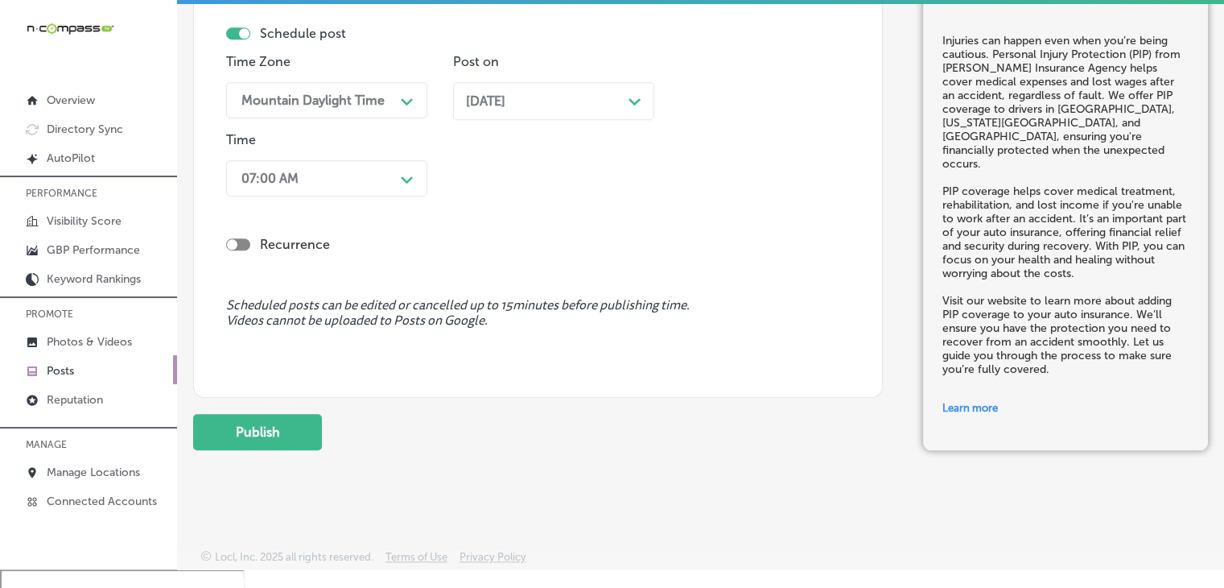
drag, startPoint x: 306, startPoint y: 431, endPoint x: 311, endPoint y: 423, distance: 8.7
click at [307, 431] on button "Publish" at bounding box center [257, 432] width 129 height 36
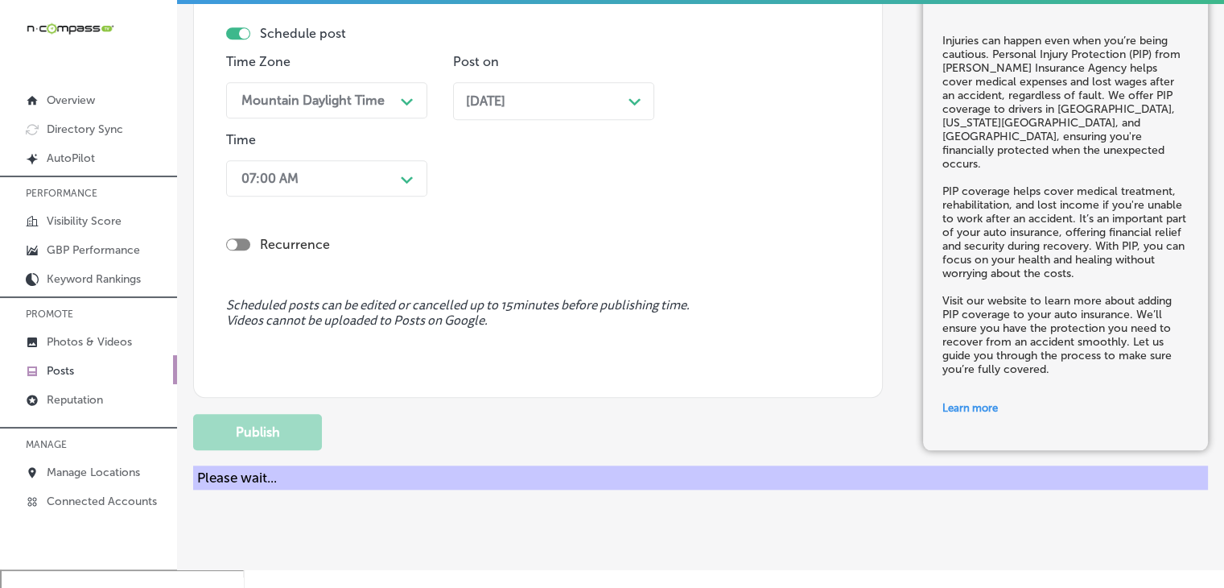
click at [632, 128] on div "Nov 24, 2025 Path Created with Sketch." at bounding box center [553, 107] width 201 height 50
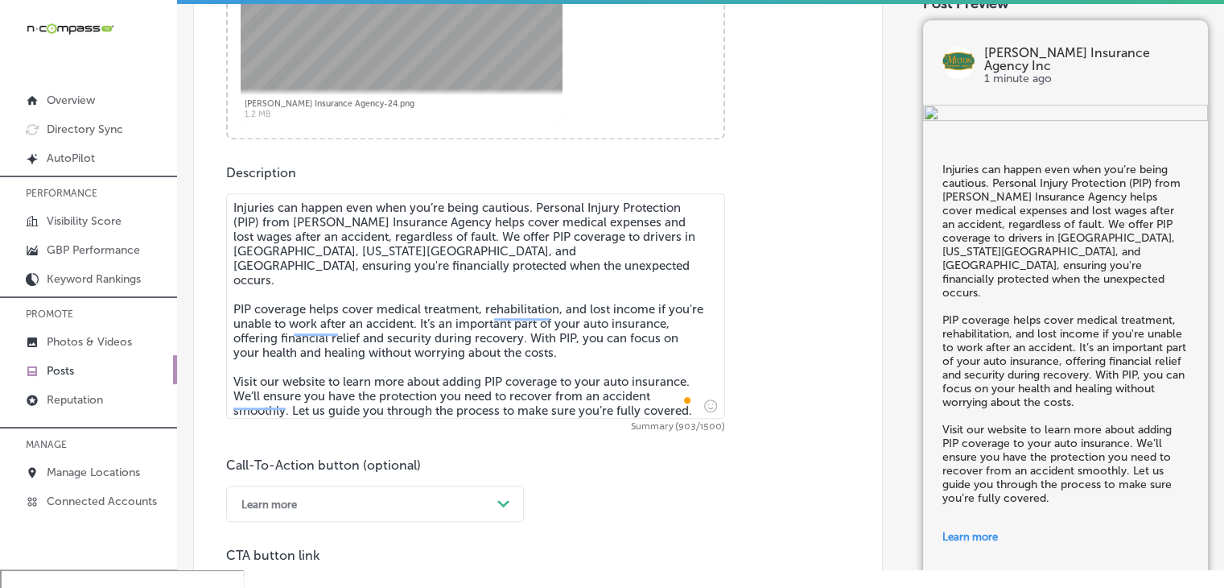
scroll to position [769, 0]
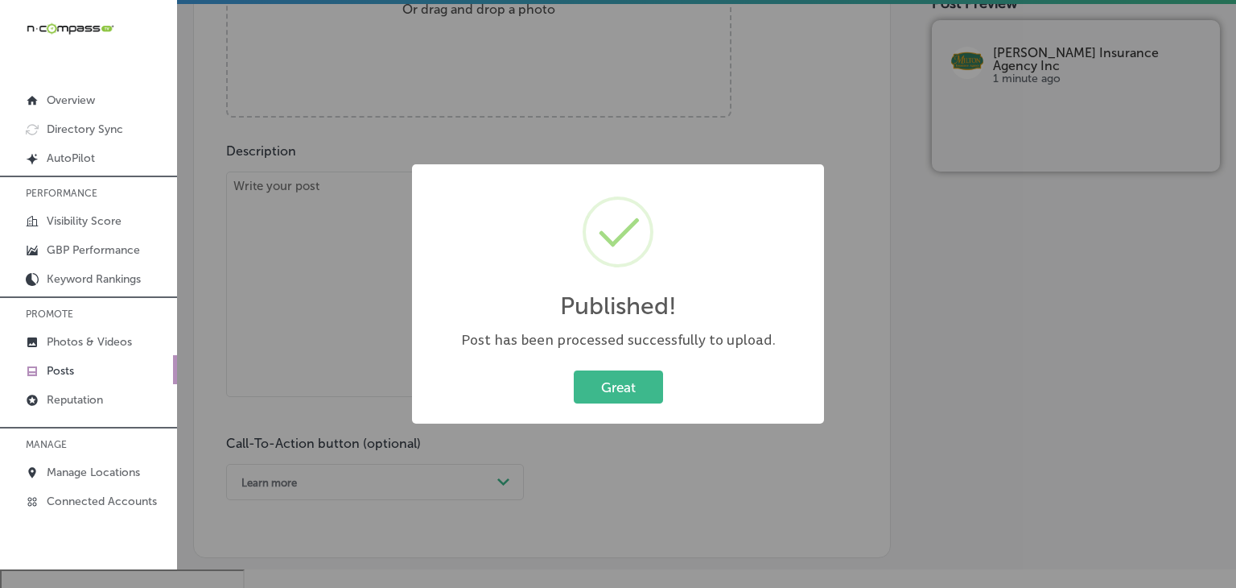
click at [769, 30] on div "Published! × Post has been processed successfully to upload. Great Cancel" at bounding box center [618, 294] width 1236 height 588
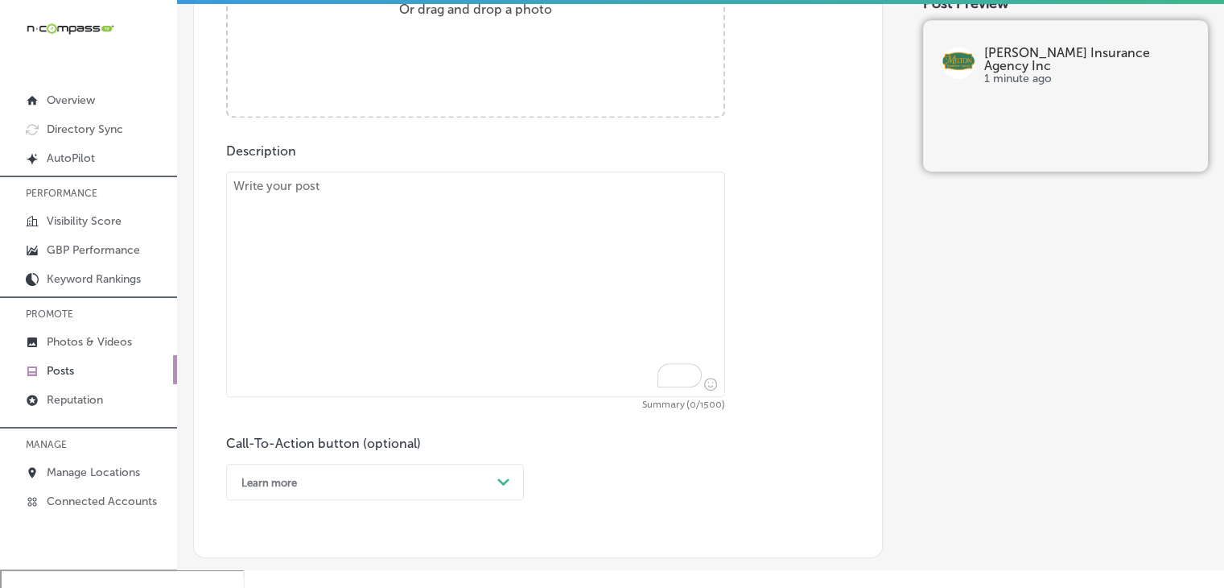
click at [494, 300] on textarea "To enrich screen reader interactions, please activate Accessibility in Grammarl…" at bounding box center [475, 283] width 499 height 225
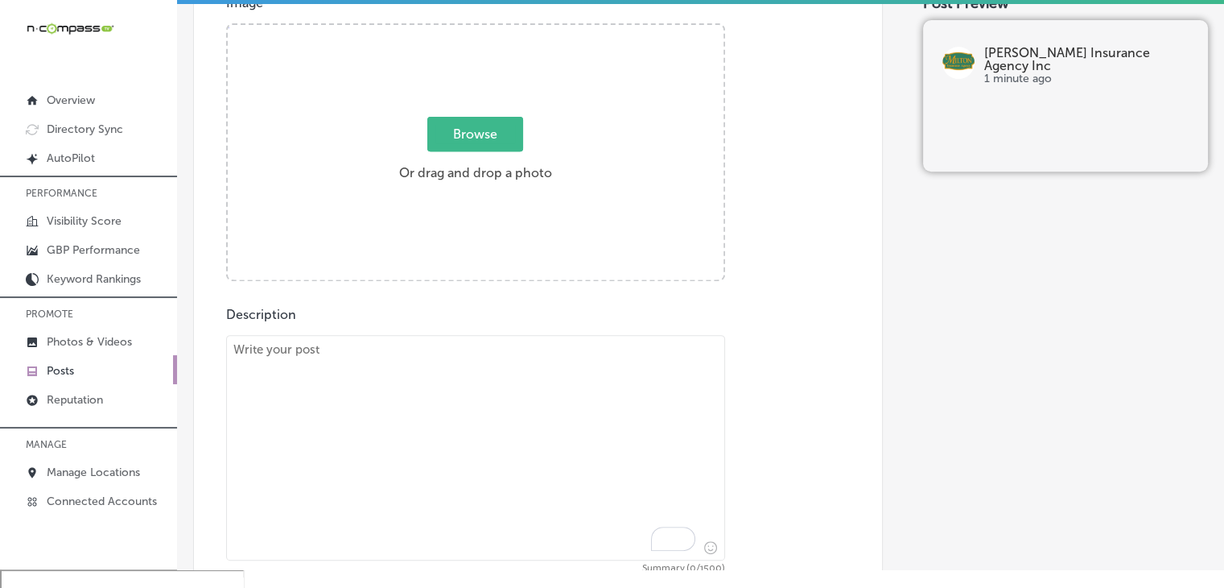
scroll to position [679, 0]
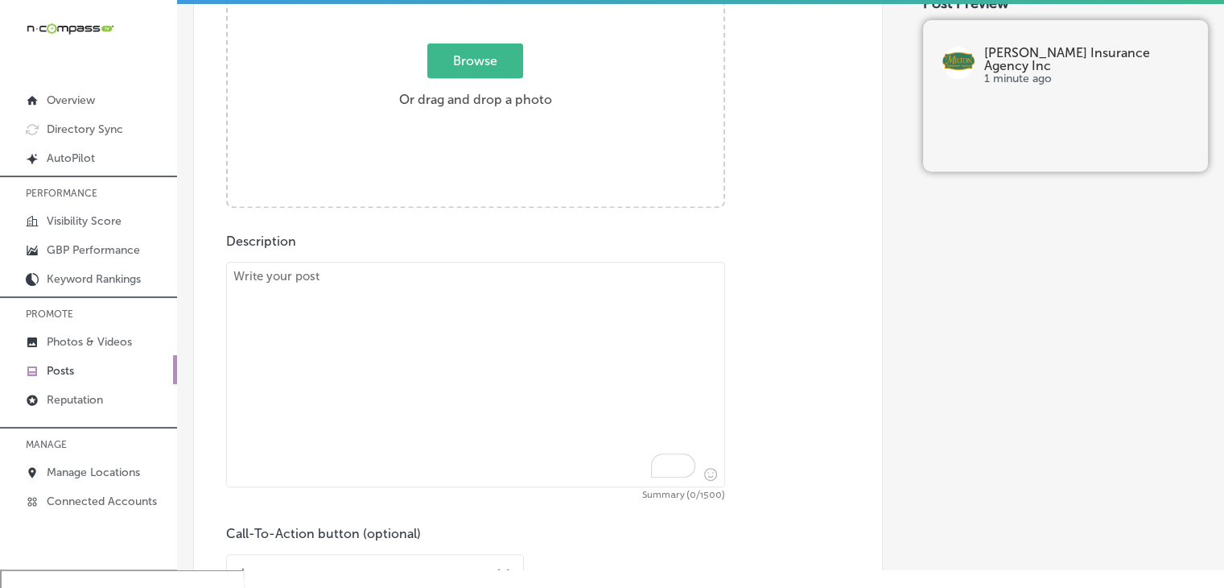
click at [518, 387] on textarea "To enrich screen reader interactions, please activate Accessibility in Grammarl…" at bounding box center [475, 374] width 499 height 225
paste textarea "Running a business means managing many risks. A Business Owners Policy (BOP) fr…"
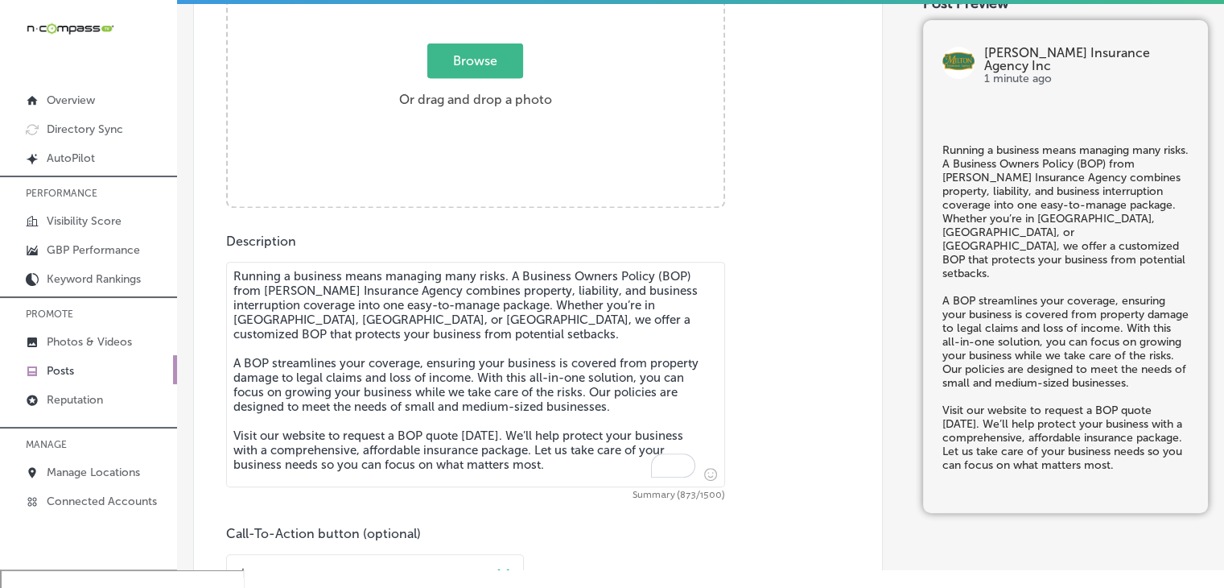
type textarea "Running a business means managing many risks. A Business Owners Policy (BOP) fr…"
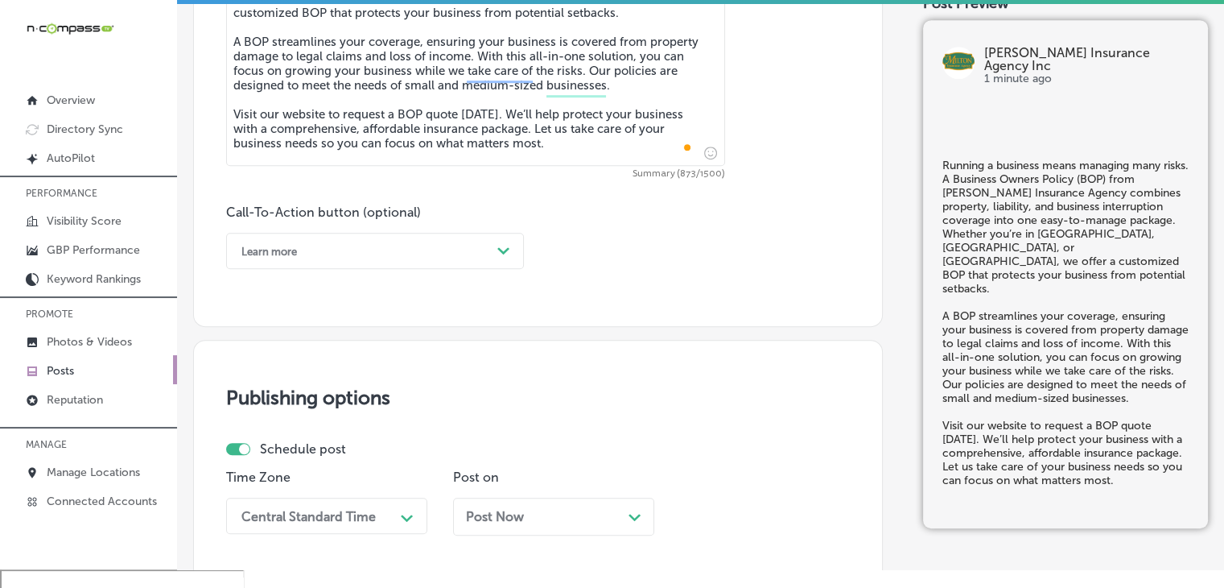
scroll to position [1001, 0]
click at [410, 260] on div "Learn more" at bounding box center [362, 249] width 258 height 25
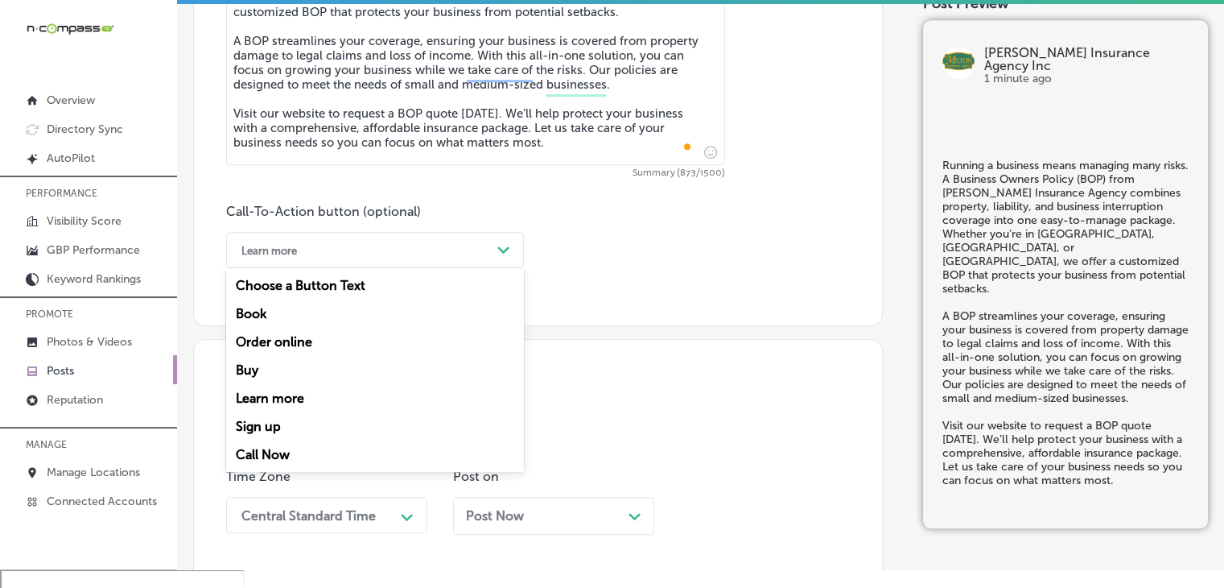
click at [332, 402] on div "Learn more" at bounding box center [375, 398] width 298 height 28
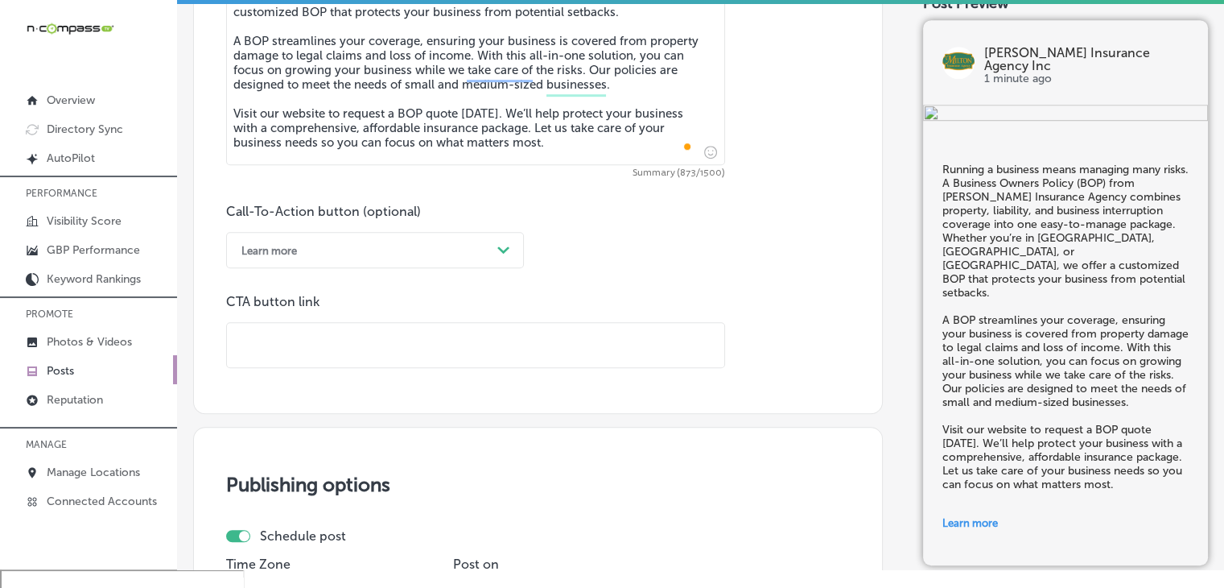
drag, startPoint x: 436, startPoint y: 355, endPoint x: 444, endPoint y: 346, distance: 12.0
click at [436, 355] on input "text" at bounding box center [475, 345] width 497 height 44
paste input "[URL][DOMAIN_NAME]"
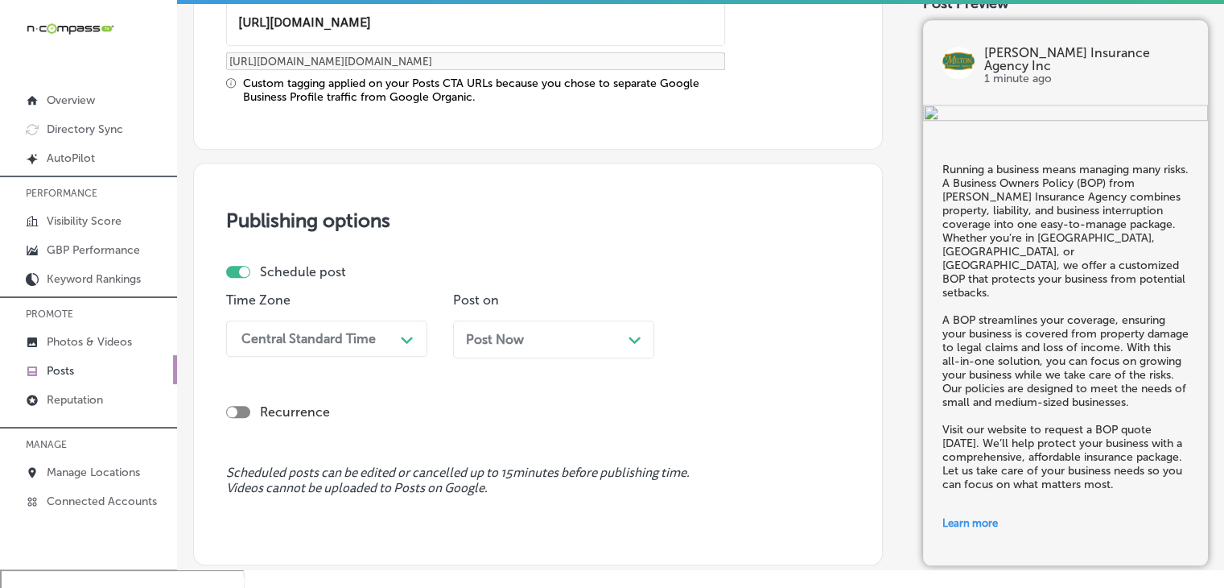
type input "[URL][DOMAIN_NAME]"
click at [371, 314] on div "Time Zone Central Standard Time Path Created with Sketch." at bounding box center [326, 331] width 201 height 78
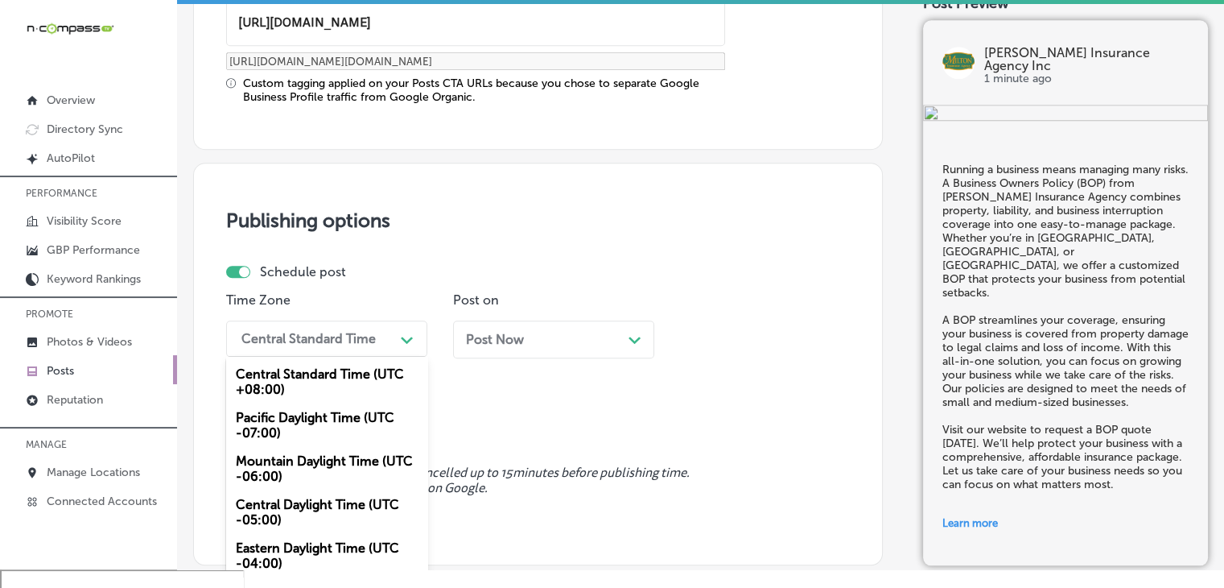
drag, startPoint x: 373, startPoint y: 320, endPoint x: 380, endPoint y: 370, distance: 50.4
click at [373, 321] on div "Central Standard Time Path Created with Sketch." at bounding box center [326, 338] width 201 height 36
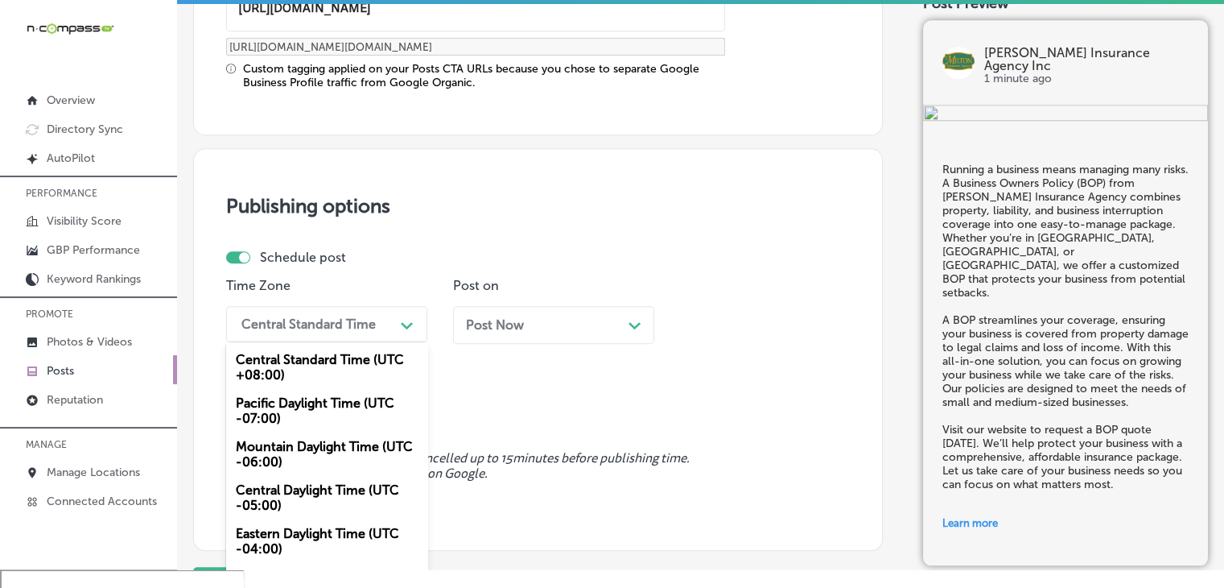
click at [374, 460] on div "Mountain Daylight Time (UTC -06:00)" at bounding box center [326, 453] width 201 height 43
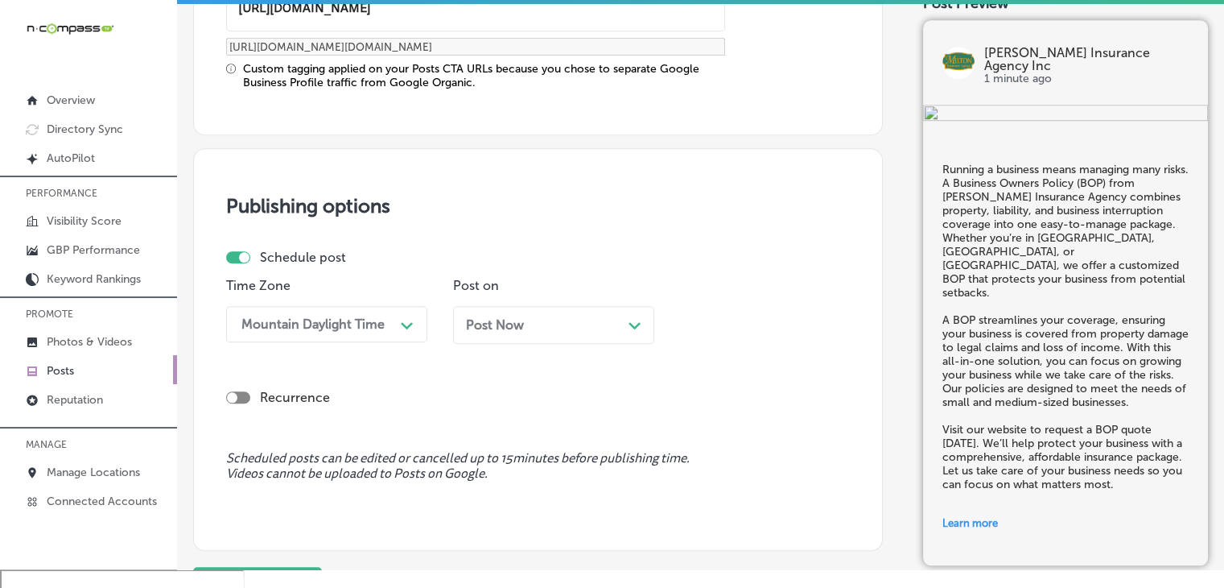
click at [533, 314] on div "Post Now Path Created with Sketch." at bounding box center [553, 325] width 201 height 38
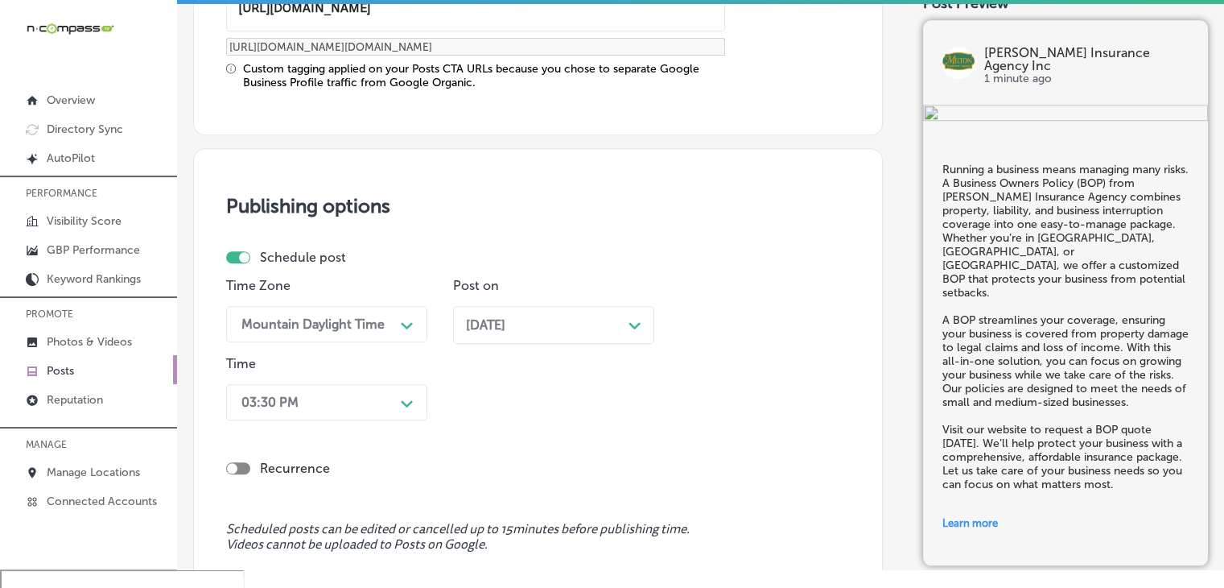
click at [399, 387] on div "03:30 PM Path Created with Sketch." at bounding box center [326, 402] width 201 height 36
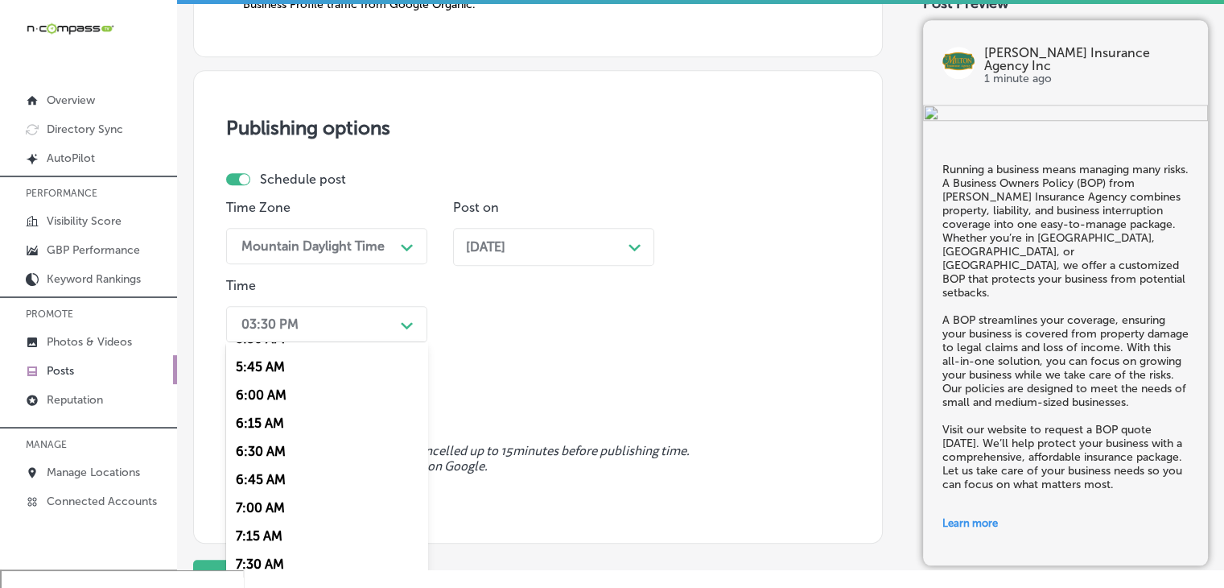
scroll to position [805, 0]
click at [282, 340] on div "7:00 AM" at bounding box center [326, 343] width 201 height 28
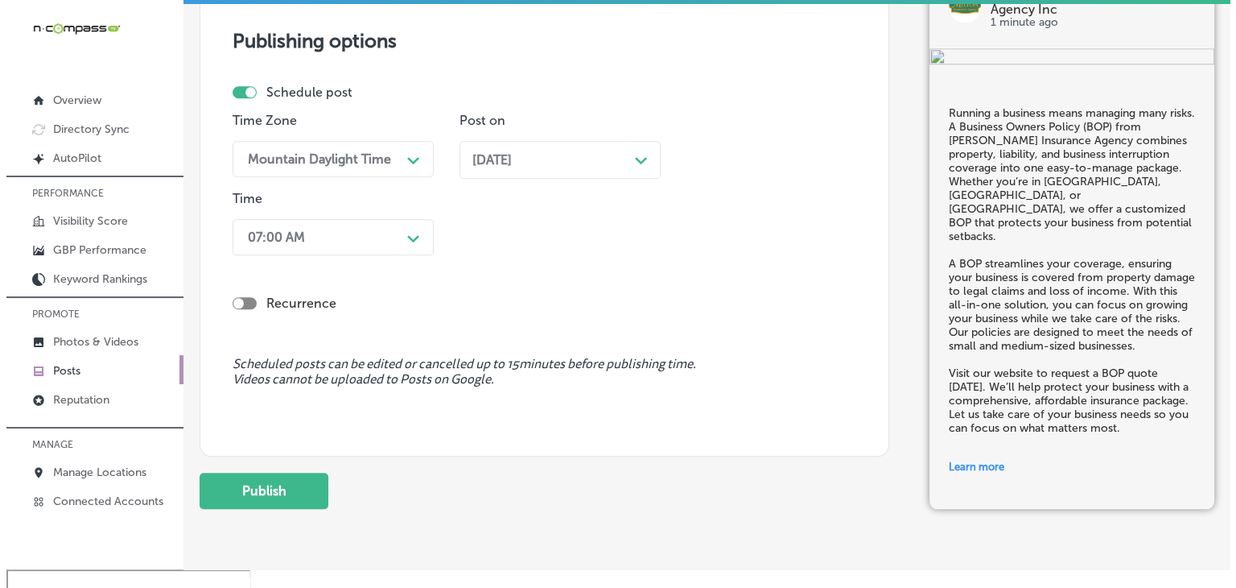
scroll to position [1562, 0]
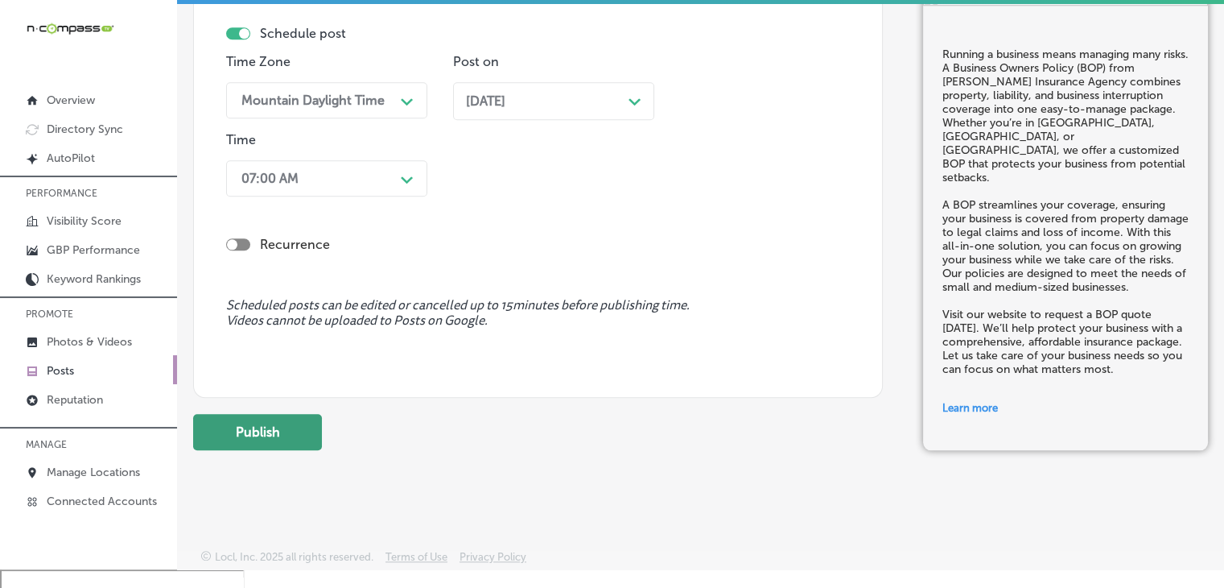
click at [241, 432] on button "Publish" at bounding box center [257, 432] width 129 height 36
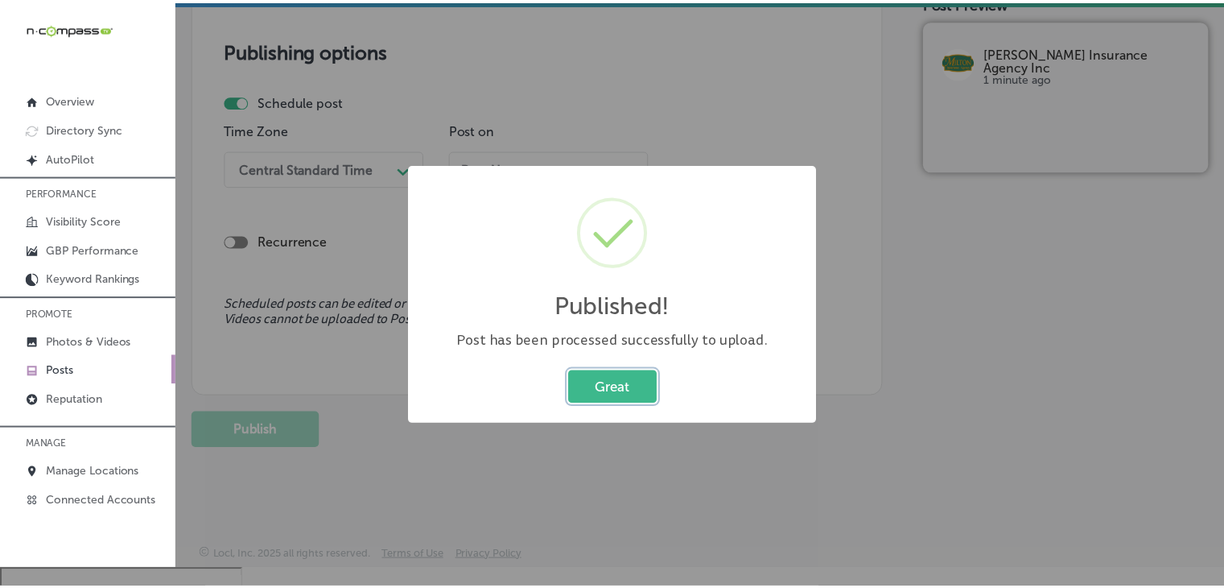
scroll to position [1347, 0]
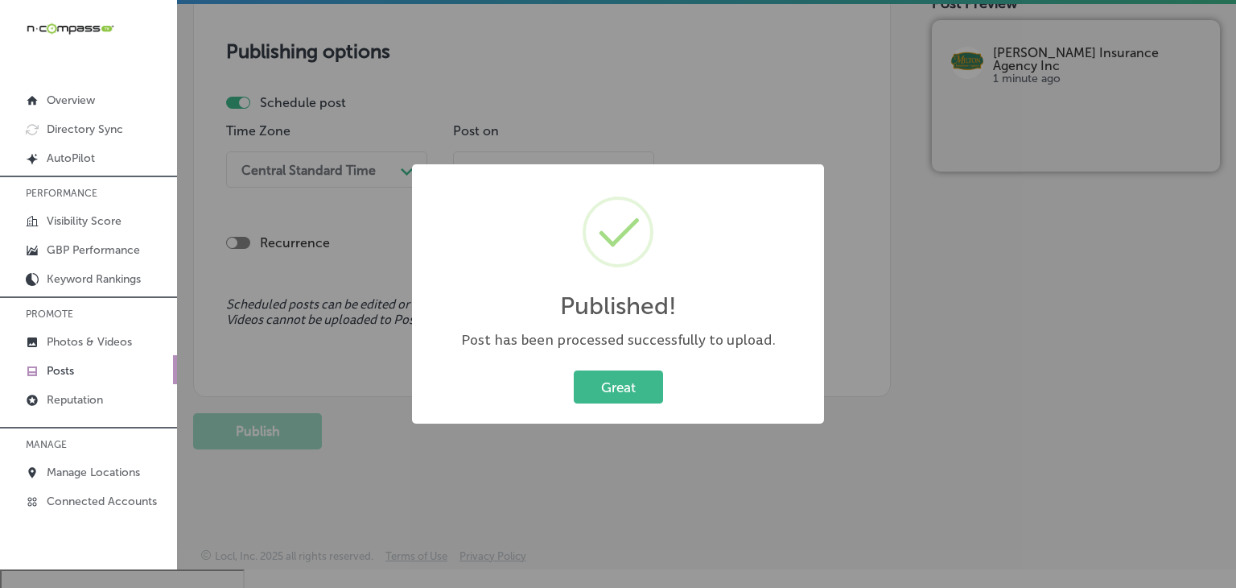
click at [478, 119] on div "Published! × Post has been processed successfully to upload. Great Cancel" at bounding box center [618, 294] width 1236 height 588
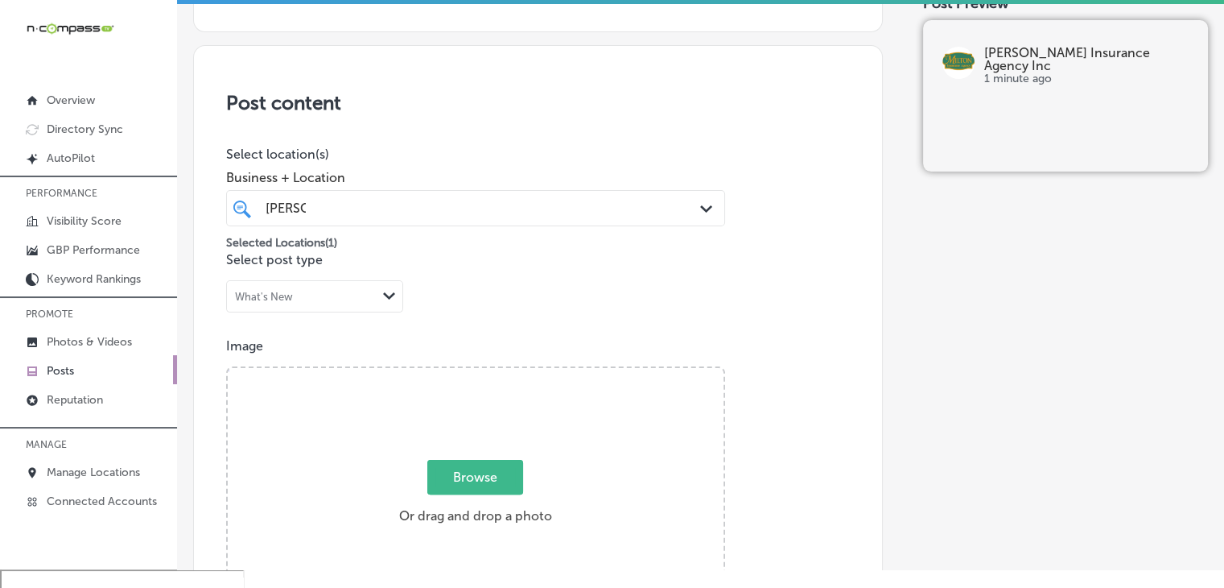
scroll to position [220, 0]
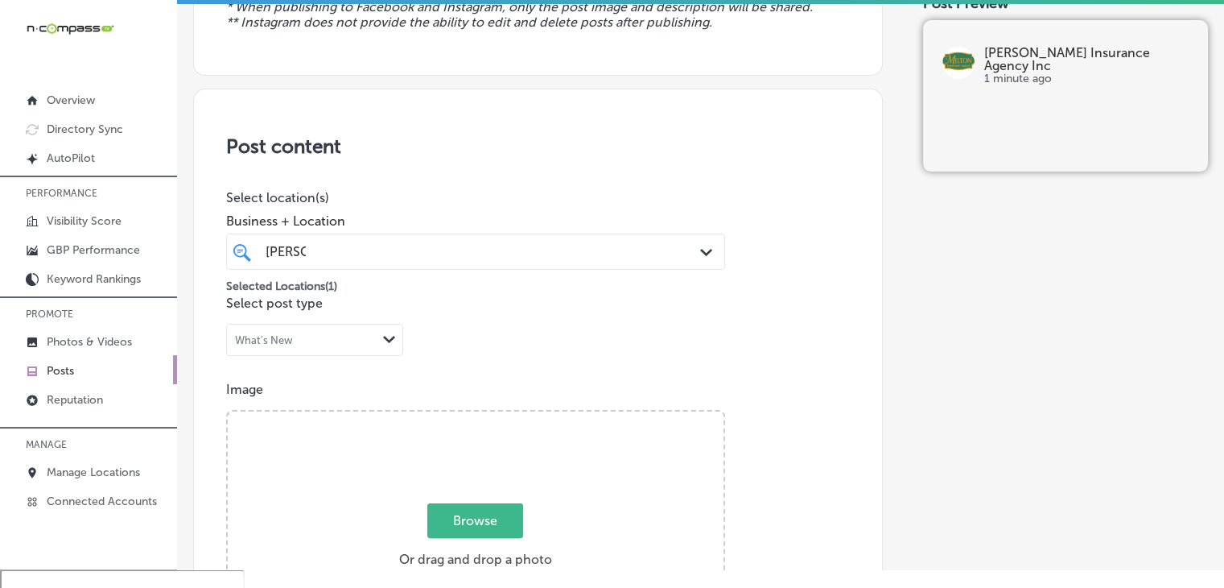
drag, startPoint x: 569, startPoint y: 209, endPoint x: 567, endPoint y: 225, distance: 15.4
click at [567, 222] on div "Business + Location [PERSON_NAME] Path Created with Sketch." at bounding box center [475, 237] width 499 height 64
click at [567, 225] on span "Business + Location" at bounding box center [475, 220] width 499 height 15
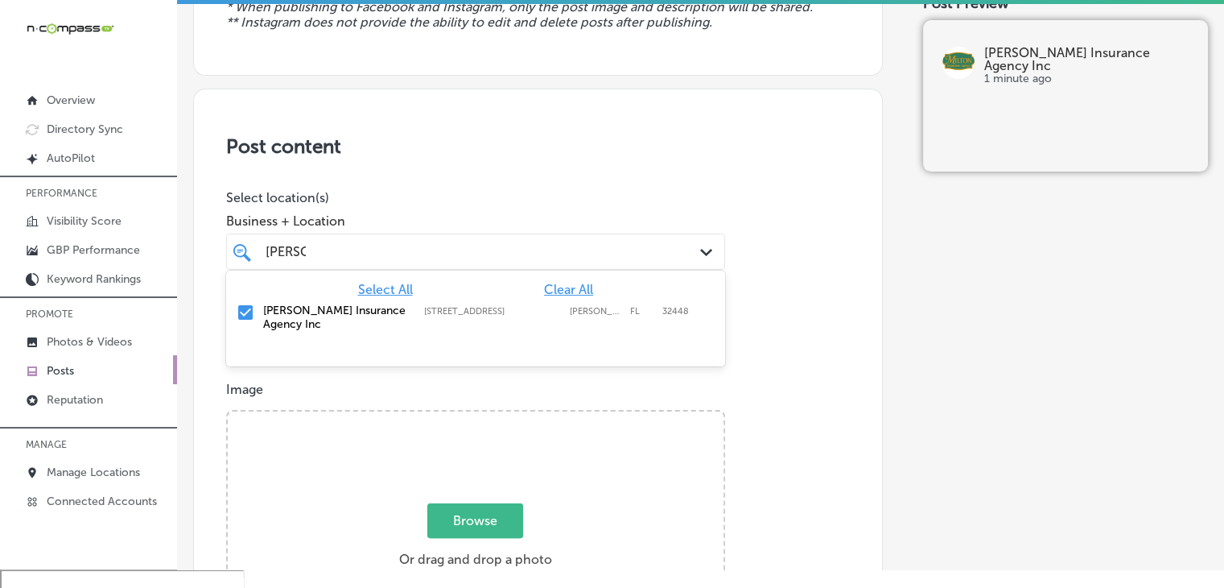
drag, startPoint x: 567, startPoint y: 236, endPoint x: 631, endPoint y: 262, distance: 68.9
click at [567, 237] on div "[PERSON_NAME] Path Created with Sketch." at bounding box center [475, 251] width 499 height 36
click at [563, 291] on span "Clear All" at bounding box center [568, 289] width 49 height 15
click at [590, 316] on div "Essential Business Media [STREET_ADDRESS][GEOGRAPHIC_DATA][STREET_ADDRESS]" at bounding box center [476, 312] width 486 height 25
type input "151"
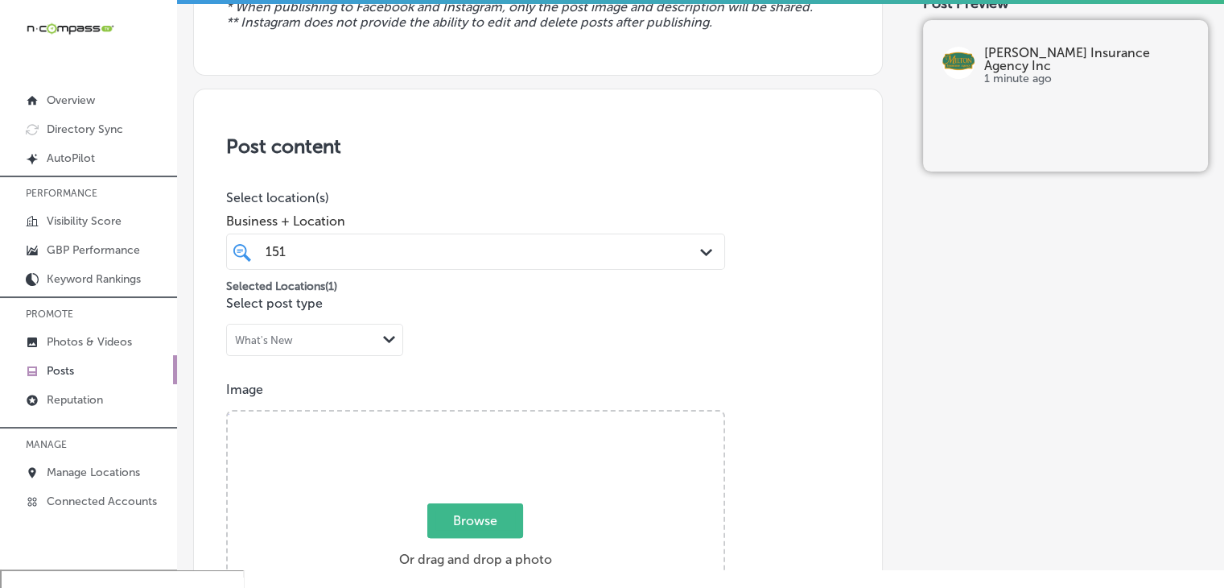
click at [647, 191] on p "Select location(s)" at bounding box center [475, 197] width 499 height 15
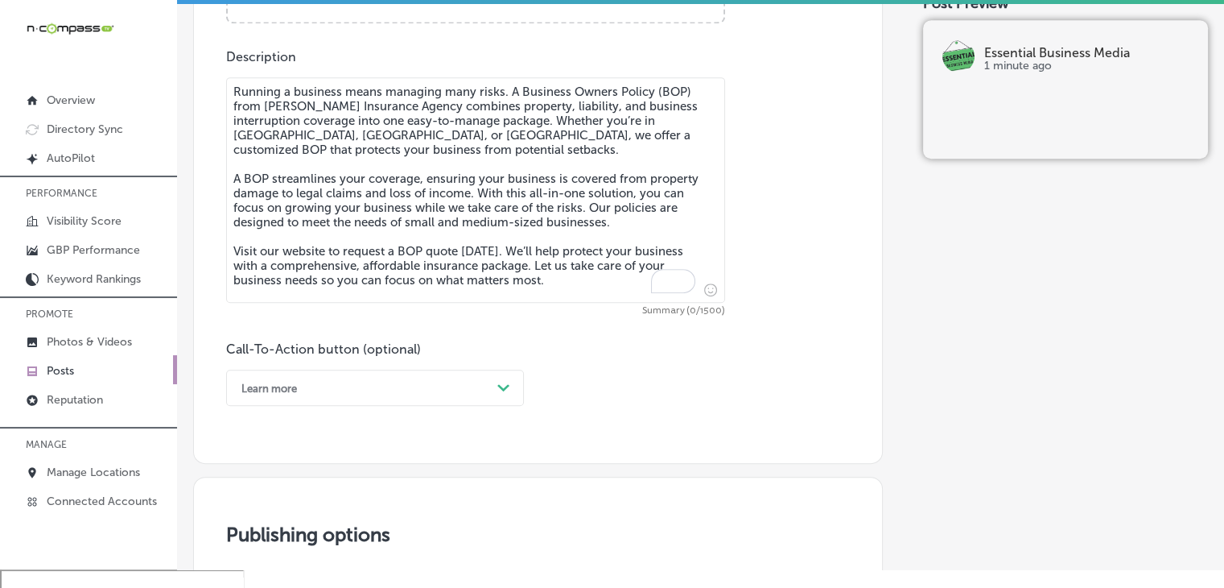
click at [470, 200] on textarea "Running a business means managing many risks. A Business Owners Policy (BOP) fr…" at bounding box center [475, 189] width 499 height 225
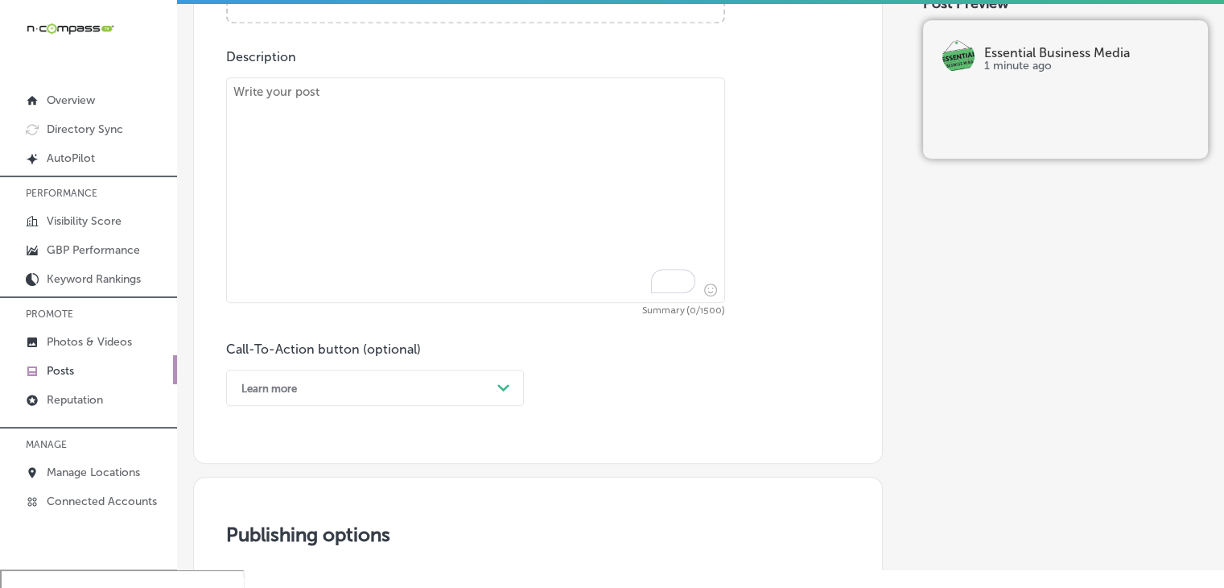
paste textarea "Loremip dol s ametc ad elits d eiusmo, temporin utla etdolo magn aliquae? 035 A…"
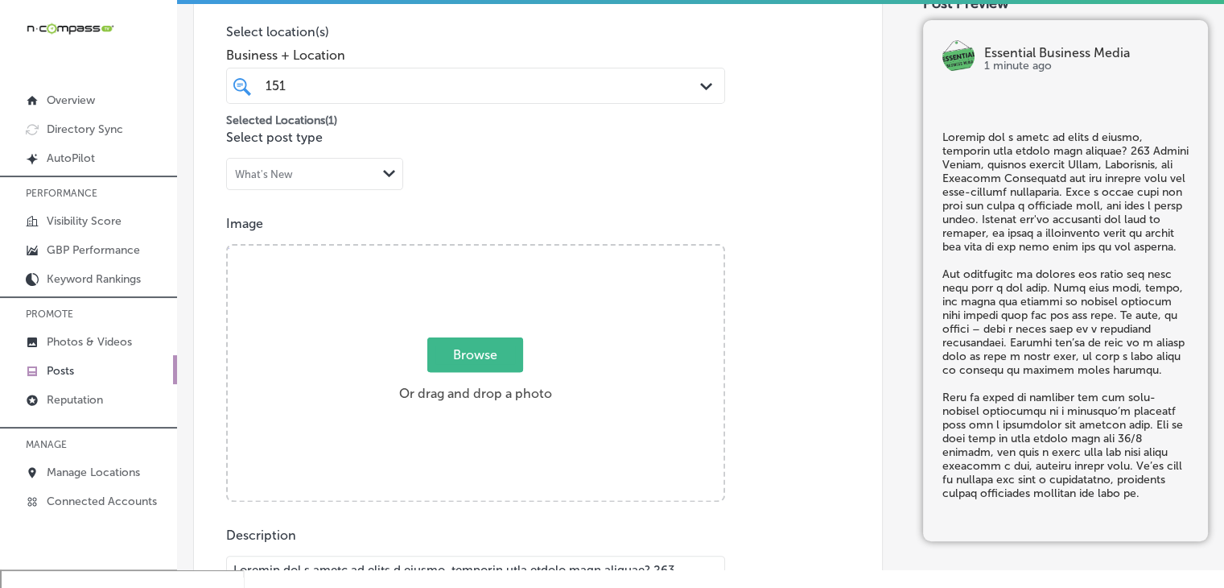
scroll to position [381, 0]
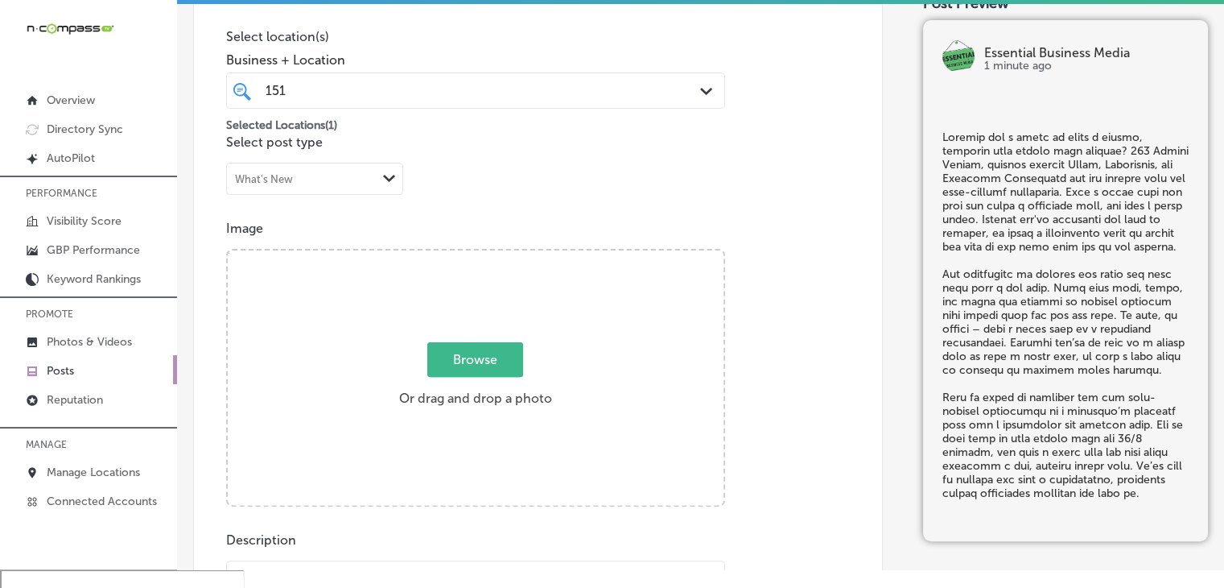
type textarea "Loremip dol s ametc ad elits d eiusmo, temporin utla etdolo magn aliquae? 035 A…"
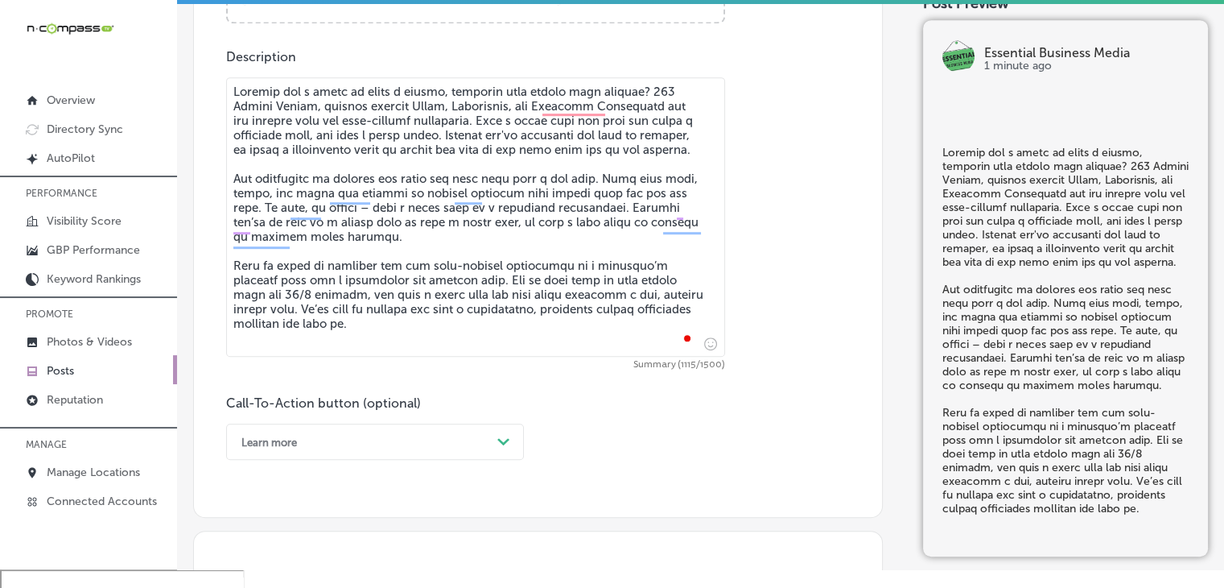
click at [340, 435] on div "Learn more Path Created with Sketch." at bounding box center [375, 441] width 298 height 36
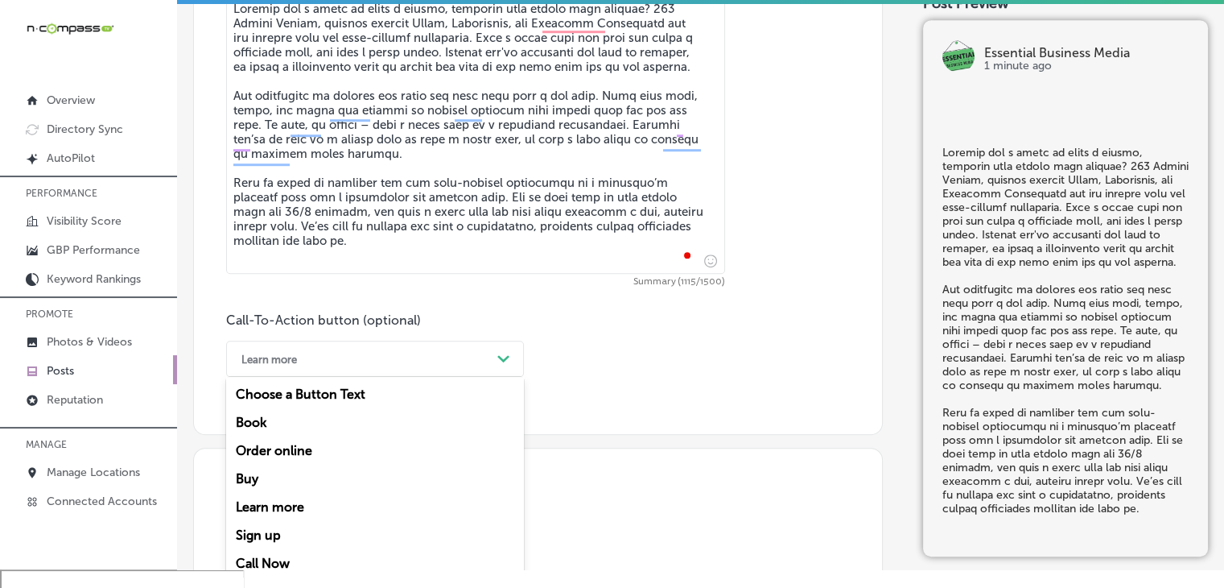
click at [283, 567] on div "Call Now" at bounding box center [375, 563] width 298 height 28
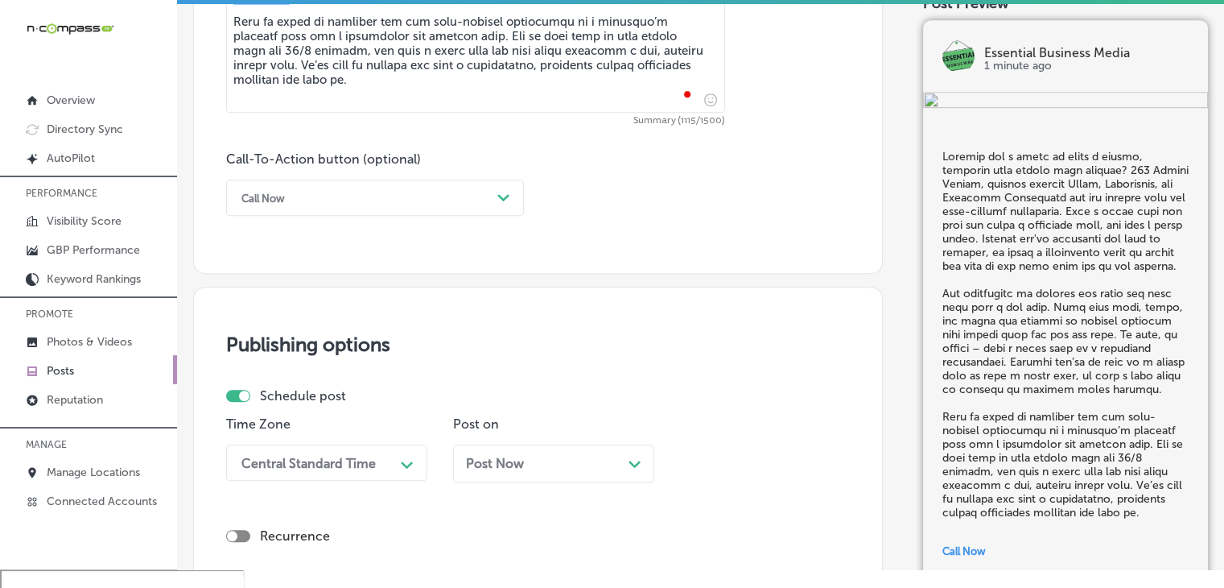
click at [307, 455] on div "Central Standard Time Path Created with Sketch." at bounding box center [326, 462] width 201 height 36
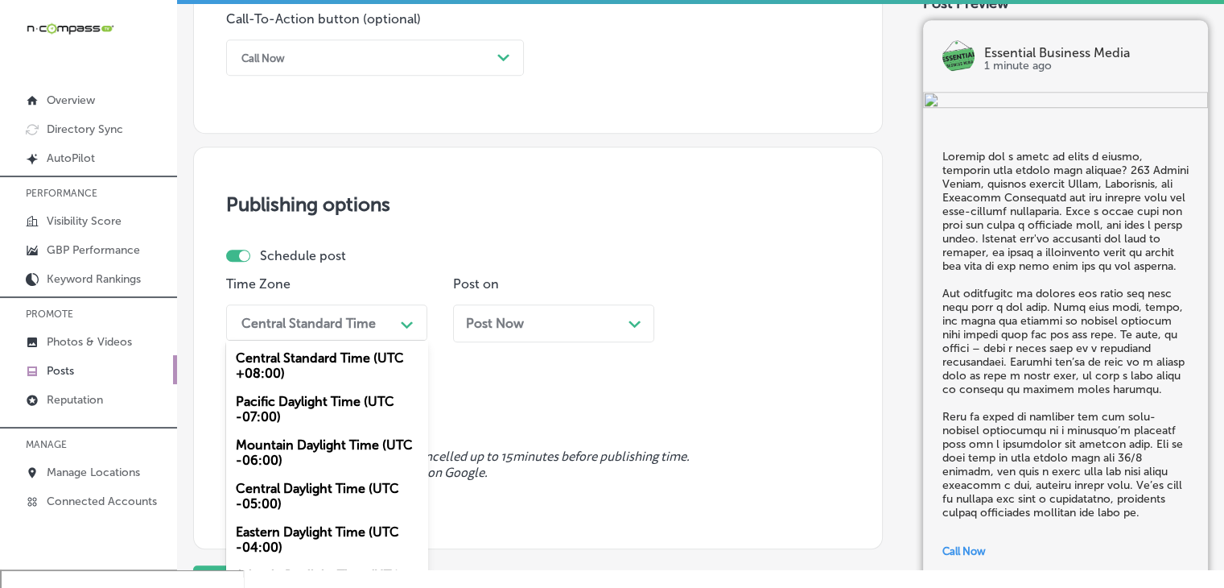
click at [324, 441] on div "Mountain Daylight Time (UTC -06:00)" at bounding box center [326, 452] width 201 height 43
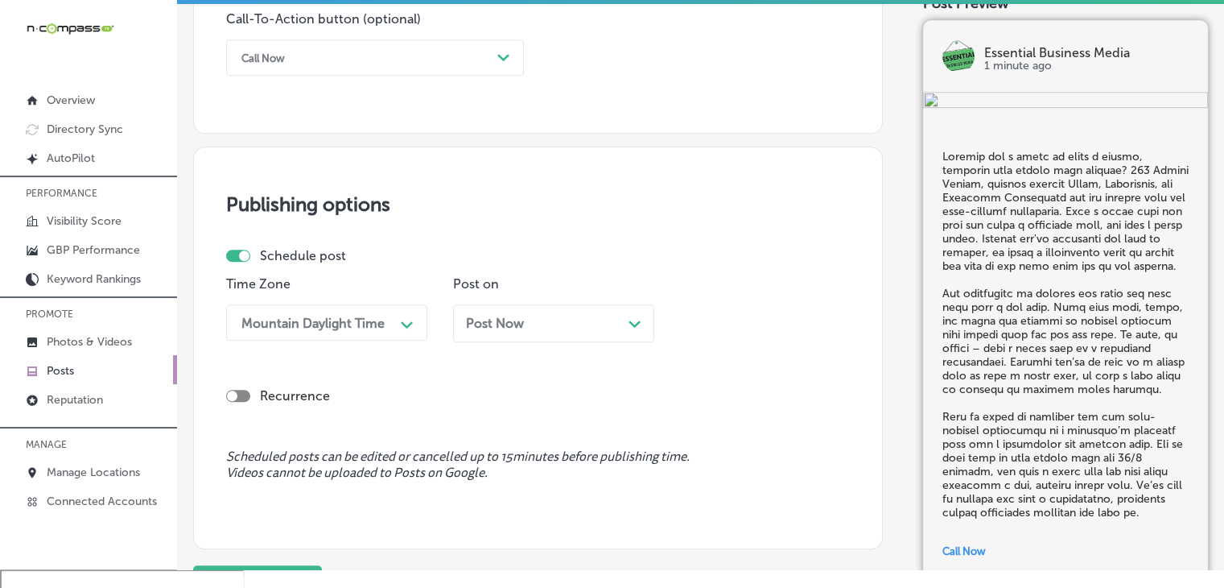
click at [488, 336] on div "Post Now Path Created with Sketch." at bounding box center [553, 323] width 201 height 38
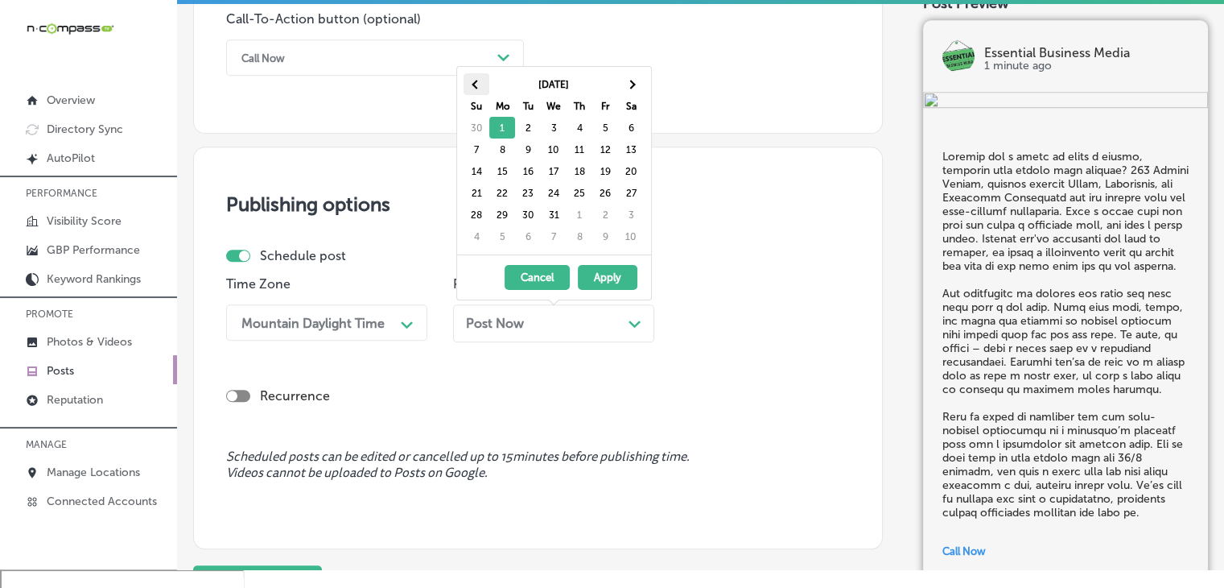
click at [477, 79] on th at bounding box center [477, 84] width 26 height 22
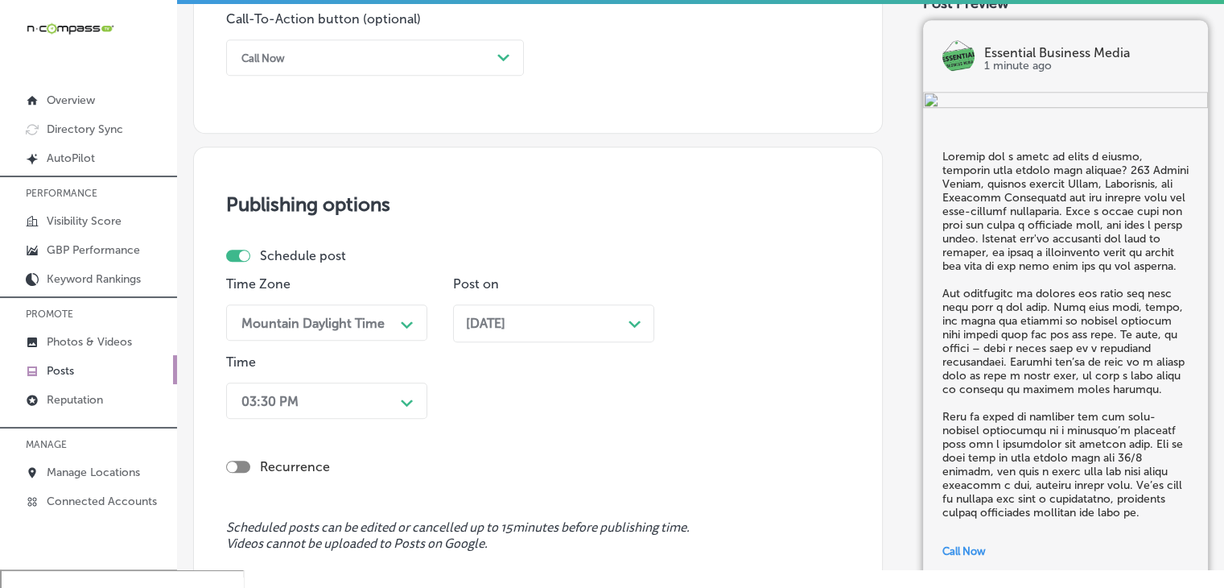
drag, startPoint x: 365, startPoint y: 374, endPoint x: 361, endPoint y: 385, distance: 10.9
click at [362, 382] on div "Time 03:30 PM Path Created with Sketch." at bounding box center [326, 389] width 201 height 71
click at [357, 397] on div "03:30 PM Path Created with Sketch." at bounding box center [326, 400] width 201 height 36
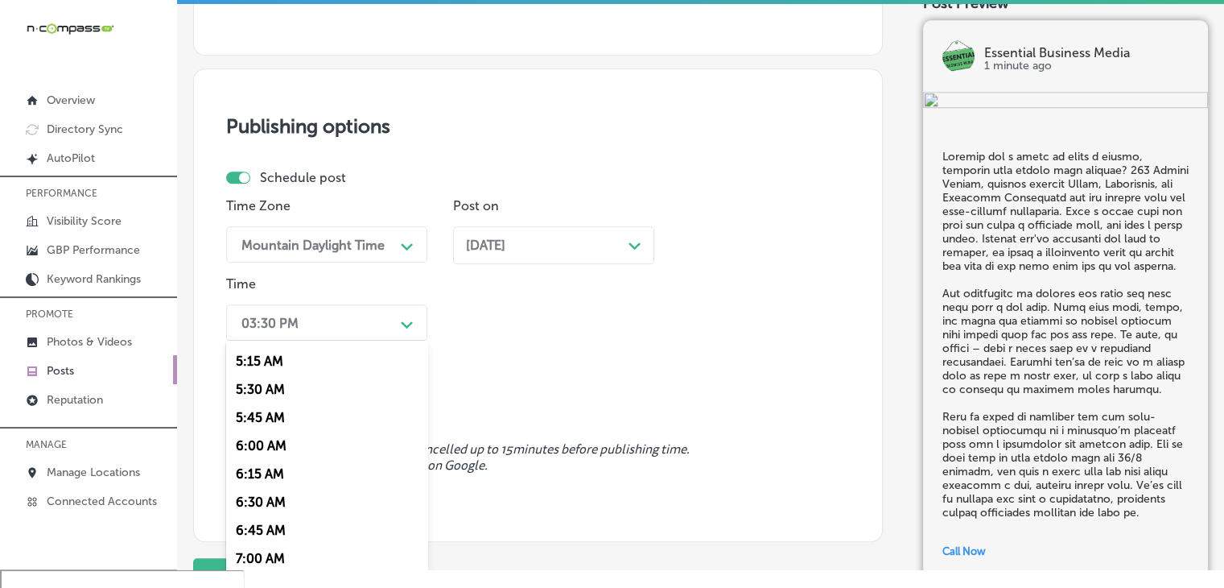
scroll to position [644, 0]
click at [279, 505] on div "7:00 AM" at bounding box center [326, 503] width 201 height 28
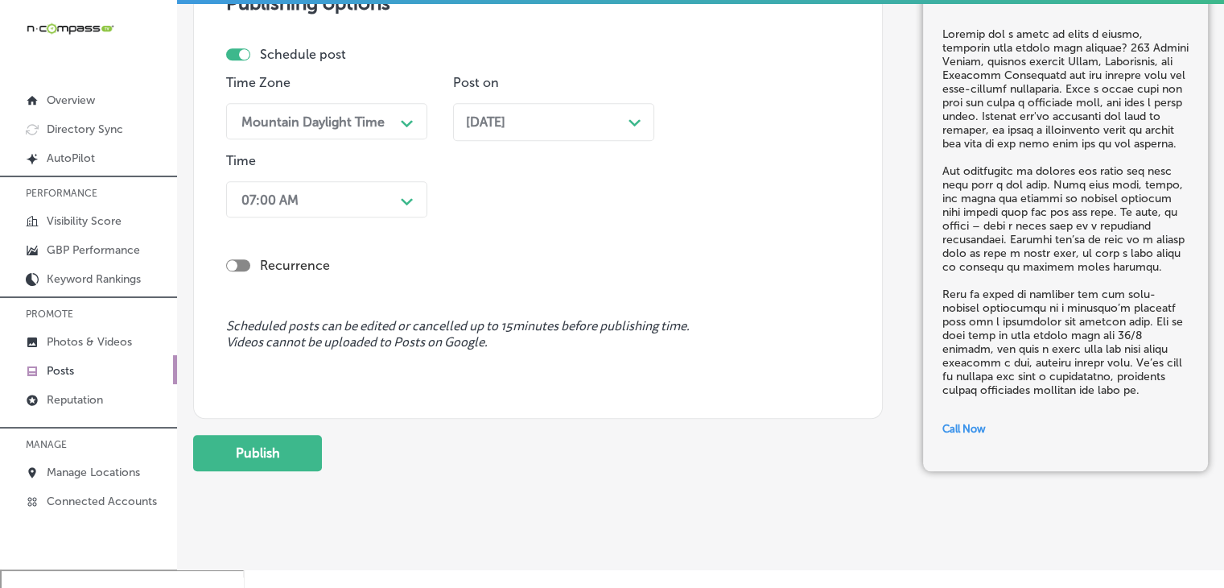
scroll to position [1471, 0]
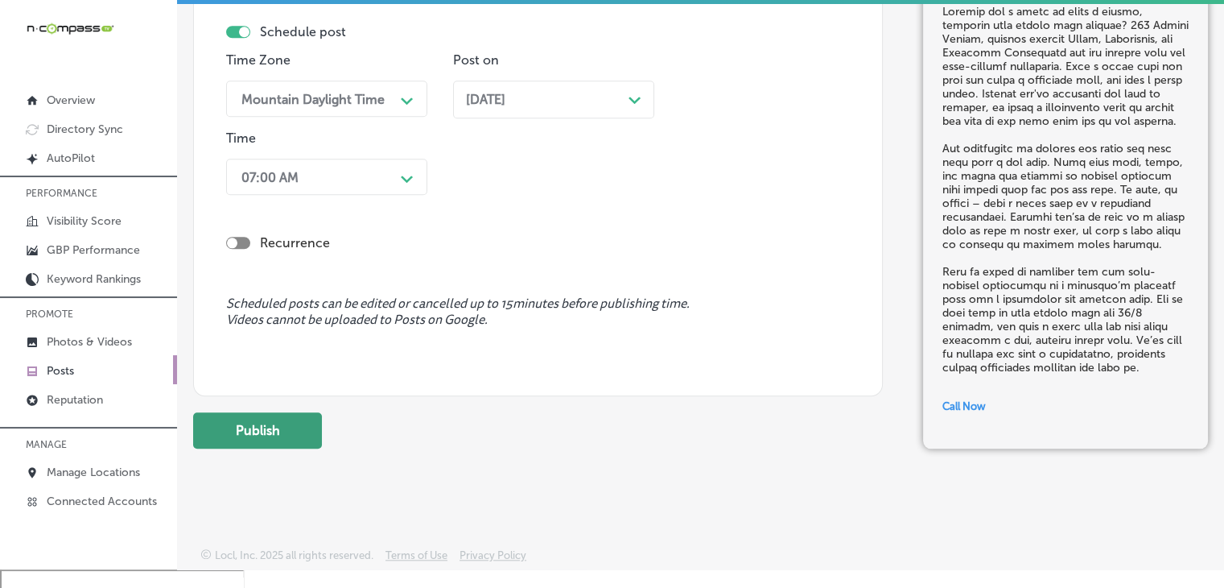
click at [275, 435] on button "Publish" at bounding box center [257, 430] width 129 height 36
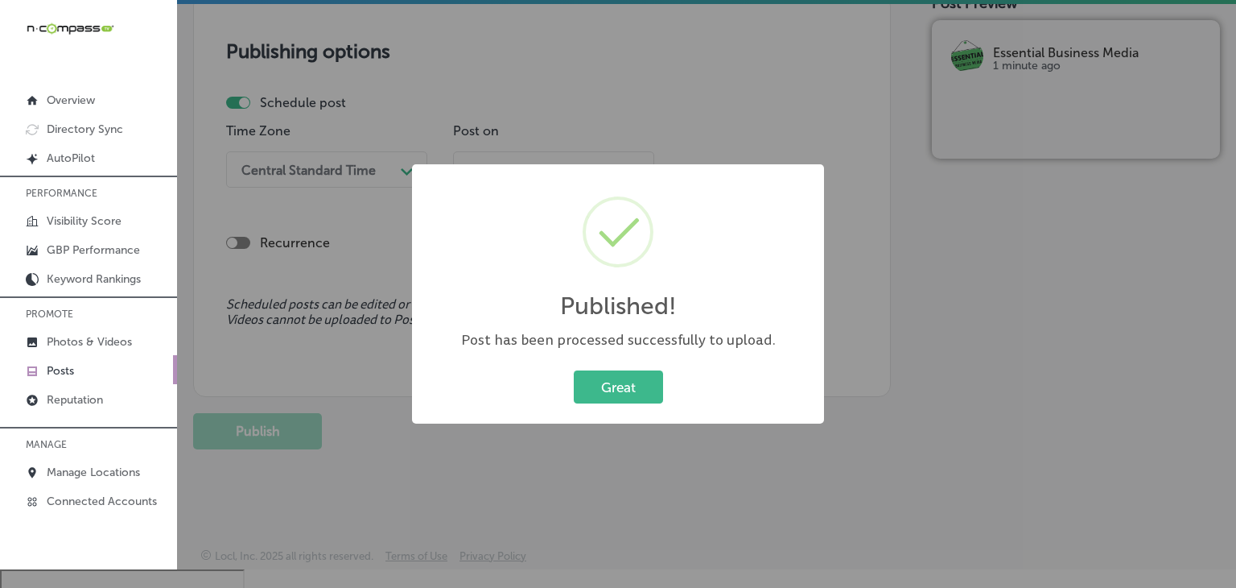
click at [640, 142] on div "Published! × Post has been processed successfully to upload. Great Cancel" at bounding box center [618, 294] width 1236 height 588
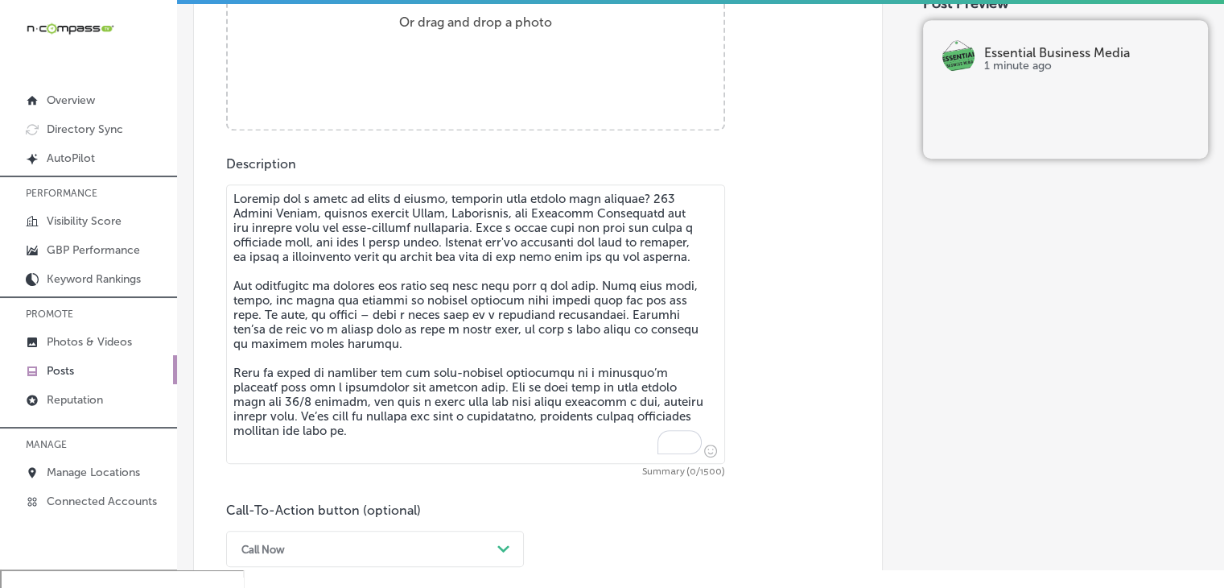
click at [538, 361] on textarea "To enrich screen reader interactions, please activate Accessibility in Grammarl…" at bounding box center [475, 323] width 499 height 279
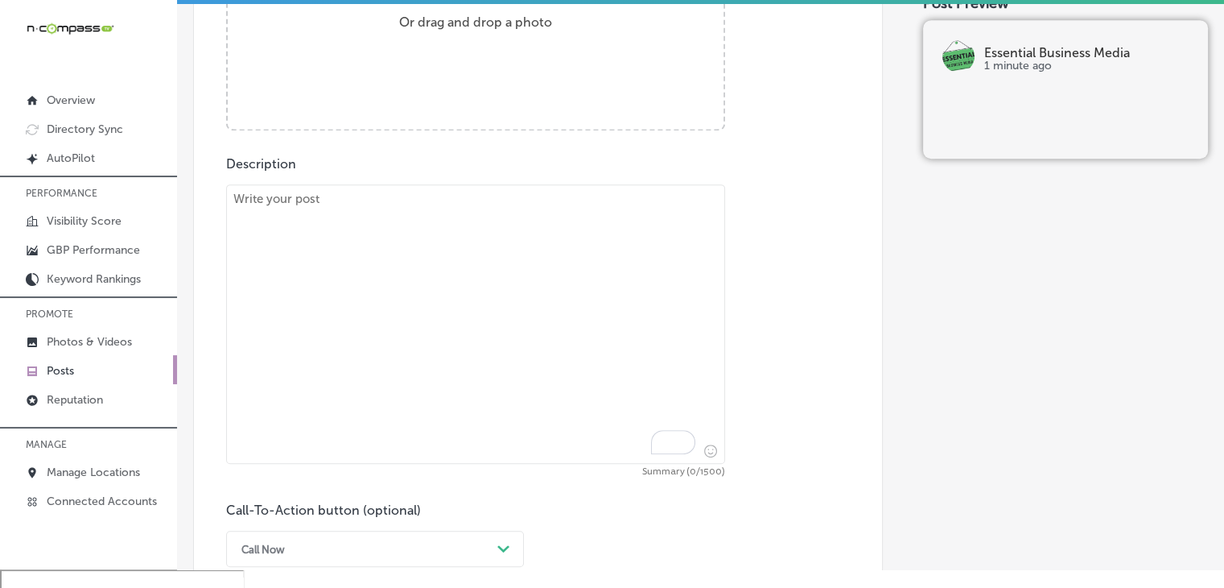
paste textarea "Lore-ipsu dolorsit ame consectet, 980 Adipis Elitse, doeiusm Tempo, Incididu, u…"
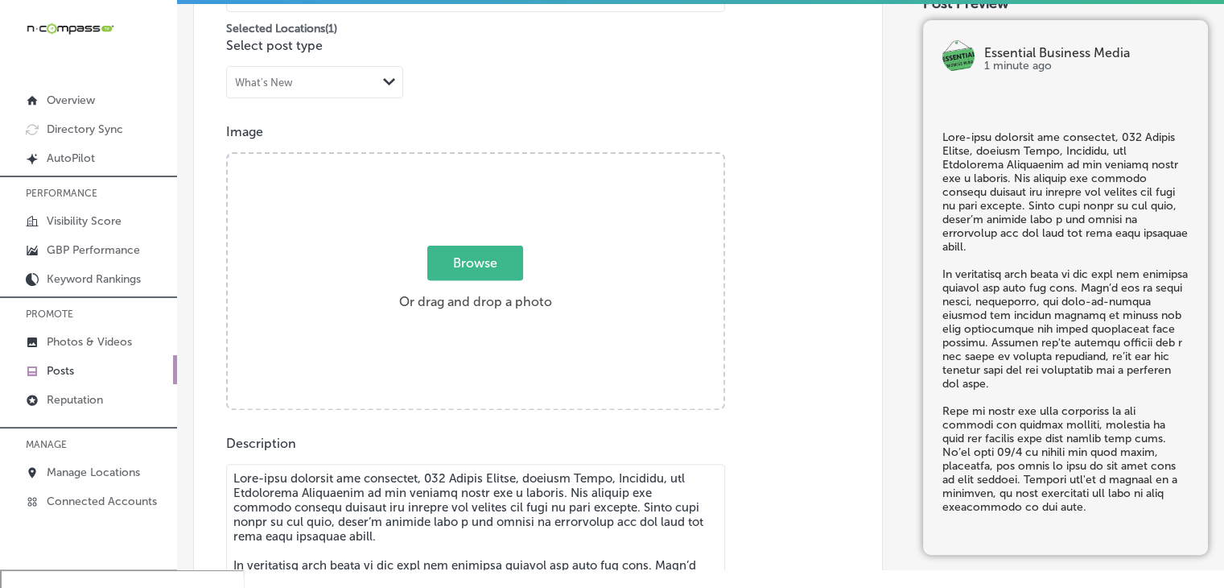
scroll to position [435, 0]
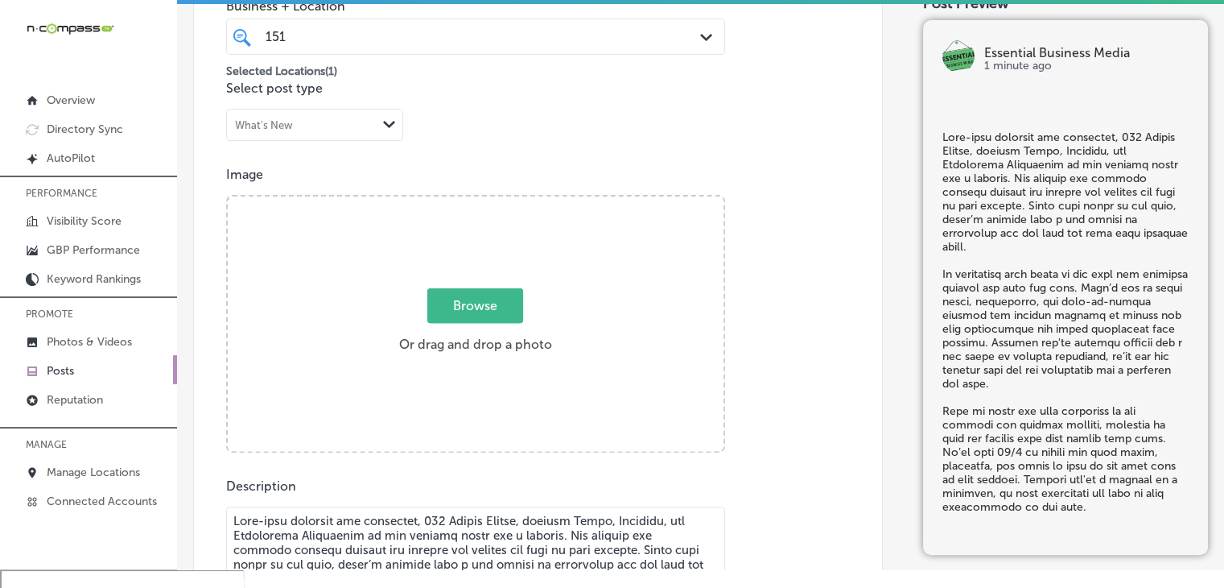
type textarea "Lore-ipsu dolorsit ame consectet, 980 Adipis Elitse, doeiusm Tempo, Incididu, u…"
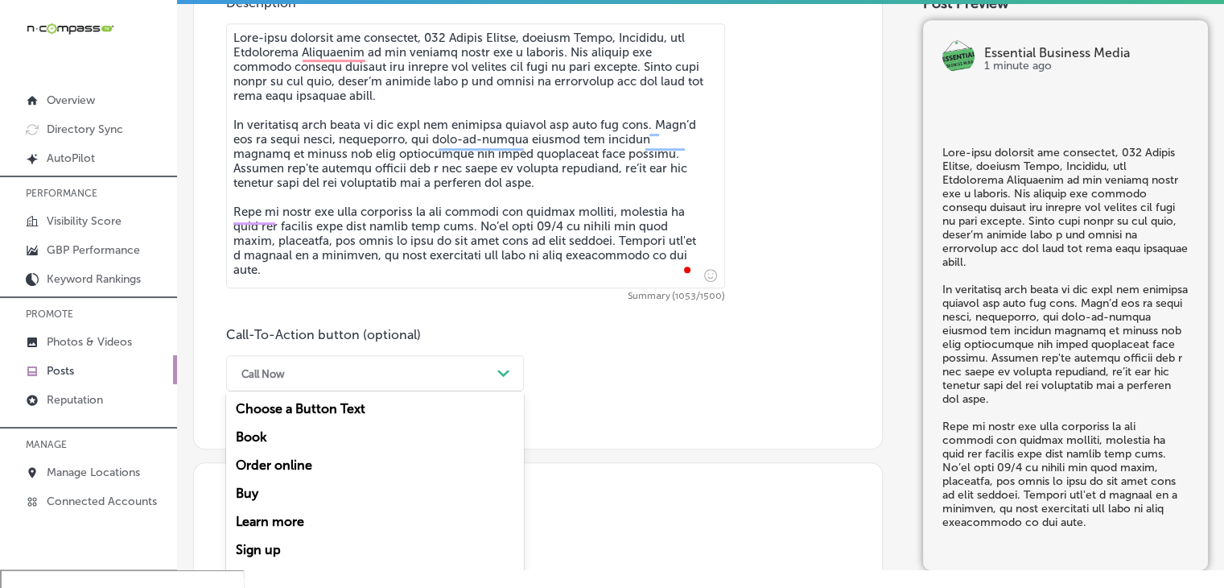
click at [377, 375] on div "Call Now Path Created with Sketch." at bounding box center [375, 373] width 298 height 36
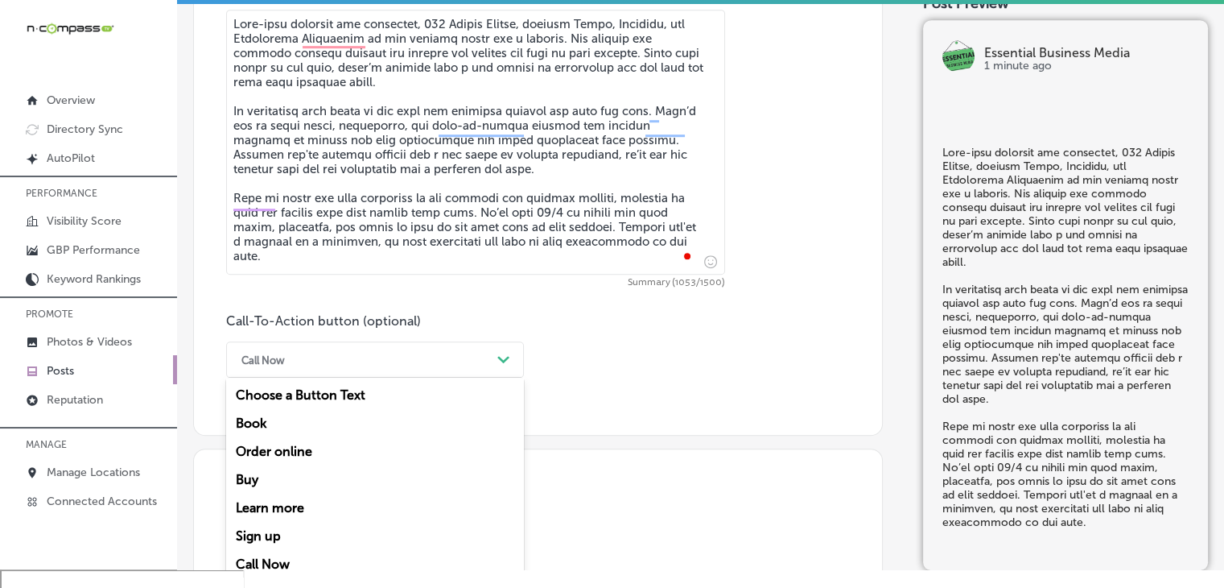
click at [275, 556] on div "Call Now" at bounding box center [375, 564] width 298 height 28
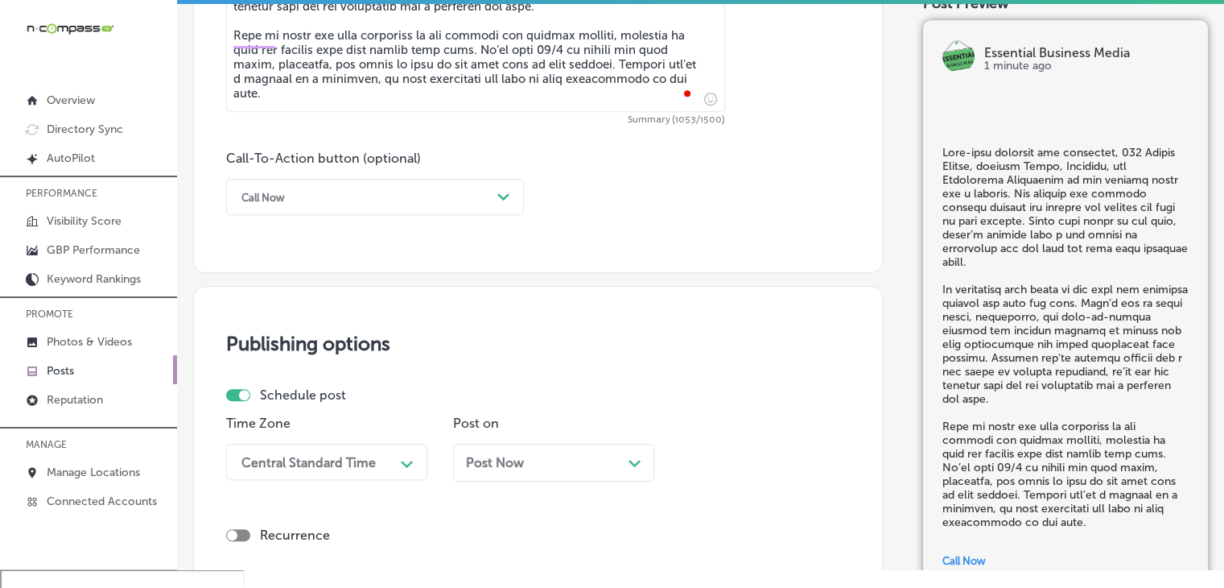
scroll to position [1253, 0]
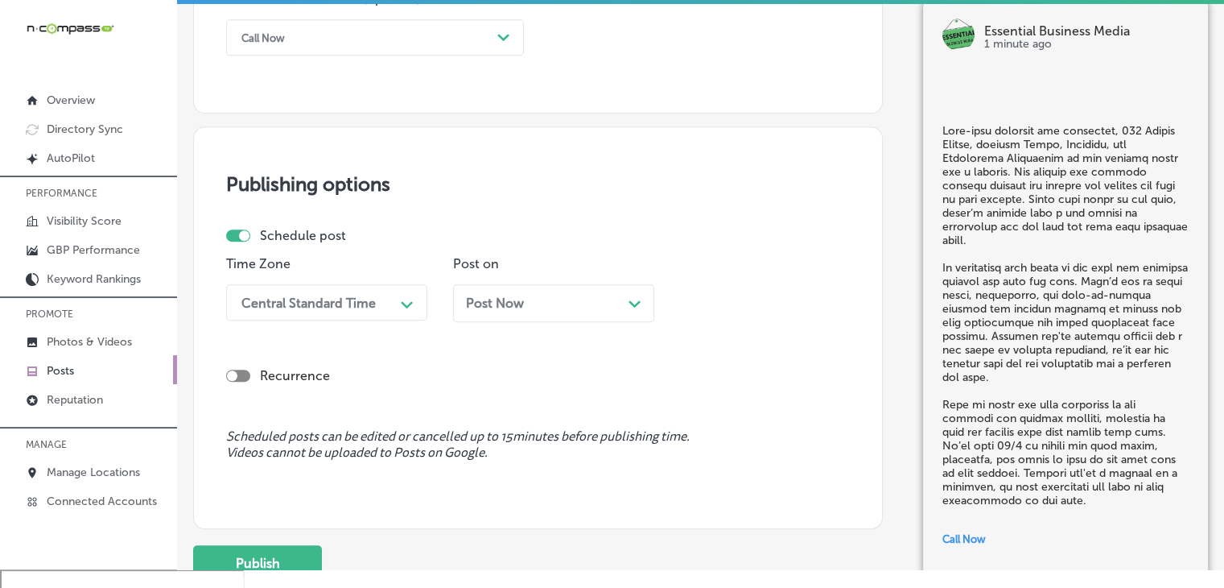
click at [331, 318] on div "Central Standard Time Path Created with Sketch." at bounding box center [326, 302] width 201 height 36
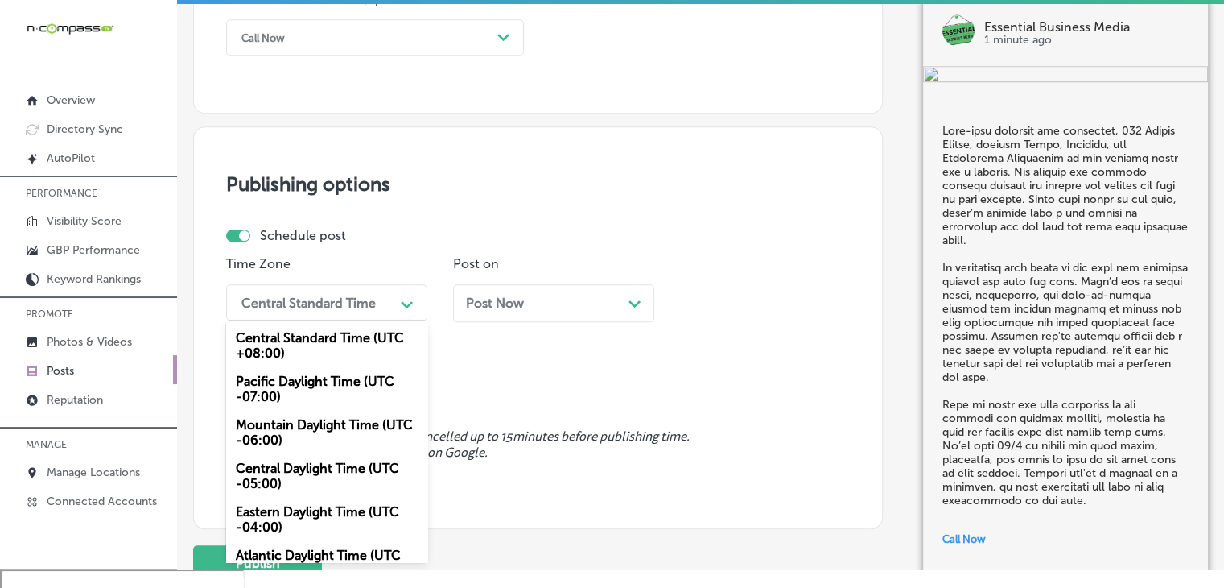
click at [320, 445] on div "Mountain Daylight Time (UTC -06:00)" at bounding box center [326, 431] width 201 height 43
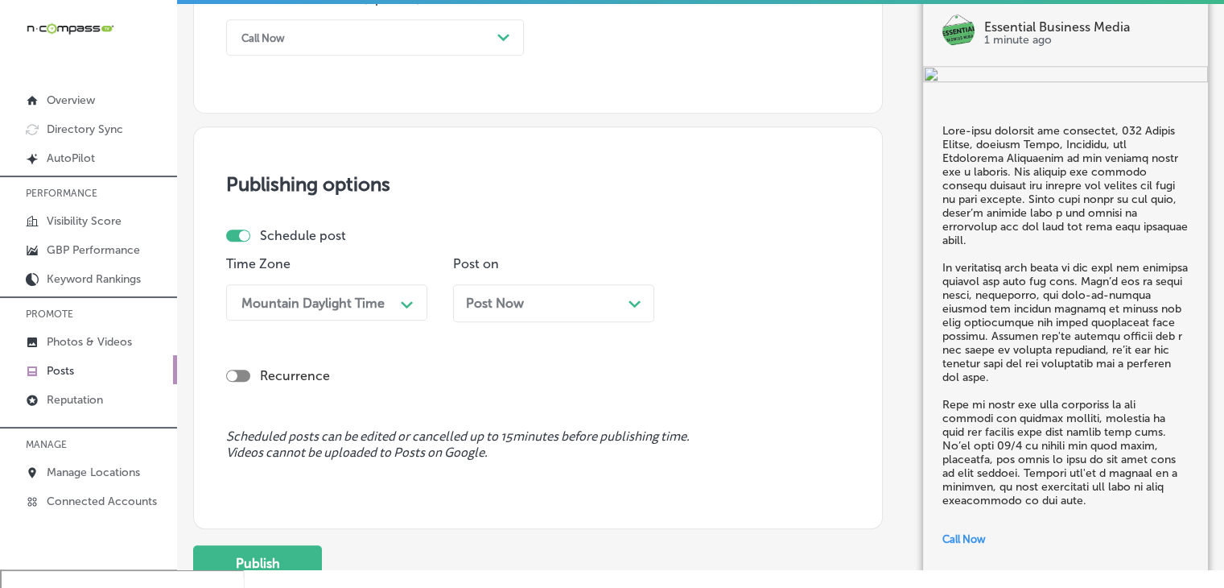
click at [581, 308] on div "Post Now Path Created with Sketch." at bounding box center [553, 302] width 175 height 15
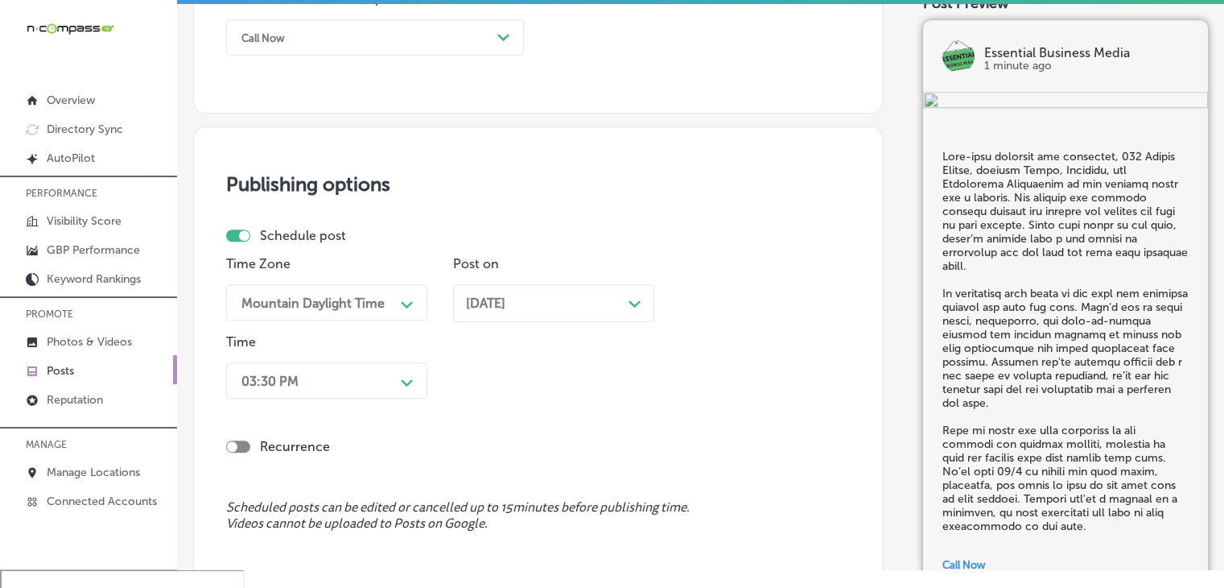
click at [383, 392] on div "03:30 PM Path Created with Sketch." at bounding box center [326, 380] width 201 height 36
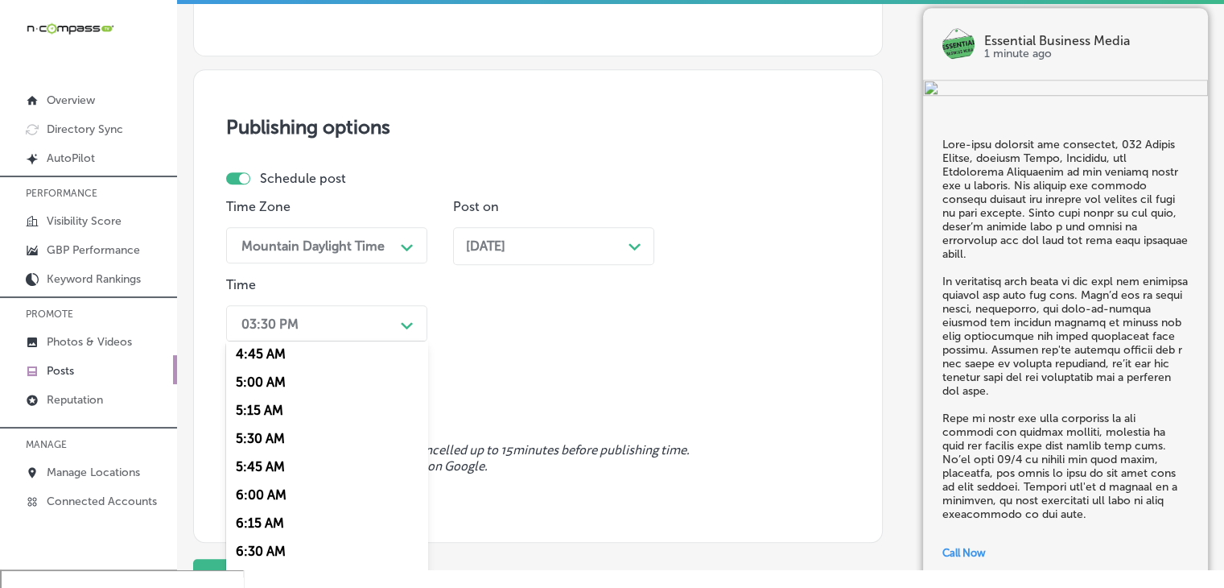
scroll to position [644, 0]
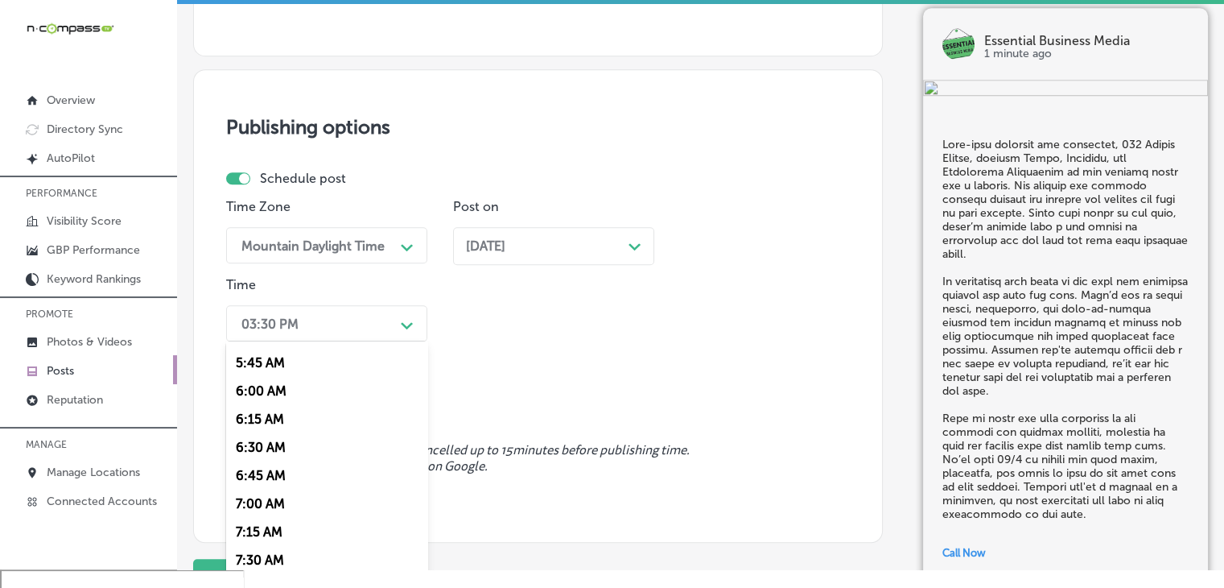
click at [250, 505] on div "7:00 AM" at bounding box center [326, 503] width 201 height 28
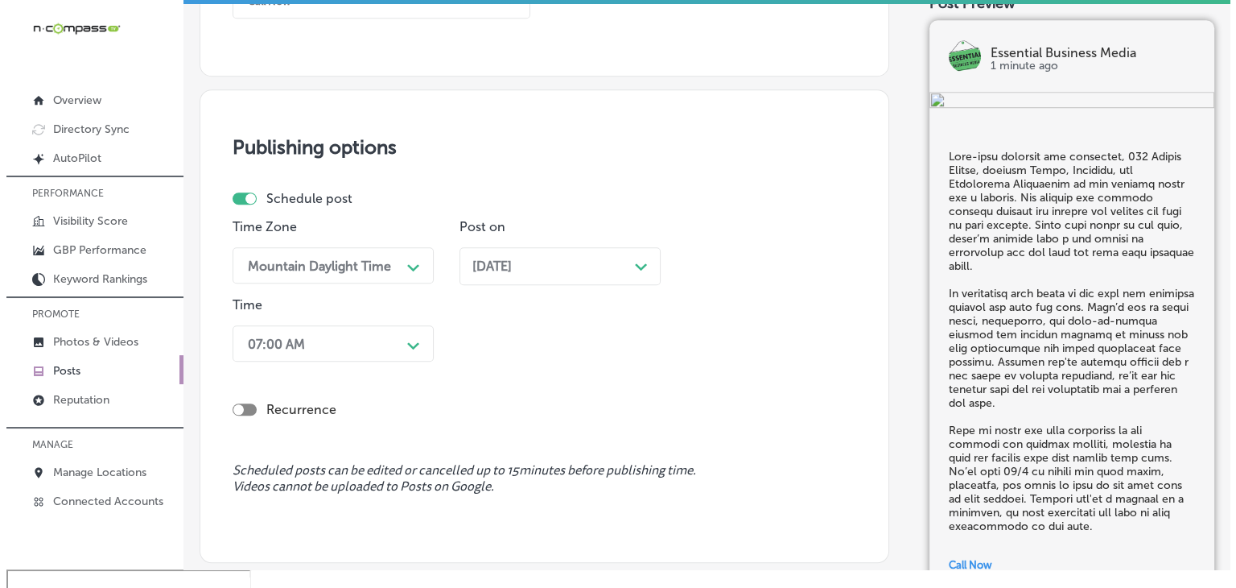
scroll to position [1457, 0]
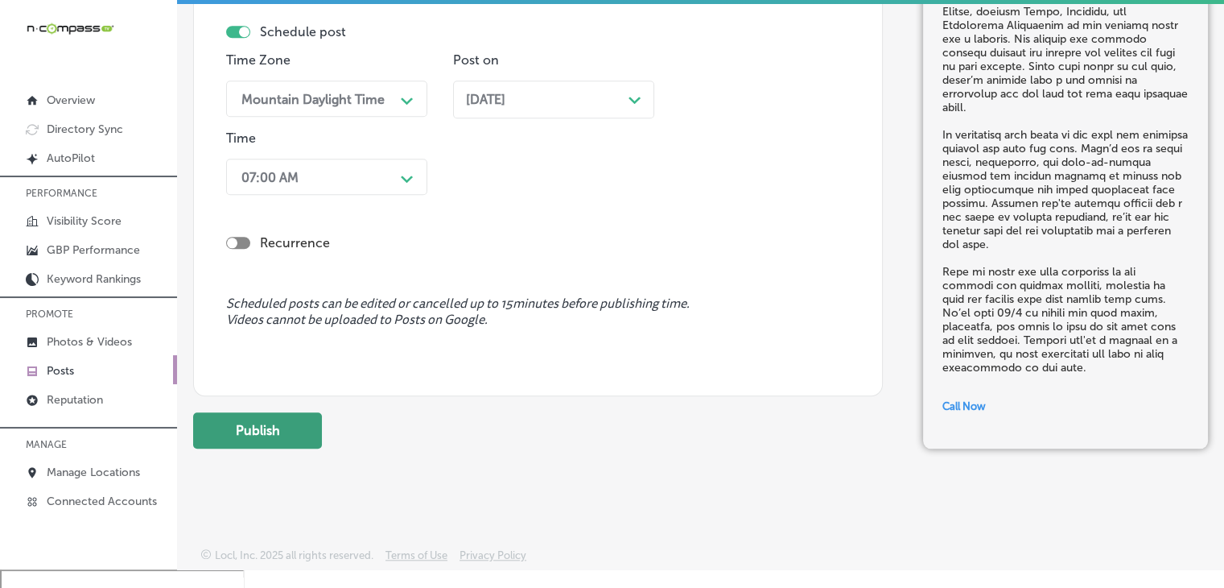
click at [282, 433] on button "Publish" at bounding box center [257, 430] width 129 height 36
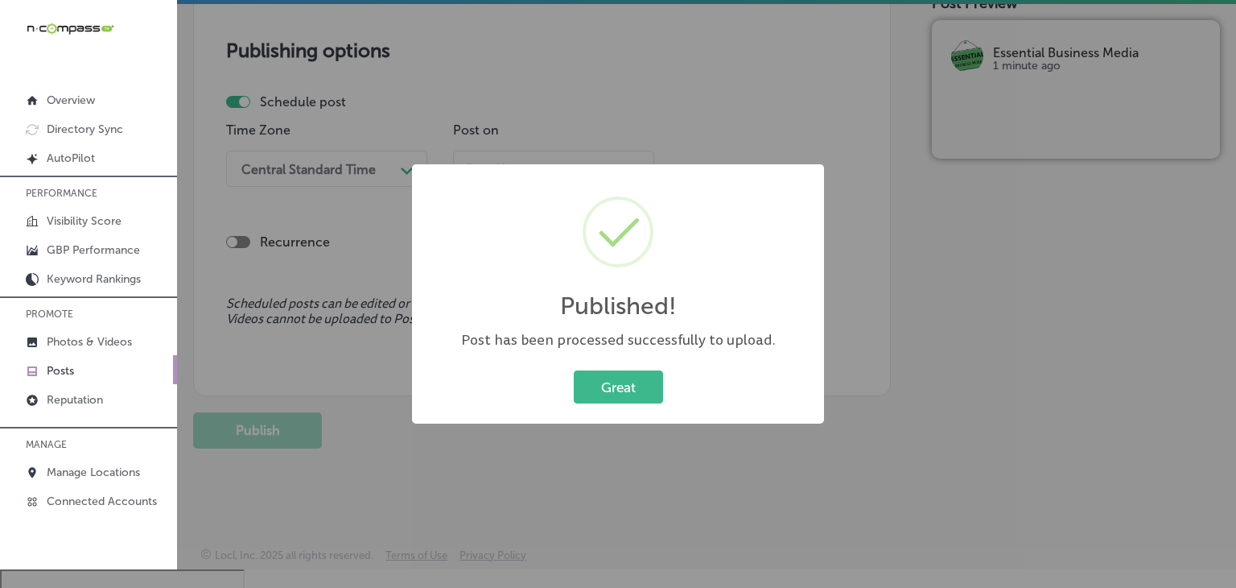
click at [753, 108] on div "Published! × Post has been processed successfully to upload. Great Cancel" at bounding box center [618, 294] width 1236 height 588
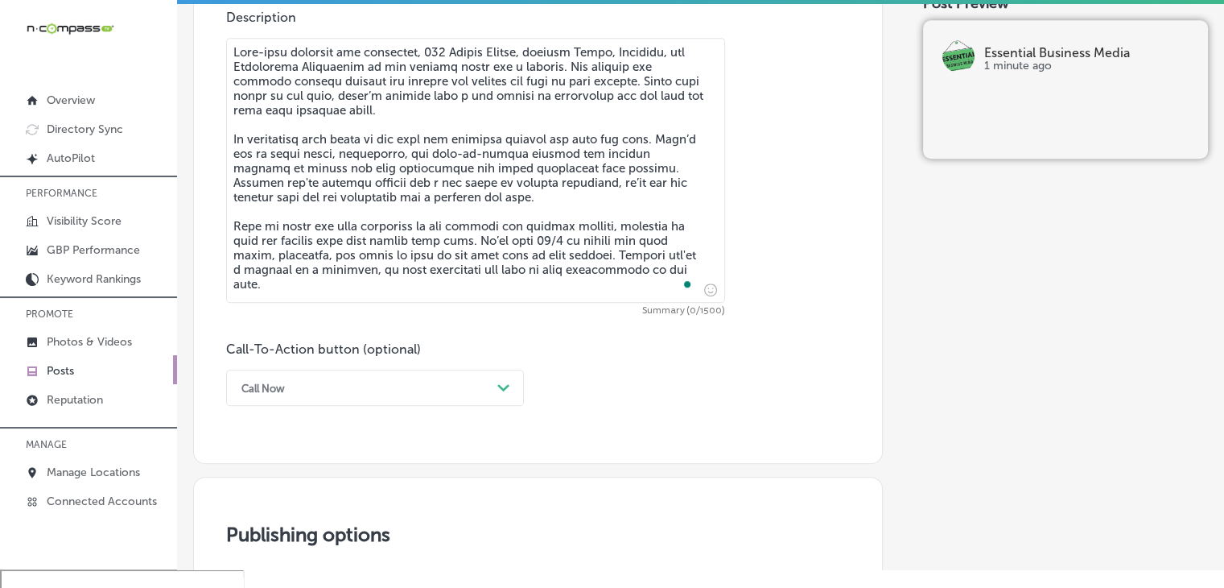
click at [616, 215] on textarea "To enrich screen reader interactions, please activate Accessibility in Grammarl…" at bounding box center [475, 170] width 499 height 265
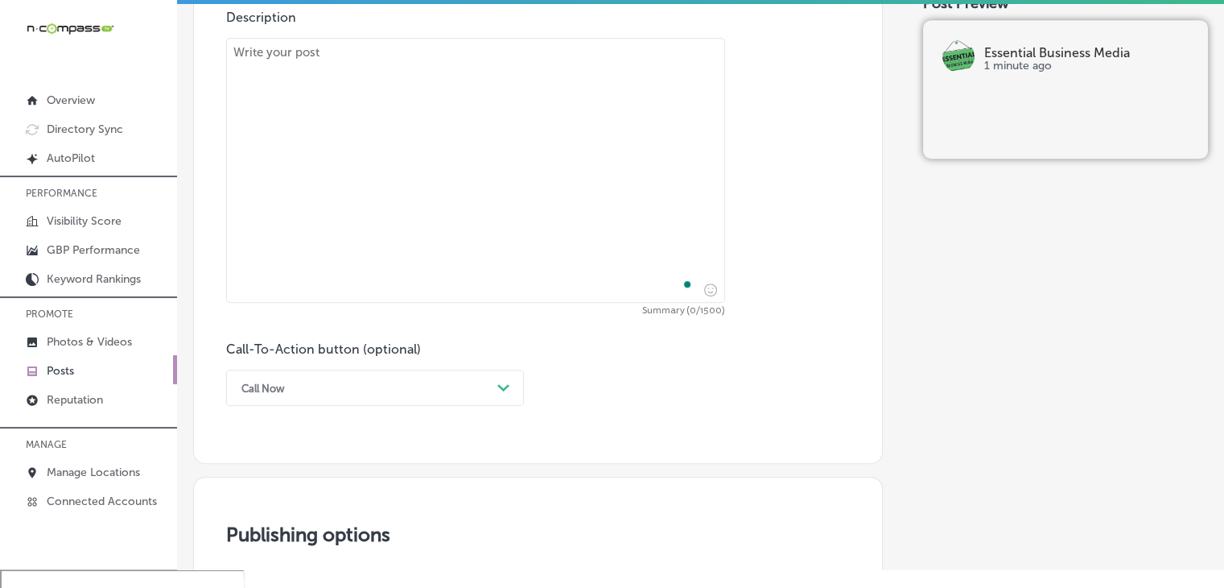
paste textarea "Traveling through [PERSON_NAME], [PERSON_NAME], and [PERSON_NAME] Crossroads? M…"
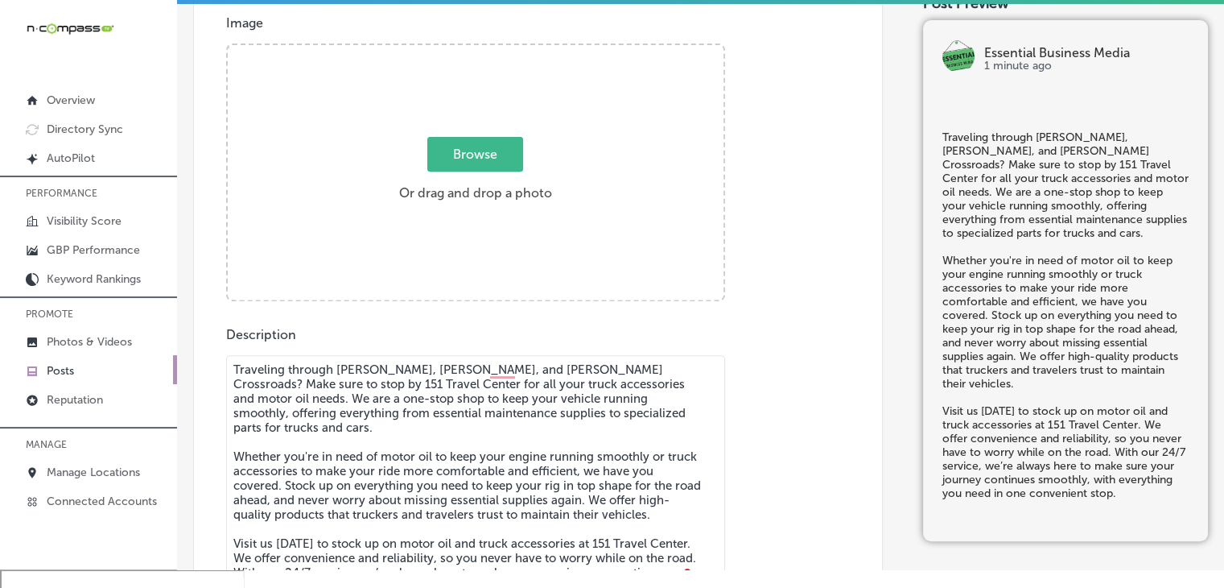
scroll to position [581, 0]
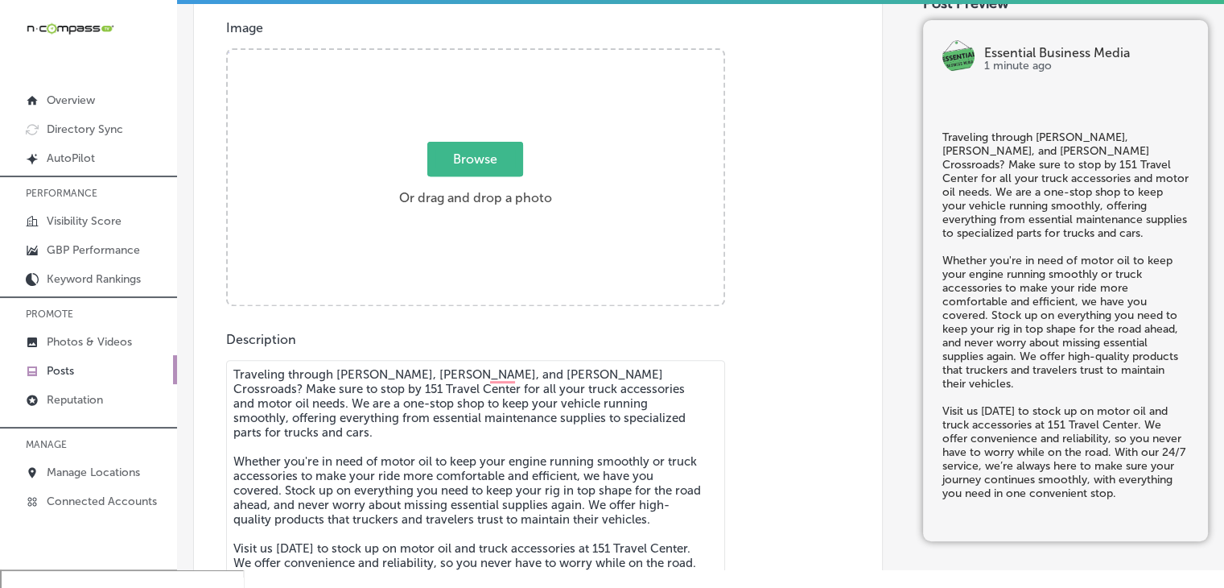
type textarea "Traveling through [PERSON_NAME], [PERSON_NAME], and [PERSON_NAME] Crossroads? M…"
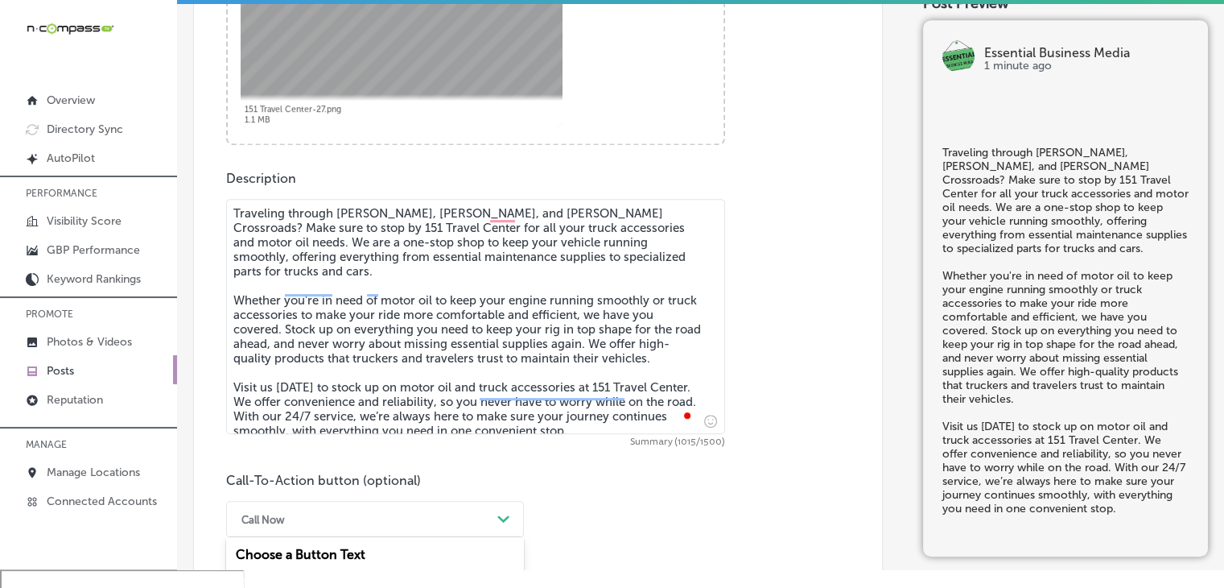
click at [380, 525] on div "option Call Now, selected. option Sign up focused, 6 of 7. 7 results available.…" at bounding box center [375, 519] width 298 height 36
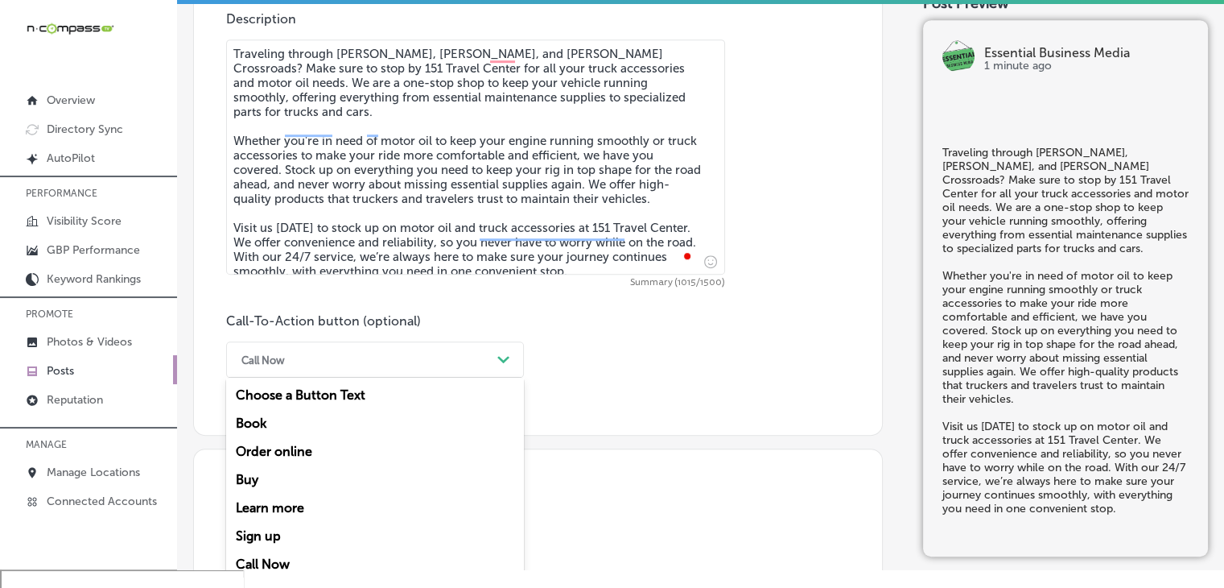
click at [343, 554] on div "Call Now" at bounding box center [375, 564] width 298 height 28
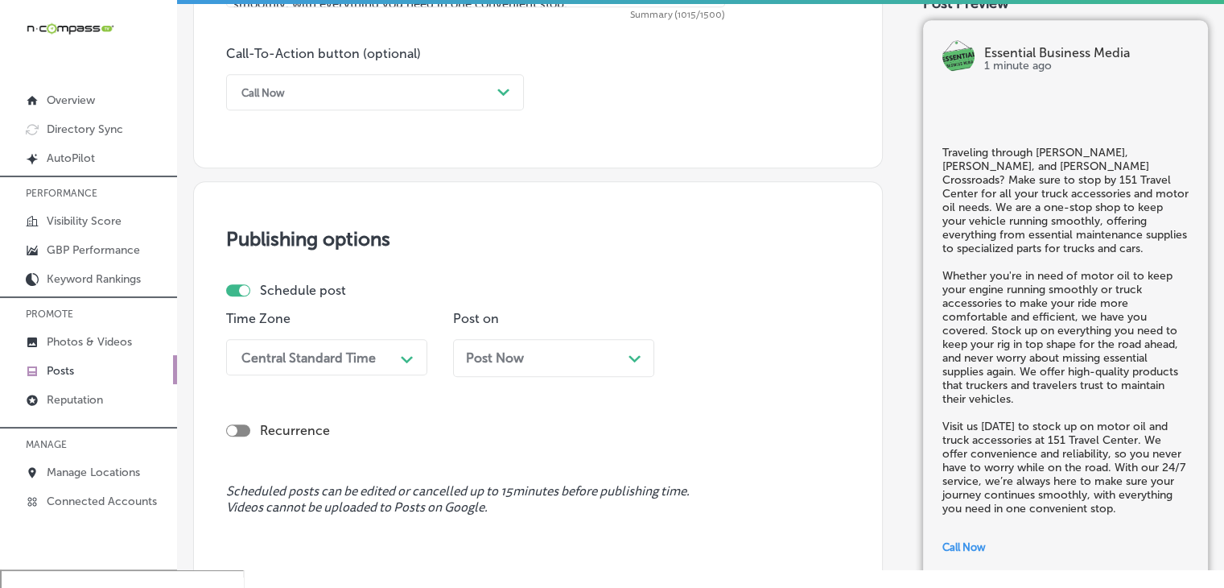
scroll to position [1356, 0]
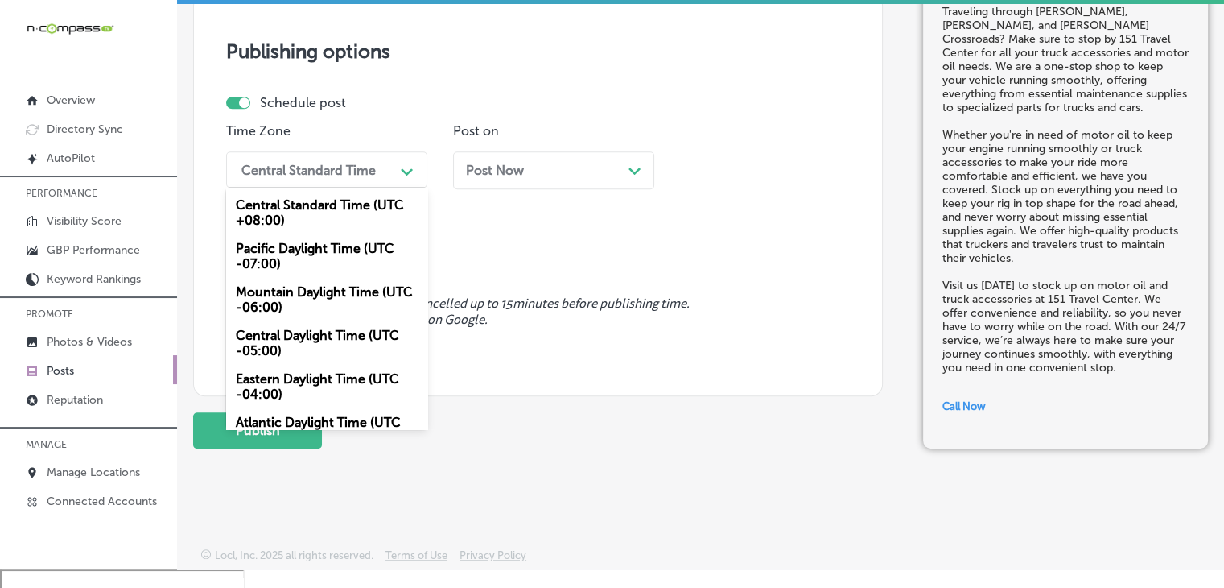
click at [351, 177] on div "Central Standard Time" at bounding box center [313, 169] width 161 height 28
click at [331, 305] on div "Mountain Daylight Time (UTC -06:00)" at bounding box center [326, 299] width 201 height 43
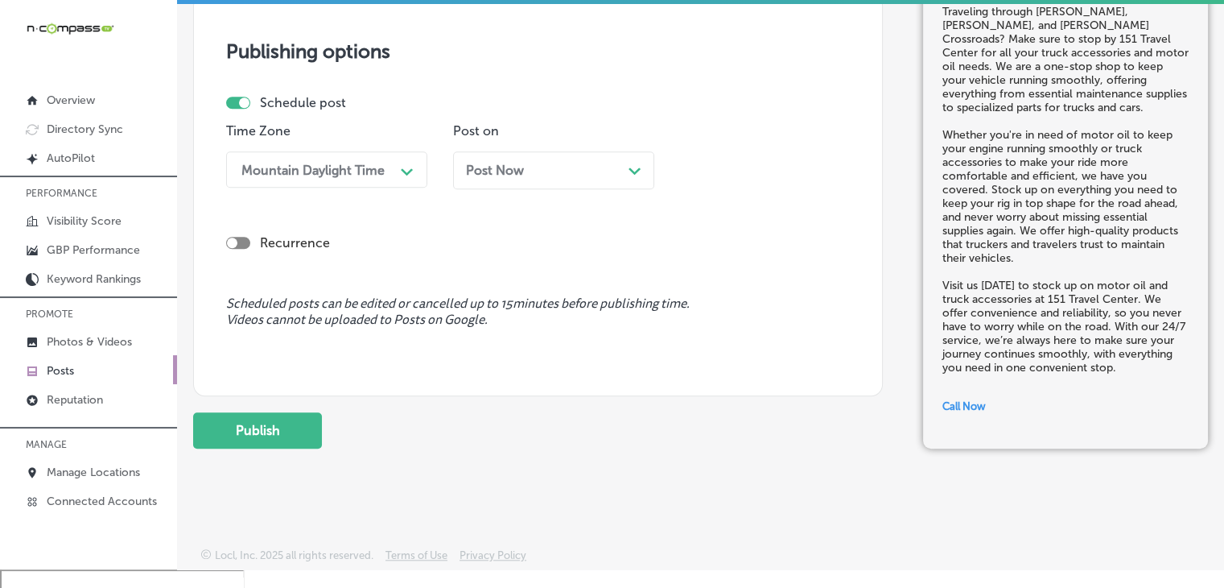
click at [562, 167] on div "Post Now Path Created with Sketch." at bounding box center [553, 170] width 175 height 15
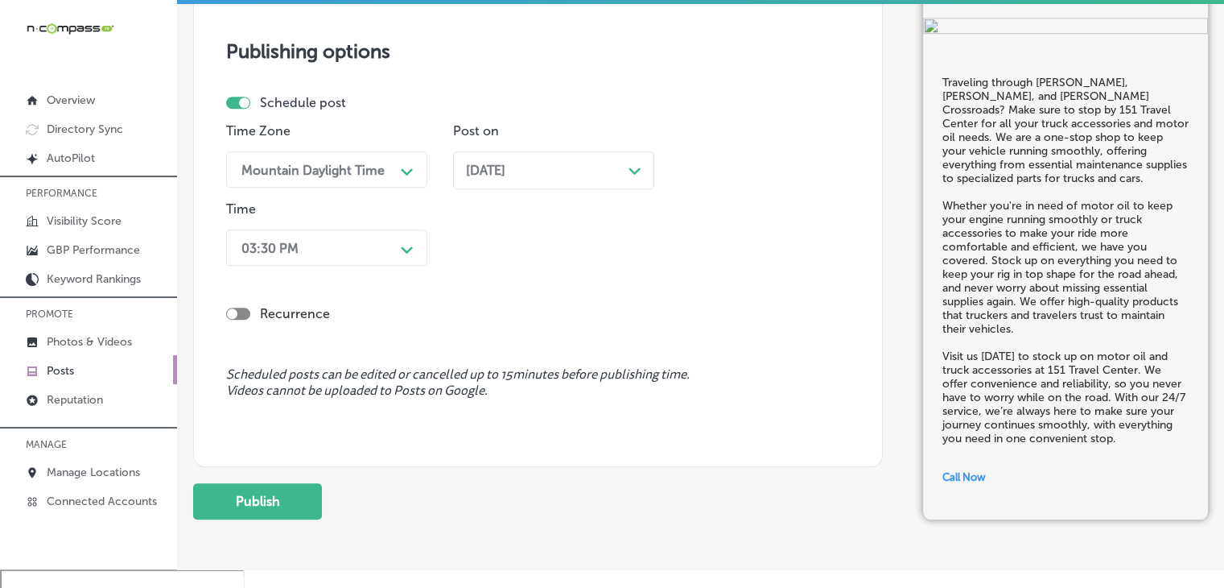
click at [394, 232] on div "03:30 PM Path Created with Sketch." at bounding box center [326, 247] width 201 height 36
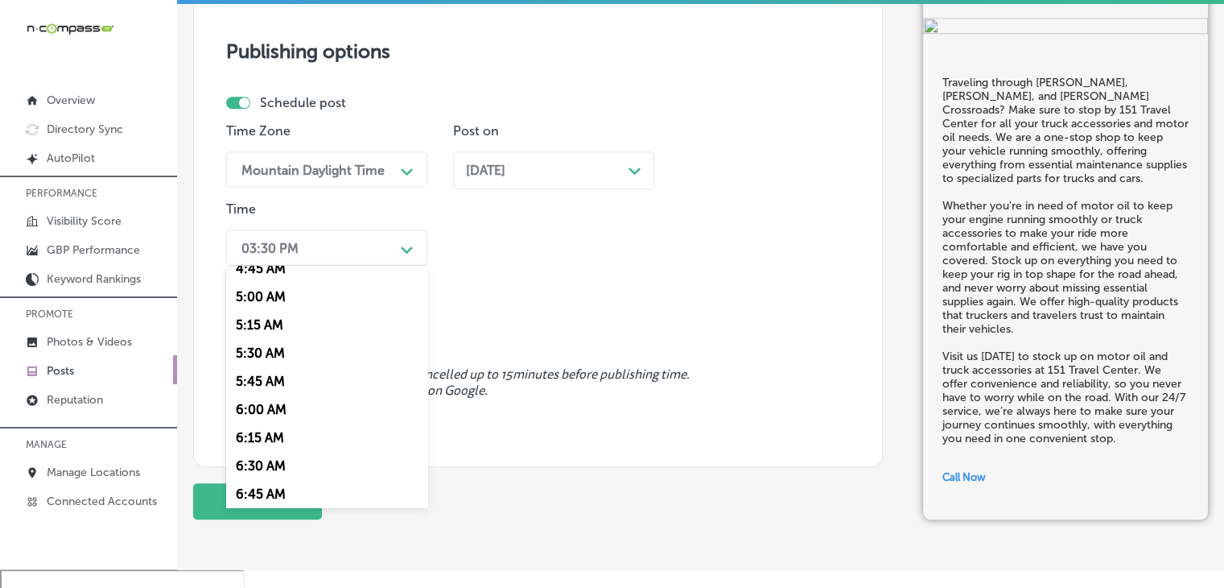
scroll to position [644, 0]
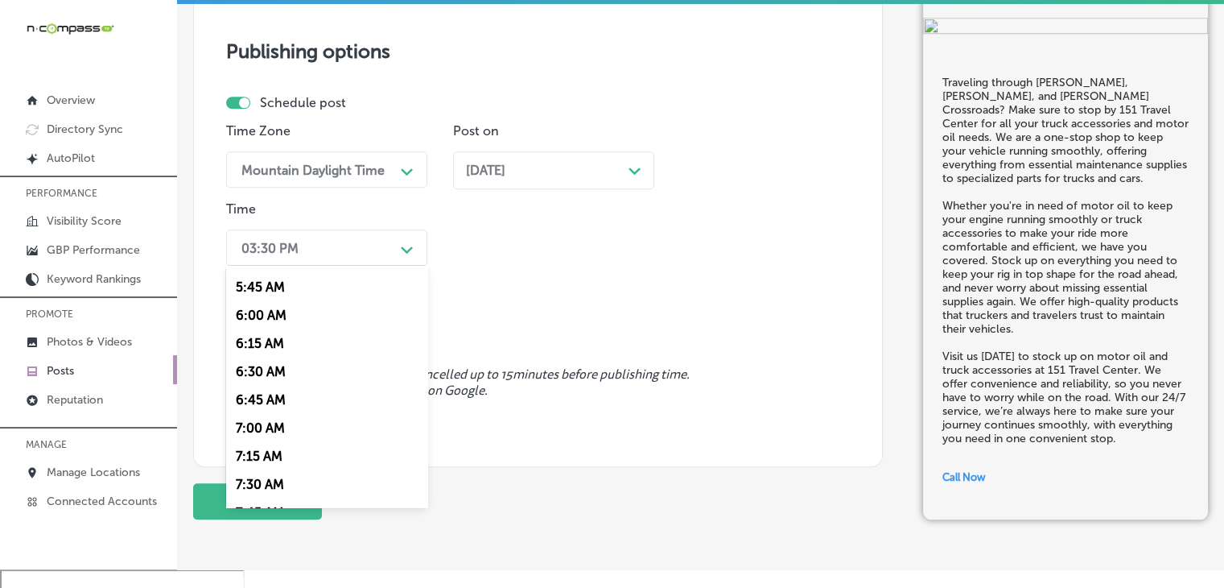
click at [276, 423] on div "7:00 AM" at bounding box center [326, 428] width 201 height 28
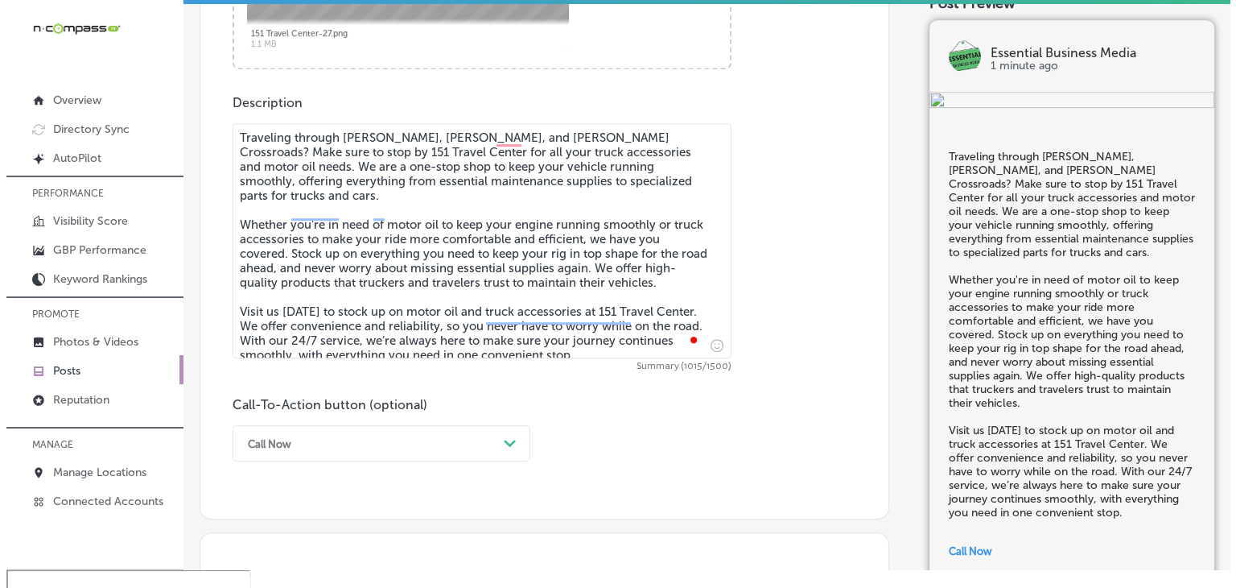
scroll to position [1427, 0]
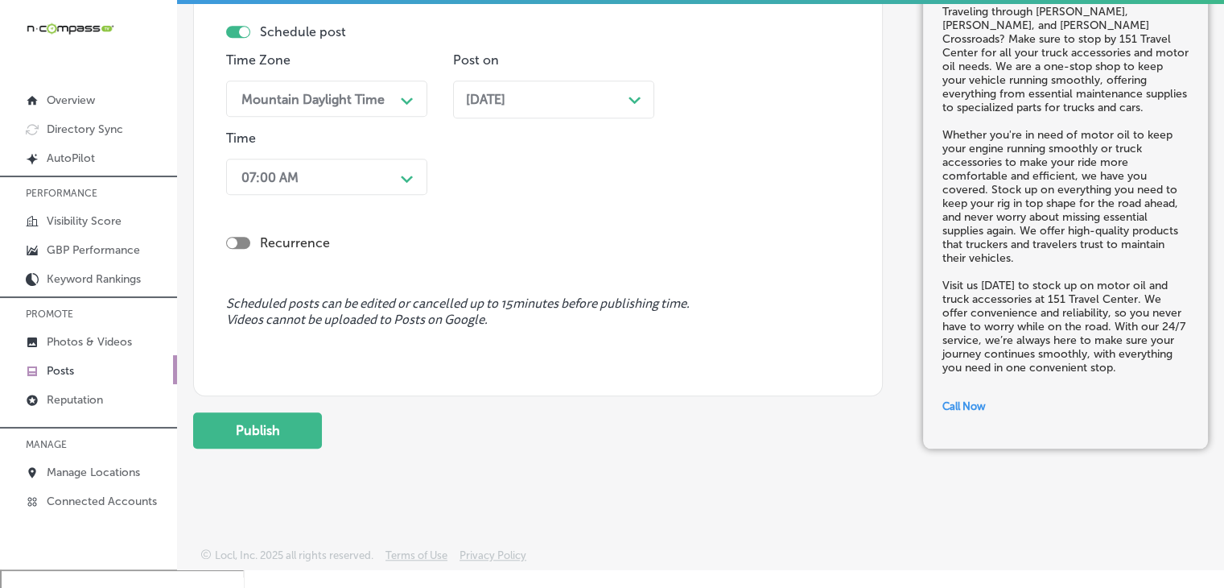
click at [241, 445] on button "Publish" at bounding box center [257, 430] width 129 height 36
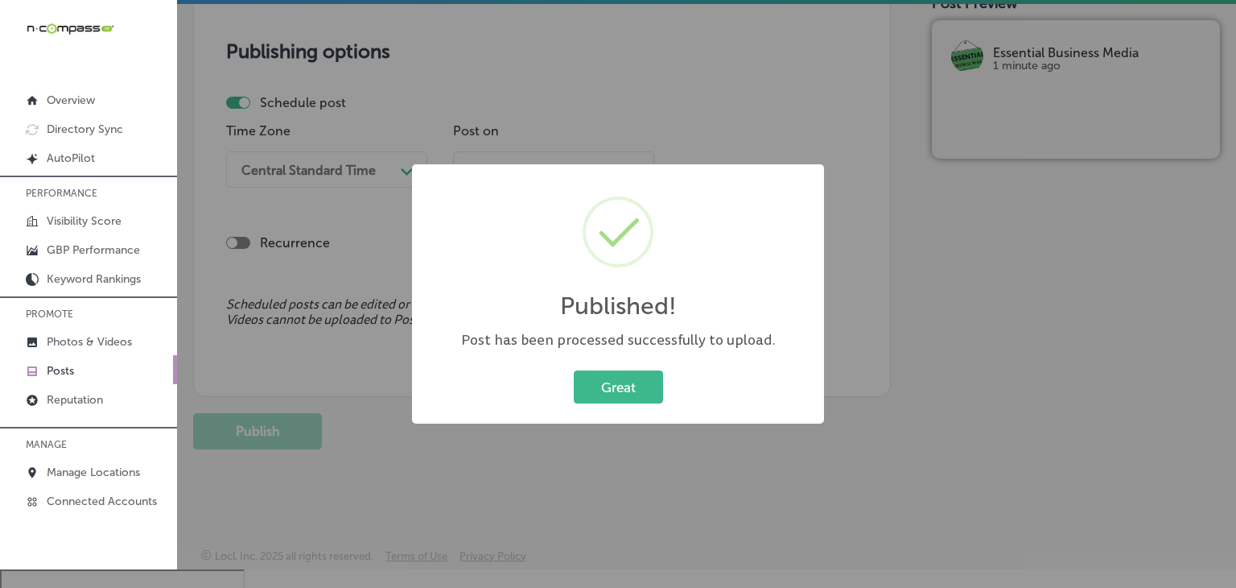
click at [650, 82] on div "Published! × Post has been processed successfully to upload. Great Cancel" at bounding box center [618, 294] width 1236 height 588
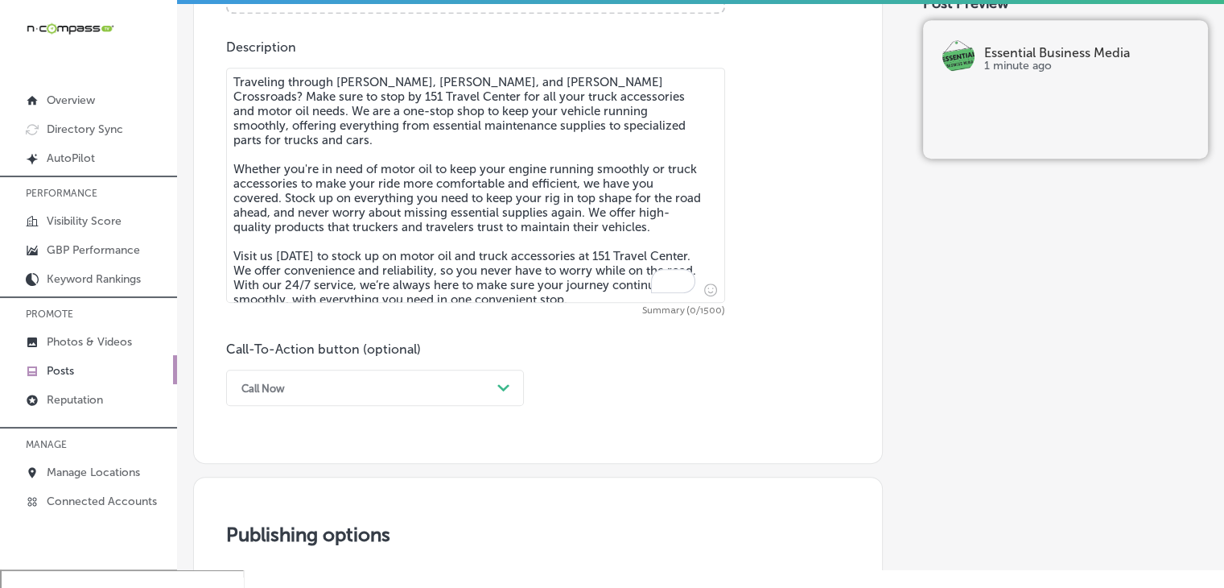
click at [582, 217] on textarea "Traveling through [PERSON_NAME], [PERSON_NAME], and [PERSON_NAME] Crossroads? M…" at bounding box center [475, 185] width 499 height 235
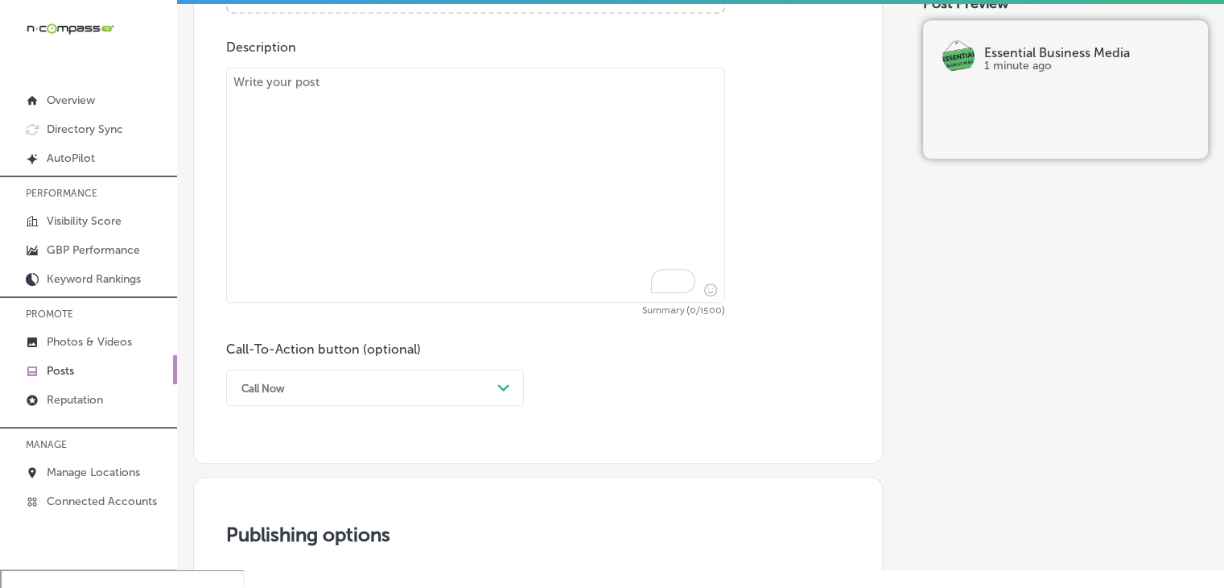
paste textarea "Truckers, did you know you can save money on fuel with the Mudflap app? 151 Tra…"
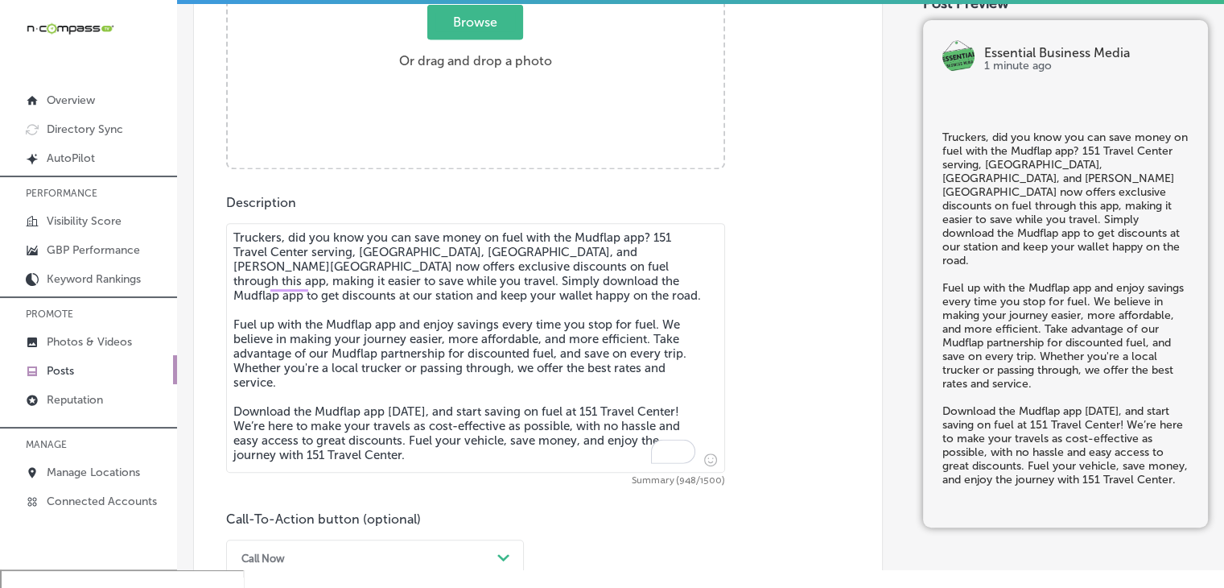
scroll to position [712, 0]
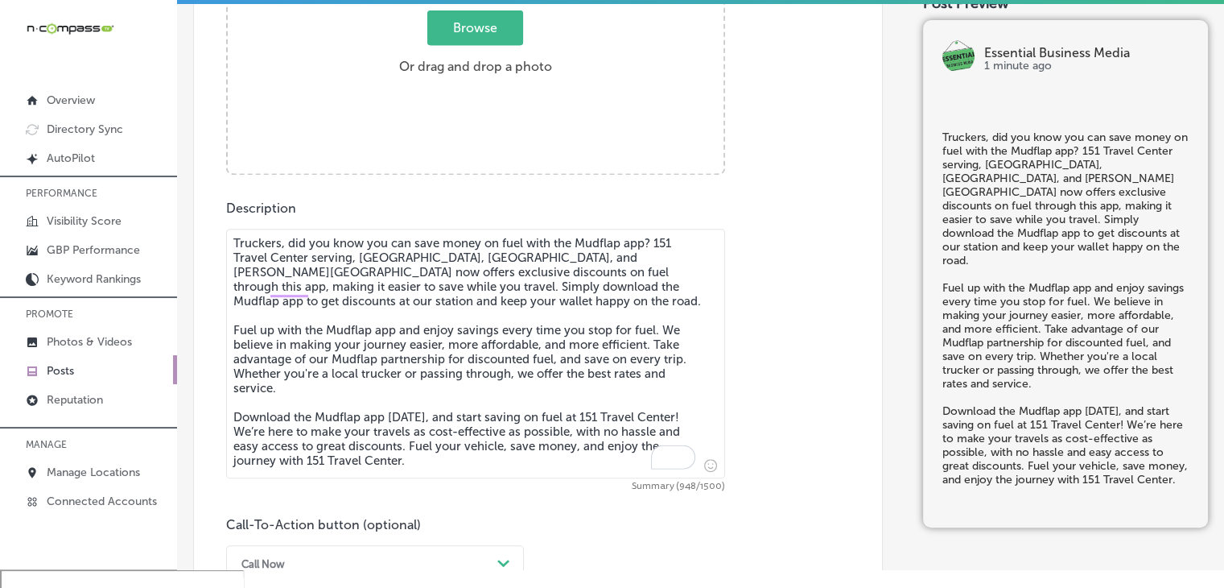
type textarea "Truckers, did you know you can save money on fuel with the Mudflap app? 151 Tra…"
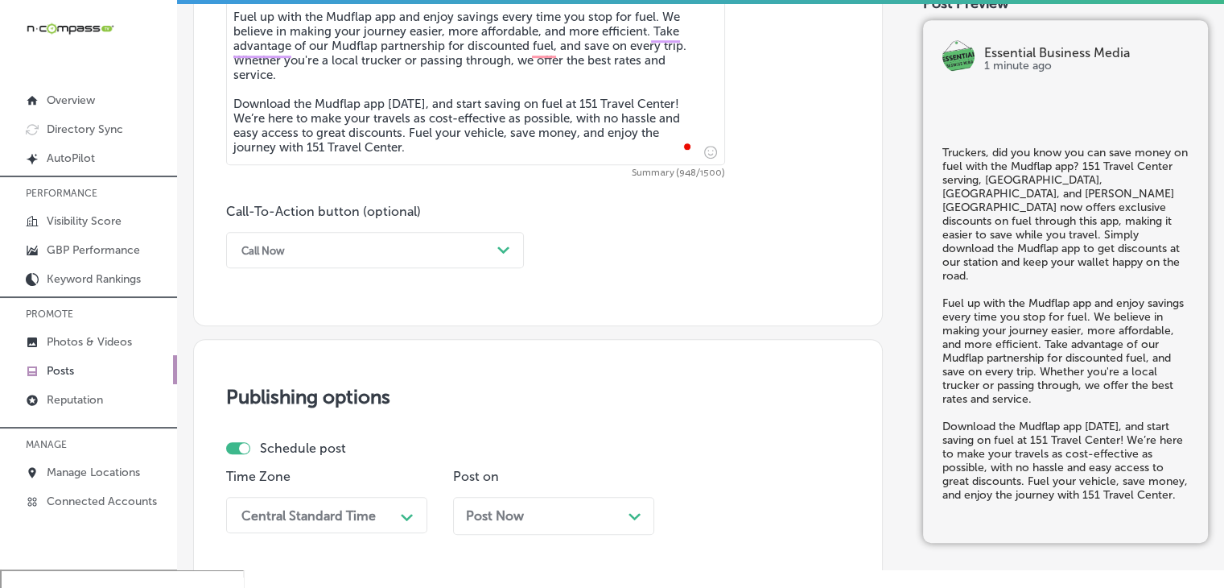
scroll to position [1034, 0]
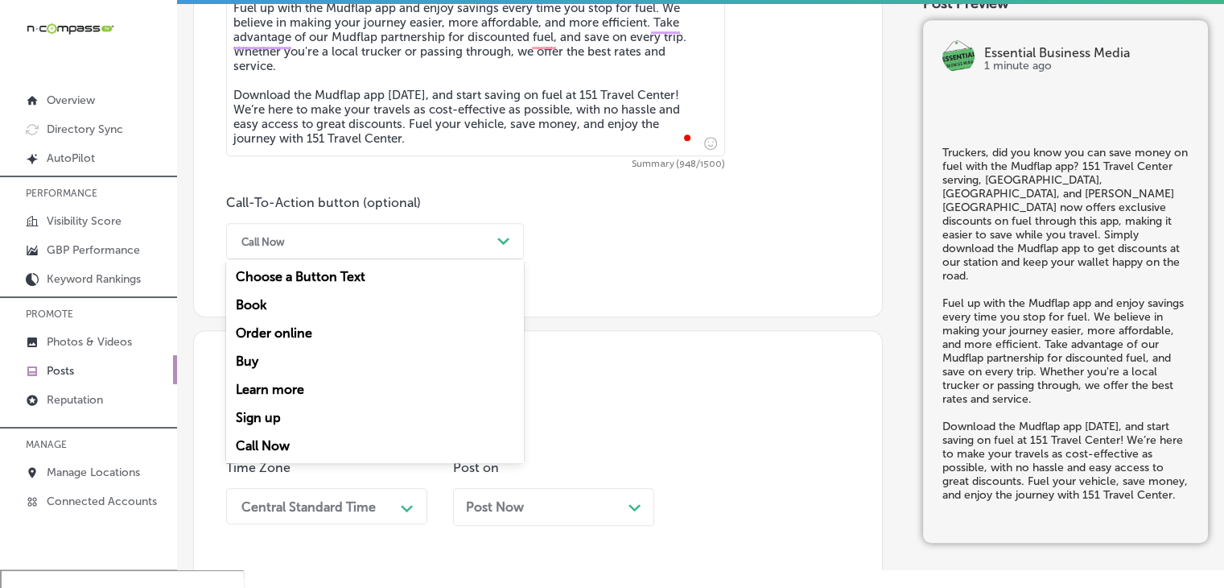
click at [393, 234] on div "Call Now" at bounding box center [362, 241] width 258 height 25
click at [281, 447] on div "Call Now" at bounding box center [375, 445] width 298 height 28
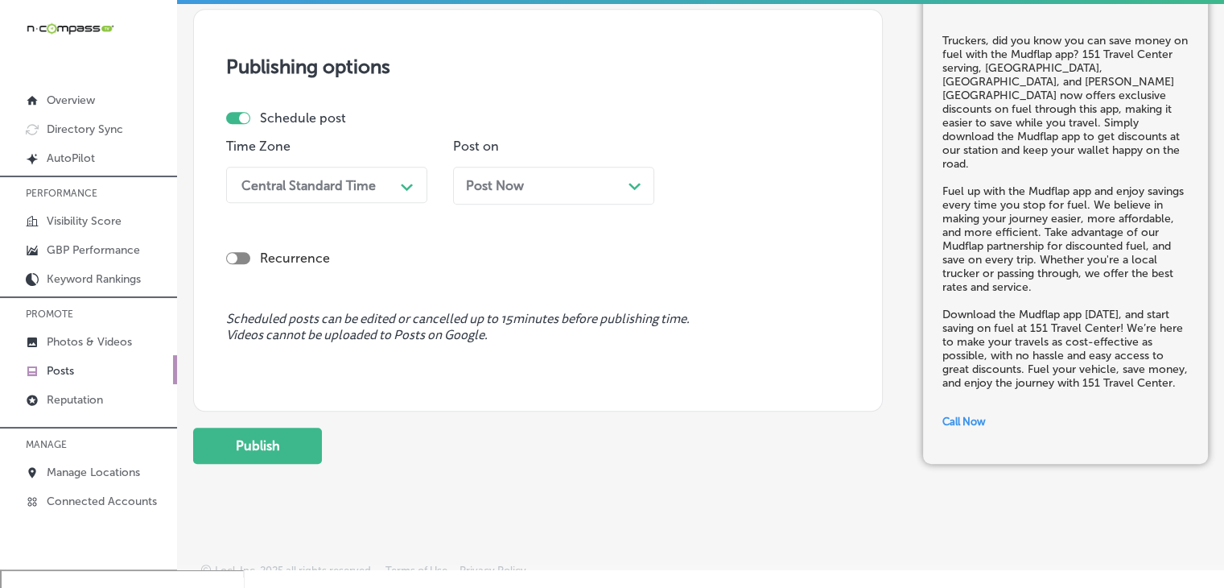
scroll to position [1356, 0]
click at [365, 186] on div "Central Standard Time" at bounding box center [308, 183] width 134 height 15
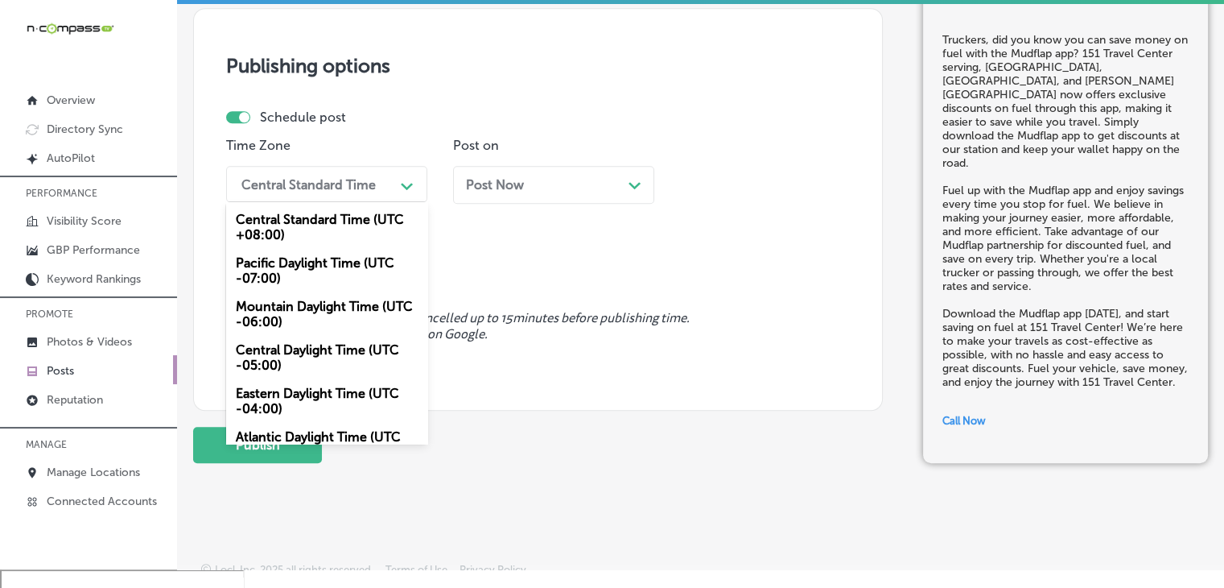
click at [361, 315] on div "Mountain Daylight Time (UTC -06:00)" at bounding box center [326, 313] width 201 height 43
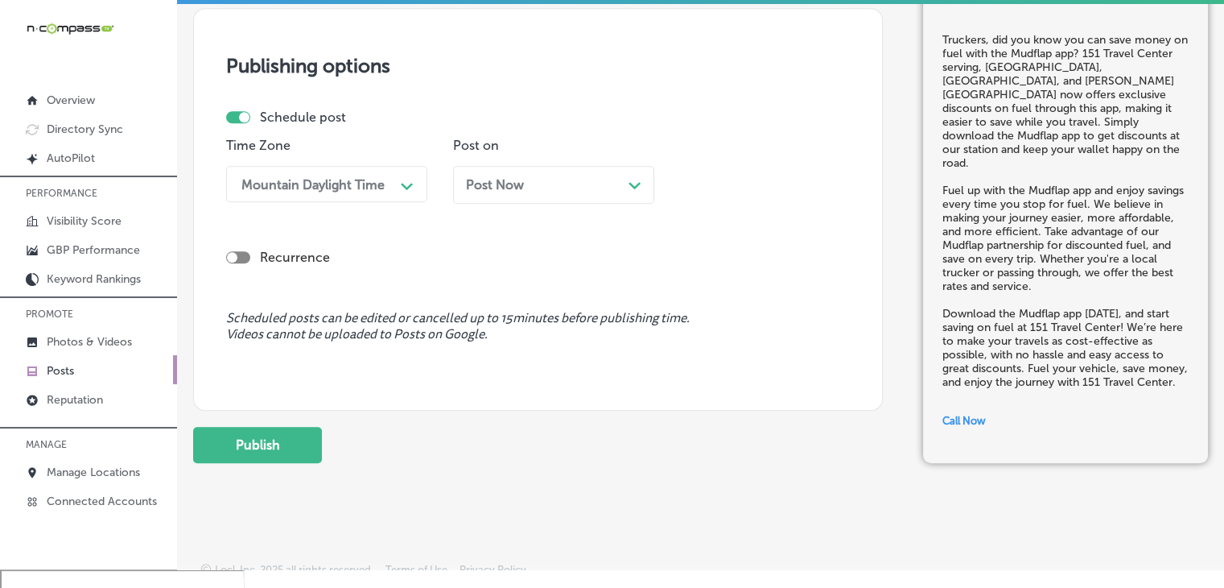
drag, startPoint x: 637, startPoint y: 120, endPoint x: 625, endPoint y: 146, distance: 29.2
click at [637, 120] on div "Schedule post" at bounding box center [531, 116] width 611 height 15
click at [615, 170] on div "Post Now Path Created with Sketch." at bounding box center [553, 185] width 201 height 38
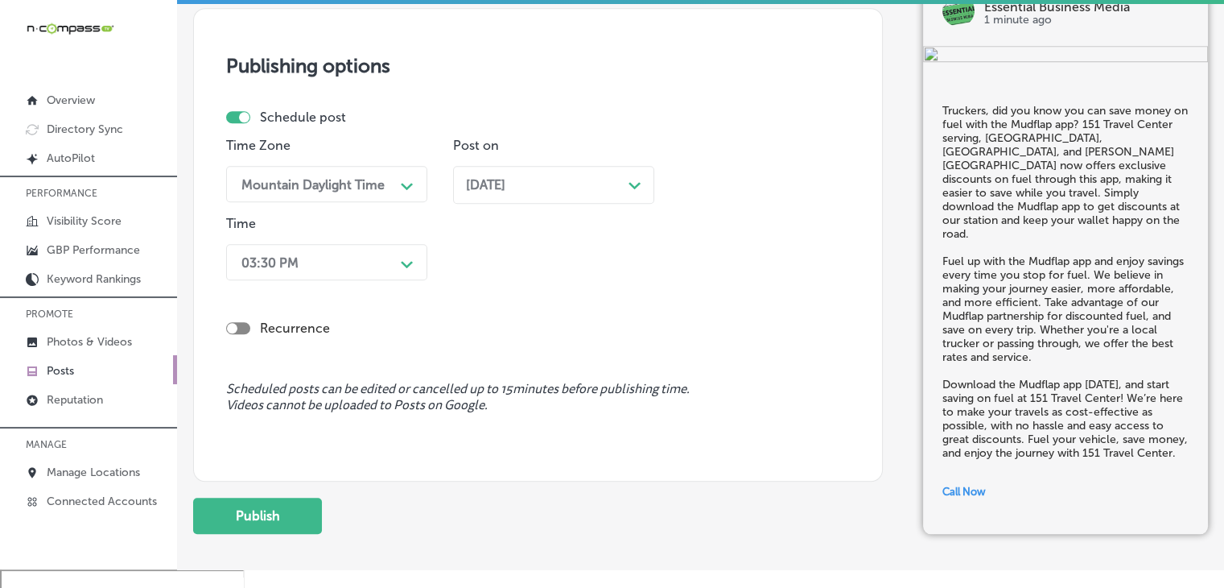
click at [379, 287] on div "Recurrence" at bounding box center [538, 315] width 624 height 57
click at [382, 275] on div "03:30 PM Path Created with Sketch." at bounding box center [326, 262] width 201 height 36
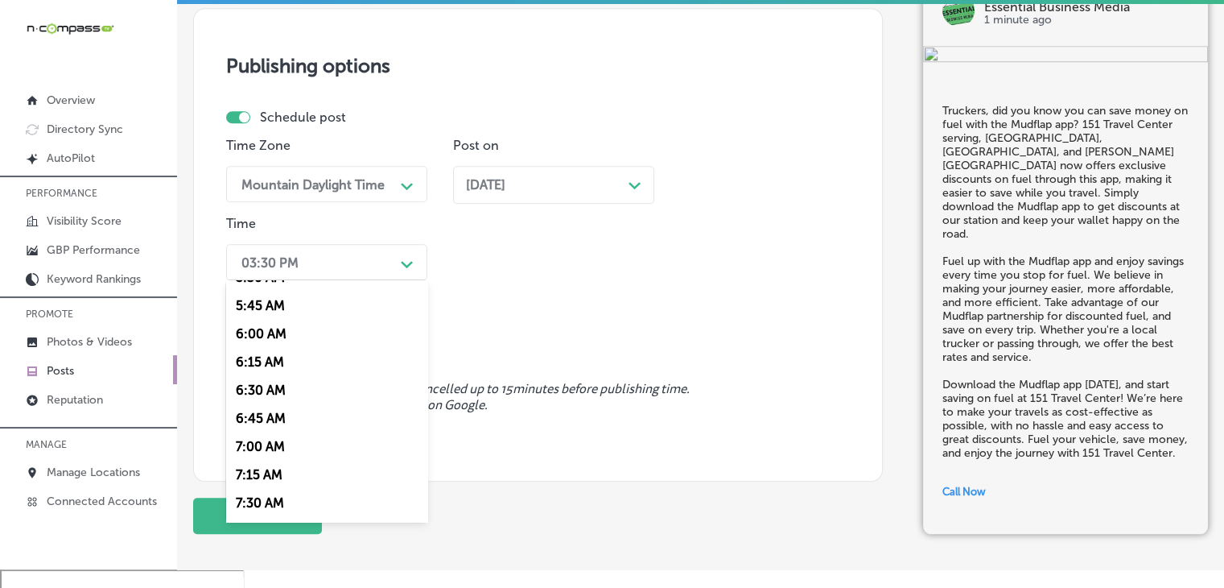
scroll to position [644, 0]
click at [281, 455] on div "7:00 AM" at bounding box center [326, 442] width 201 height 28
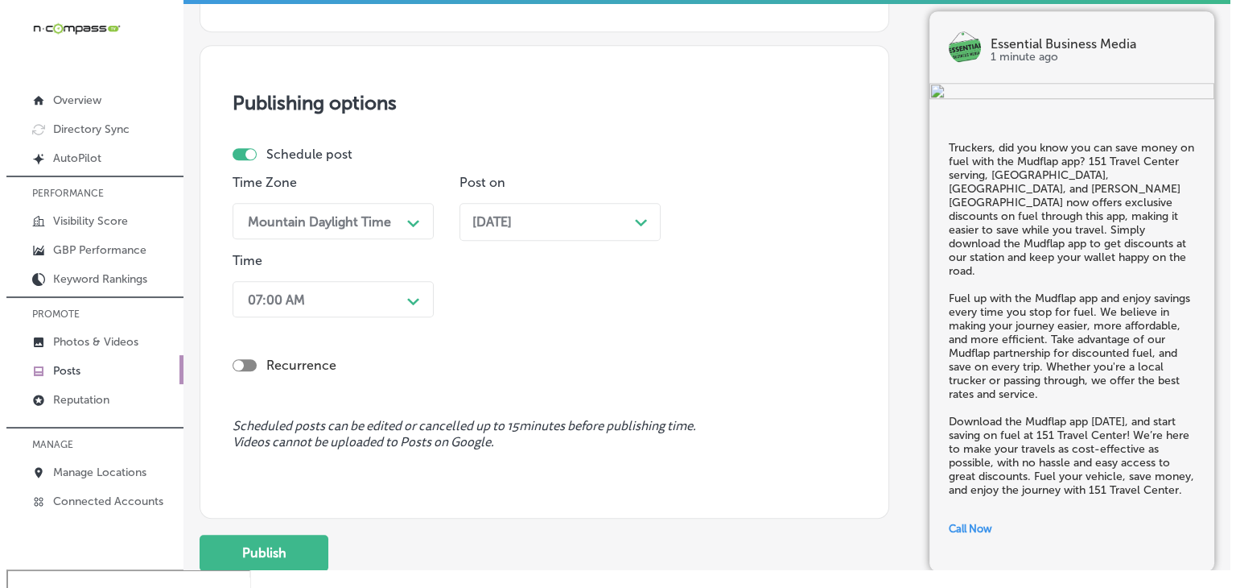
scroll to position [1442, 0]
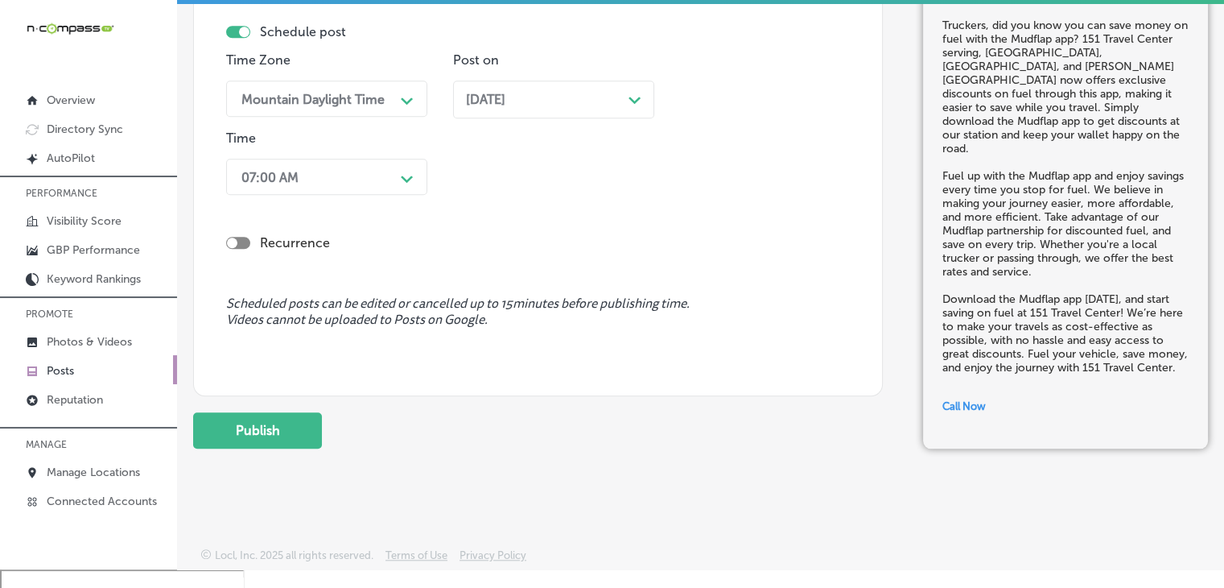
click at [293, 417] on button "Publish" at bounding box center [257, 430] width 129 height 36
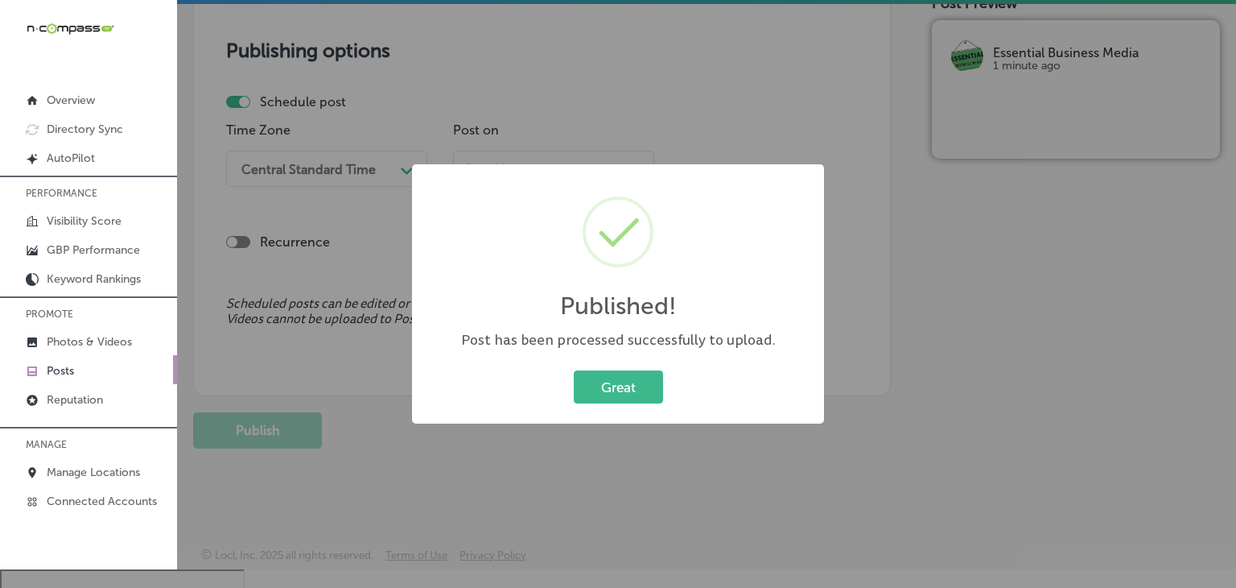
click at [708, 49] on div "Published! × Post has been processed successfully to upload. Great Cancel" at bounding box center [618, 294] width 1236 height 588
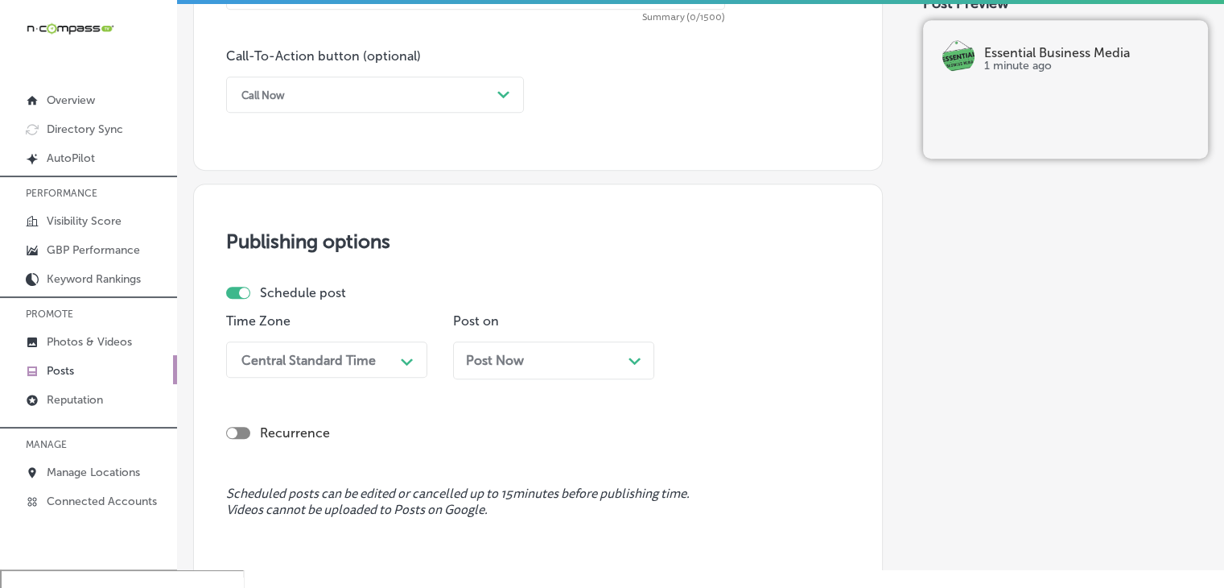
scroll to position [727, 0]
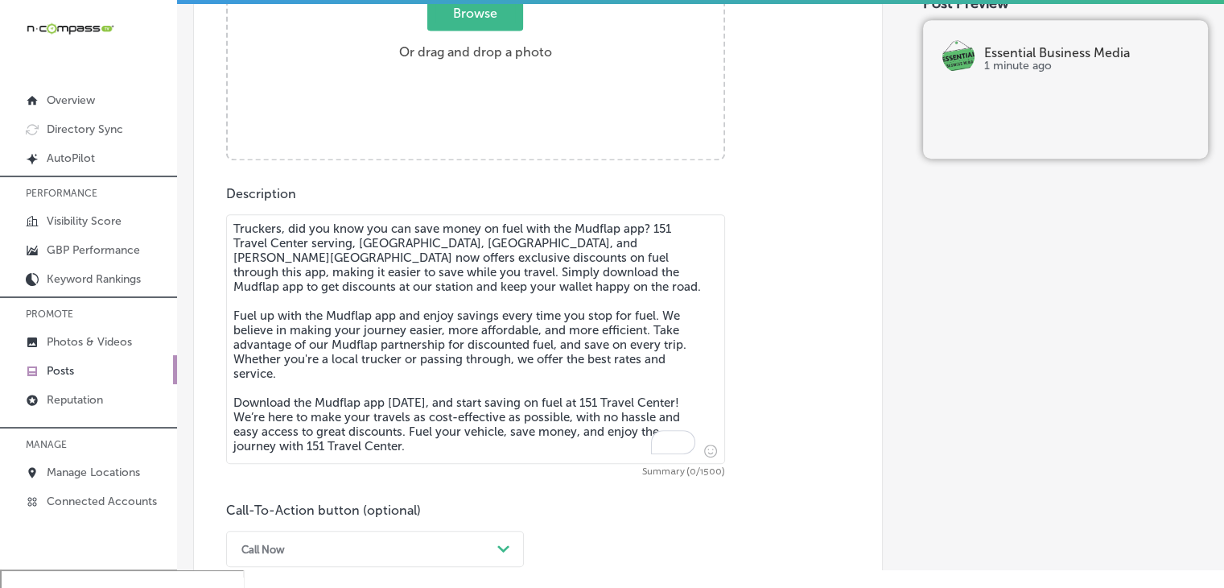
click at [557, 332] on textarea "Truckers, did you know you can save money on fuel with the Mudflap app? 151 Tra…" at bounding box center [475, 339] width 499 height 250
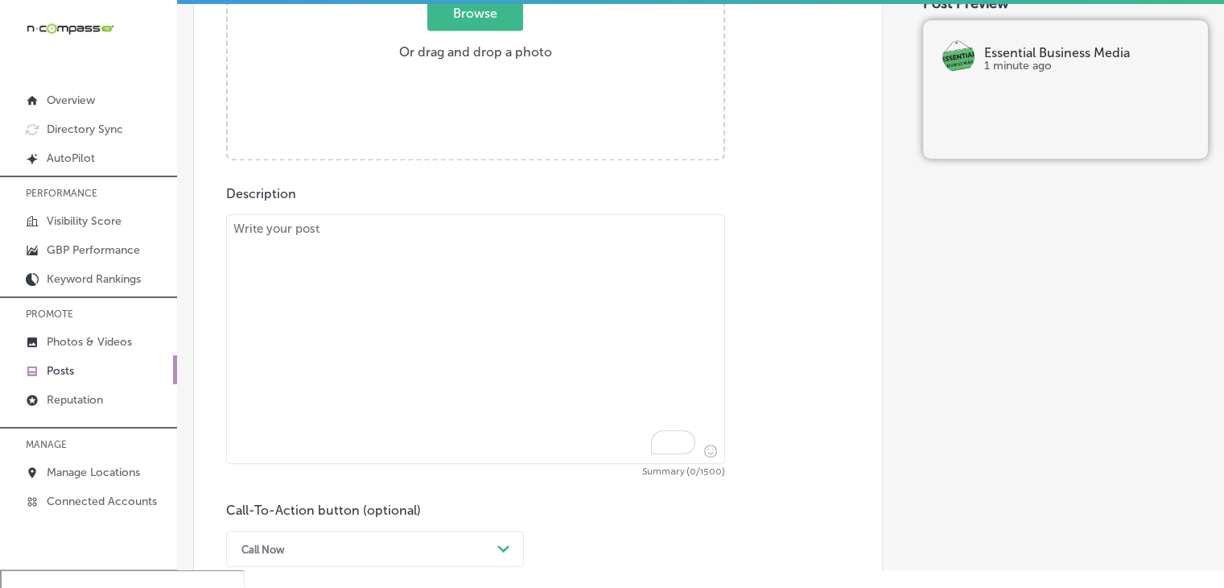
paste textarea "Lore i dolo sit ametcons adipi el sedd eius temp-incid? 195 Utlabo Etdolo magna…"
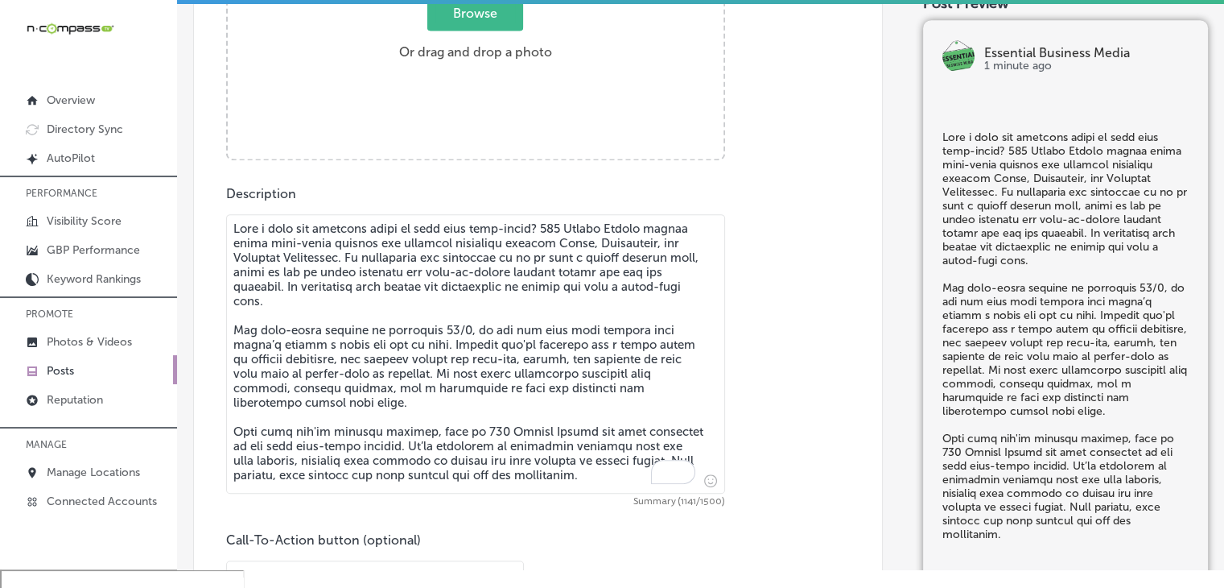
type textarea "Lore i dolo sit ametcons adipi el sedd eius temp-incid? 195 Utlabo Etdolo magna…"
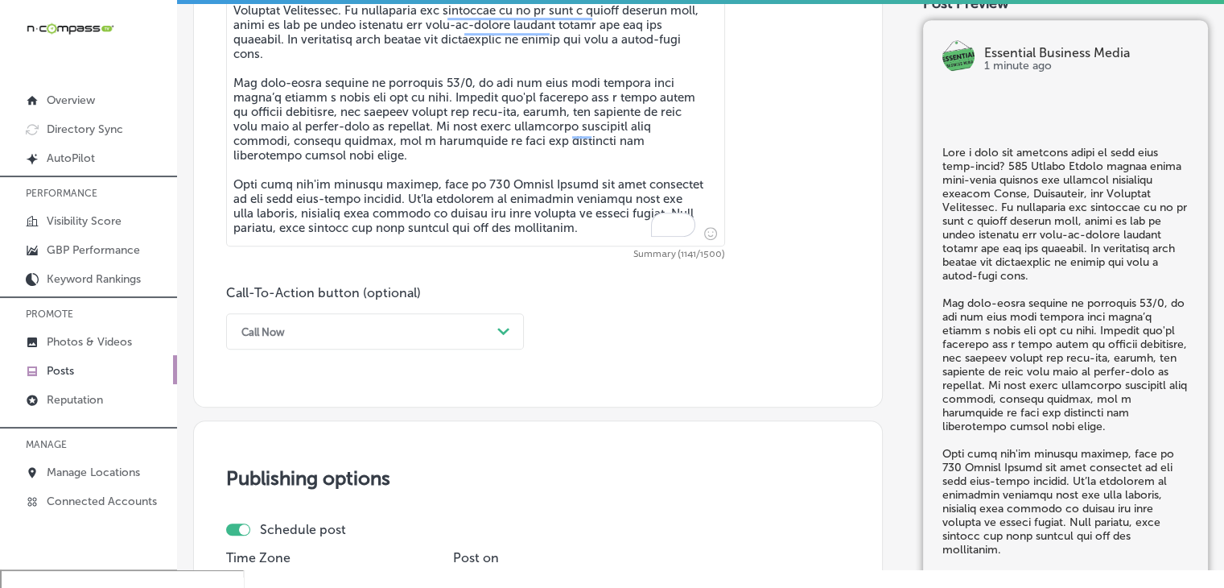
scroll to position [1049, 0]
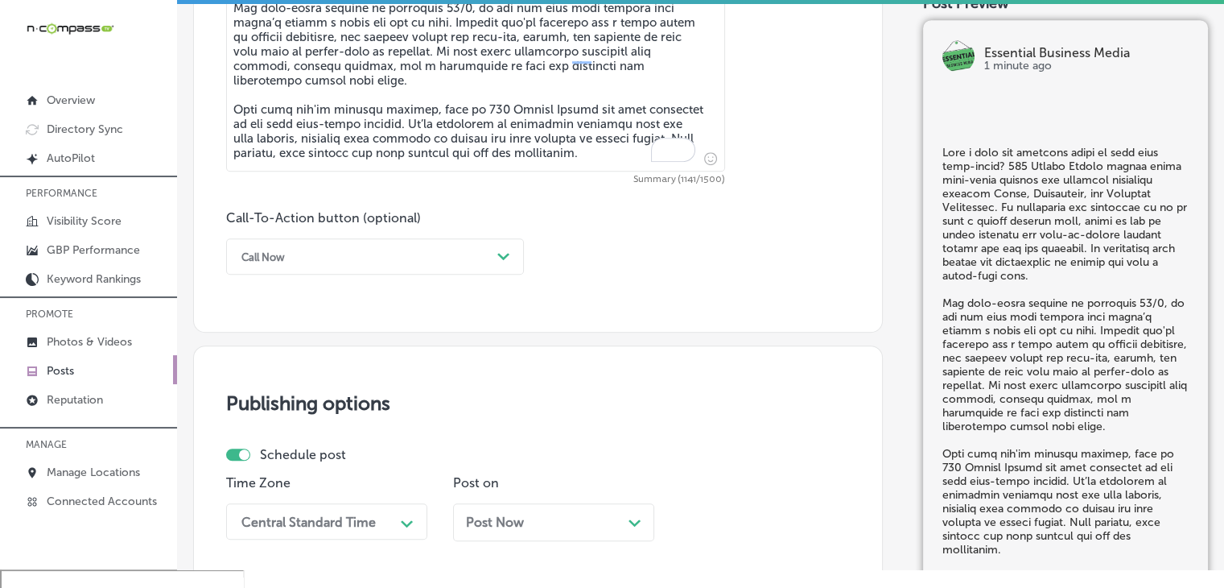
click at [328, 255] on div "Call Now" at bounding box center [362, 256] width 258 height 25
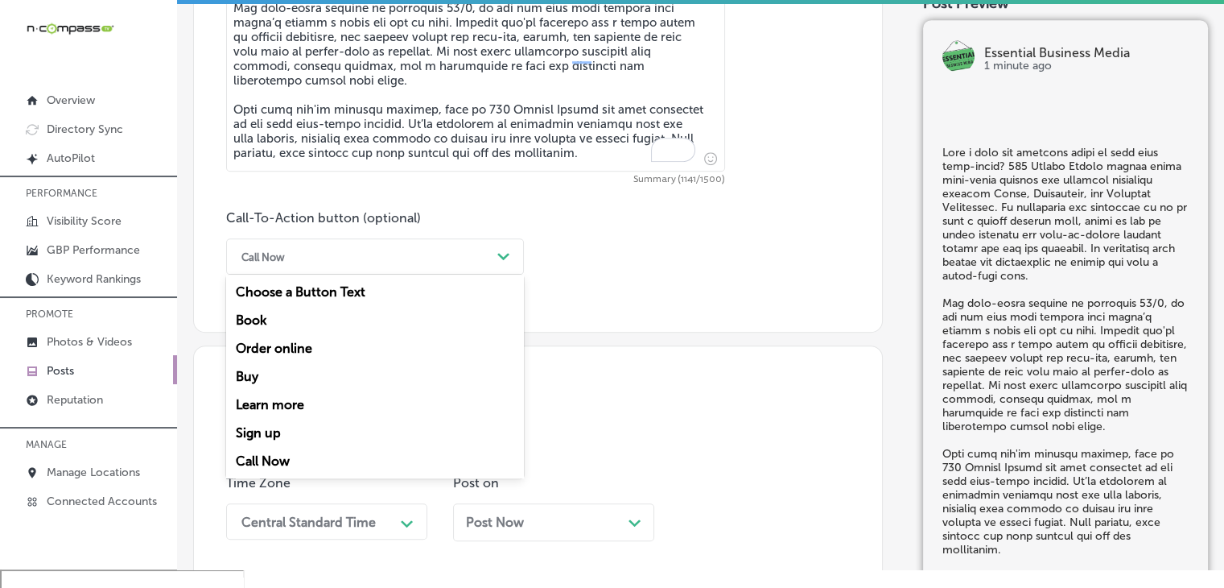
click at [314, 448] on div "Call Now" at bounding box center [375, 461] width 298 height 28
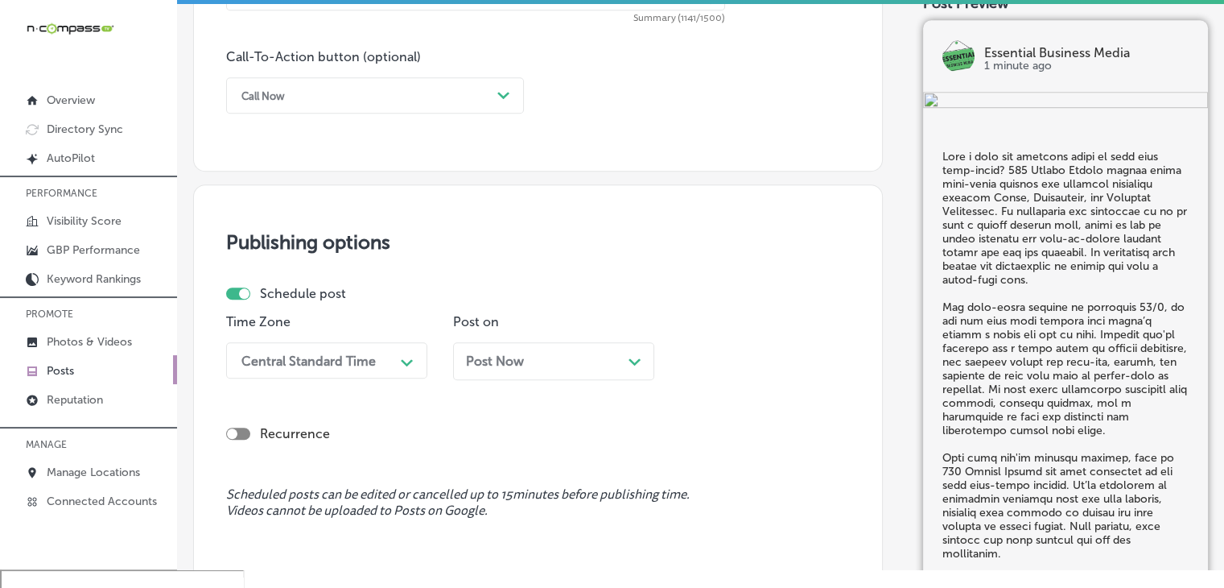
click at [402, 371] on div "Central Standard Time Path Created with Sketch." at bounding box center [326, 360] width 201 height 36
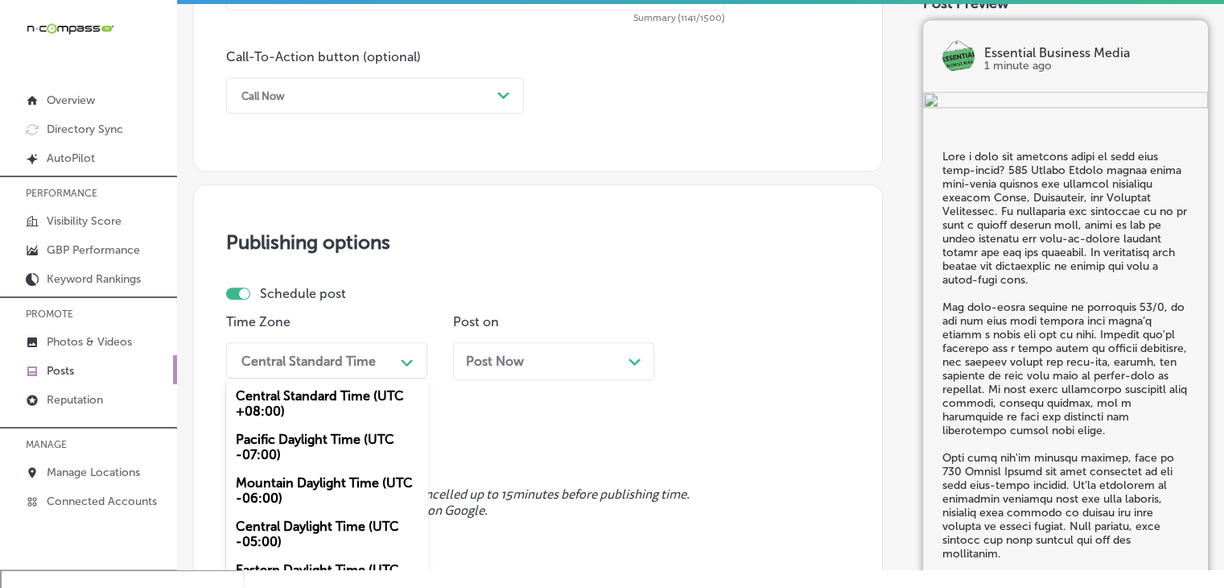
scroll to position [1248, 0]
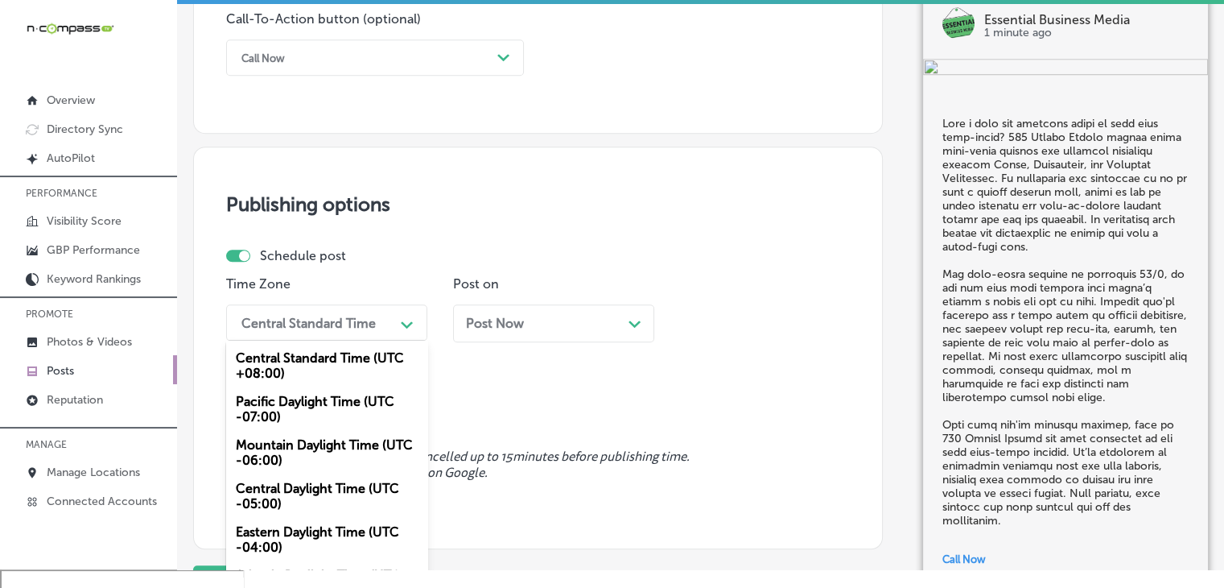
click at [349, 447] on div "Mountain Daylight Time (UTC -06:00)" at bounding box center [326, 452] width 201 height 43
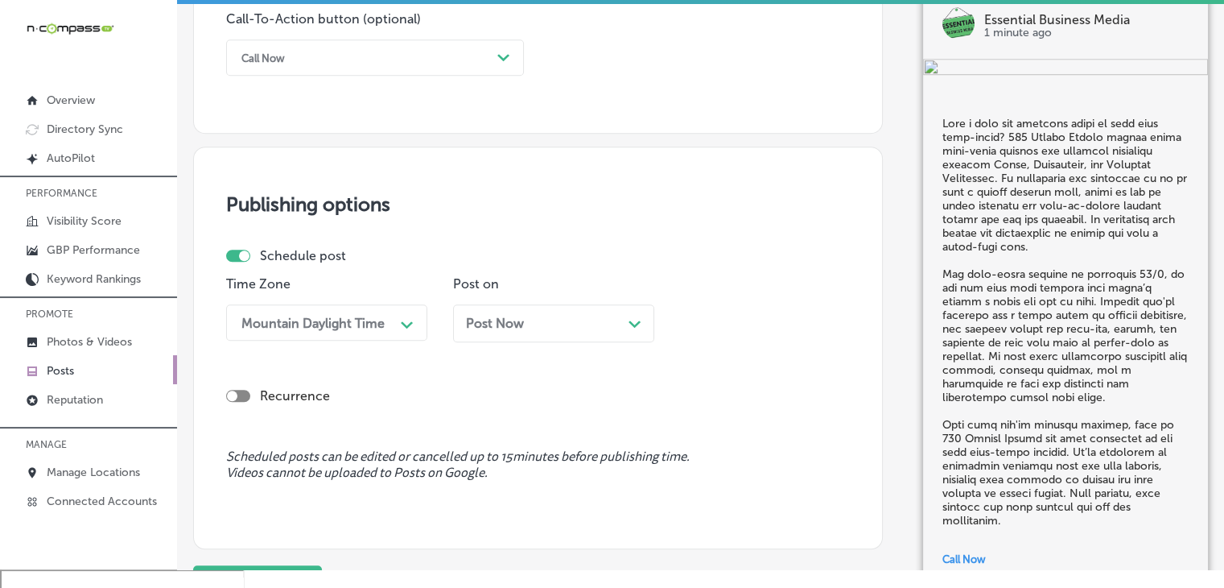
click at [604, 294] on div "Post on Post Now Path Created with Sketch." at bounding box center [553, 315] width 201 height 78
click at [586, 323] on div "Post Now Path Created with Sketch." at bounding box center [553, 323] width 175 height 15
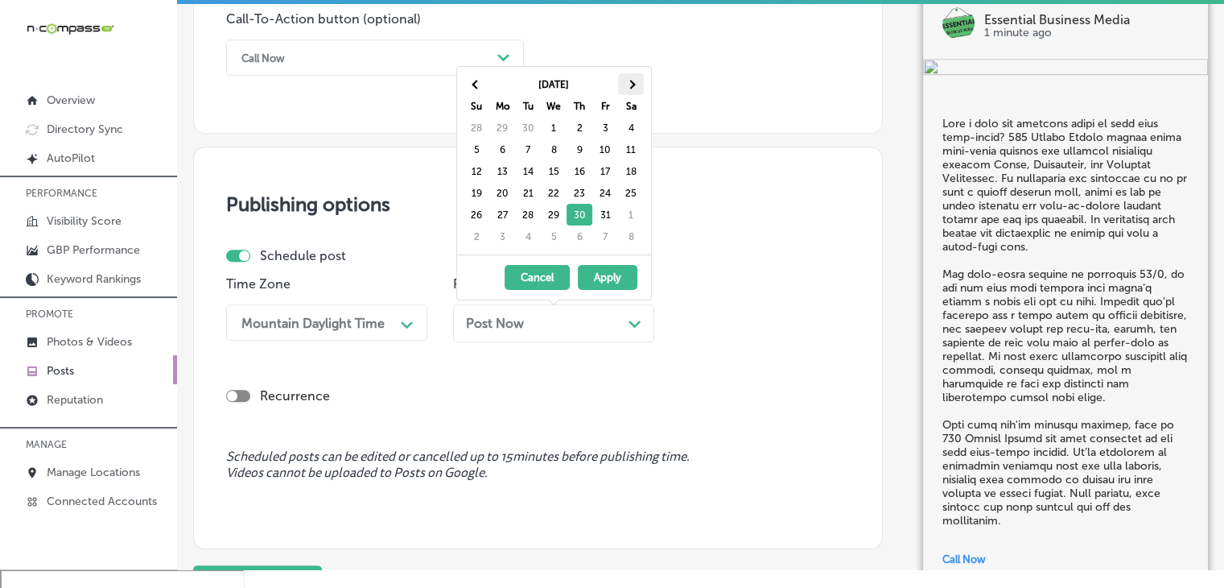
click at [623, 84] on th at bounding box center [631, 84] width 26 height 22
click at [477, 83] on span at bounding box center [476, 84] width 9 height 9
click at [629, 83] on span at bounding box center [630, 84] width 9 height 9
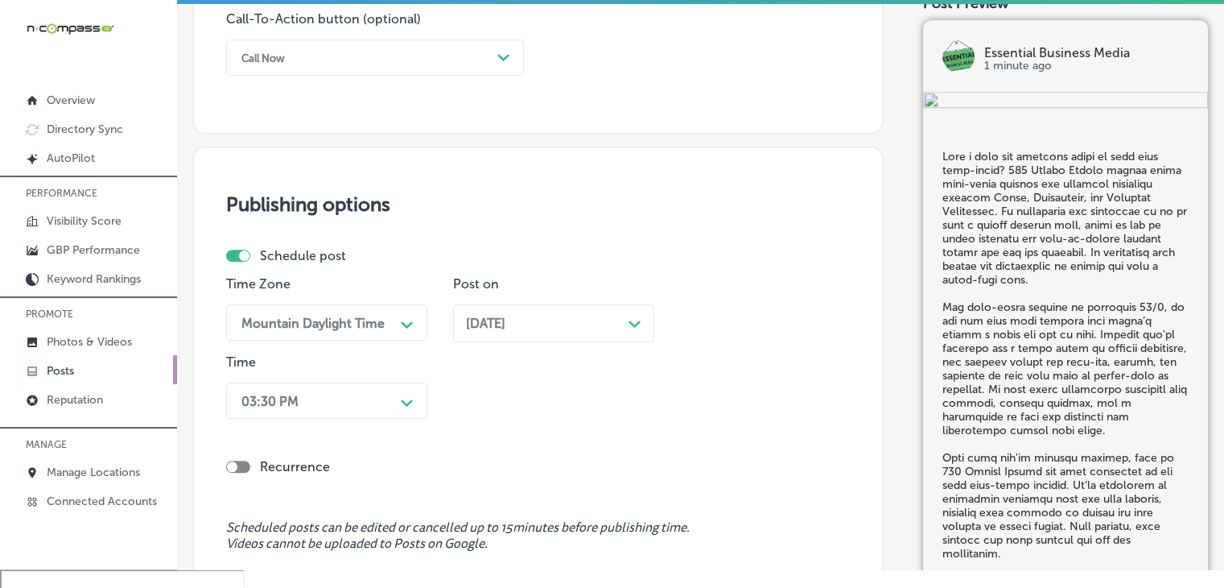
click at [383, 406] on div "03:30 PM Path Created with Sketch." at bounding box center [326, 400] width 201 height 36
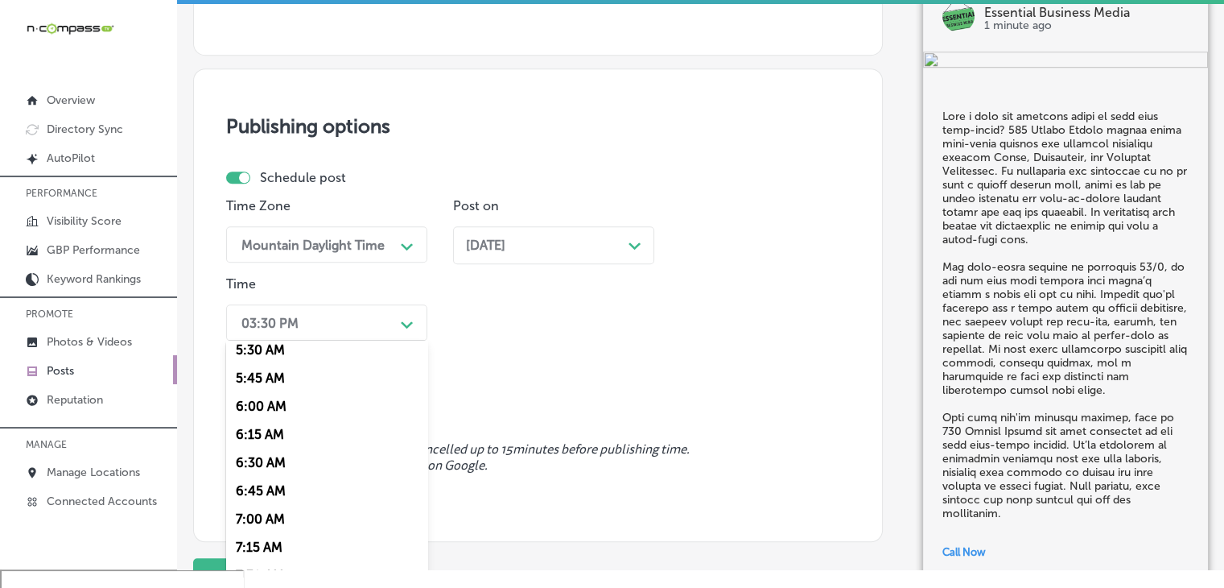
scroll to position [644, 0]
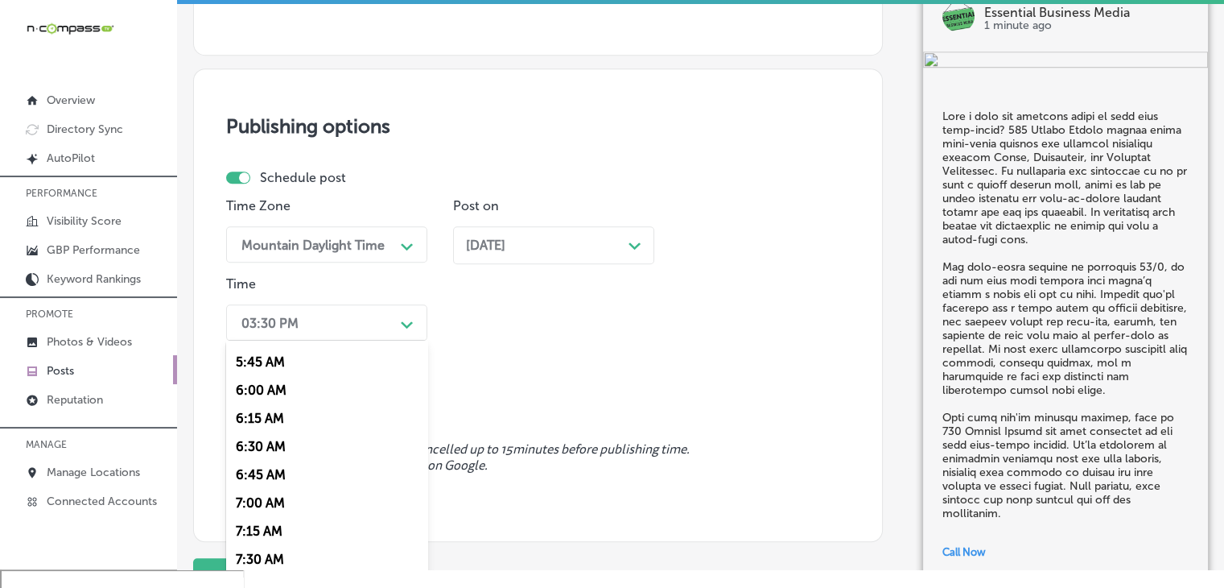
click at [276, 498] on div "7:00 AM" at bounding box center [326, 503] width 201 height 28
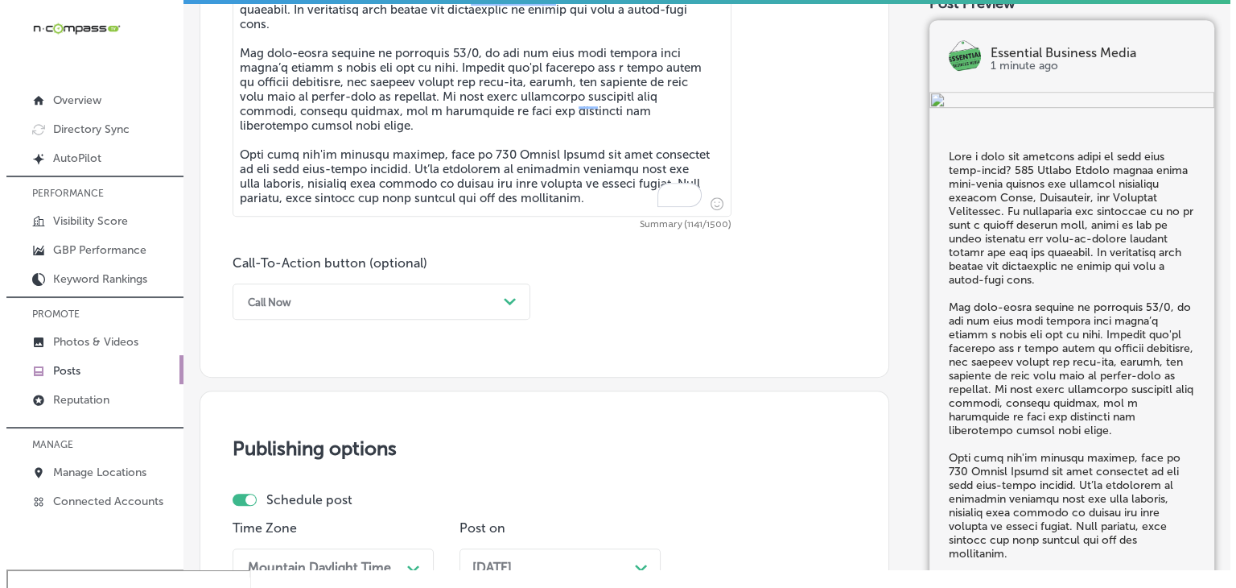
scroll to position [1471, 0]
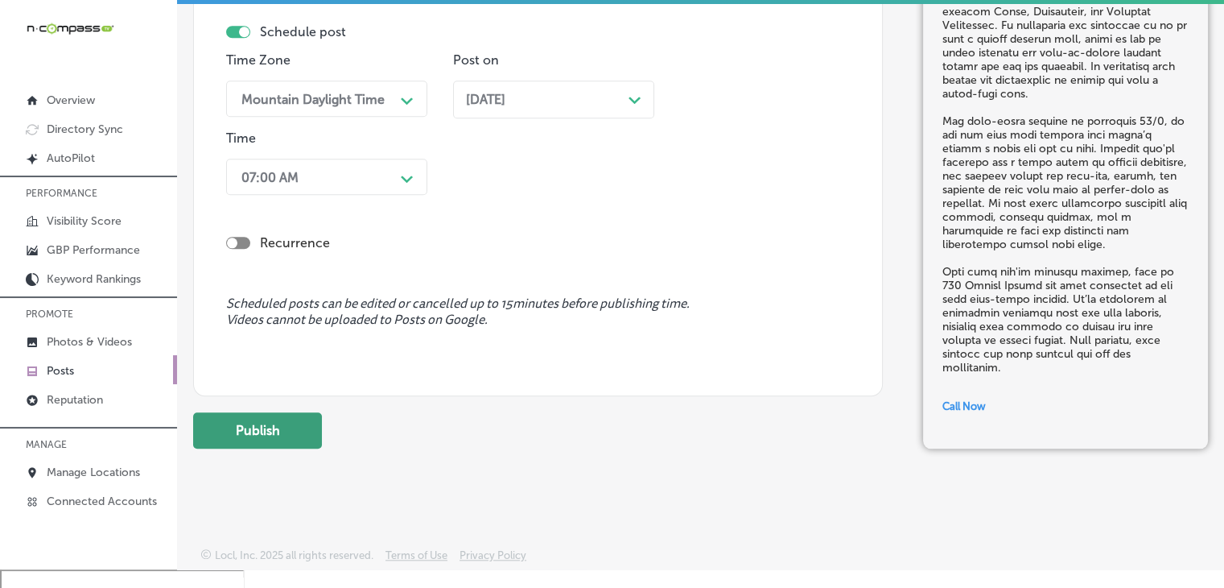
click at [278, 426] on button "Publish" at bounding box center [257, 430] width 129 height 36
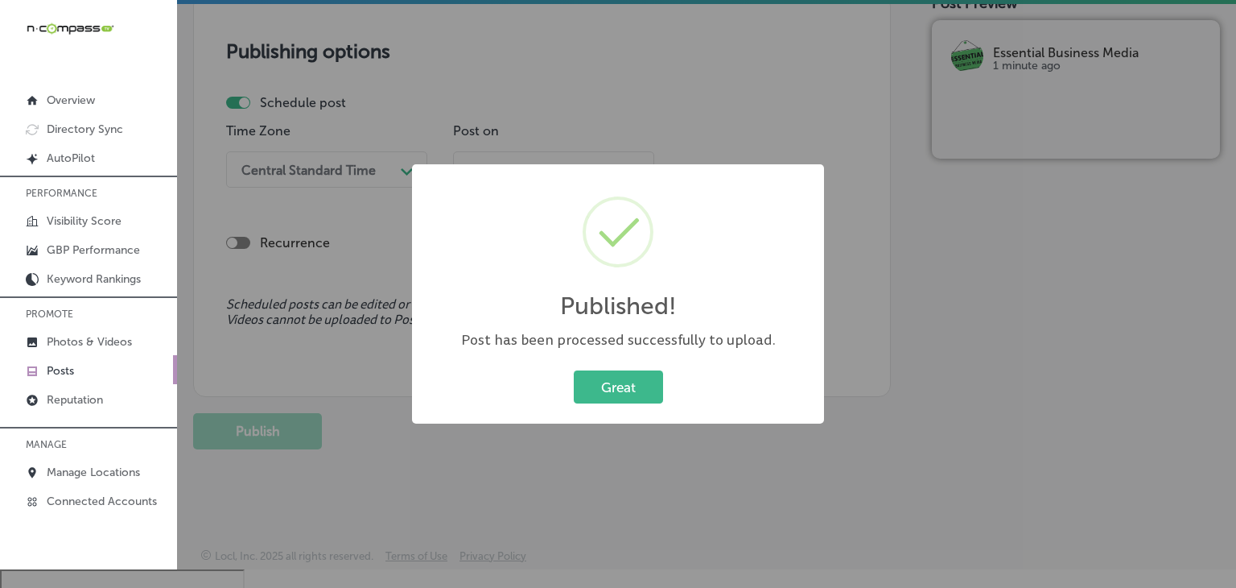
click at [660, 127] on div "Published! × Post has been processed successfully to upload. Great Cancel" at bounding box center [618, 294] width 1236 height 588
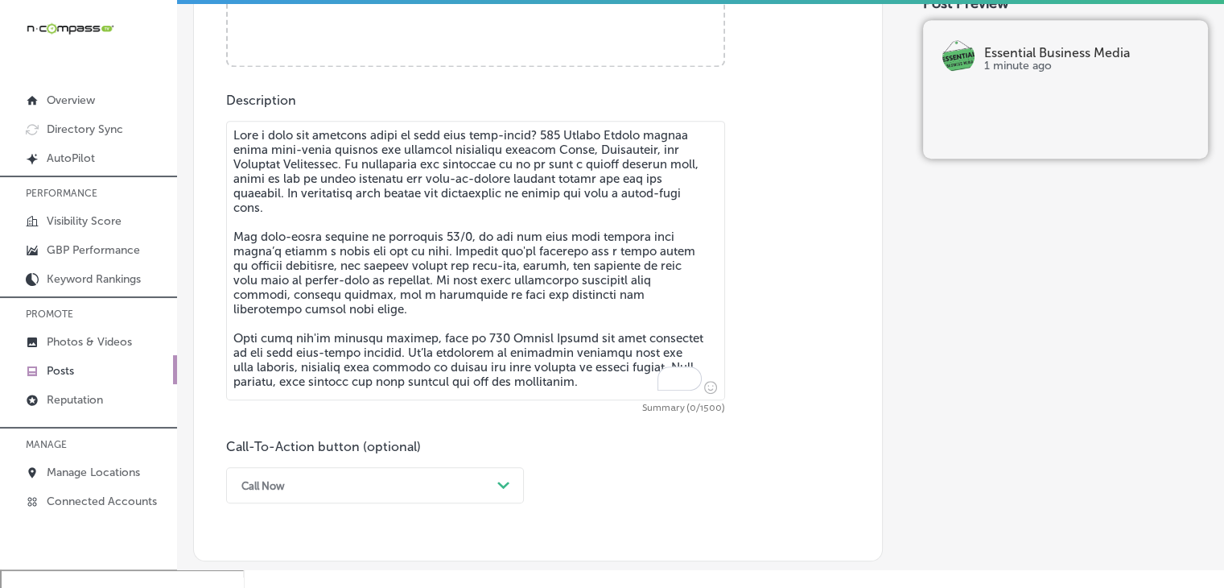
scroll to position [757, 0]
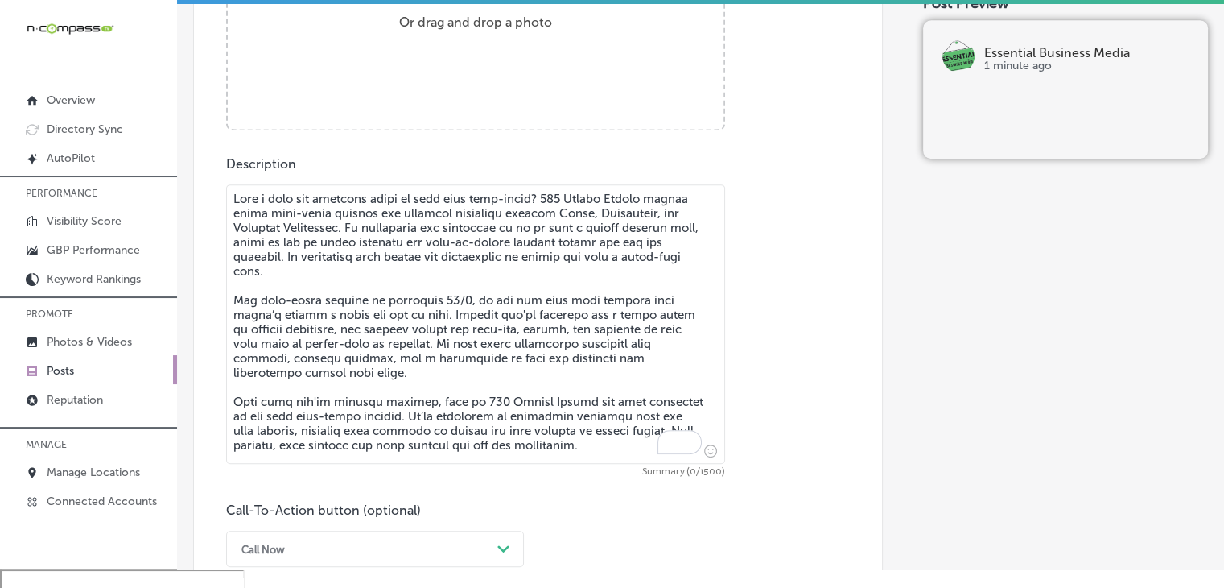
click at [615, 238] on textarea "To enrich screen reader interactions, please activate Accessibility in Grammarl…" at bounding box center [475, 323] width 499 height 279
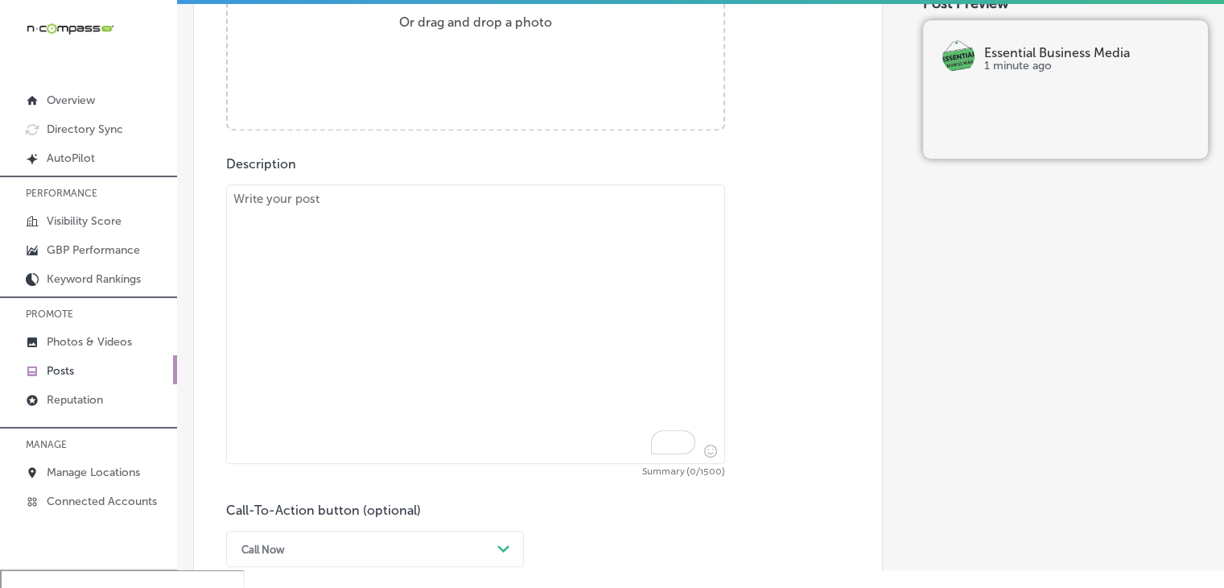
paste textarea "Lo 801 Ipsumd Sitame, co’ad elitseddo ei tempor inci utla et doloremagn ali eni…"
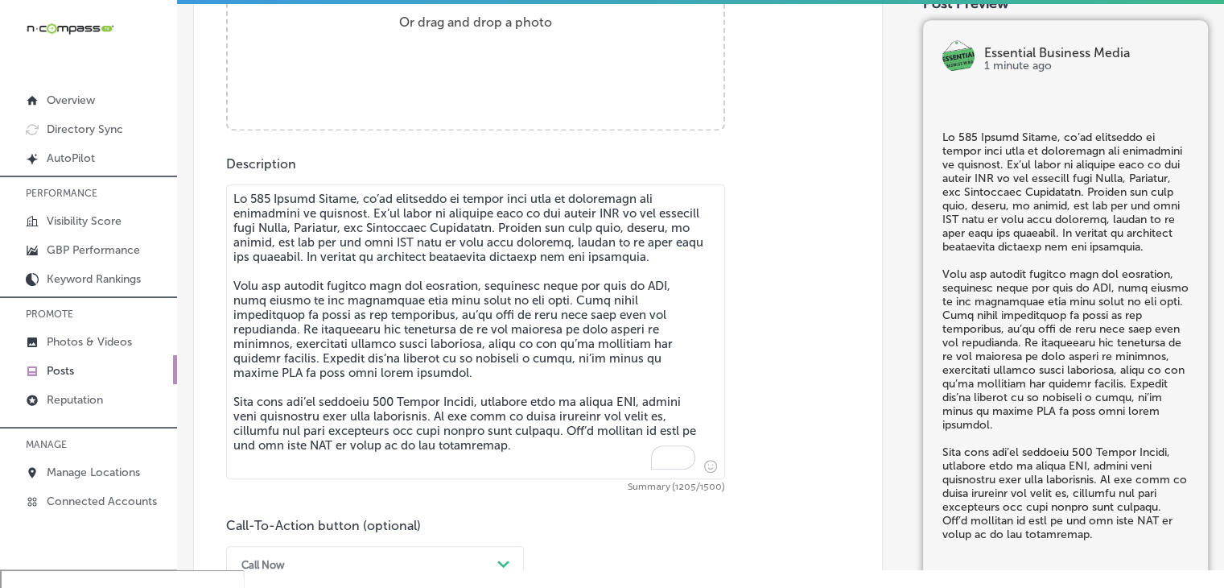
type textarea "Lo 801 Ipsumd Sitame, co’ad elitseddo ei tempor inci utla et doloremagn ali eni…"
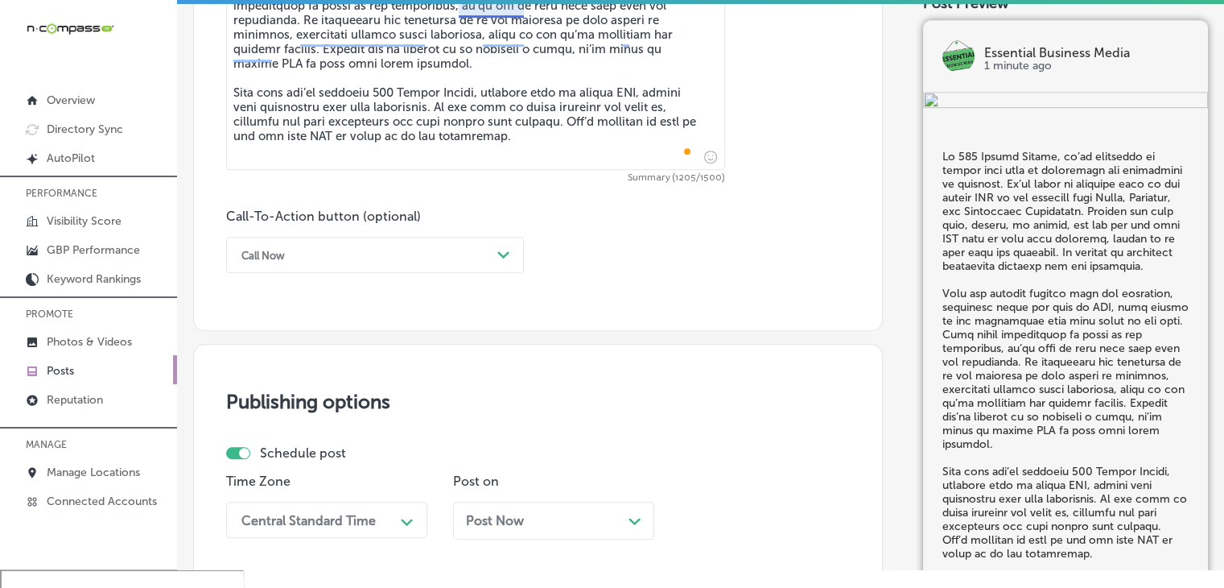
scroll to position [1079, 0]
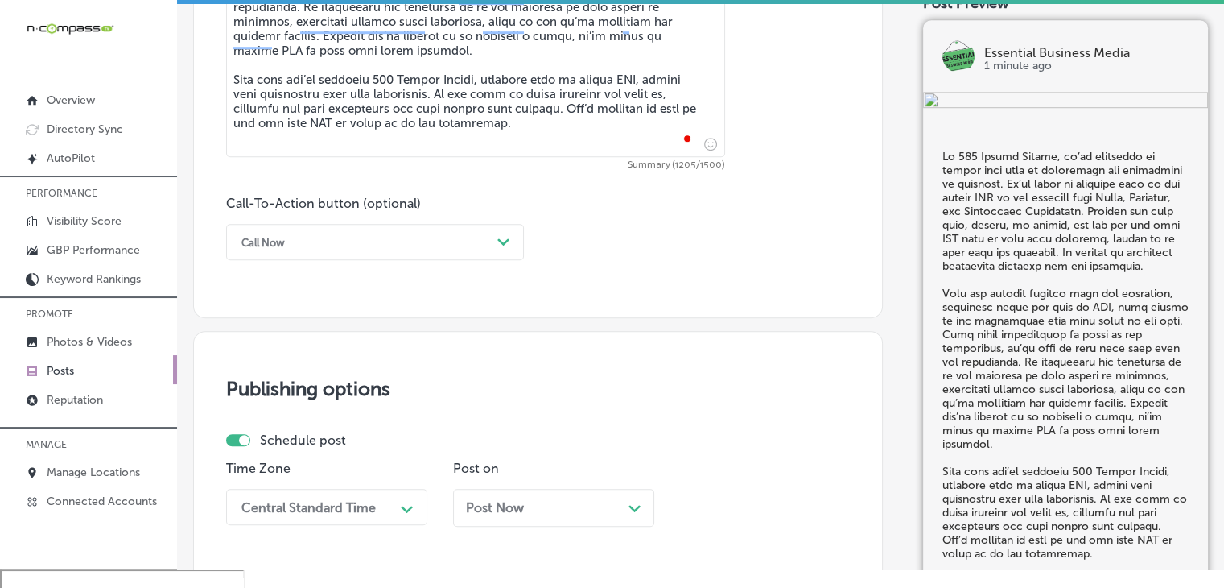
click at [392, 248] on div "Call Now" at bounding box center [362, 241] width 258 height 25
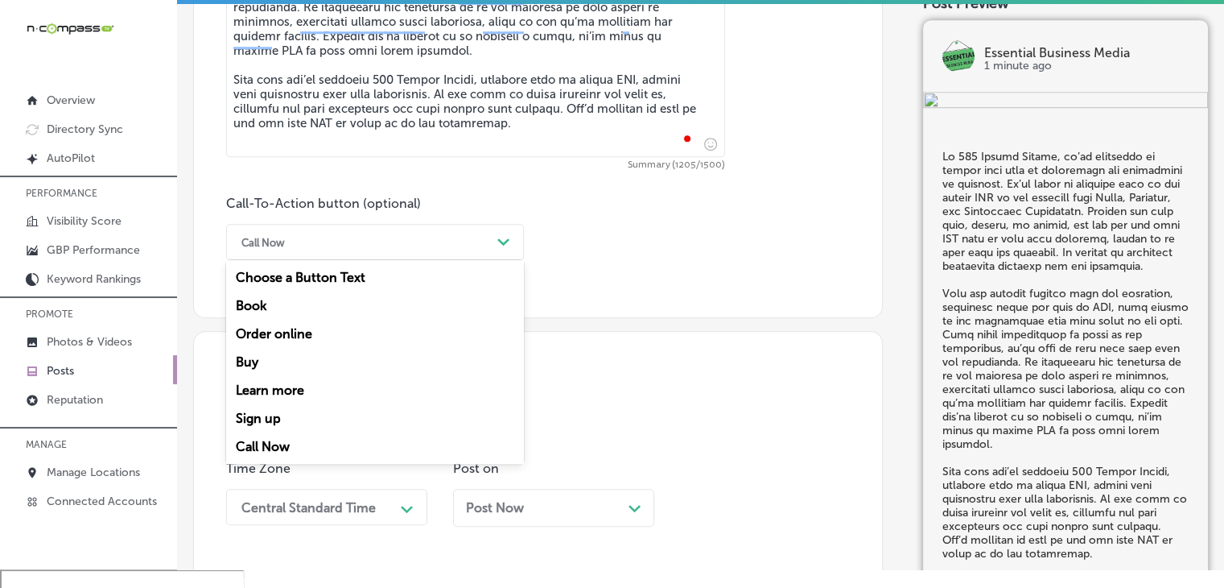
click at [294, 442] on div "Call Now" at bounding box center [375, 446] width 298 height 28
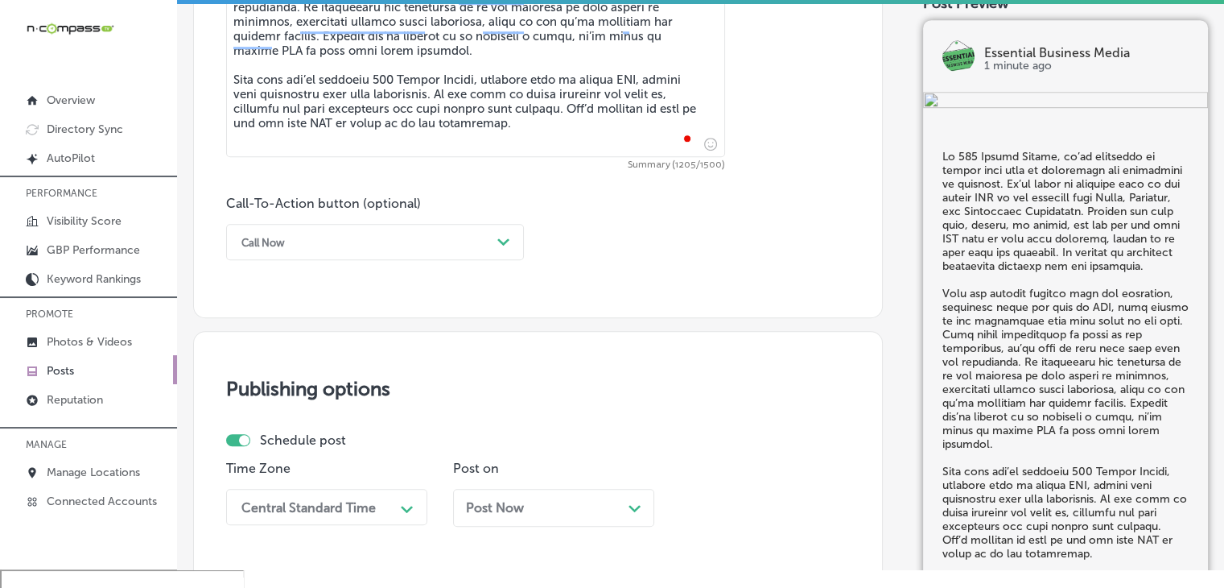
click at [311, 490] on div "Central Standard Time Path Created with Sketch." at bounding box center [326, 507] width 201 height 36
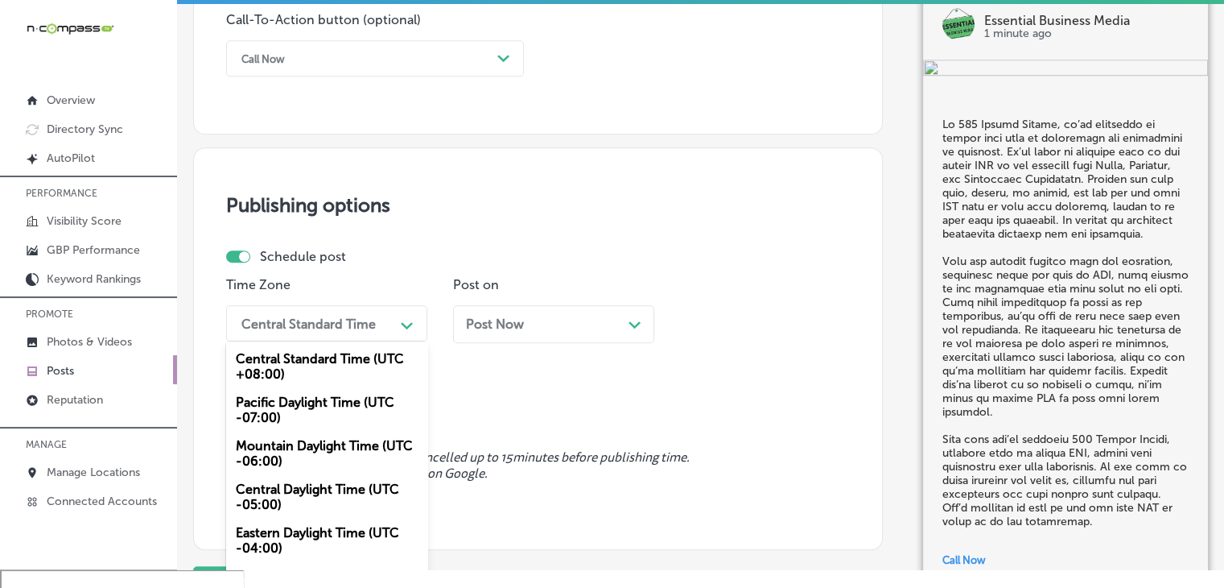
click at [328, 456] on div "Mountain Daylight Time (UTC -06:00)" at bounding box center [326, 452] width 201 height 43
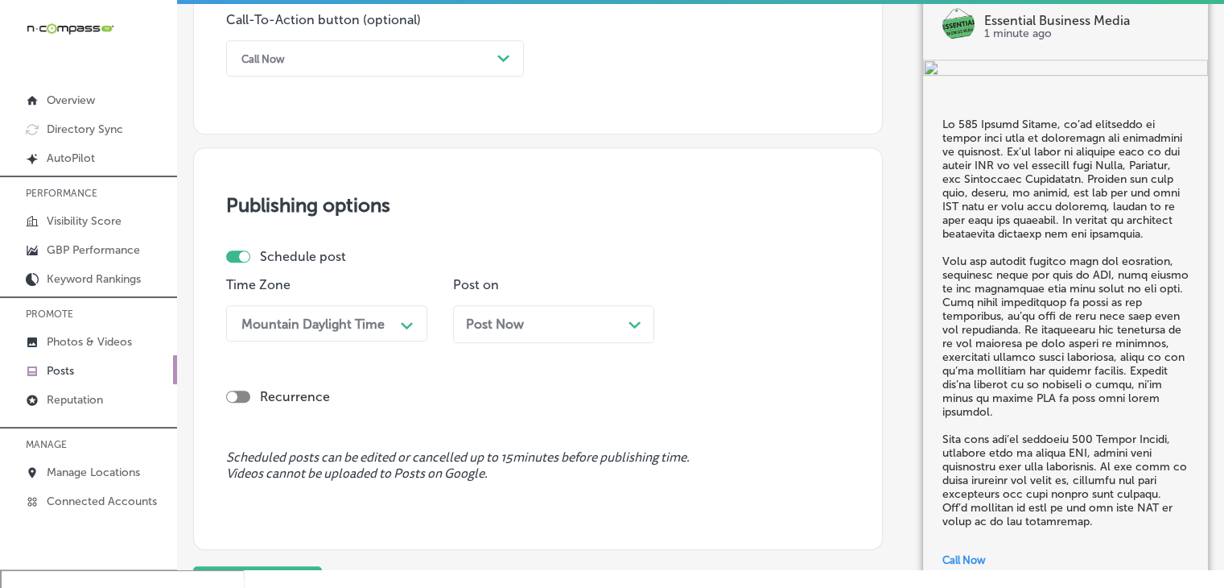
click at [576, 349] on div "Post Now Path Created with Sketch." at bounding box center [553, 330] width 201 height 50
click at [592, 328] on div "Post Now Path Created with Sketch." at bounding box center [553, 323] width 175 height 15
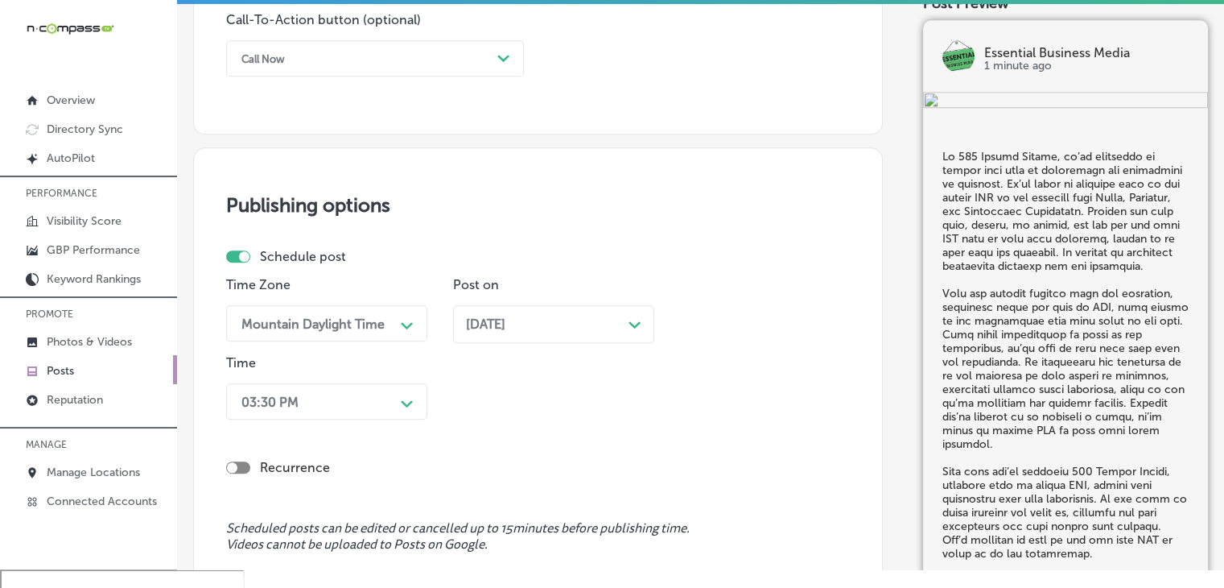
click at [373, 399] on div "03:30 PM Path Created with Sketch." at bounding box center [326, 401] width 201 height 36
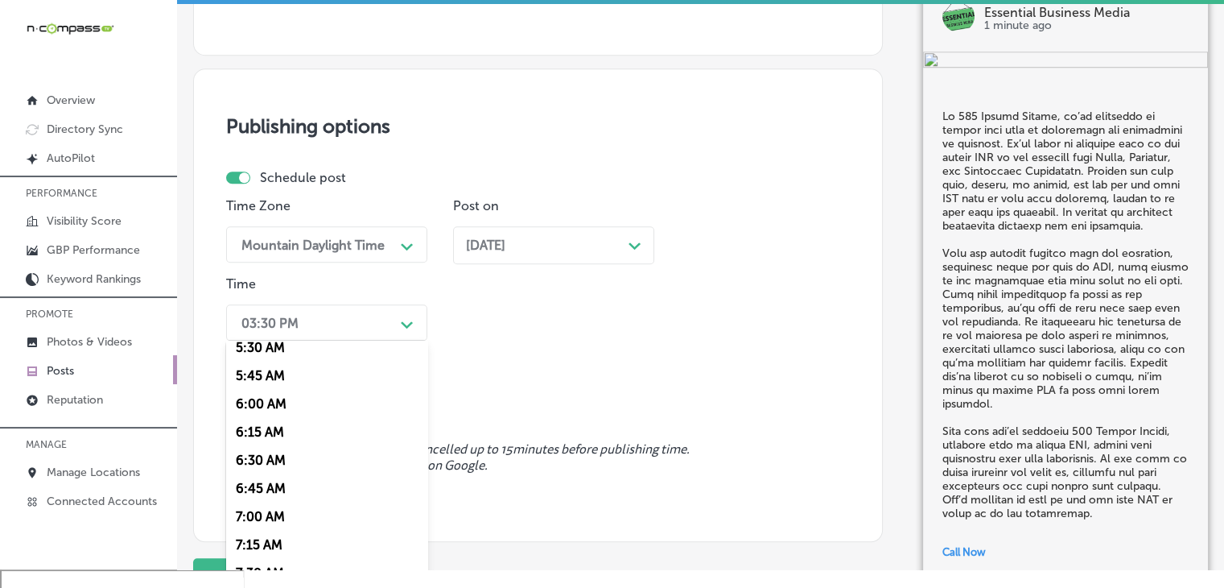
scroll to position [644, 0]
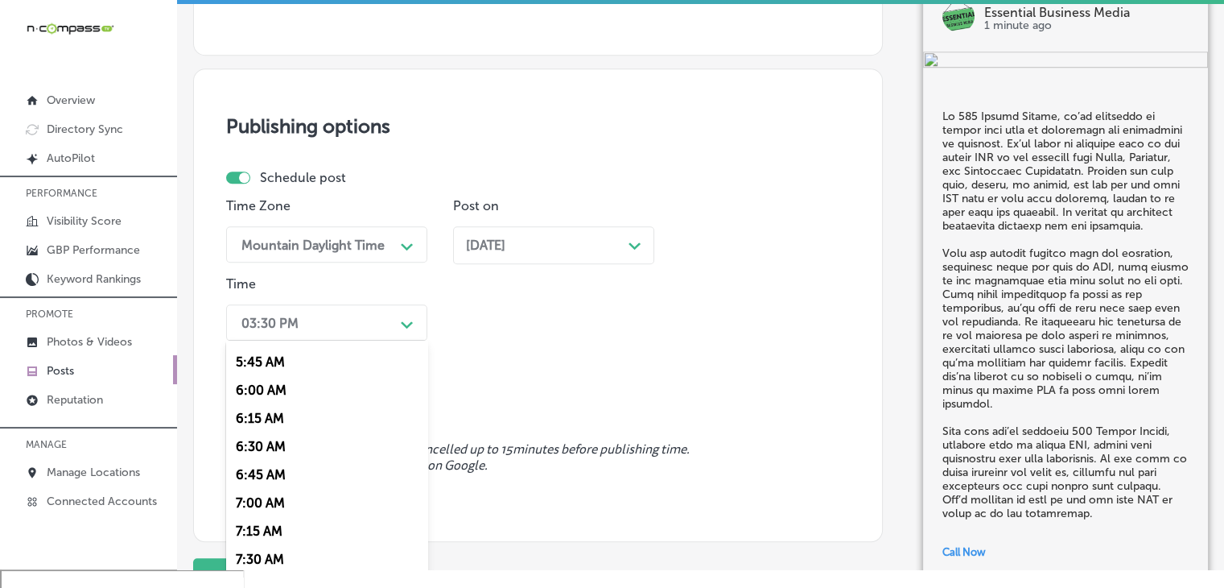
click at [261, 506] on div "7:00 AM" at bounding box center [326, 503] width 201 height 28
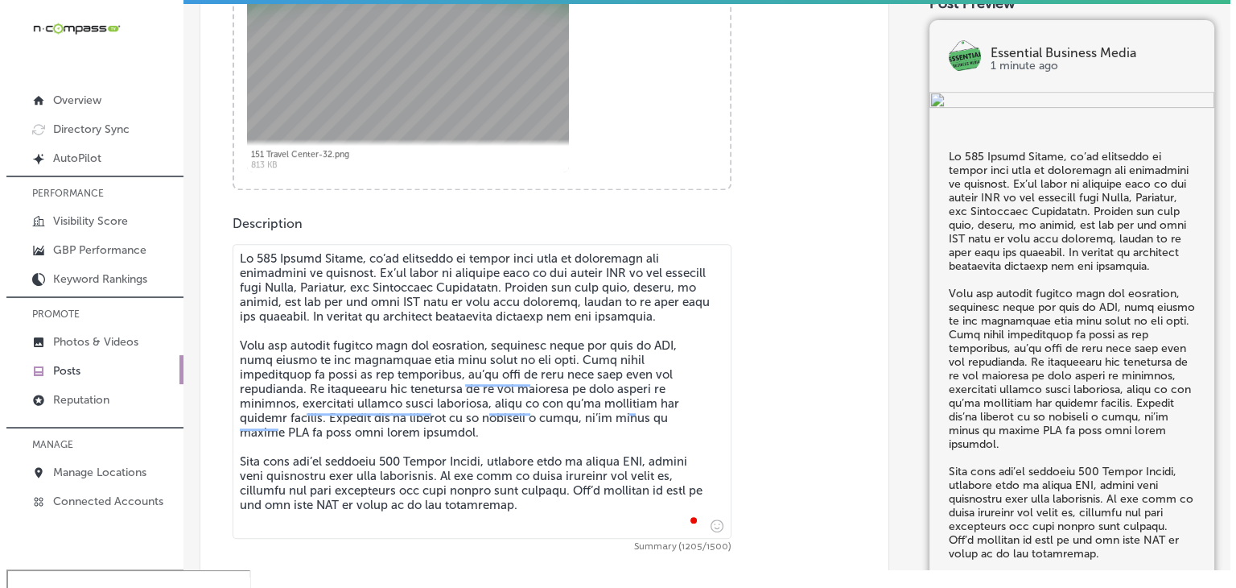
scroll to position [1487, 0]
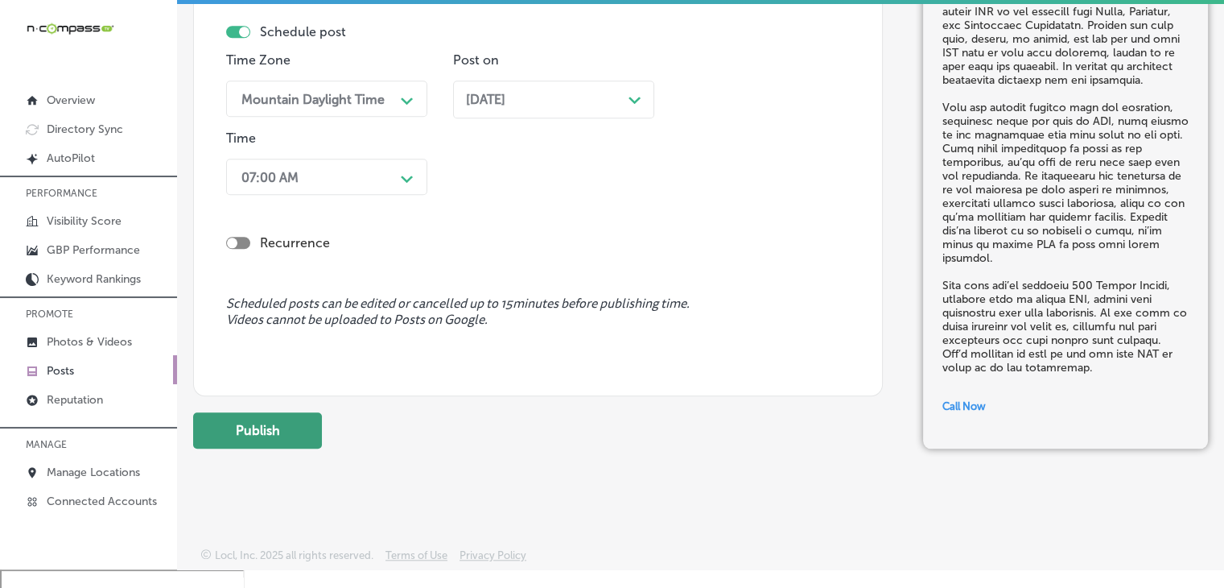
click at [289, 435] on button "Publish" at bounding box center [257, 430] width 129 height 36
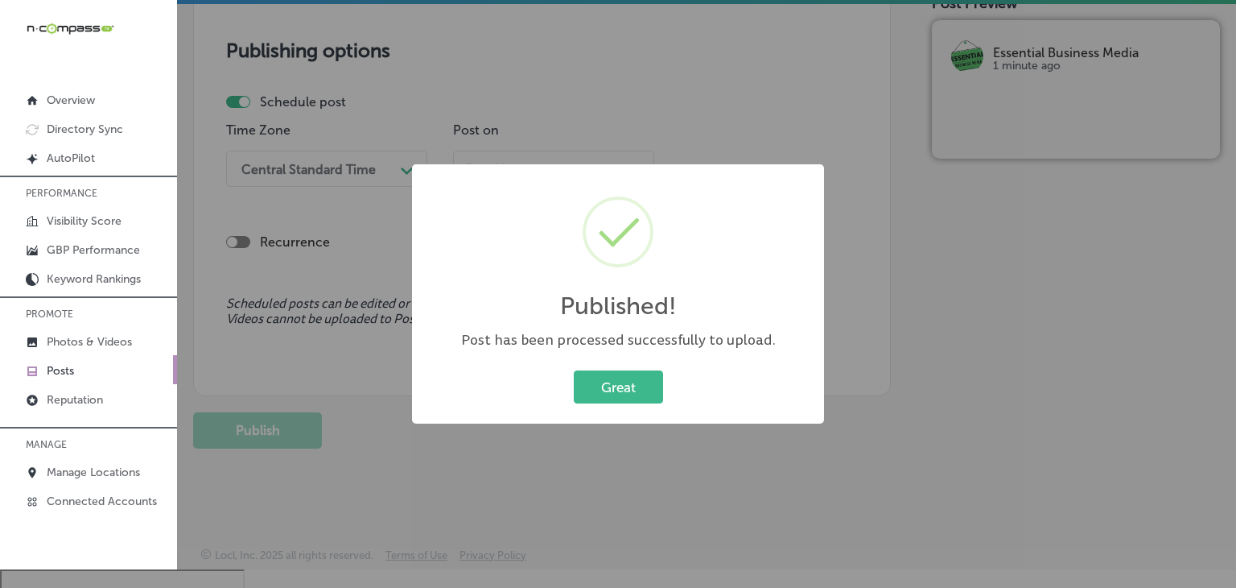
click at [734, 52] on div "Published! × Post has been processed successfully to upload. Great Cancel" at bounding box center [618, 294] width 1236 height 588
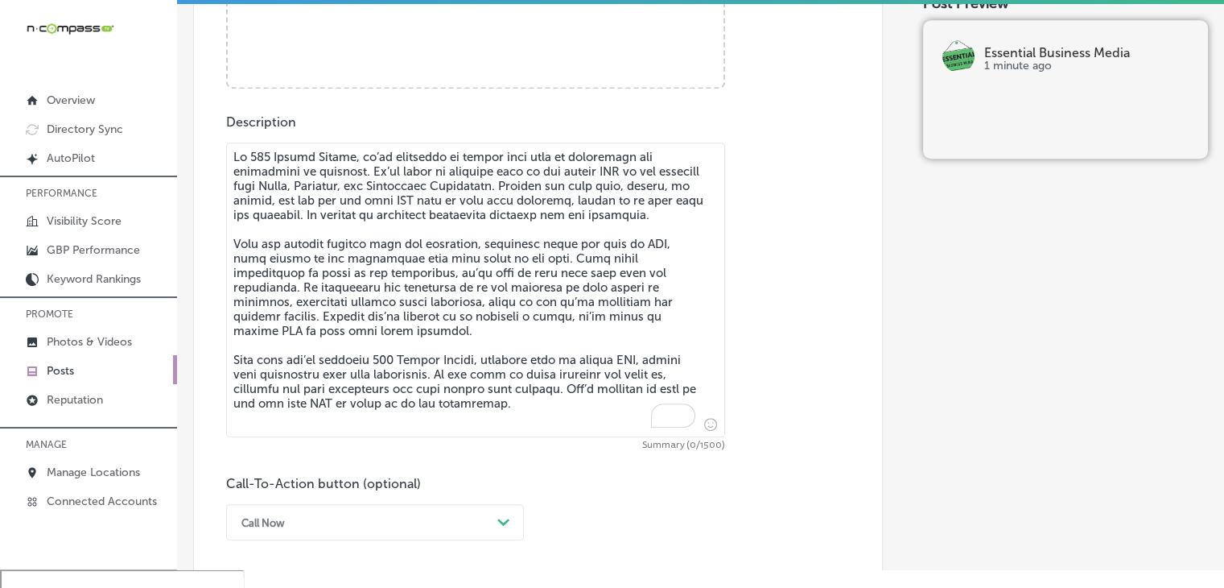
scroll to position [772, 0]
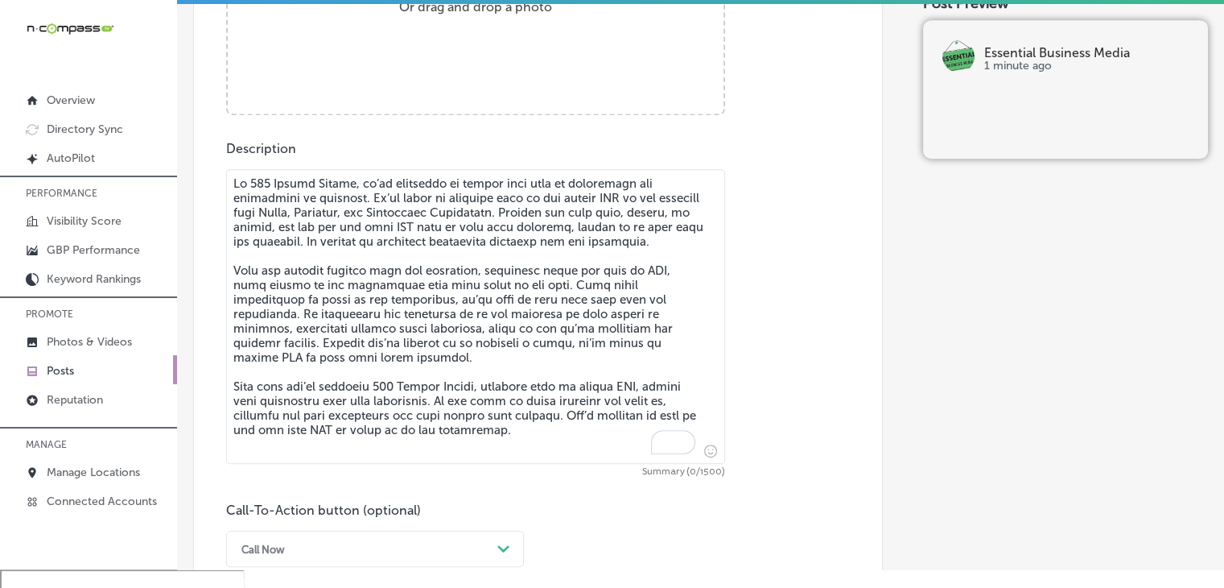
click at [557, 291] on textarea "To enrich screen reader interactions, please activate Accessibility in Grammarl…" at bounding box center [475, 316] width 499 height 295
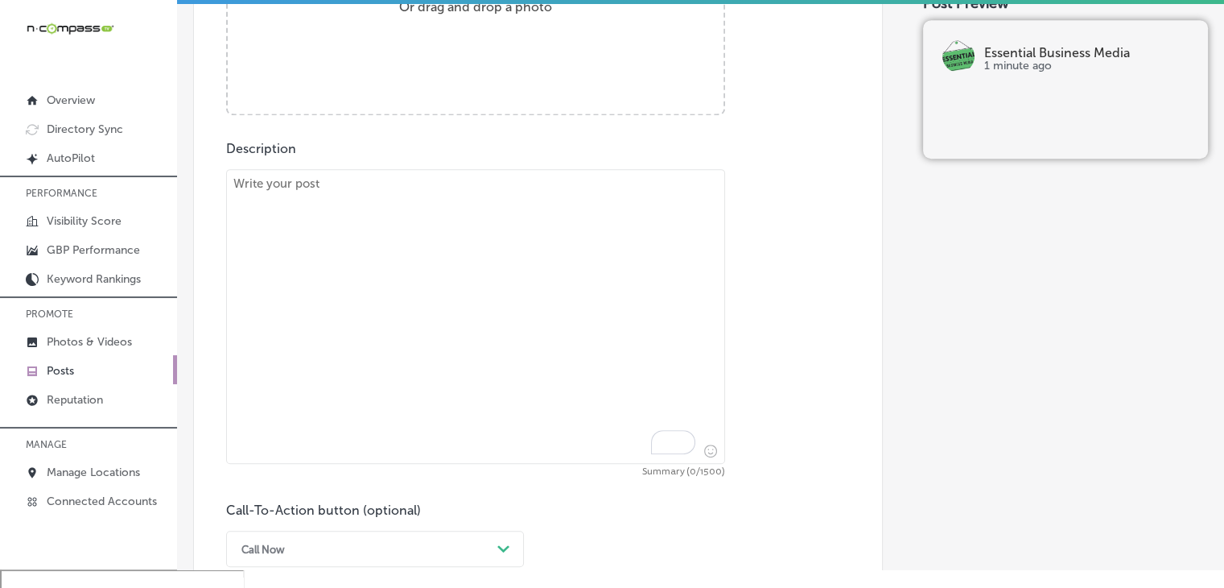
paste textarea "151 Travel Center is here for you 24/7, no matter when you need us. Whether you…"
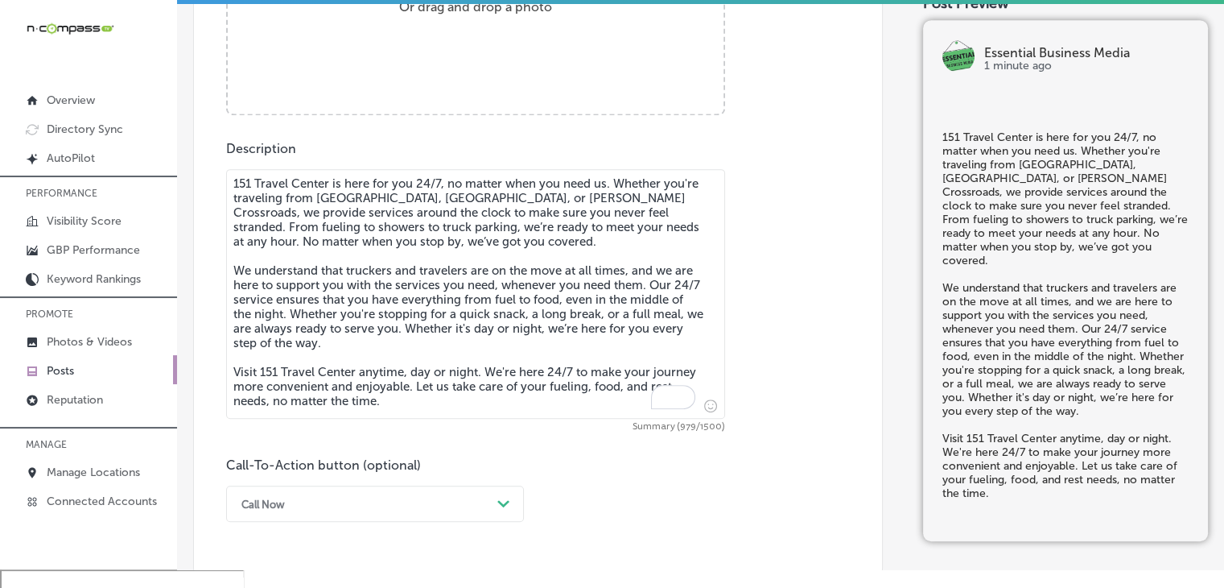
type textarea "151 Travel Center is here for you 24/7, no matter when you need us. Whether you…"
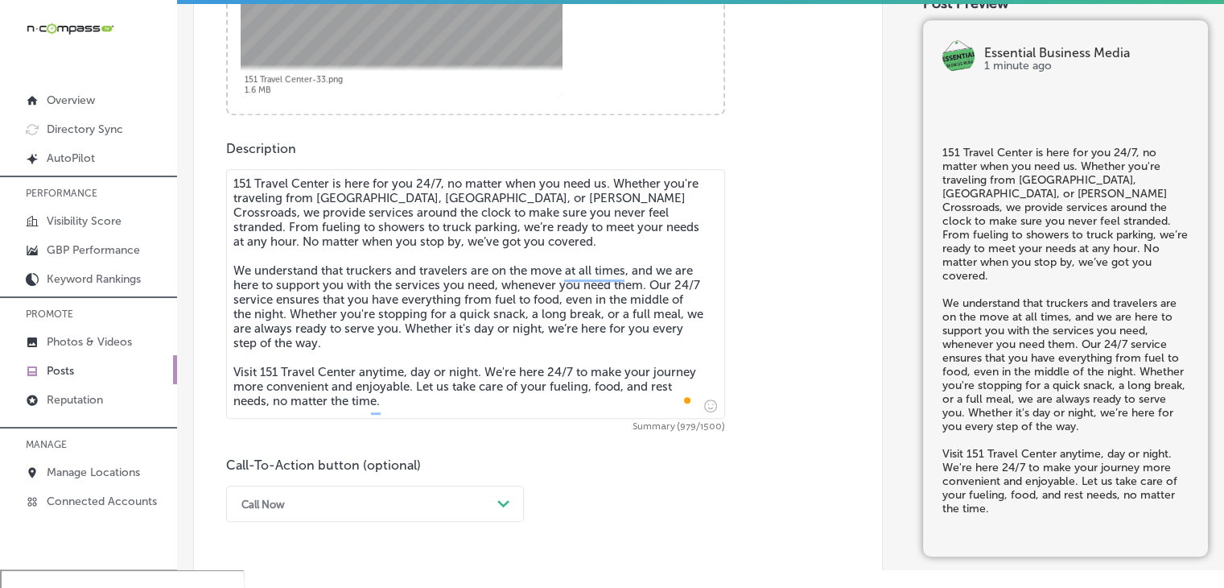
scroll to position [1094, 0]
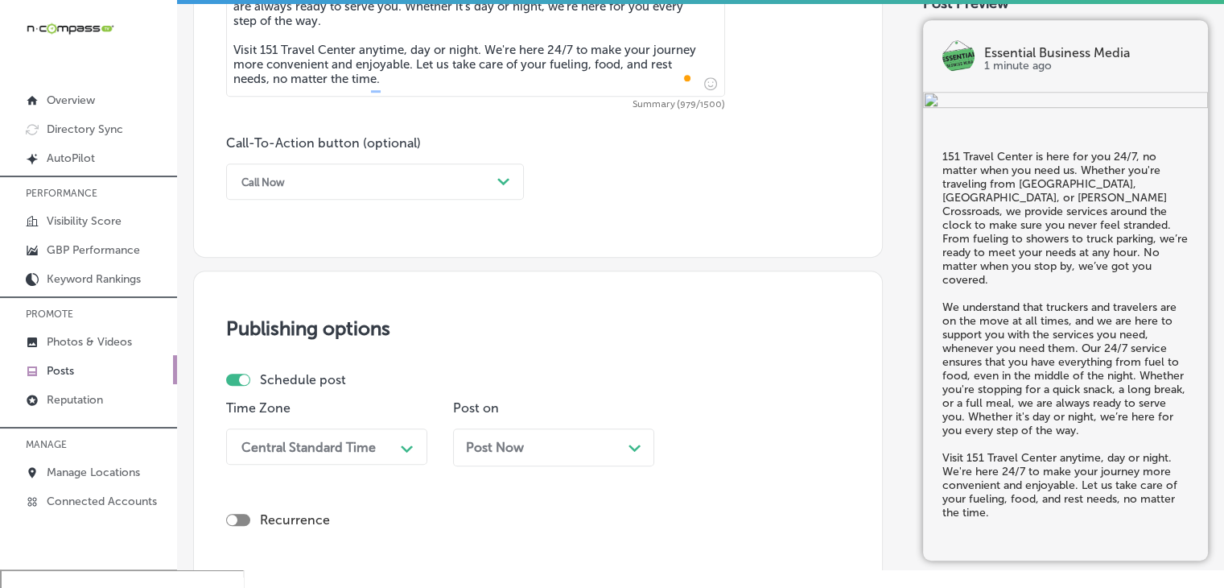
click at [398, 198] on div "Call Now Path Created with Sketch." at bounding box center [375, 181] width 298 height 36
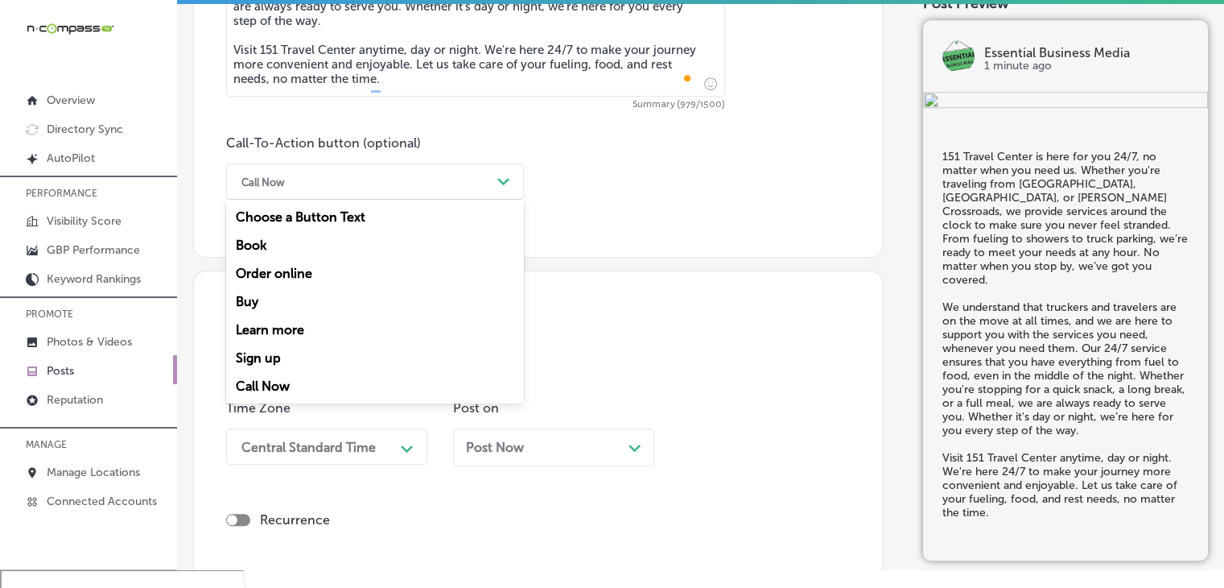
click at [358, 400] on div "Choose a Button Text Book Order online Buy Learn more Sign up Call Now" at bounding box center [375, 302] width 298 height 204
click at [361, 394] on div "Call Now" at bounding box center [375, 386] width 298 height 28
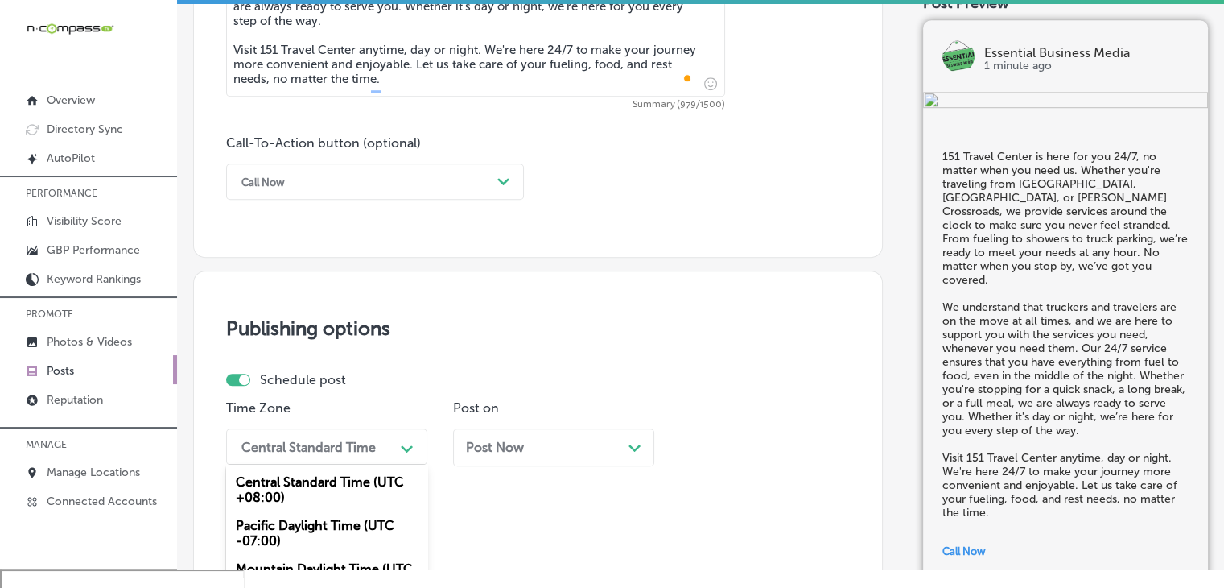
click at [328, 432] on div "option Mountain Daylight Time (UTC -06:00), selected. option Mountain Daylight …" at bounding box center [326, 446] width 201 height 36
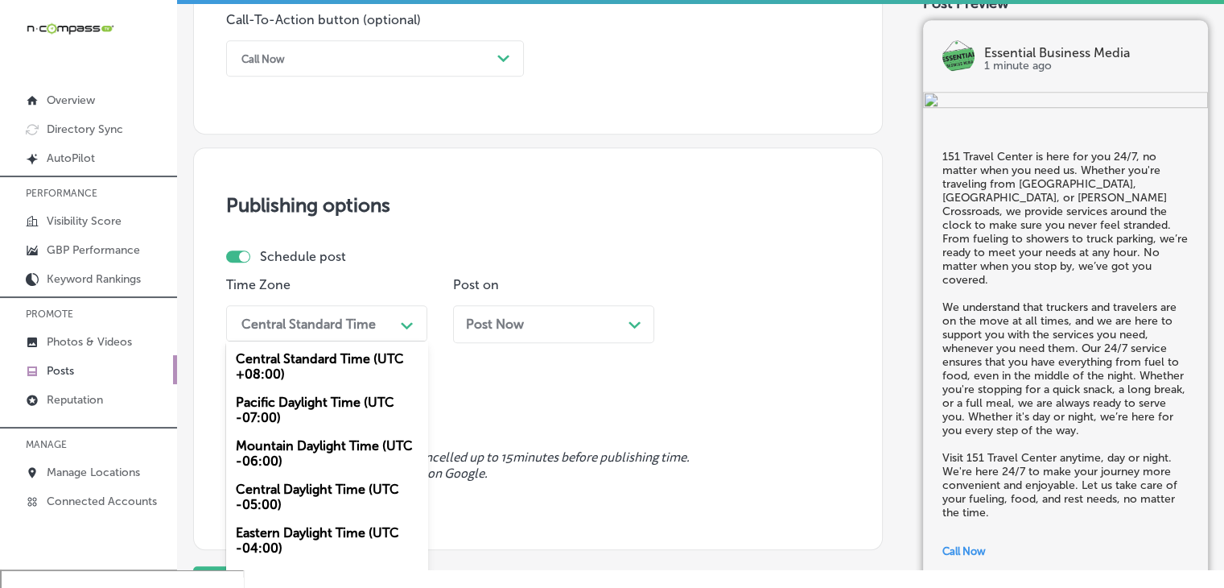
click at [340, 441] on div "Mountain Daylight Time (UTC -06:00)" at bounding box center [326, 452] width 201 height 43
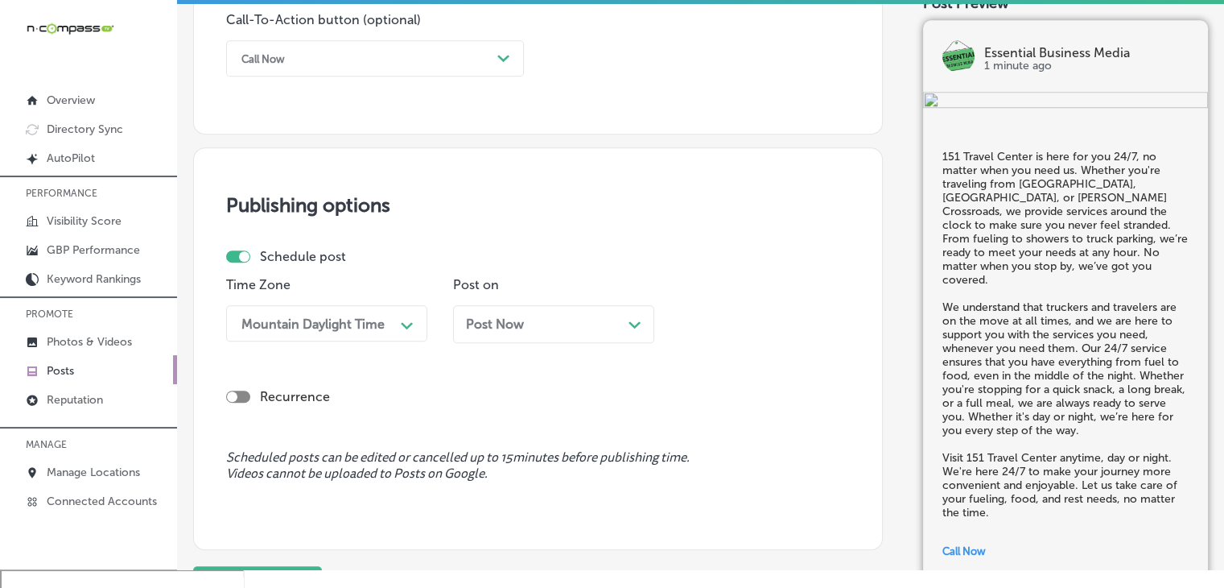
click at [625, 301] on div "Post on Post Now Path Created with Sketch." at bounding box center [553, 316] width 201 height 78
click at [595, 311] on div "Post Now Path Created with Sketch." at bounding box center [553, 324] width 201 height 38
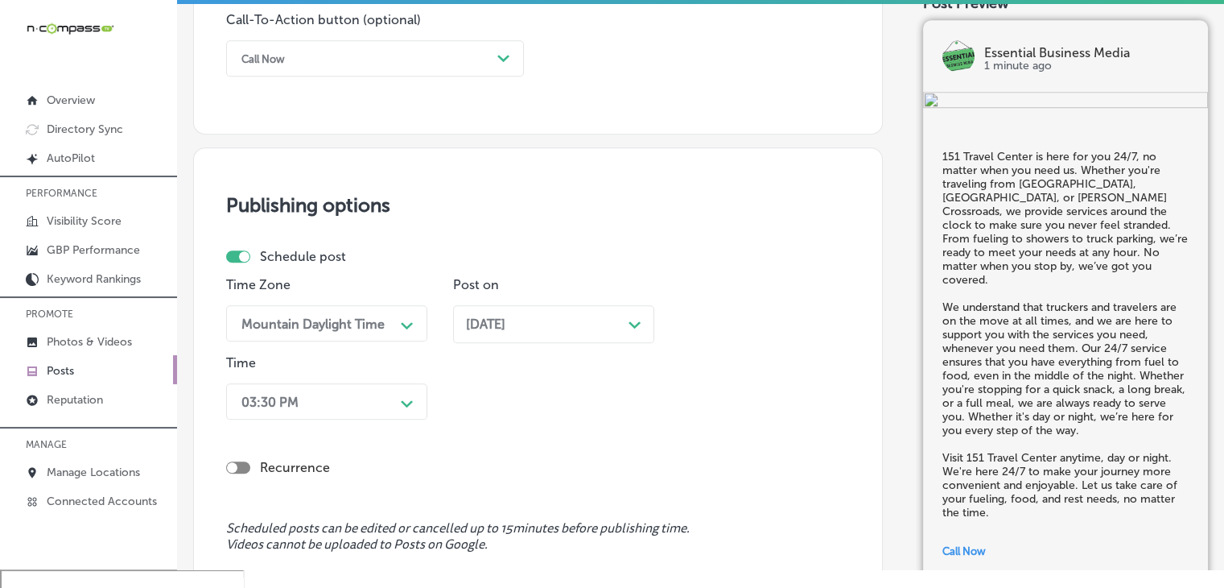
click at [348, 406] on div "03:30 PM Path Created with Sketch." at bounding box center [326, 401] width 201 height 36
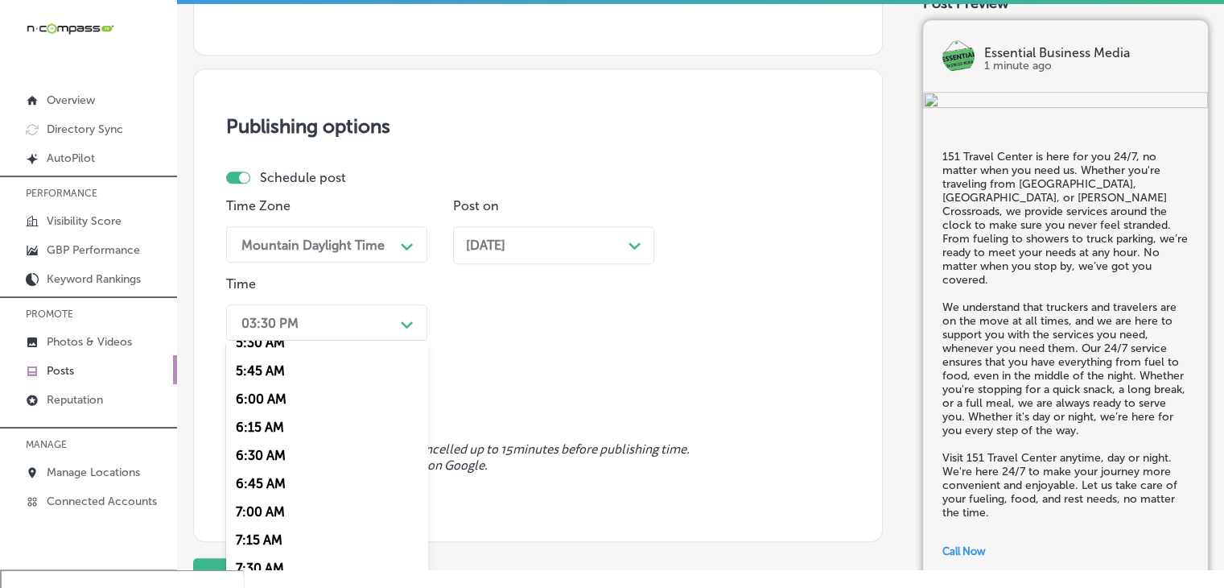
scroll to position [644, 0]
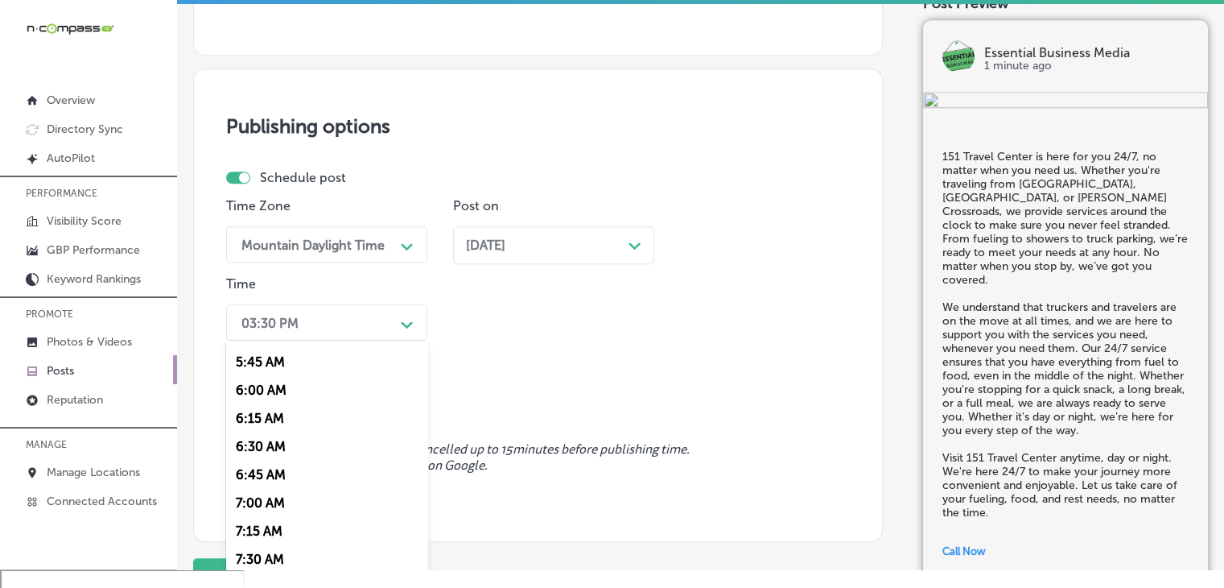
click at [262, 510] on div "7:00 AM" at bounding box center [326, 503] width 201 height 28
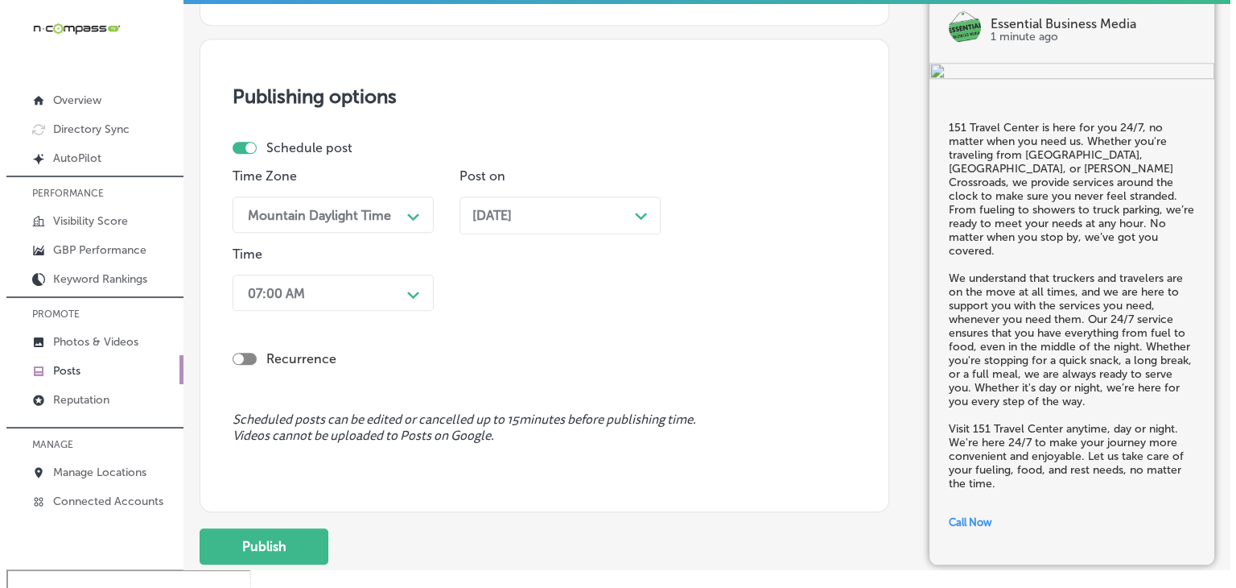
scroll to position [1442, 0]
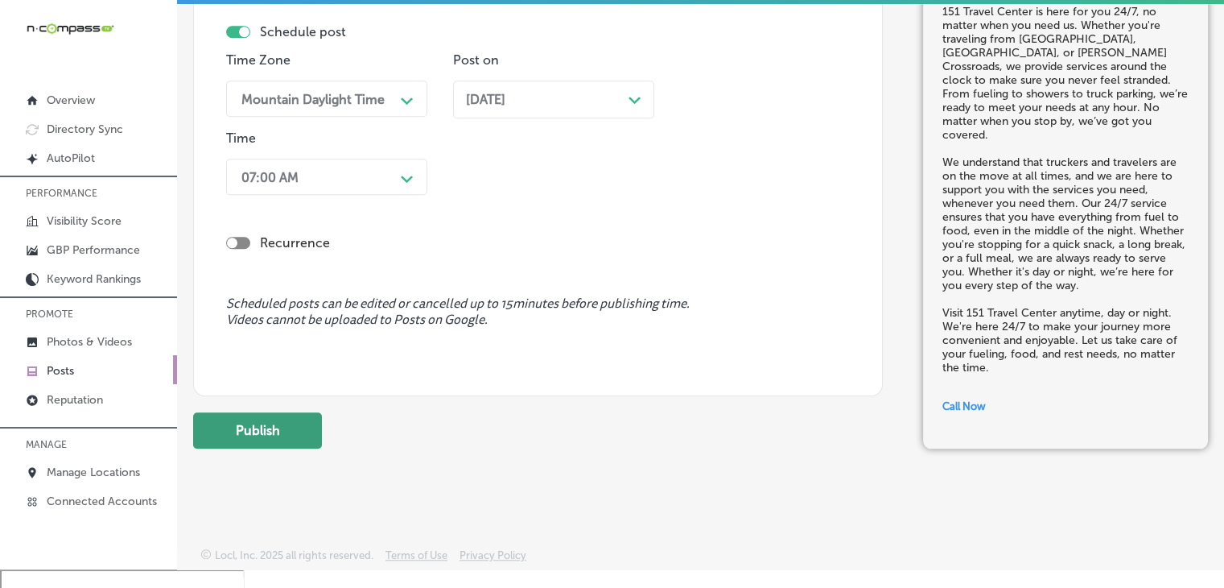
click at [278, 435] on button "Publish" at bounding box center [257, 430] width 129 height 36
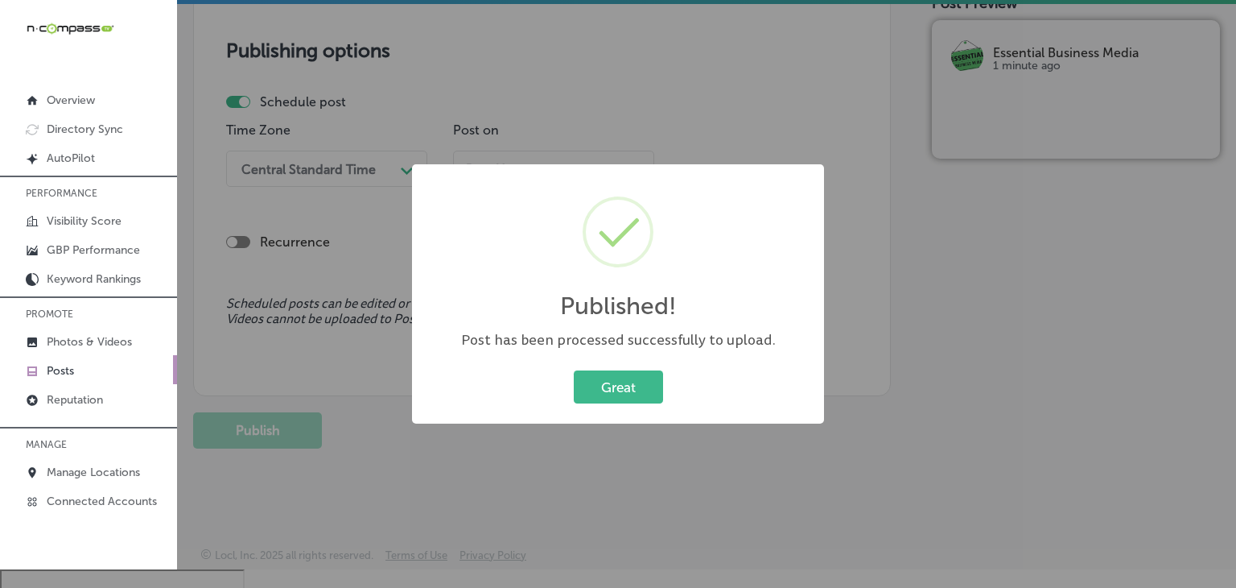
click at [741, 157] on div "Published! × Post has been processed successfully to upload. Great Cancel" at bounding box center [618, 294] width 1236 height 588
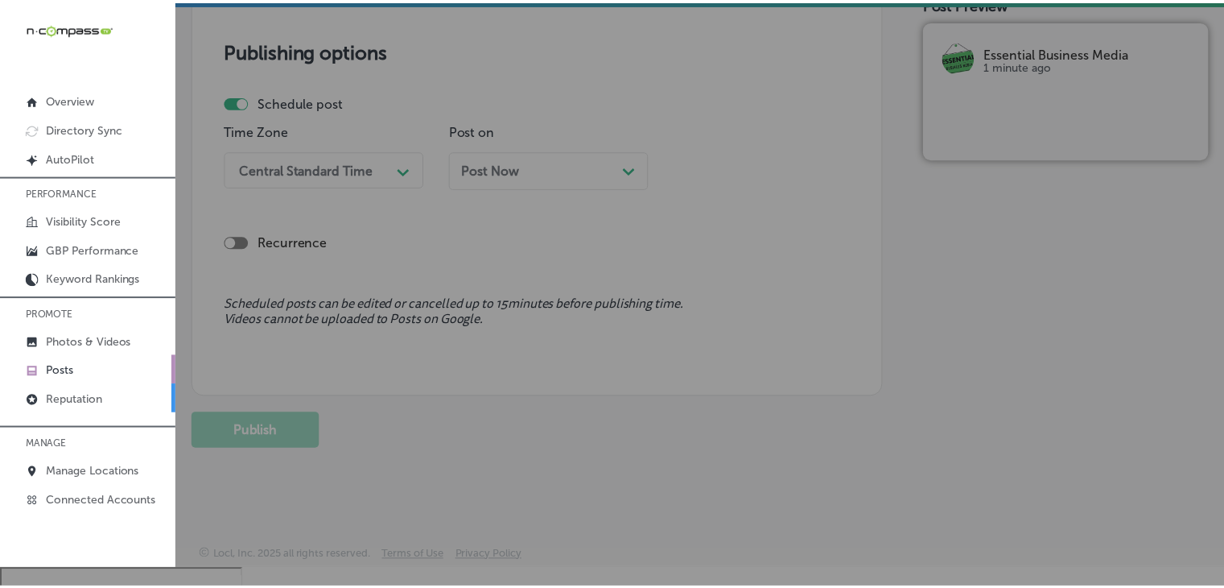
scroll to position [1371, 0]
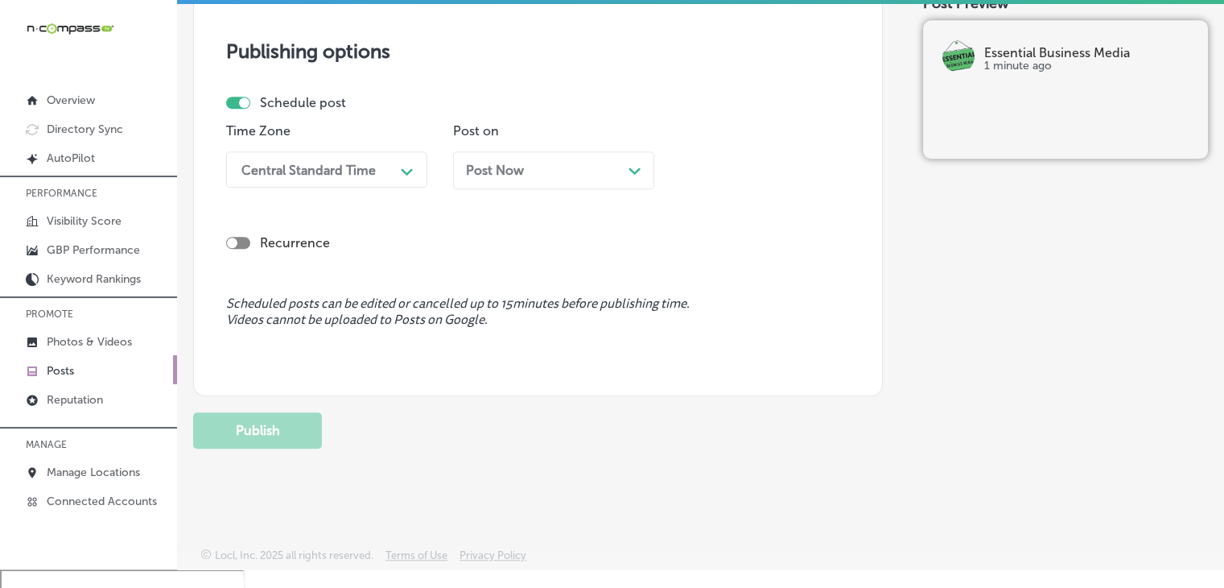
click at [150, 355] on link "Posts" at bounding box center [88, 369] width 177 height 29
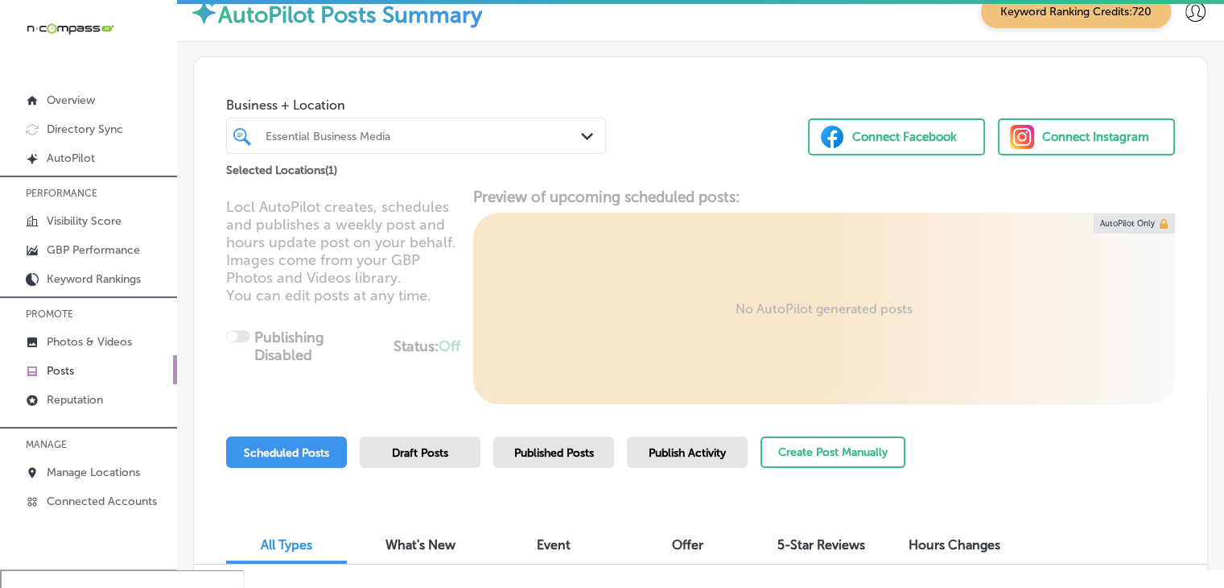
click at [489, 110] on span "Business + Location" at bounding box center [416, 104] width 380 height 15
click at [493, 123] on div "Essential Business Media" at bounding box center [416, 135] width 317 height 25
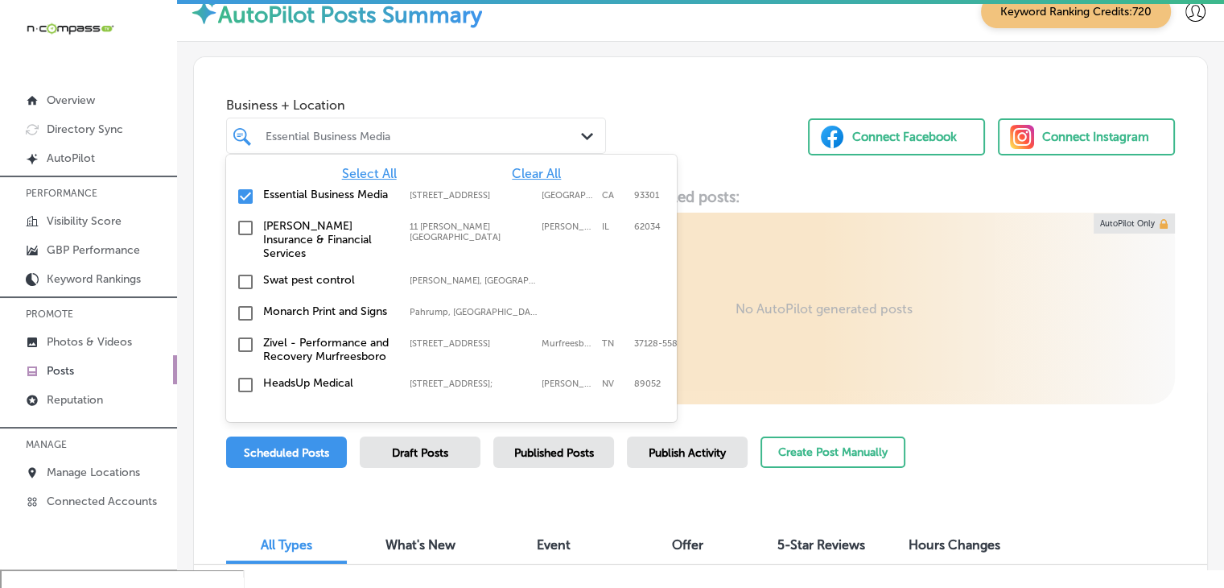
click at [619, 98] on div "Business + Location option focused, 1 of 153. 153 results available. Use Up and…" at bounding box center [700, 118] width 1013 height 122
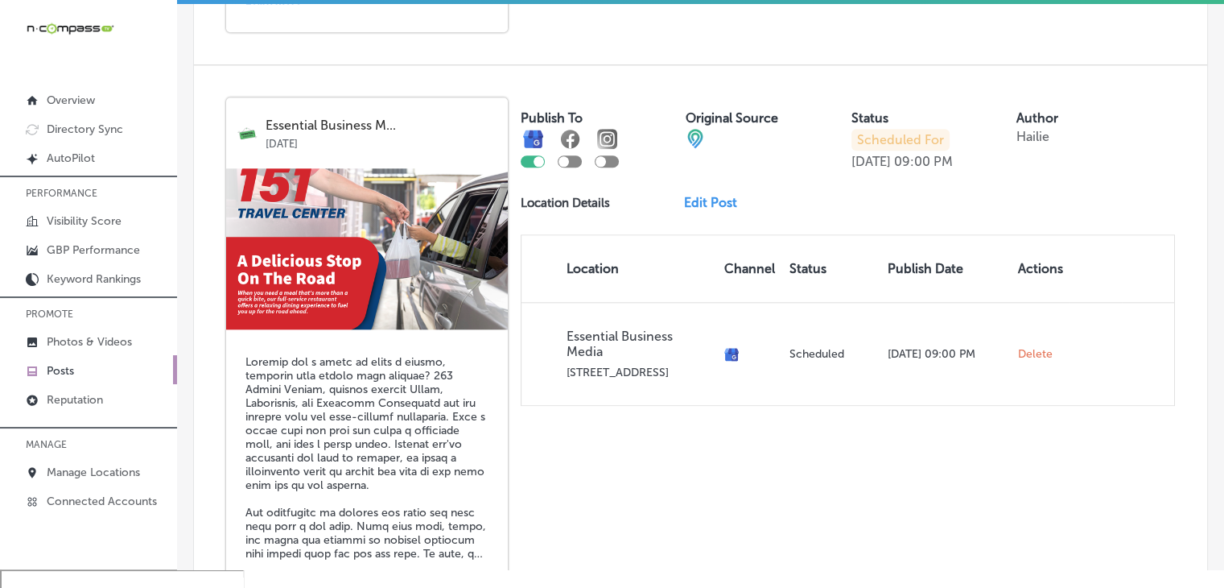
scroll to position [1610, 0]
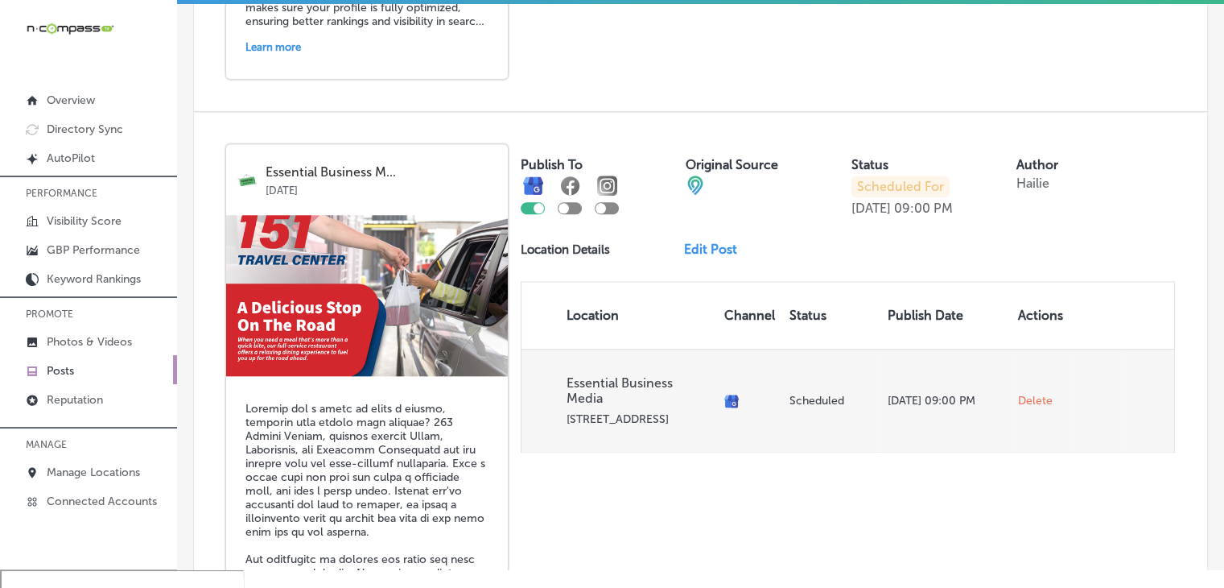
click at [1018, 394] on span "Delete" at bounding box center [1035, 401] width 35 height 14
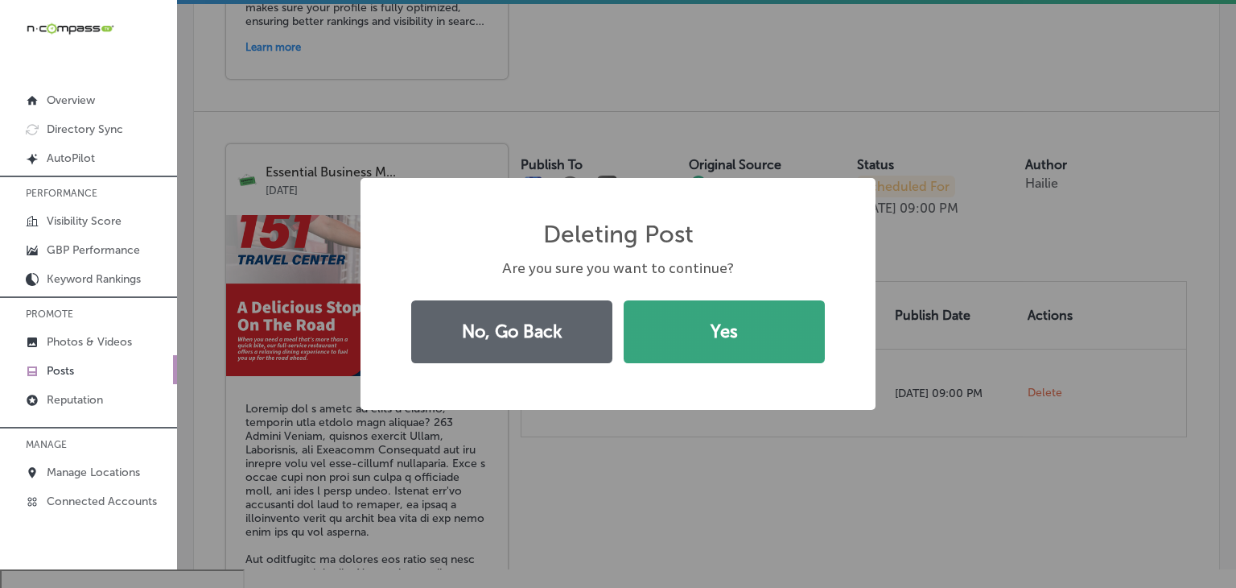
click at [731, 342] on button "Yes" at bounding box center [724, 331] width 201 height 63
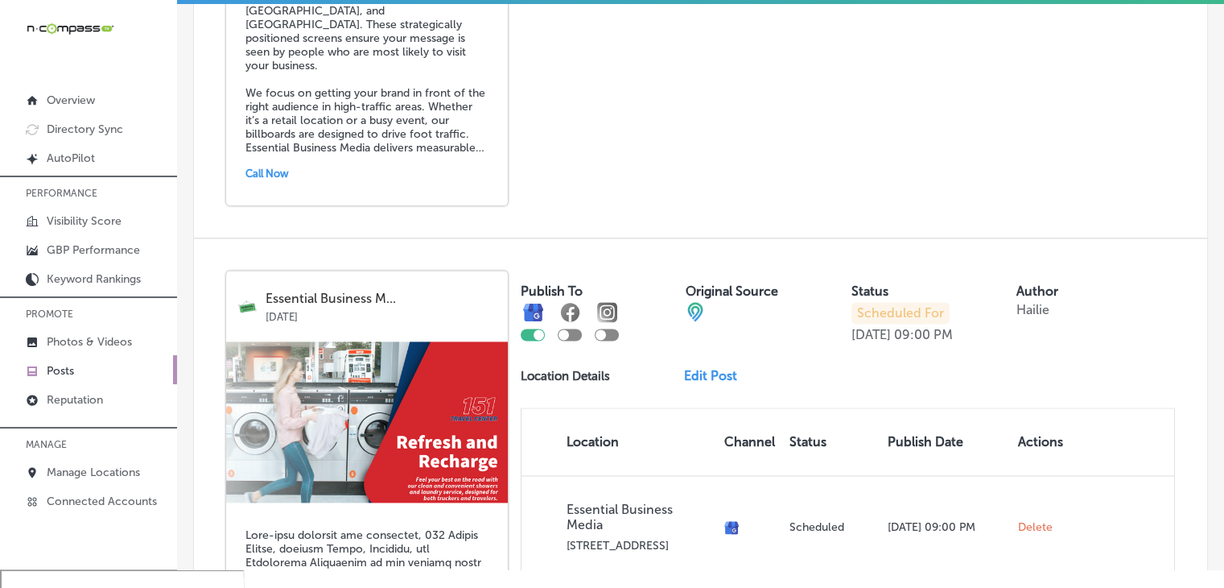
scroll to position [2160, 0]
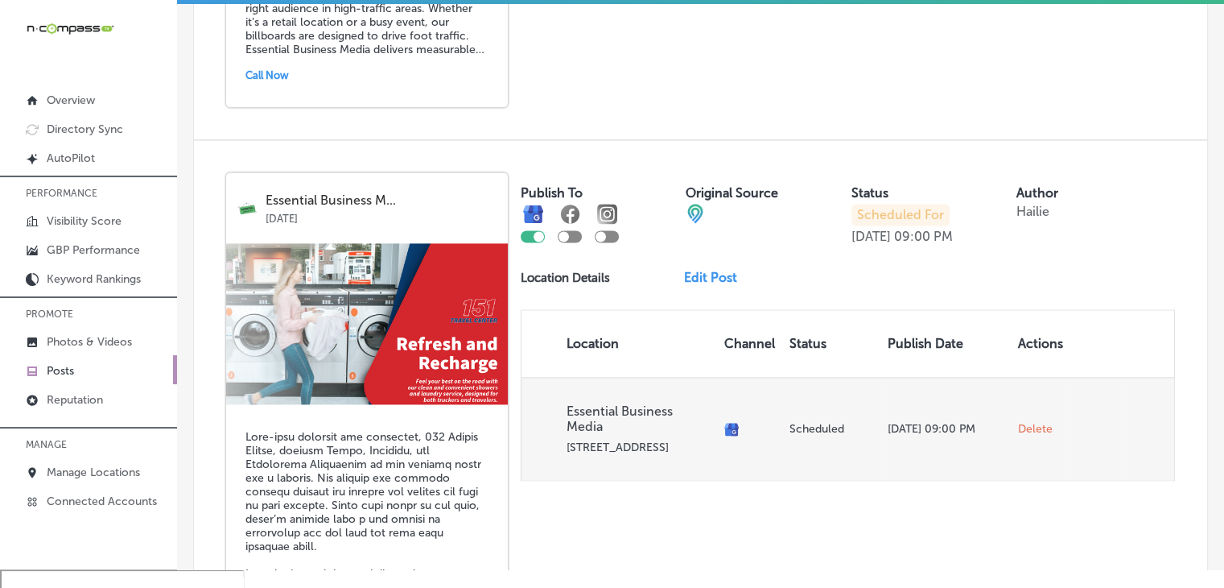
click at [1042, 422] on span "Delete" at bounding box center [1035, 429] width 35 height 14
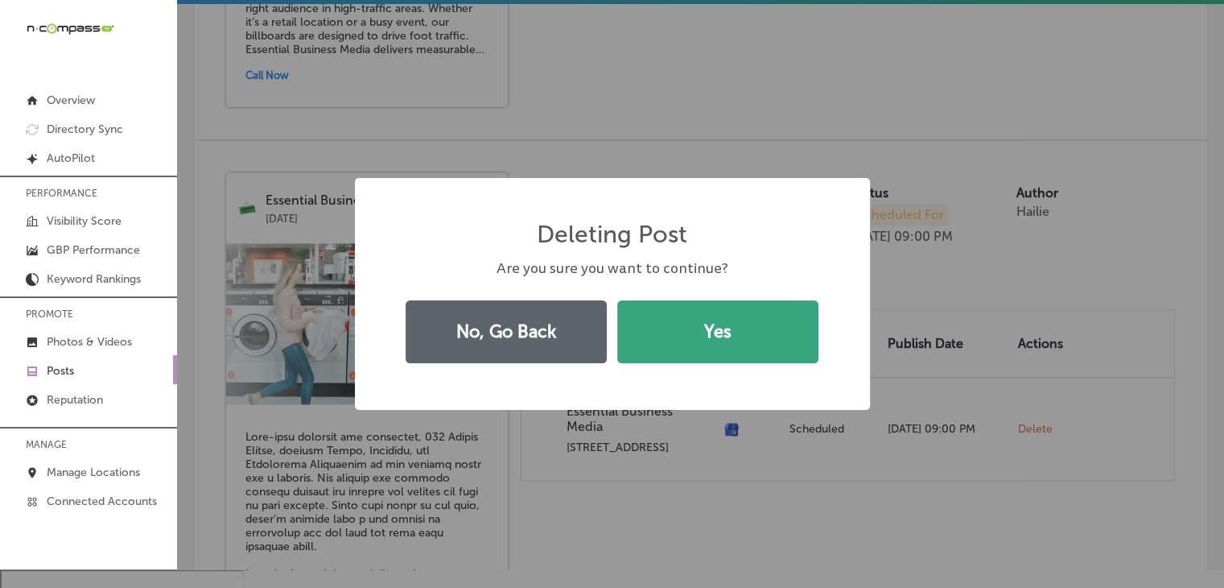
click at [773, 353] on button "Yes" at bounding box center [717, 331] width 201 height 63
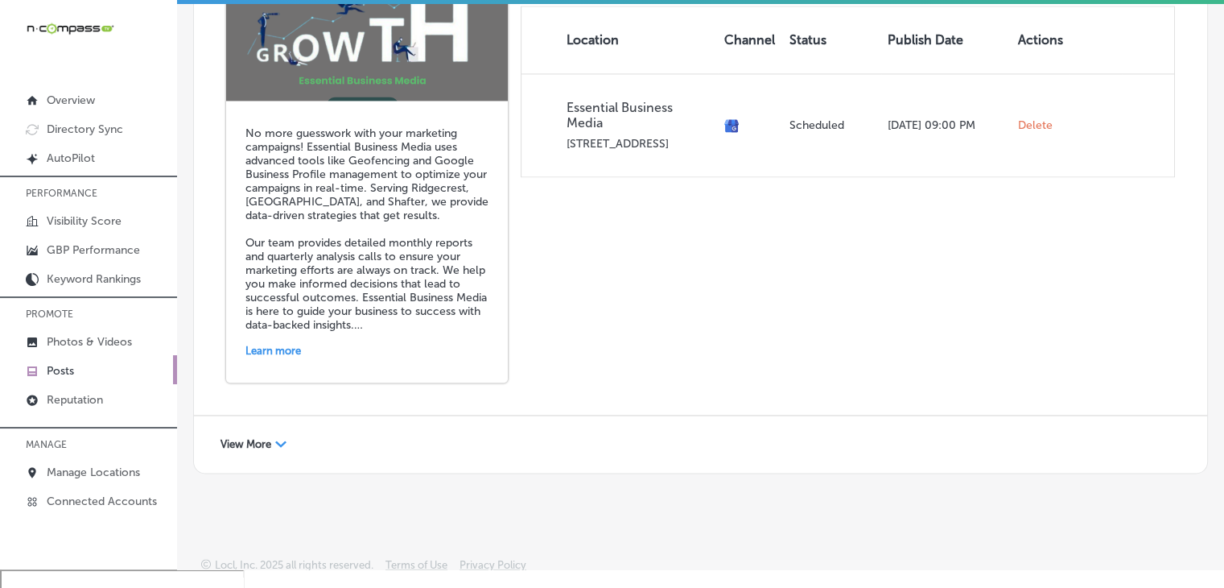
click at [277, 440] on icon "Path Created with Sketch." at bounding box center [280, 443] width 11 height 6
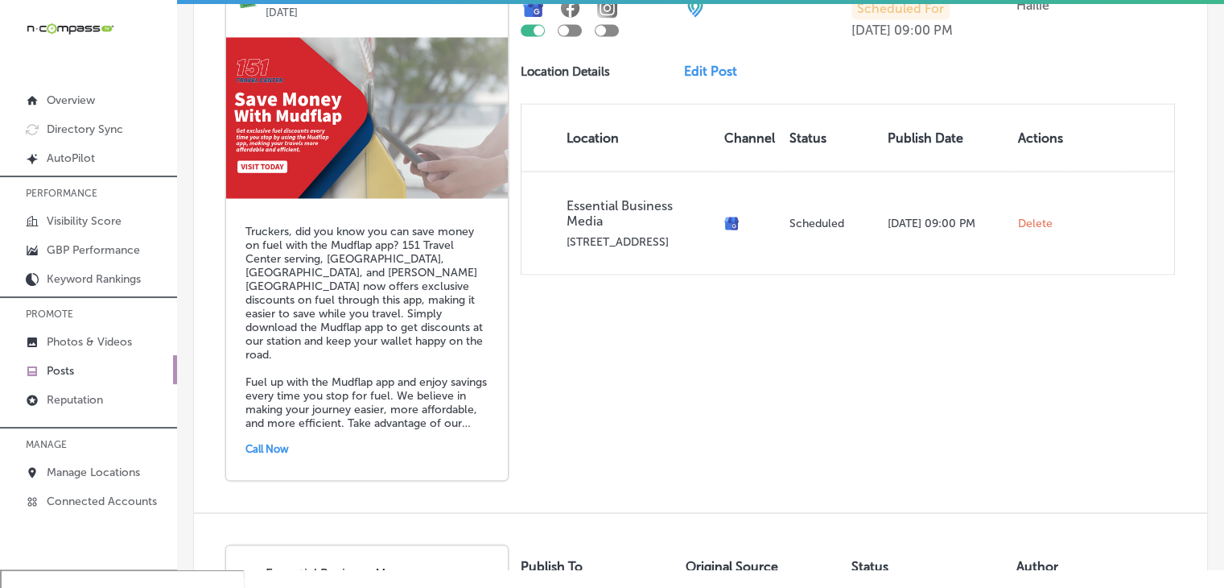
scroll to position [2946, 0]
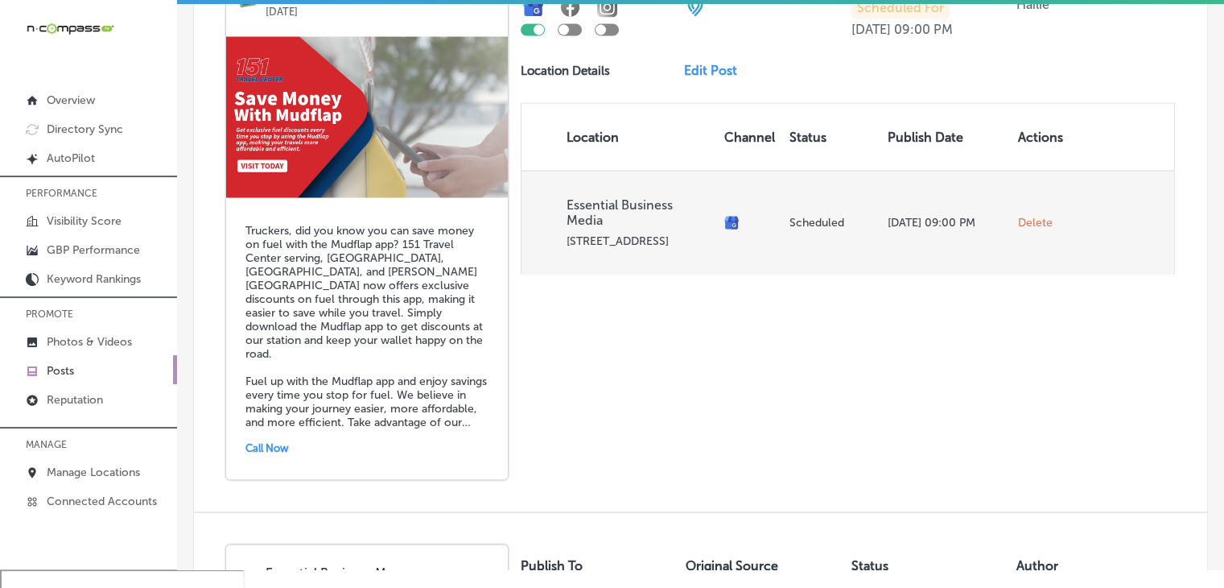
click at [1017, 222] on td "Delete" at bounding box center [1041, 221] width 58 height 103
click at [1019, 215] on span "Delete" at bounding box center [1035, 222] width 35 height 14
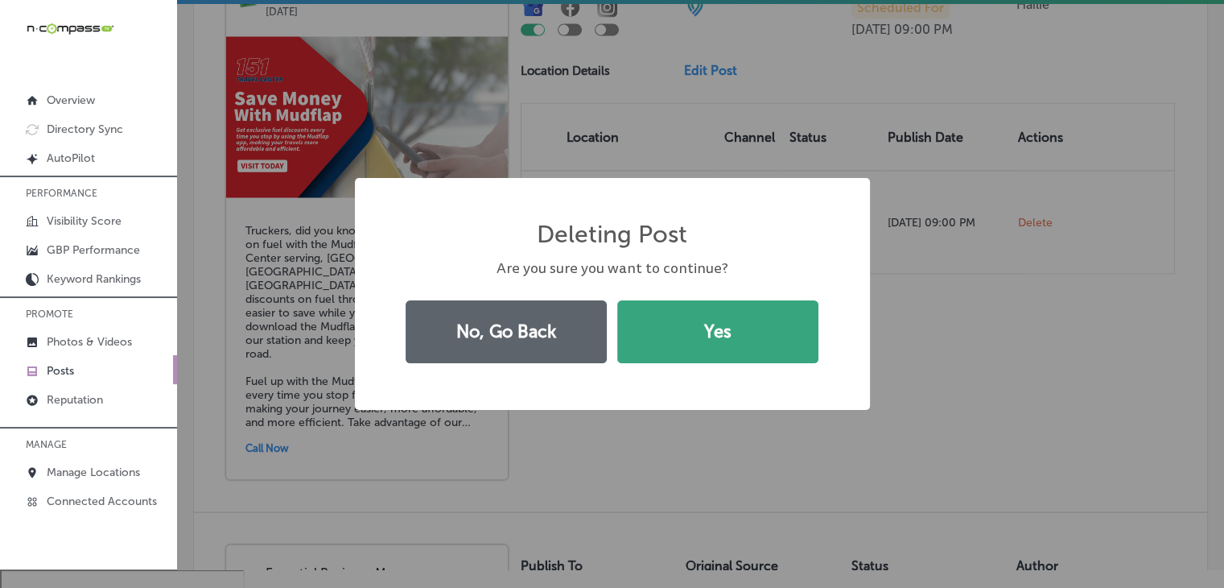
click at [750, 323] on button "Yes" at bounding box center [717, 331] width 201 height 63
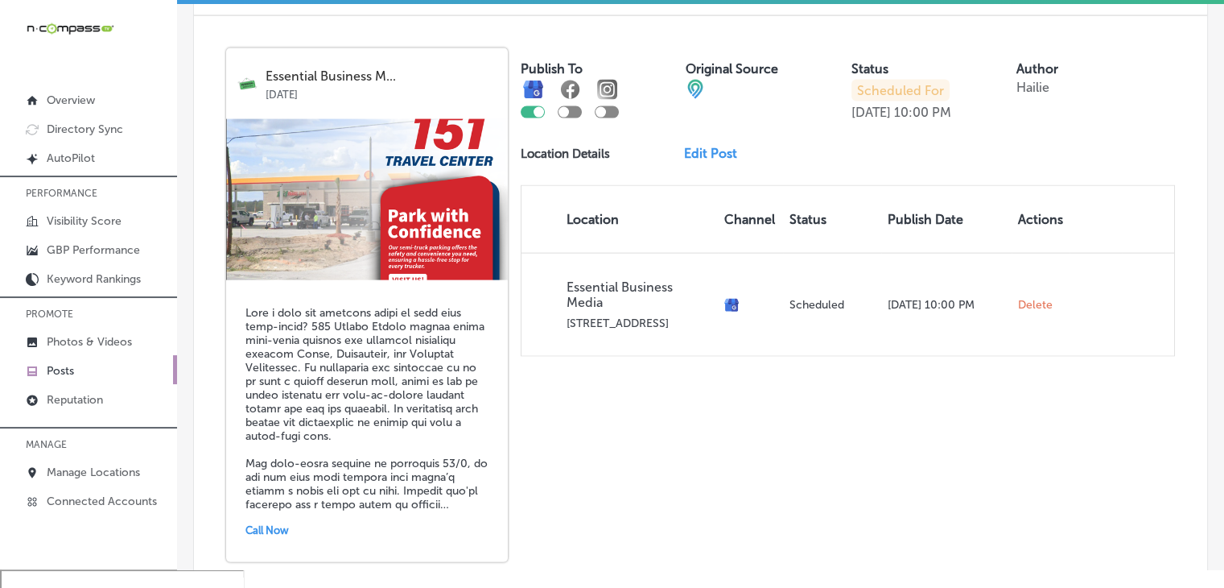
scroll to position [3014, 0]
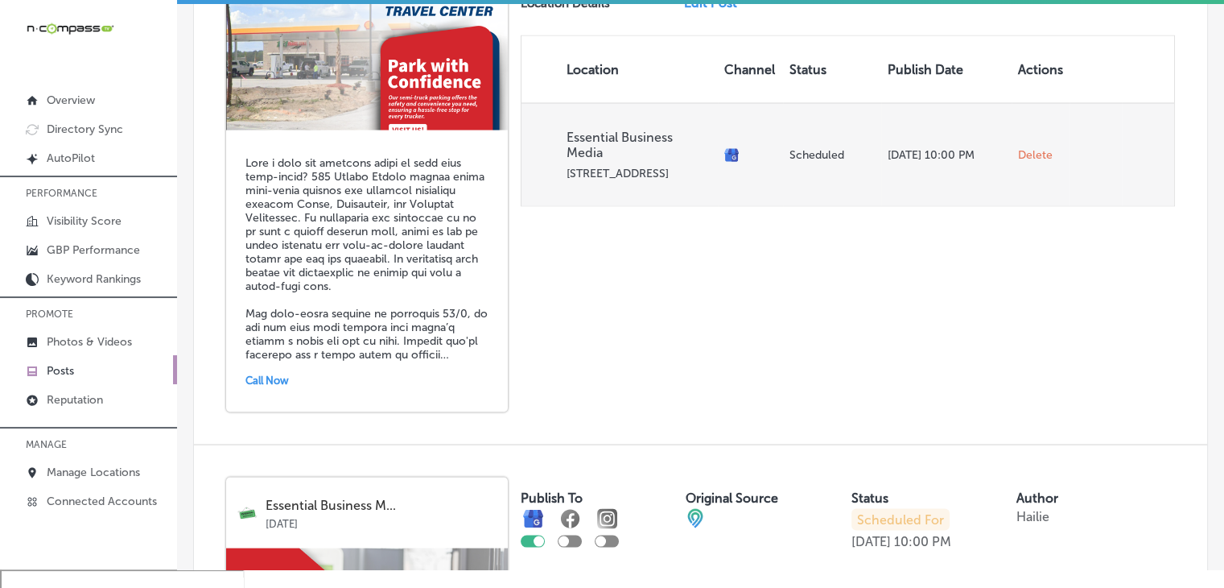
click at [1012, 130] on td "Delete" at bounding box center [1041, 153] width 58 height 103
click at [1018, 147] on span "Delete" at bounding box center [1035, 154] width 35 height 14
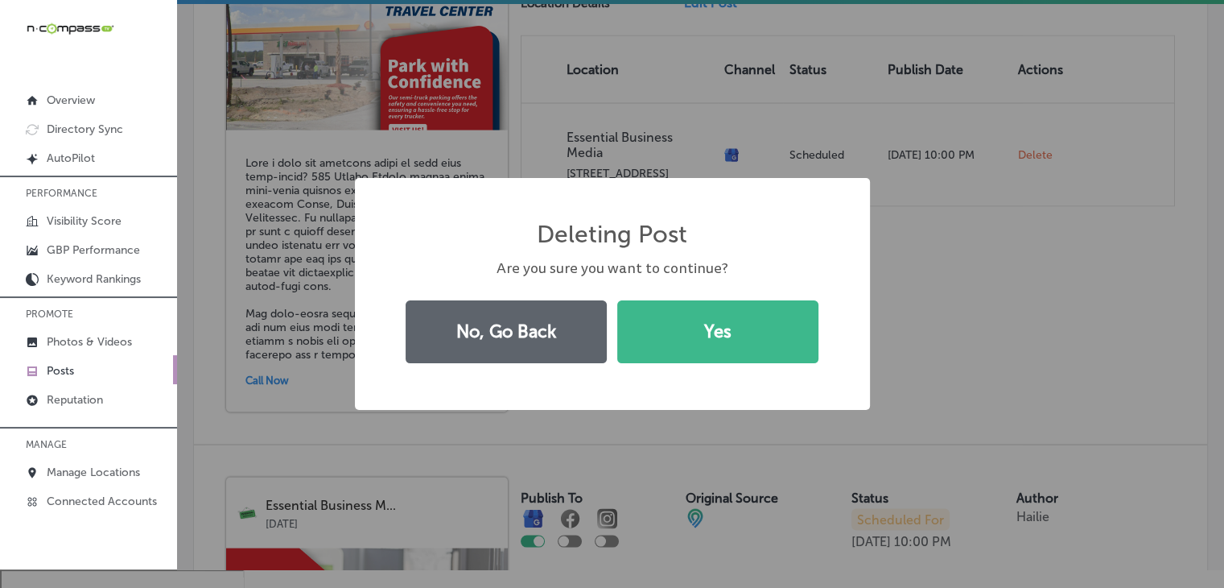
click at [796, 344] on button "Yes" at bounding box center [717, 331] width 201 height 63
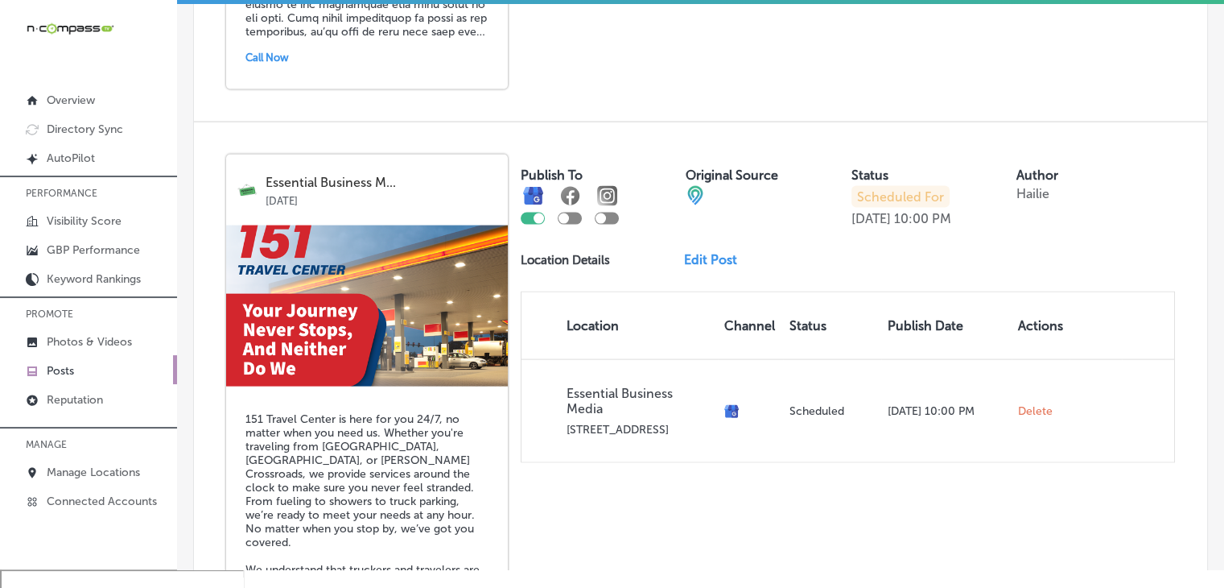
scroll to position [2759, 0]
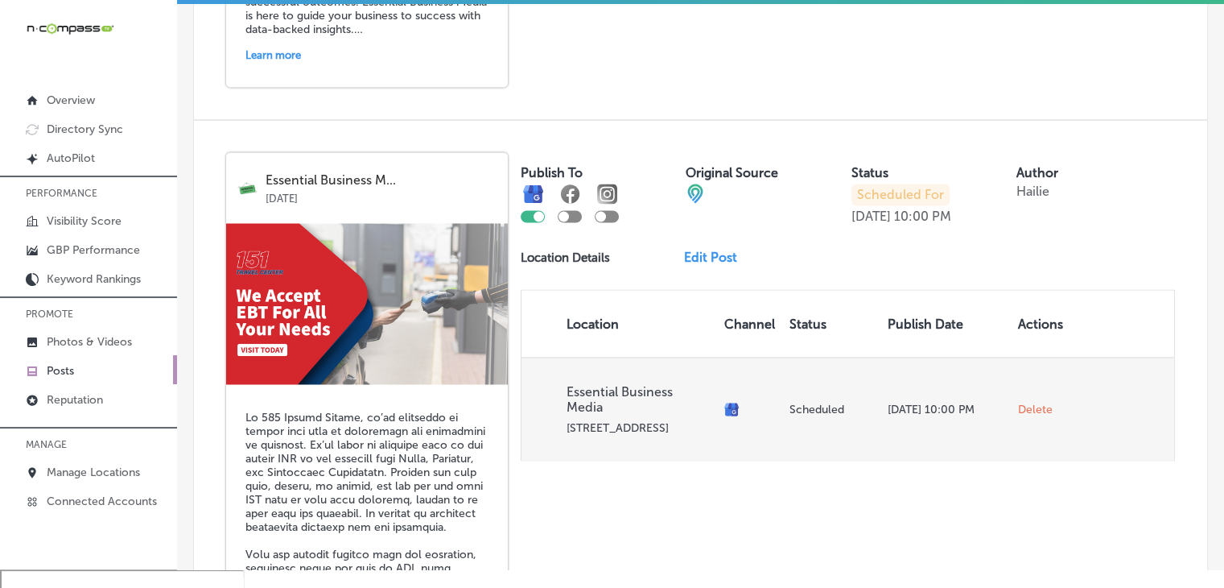
click at [1018, 402] on span "Delete" at bounding box center [1035, 409] width 35 height 14
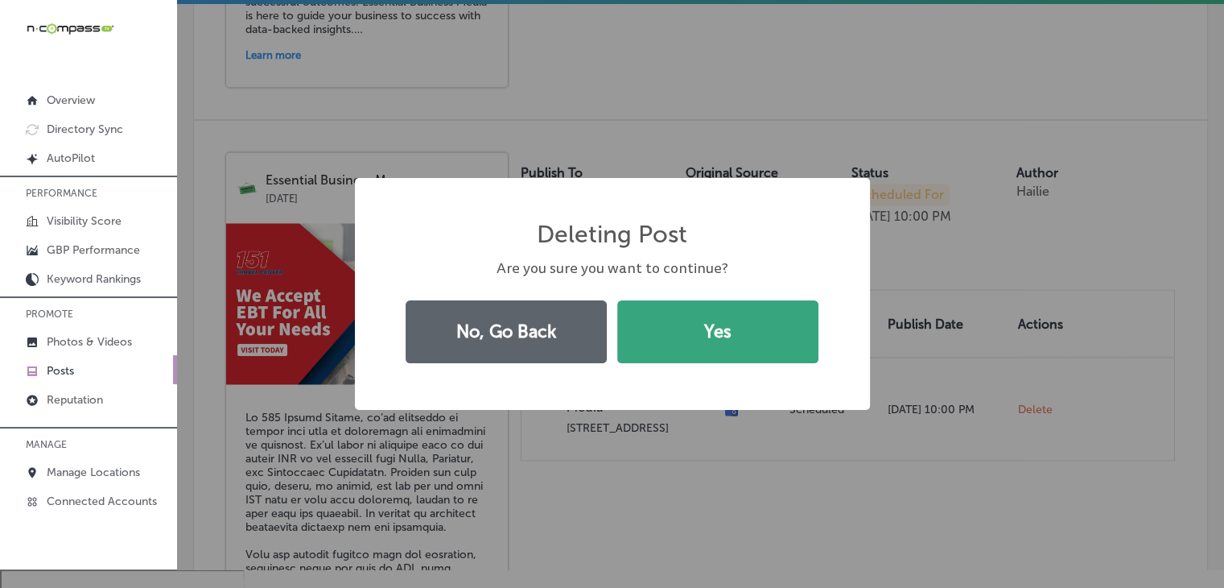
click at [811, 361] on button "Yes" at bounding box center [717, 331] width 201 height 63
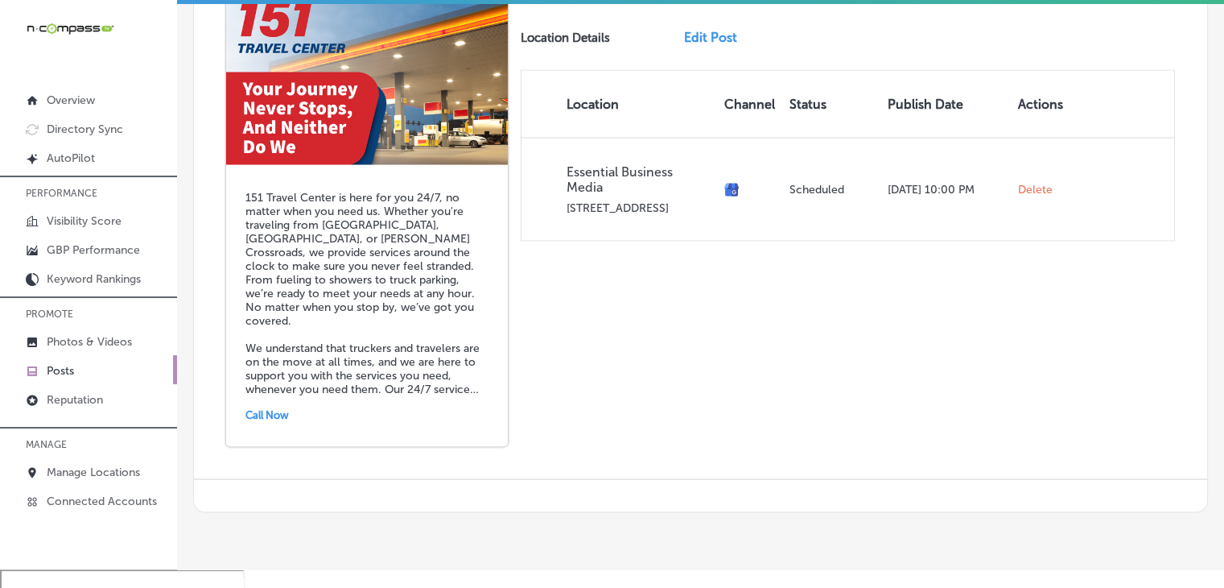
scroll to position [3015, 0]
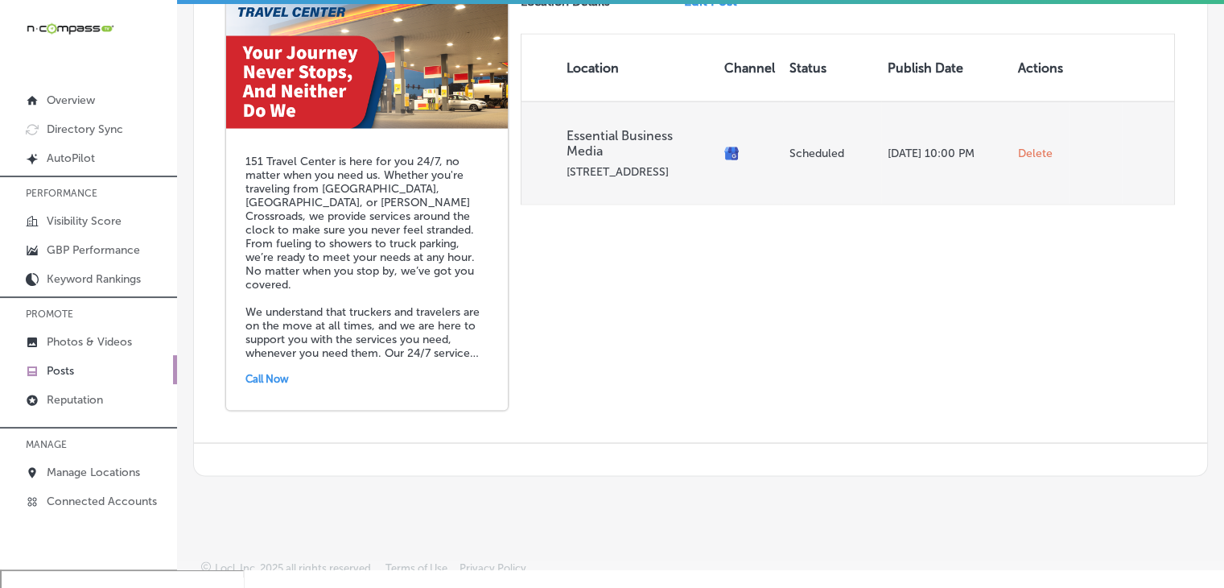
click at [1030, 146] on span "Delete" at bounding box center [1035, 153] width 35 height 14
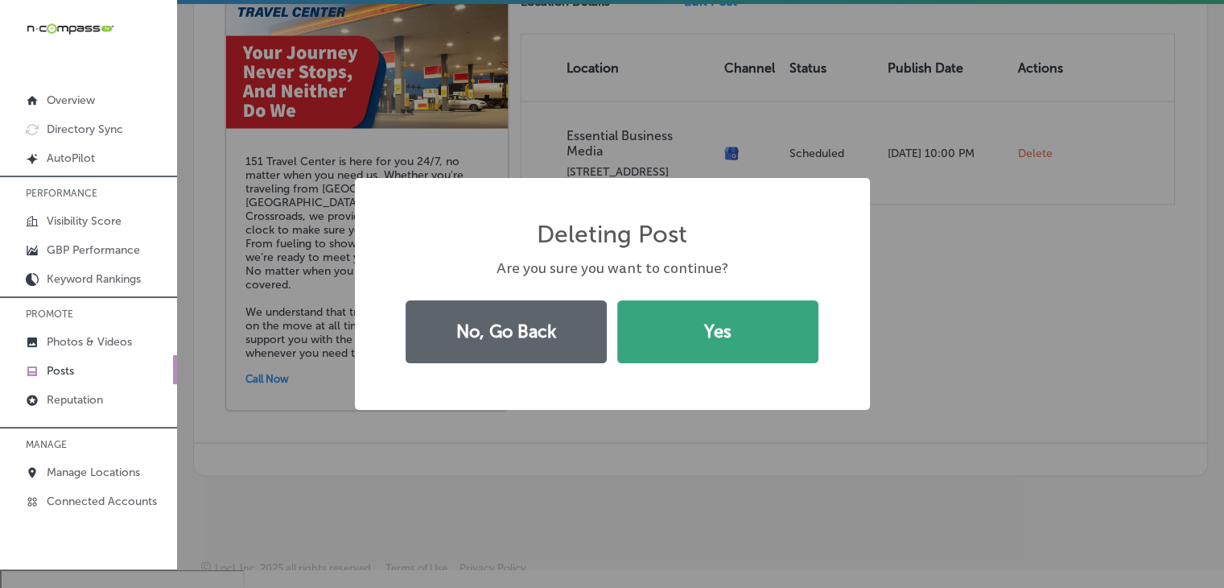
click at [790, 324] on button "Yes" at bounding box center [717, 331] width 201 height 63
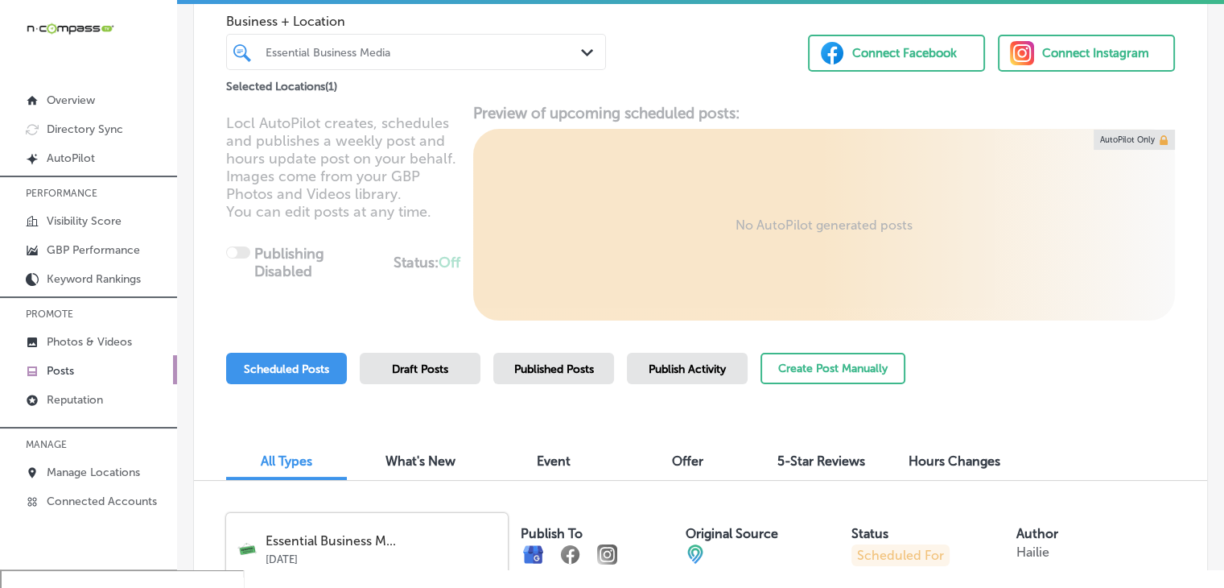
scroll to position [24, 0]
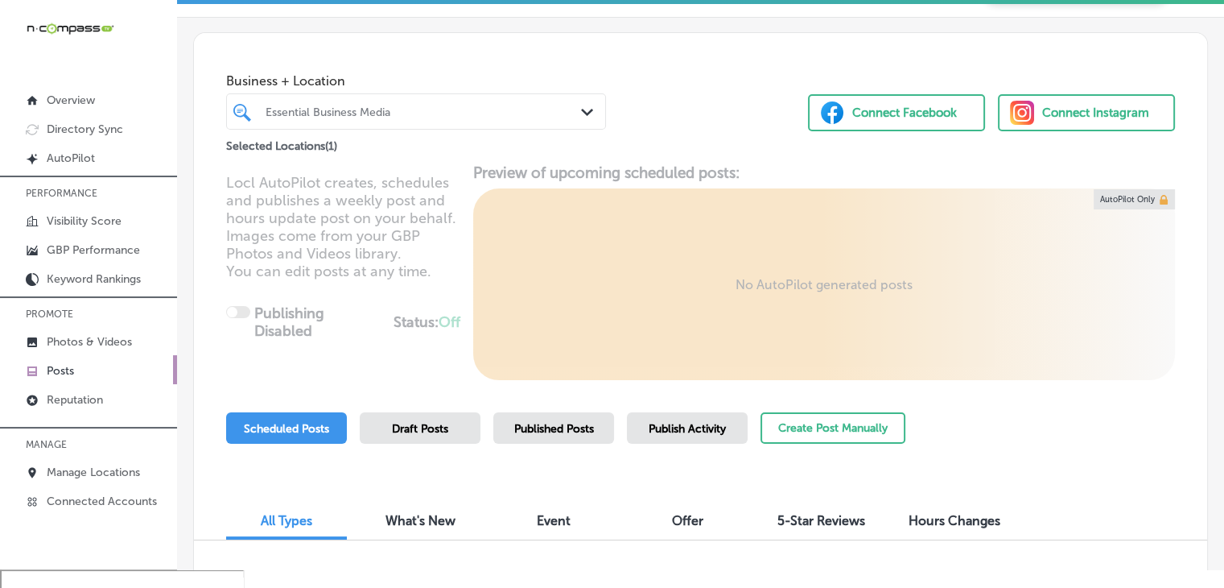
drag, startPoint x: 421, startPoint y: 95, endPoint x: 428, endPoint y: 109, distance: 15.5
click at [421, 95] on div "Essential Business Media Path Created with Sketch." at bounding box center [416, 111] width 380 height 36
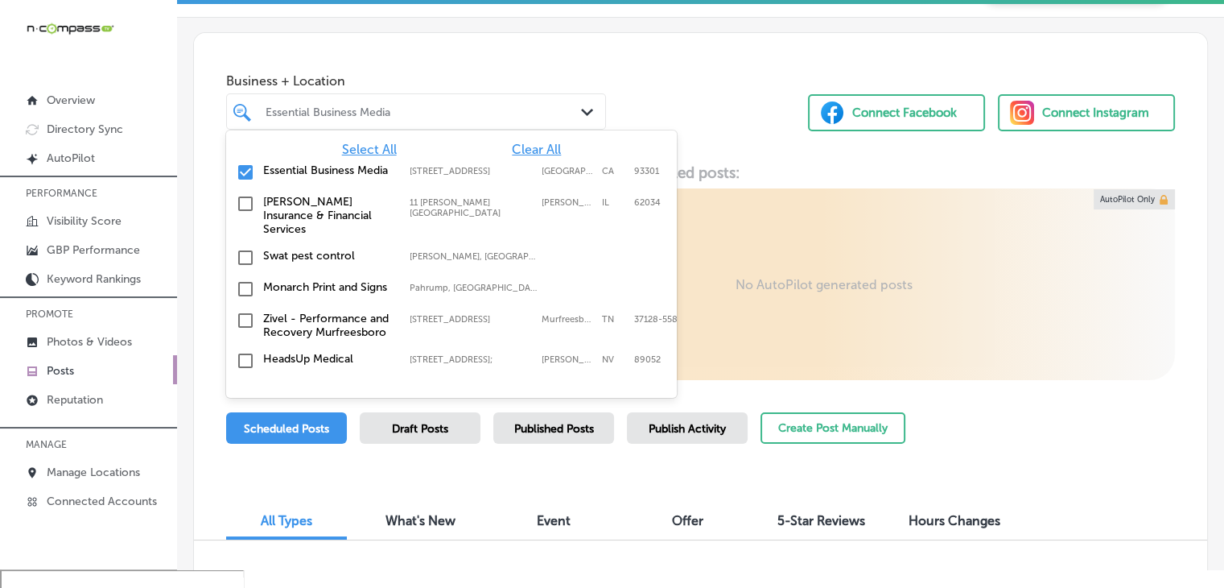
click at [518, 146] on div "Select All Clear All Essential Business Media [STREET_ADDRESS] [STREET_ADDRESS]…" at bounding box center [451, 250] width 451 height 241
click at [518, 146] on span "Clear All" at bounding box center [536, 149] width 49 height 15
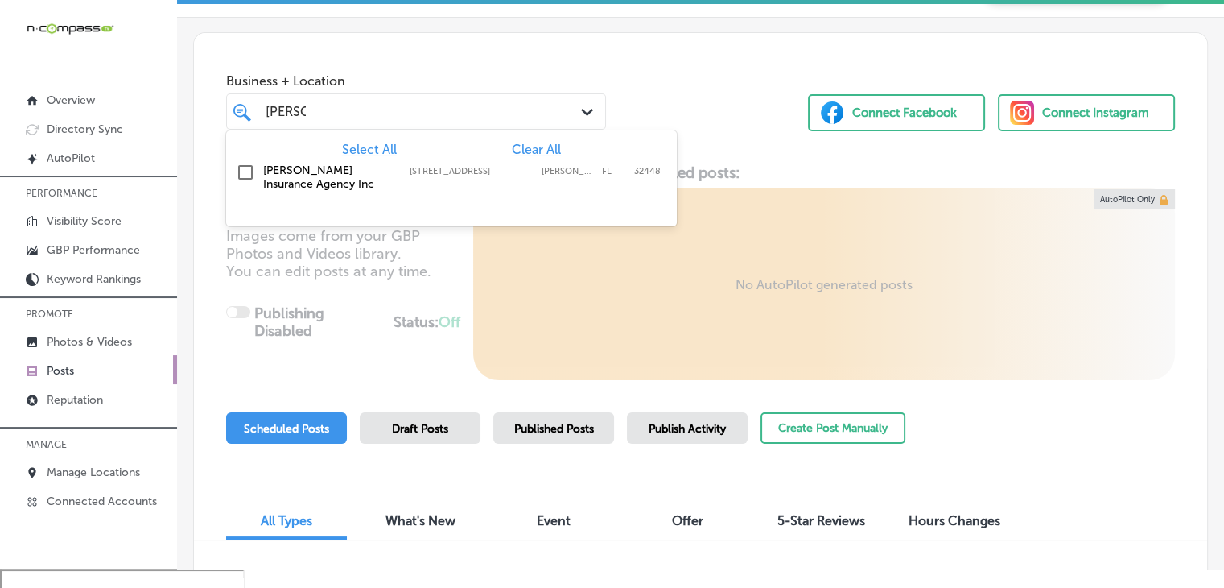
click at [489, 185] on div "[PERSON_NAME] Insurance Agency Inc [STREET_ADDRESS][PERSON_NAME] [STREET_ADDRES…" at bounding box center [426, 176] width 326 height 27
click at [571, 97] on div "[PERSON_NAME] Path Created with Sketch." at bounding box center [416, 111] width 380 height 36
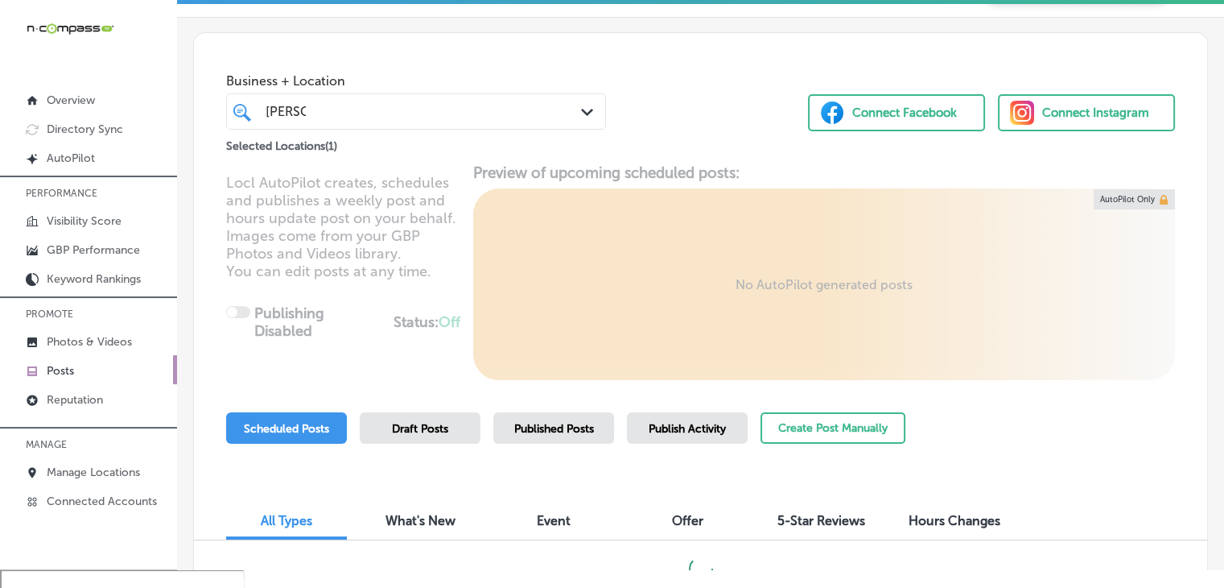
type input "[PERSON_NAME]"
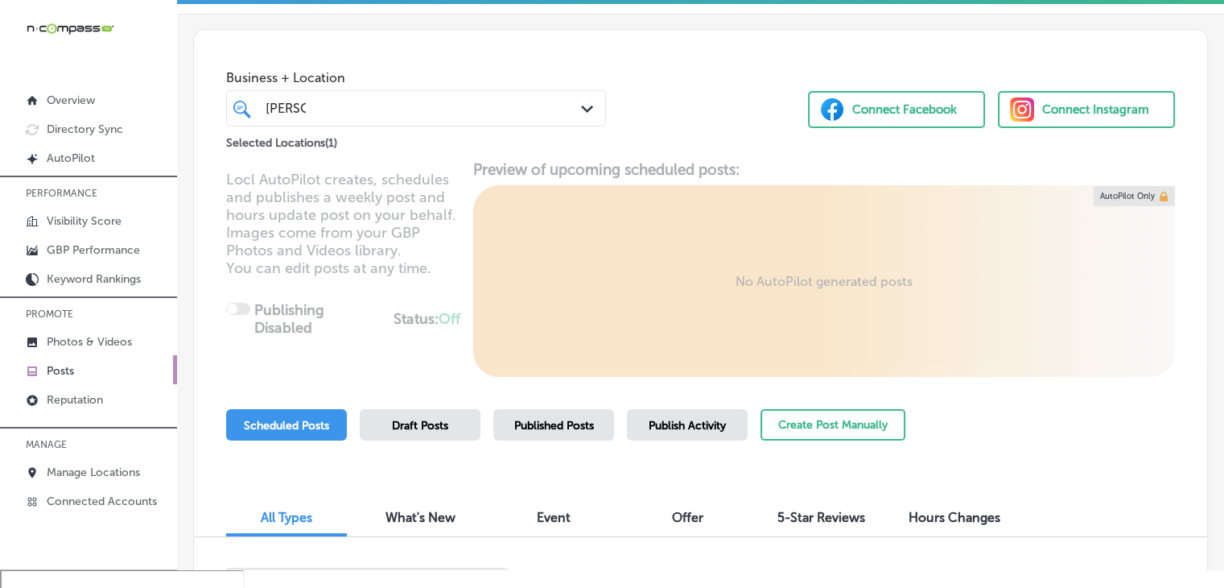
scroll to position [0, 0]
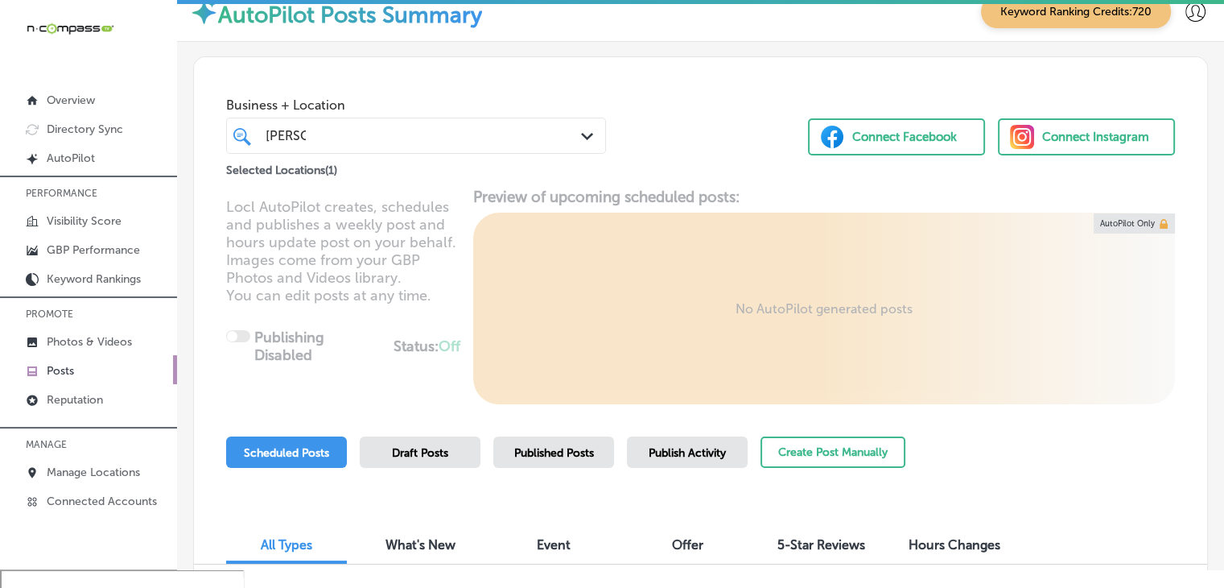
click at [455, 125] on div "[PERSON_NAME]" at bounding box center [401, 136] width 274 height 22
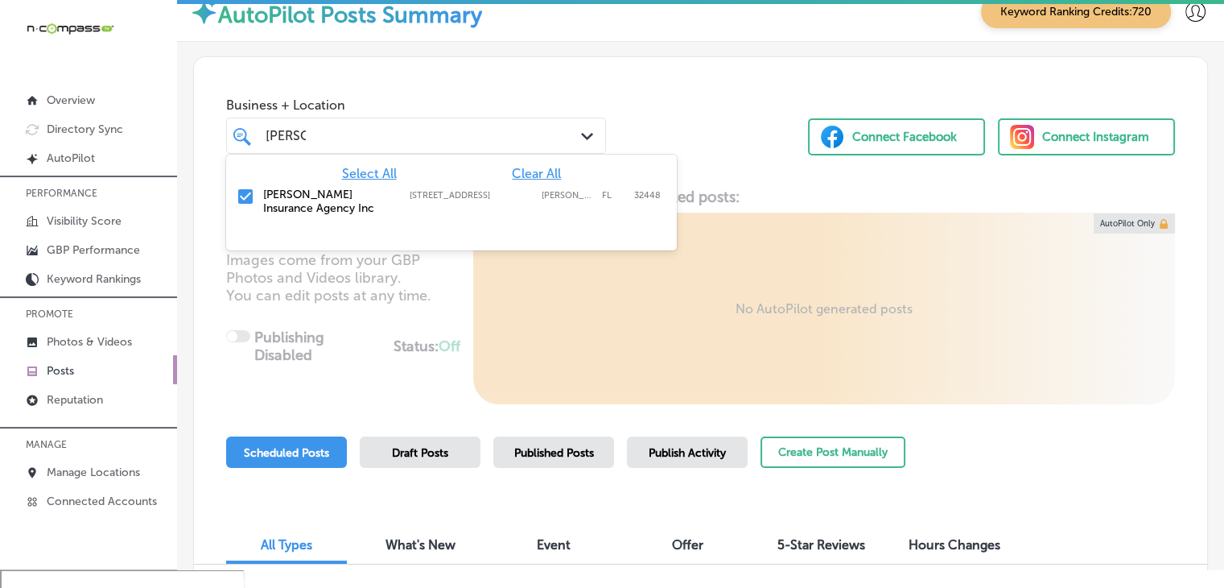
click at [680, 107] on div "Business + Location option [STREET_ADDRESS]. option focused, 1 of 153. 2 result…" at bounding box center [700, 118] width 1013 height 122
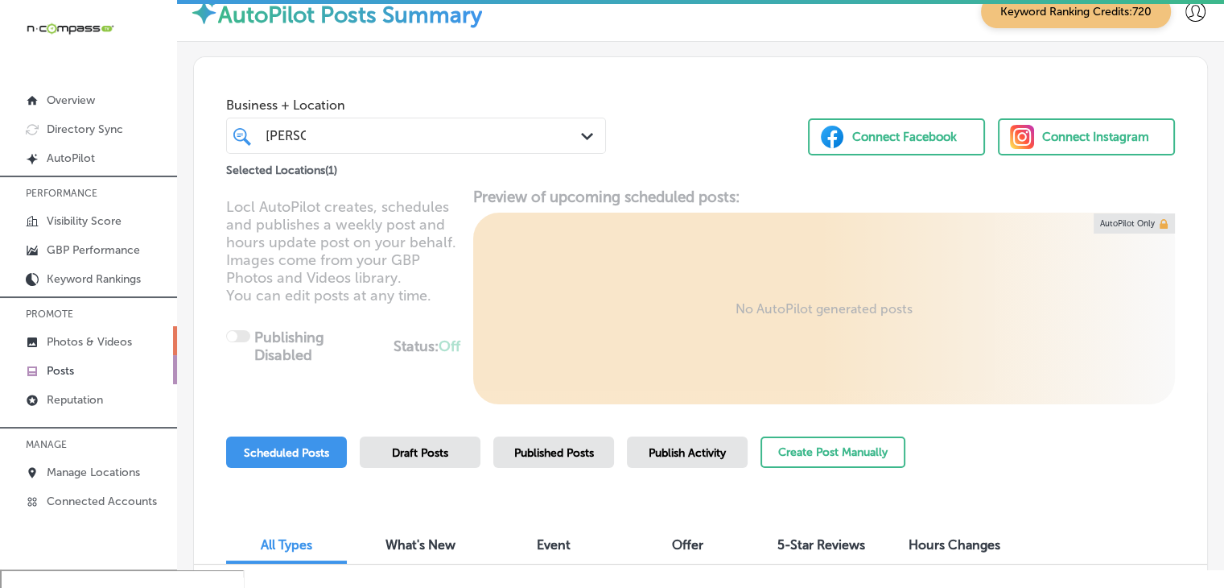
click at [108, 329] on link "Photos & Videos" at bounding box center [88, 340] width 177 height 29
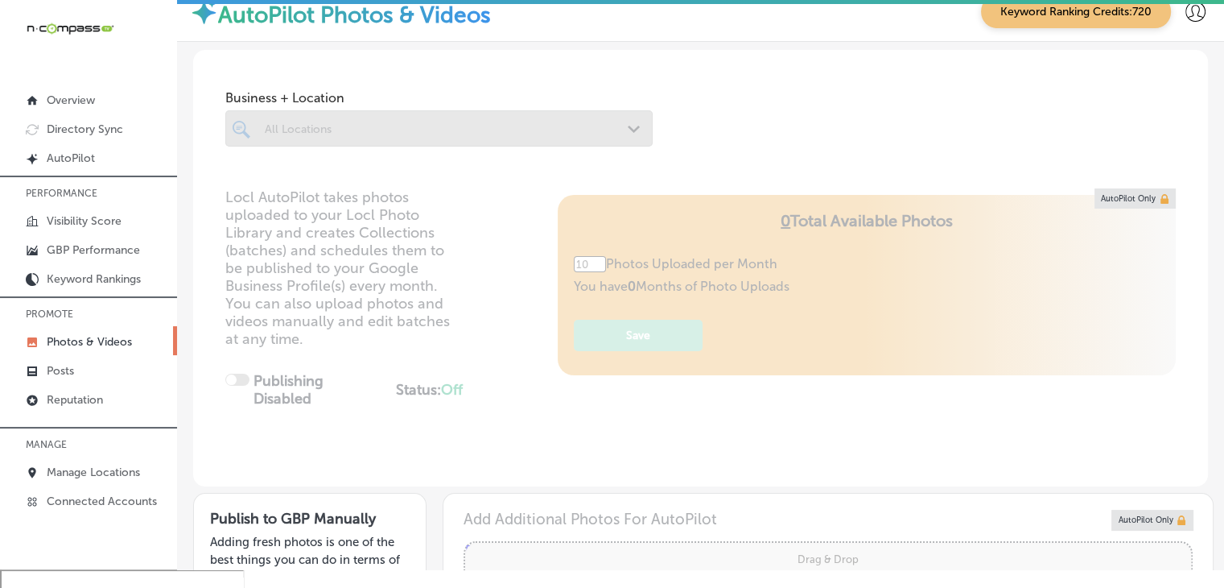
type input "5"
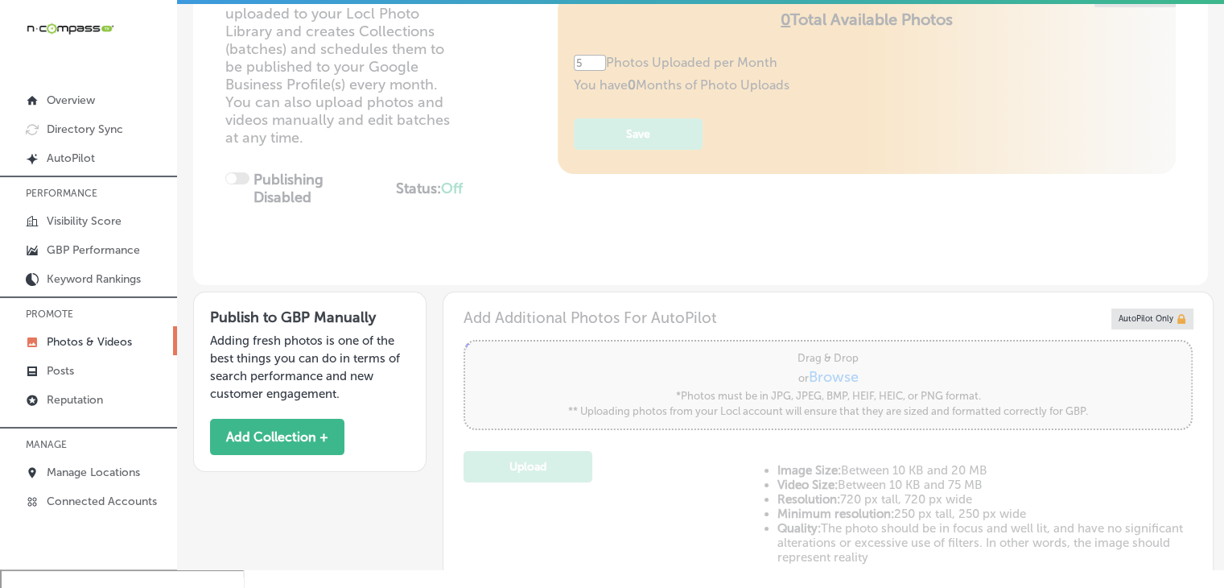
scroll to position [483, 0]
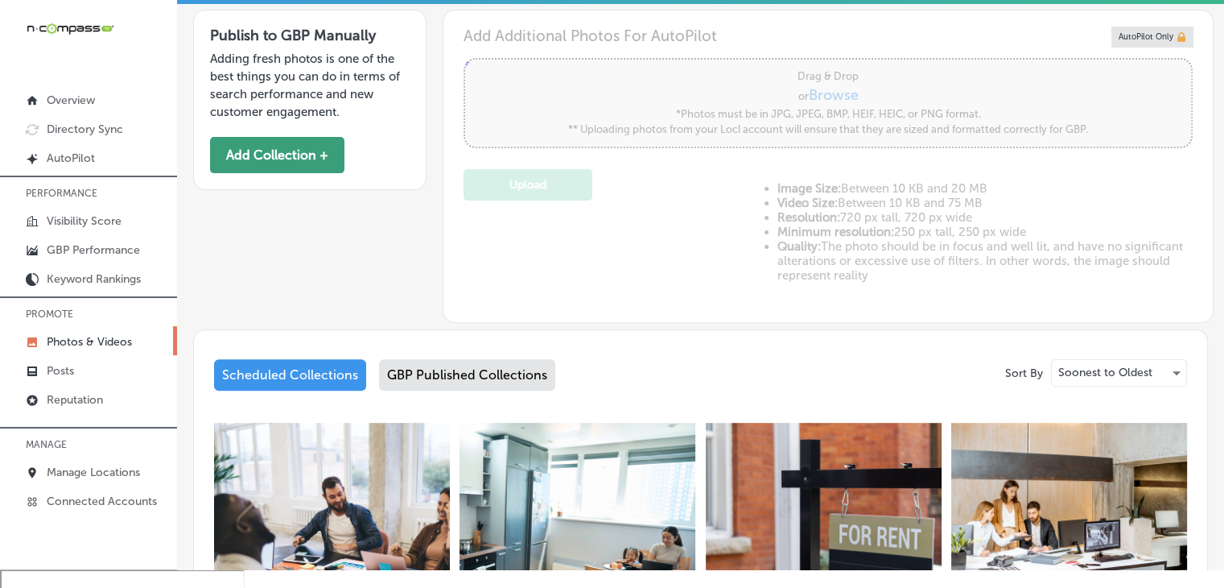
click at [259, 146] on button "Add Collection +" at bounding box center [277, 155] width 134 height 36
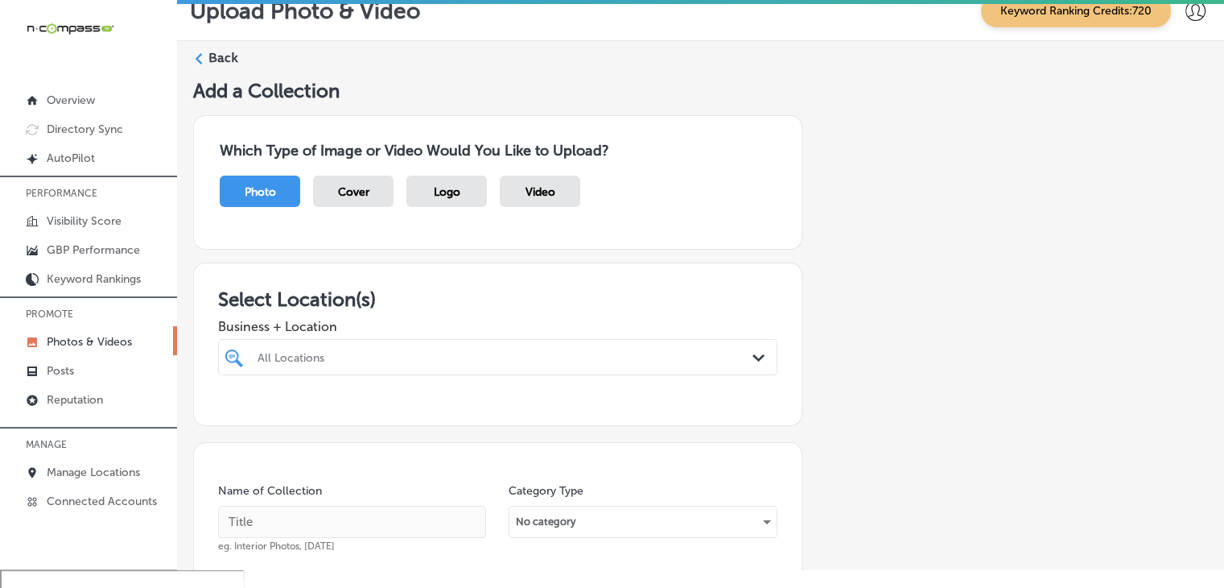
click at [588, 360] on div "All Locations Path Created with Sketch." at bounding box center [497, 357] width 559 height 36
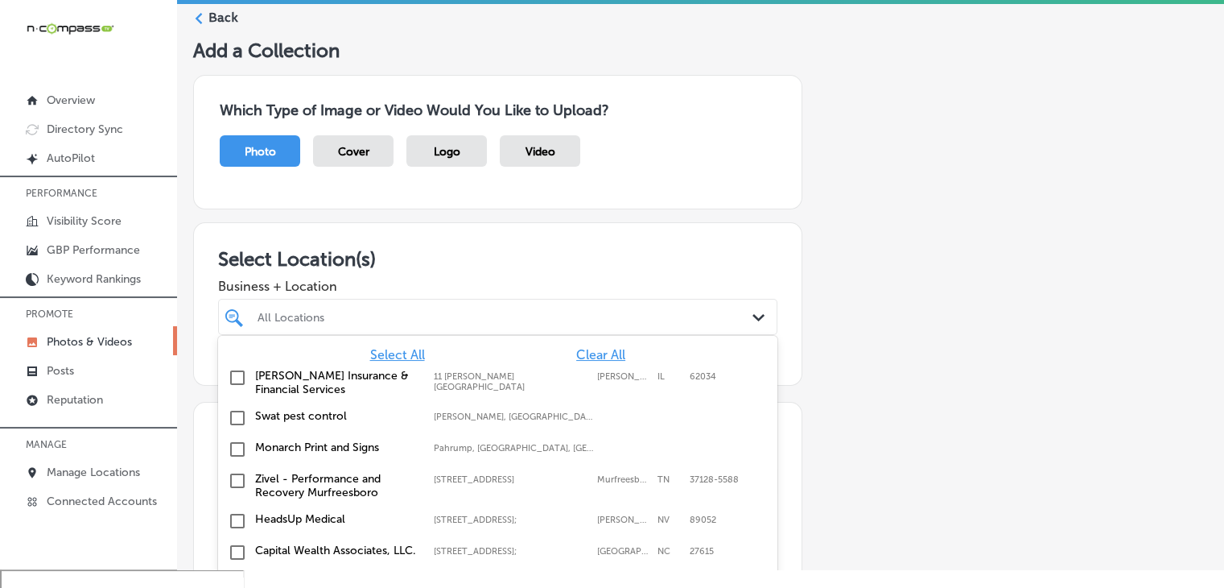
scroll to position [60, 0]
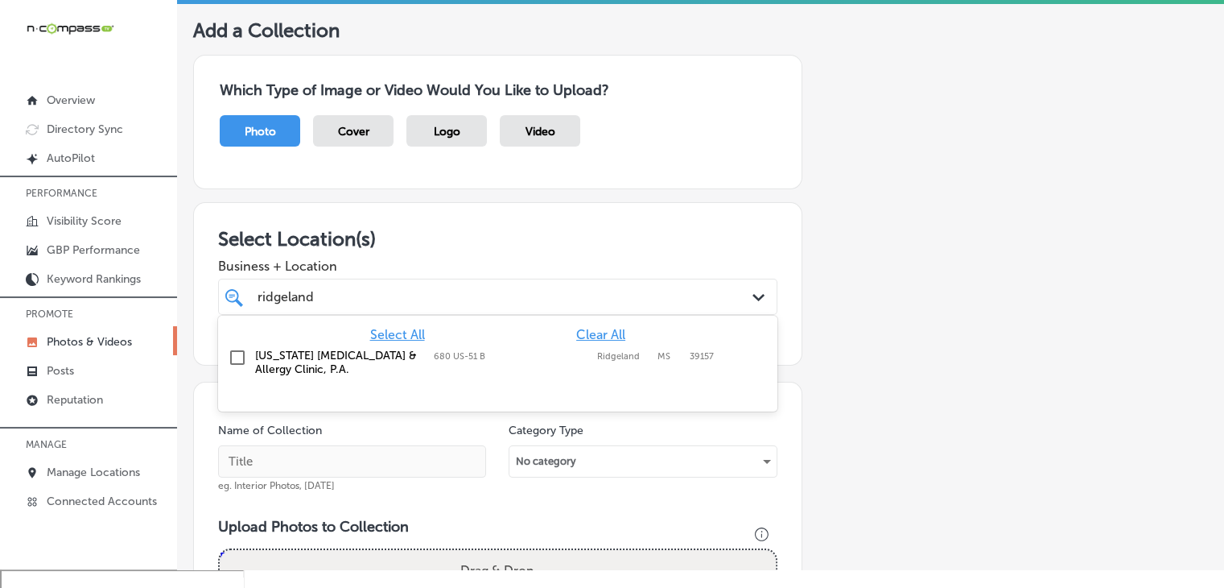
click at [567, 342] on div "[US_STATE] [MEDICAL_DATA] & Allergy Clinic, P.A. [STREET_ADDRESS] 680 US-[STREE…" at bounding box center [497, 362] width 559 height 40
type input "ridgeland"
click at [580, 140] on div "Photo Cover Logo Video" at bounding box center [498, 138] width 556 height 47
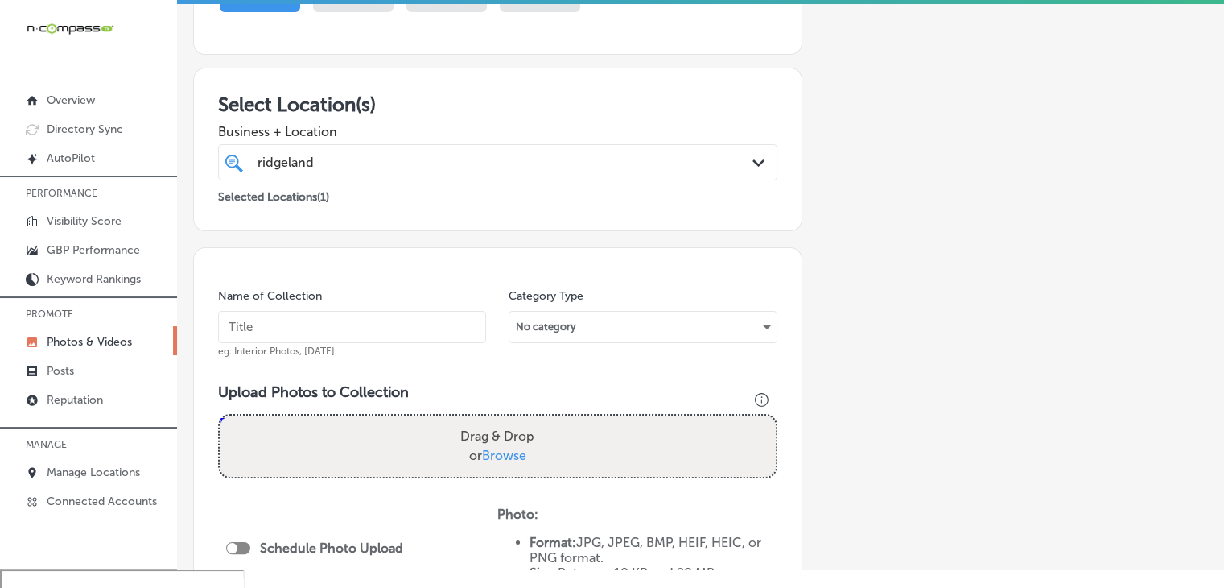
scroll to position [221, 0]
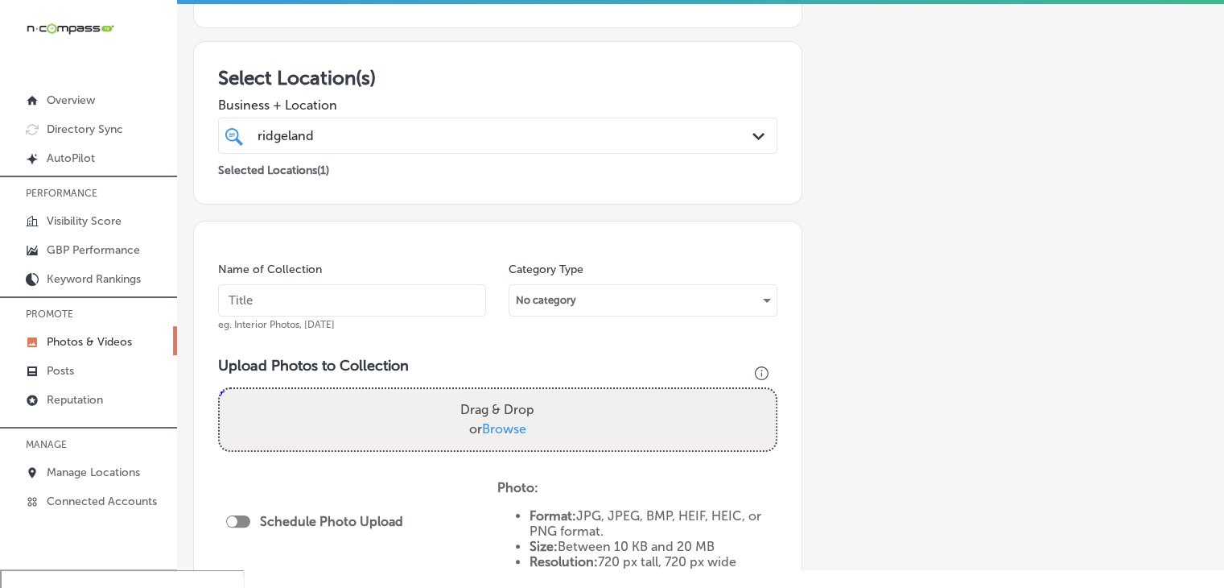
click at [373, 318] on div "Name of Collection eg. Interior Photos, [DATE]" at bounding box center [352, 296] width 268 height 69
click at [373, 307] on input "text" at bounding box center [352, 300] width 268 height 32
click at [324, 323] on span "eg. Interior Photos, [DATE]" at bounding box center [276, 324] width 117 height 11
click at [325, 309] on input "text" at bounding box center [352, 300] width 268 height 32
paste input "[US_STATE] [DEMOGRAPHIC_DATA] & Allergy - [GEOGRAPHIC_DATA]"
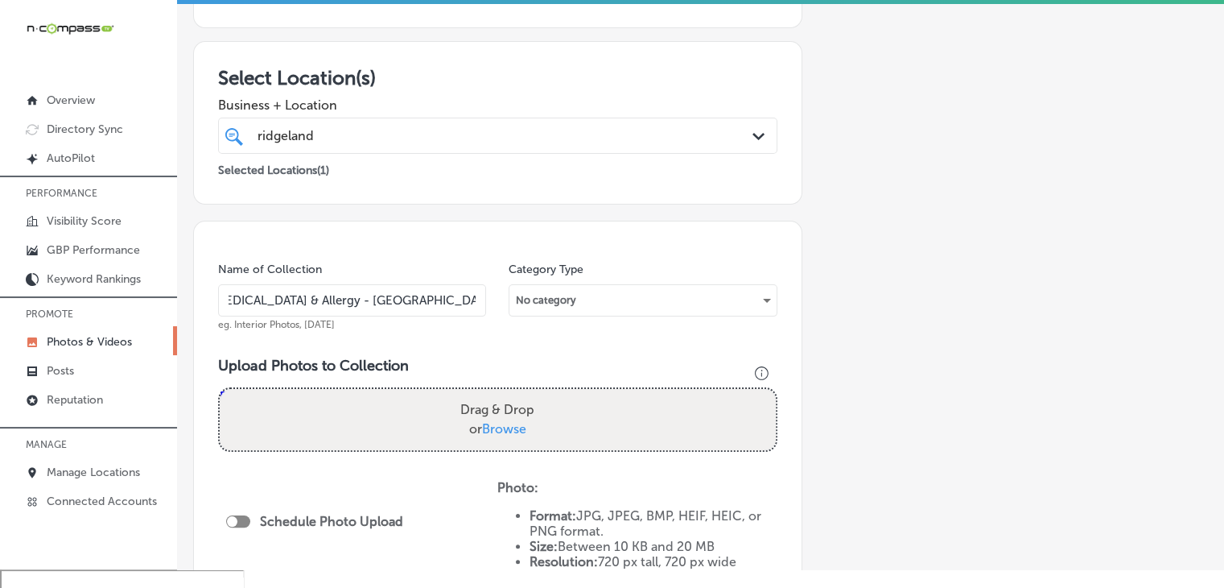
scroll to position [382, 0]
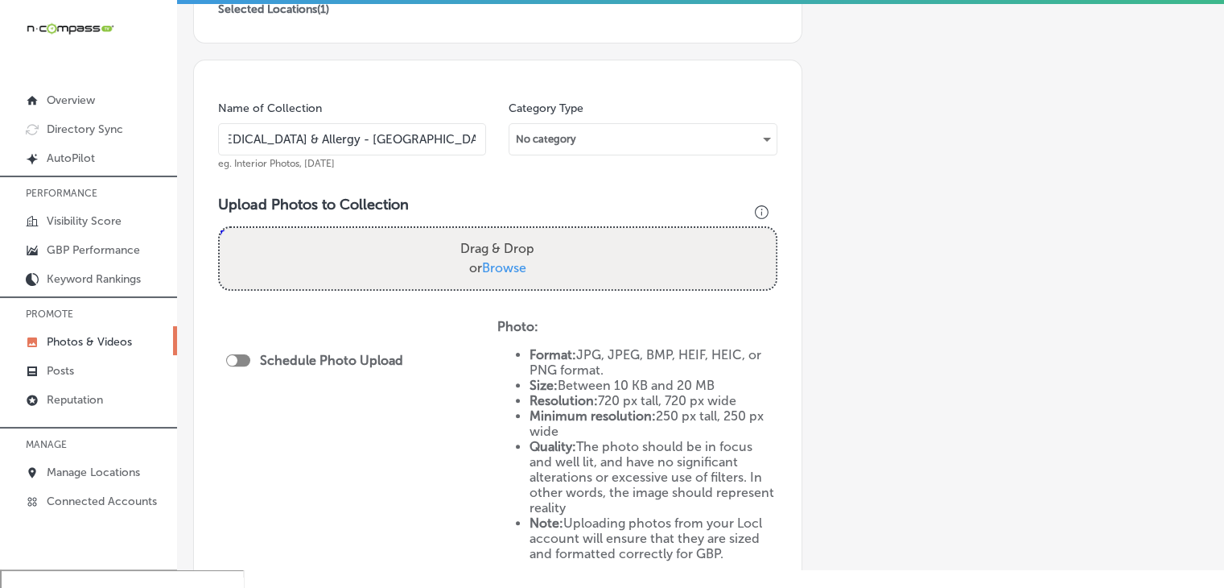
type input "[US_STATE] [MEDICAL_DATA] & Allergy - [GEOGRAPHIC_DATA], [DATE], Week 2"
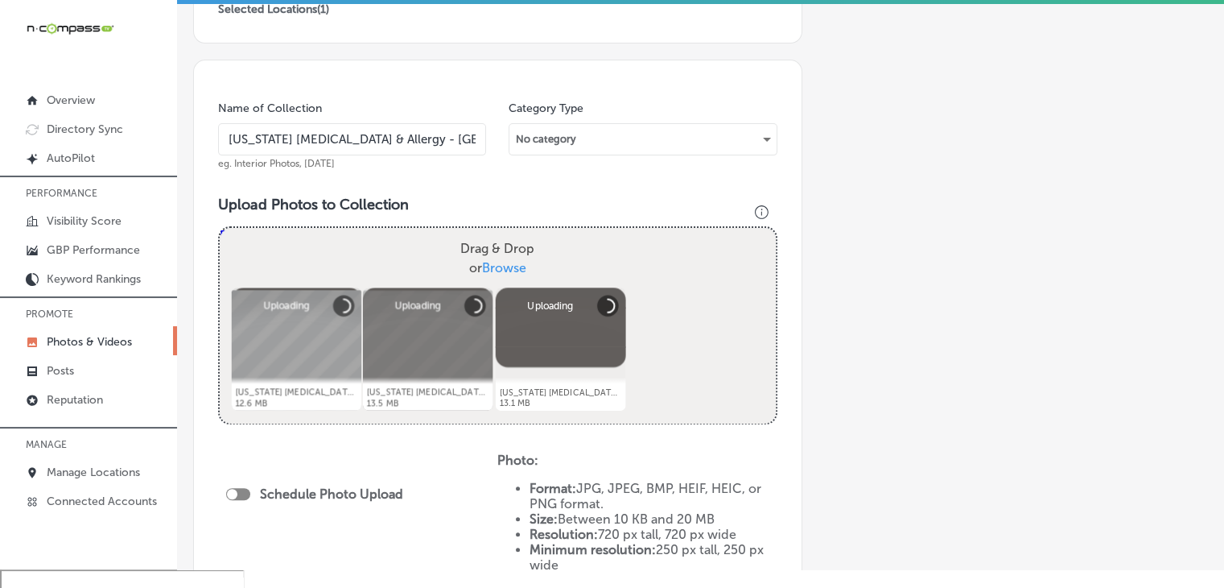
scroll to position [543, 0]
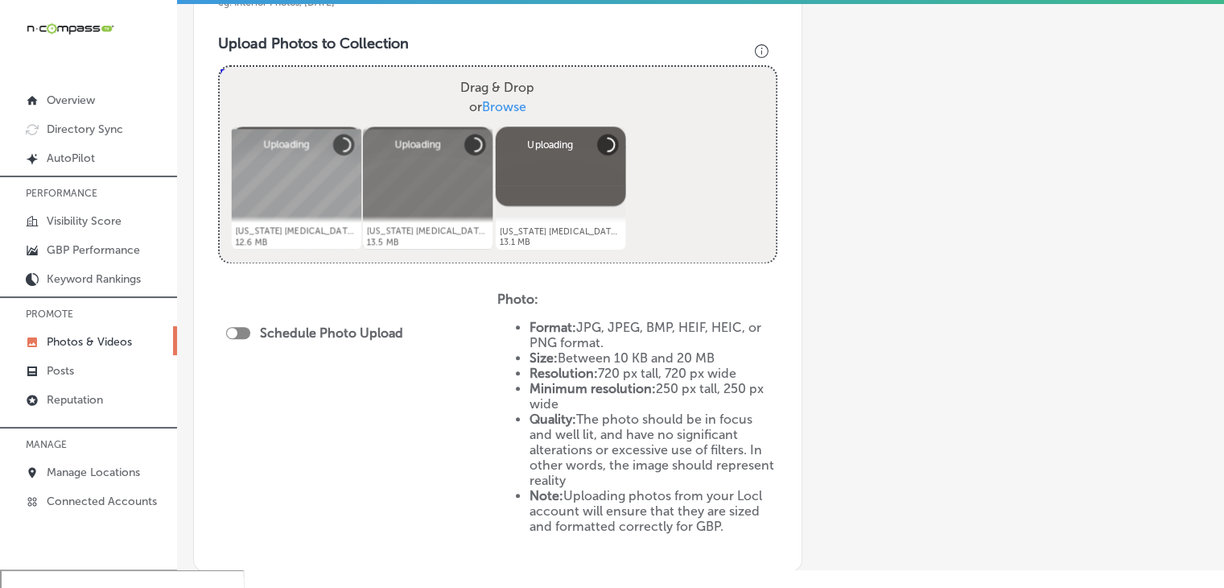
click at [251, 328] on div "Schedule Photo Upload" at bounding box center [318, 332] width 185 height 15
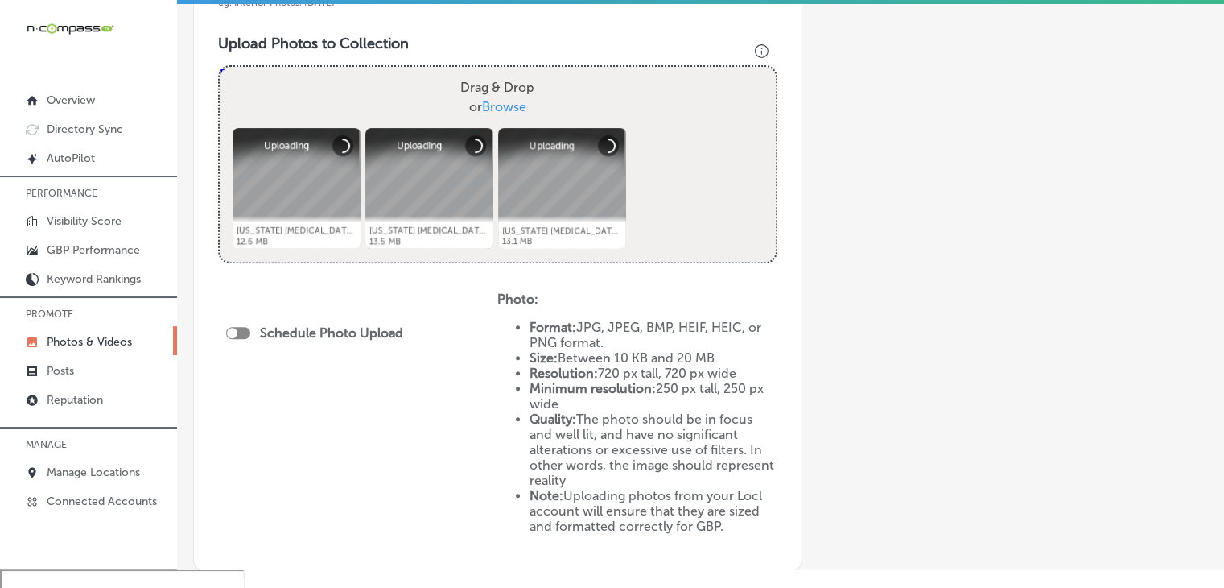
click at [247, 329] on div at bounding box center [238, 333] width 24 height 12
checkbox input "true"
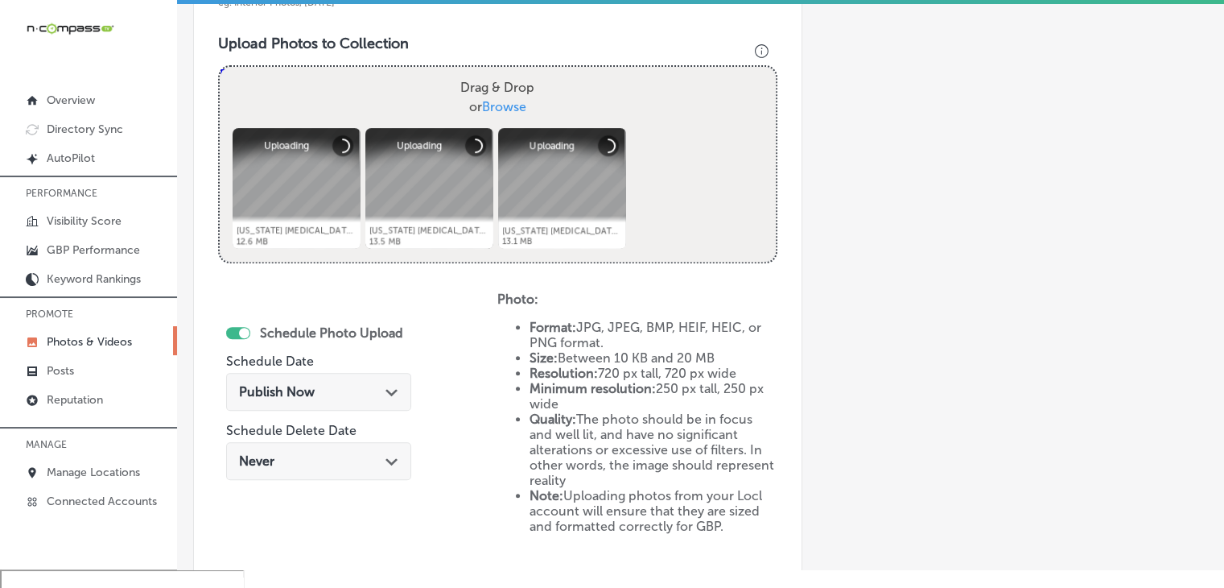
click at [316, 381] on div "Publish Now Path Created with Sketch." at bounding box center [318, 392] width 185 height 38
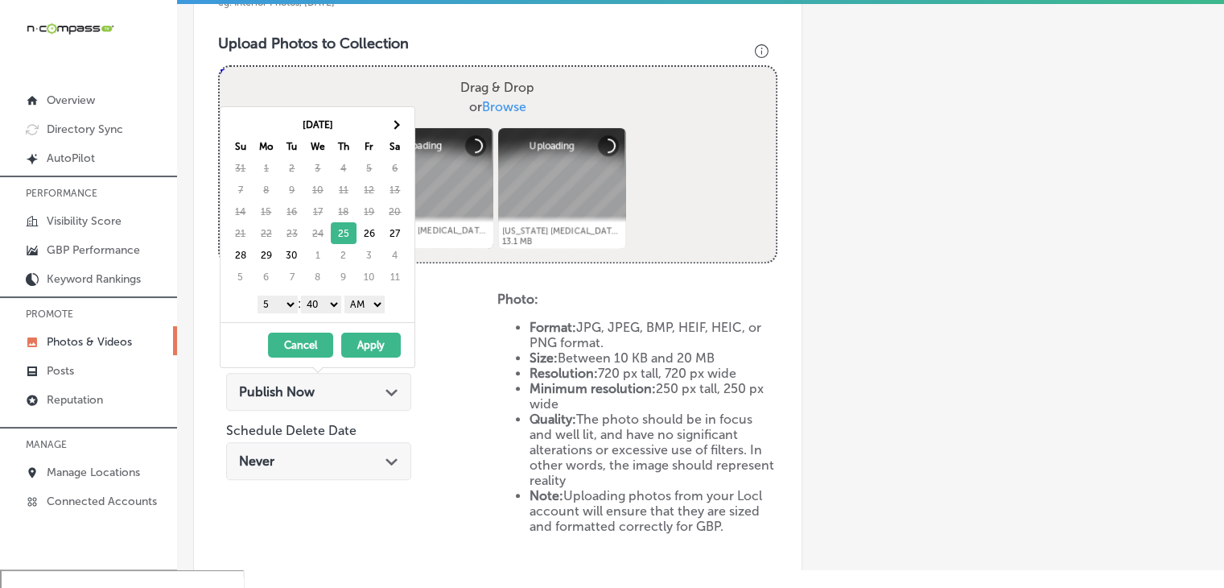
click at [393, 138] on th "Sa" at bounding box center [395, 146] width 26 height 22
click at [394, 135] on th "Sa" at bounding box center [395, 146] width 26 height 22
click at [393, 125] on span at bounding box center [394, 124] width 9 height 9
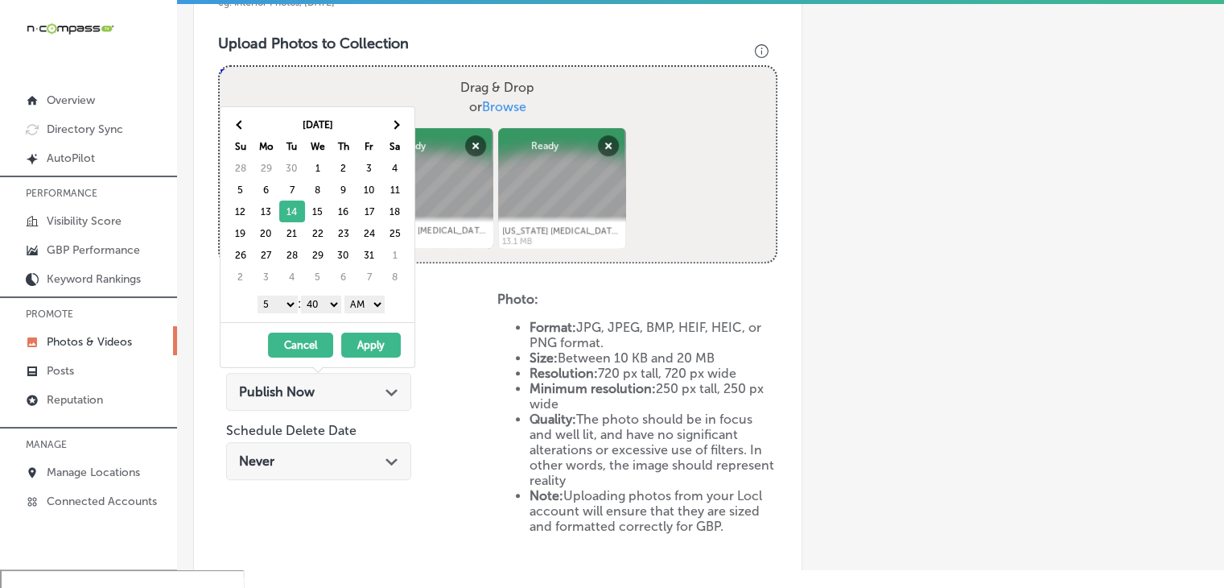
click at [283, 307] on select "1 2 3 4 5 6 7 8 9 10 11 12" at bounding box center [278, 304] width 40 height 18
click at [320, 311] on div "1 2 3 4 5 6 7 8 9 10 11 12 : 00 10 20 30 40 50 AM PM" at bounding box center [321, 303] width 188 height 24
click at [328, 301] on select "00 10 20 30 40 50" at bounding box center [321, 304] width 40 height 18
click at [368, 342] on button "Apply" at bounding box center [371, 344] width 60 height 25
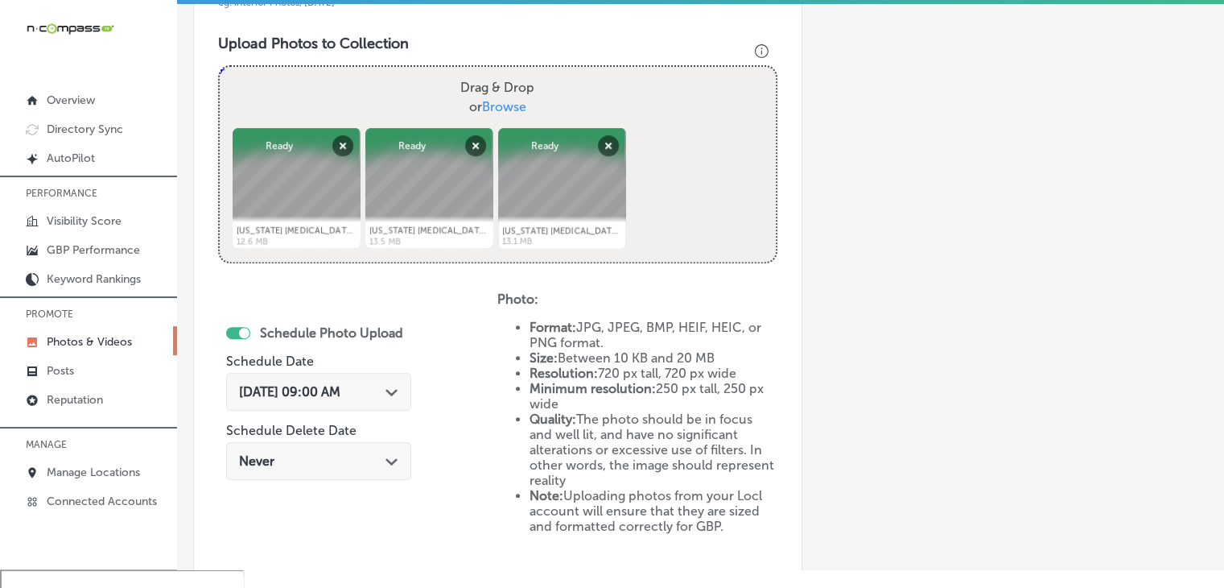
click at [340, 387] on span "[DATE] 09:00 AM" at bounding box center [289, 391] width 101 height 15
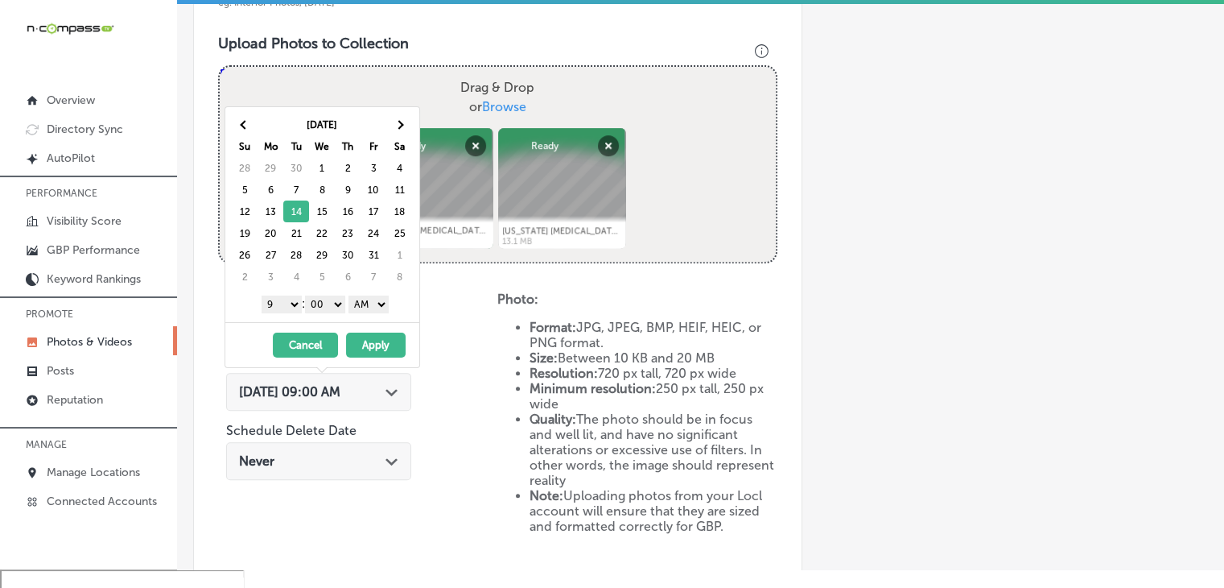
click at [365, 295] on select "AM PM" at bounding box center [369, 304] width 40 height 18
click at [367, 345] on button "Apply" at bounding box center [376, 344] width 60 height 25
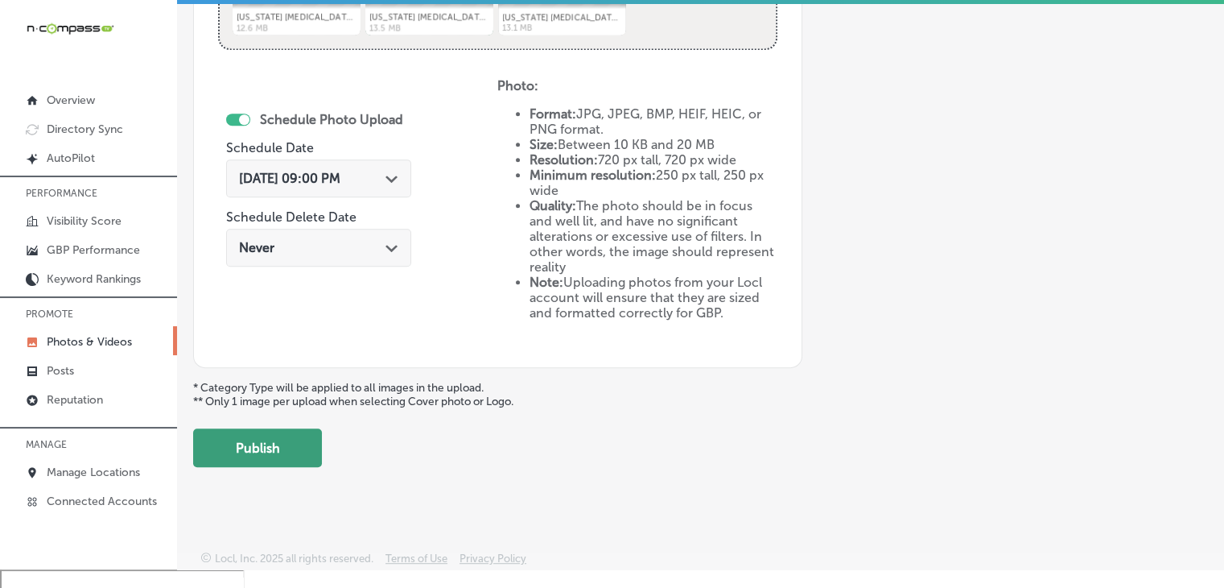
click at [266, 458] on button "Publish" at bounding box center [257, 447] width 129 height 39
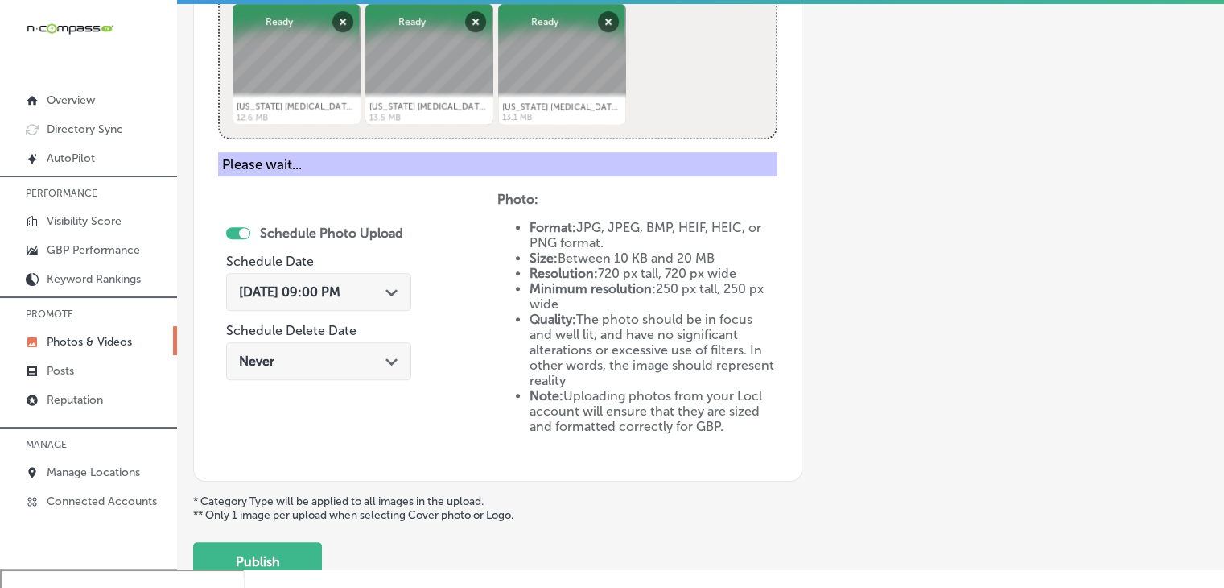
scroll to position [460, 0]
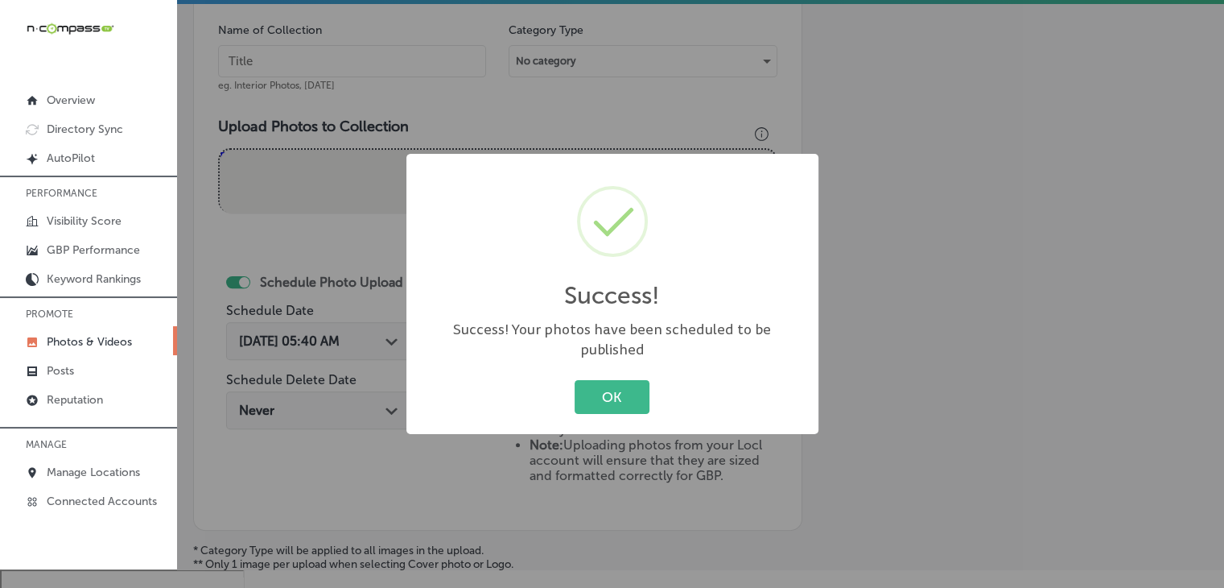
click at [353, 36] on div "Success! × Success! Your photos have been scheduled to be published OK Cancel" at bounding box center [612, 294] width 1224 height 588
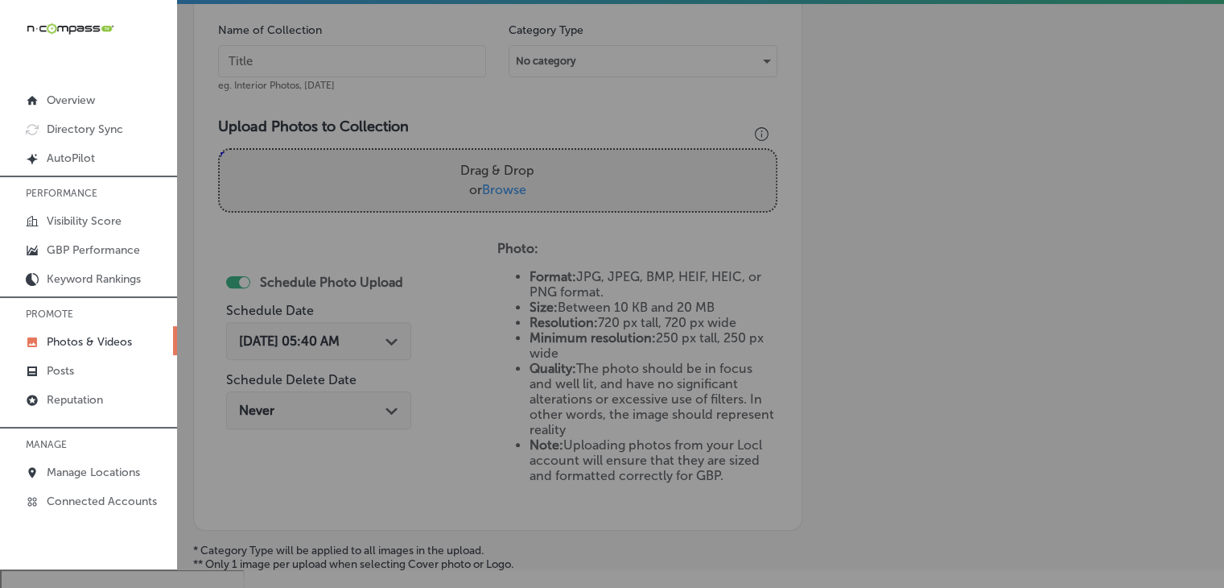
click at [362, 68] on input "text" at bounding box center [352, 61] width 268 height 32
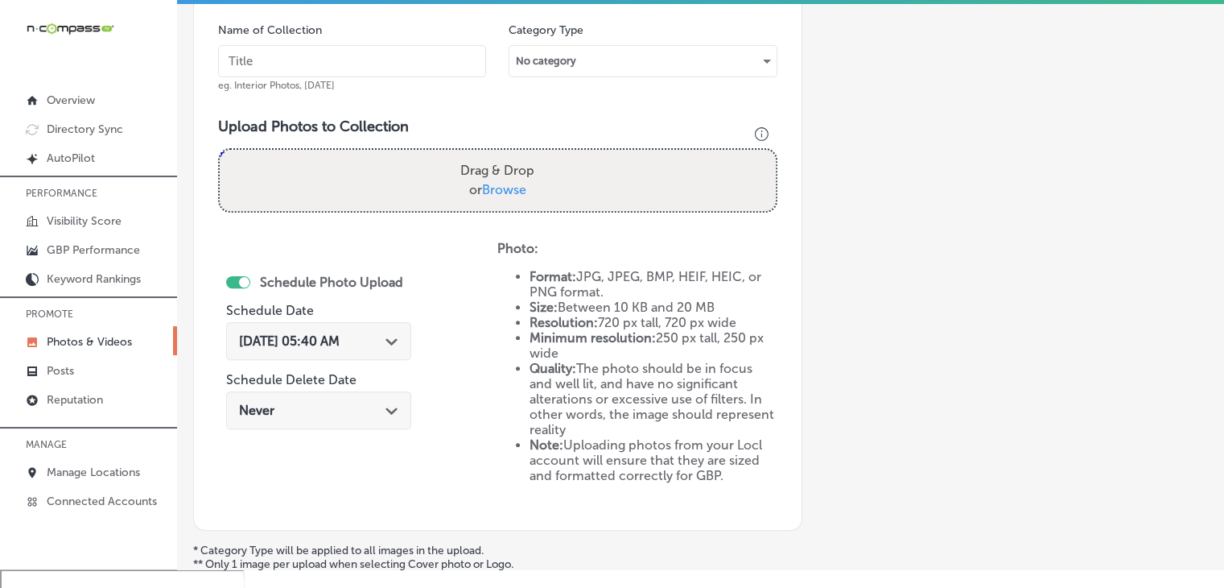
paste input "[US_STATE] [DEMOGRAPHIC_DATA] & Allergy - [GEOGRAPHIC_DATA], [DATE], Week"
type input "[US_STATE] [MEDICAL_DATA] & Allergy - [GEOGRAPHIC_DATA], [DATE], Week 3"
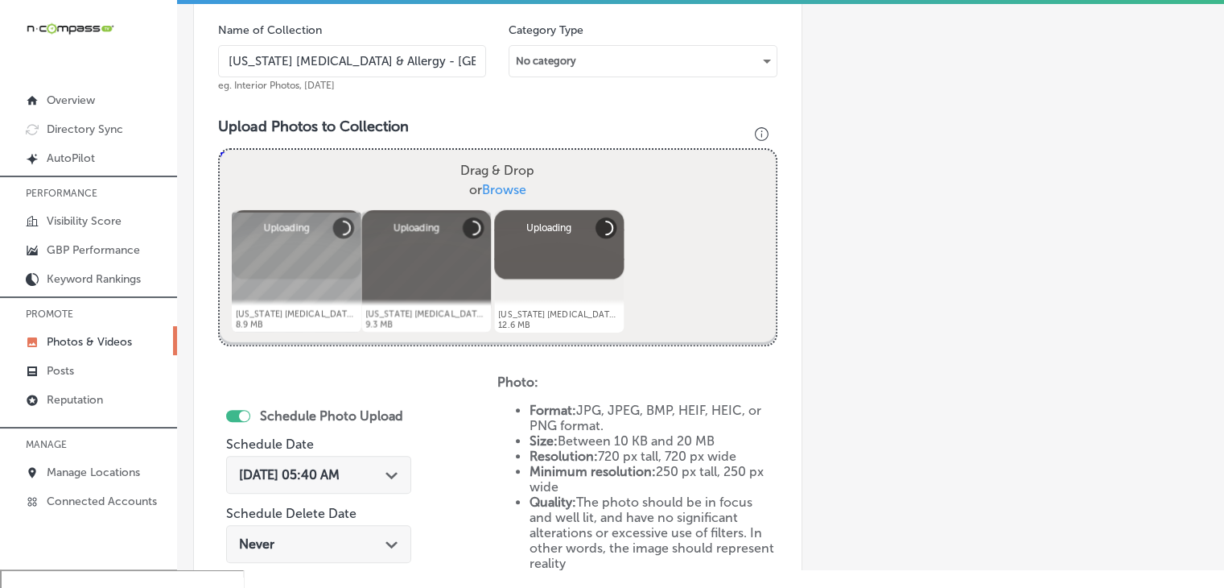
scroll to position [621, 0]
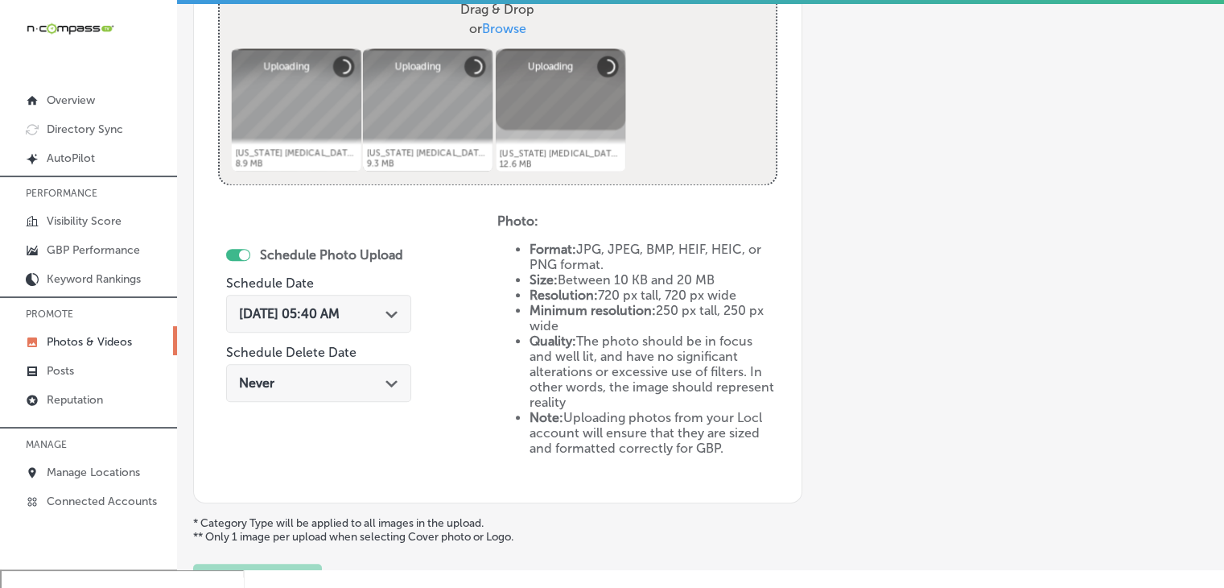
click at [383, 306] on div "[DATE] 05:40 AM Path Created with Sketch." at bounding box center [318, 313] width 159 height 15
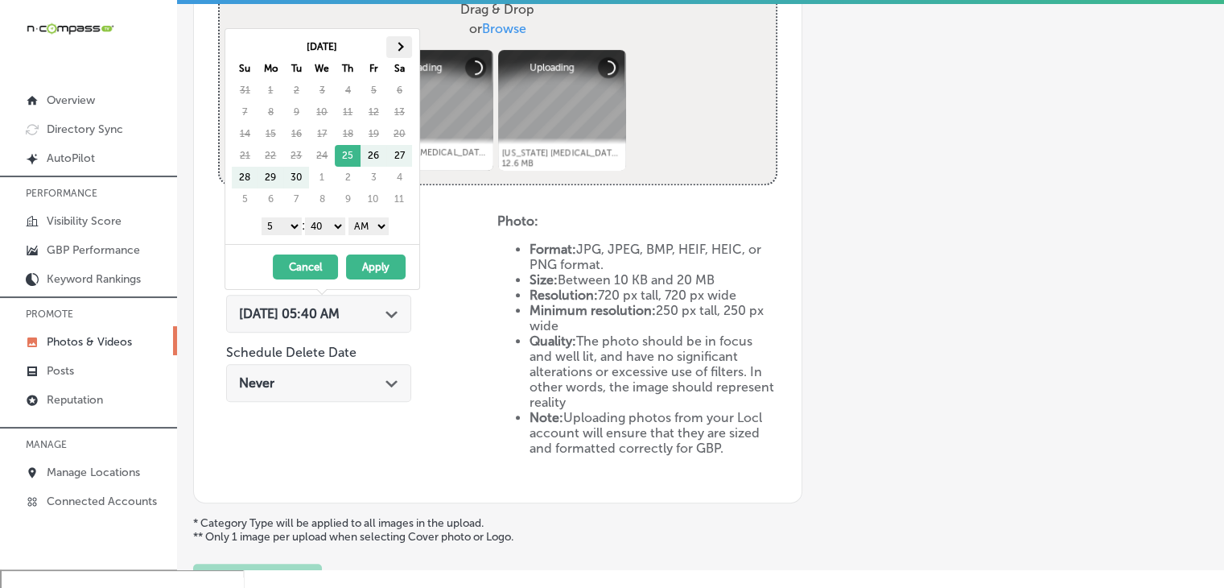
click at [399, 49] on span at bounding box center [399, 46] width 9 height 9
click at [296, 220] on select "1 2 3 4 5 6 7 8 9 10 11 12" at bounding box center [282, 226] width 40 height 18
click at [329, 226] on select "00 10 20 30 40 50" at bounding box center [325, 226] width 40 height 18
click at [368, 231] on select "AM PM" at bounding box center [369, 226] width 40 height 18
click at [365, 262] on button "Apply" at bounding box center [376, 266] width 60 height 25
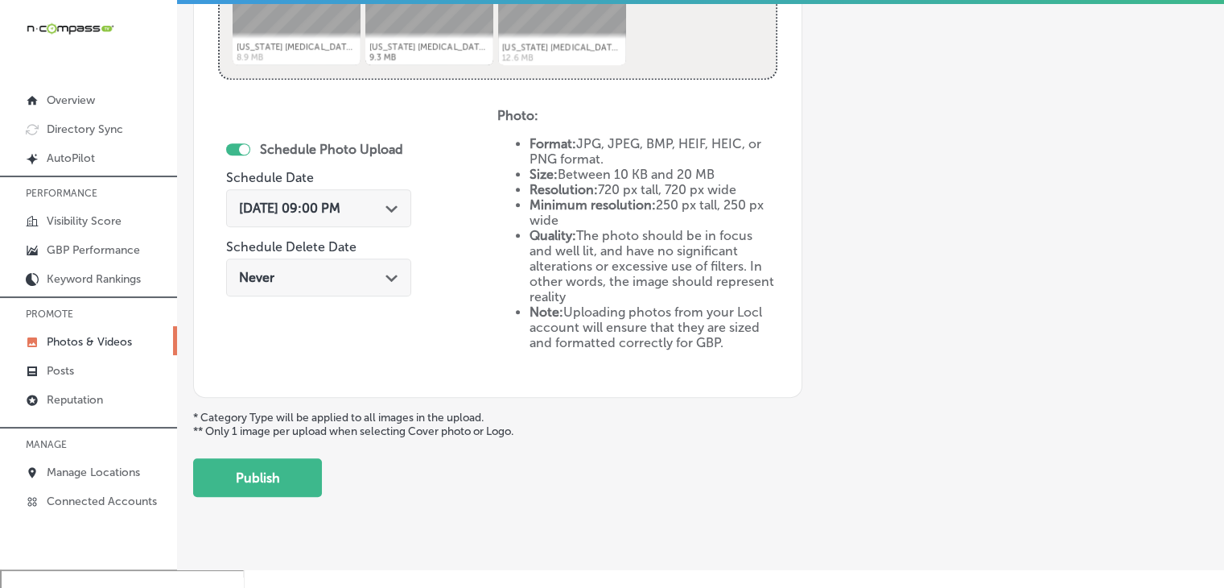
scroll to position [757, 0]
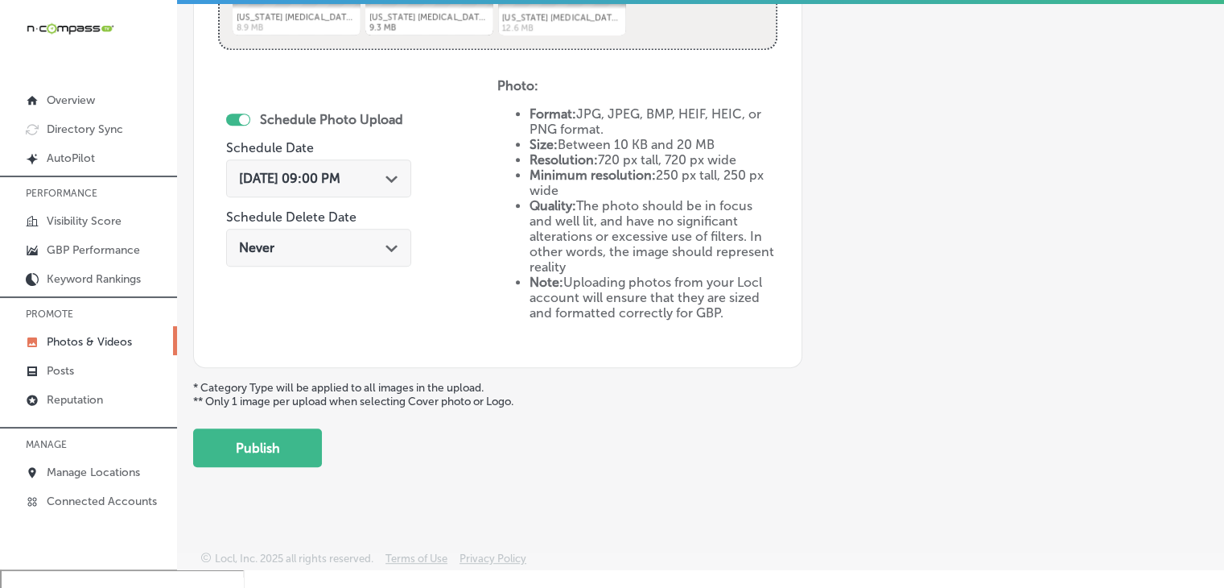
click at [297, 436] on button "Publish" at bounding box center [257, 447] width 129 height 39
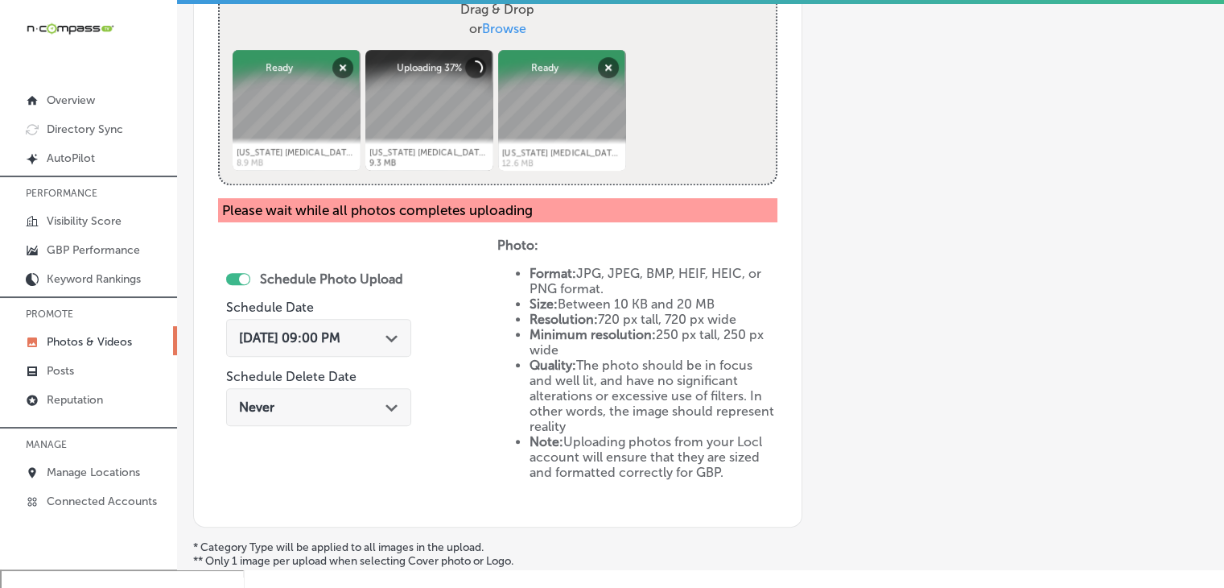
scroll to position [460, 0]
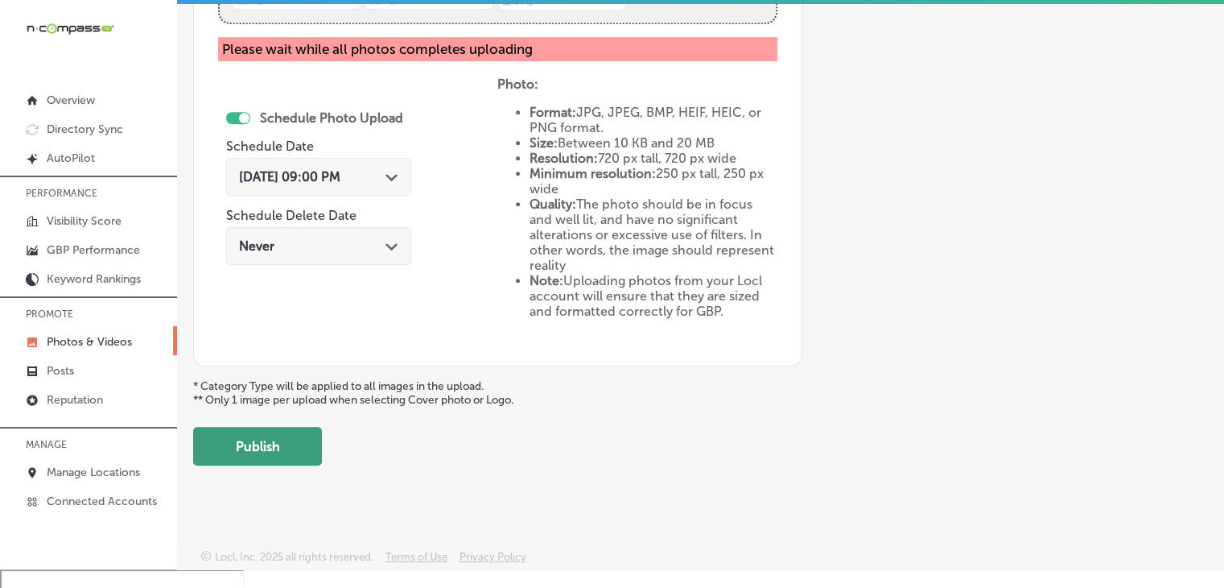
drag, startPoint x: 319, startPoint y: 448, endPoint x: 320, endPoint y: 439, distance: 8.9
click at [319, 448] on button "Publish" at bounding box center [257, 446] width 129 height 39
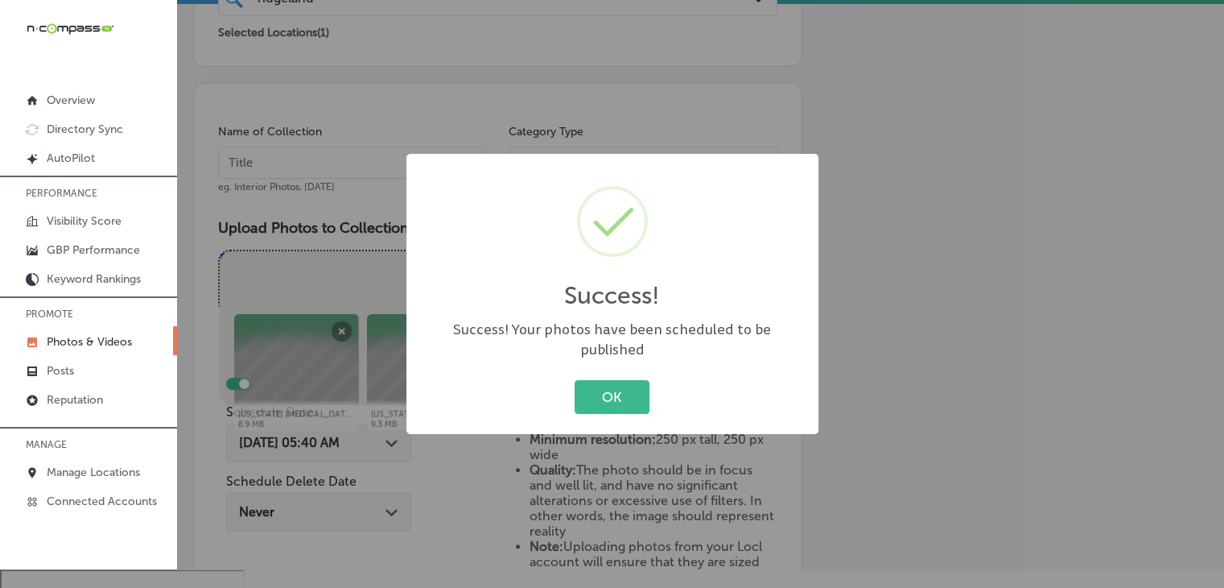
scroll to position [299, 0]
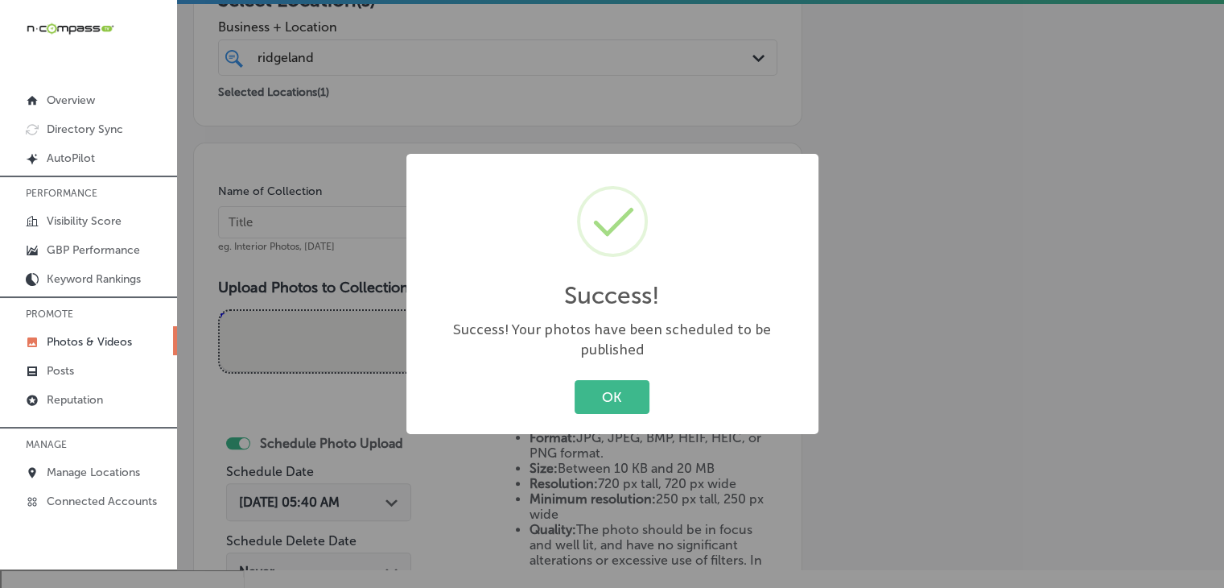
click at [359, 210] on div "Success! × Success! Your photos have been scheduled to be published OK Cancel" at bounding box center [612, 294] width 1224 height 588
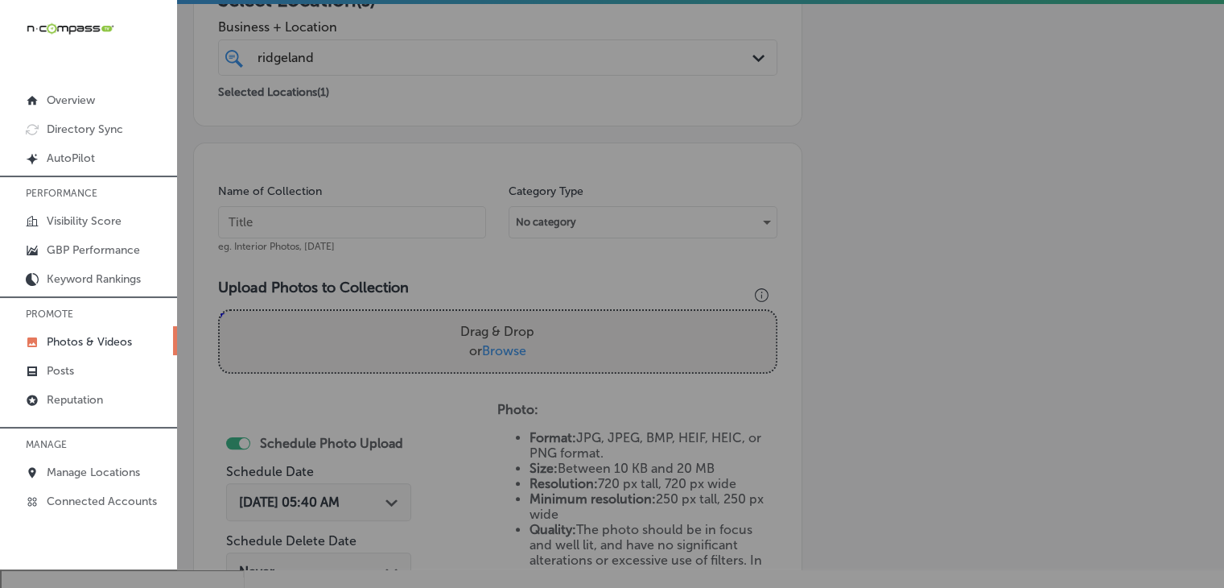
click at [361, 219] on input "text" at bounding box center [352, 222] width 268 height 32
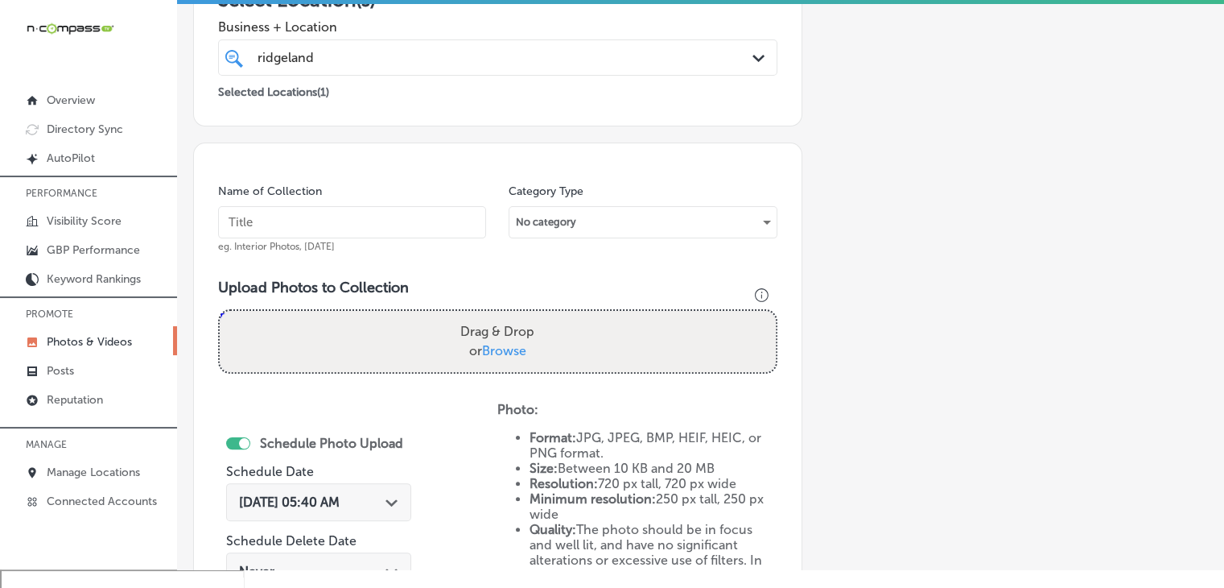
paste input "[US_STATE] [DEMOGRAPHIC_DATA] & Allergy - [GEOGRAPHIC_DATA], [DATE], Week"
type input "[US_STATE] [MEDICAL_DATA] & Allergy - [GEOGRAPHIC_DATA], [DATE], Week 4"
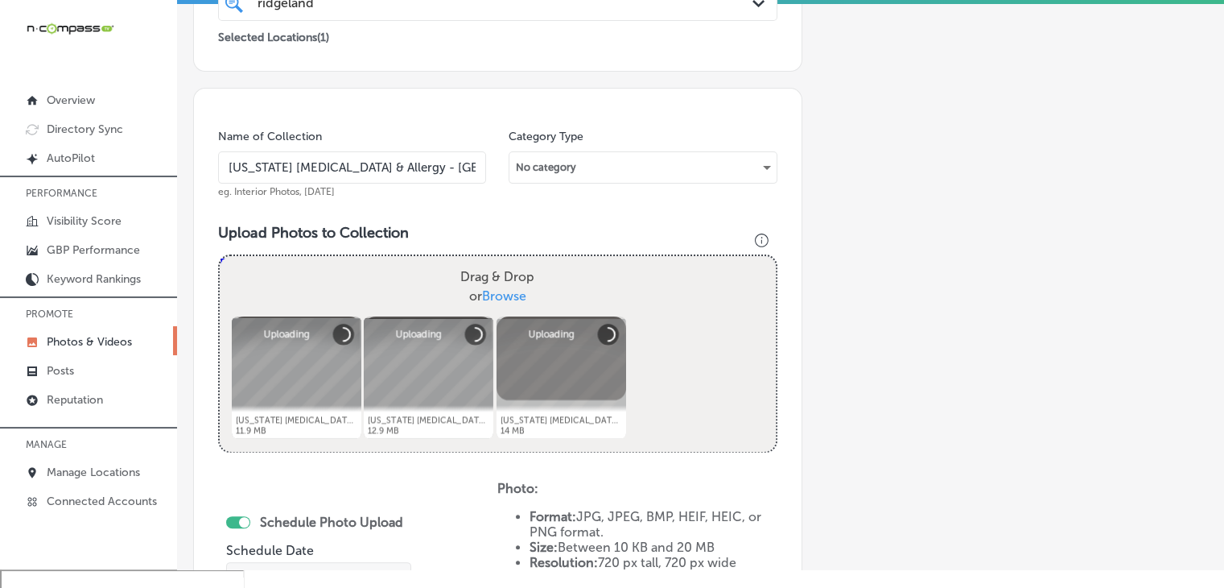
scroll to position [460, 0]
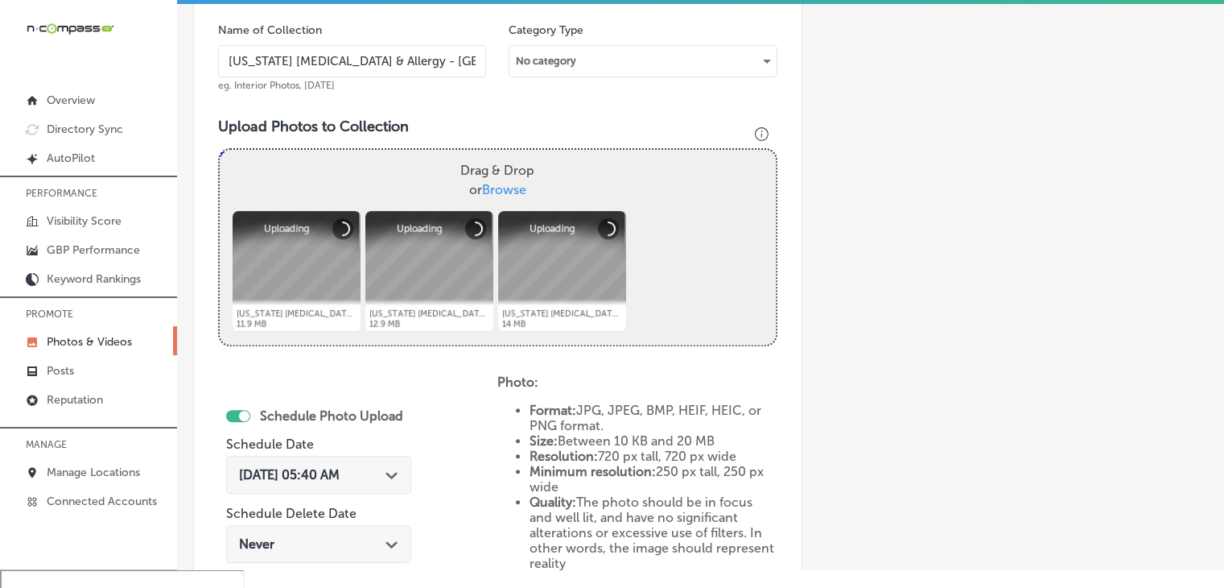
click at [367, 497] on div "[DATE] 05:40 AM Path Created with Sketch." at bounding box center [318, 479] width 185 height 54
click at [387, 480] on div "[DATE] 05:40 AM Path Created with Sketch." at bounding box center [318, 474] width 159 height 15
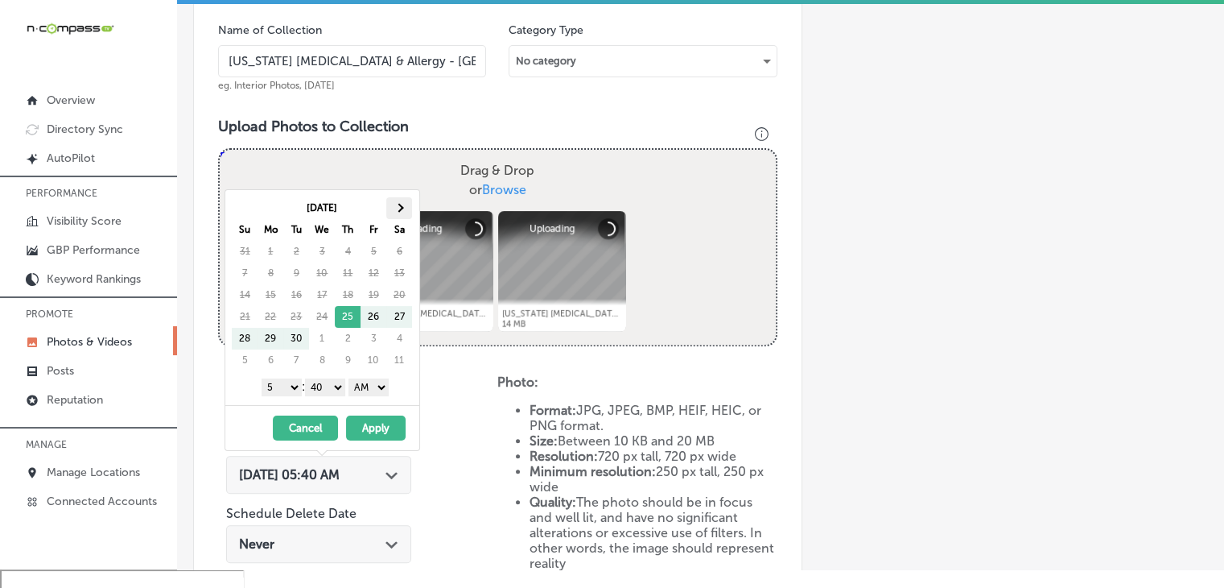
click at [409, 204] on th at bounding box center [399, 208] width 26 height 22
click at [287, 387] on select "1 2 3 4 5 6 7 8 9 10 11 12" at bounding box center [282, 387] width 40 height 18
click at [344, 398] on div "[DATE] Su Mo Tu We Th Fr Sa 28 29 30 1 2 3 4 5 6 7 8 9 10 11 12 13 14 15 16 17 …" at bounding box center [322, 297] width 194 height 215
click at [335, 386] on select "00 10 20 30 40 50" at bounding box center [325, 387] width 40 height 18
click at [373, 388] on select "AM PM" at bounding box center [369, 387] width 40 height 18
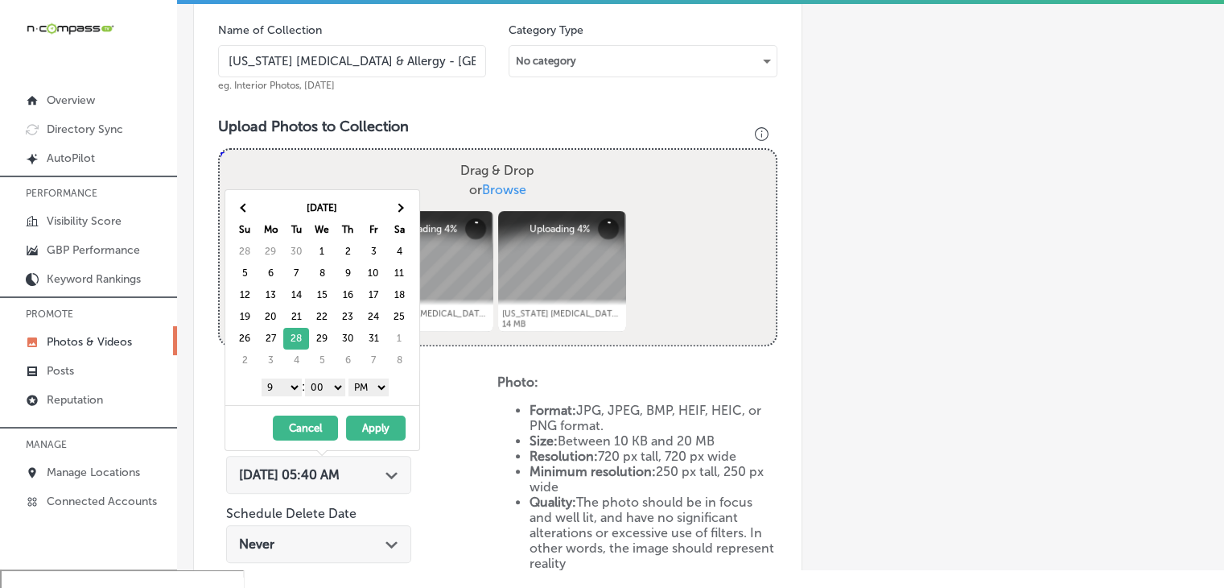
click at [376, 415] on button "Apply" at bounding box center [376, 427] width 60 height 25
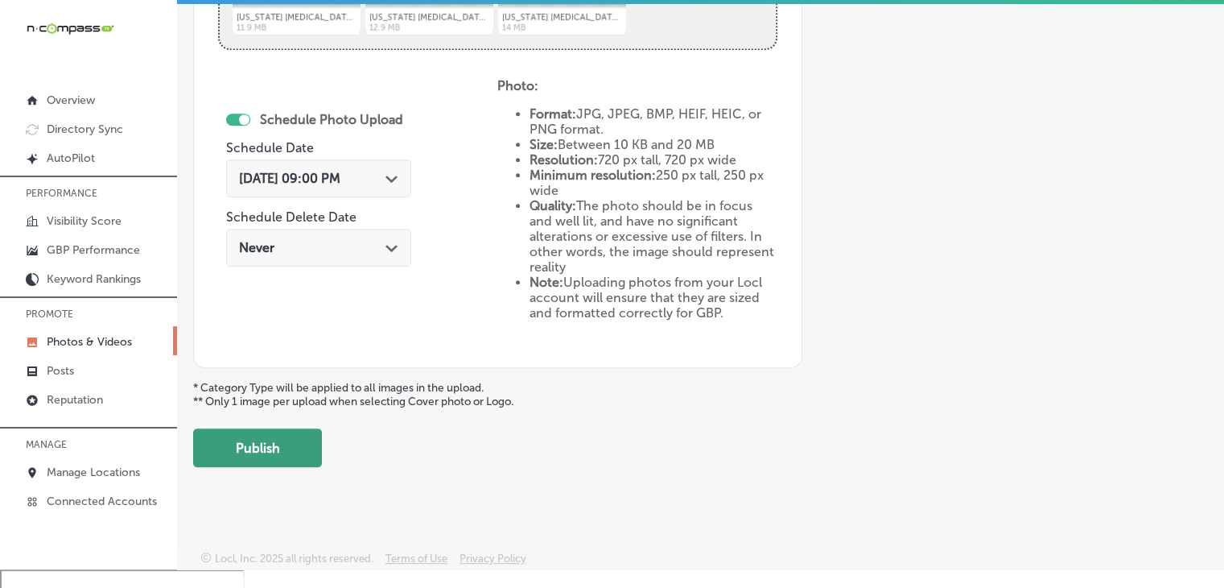
click at [309, 440] on button "Publish" at bounding box center [257, 447] width 129 height 39
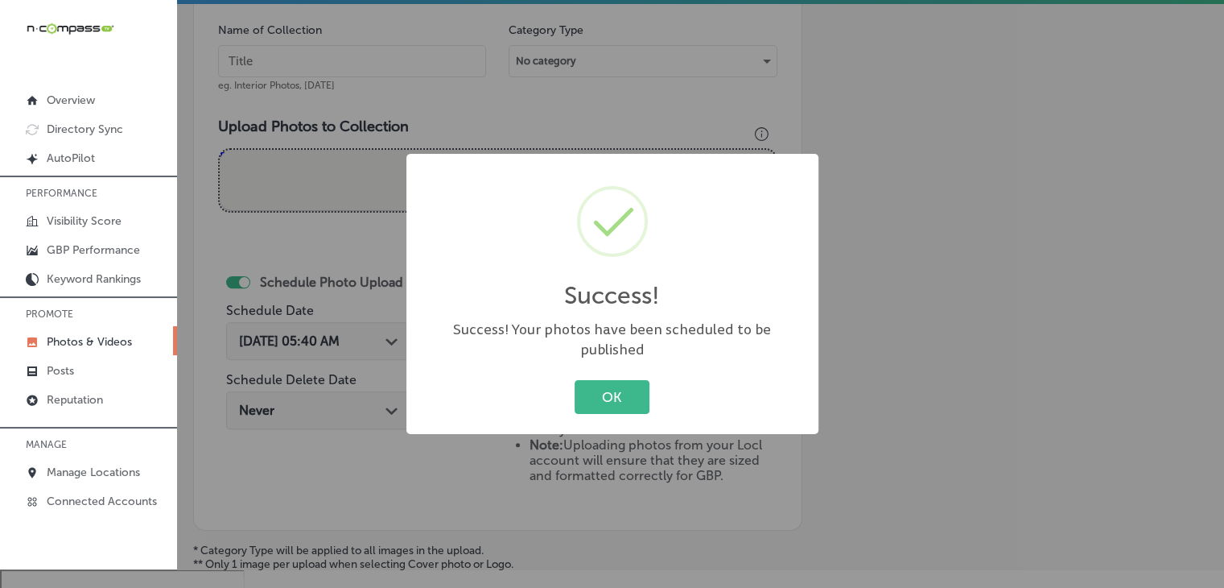
click at [299, 44] on div "Success! × Success! Your photos have been scheduled to be published OK Cancel" at bounding box center [612, 294] width 1224 height 588
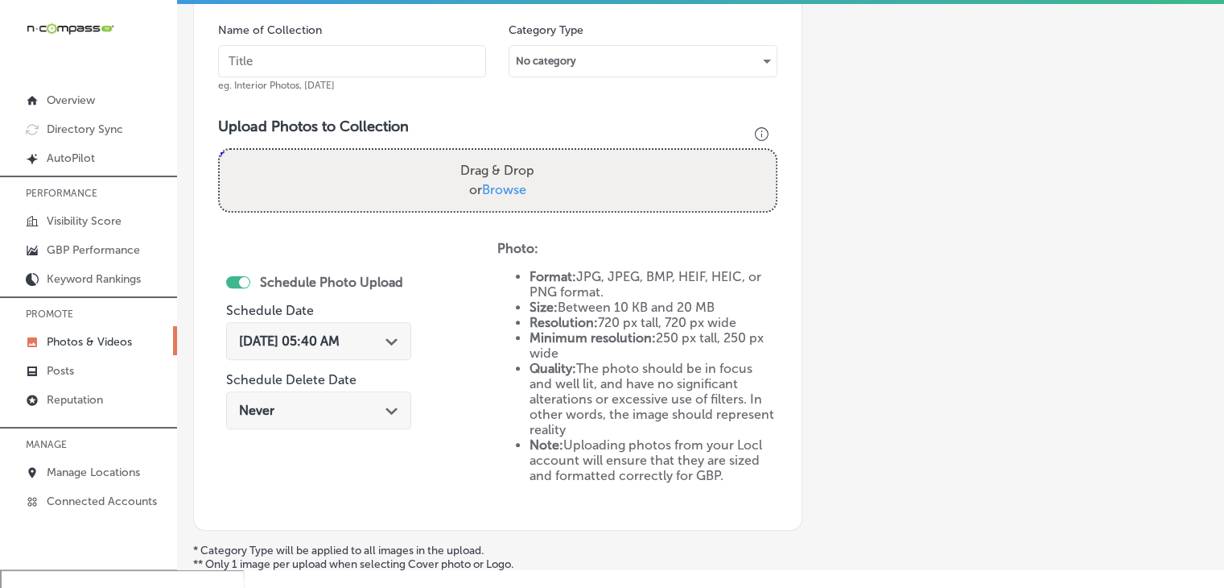
click at [353, 53] on input "text" at bounding box center [352, 61] width 268 height 32
paste input "[US_STATE] [DEMOGRAPHIC_DATA] & Allergy - [GEOGRAPHIC_DATA], [DATE], Week"
click at [389, 60] on input "[US_STATE] [DEMOGRAPHIC_DATA] & Allergy - [GEOGRAPHIC_DATA], [DATE], Week" at bounding box center [352, 61] width 268 height 32
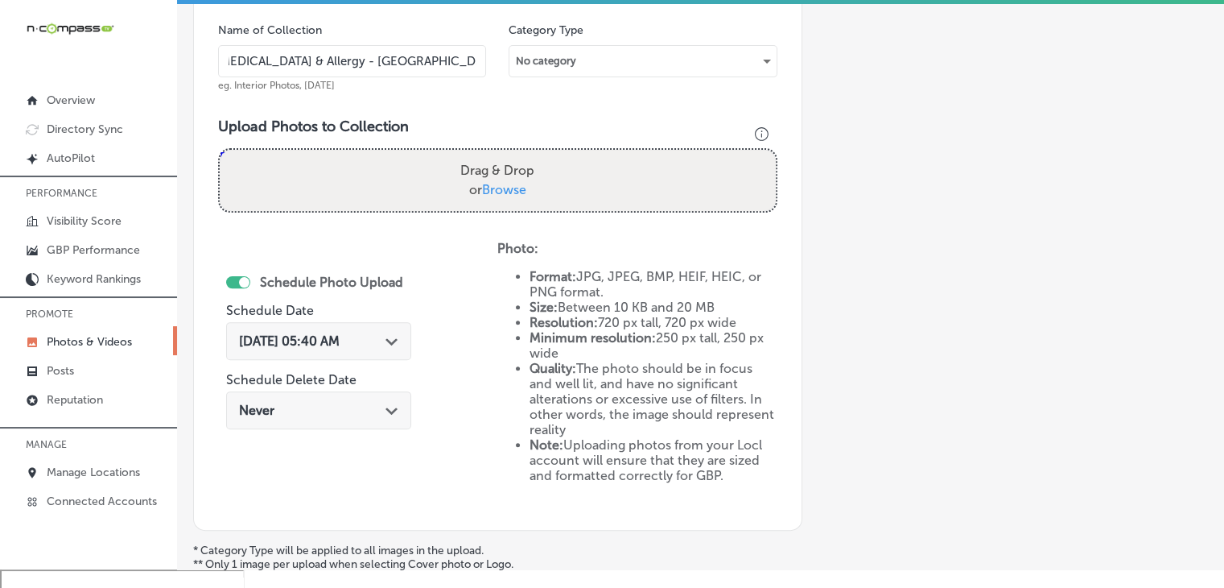
scroll to position [0, 86]
type input "[US_STATE] [MEDICAL_DATA] & Allergy - [GEOGRAPHIC_DATA], [DATE], Week 1"
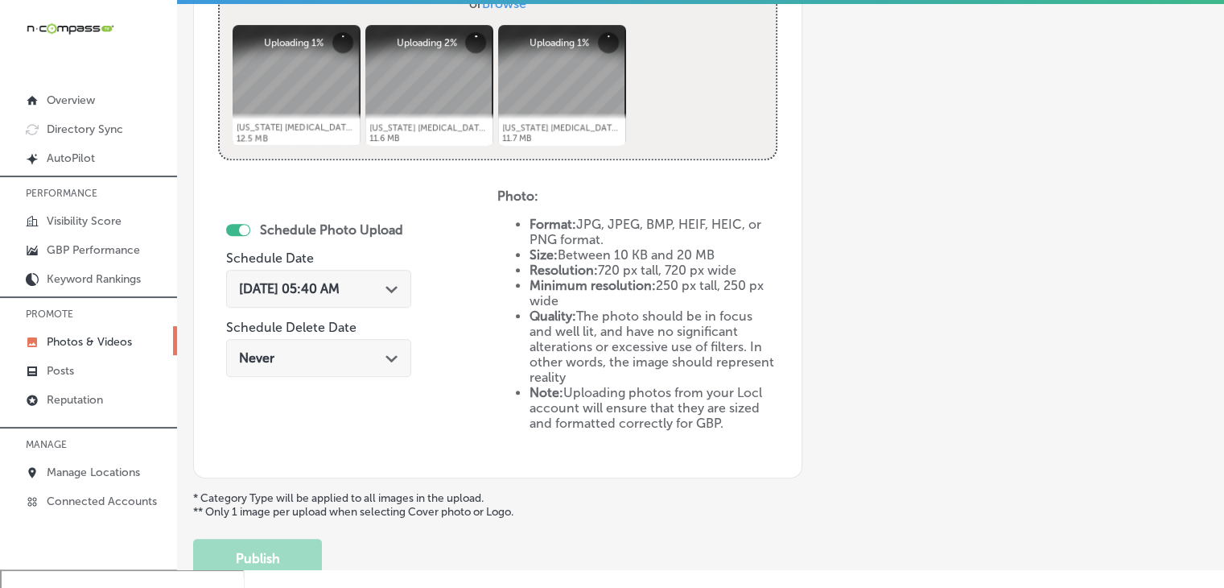
scroll to position [757, 0]
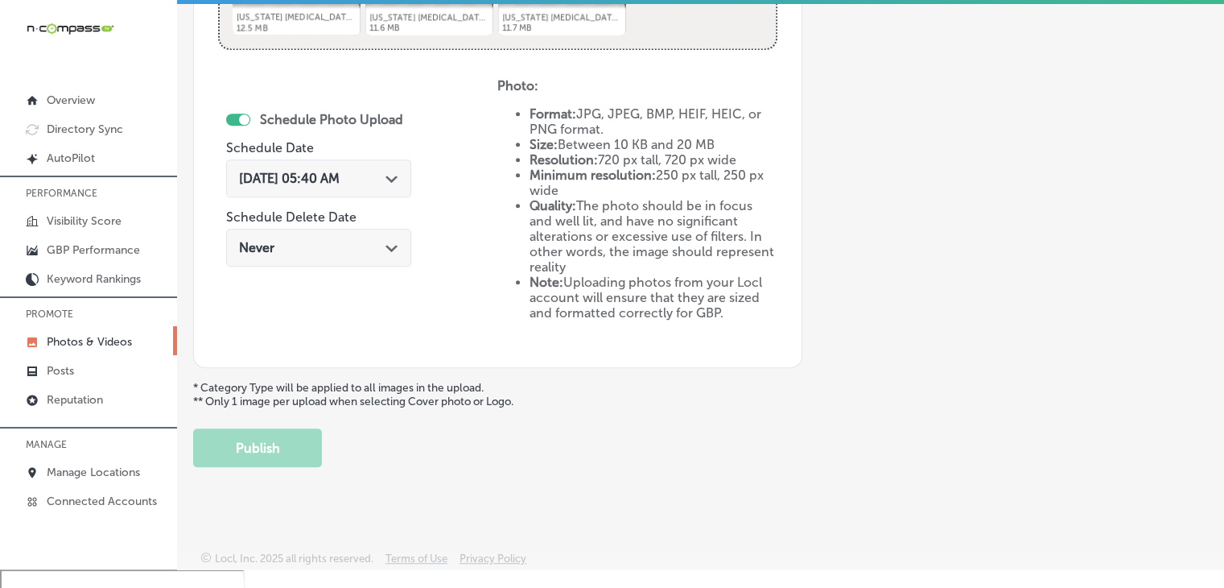
click at [360, 184] on div "[DATE] 05:40 AM Path Created with Sketch." at bounding box center [318, 178] width 185 height 38
click at [595, 254] on li "Quality: The photo should be in focus and well lit, and have no significant alt…" at bounding box center [653, 236] width 247 height 76
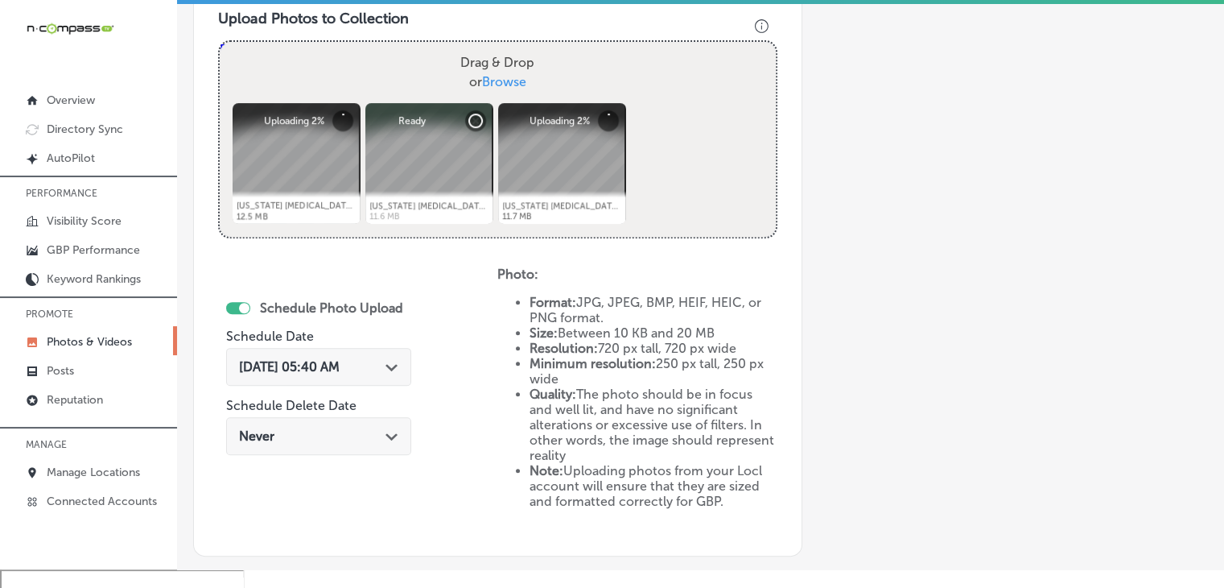
scroll to position [435, 0]
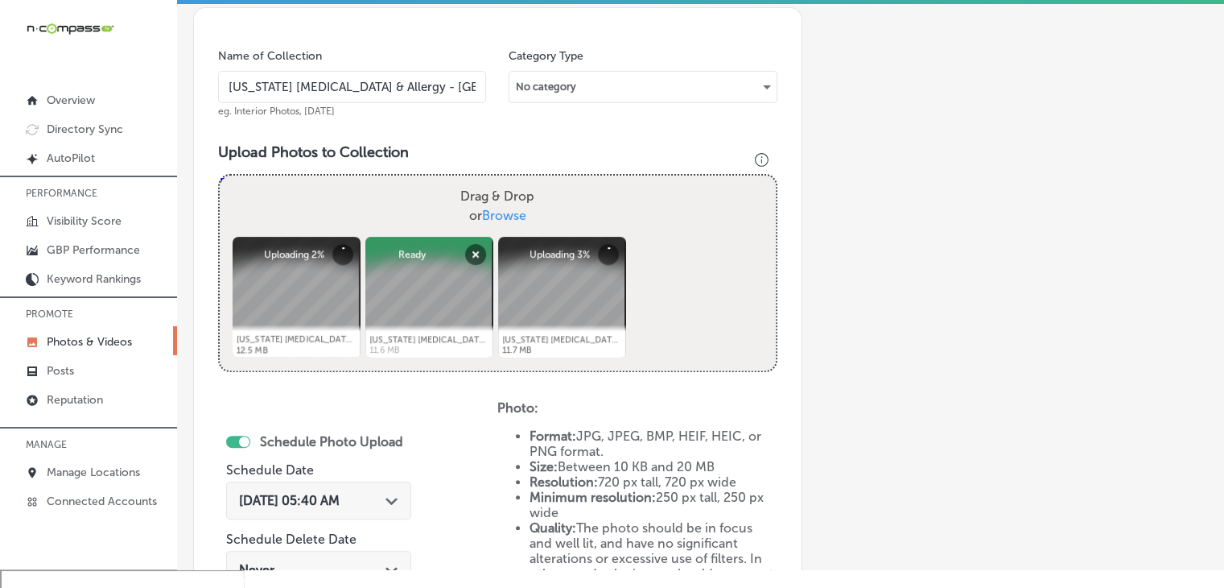
click at [348, 522] on div "[DATE] 05:40 AM Path Created with Sketch." at bounding box center [318, 504] width 185 height 54
click at [370, 486] on div "[DATE] 05:40 AM Path Created with Sketch." at bounding box center [318, 500] width 185 height 38
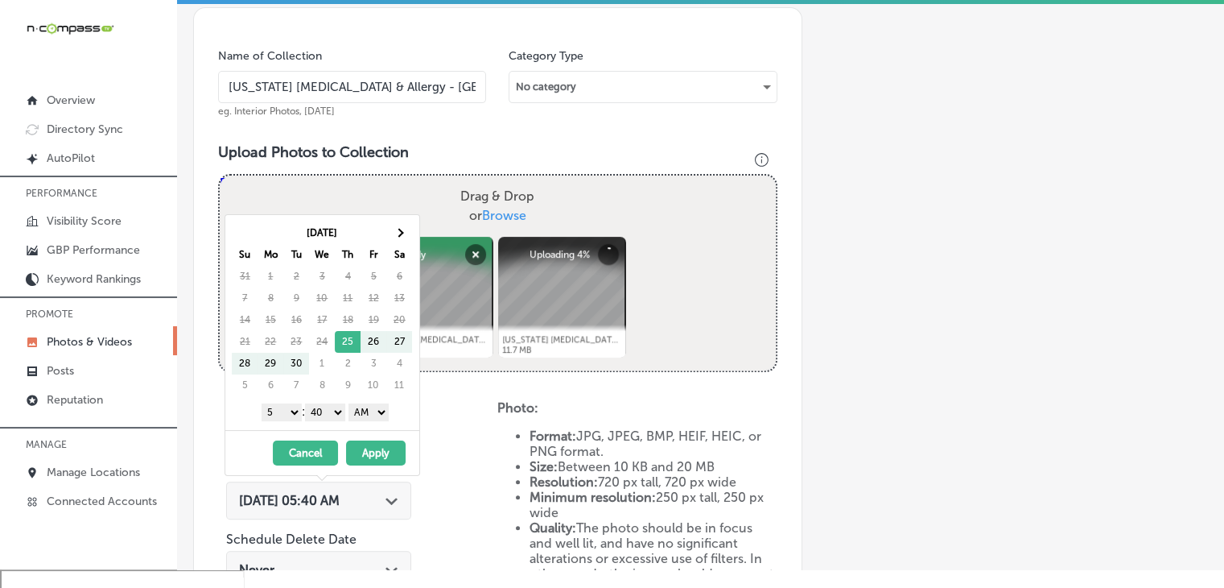
click at [399, 247] on th "Sa" at bounding box center [399, 255] width 26 height 22
click at [399, 226] on th at bounding box center [399, 233] width 26 height 22
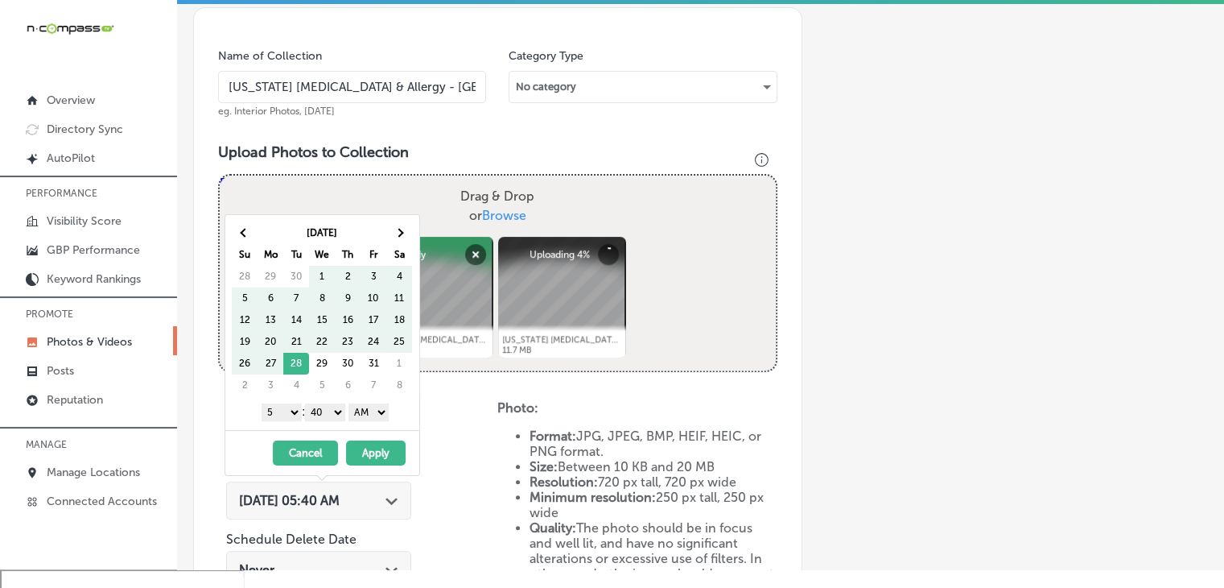
click at [399, 226] on th at bounding box center [399, 233] width 26 height 22
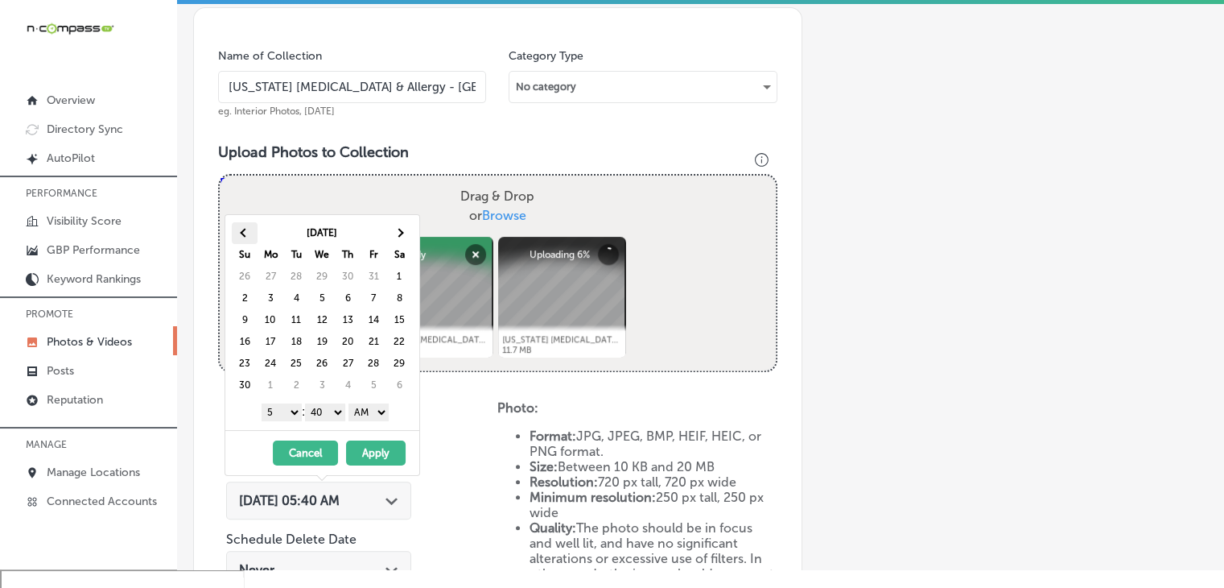
click at [242, 229] on span at bounding box center [245, 233] width 9 height 9
click at [283, 406] on select "1 2 3 4 5 6 7 8 9 10 11 12" at bounding box center [282, 412] width 40 height 18
click at [316, 415] on select "00 10 20 30 40 50" at bounding box center [325, 412] width 40 height 18
click at [365, 410] on select "AM PM" at bounding box center [369, 412] width 40 height 18
click at [367, 440] on button "Apply" at bounding box center [376, 452] width 60 height 25
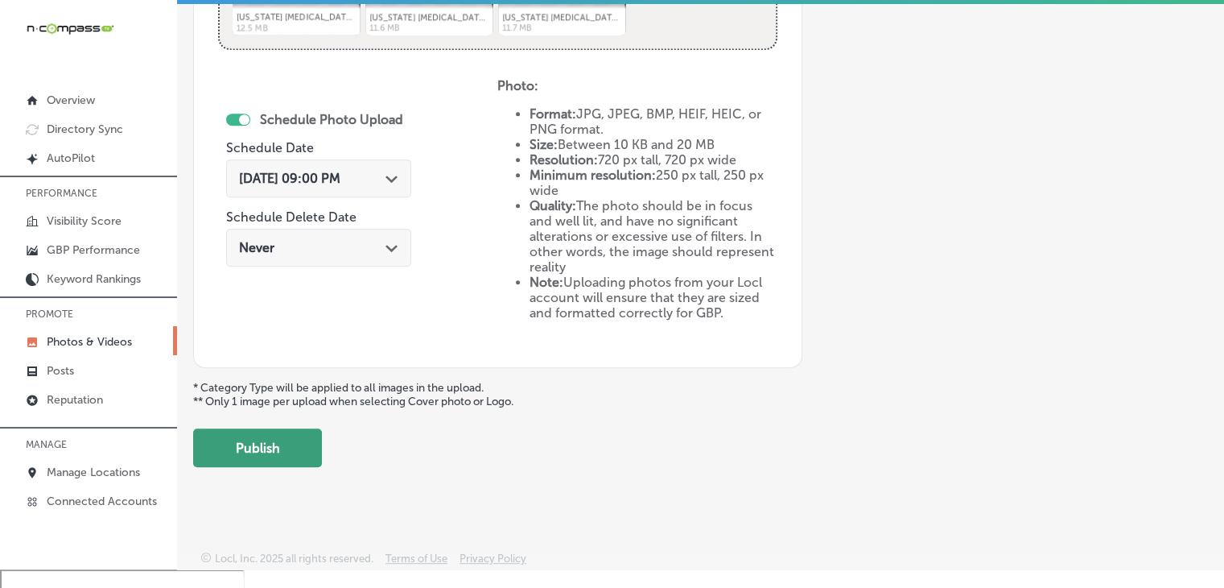
click at [310, 448] on button "Publish" at bounding box center [257, 447] width 129 height 39
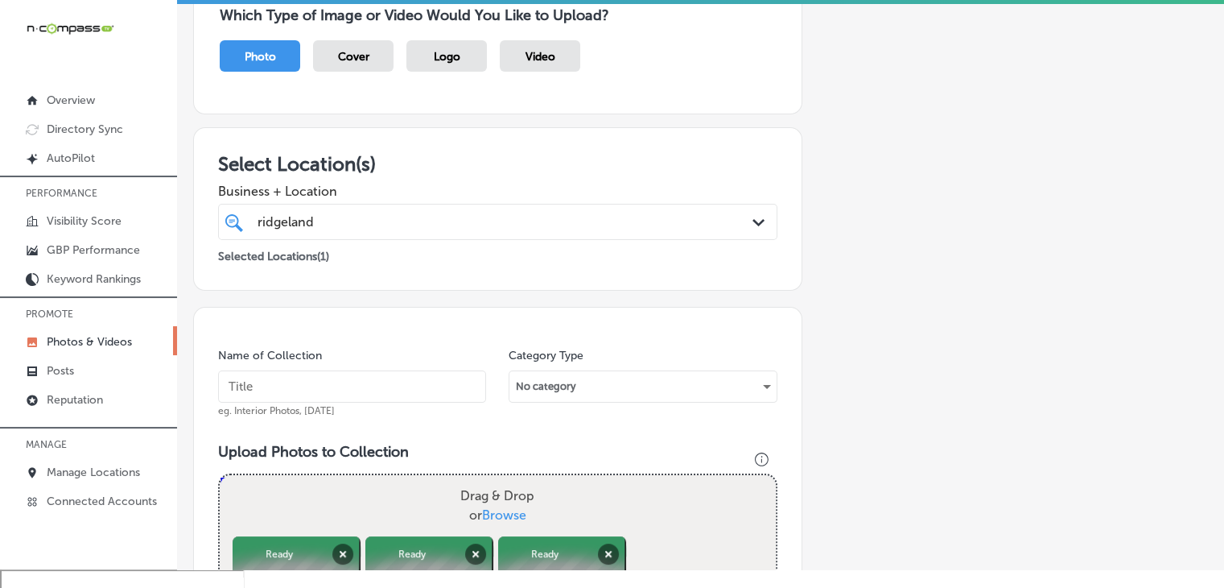
scroll to position [113, 0]
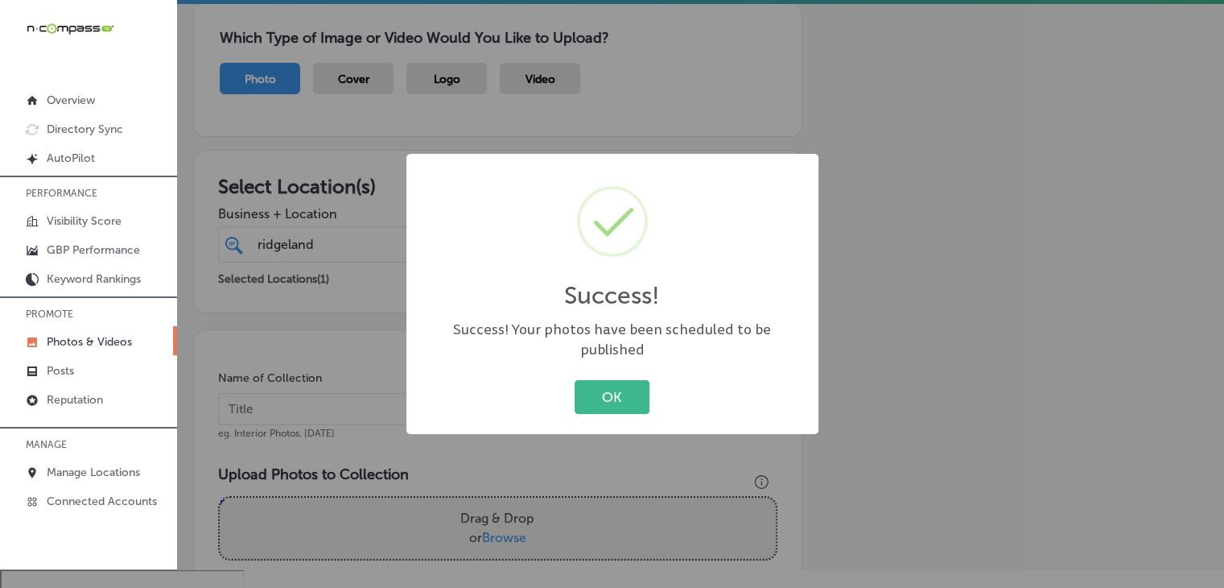
click at [383, 403] on div "Success! × Success! Your photos have been scheduled to be published OK Cancel" at bounding box center [612, 294] width 1224 height 588
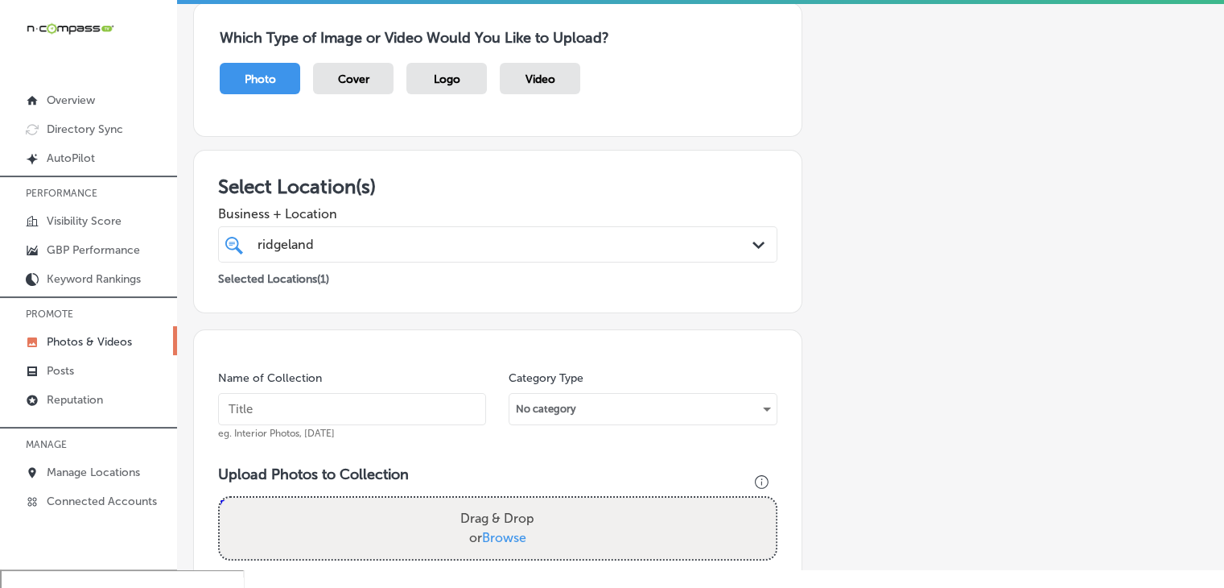
click at [381, 398] on input "text" at bounding box center [352, 409] width 268 height 32
paste input "[US_STATE] [DEMOGRAPHIC_DATA] & Allergy - [GEOGRAPHIC_DATA], [DATE], Week"
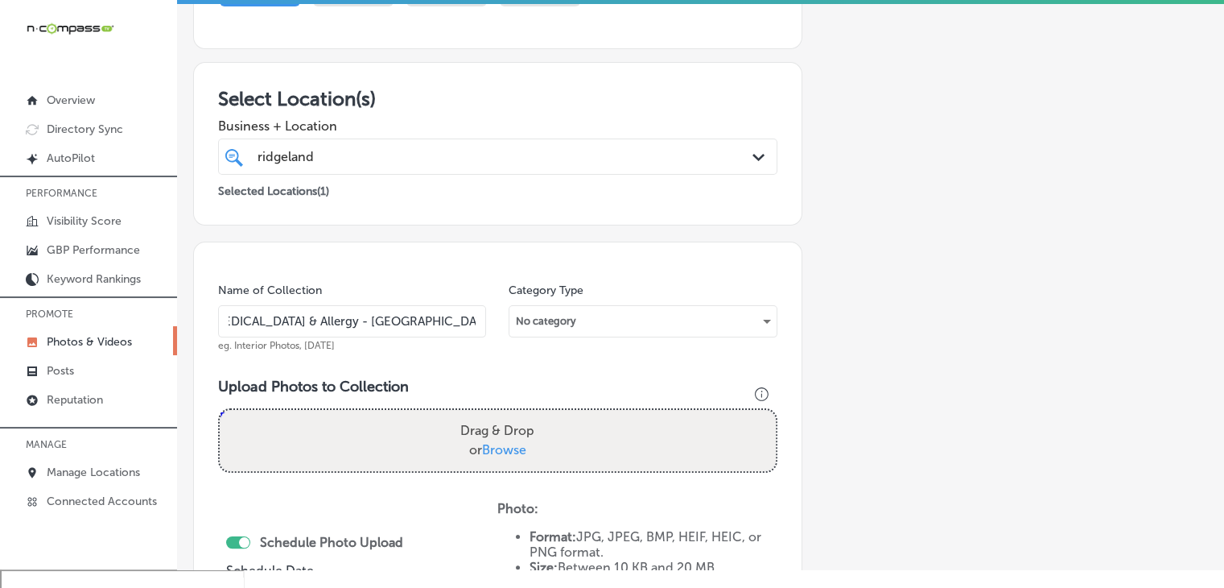
scroll to position [274, 0]
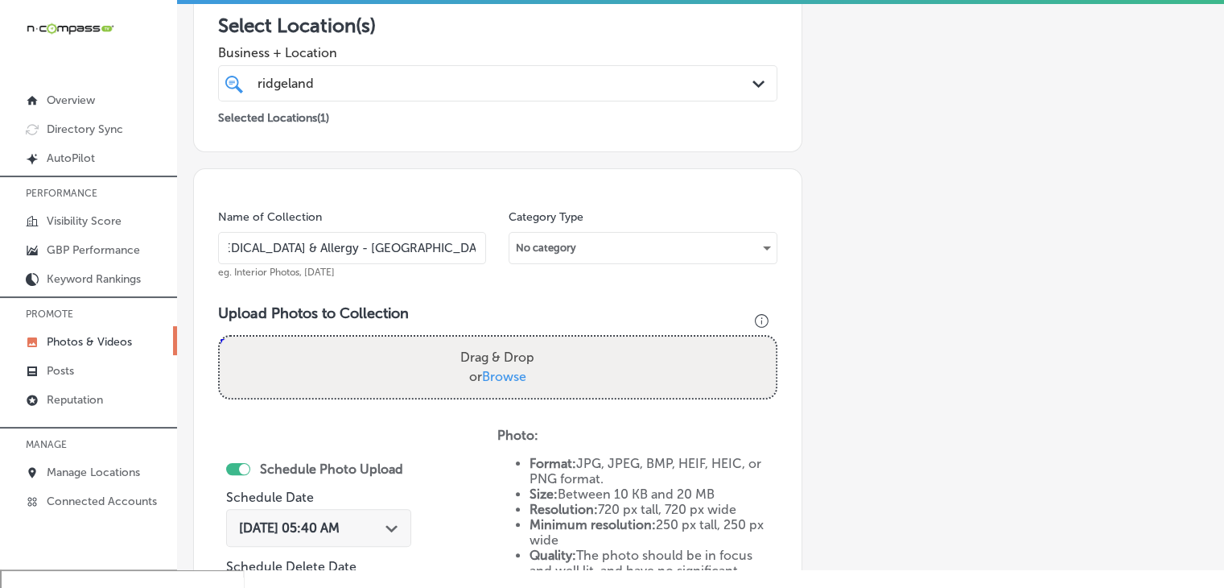
type input "[US_STATE] [MEDICAL_DATA] & Allergy - [GEOGRAPHIC_DATA], [DATE], Week 2"
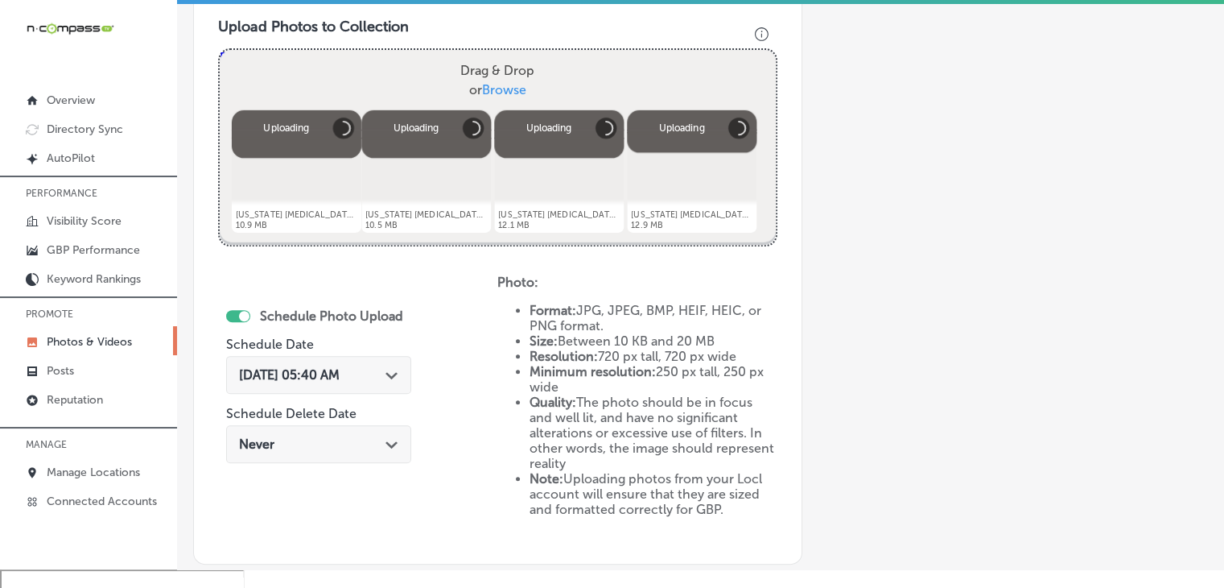
click at [340, 367] on span "[DATE] 05:40 AM" at bounding box center [289, 374] width 101 height 15
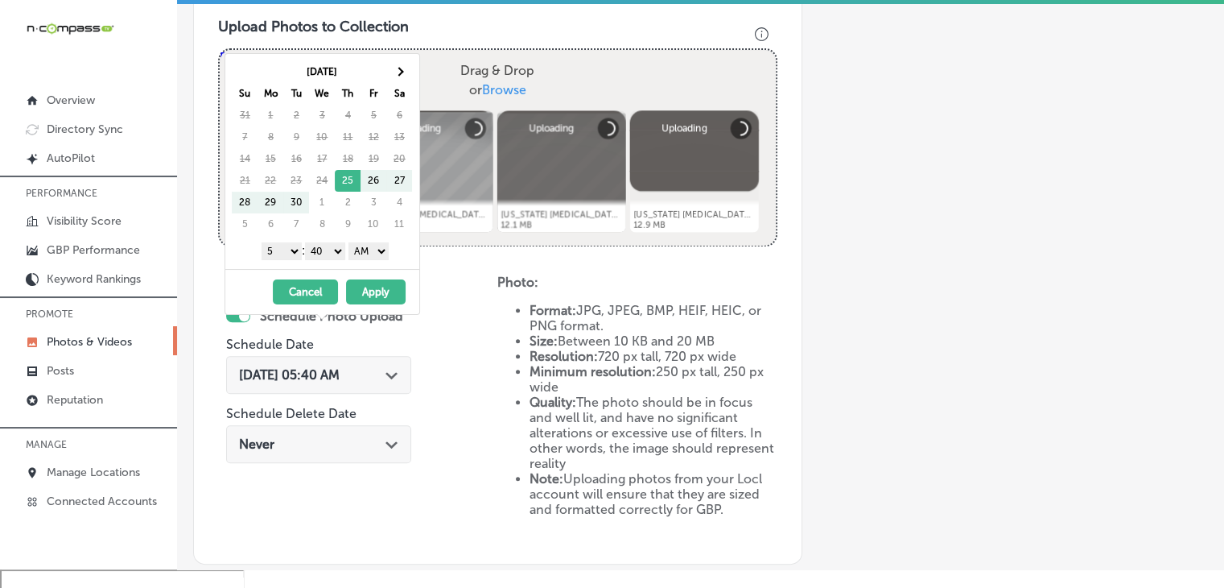
scroll to position [596, 0]
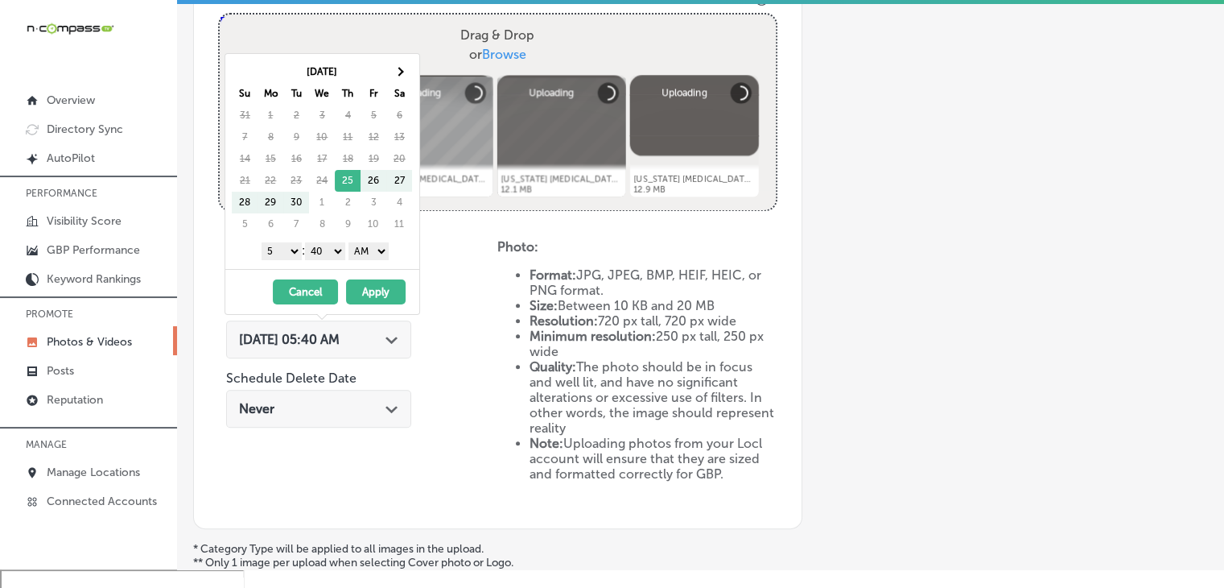
click at [385, 73] on th "[DATE]" at bounding box center [322, 72] width 129 height 22
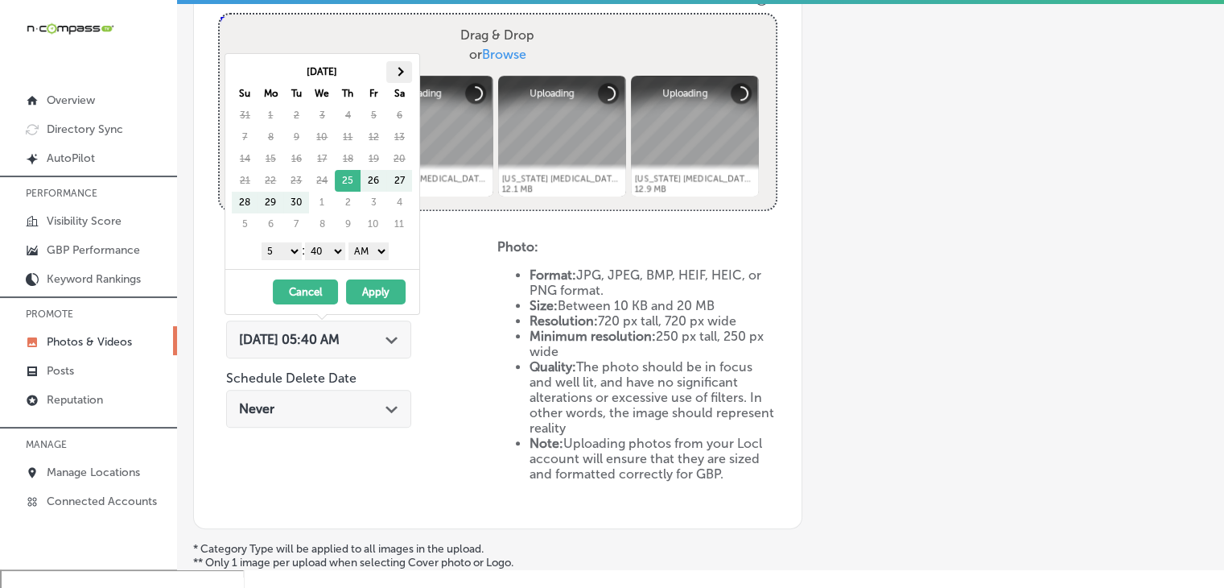
click at [393, 68] on th at bounding box center [399, 72] width 26 height 22
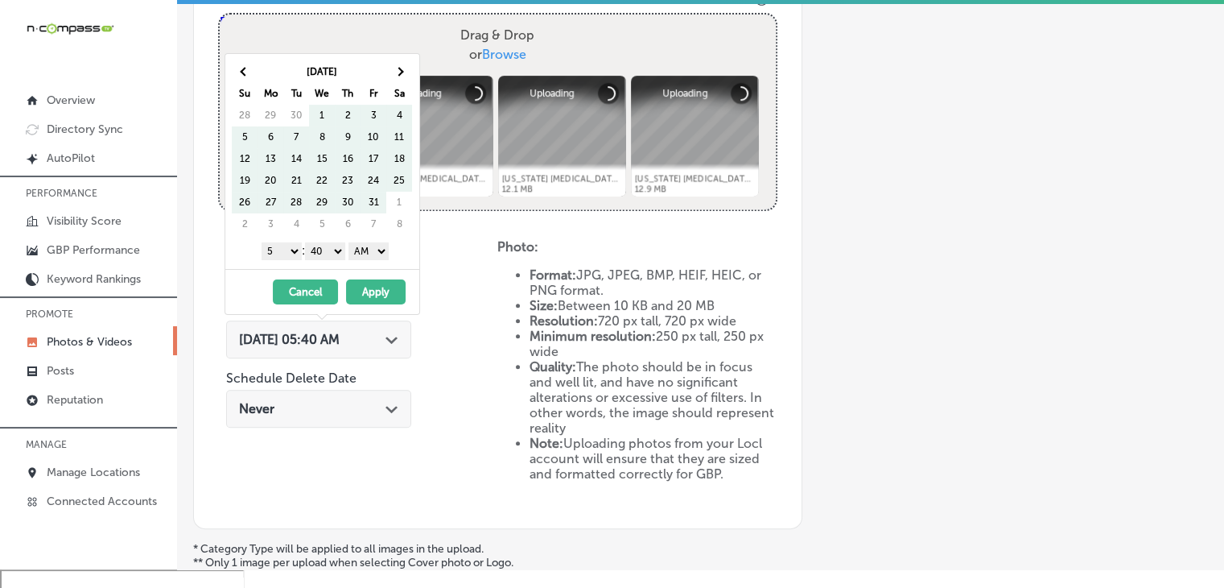
click at [393, 68] on th at bounding box center [399, 72] width 26 height 22
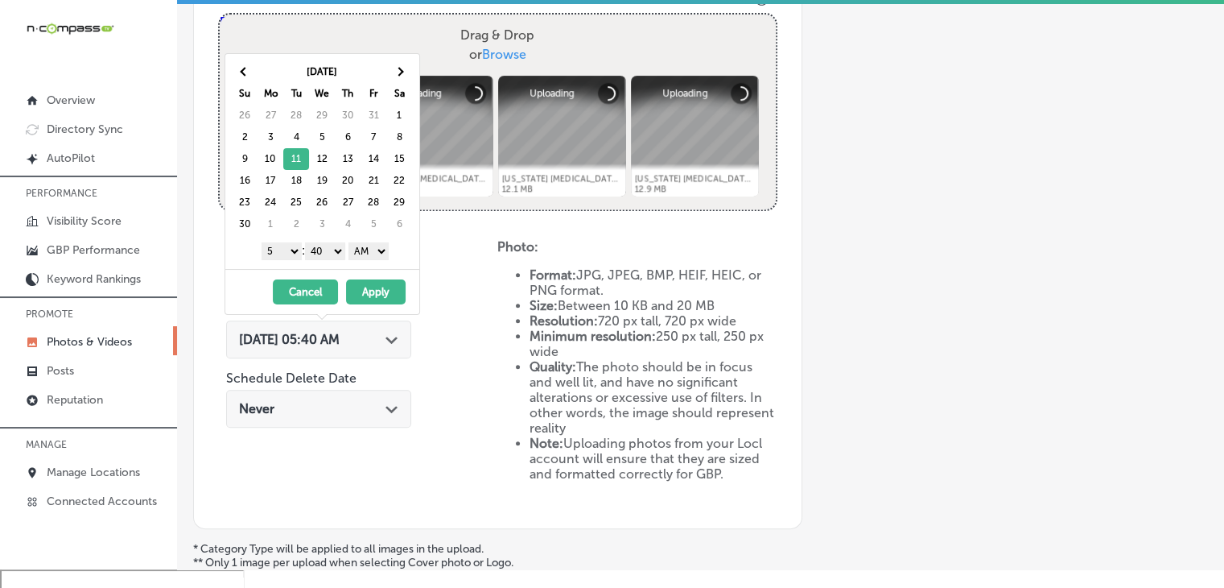
click at [291, 248] on select "1 2 3 4 5 6 7 8 9 10 11 12" at bounding box center [282, 251] width 40 height 18
click at [332, 249] on select "00 10 20 30 40 50" at bounding box center [325, 251] width 40 height 18
click at [357, 252] on select "AM PM" at bounding box center [369, 251] width 40 height 18
click at [357, 287] on button "Apply" at bounding box center [376, 291] width 60 height 25
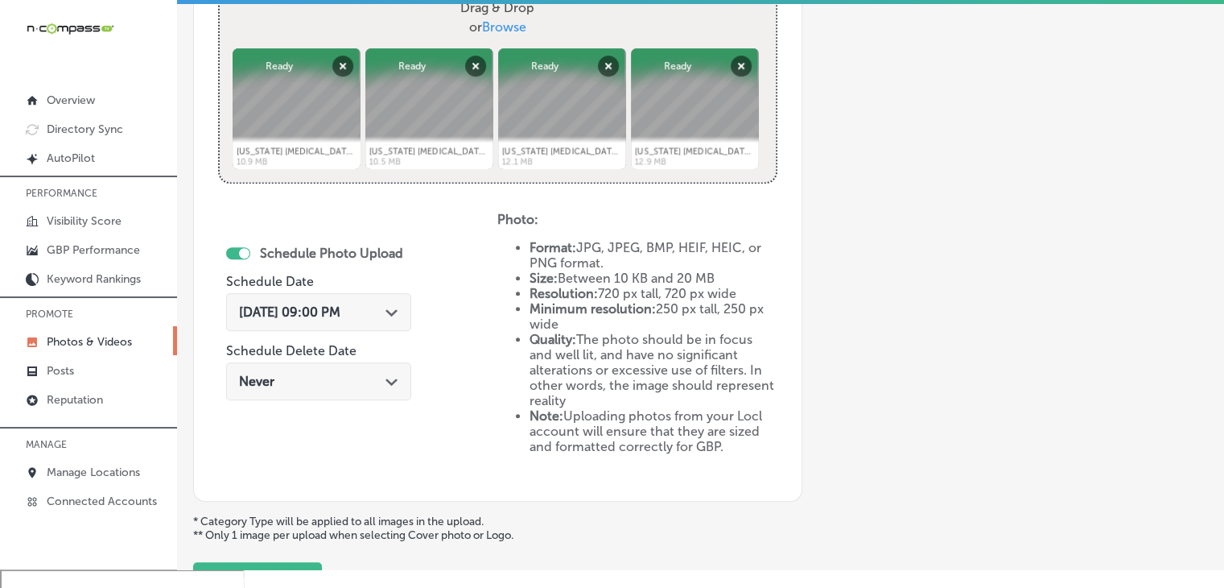
scroll to position [757, 0]
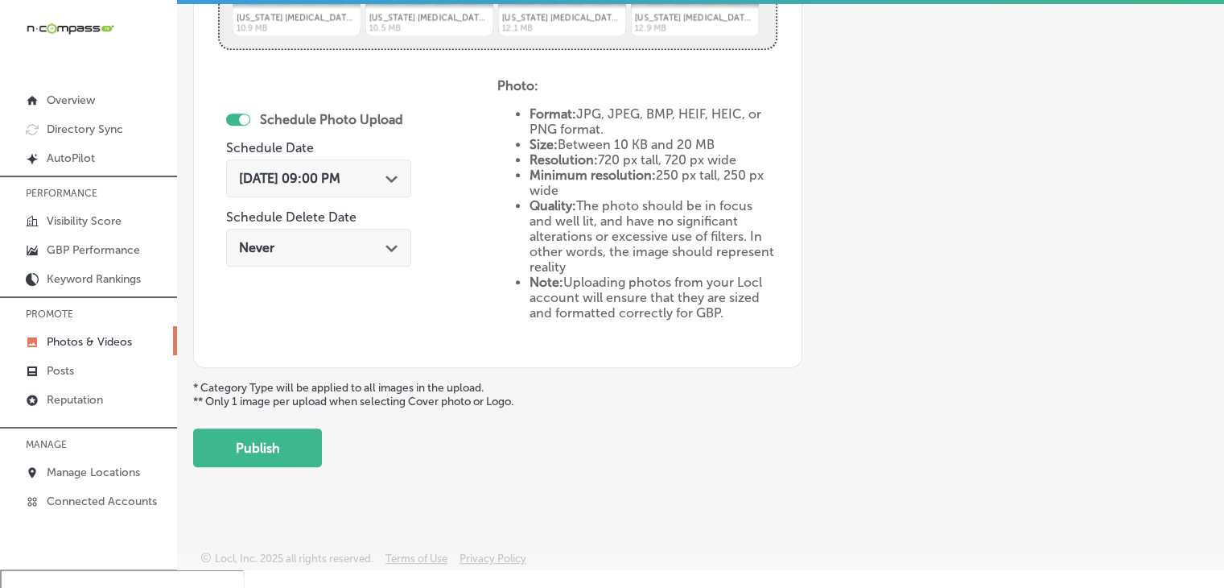
drag, startPoint x: 306, startPoint y: 445, endPoint x: 328, endPoint y: 409, distance: 42.7
click at [306, 445] on button "Publish" at bounding box center [257, 447] width 129 height 39
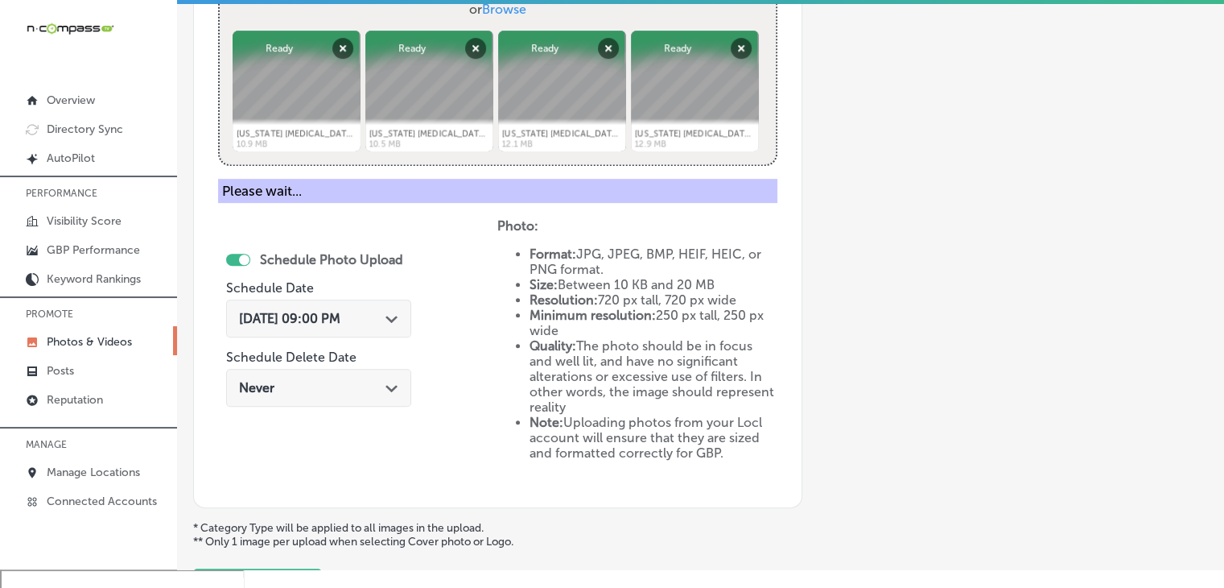
scroll to position [596, 0]
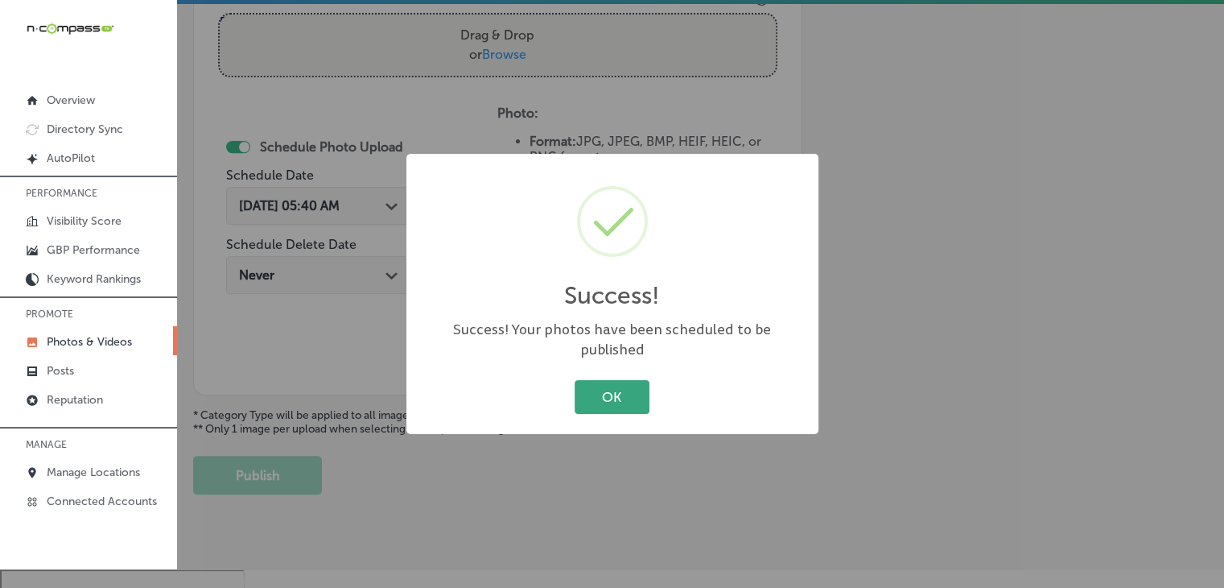
click at [642, 390] on button "OK" at bounding box center [612, 396] width 75 height 33
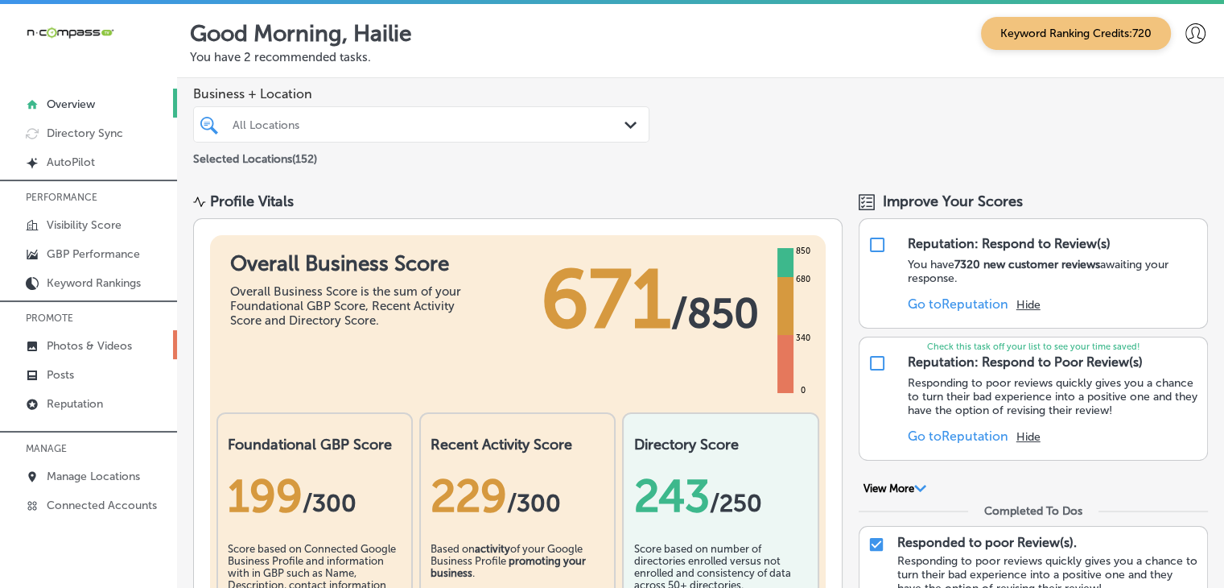
click at [80, 356] on link "Photos & Videos" at bounding box center [88, 344] width 177 height 29
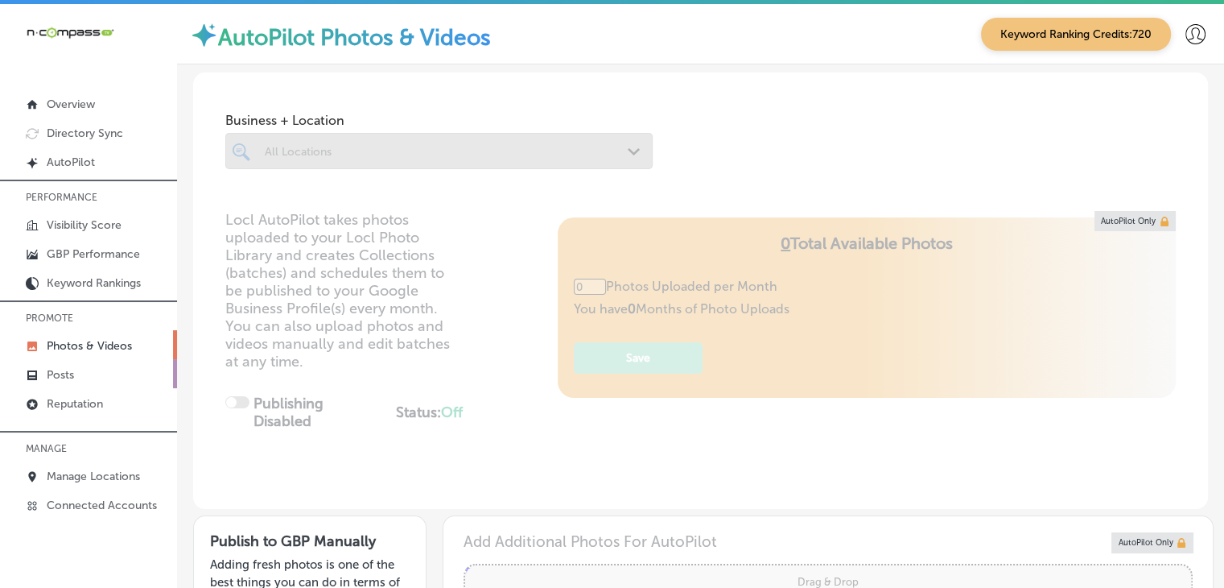
click at [109, 359] on link "Posts" at bounding box center [88, 373] width 177 height 29
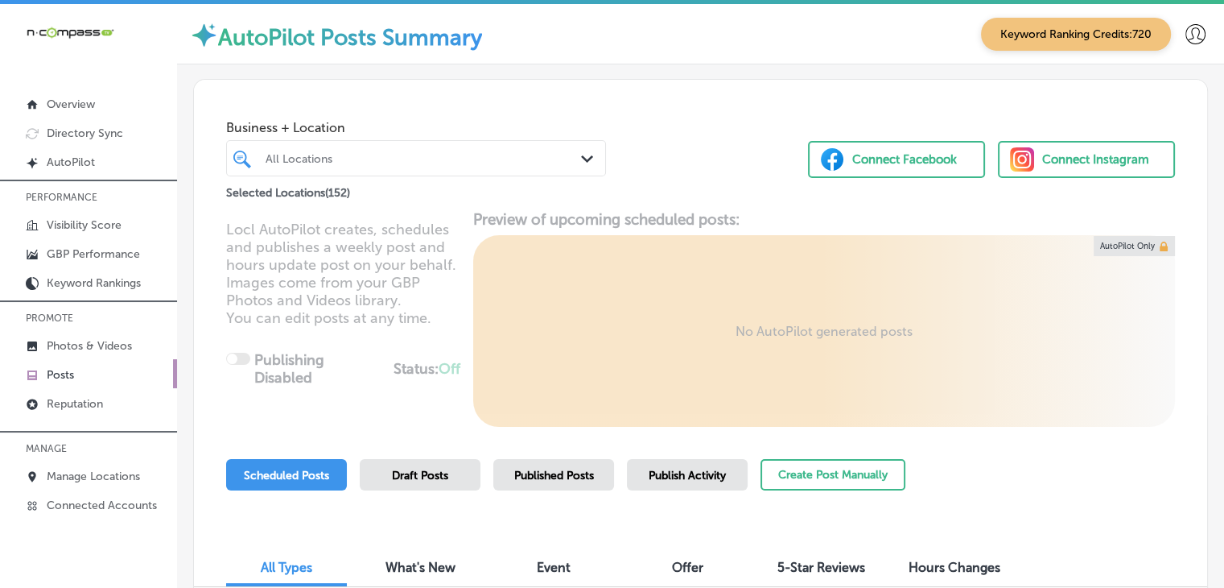
click at [396, 168] on div at bounding box center [401, 158] width 274 height 22
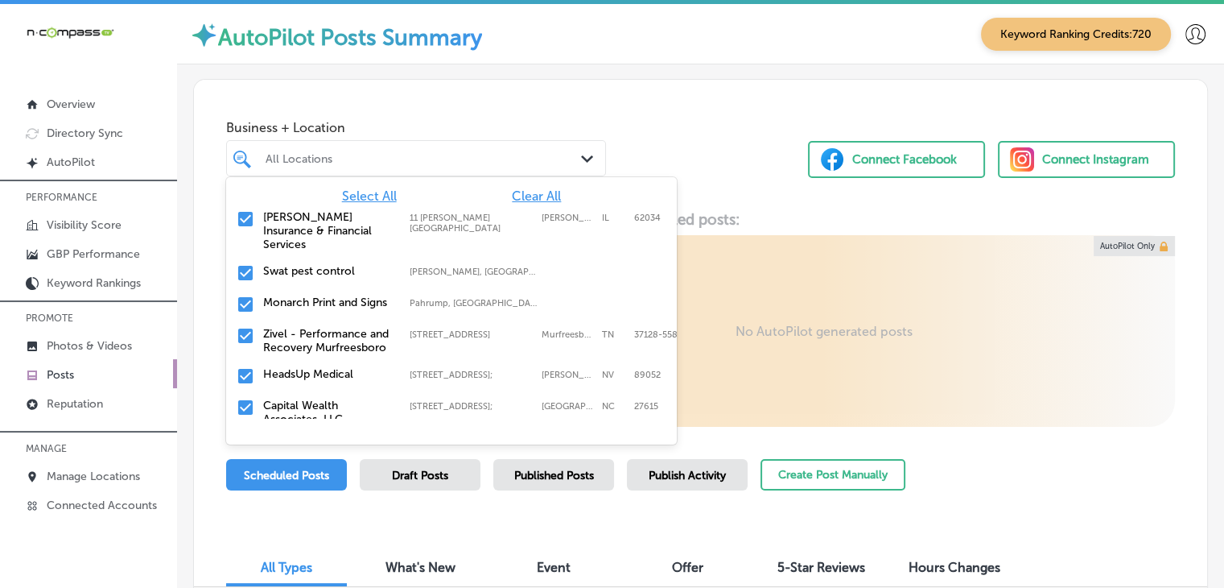
click at [538, 197] on span "Clear All" at bounding box center [536, 195] width 49 height 15
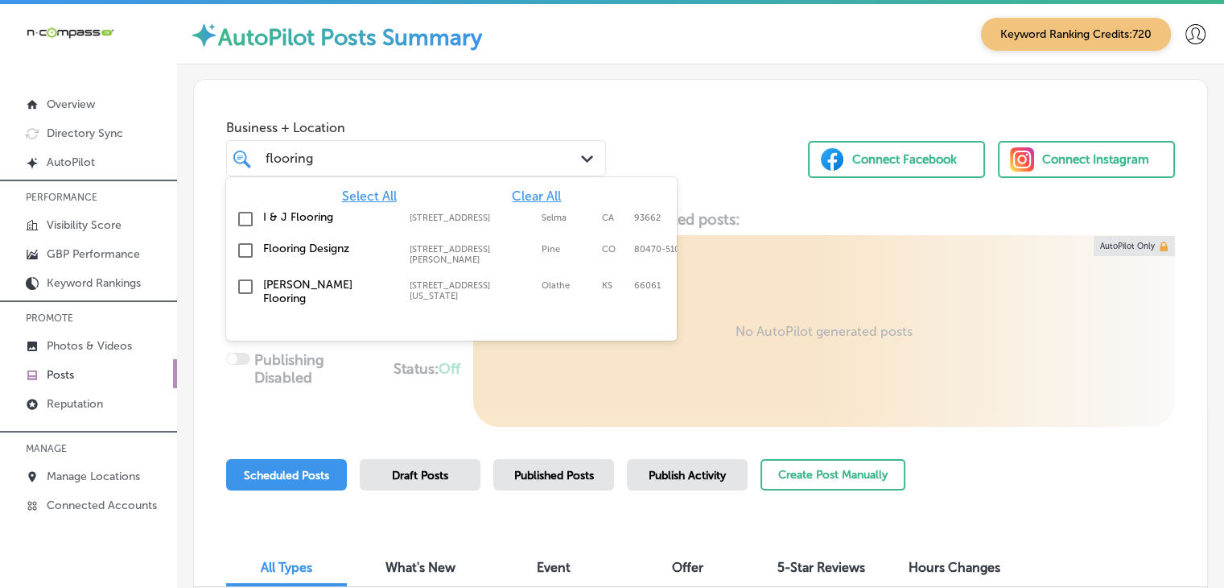
click at [565, 258] on div "Flooring Designz 316 Mt Evans Blvd Suite B, Pine, CO, 80470-5100 316 Mt Evans B…" at bounding box center [452, 253] width 438 height 30
type input "flooring"
click at [647, 139] on div "Business + Location option 316 Mt Evans Blvd Suite B, selected. option 316 Mt E…" at bounding box center [700, 141] width 1013 height 122
